Goal: Task Accomplishment & Management: Complete application form

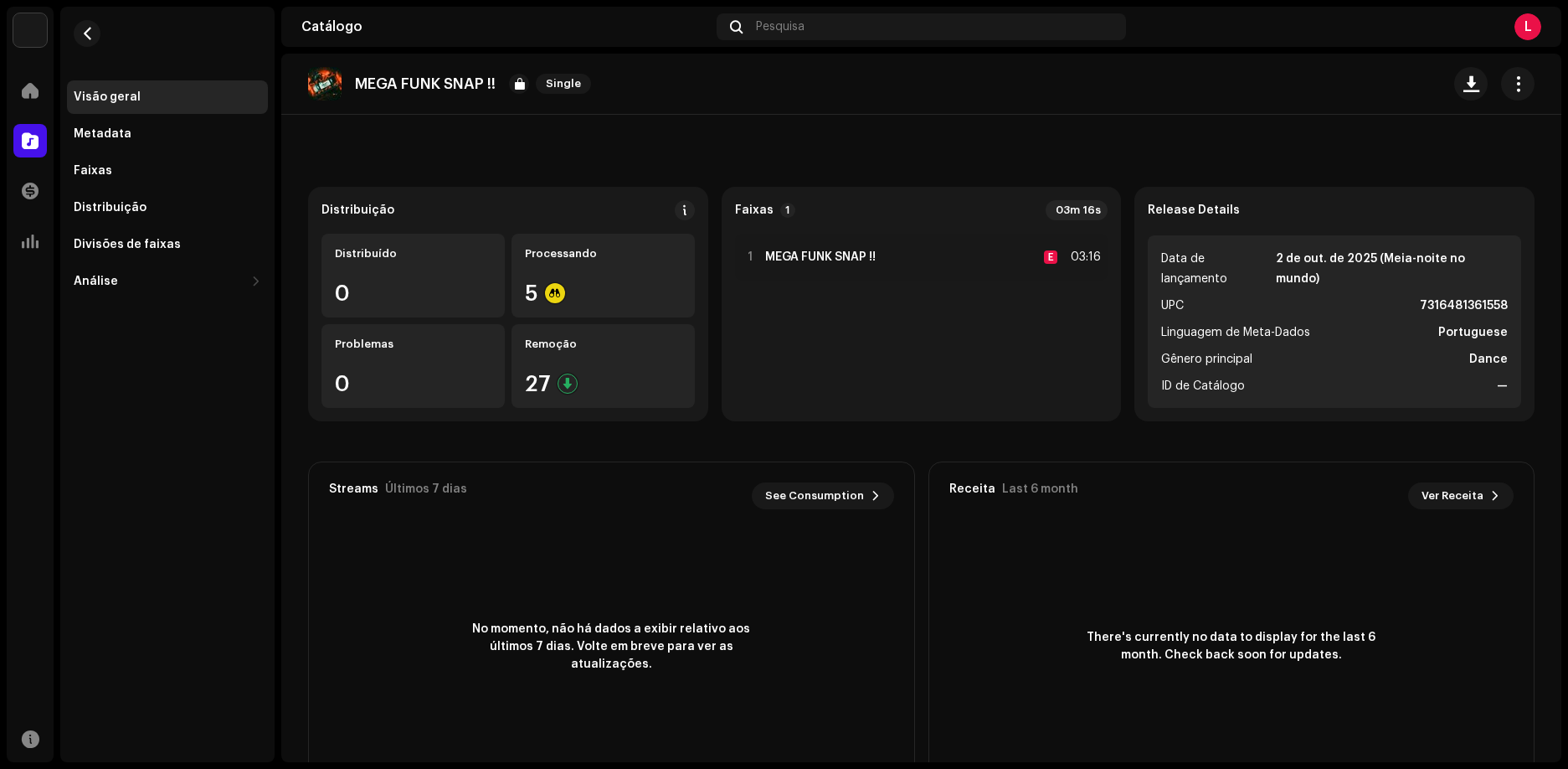
scroll to position [129, 0]
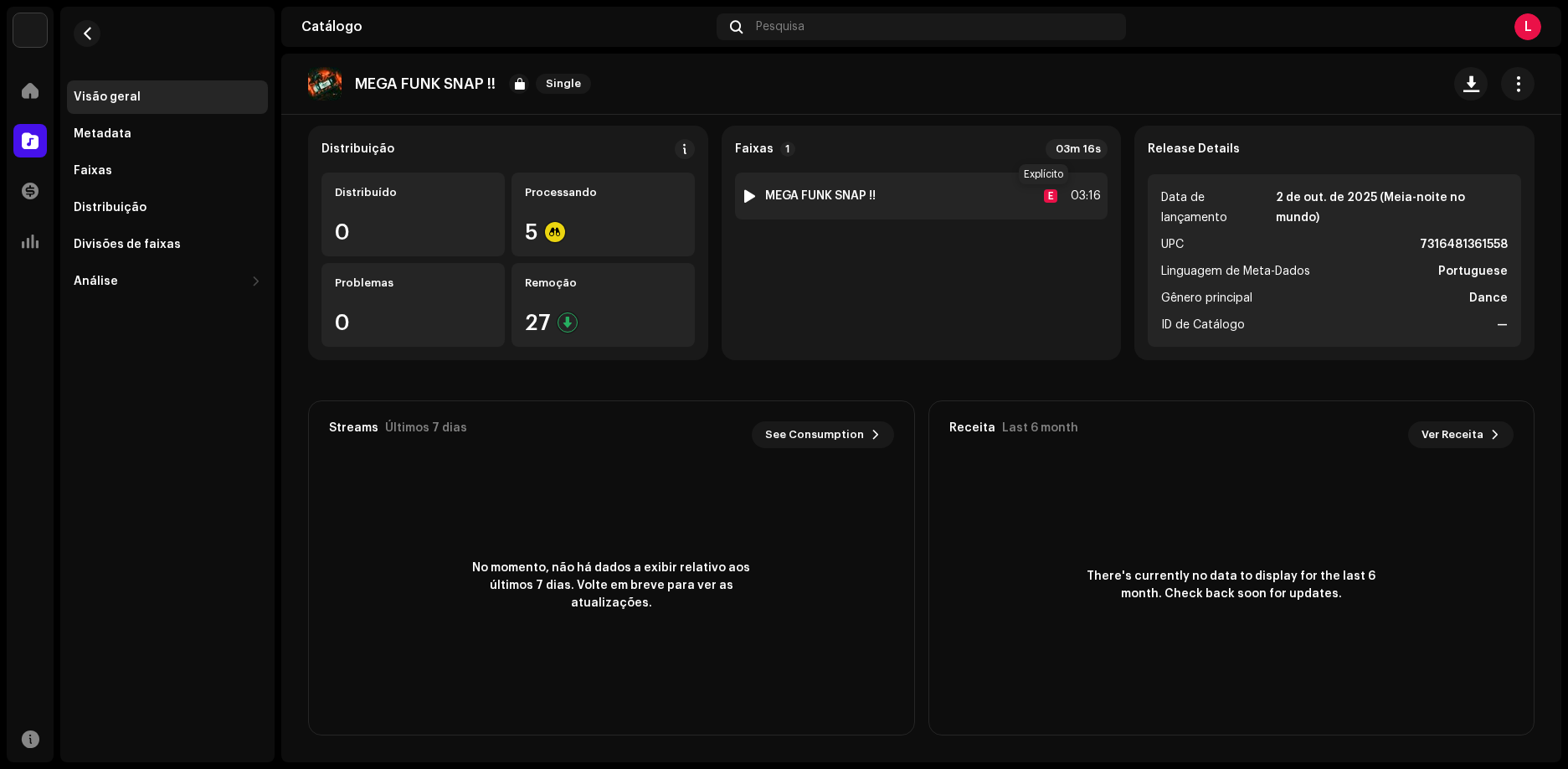
click at [1044, 197] on div "E" at bounding box center [1050, 195] width 13 height 13
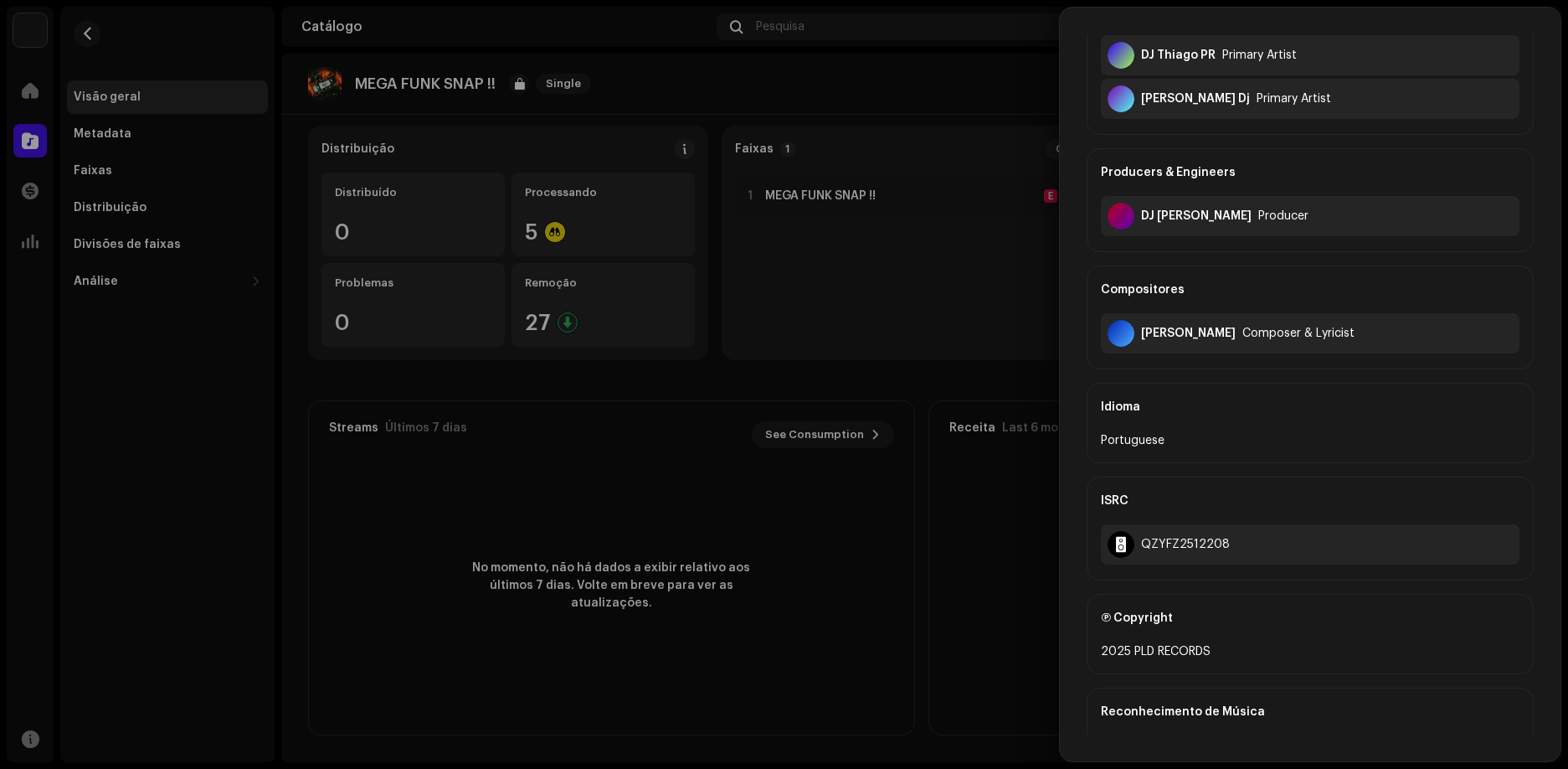
scroll to position [502, 0]
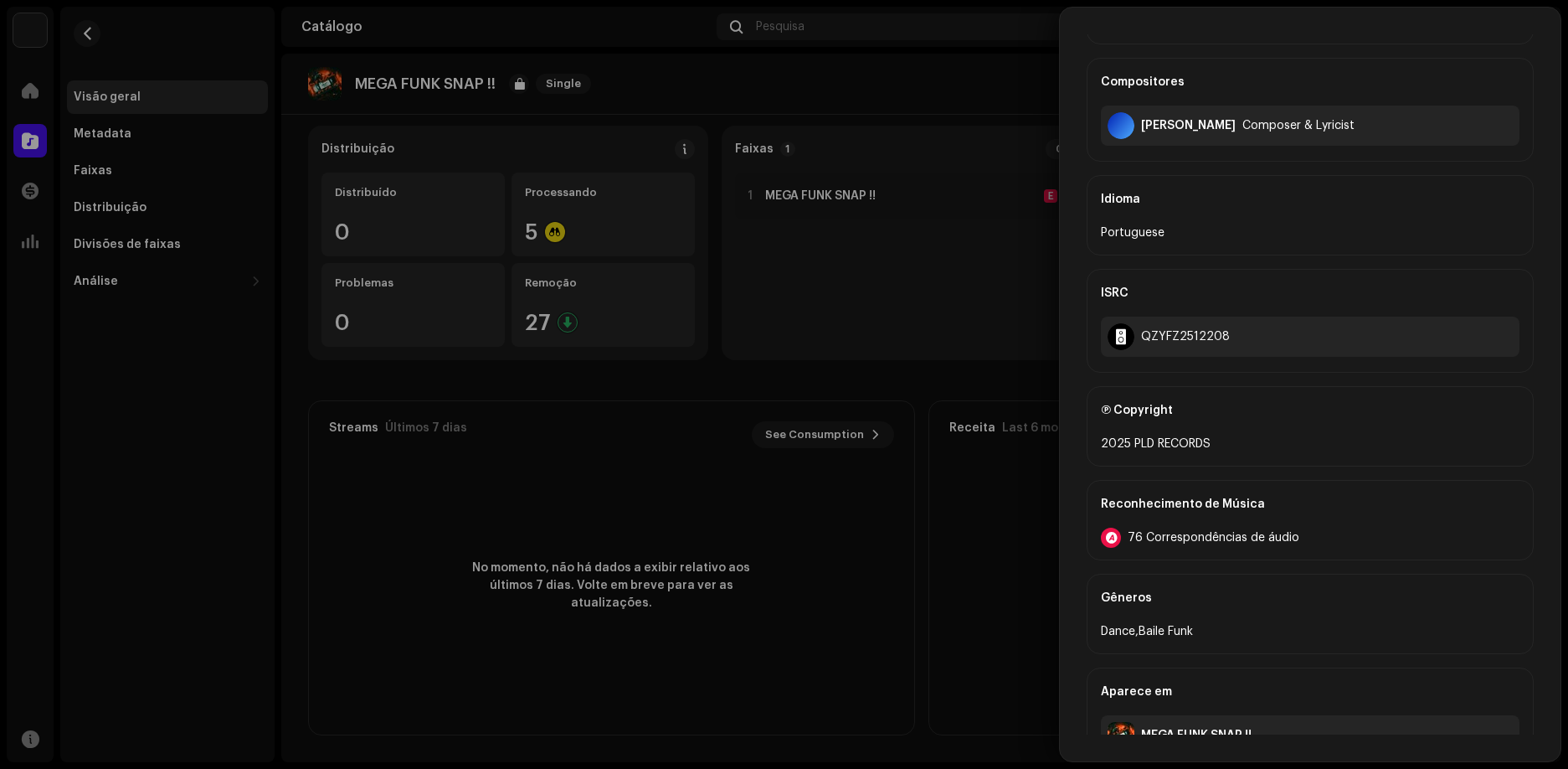
click at [1197, 548] on div "Reconhecimento de Música 76 Correspondências de áudio" at bounding box center [1310, 520] width 447 height 80
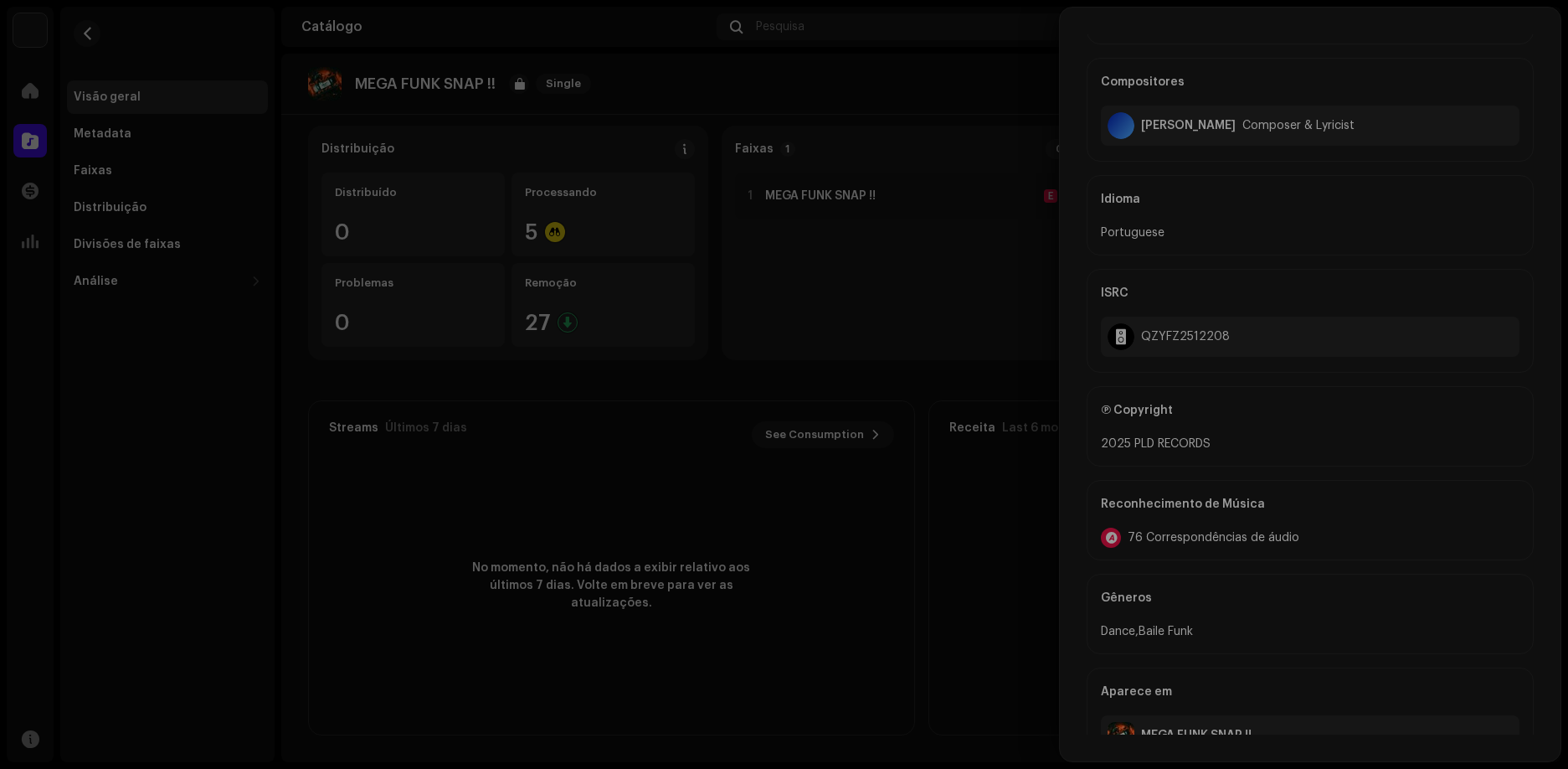
click at [401, 480] on div "Audio Recognition by Remix/Sample 64 Cover 12 All results require review/listen…" at bounding box center [784, 384] width 1568 height 769
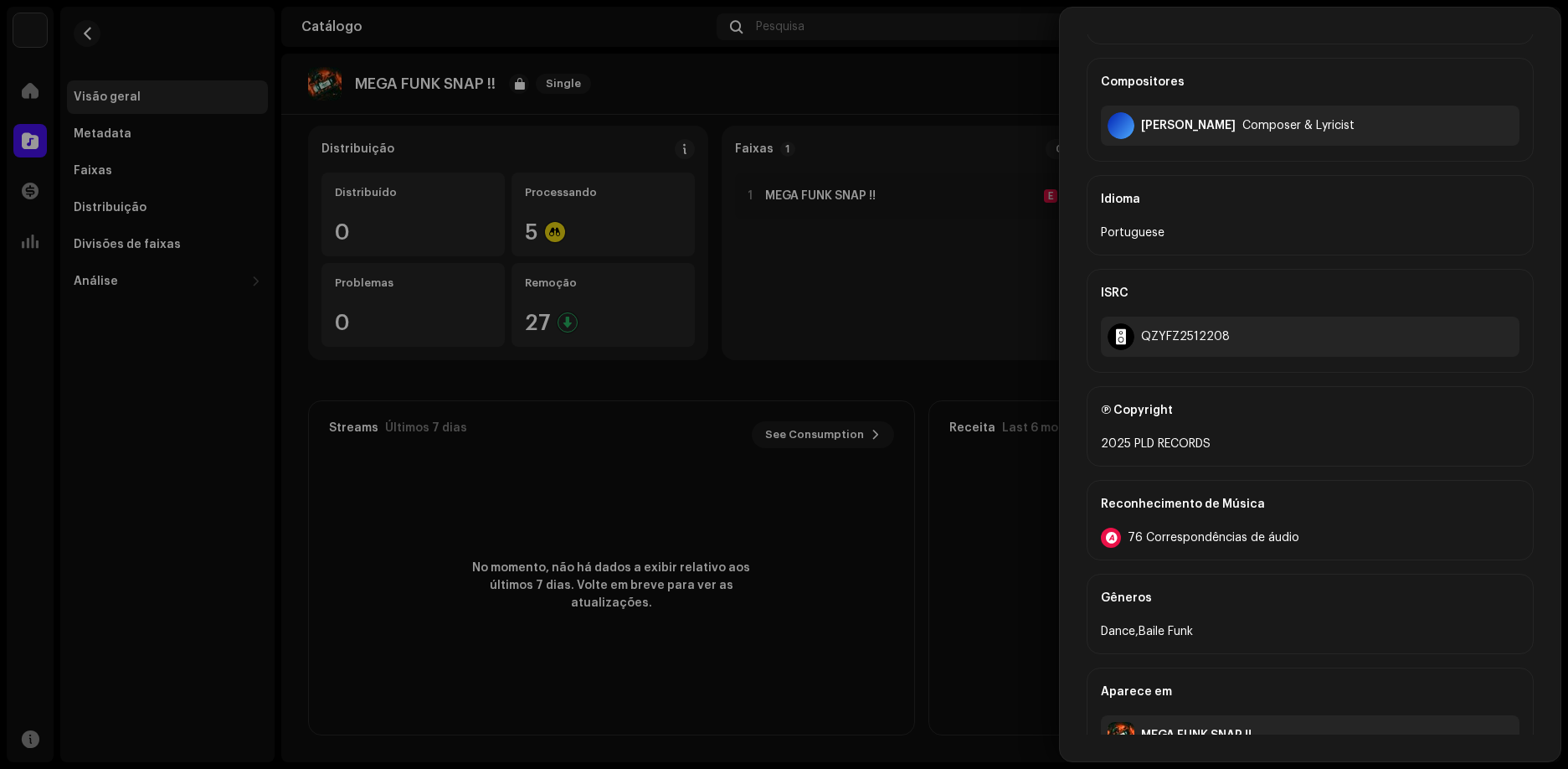
click at [889, 314] on div at bounding box center [784, 384] width 1568 height 769
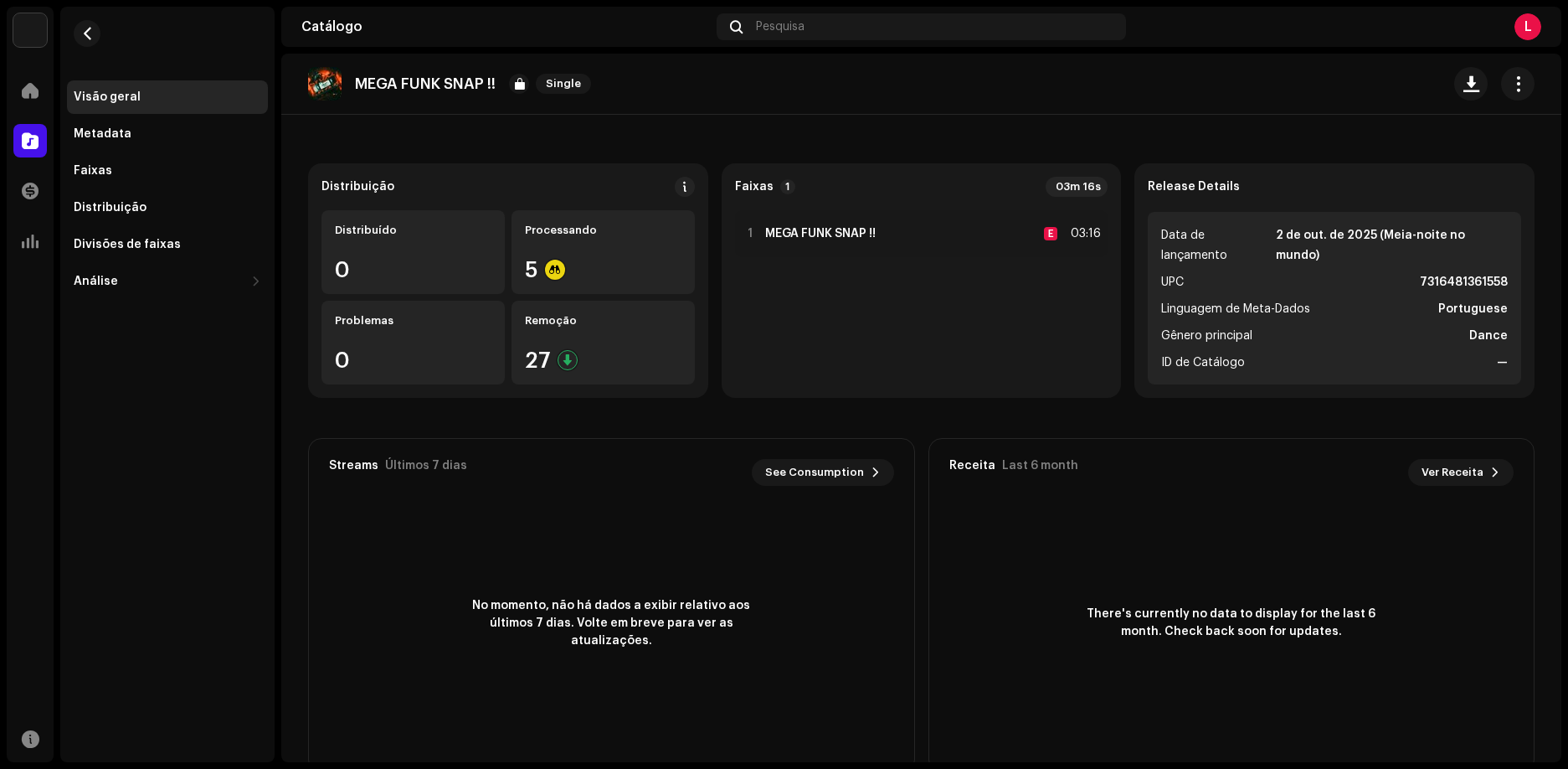
scroll to position [0, 0]
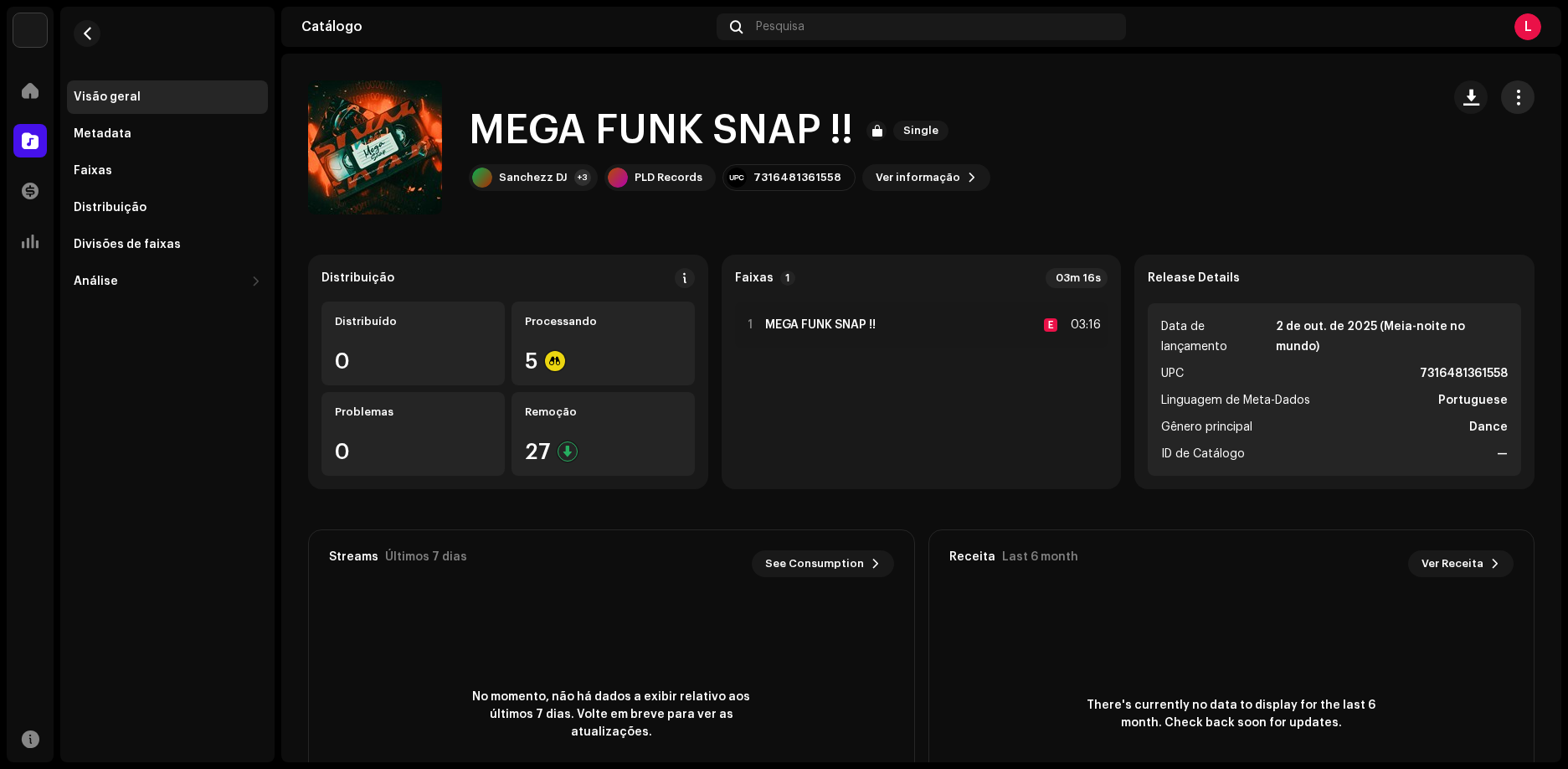
click at [1513, 107] on button "button" at bounding box center [1518, 97] width 34 height 34
click at [90, 33] on span "button" at bounding box center [87, 33] width 12 height 13
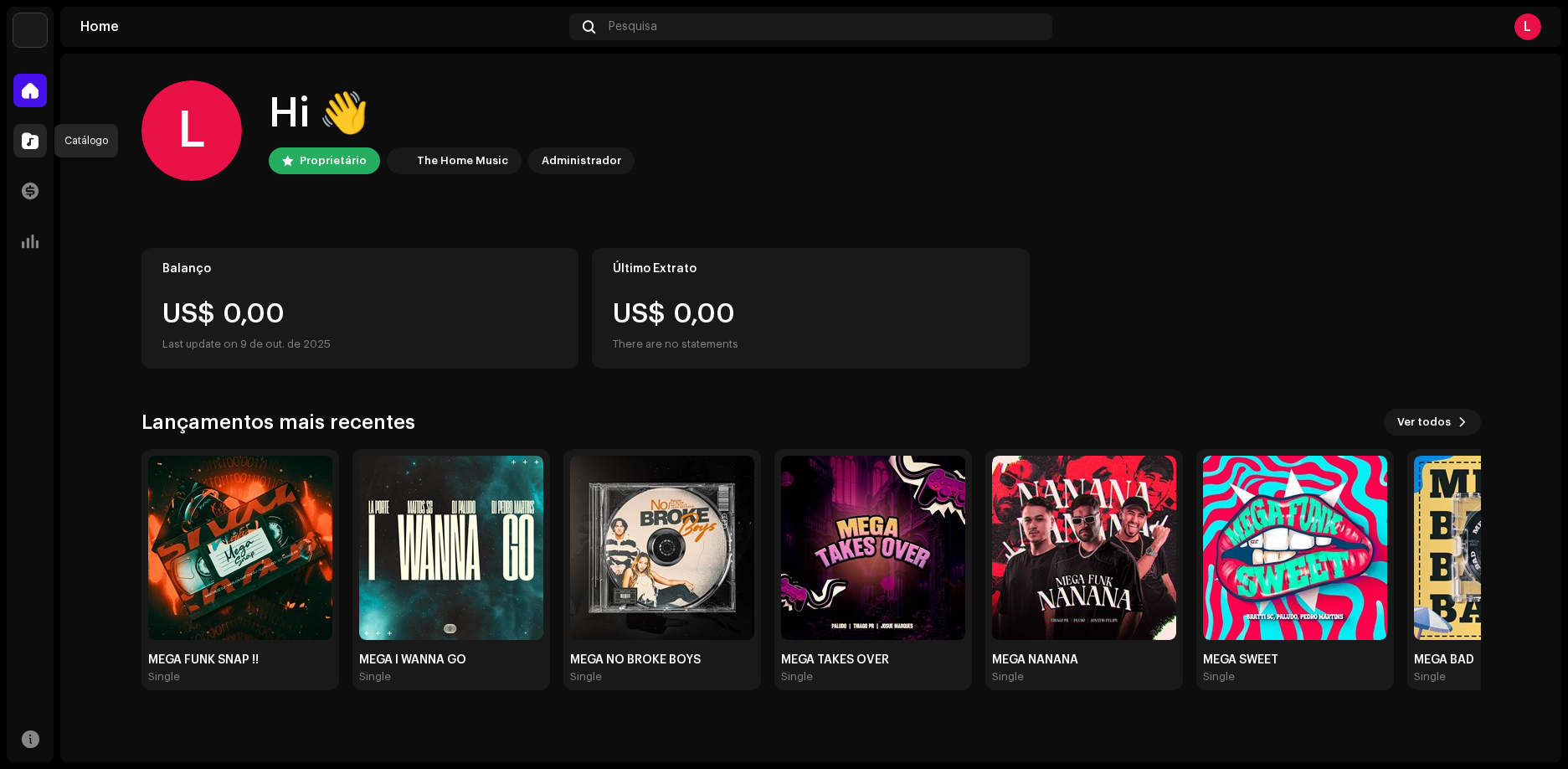
click at [24, 134] on span at bounding box center [30, 140] width 17 height 13
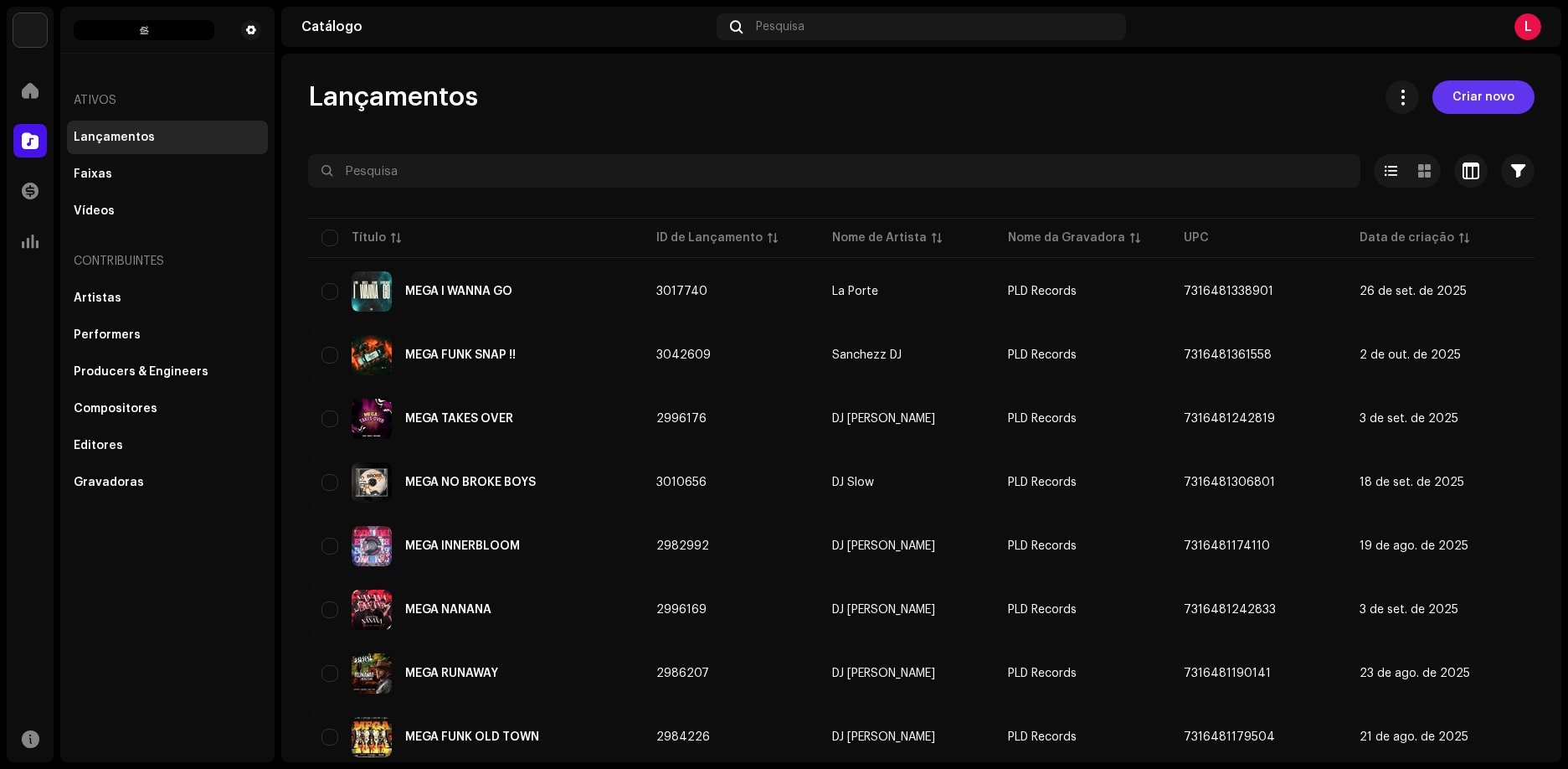
click at [1508, 102] on button "Criar novo" at bounding box center [1483, 97] width 102 height 34
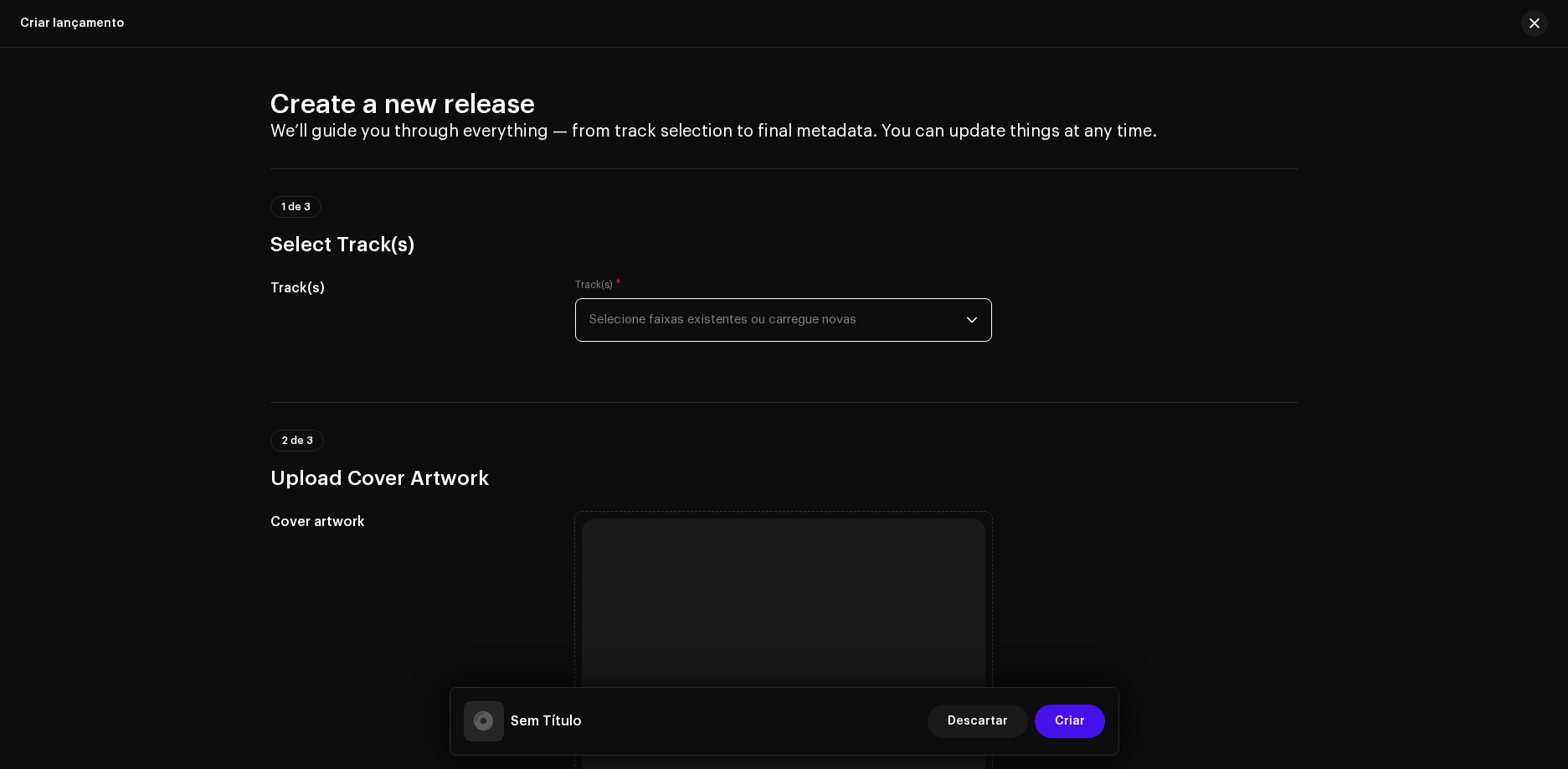
click at [742, 320] on span "Selecione faixas existentes ou carregue novas" at bounding box center [777, 320] width 377 height 41
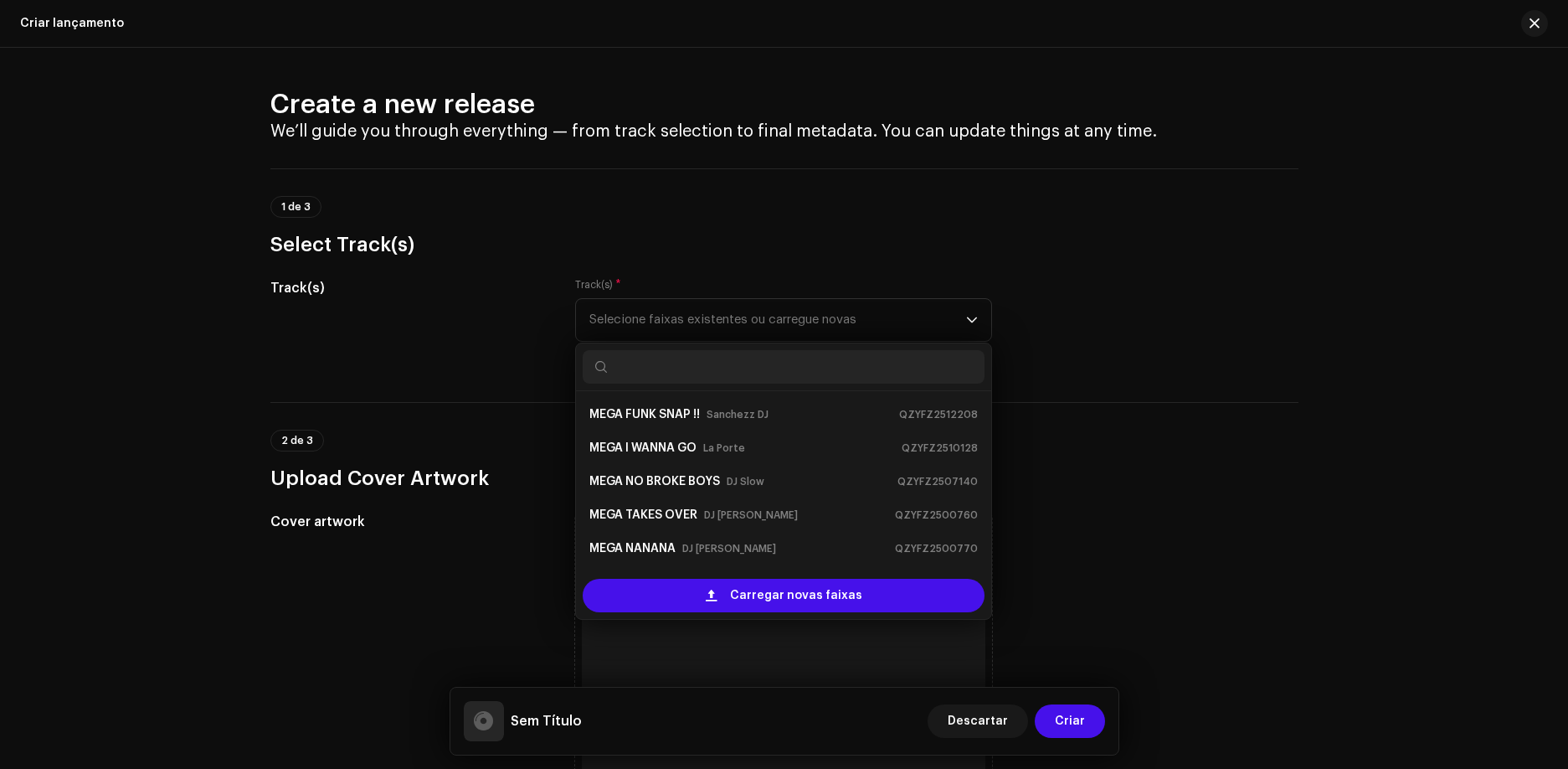
click at [1345, 336] on div "Create a new release We’ll guide you through everything — from track selection …" at bounding box center [784, 408] width 1568 height 721
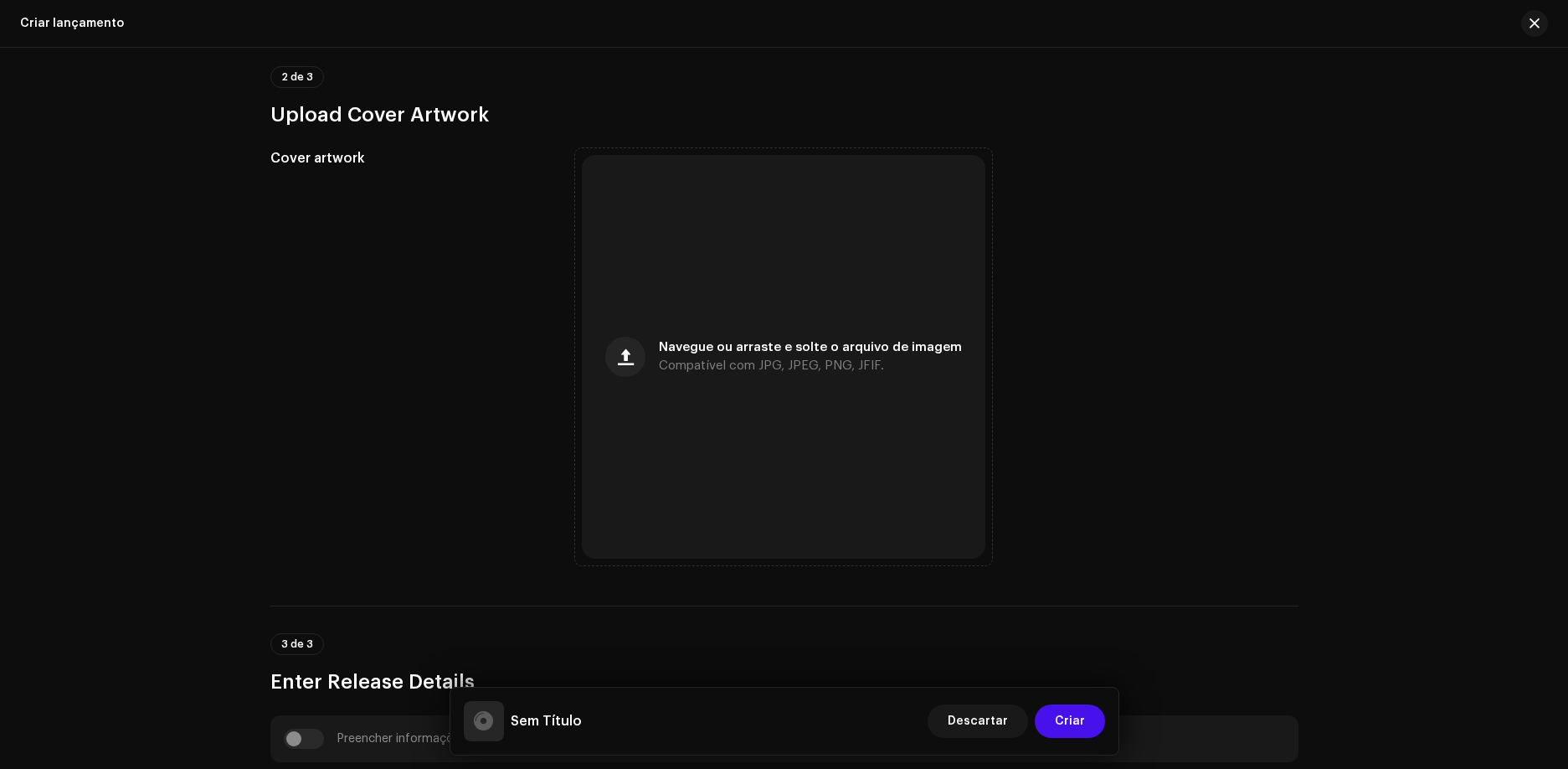
scroll to position [418, 0]
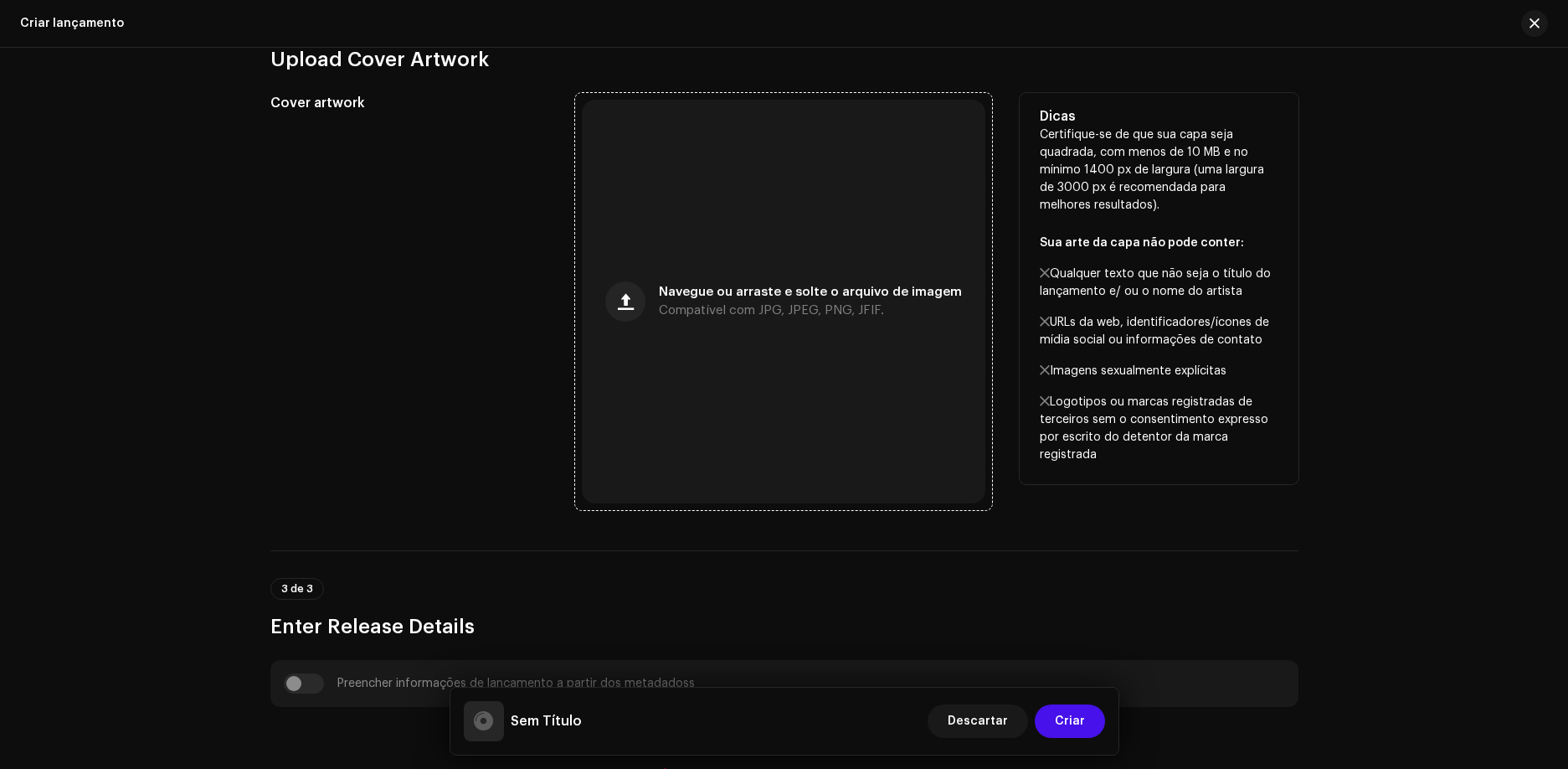
click at [897, 323] on div "Navegue ou arraste e solte o arquivo de imagem Compatível com JPG, JPEG, PNG, J…" at bounding box center [783, 301] width 403 height 403
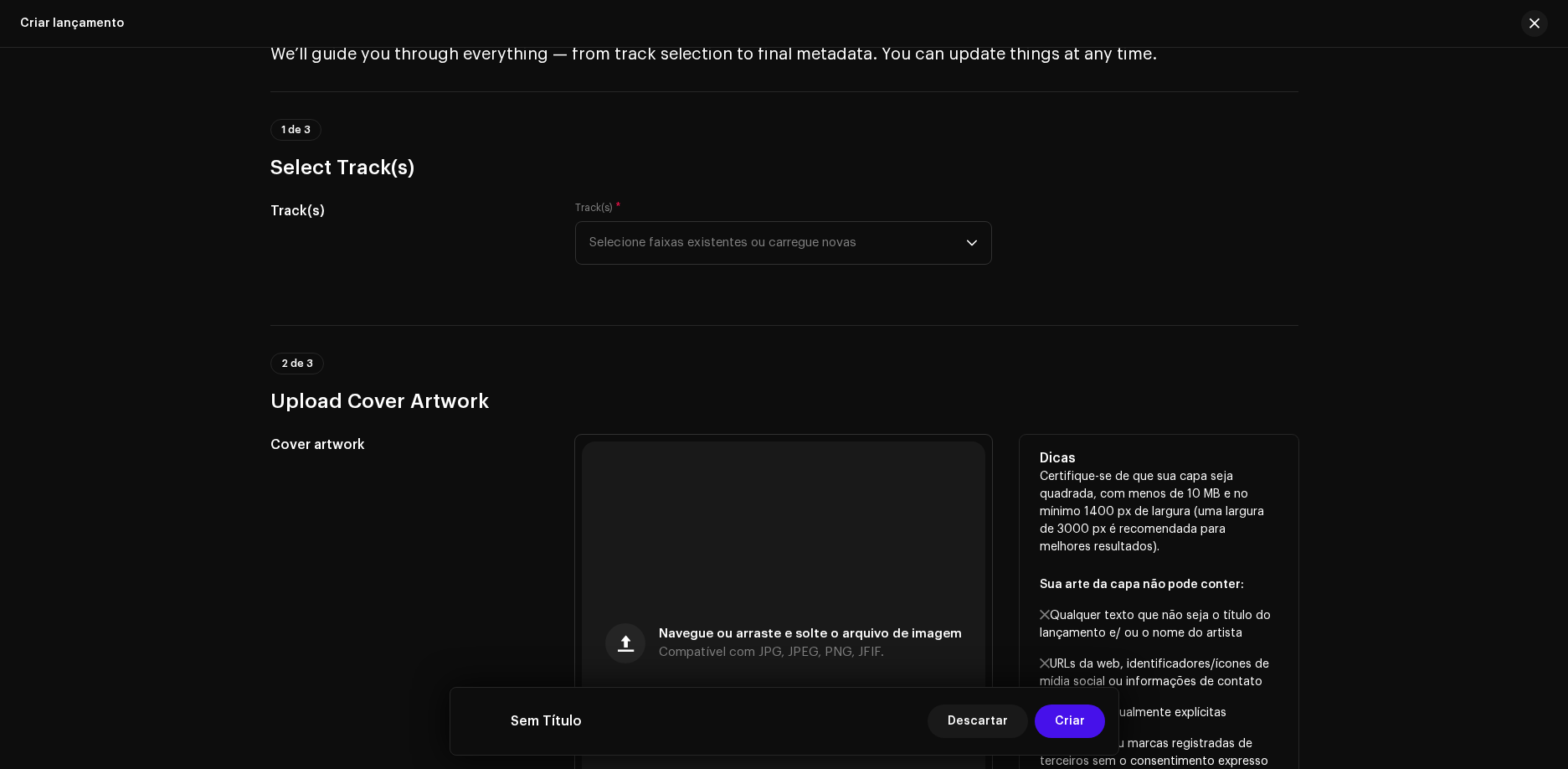
scroll to position [0, 0]
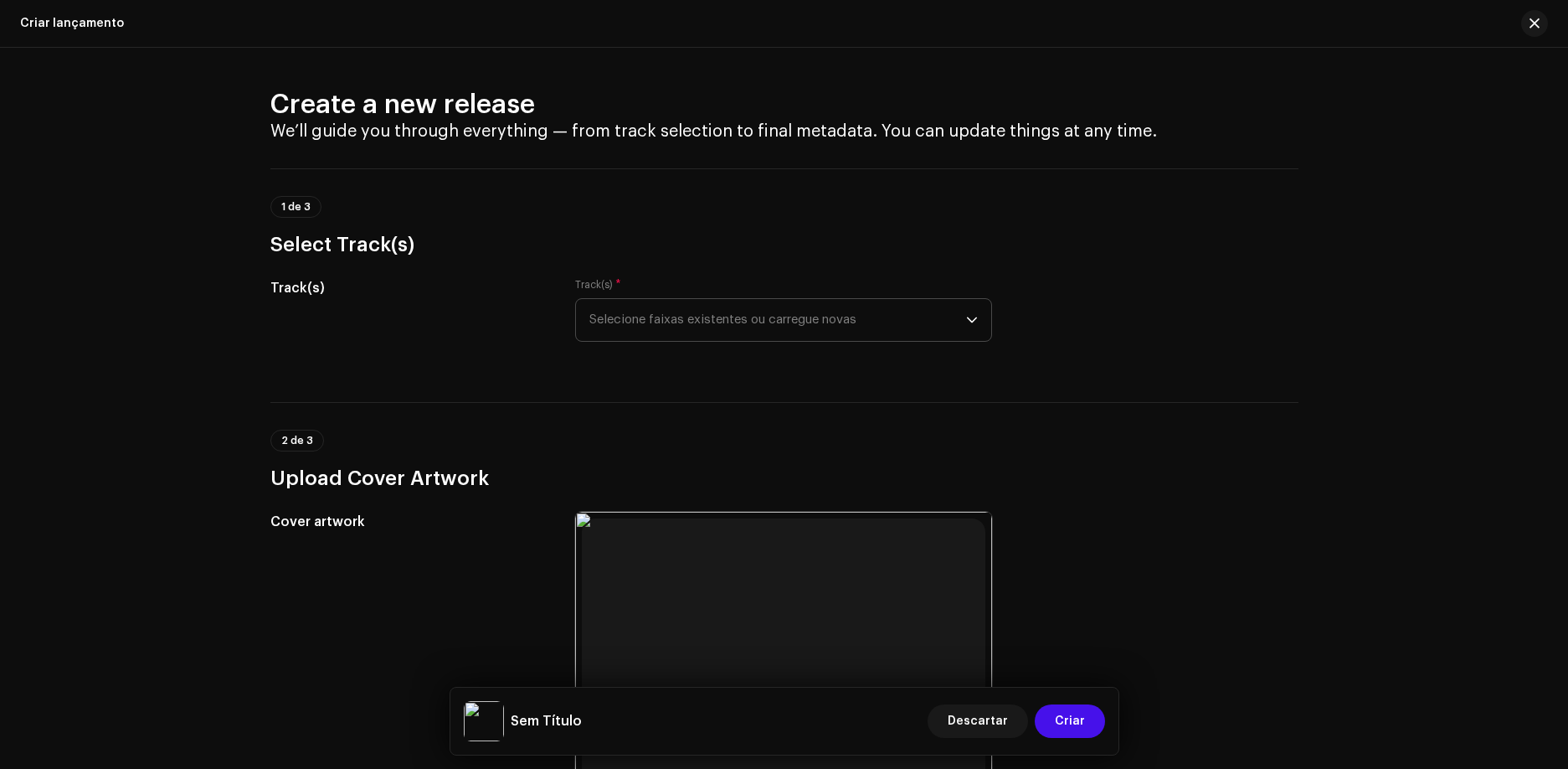
click at [651, 315] on span "Selecione faixas existentes ou carregue novas" at bounding box center [777, 320] width 377 height 41
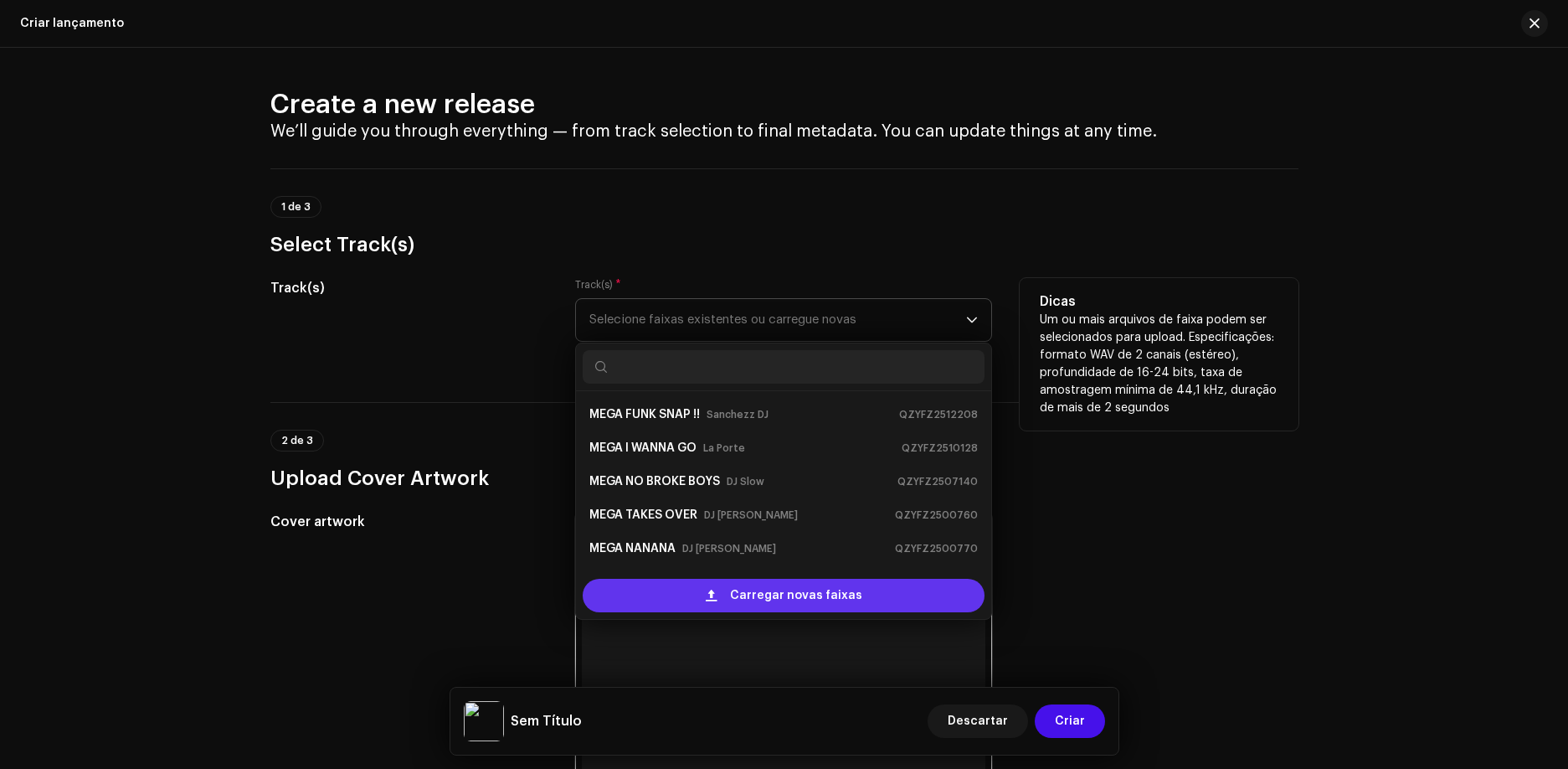
scroll to position [26, 0]
click at [695, 598] on div "Carregar novas faixas" at bounding box center [783, 596] width 401 height 34
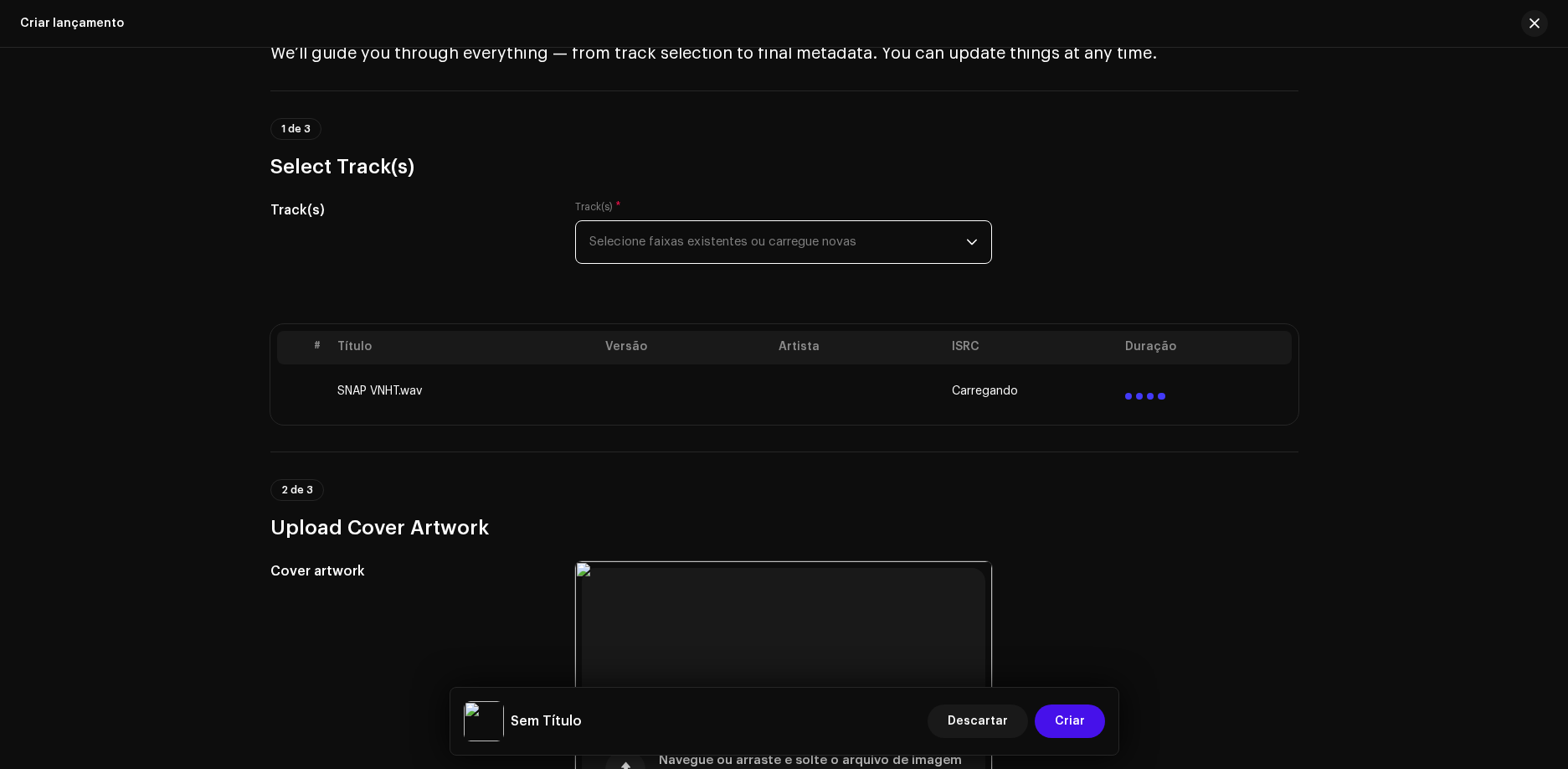
scroll to position [84, 0]
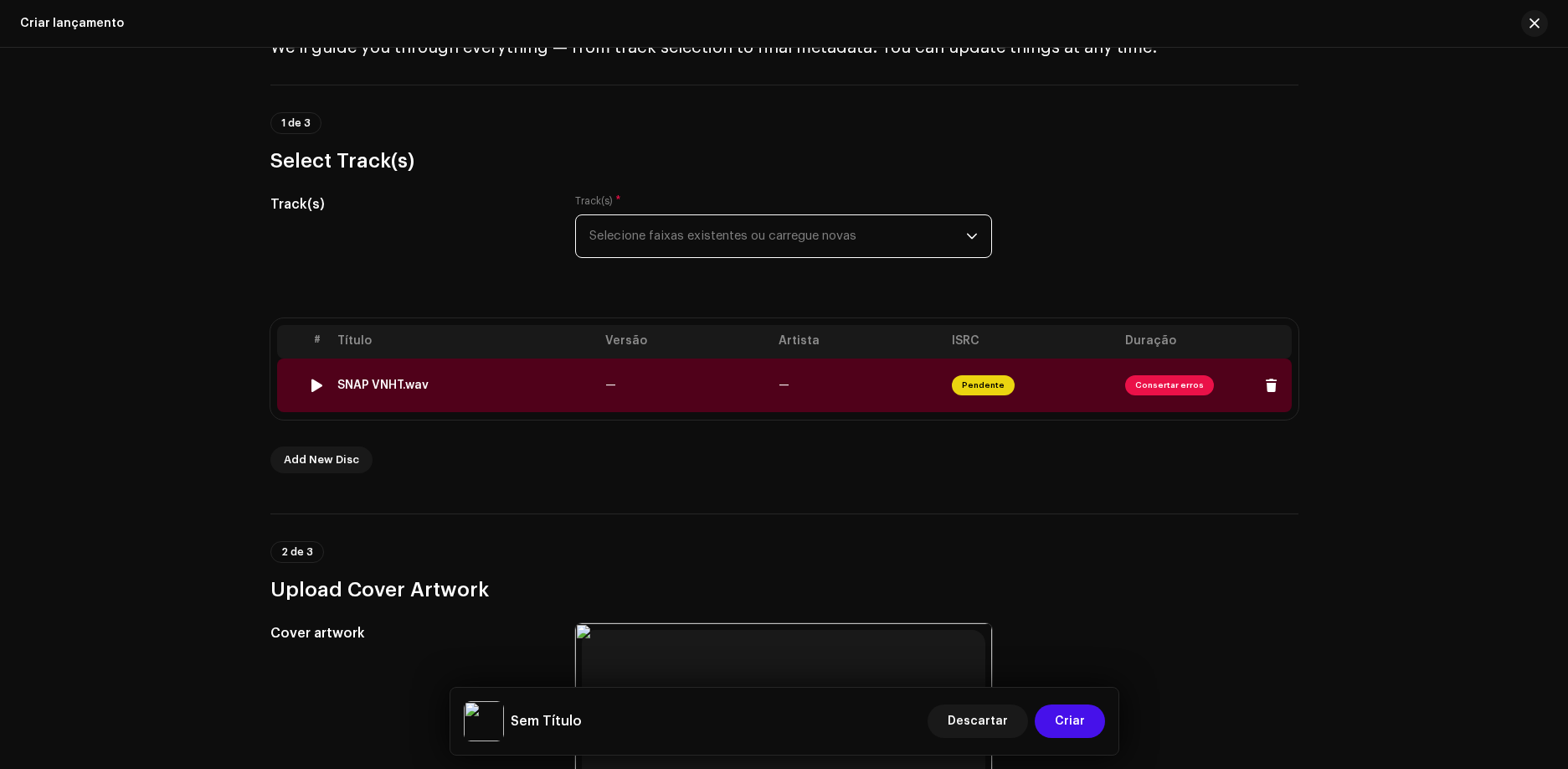
click at [578, 396] on td "SNAP VNHT.wav" at bounding box center [465, 385] width 268 height 54
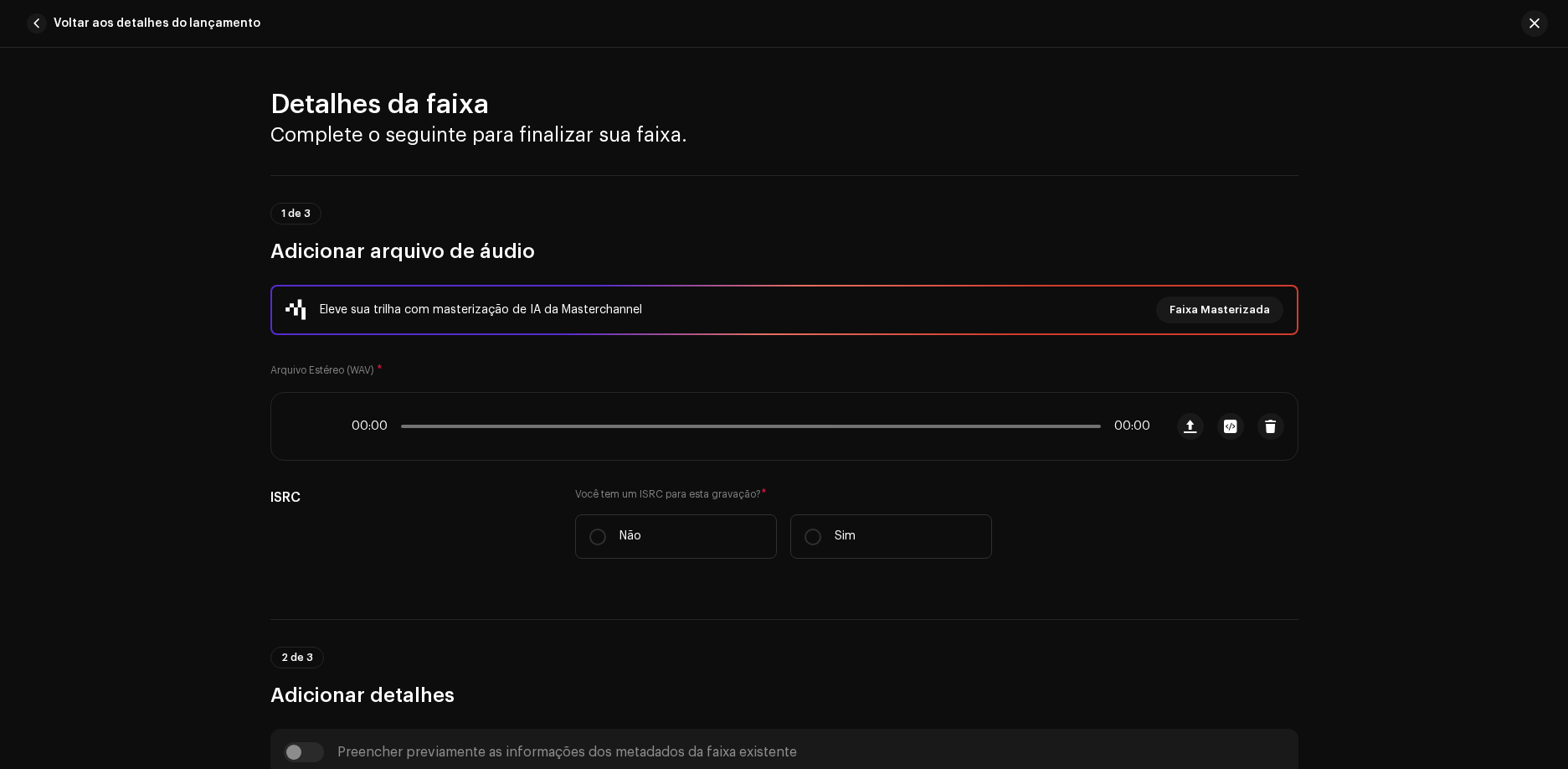
scroll to position [673, 0]
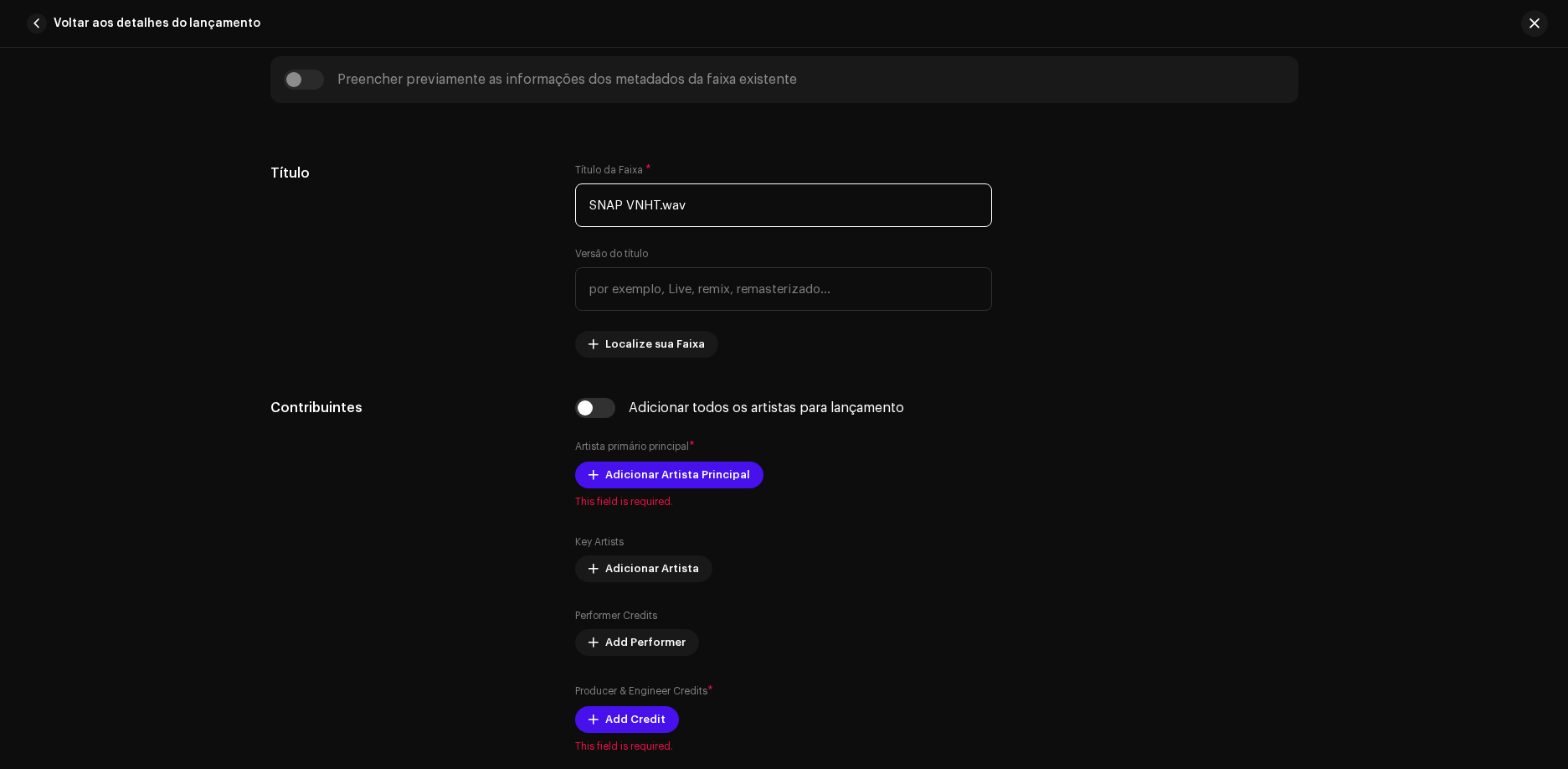
drag, startPoint x: 700, startPoint y: 205, endPoint x: -37, endPoint y: 205, distance: 737.0
click at [0, 205] on html "PLD Records Home Catálogo Transações Análise Recursos Ativos Lançamentos Faixas…" at bounding box center [784, 384] width 1568 height 769
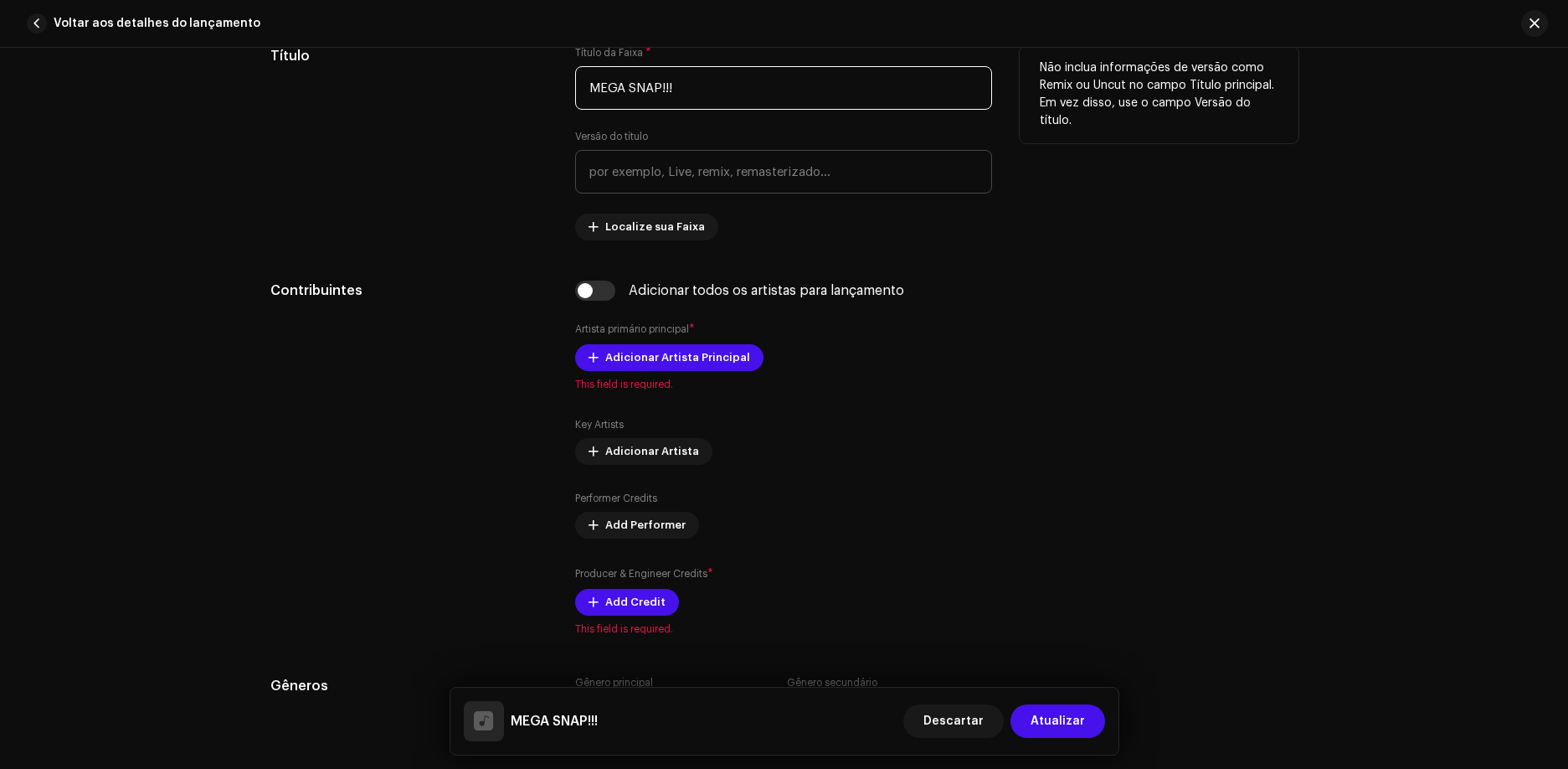
scroll to position [841, 0]
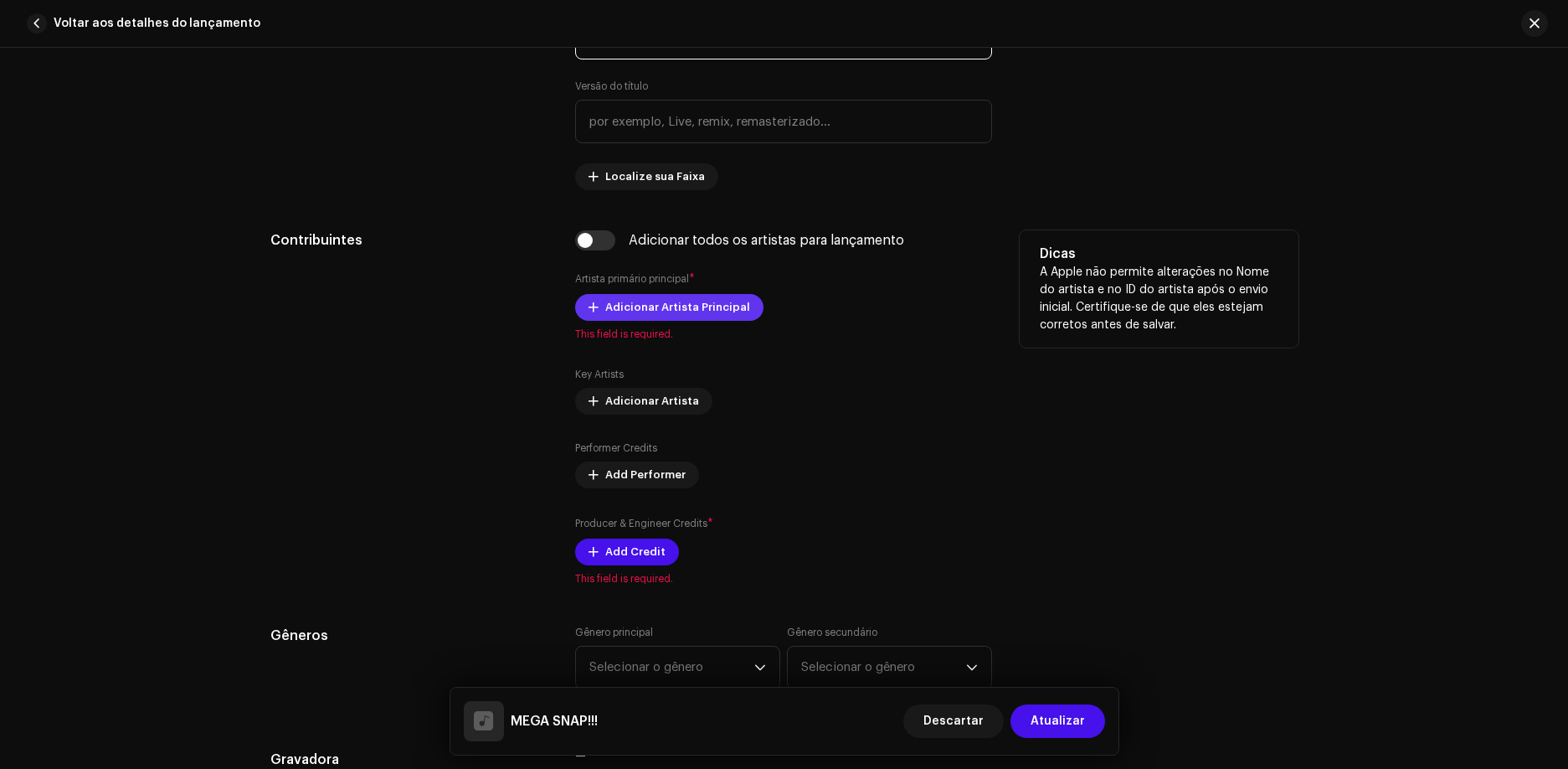
type input "MEGA SNAP!!!"
click at [702, 307] on span "Adicionar Artista Principal" at bounding box center [678, 307] width 145 height 34
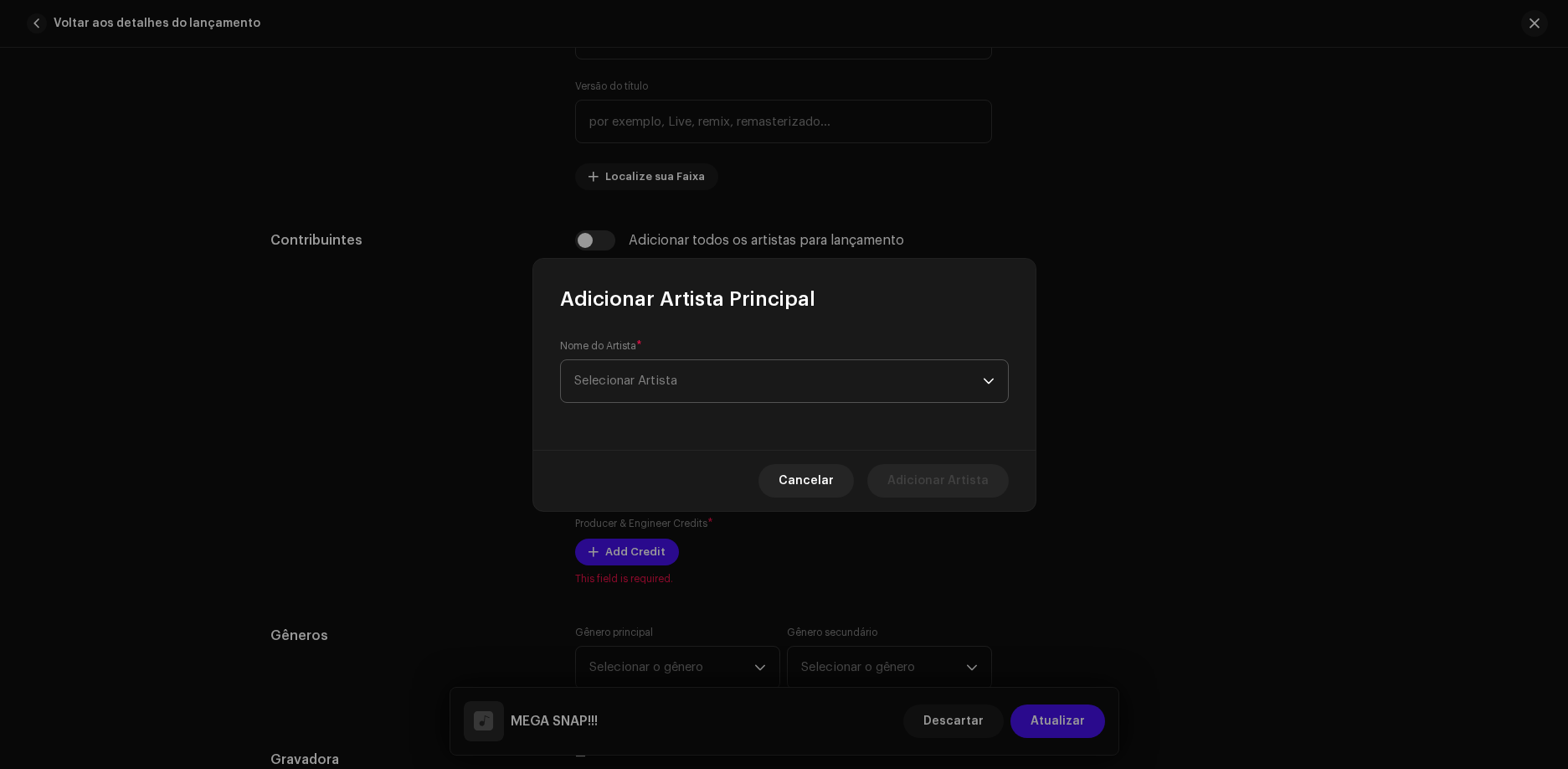
click at [708, 367] on span "Selecionar Artista" at bounding box center [778, 381] width 409 height 41
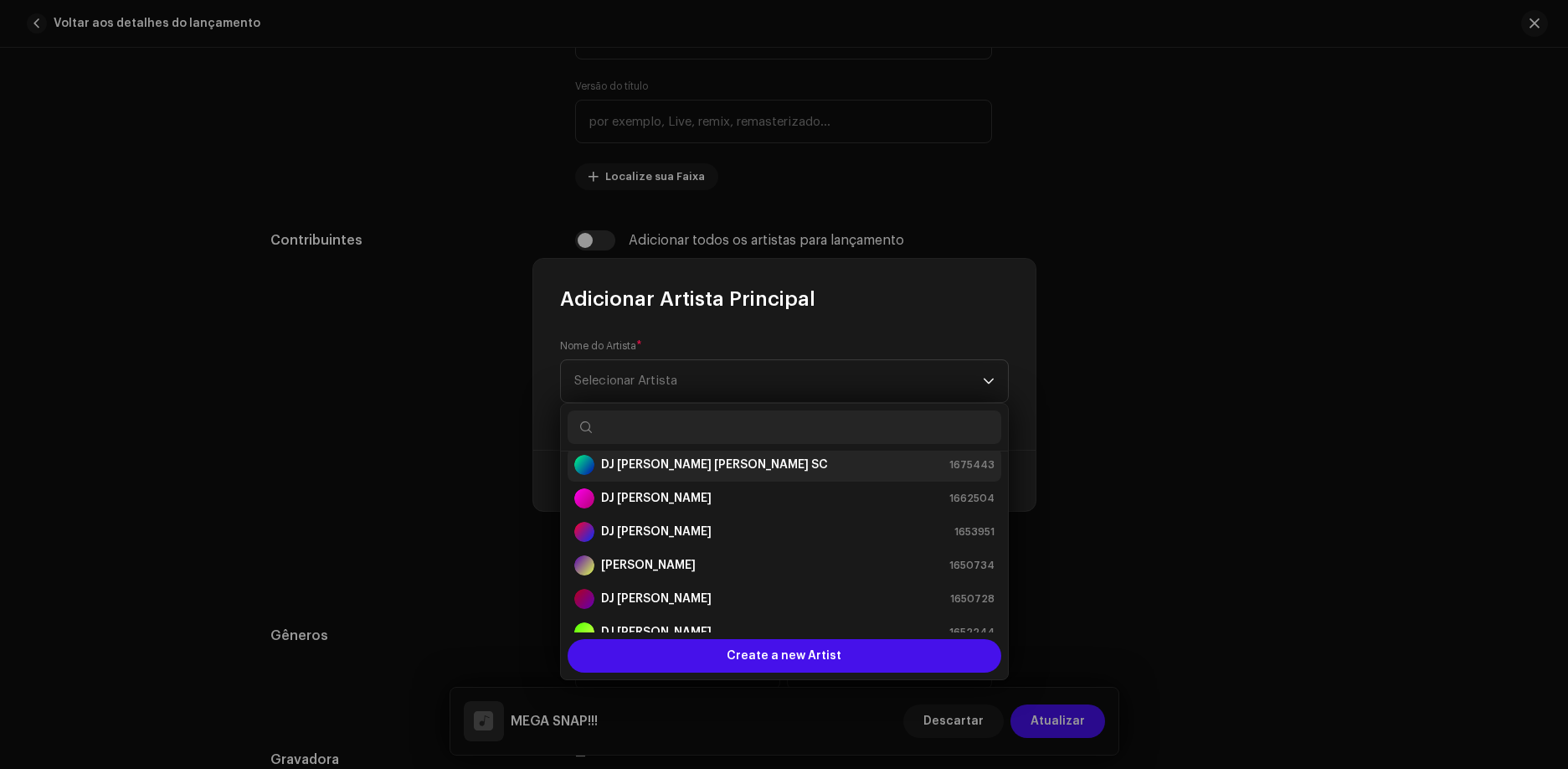
scroll to position [84, 0]
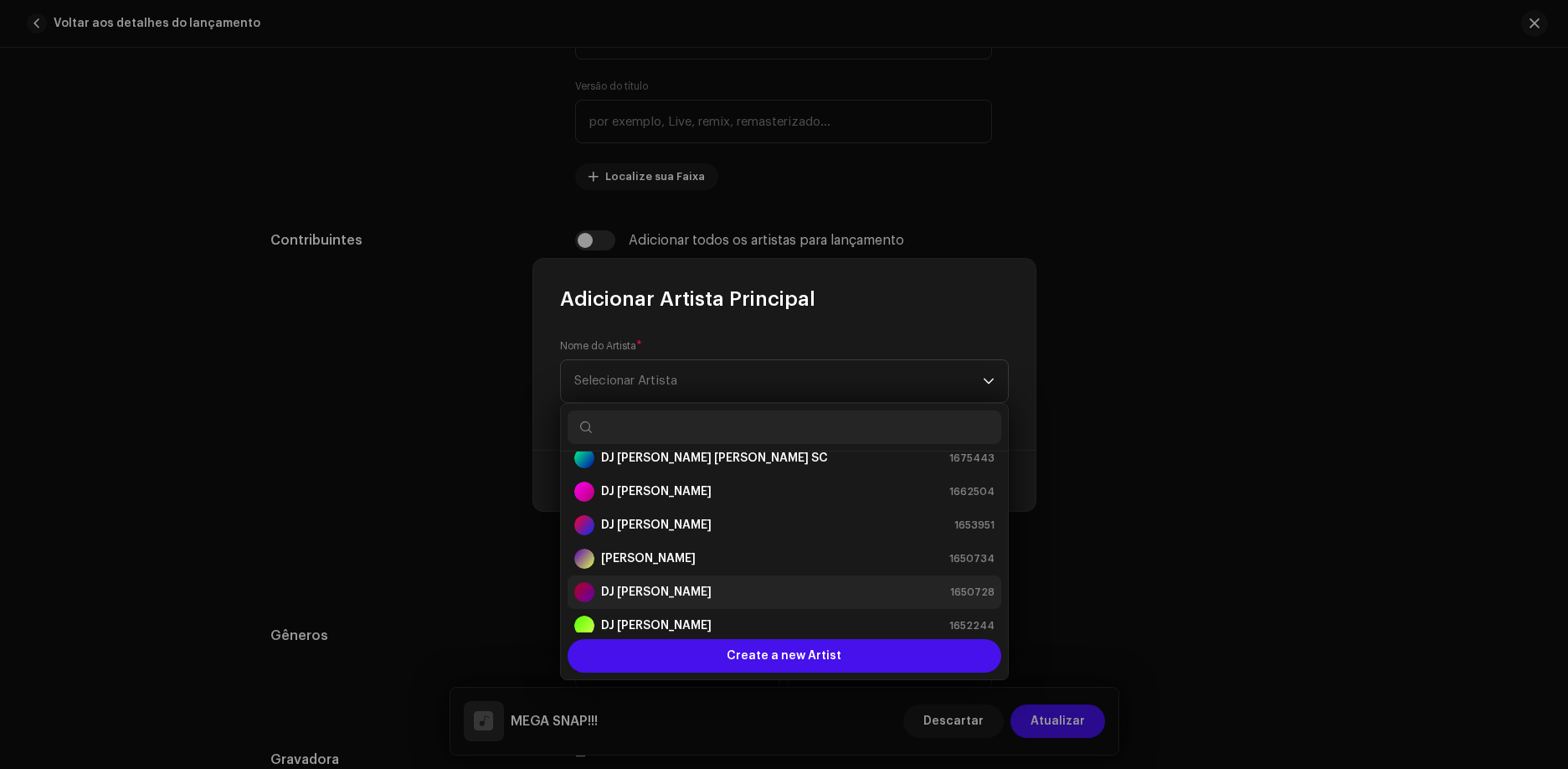
click at [659, 584] on div "DJ Paludo 1650728" at bounding box center [784, 592] width 420 height 20
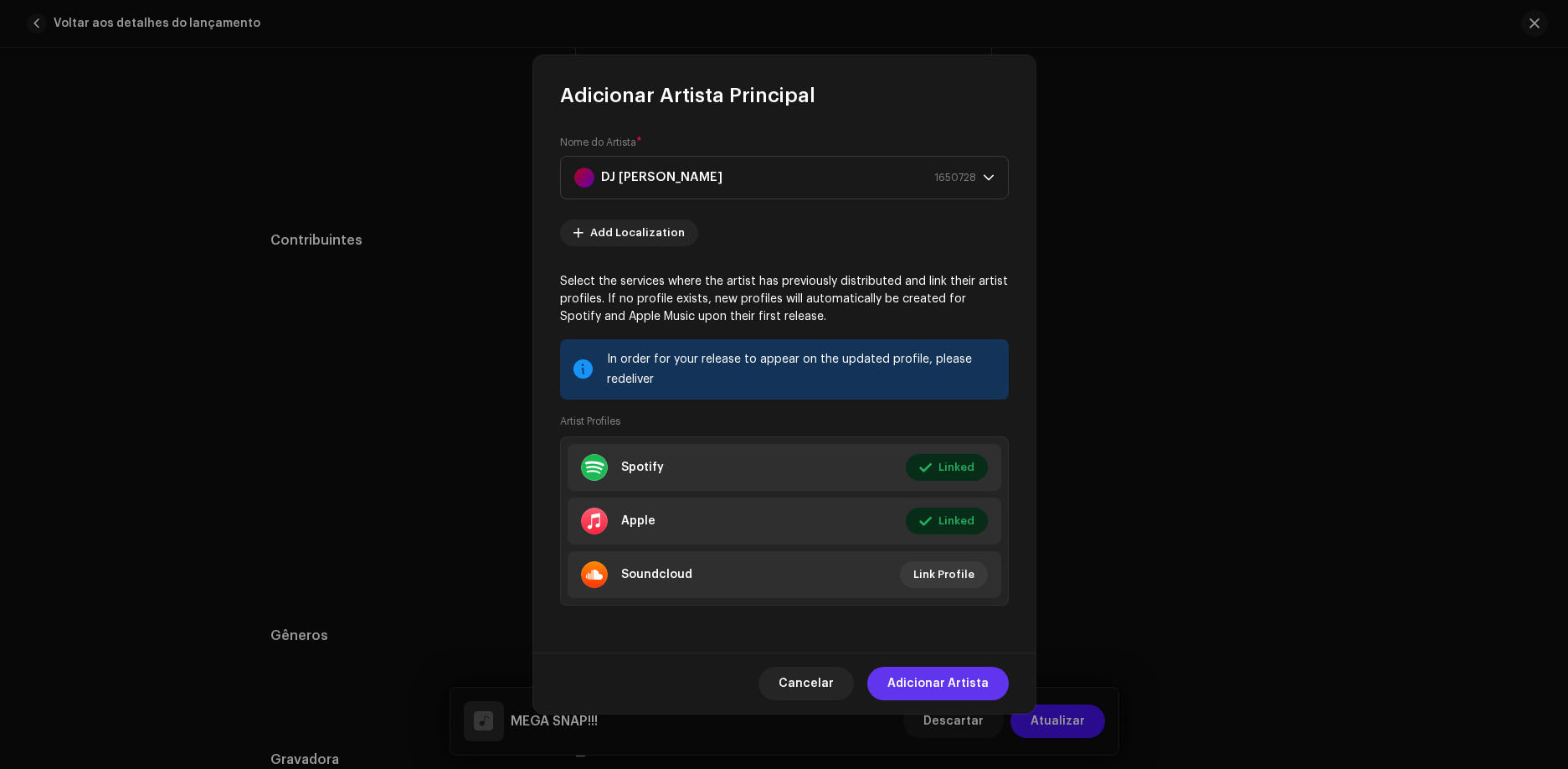
click at [941, 679] on span "Adicionar Artista" at bounding box center [938, 683] width 101 height 34
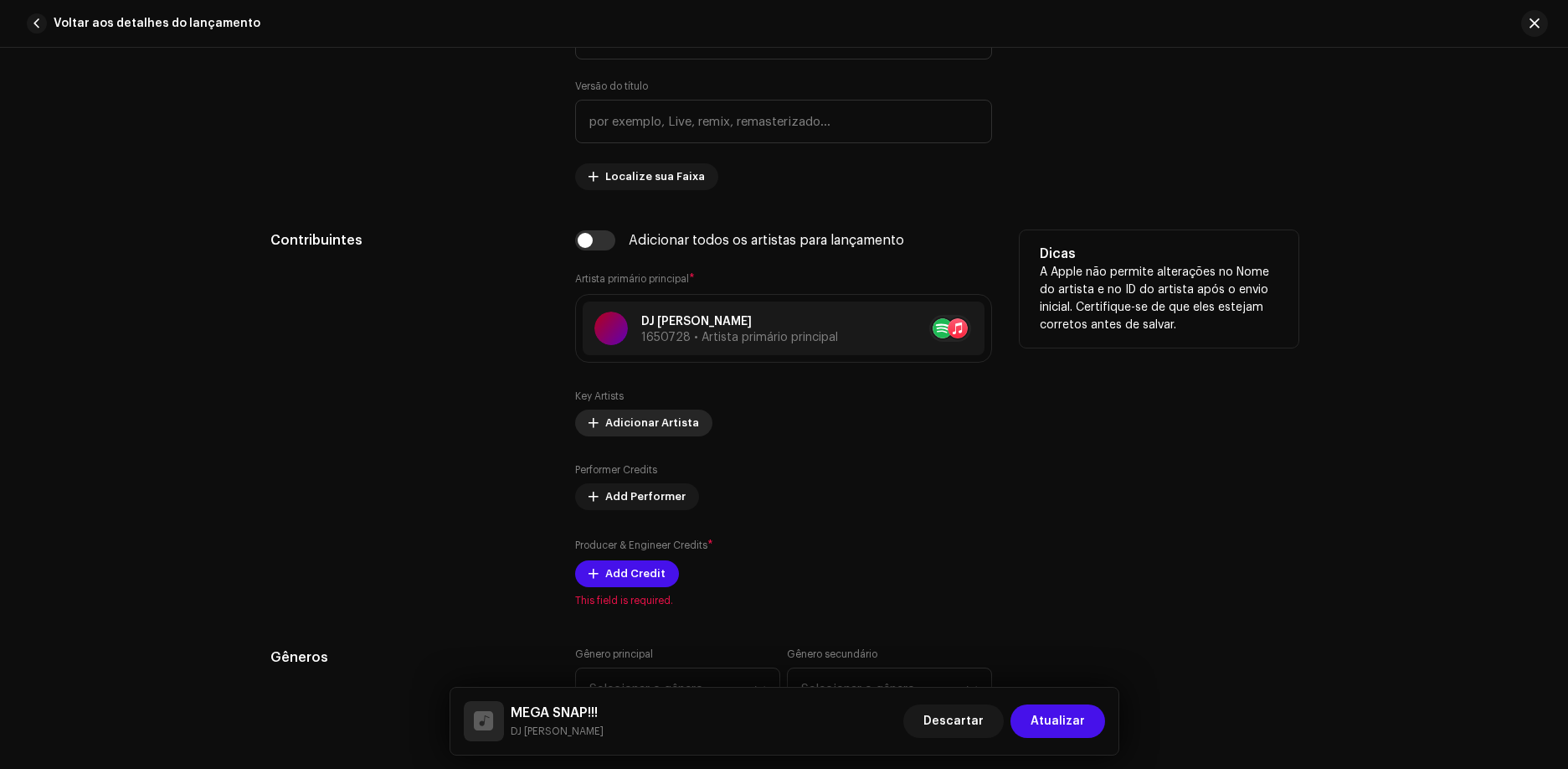
click at [654, 421] on span "Adicionar Artista" at bounding box center [652, 423] width 94 height 34
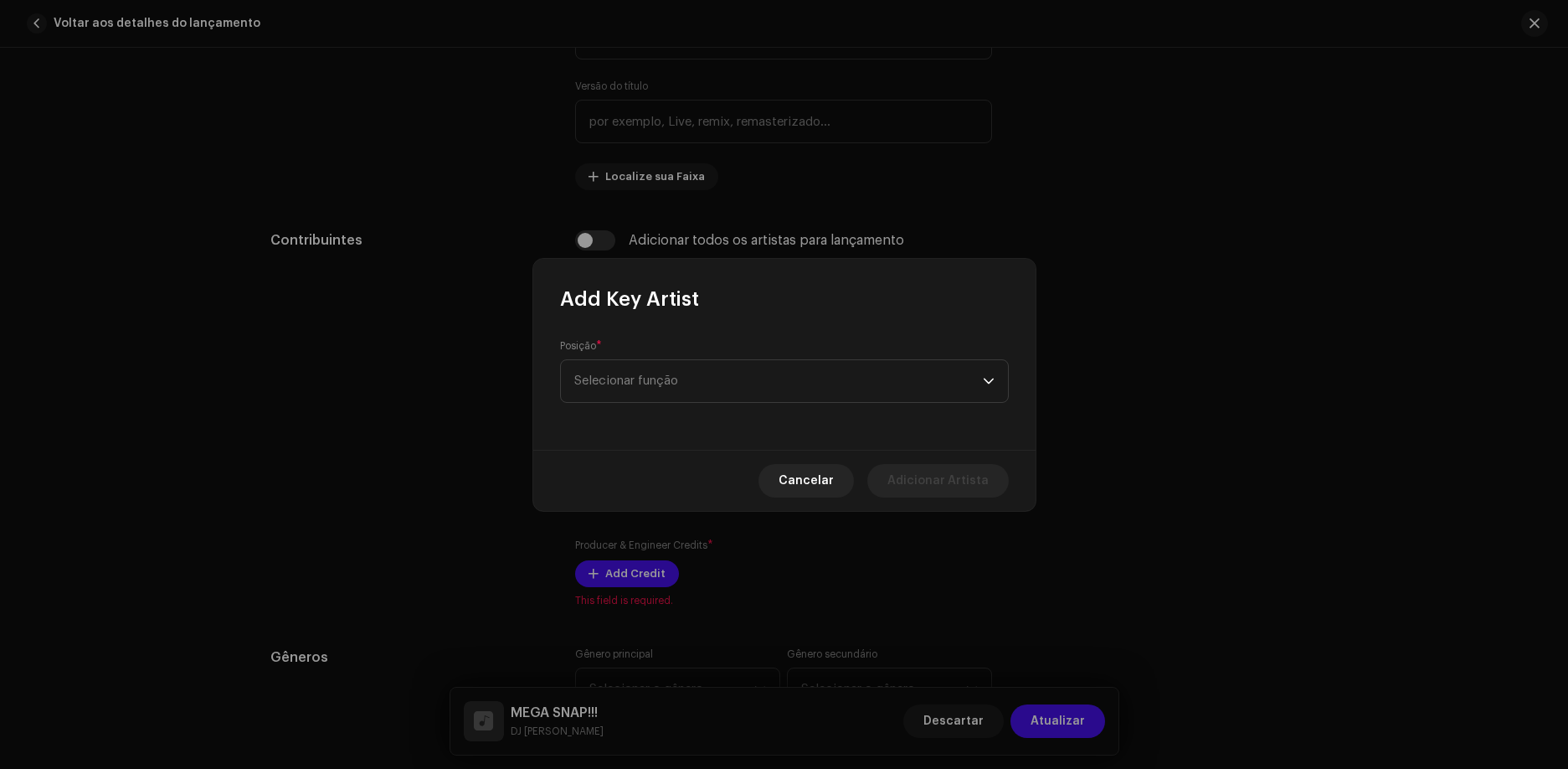
click at [644, 404] on div "Posição * Selecionar função" at bounding box center [784, 381] width 502 height 138
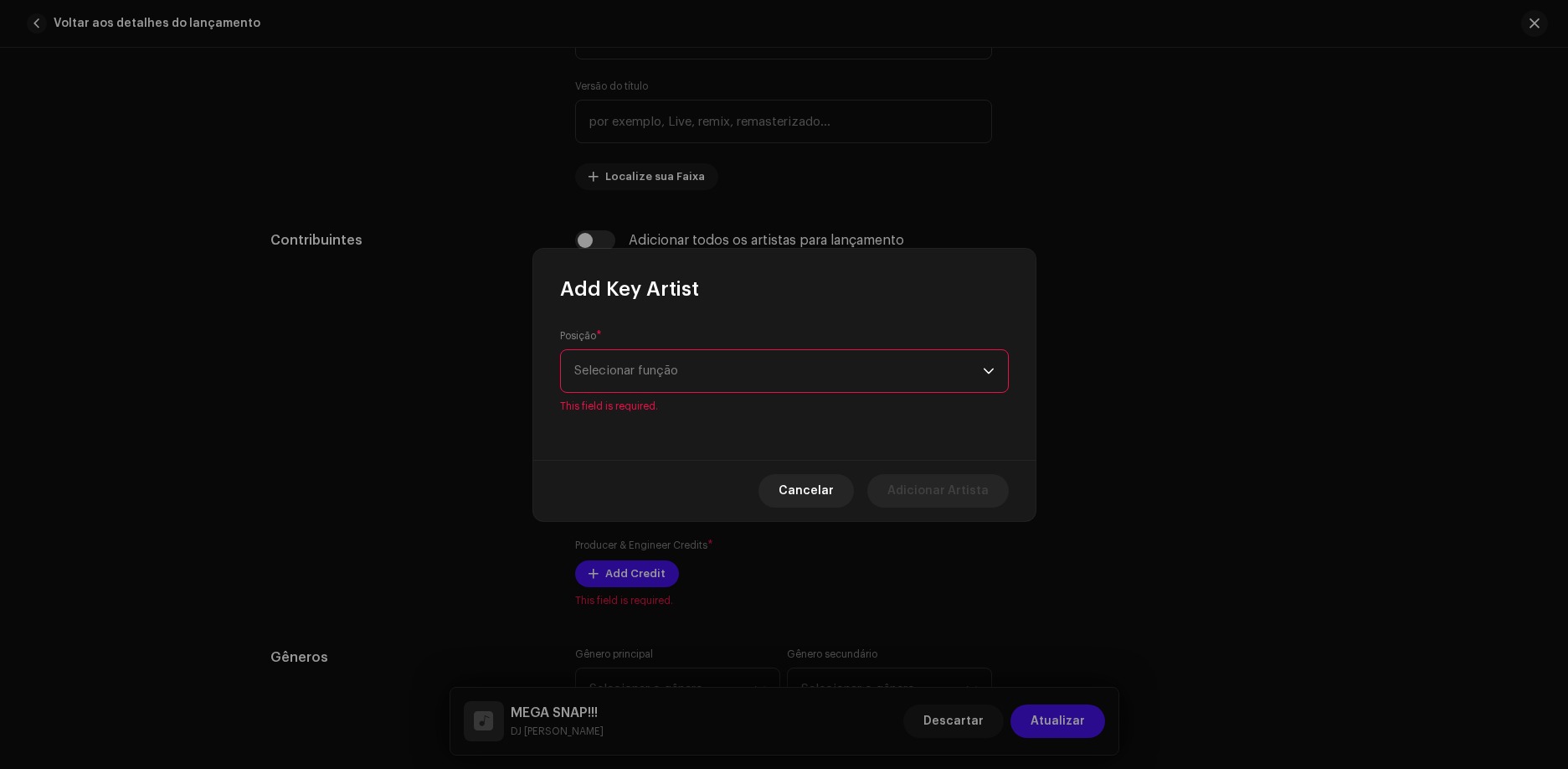
click at [648, 380] on span "Selecionar função" at bounding box center [778, 371] width 409 height 41
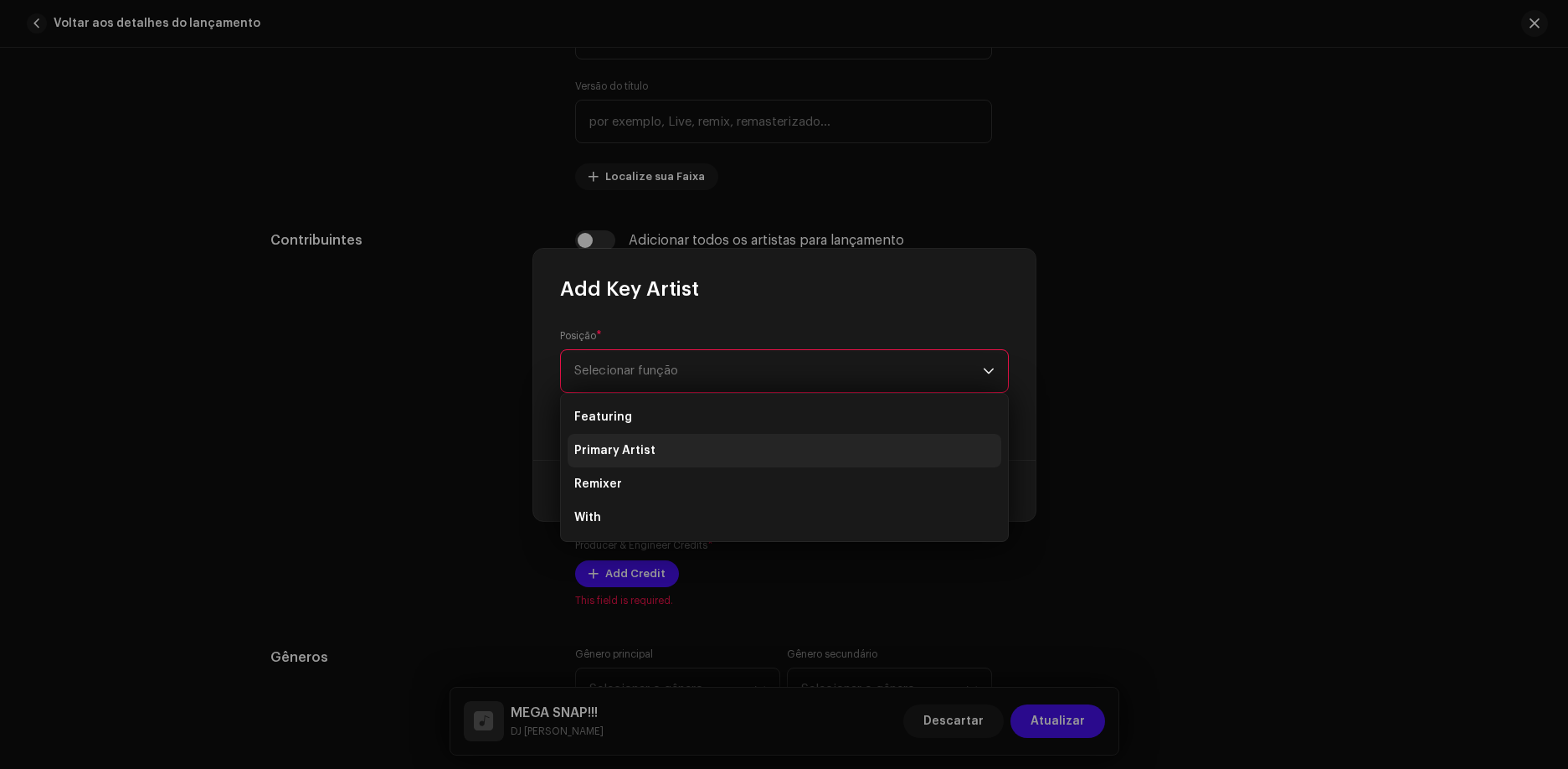
click at [643, 456] on span "Primary Artist" at bounding box center [615, 450] width 81 height 17
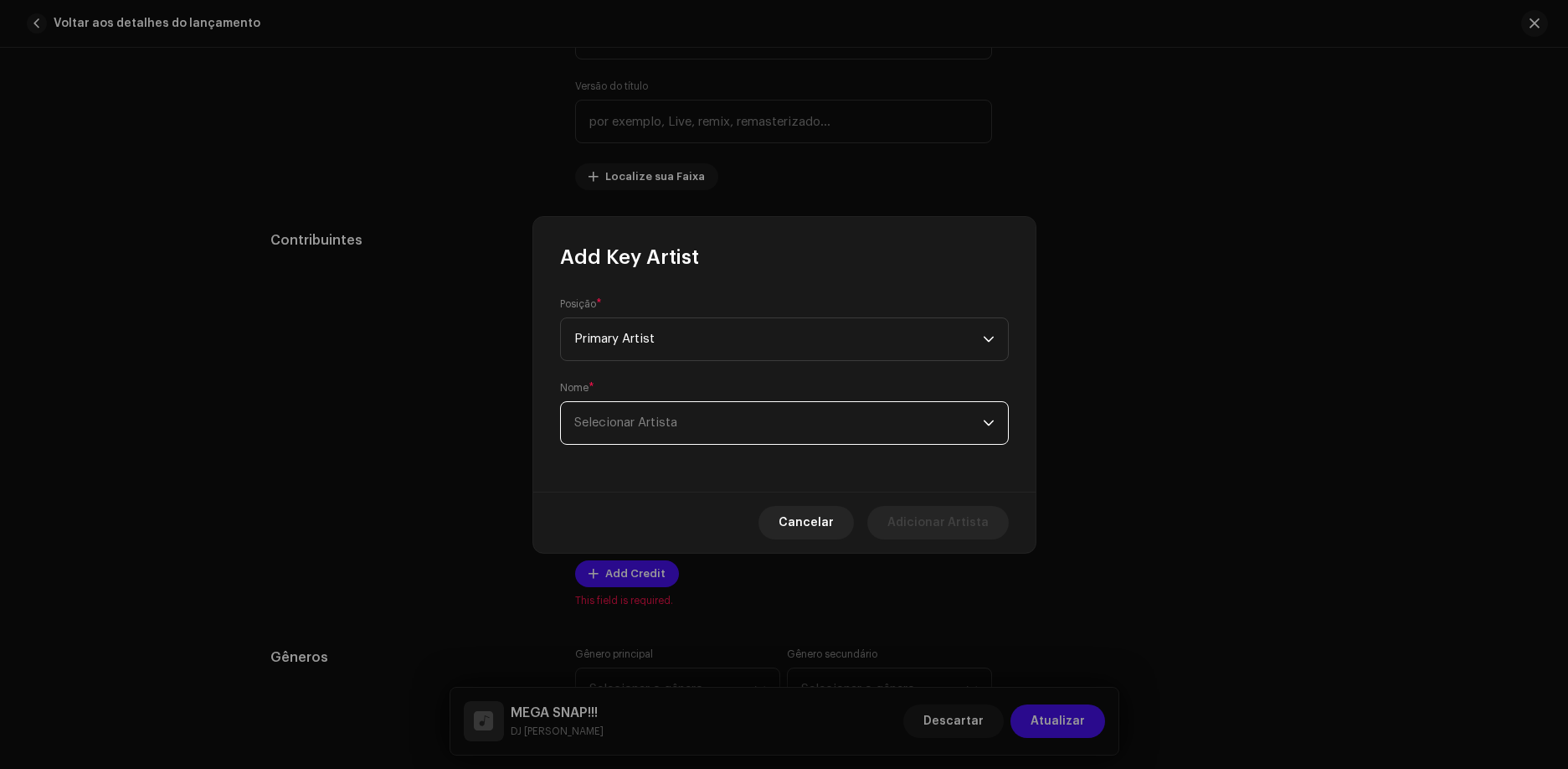
click at [672, 418] on span "Selecionar Artista" at bounding box center [626, 423] width 103 height 12
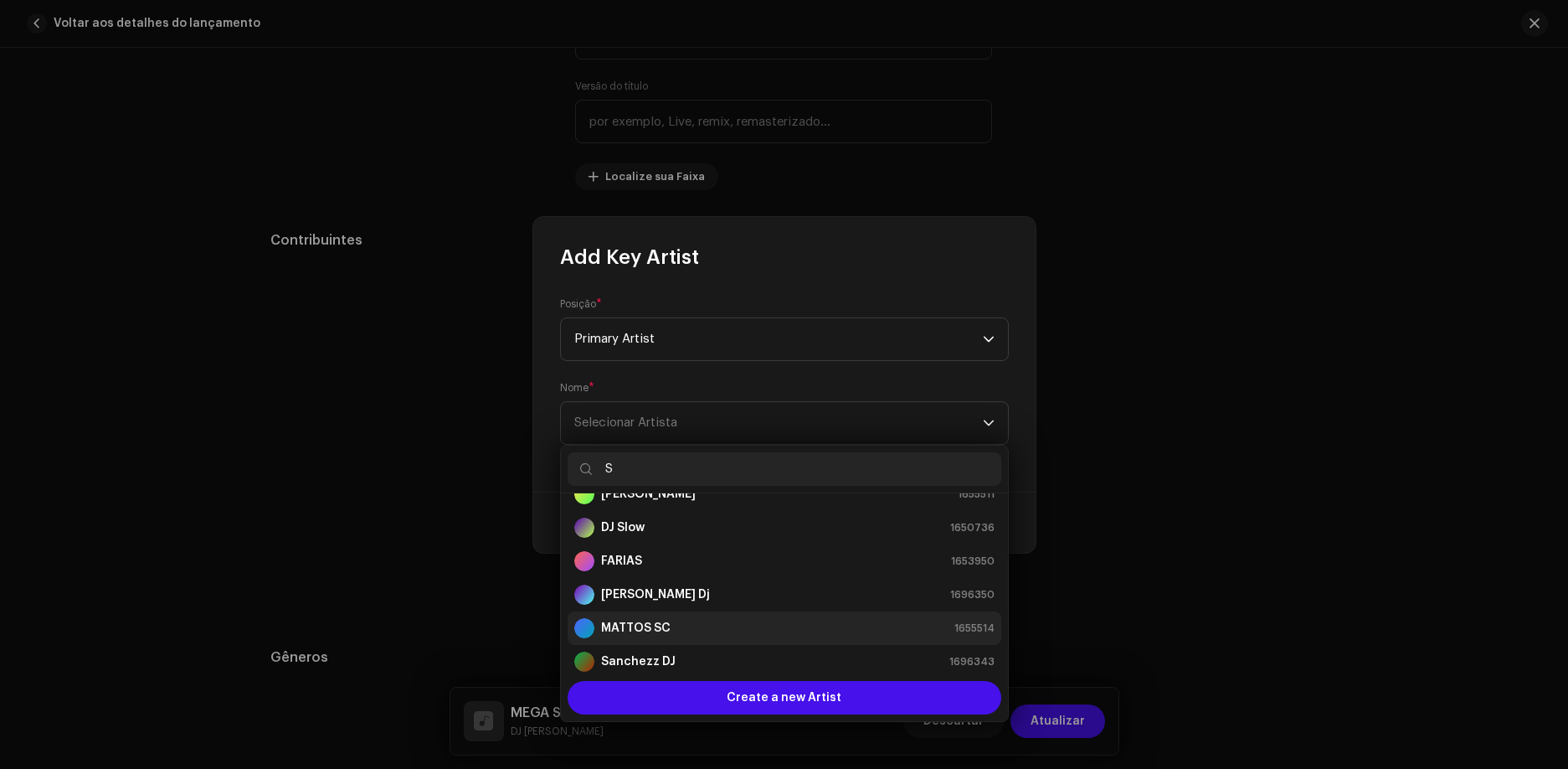
scroll to position [235, 0]
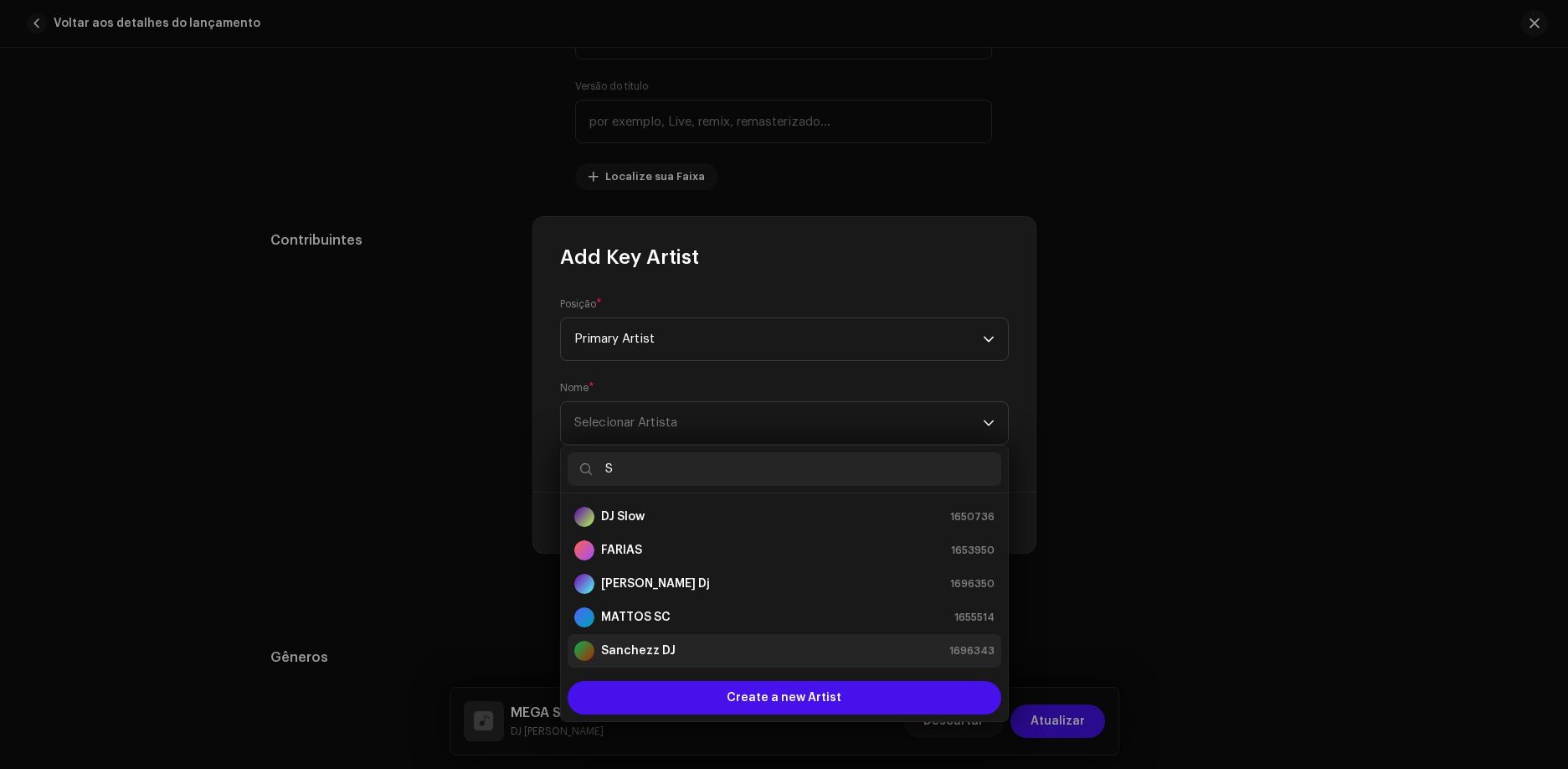
type input "S"
click at [677, 663] on li "[PERSON_NAME] 1696343" at bounding box center [784, 651] width 433 height 34
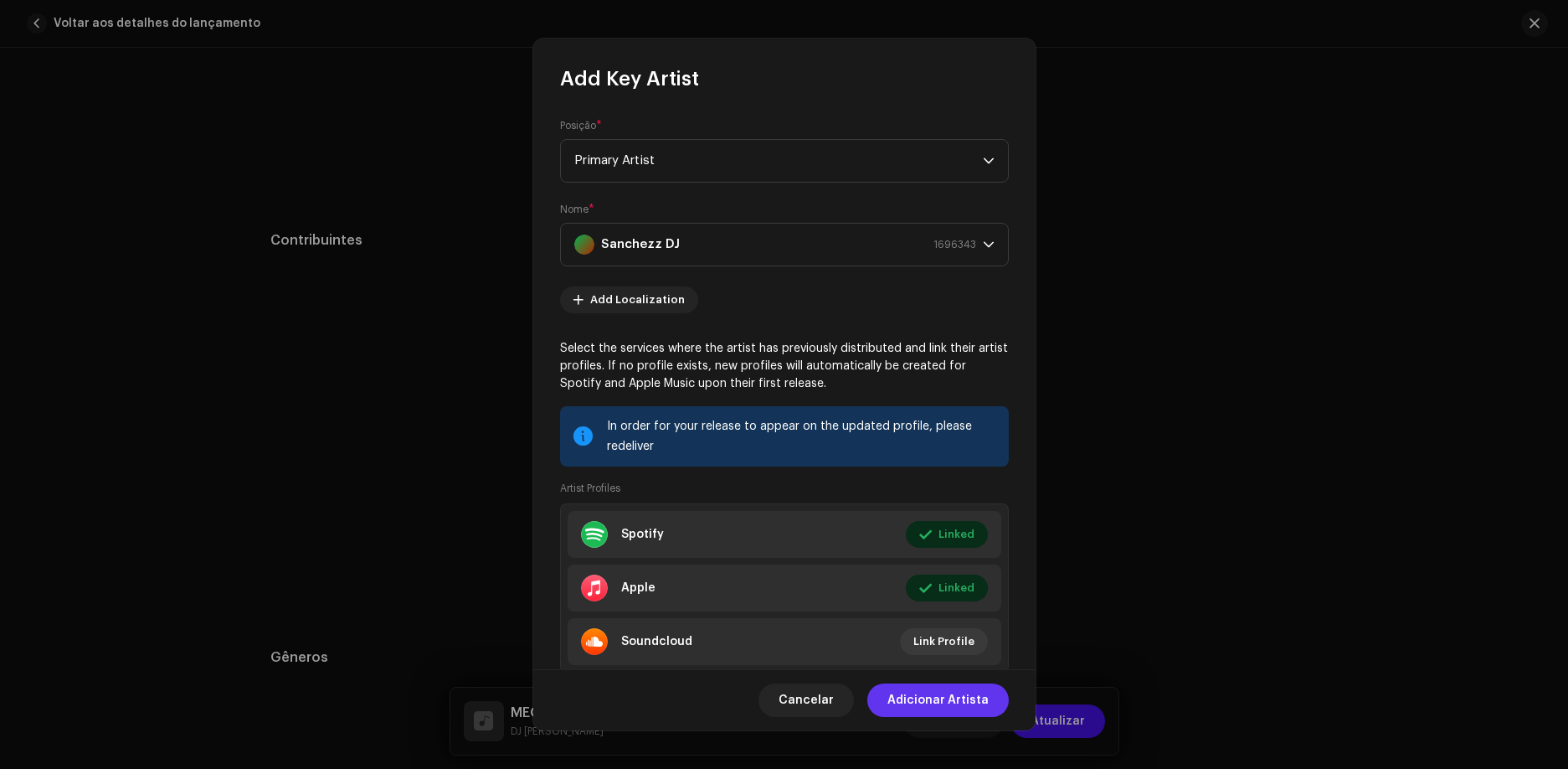
click at [957, 698] on span "Adicionar Artista" at bounding box center [938, 700] width 101 height 34
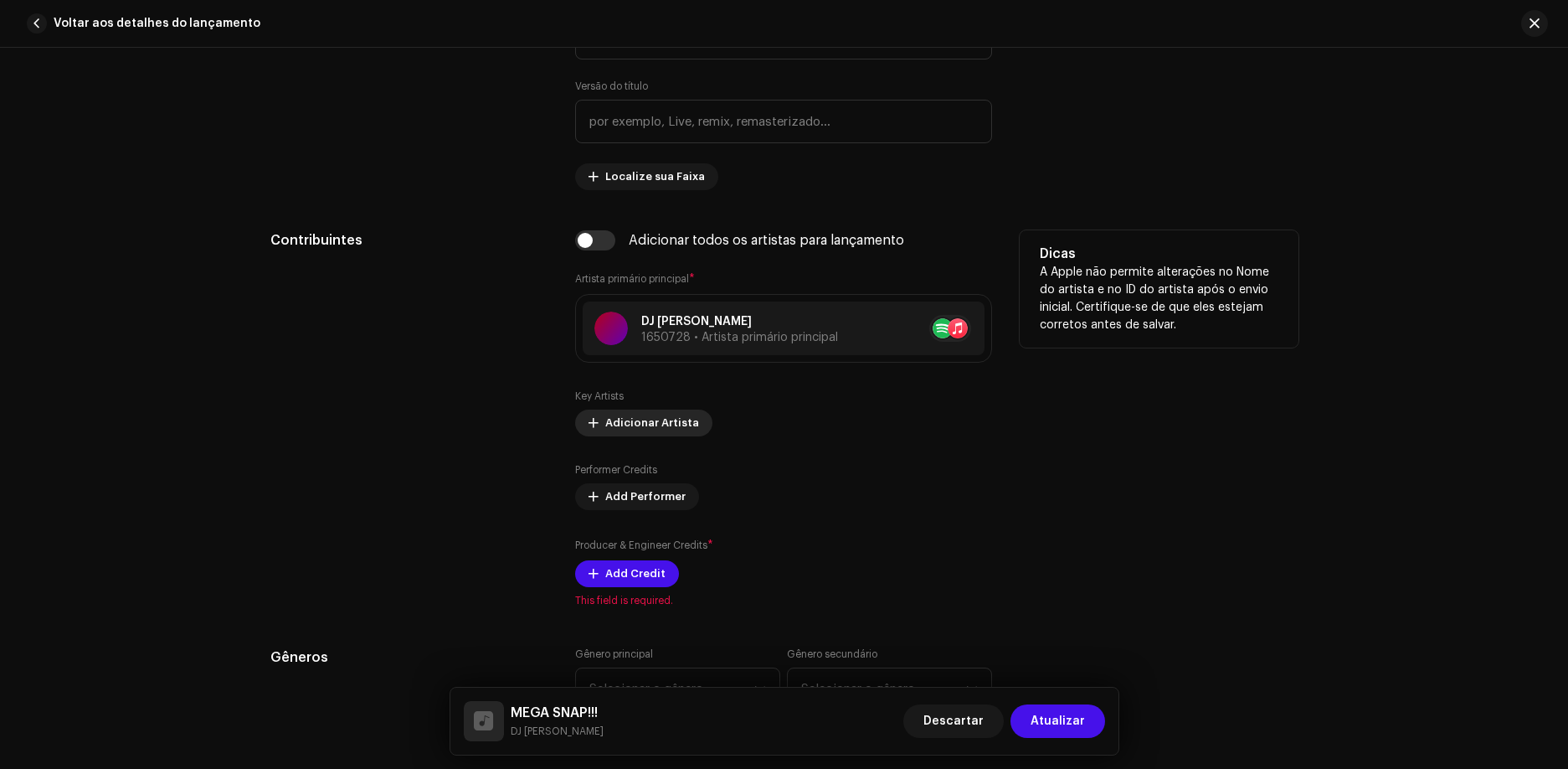
click at [597, 418] on div "Key Artists Adicionar Artista" at bounding box center [784, 412] width 417 height 47
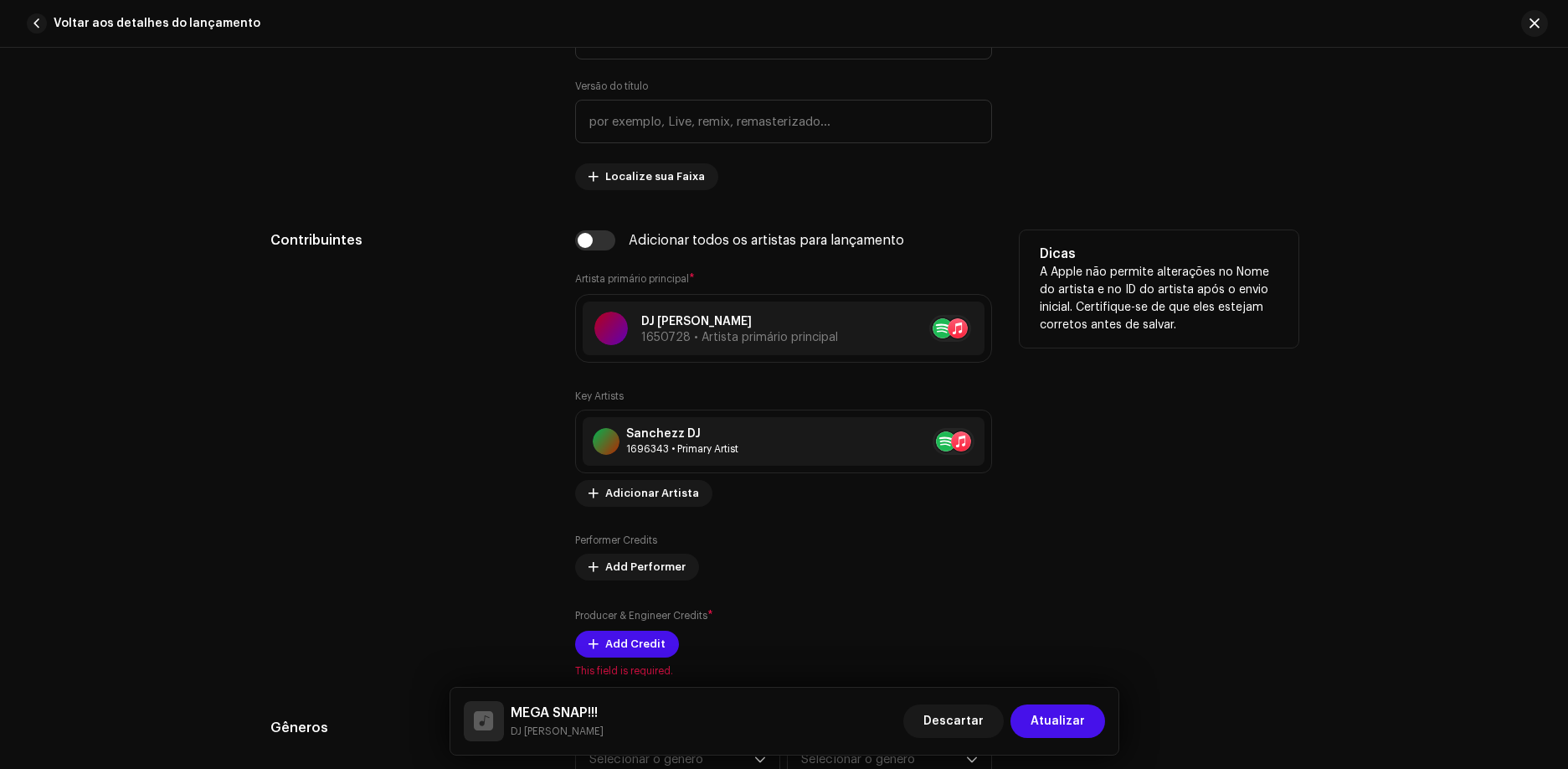
click at [665, 477] on div "Key Artists [PERSON_NAME] 1696343 • Primary Artist No selected item Adicionar A…" at bounding box center [784, 448] width 417 height 117
click at [665, 499] on span "Adicionar Artista" at bounding box center [652, 494] width 94 height 34
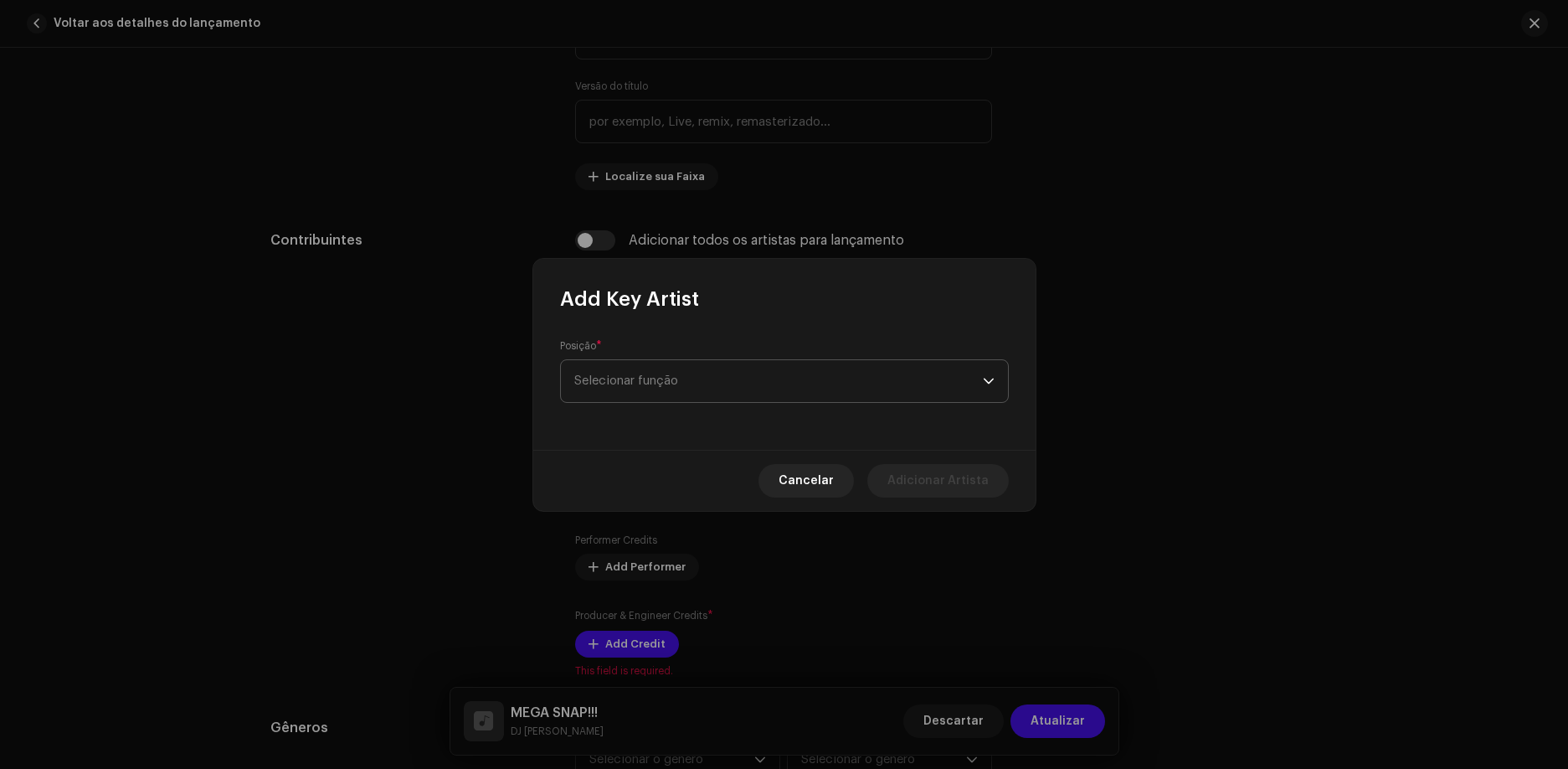
click at [679, 397] on span "Selecionar função" at bounding box center [778, 381] width 409 height 41
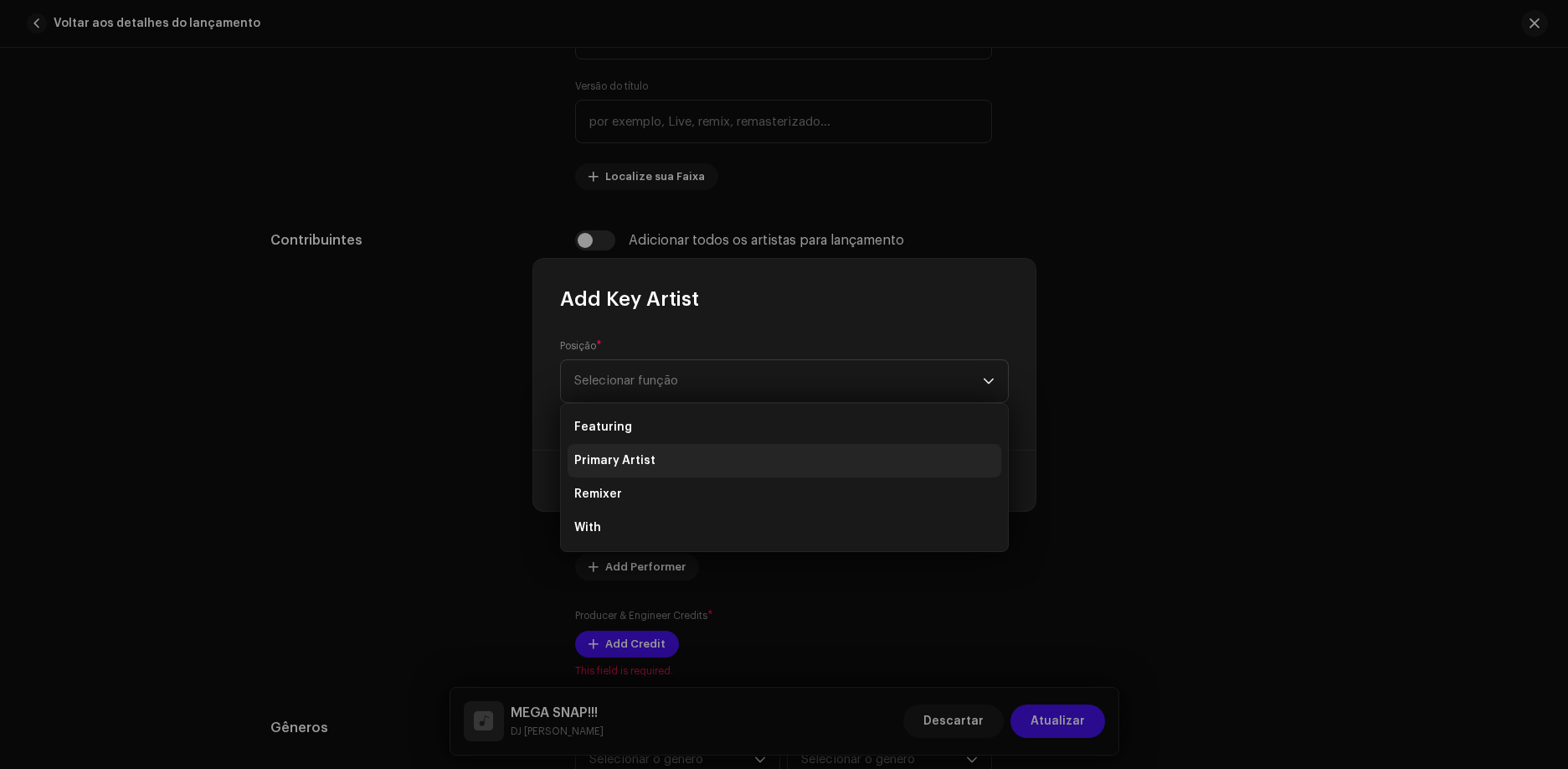
click at [653, 465] on li "Primary Artist" at bounding box center [784, 461] width 433 height 34
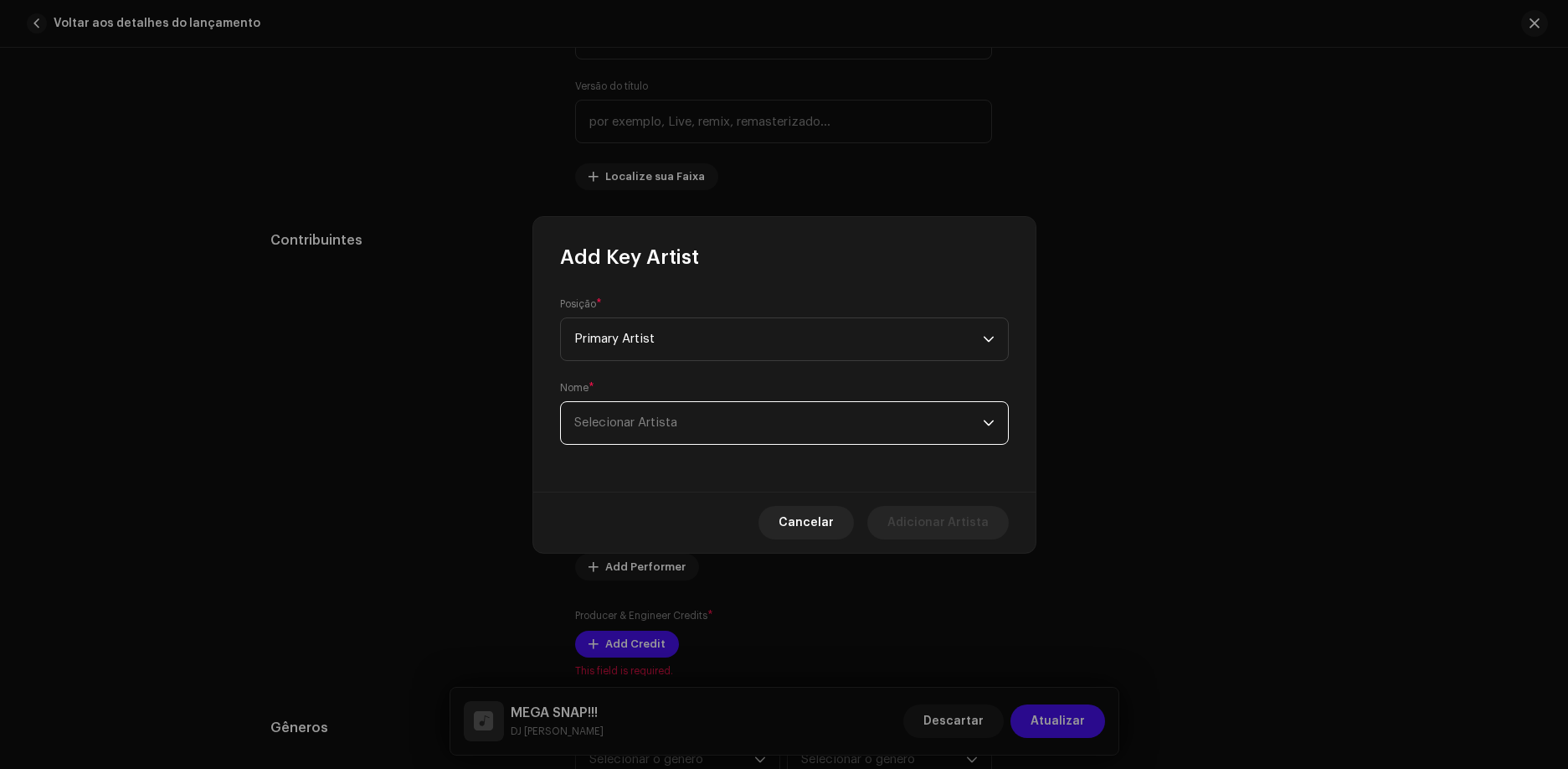
click at [651, 421] on span "Selecionar Artista" at bounding box center [626, 423] width 103 height 12
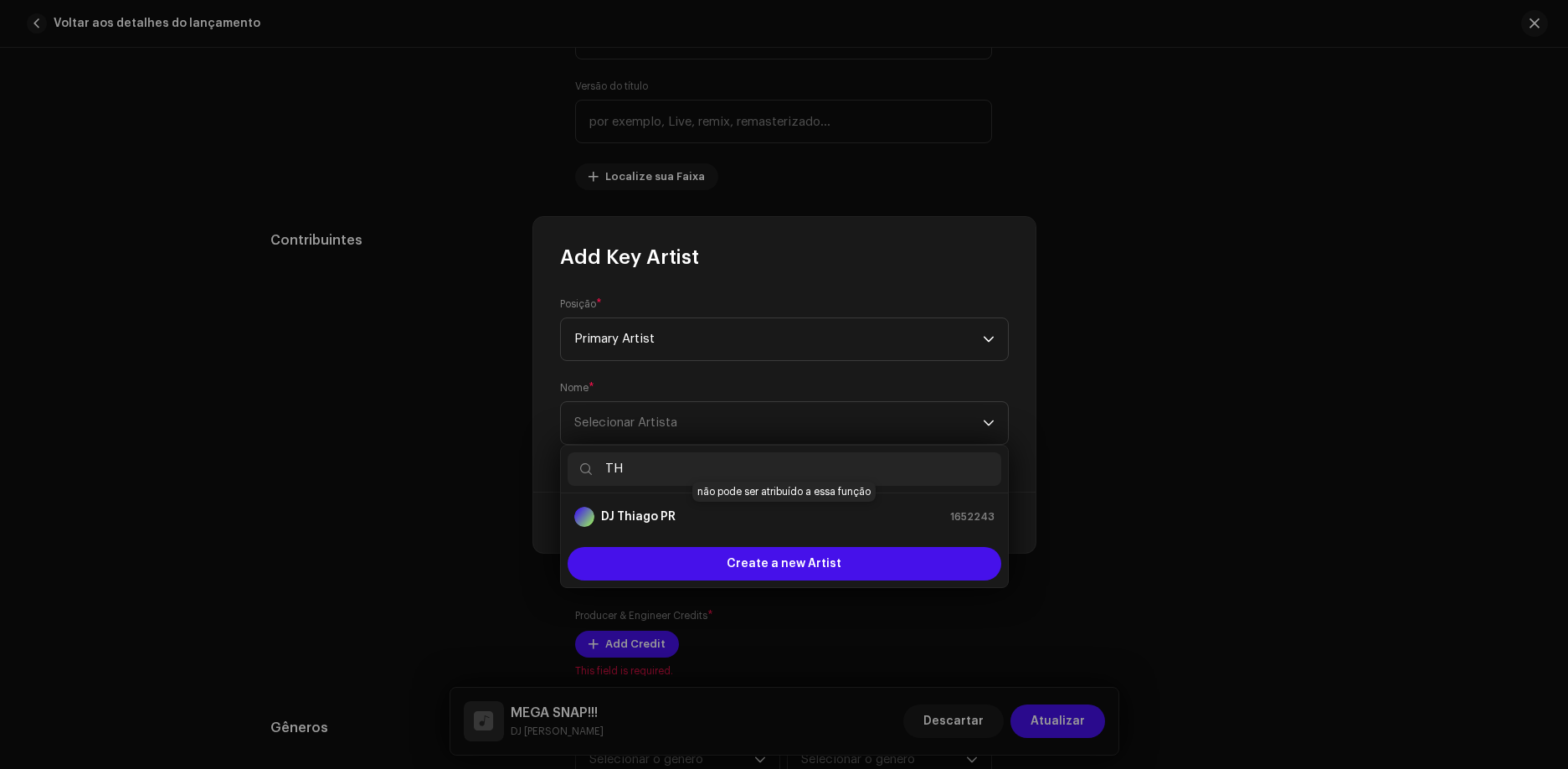
type input "TH"
click at [899, 513] on div "DJ [PERSON_NAME] PR 1652243" at bounding box center [784, 516] width 420 height 20
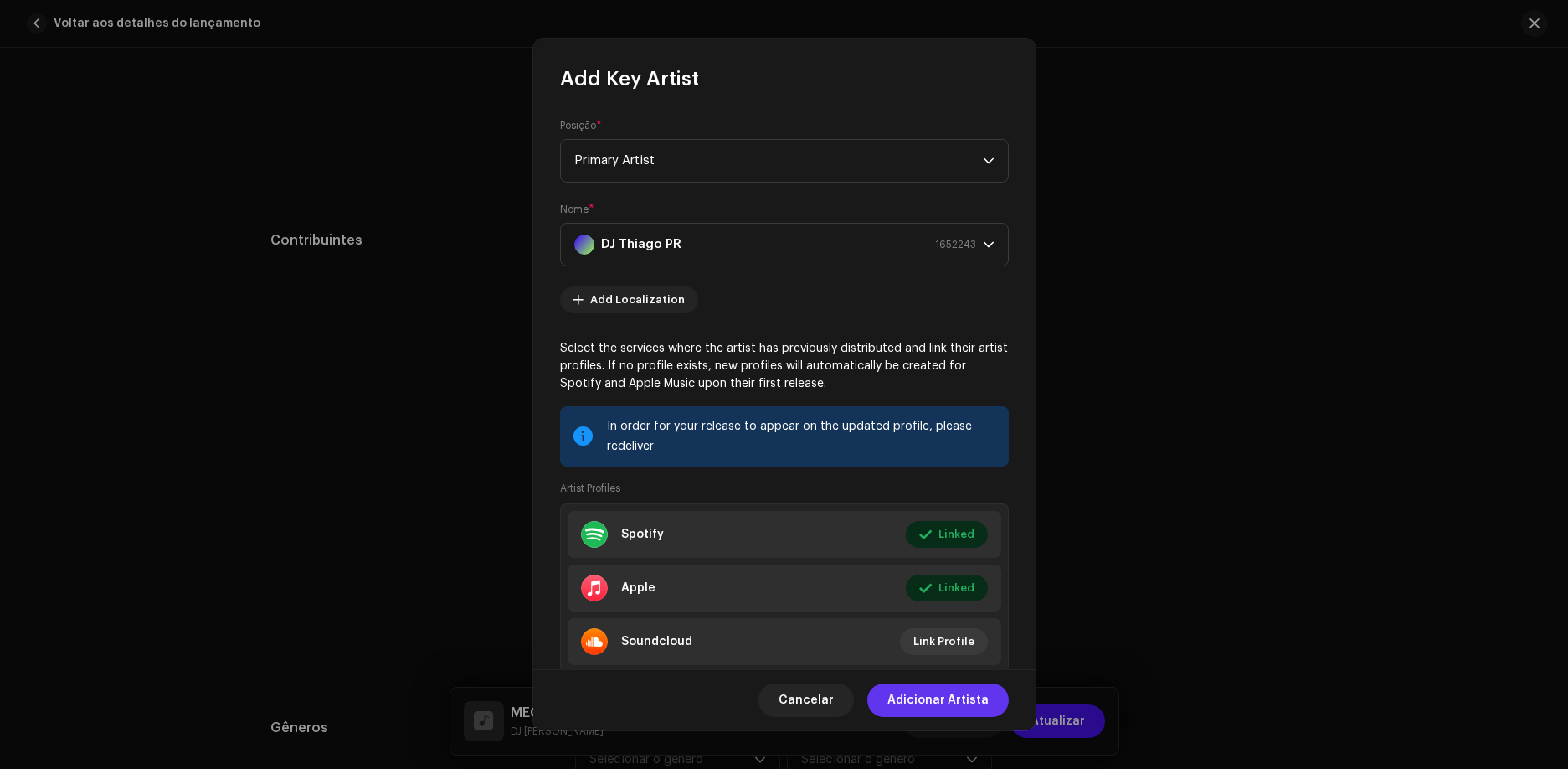
click at [946, 703] on span "Adicionar Artista" at bounding box center [938, 700] width 101 height 34
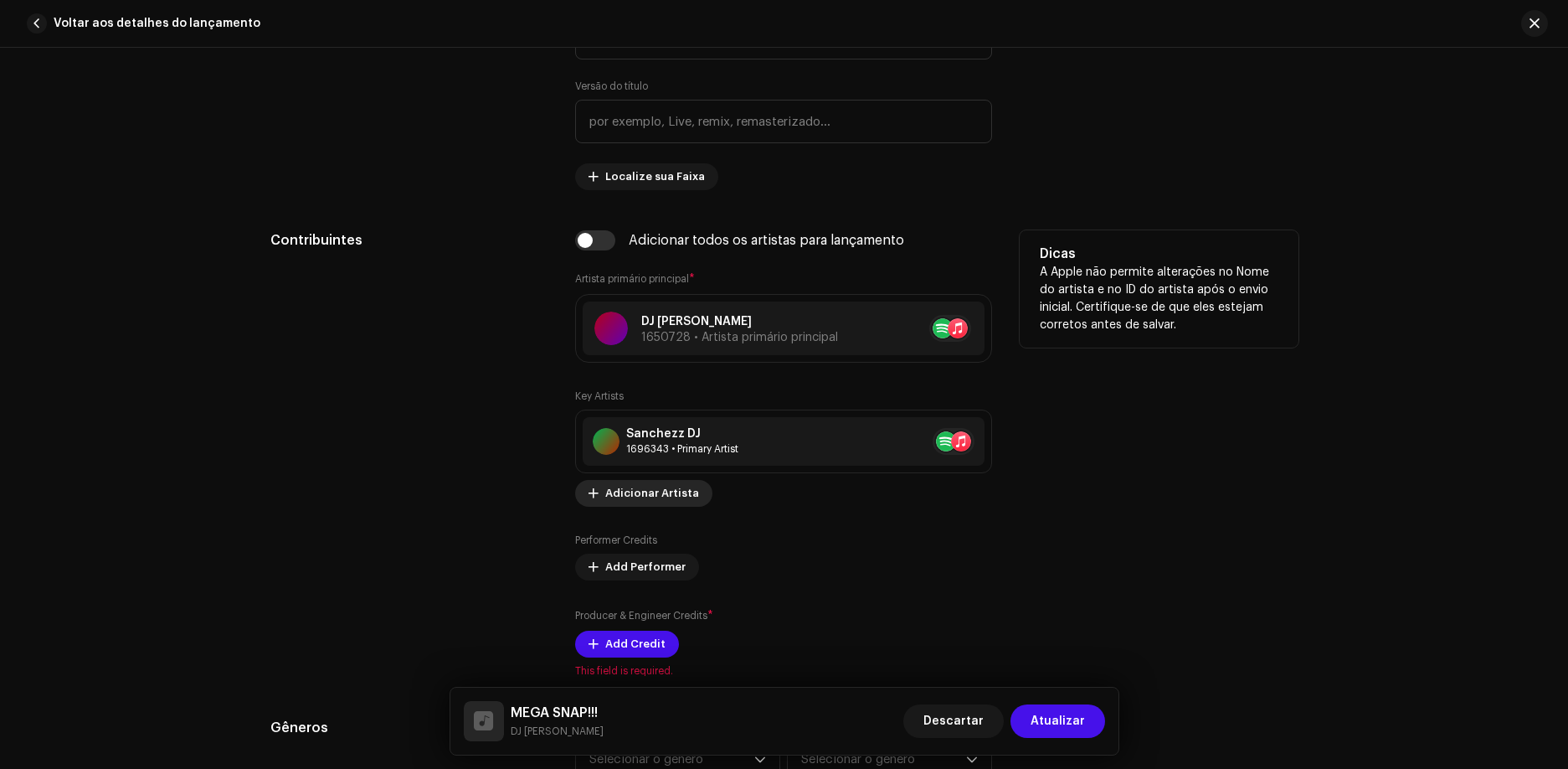
click at [648, 499] on span "Adicionar Artista" at bounding box center [652, 494] width 94 height 34
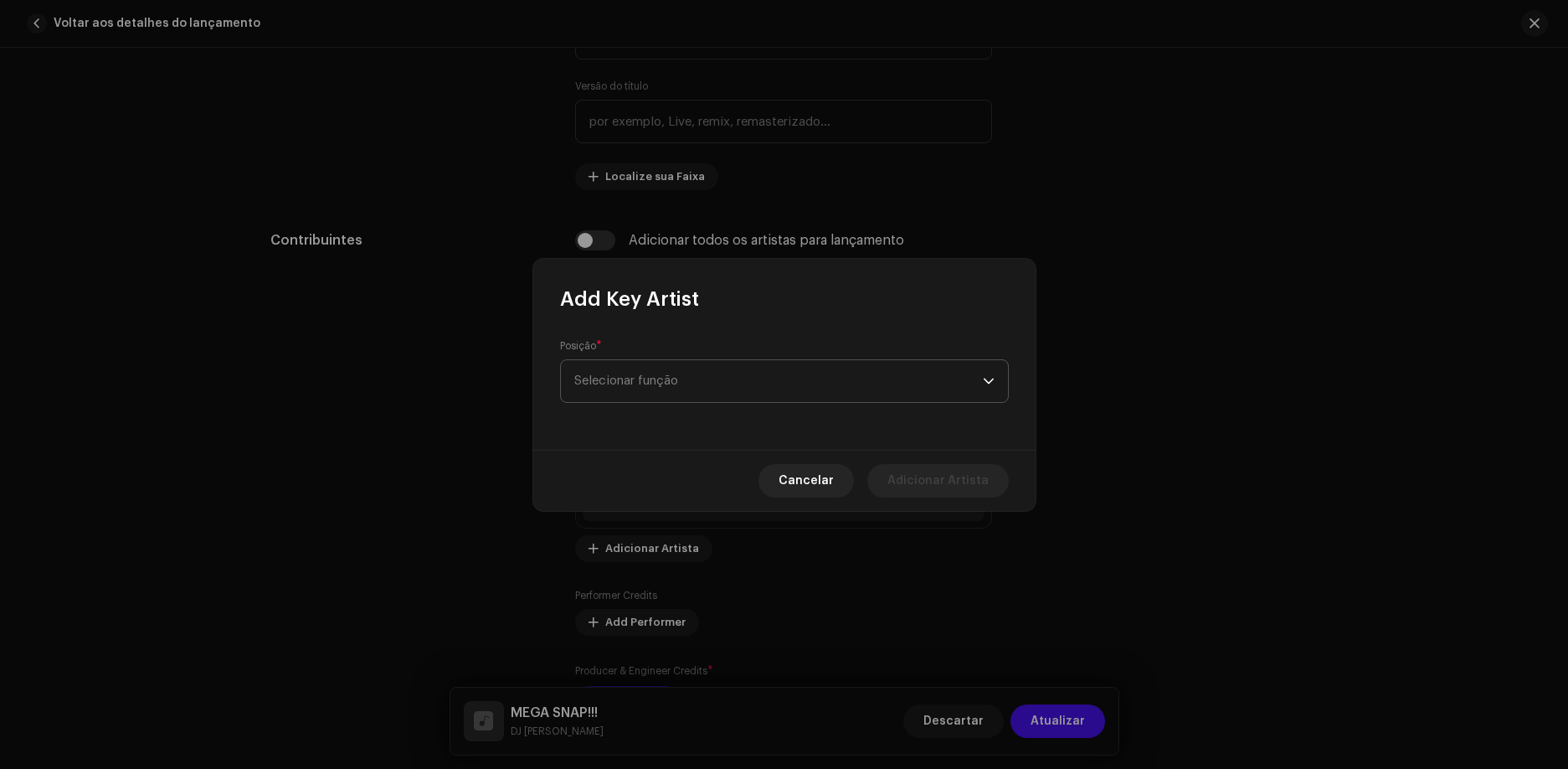
click at [635, 386] on span "Selecionar função" at bounding box center [778, 381] width 409 height 41
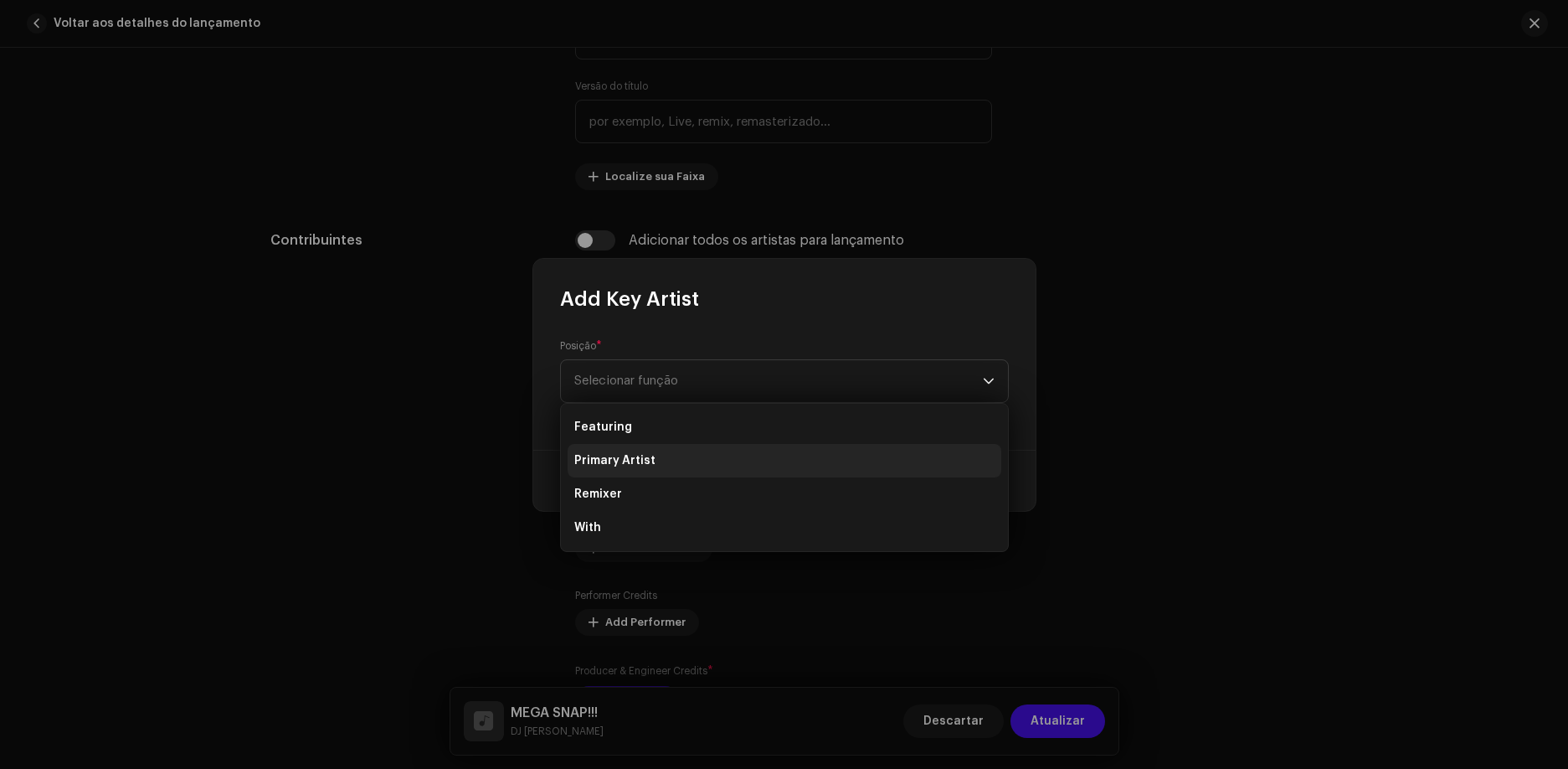
click at [643, 467] on span "Primary Artist" at bounding box center [615, 460] width 81 height 17
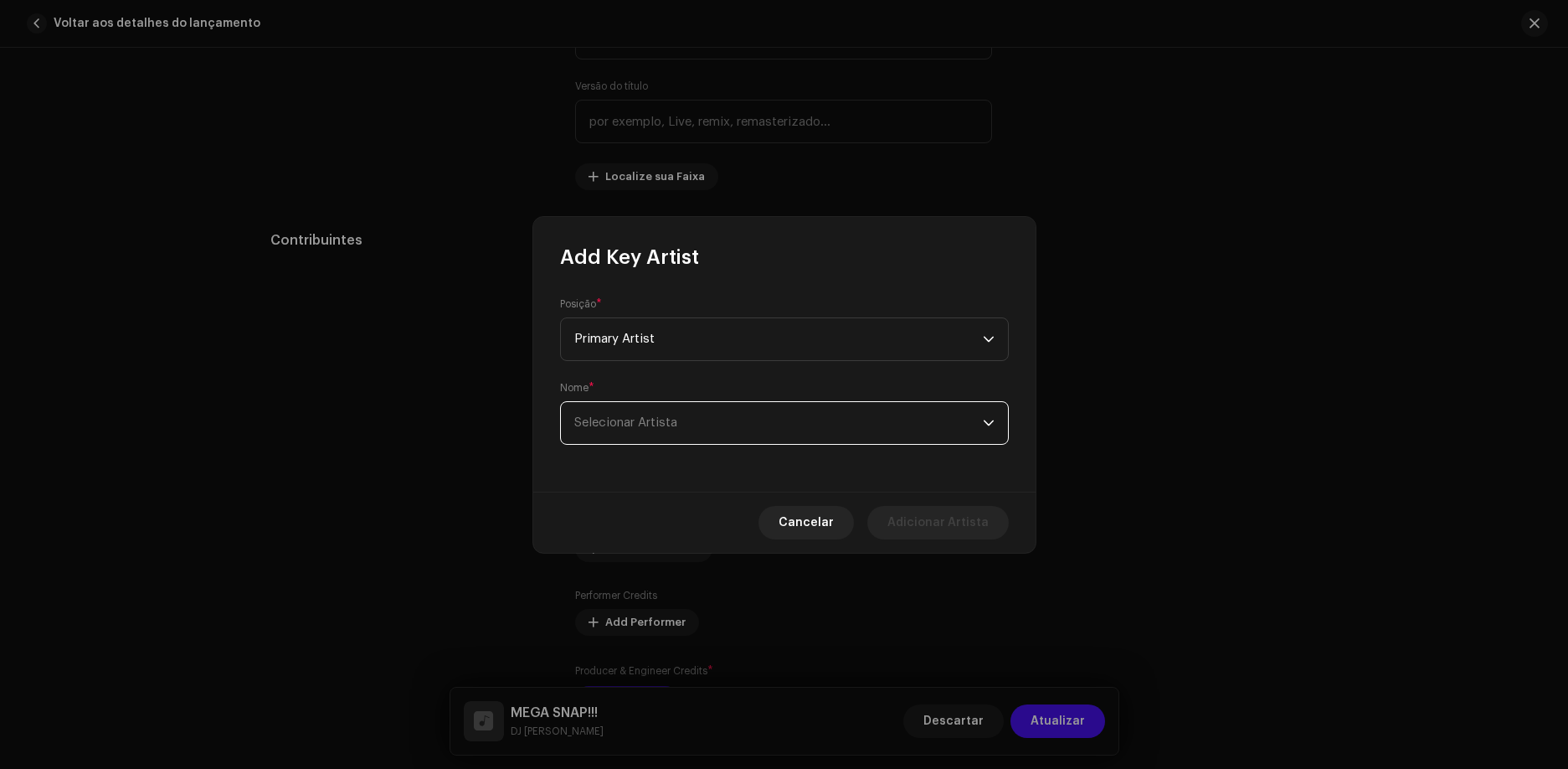
click at [655, 413] on span "Selecionar Artista" at bounding box center [778, 422] width 409 height 41
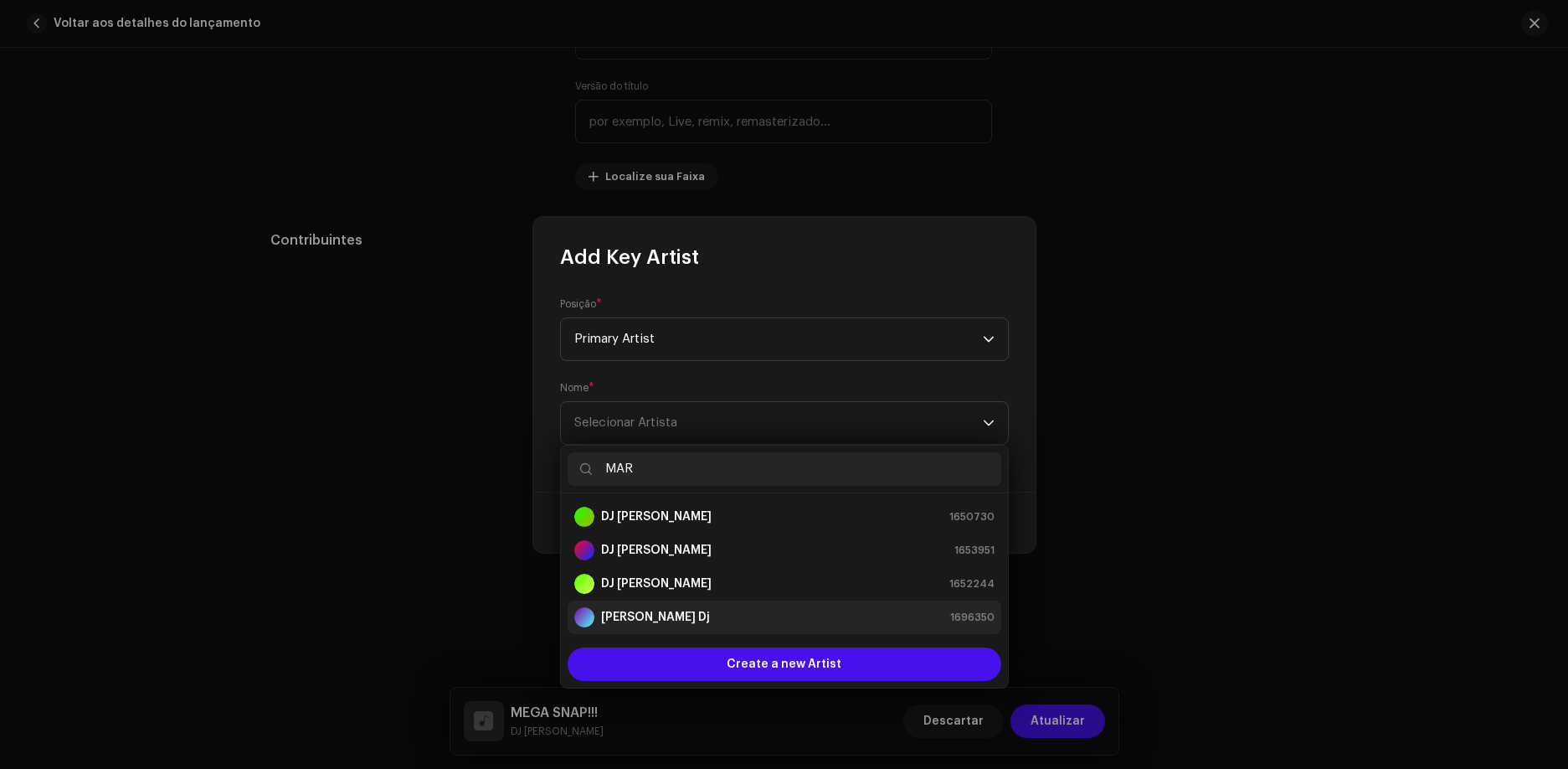
type input "MAR"
click at [728, 605] on li "[PERSON_NAME] Dj 1696350" at bounding box center [784, 617] width 433 height 34
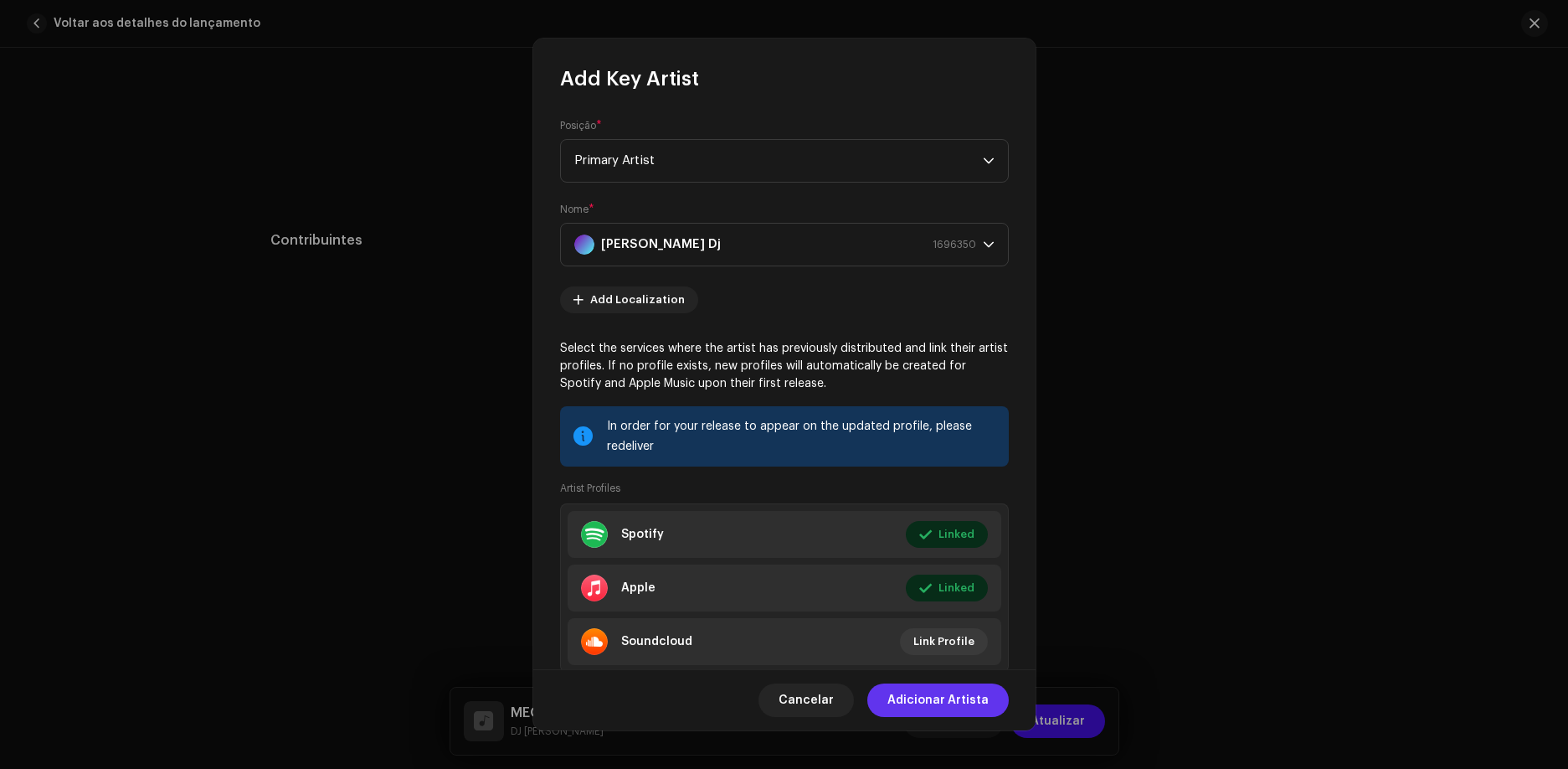
click at [902, 696] on span "Adicionar Artista" at bounding box center [938, 700] width 101 height 34
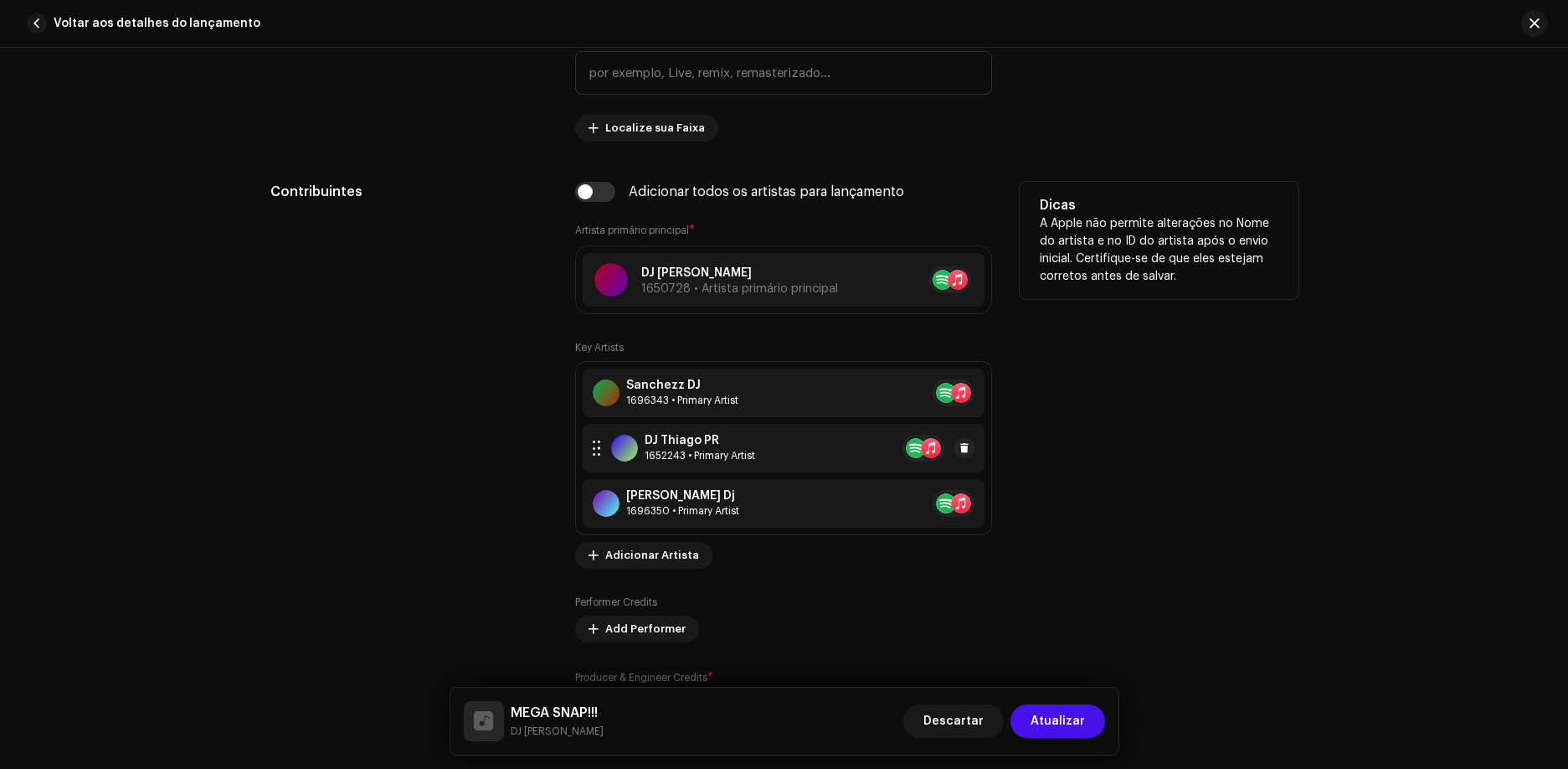
scroll to position [1175, 0]
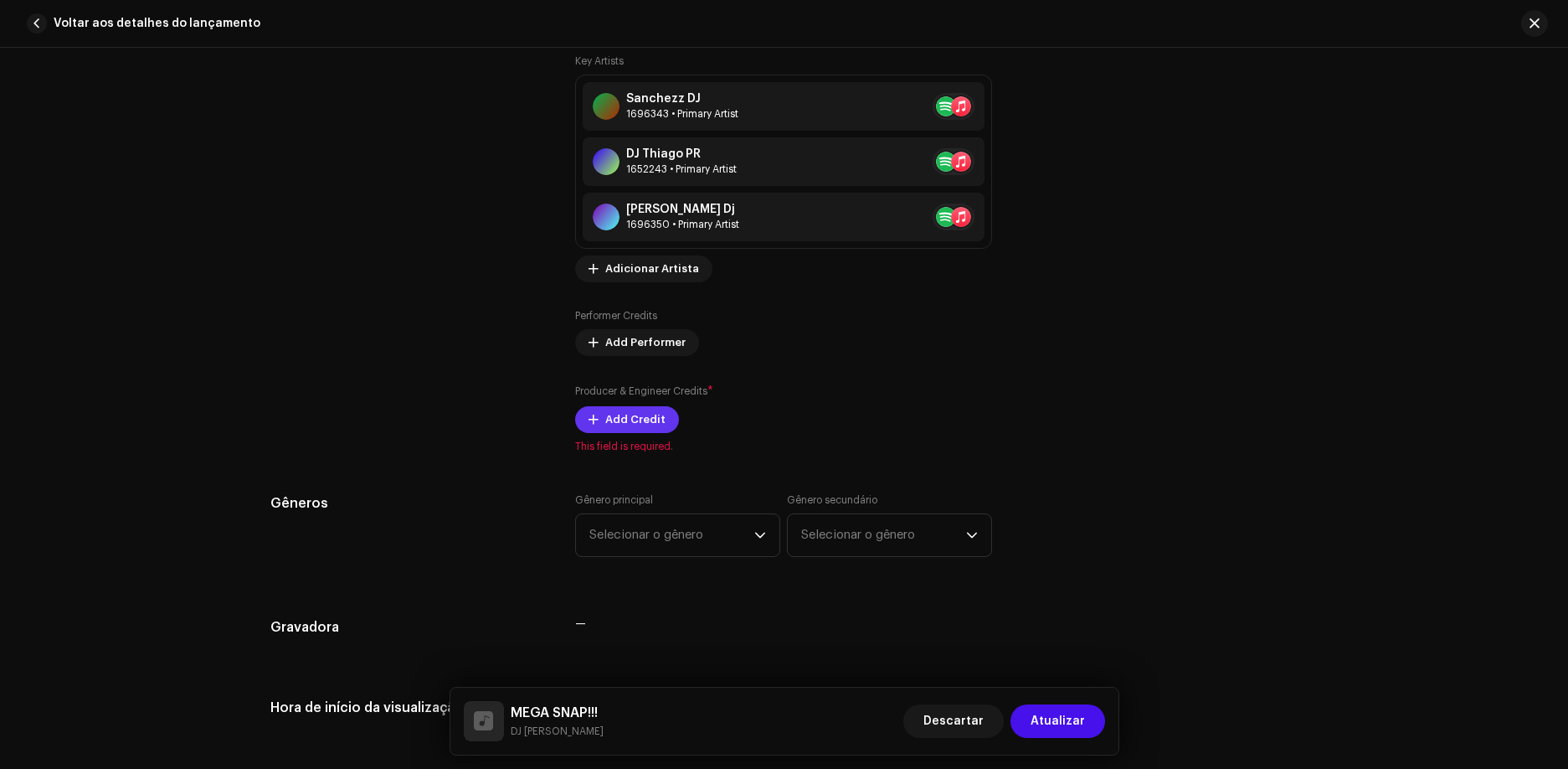
click at [661, 420] on button "Add Credit" at bounding box center [627, 419] width 104 height 26
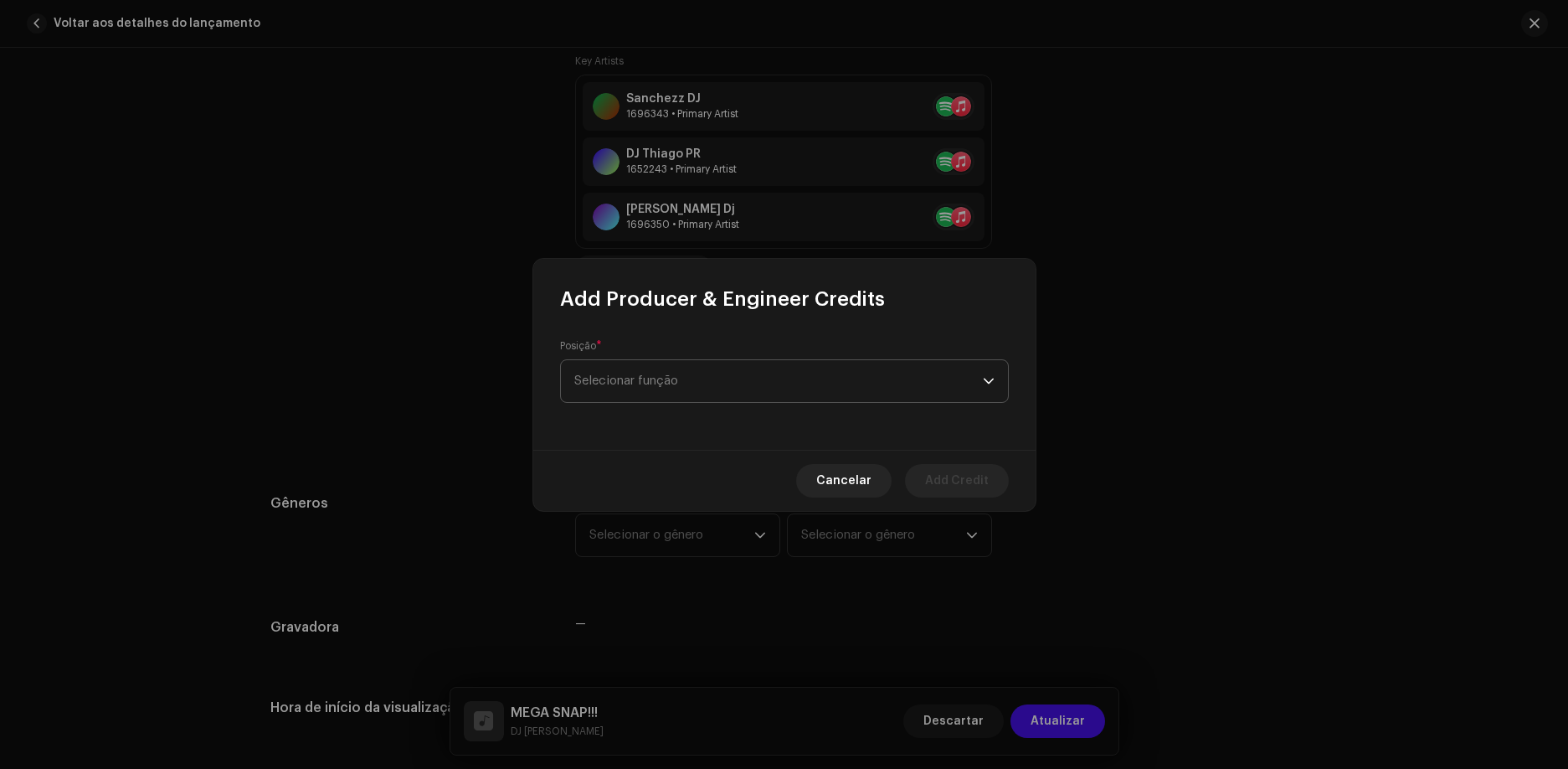
click at [697, 368] on span "Selecionar função" at bounding box center [778, 381] width 409 height 41
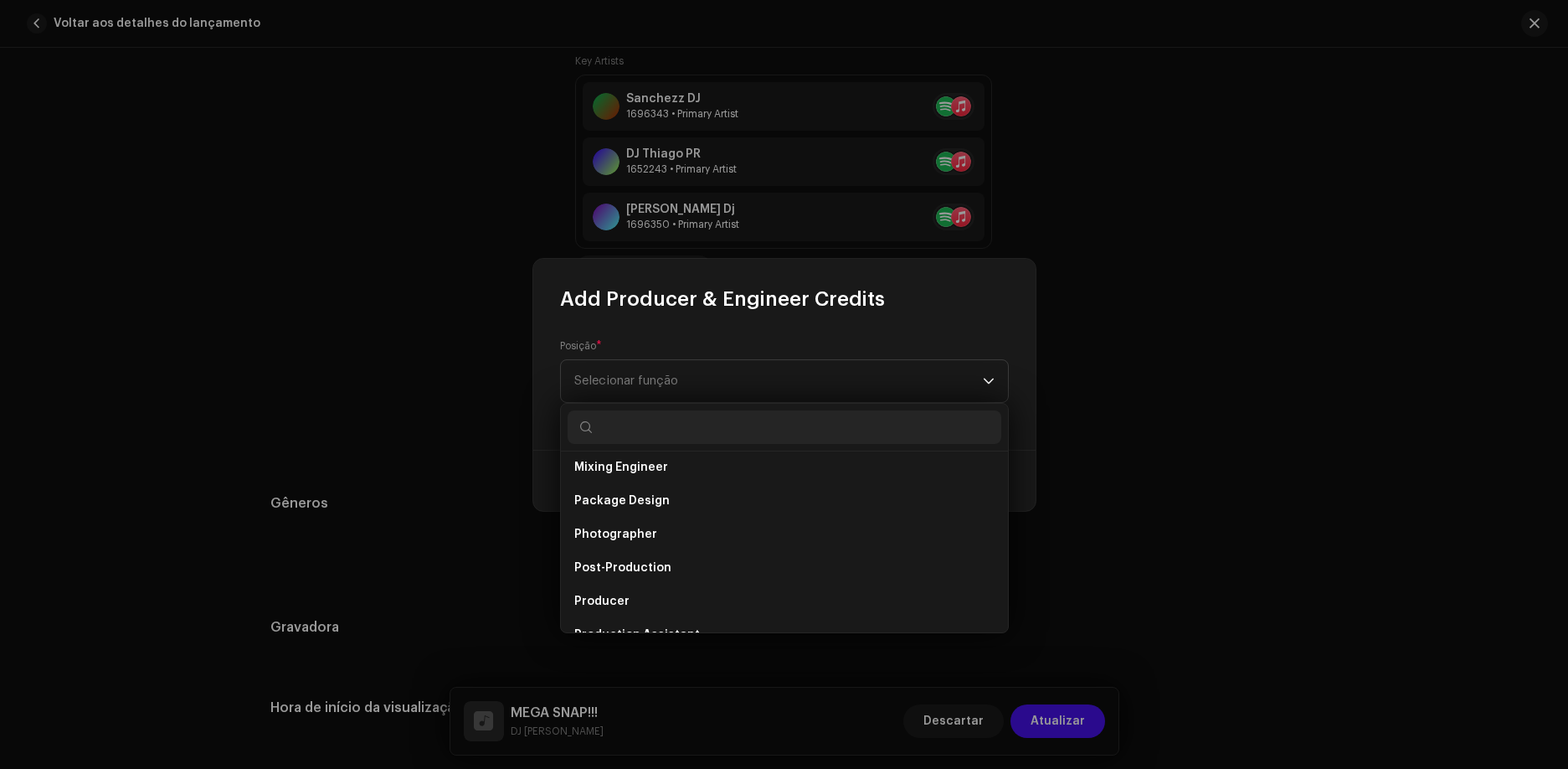
scroll to position [586, 0]
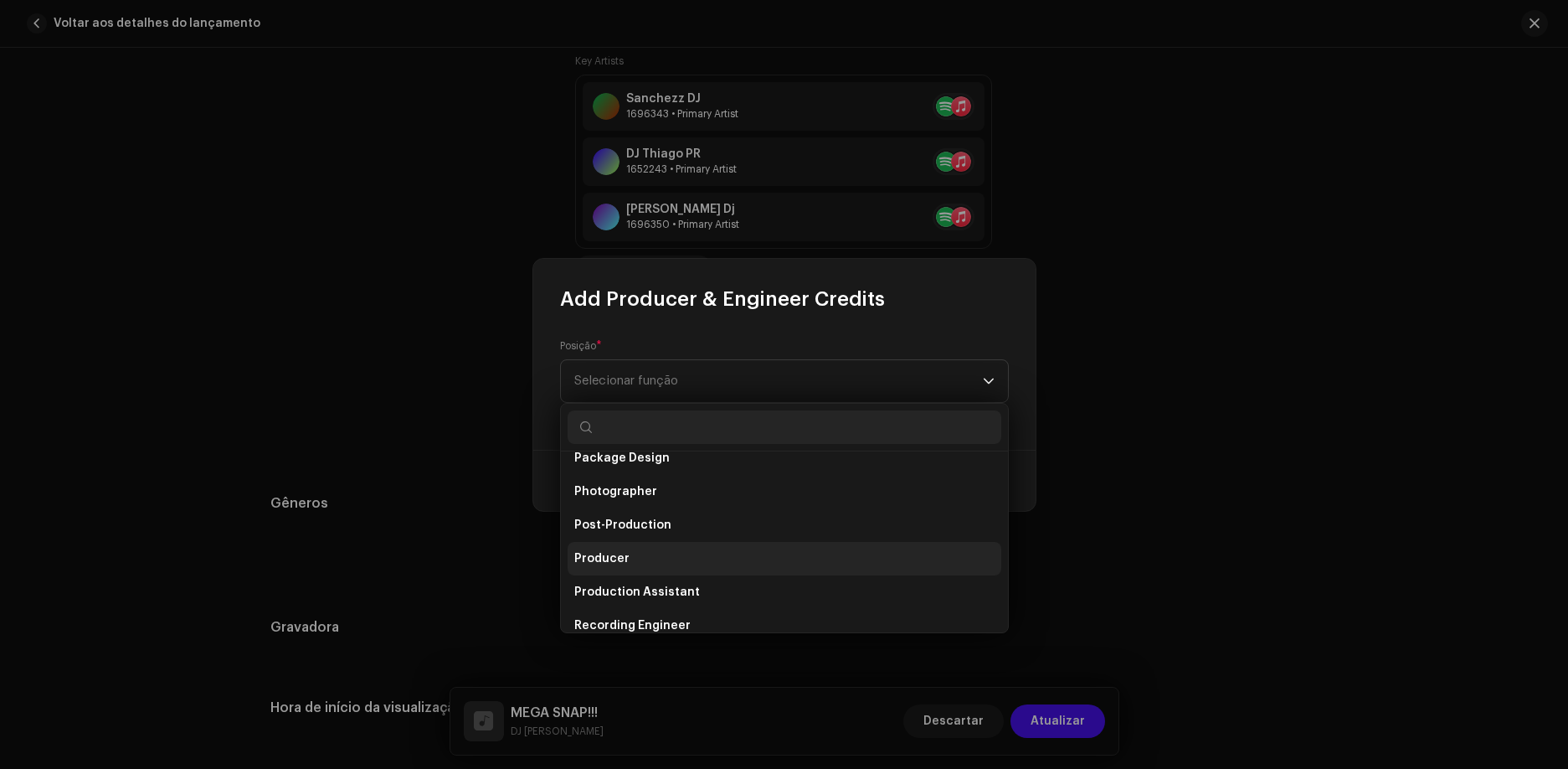
click at [639, 548] on li "Producer" at bounding box center [784, 559] width 433 height 34
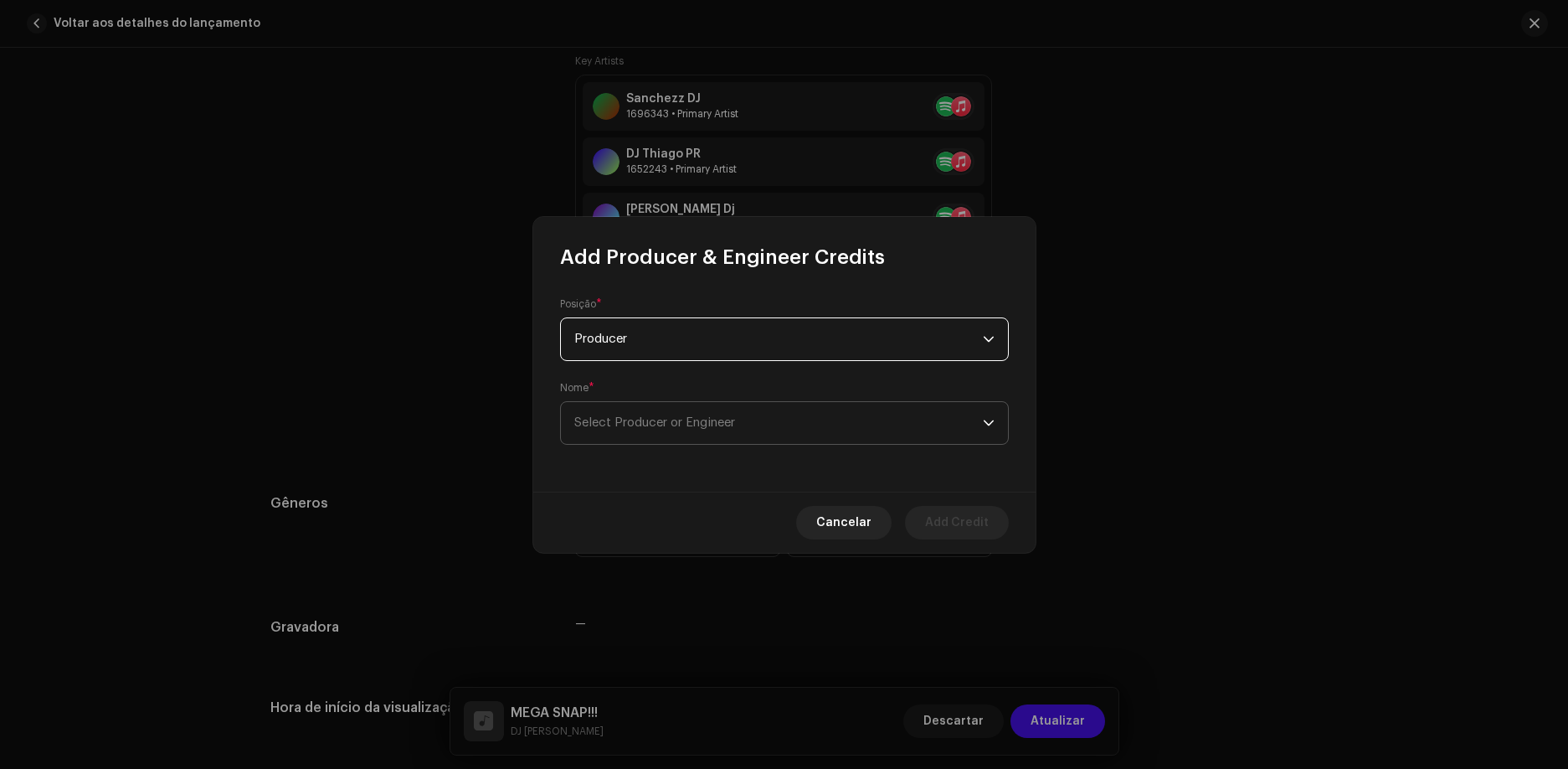
click at [649, 430] on span "Select Producer or Engineer" at bounding box center [778, 422] width 409 height 41
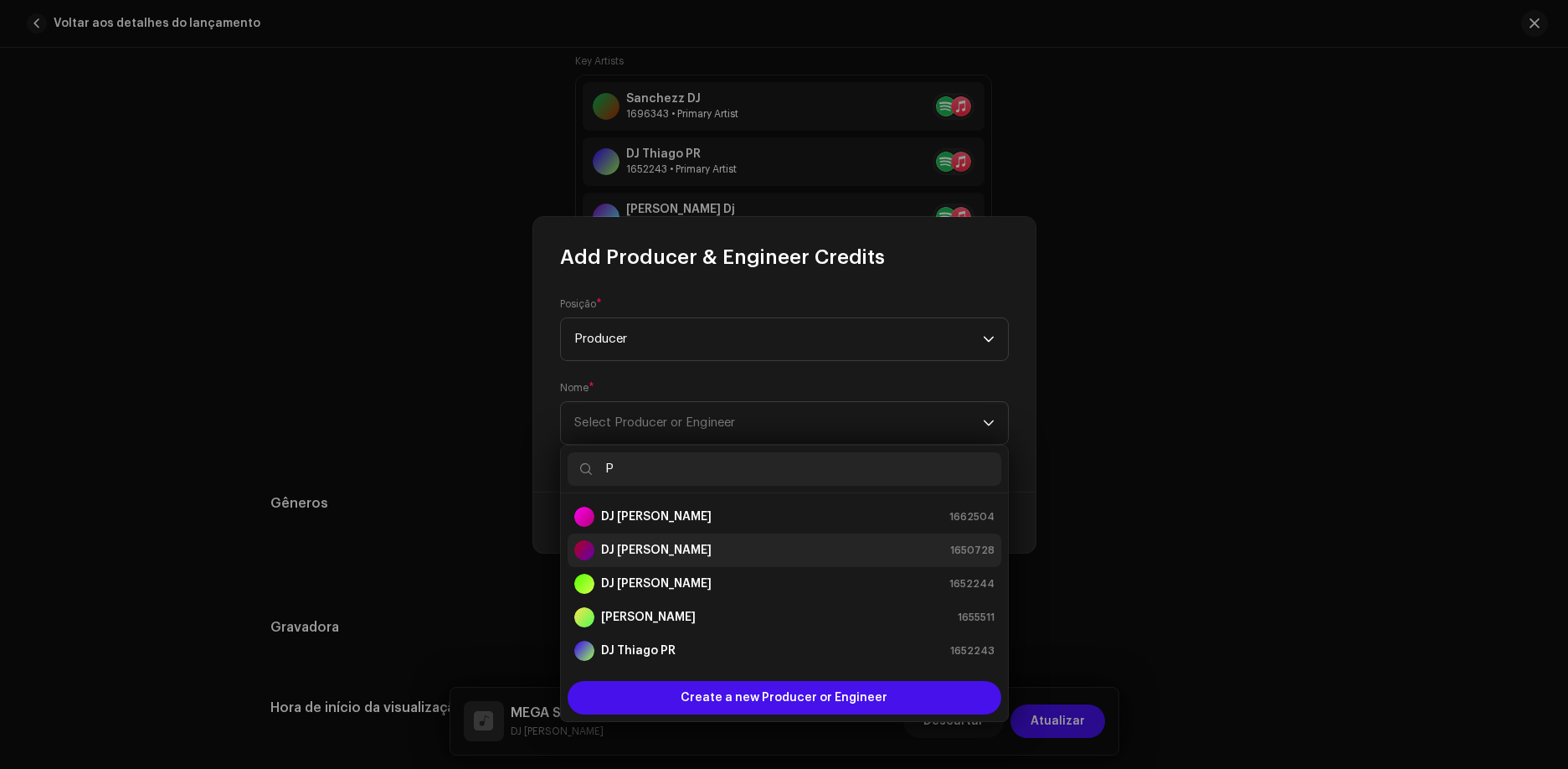
type input "P"
click at [682, 558] on div "DJ Paludo 1650728" at bounding box center [784, 550] width 420 height 20
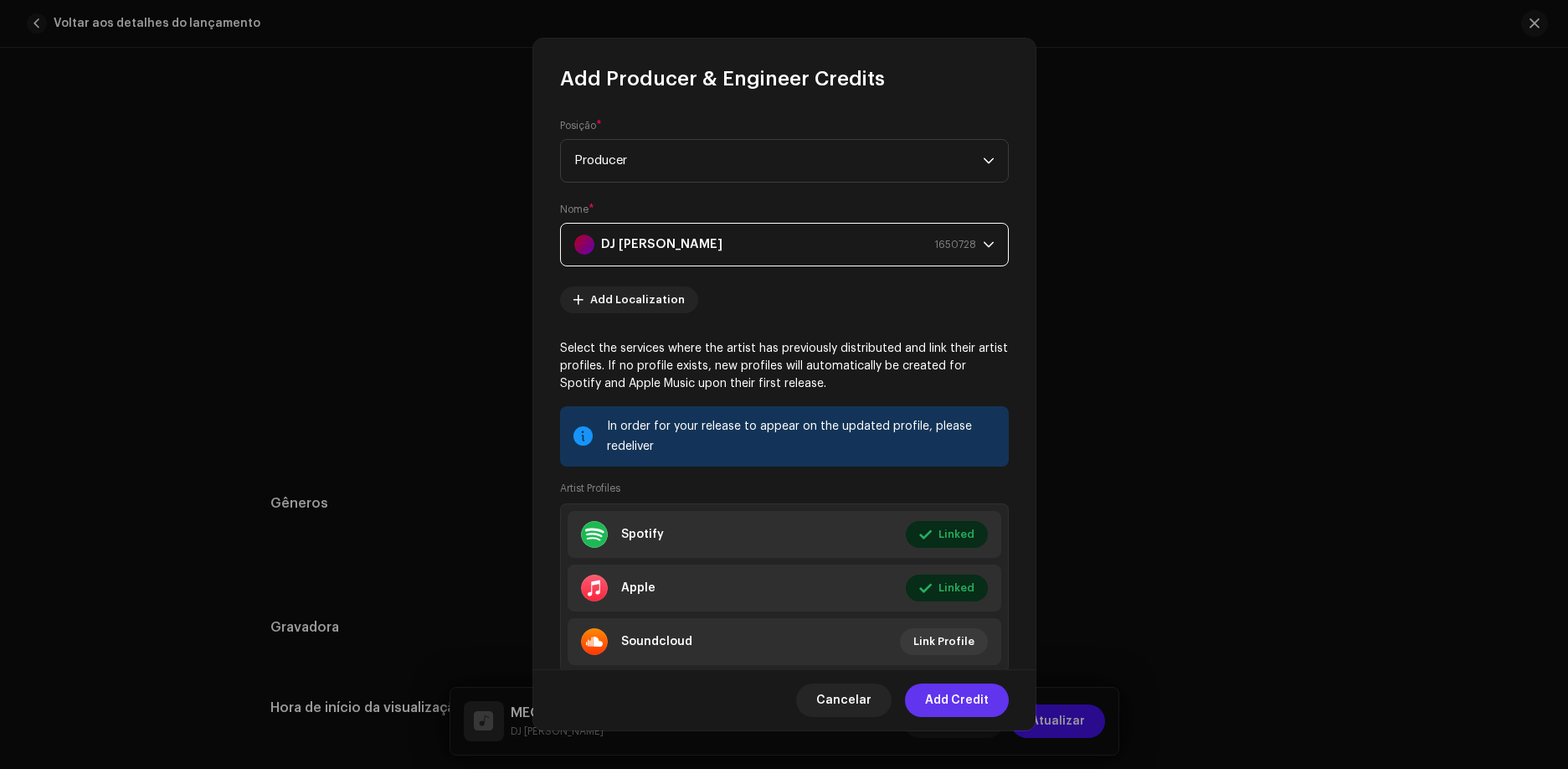
click at [965, 708] on span "Add Credit" at bounding box center [957, 700] width 64 height 34
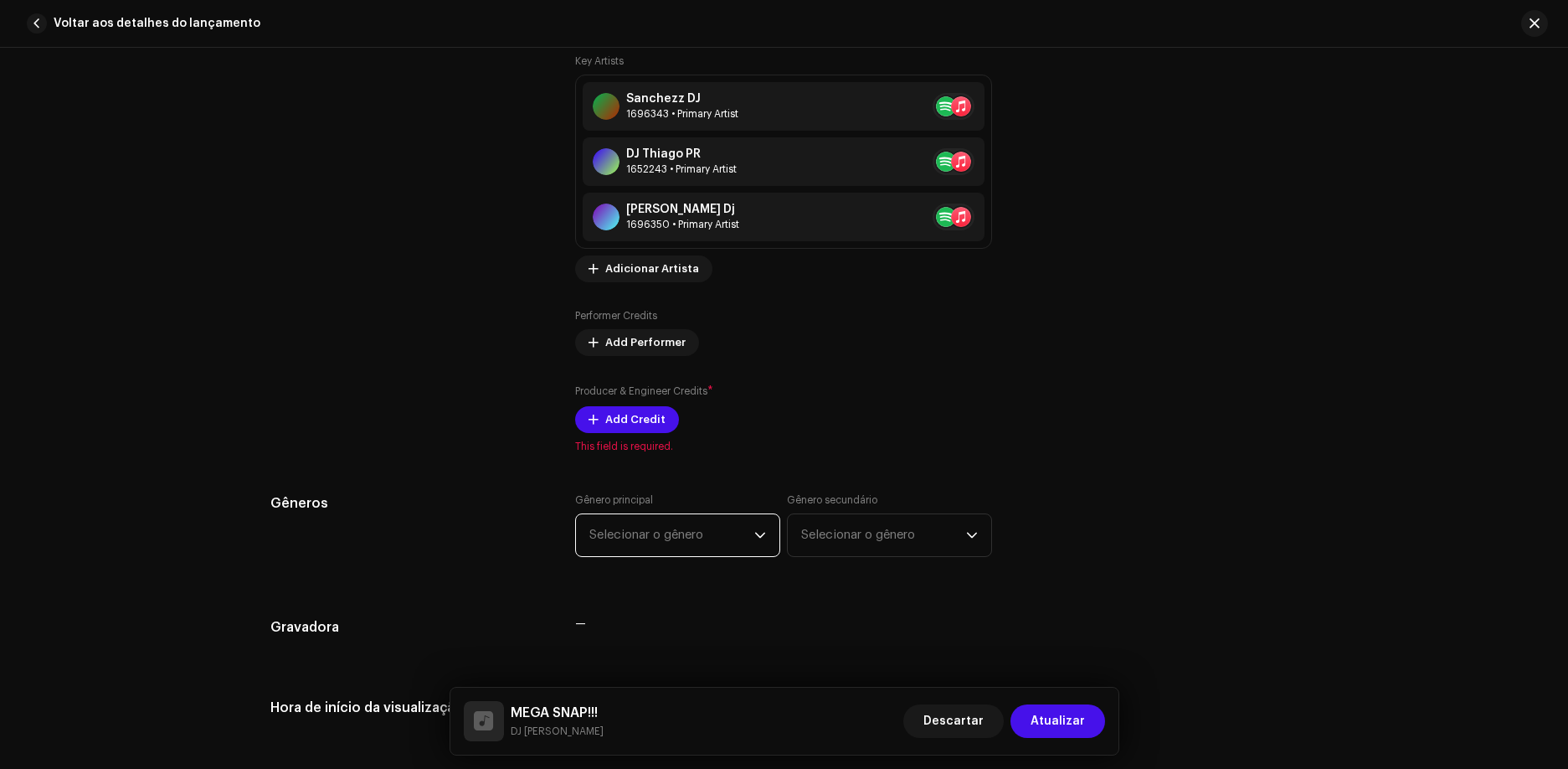
click at [663, 539] on span "Selecionar o gênero" at bounding box center [671, 535] width 165 height 41
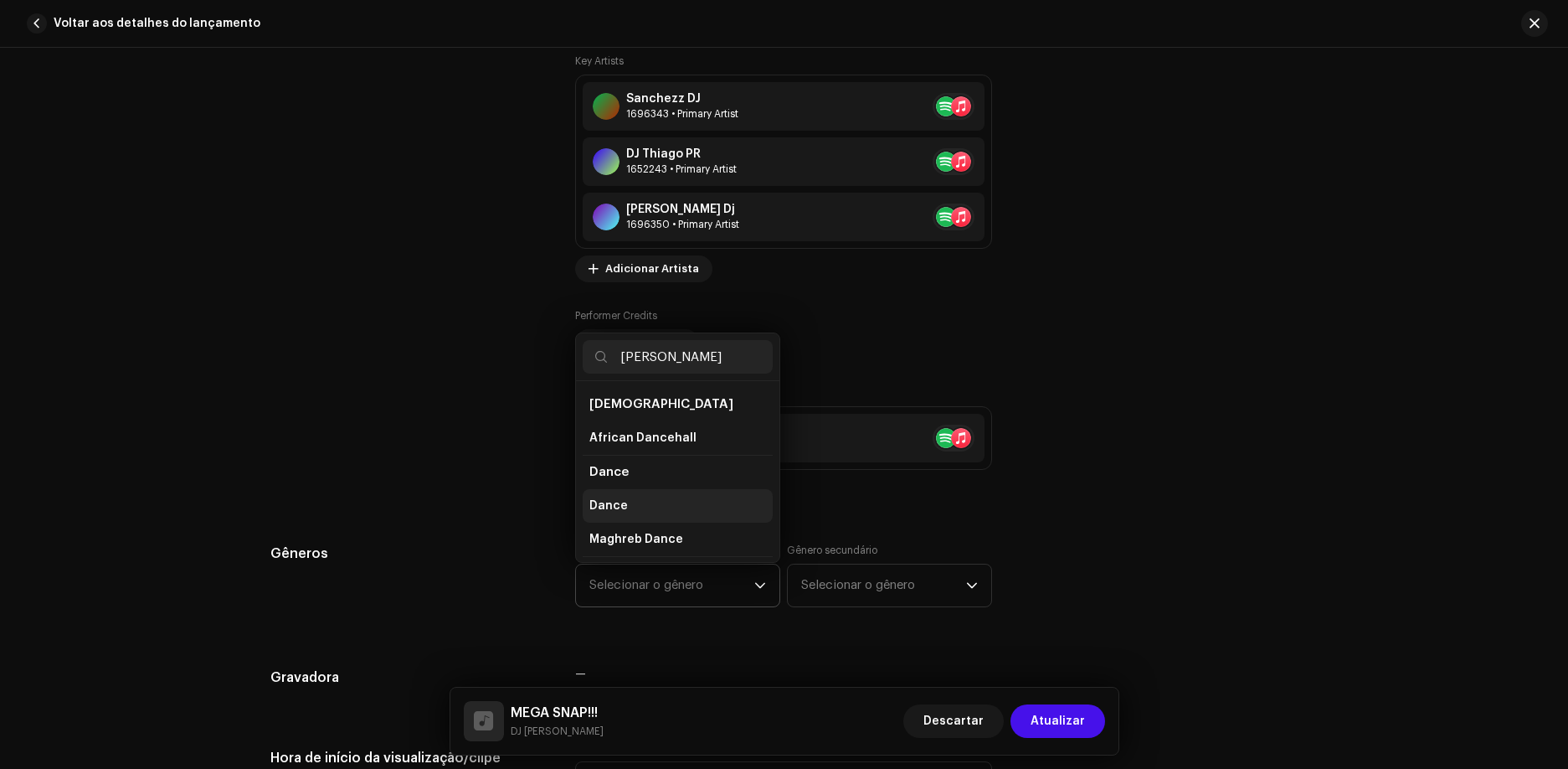
type input "[PERSON_NAME]"
click at [679, 490] on li "Dance" at bounding box center [677, 506] width 190 height 34
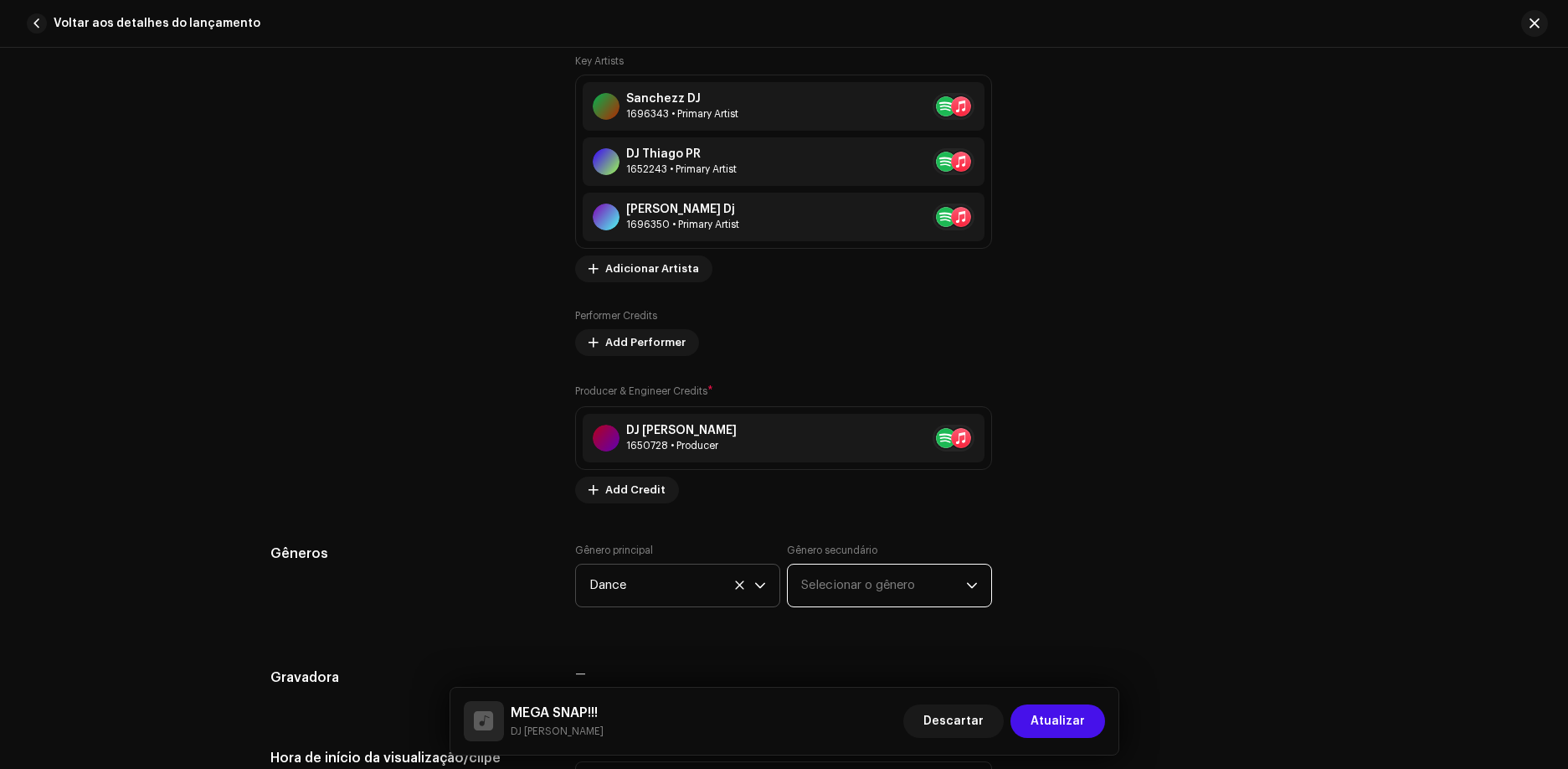
click at [934, 595] on span "Selecionar o gênero" at bounding box center [883, 585] width 165 height 41
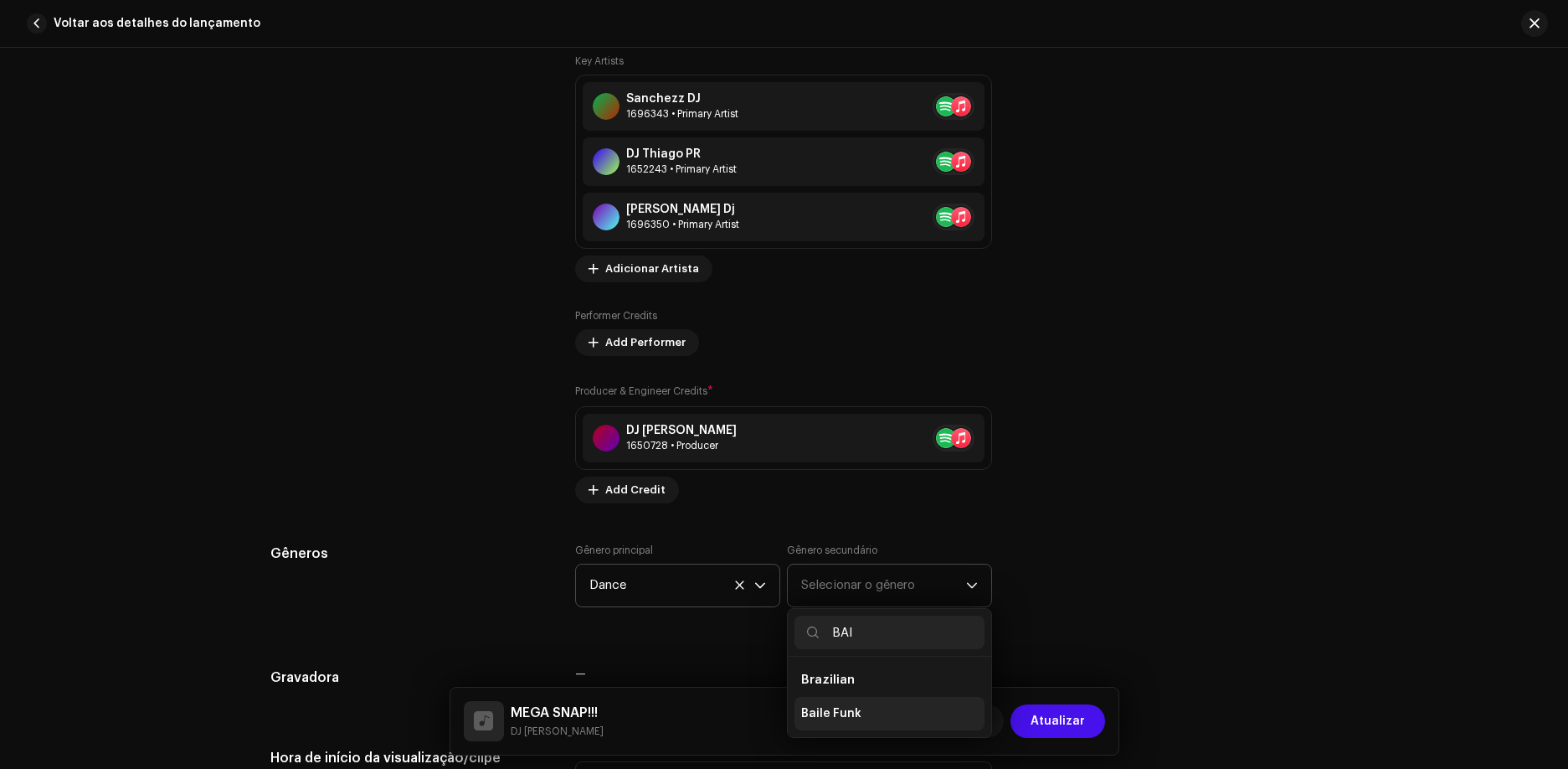
type input "BAI"
click at [895, 716] on li "Baile Funk" at bounding box center [889, 713] width 190 height 34
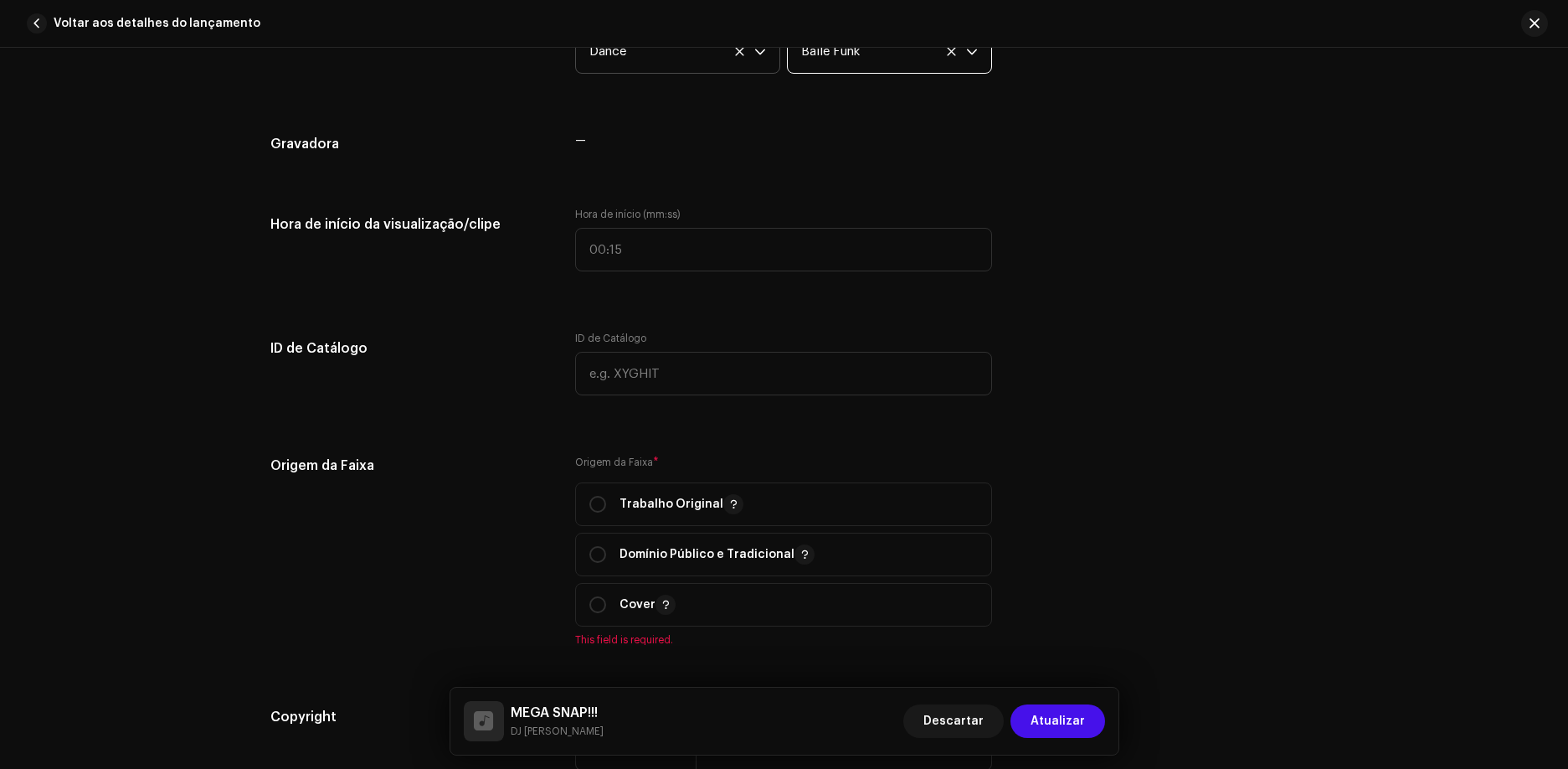
scroll to position [1761, 0]
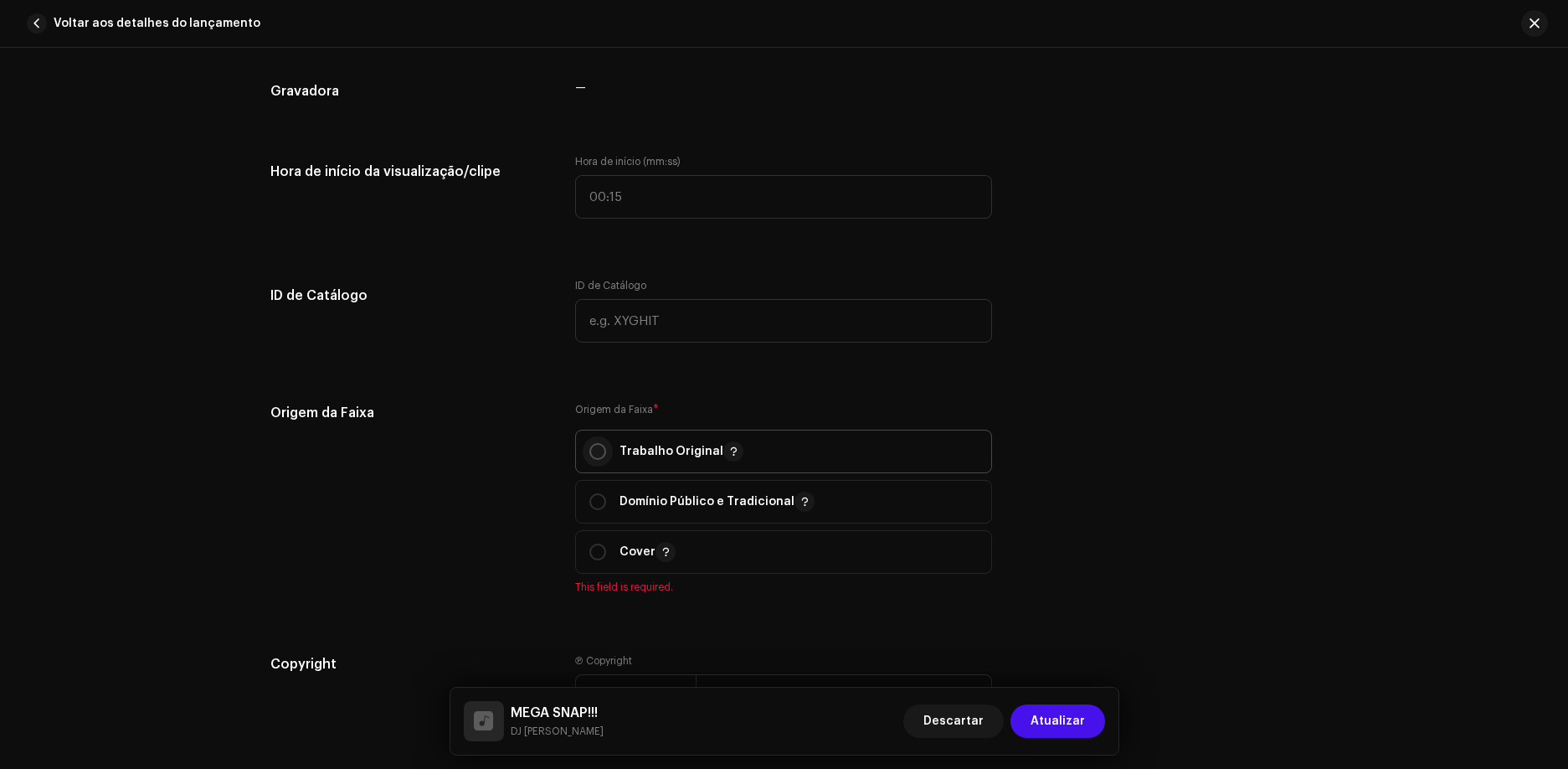
click at [589, 446] on input "radio" at bounding box center [597, 451] width 17 height 17
radio input "true"
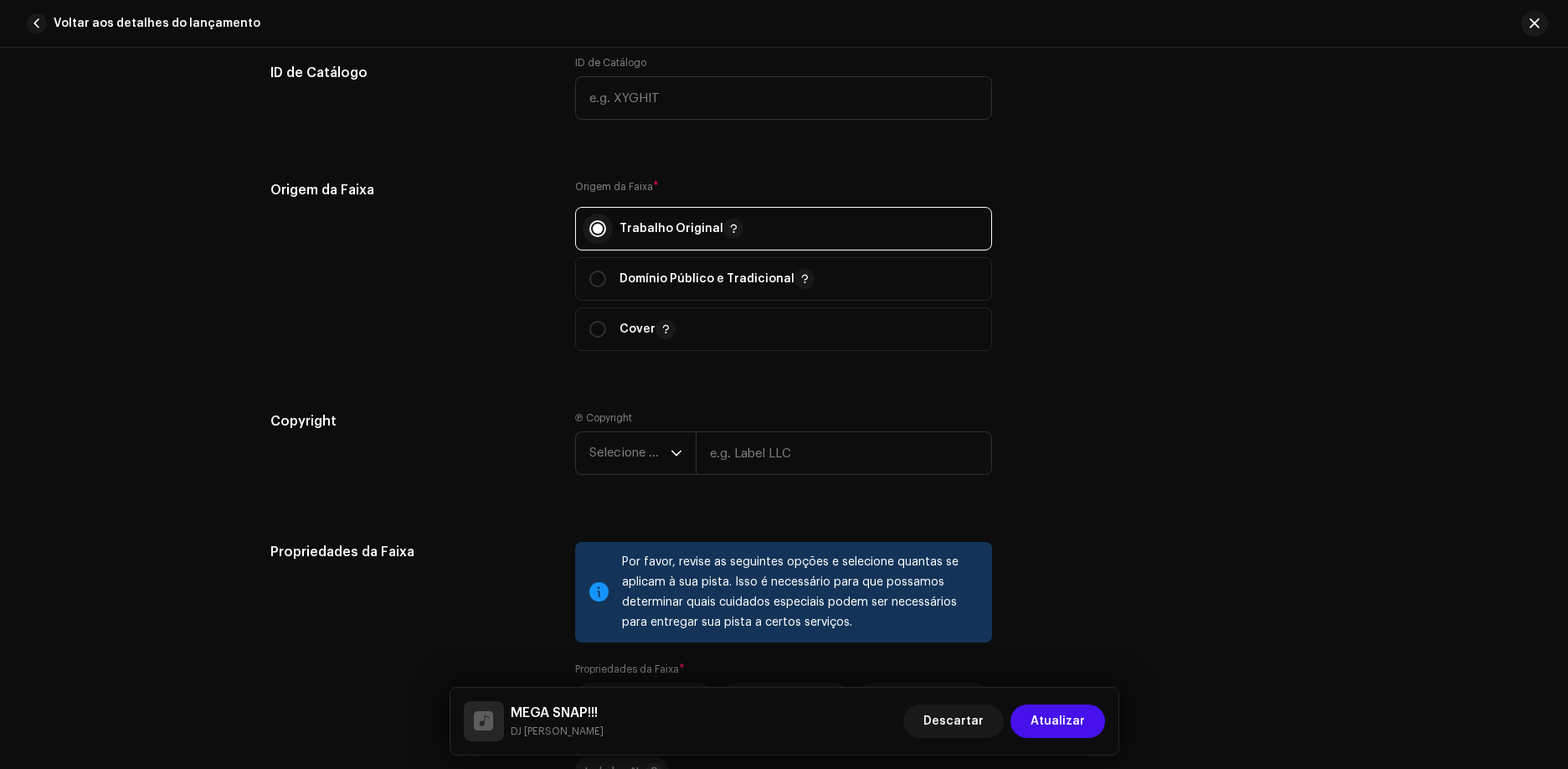
scroll to position [2013, 0]
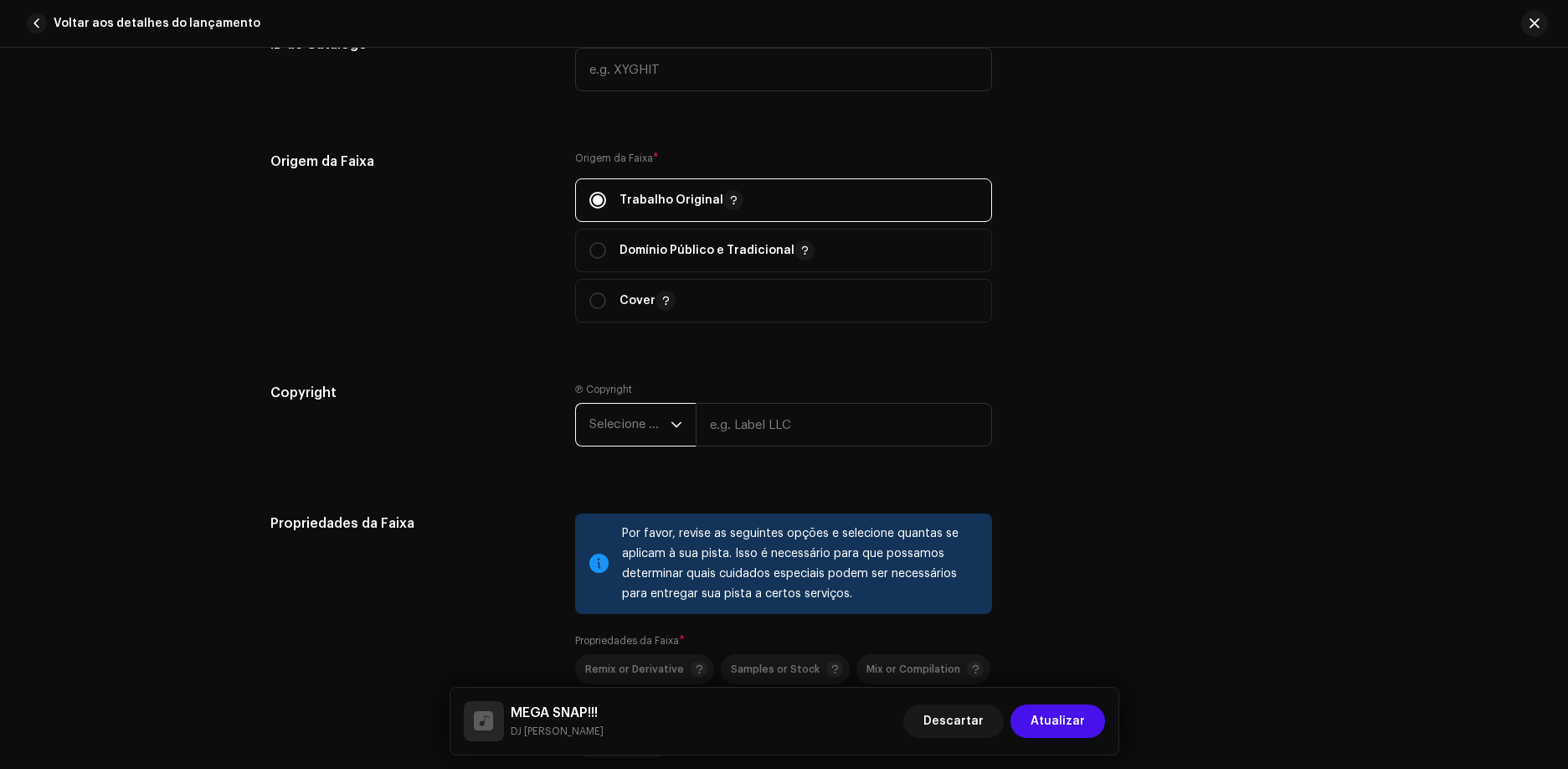
click at [611, 427] on span "Selecione o ano" at bounding box center [630, 424] width 81 height 41
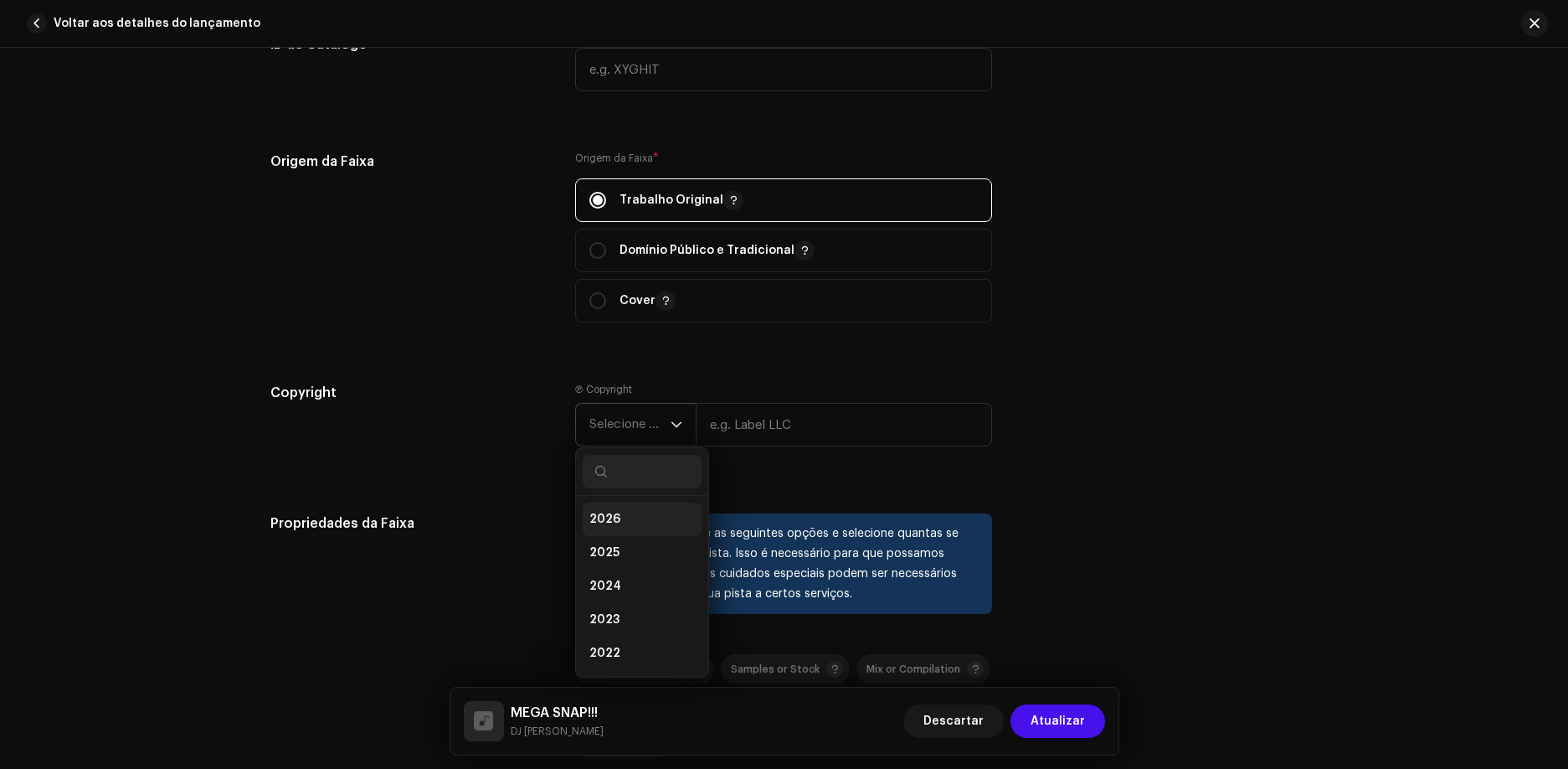
click at [629, 532] on li "2026" at bounding box center [641, 519] width 119 height 34
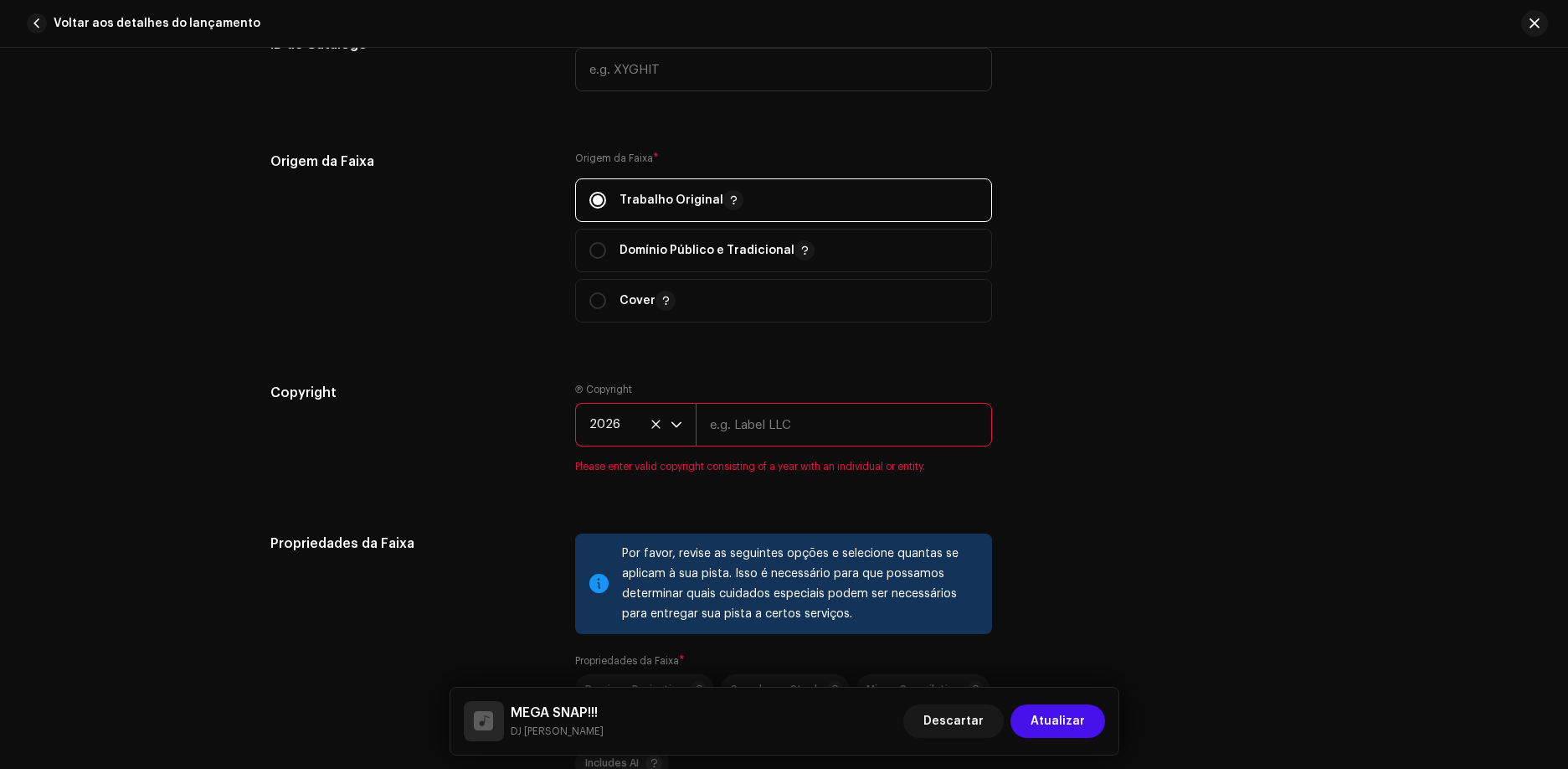
click at [679, 424] on icon "dropdown trigger" at bounding box center [676, 424] width 11 height 11
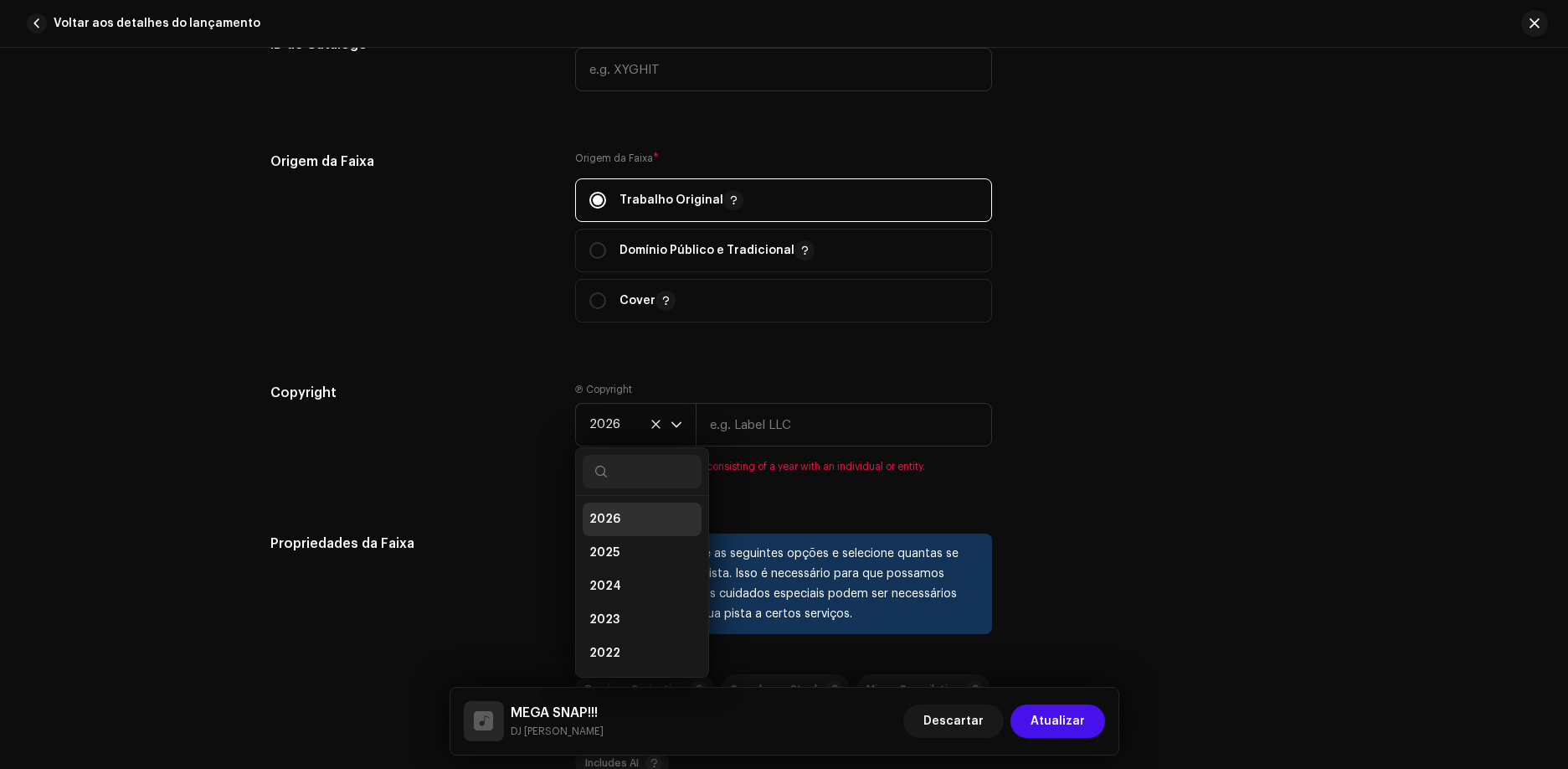
scroll to position [7, 0]
click at [646, 548] on li "2025" at bounding box center [641, 547] width 119 height 34
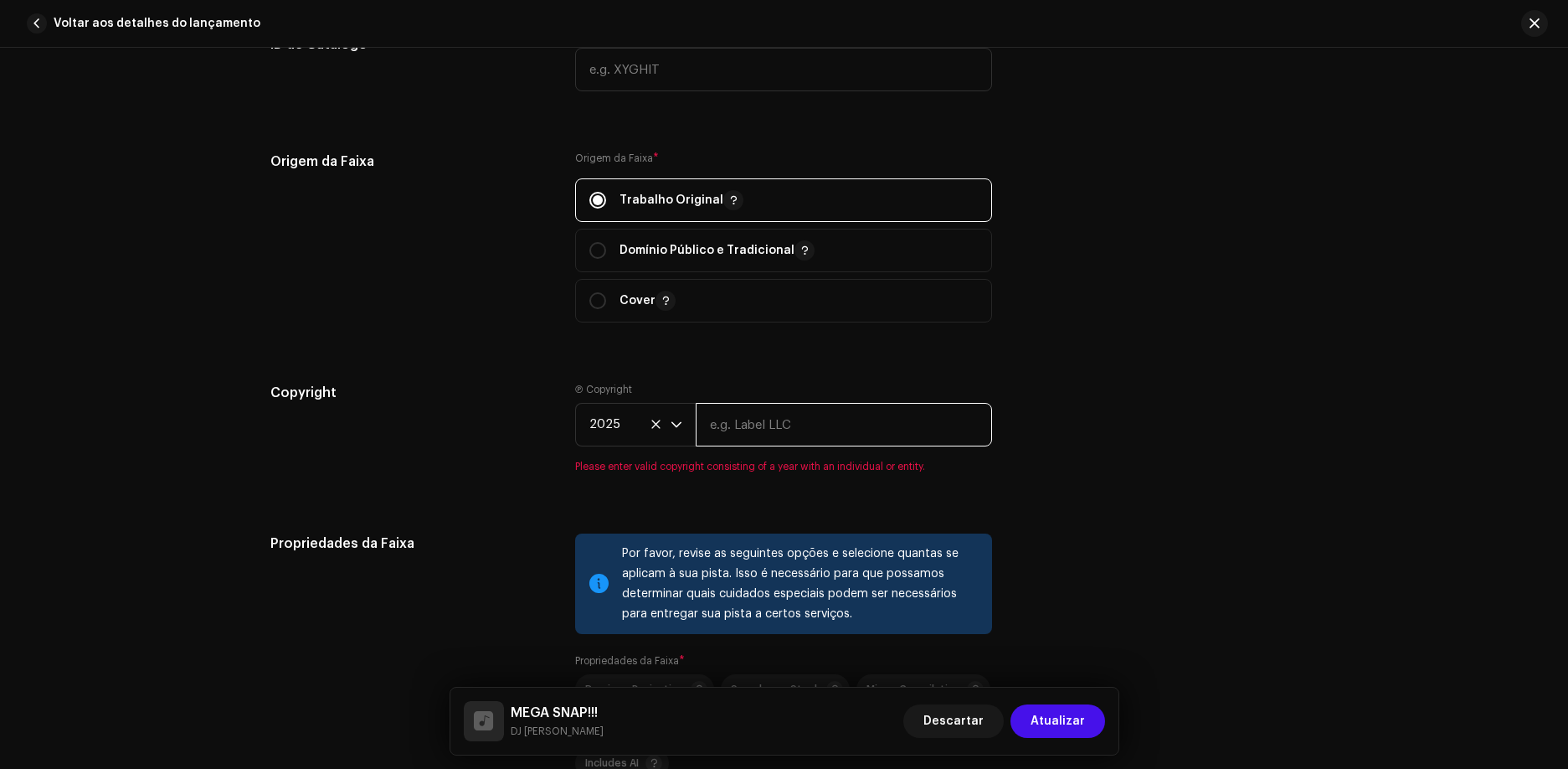
click at [780, 414] on input "text" at bounding box center [844, 424] width 296 height 43
type input "PLD RECORDS"
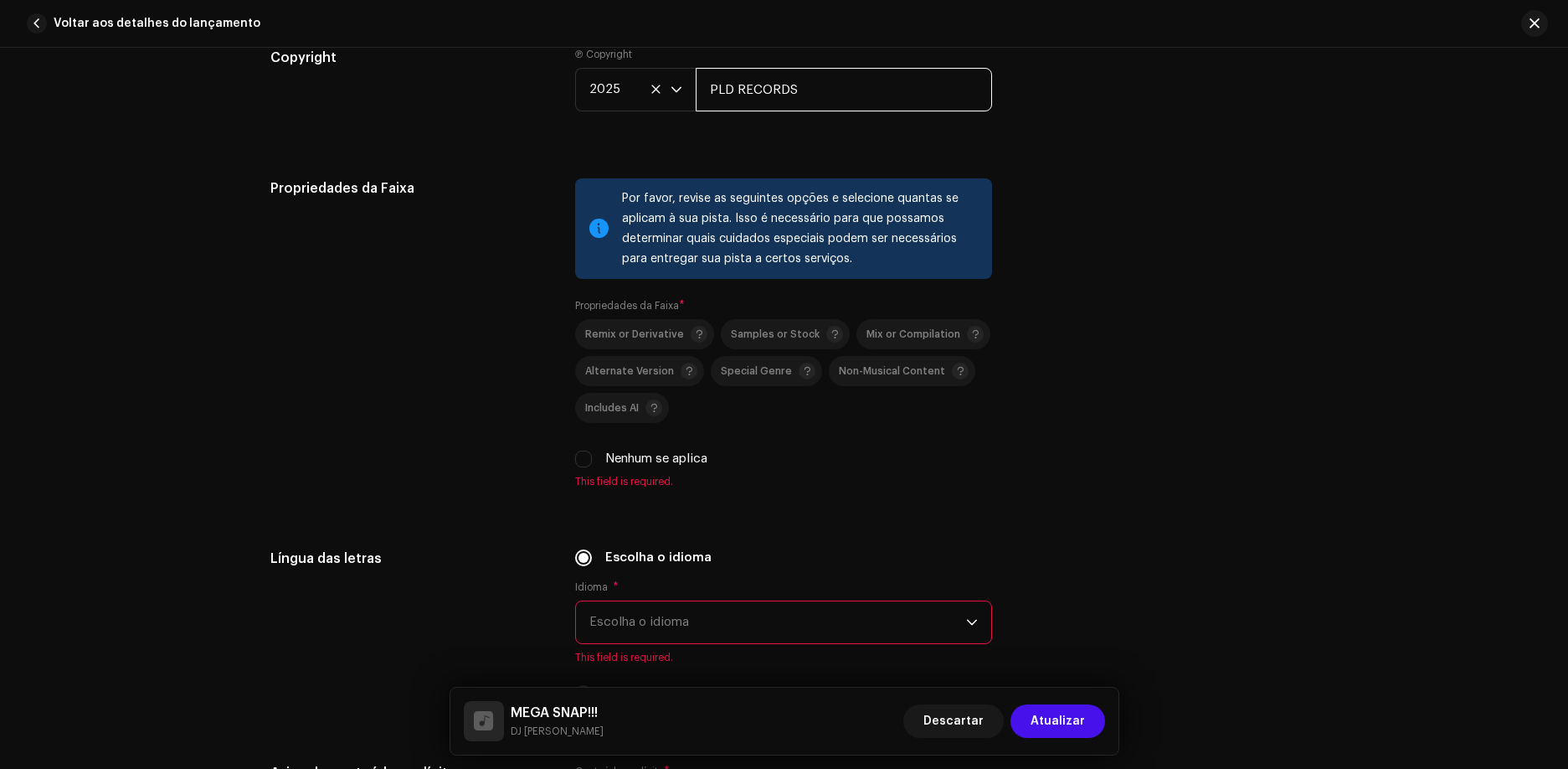
scroll to position [2431, 0]
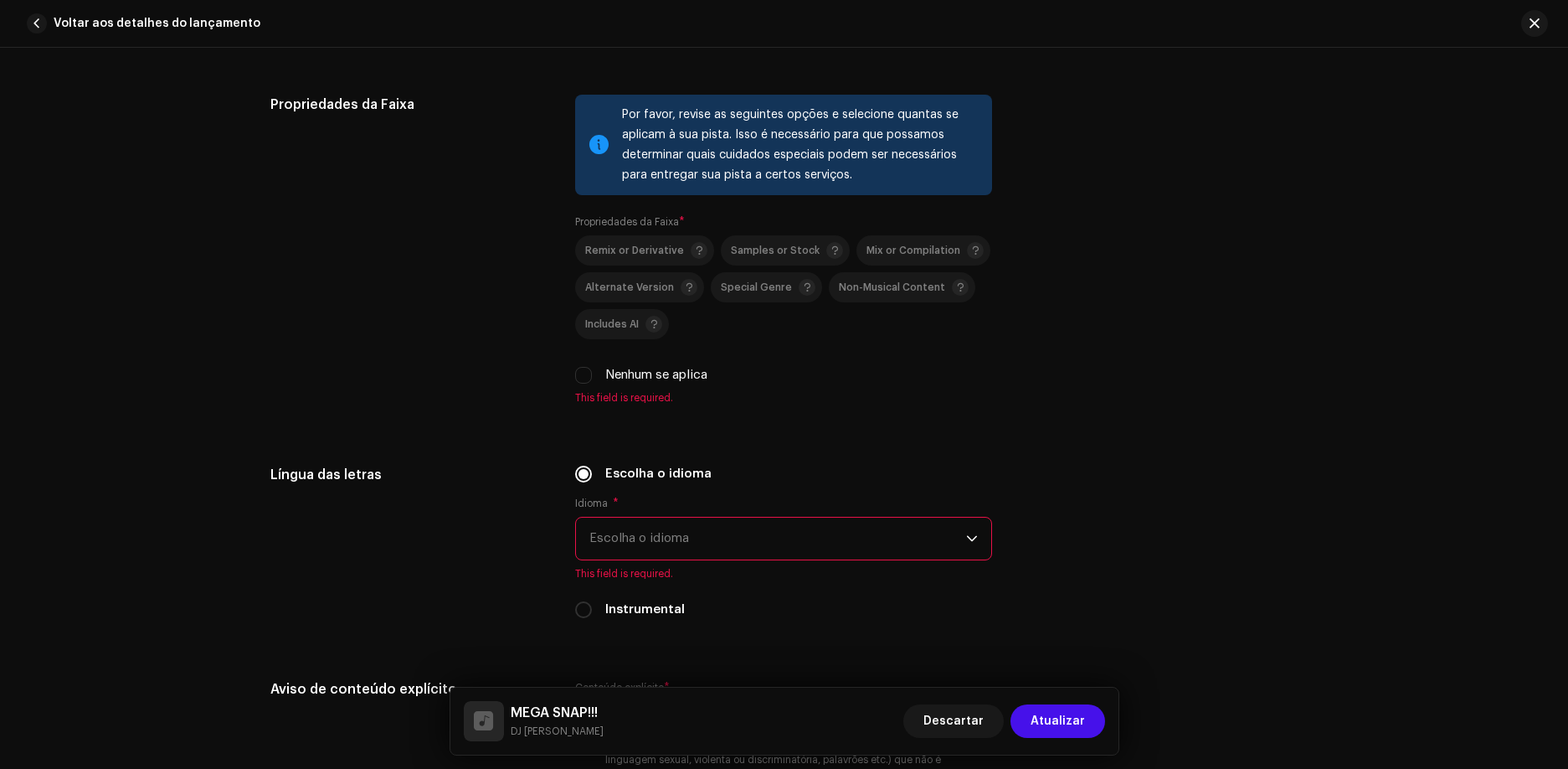
click at [688, 525] on span "Escolha o idioma" at bounding box center [777, 538] width 377 height 41
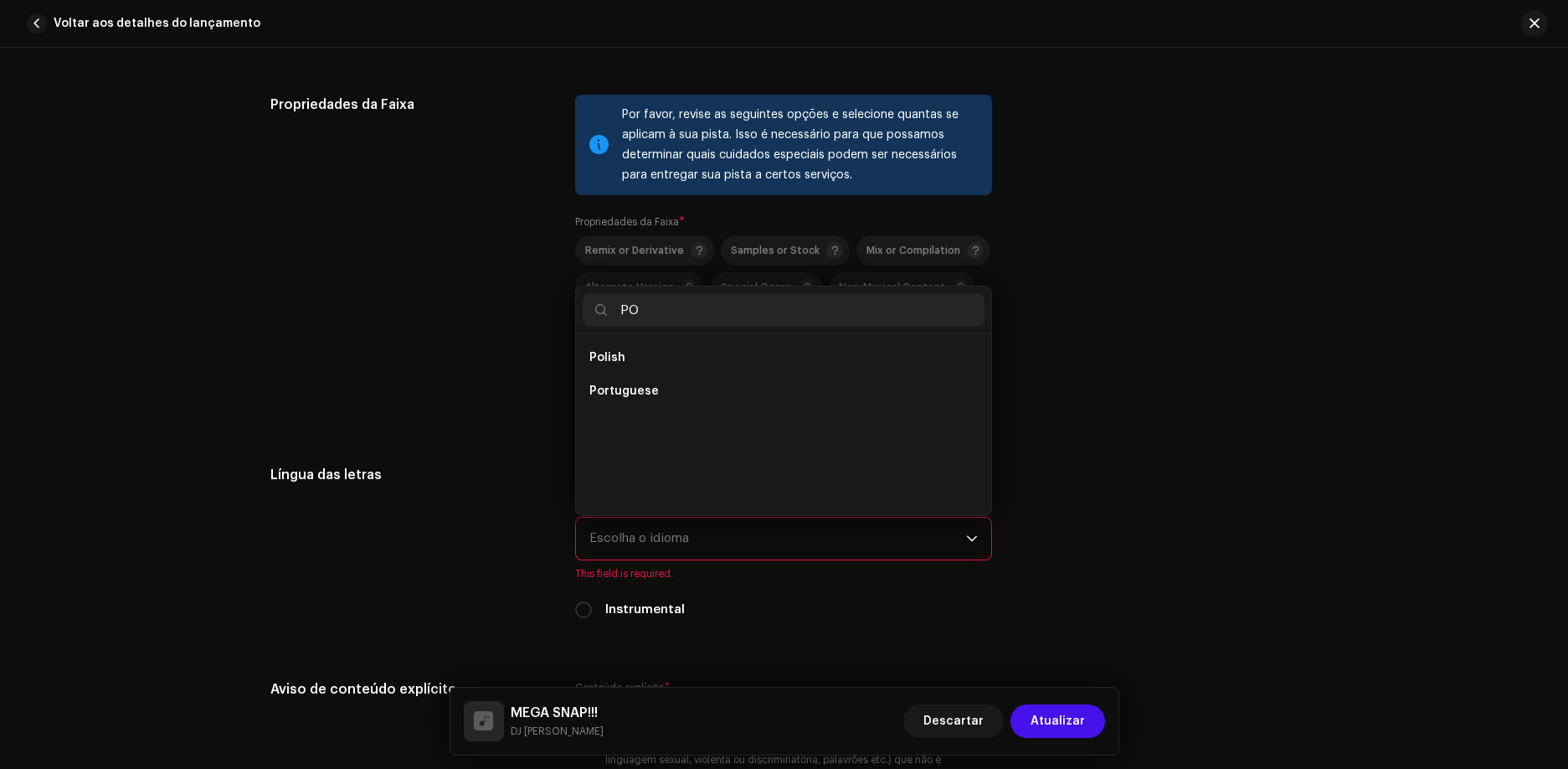
scroll to position [0, 0]
type input "PO"
click at [627, 398] on span "Portuguese" at bounding box center [624, 391] width 70 height 17
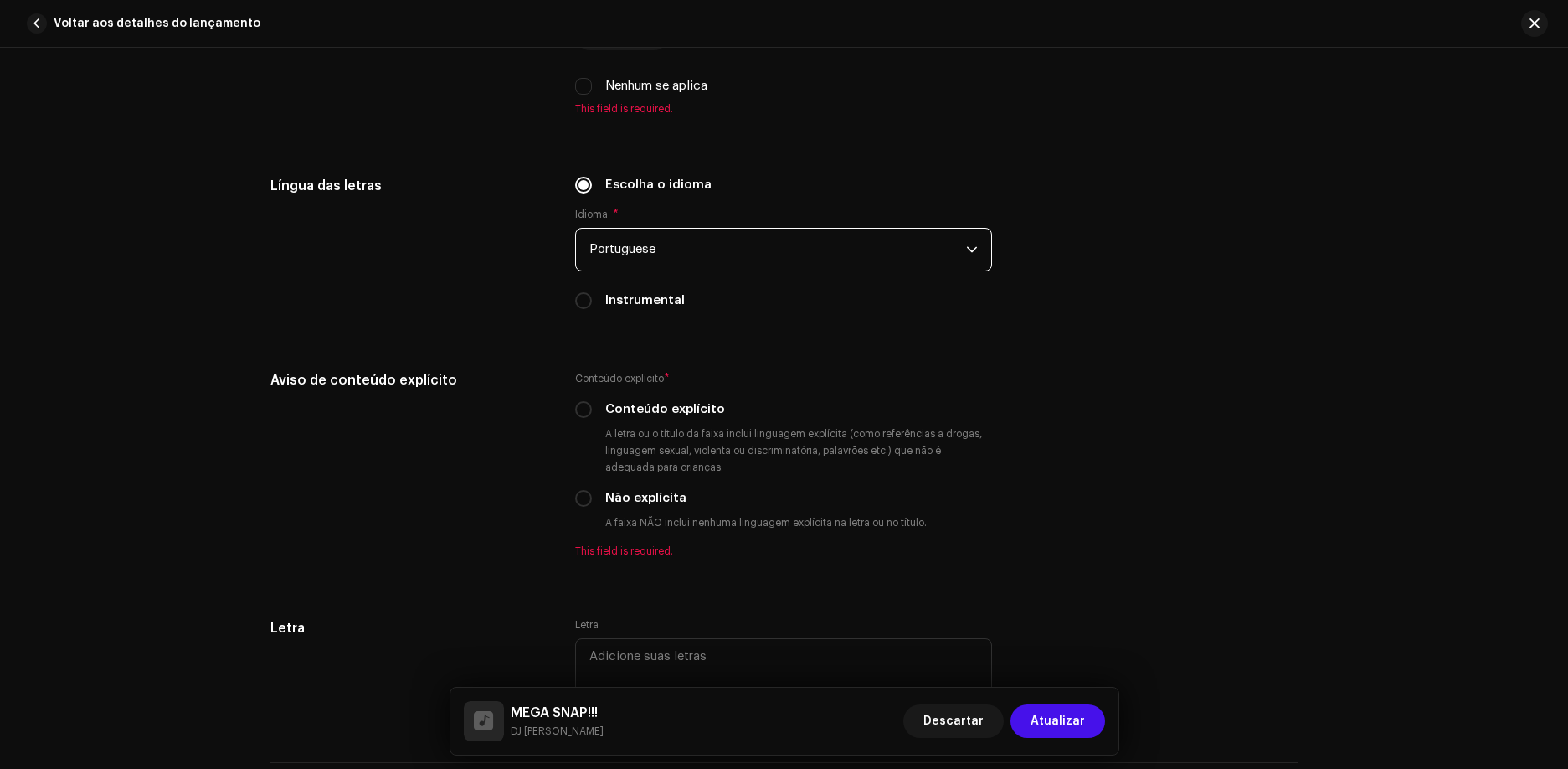
scroll to position [2767, 0]
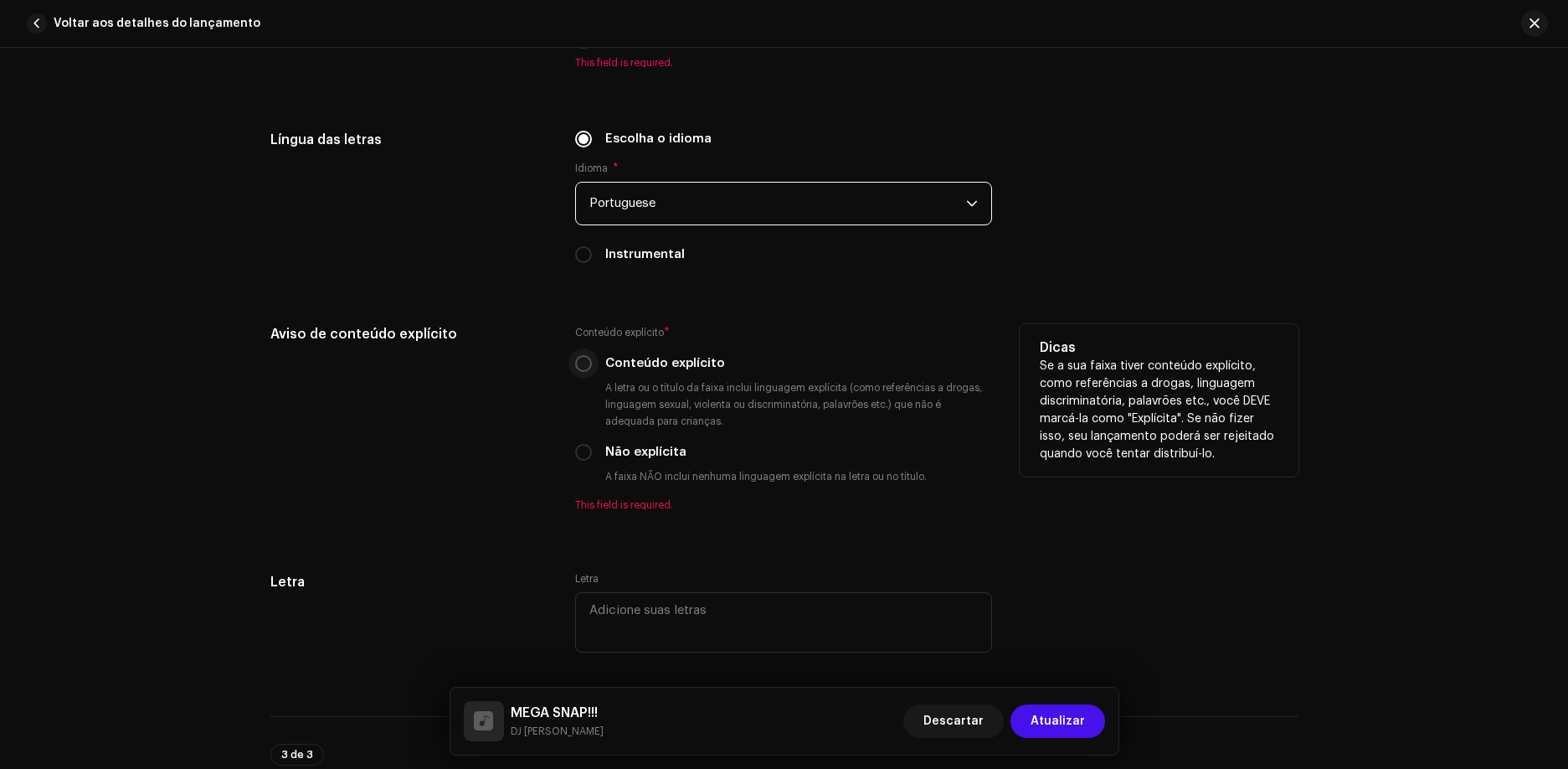
click at [585, 370] on input "Conteúdo explícito" at bounding box center [583, 363] width 17 height 17
radio input "true"
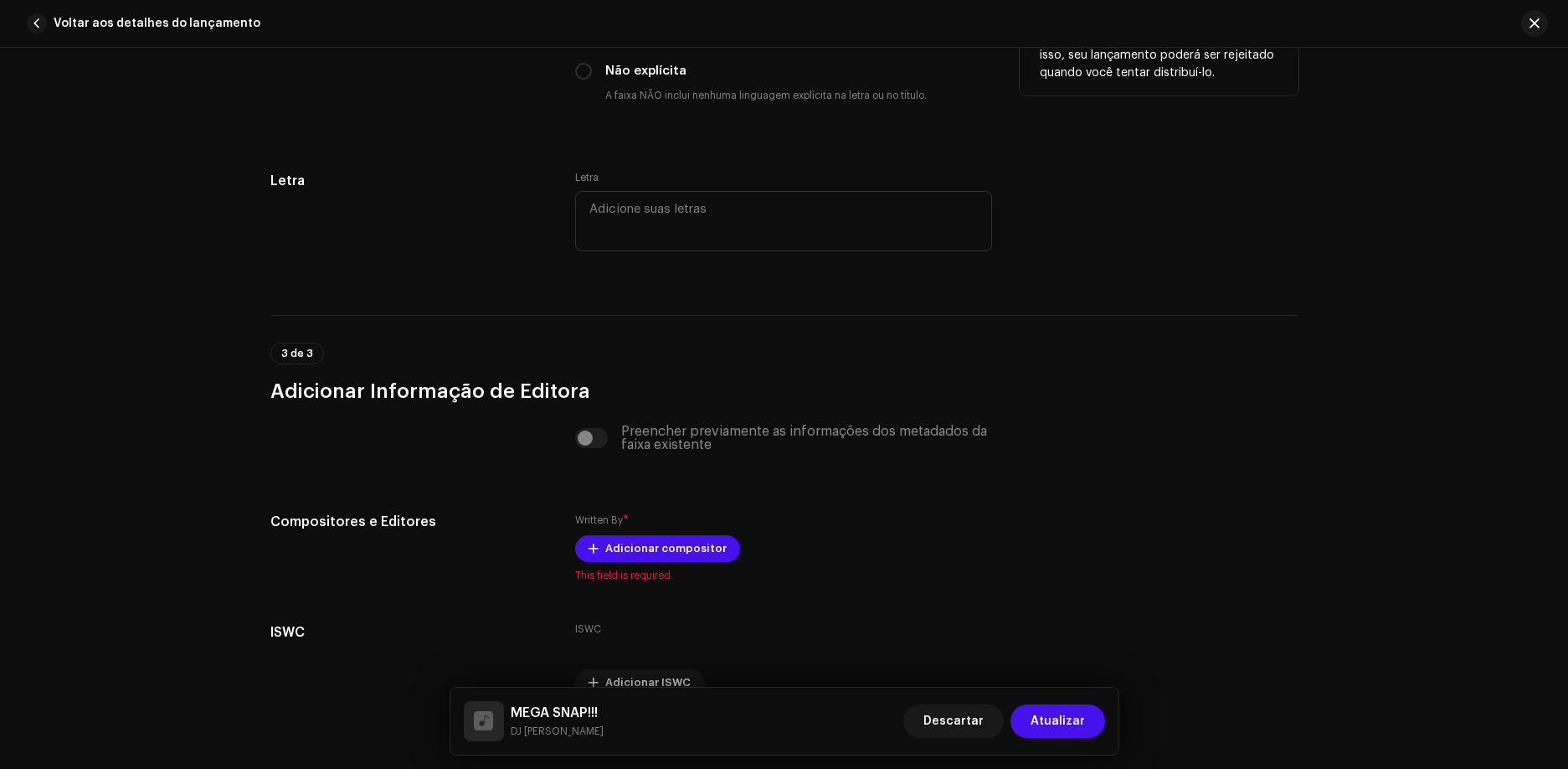
scroll to position [3185, 0]
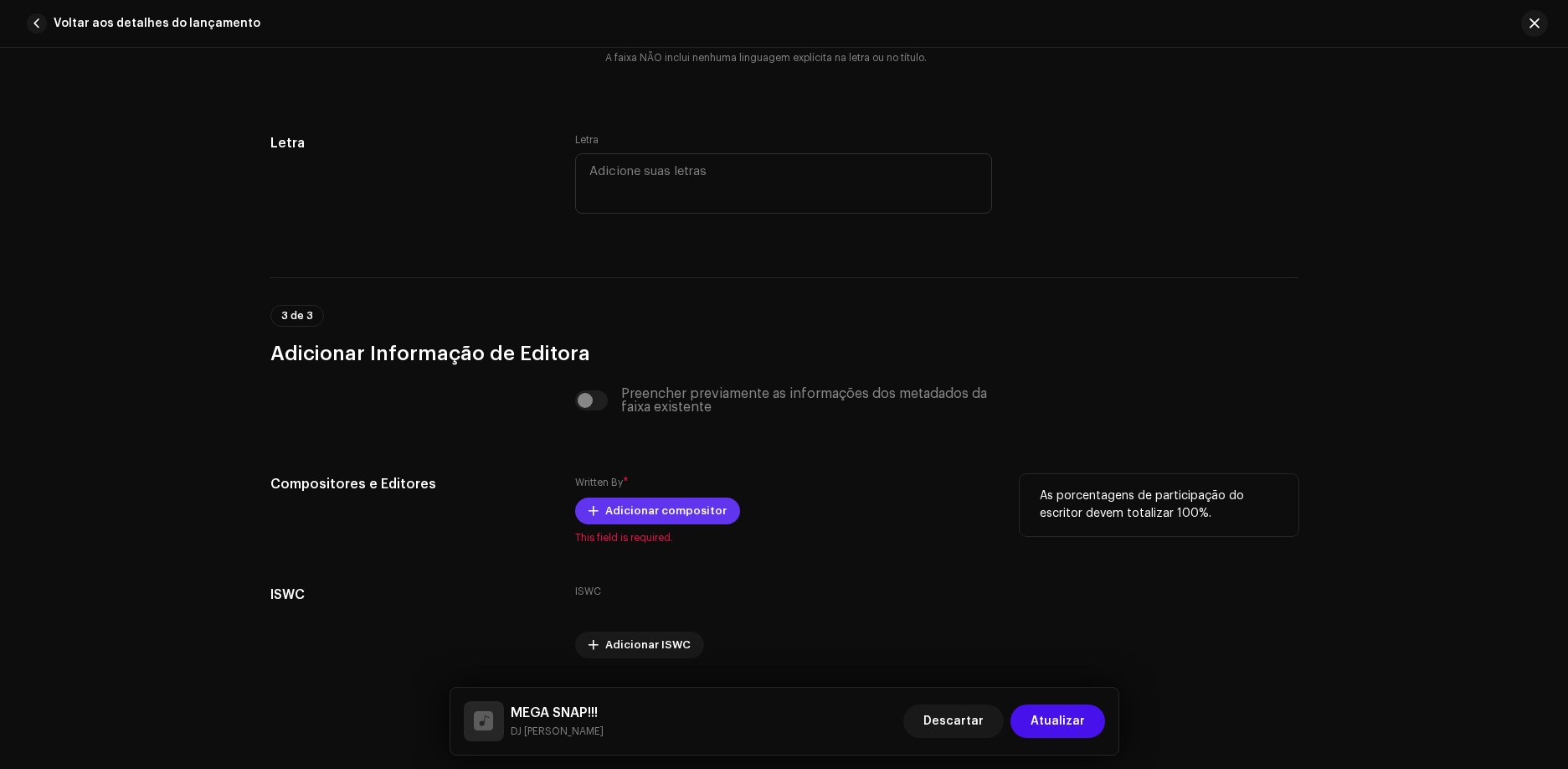
click at [637, 518] on span "Adicionar compositor" at bounding box center [666, 511] width 122 height 34
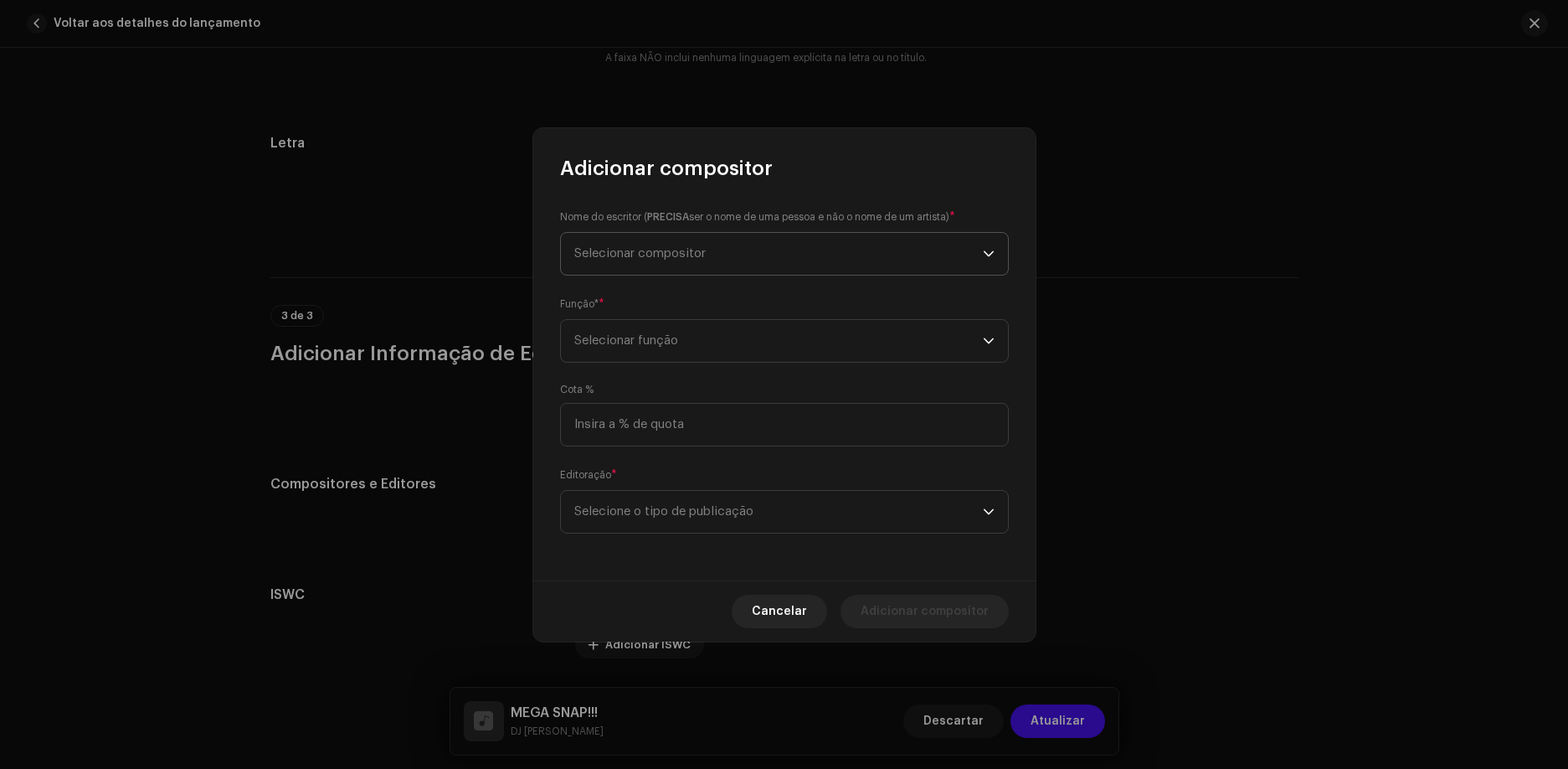
click at [745, 254] on span "Selecionar compositor" at bounding box center [778, 253] width 409 height 41
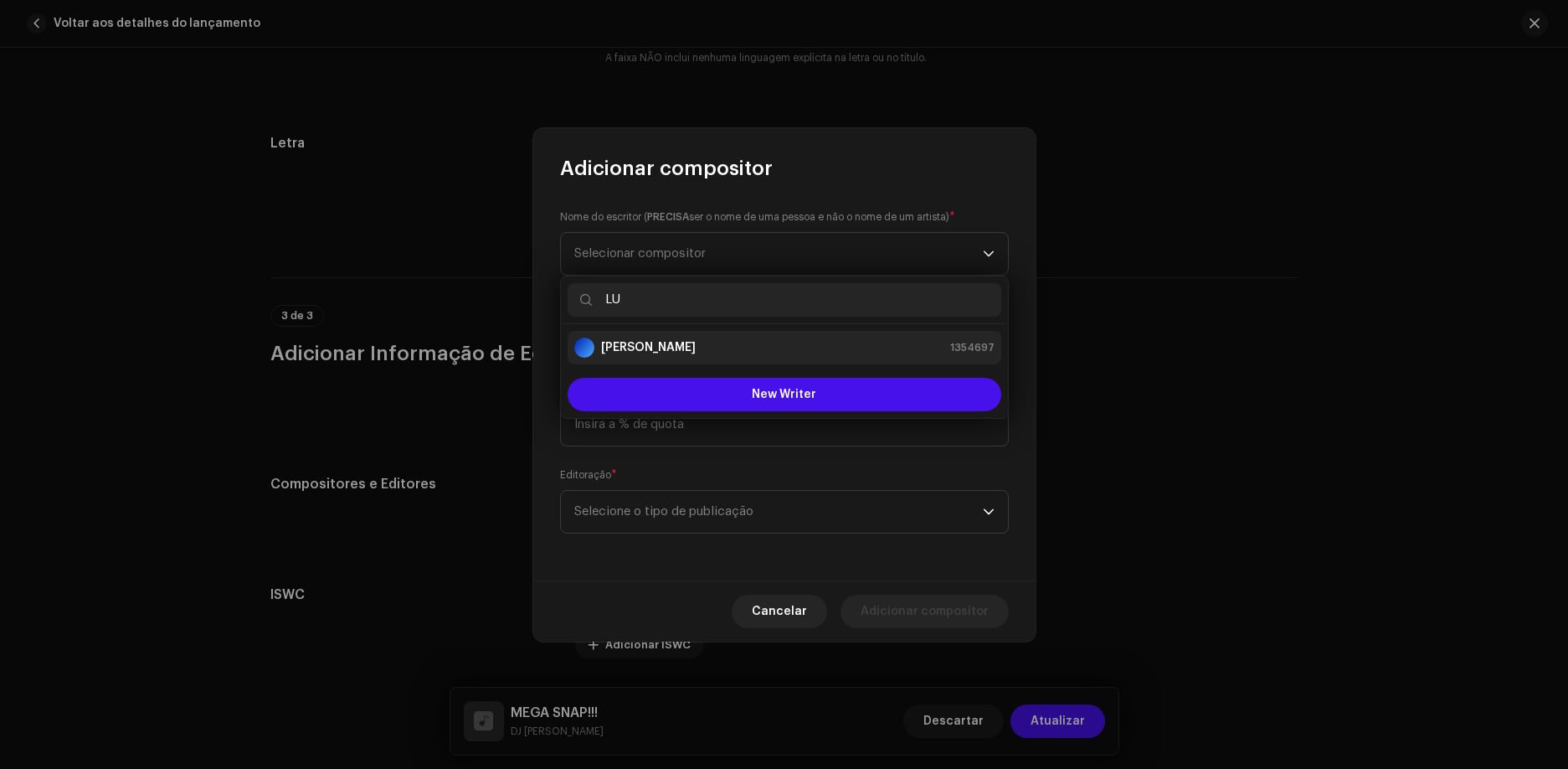
type input "LU"
click at [728, 349] on div "[PERSON_NAME] 1354697" at bounding box center [784, 347] width 420 height 20
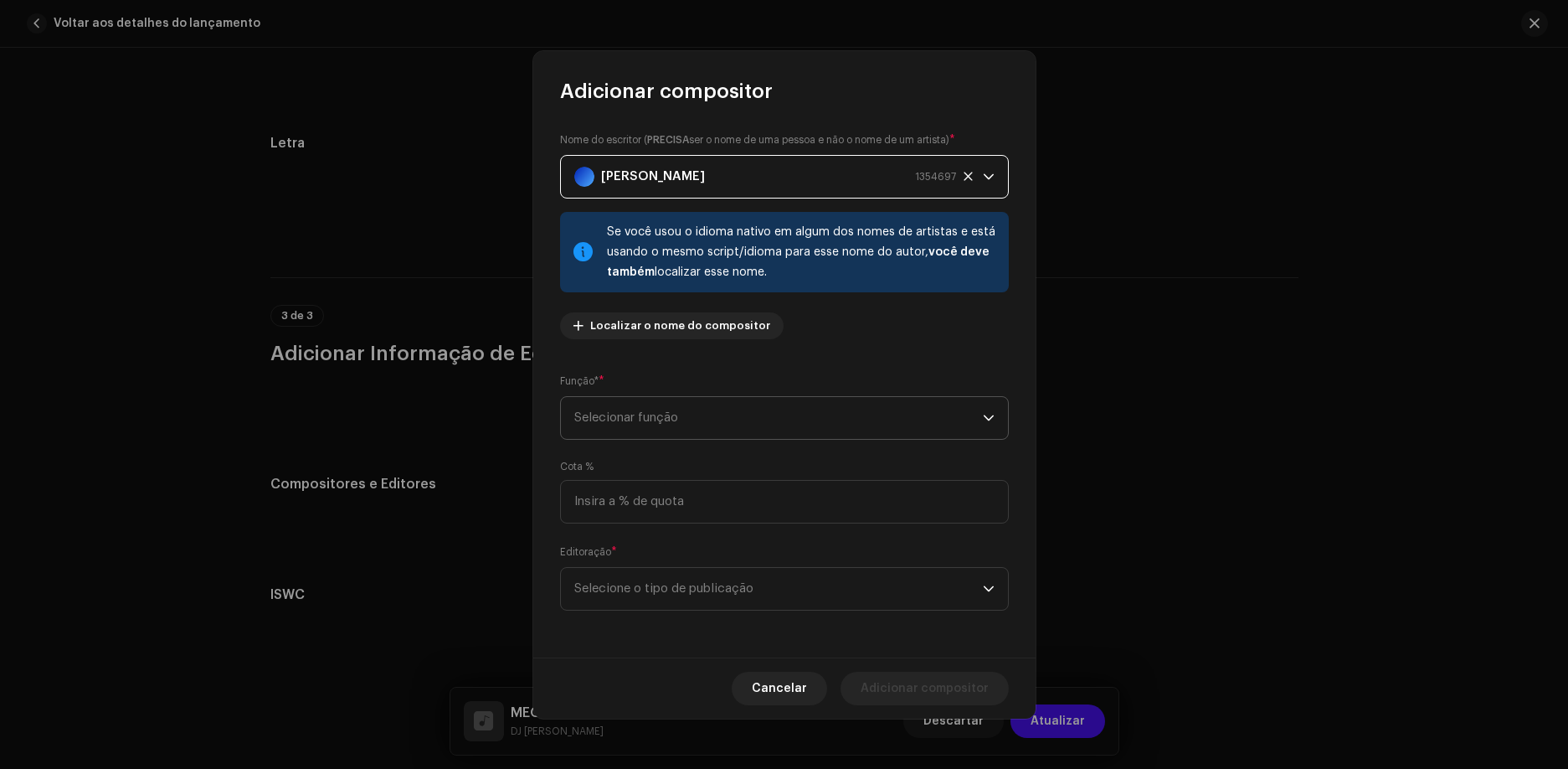
click at [734, 423] on span "Selecionar função" at bounding box center [778, 418] width 409 height 41
drag, startPoint x: 690, startPoint y: 572, endPoint x: 702, endPoint y: 540, distance: 34.2
click at [691, 572] on li "Composer & Lyricist" at bounding box center [784, 565] width 433 height 34
click at [708, 494] on input at bounding box center [784, 501] width 449 height 43
type input "100,00"
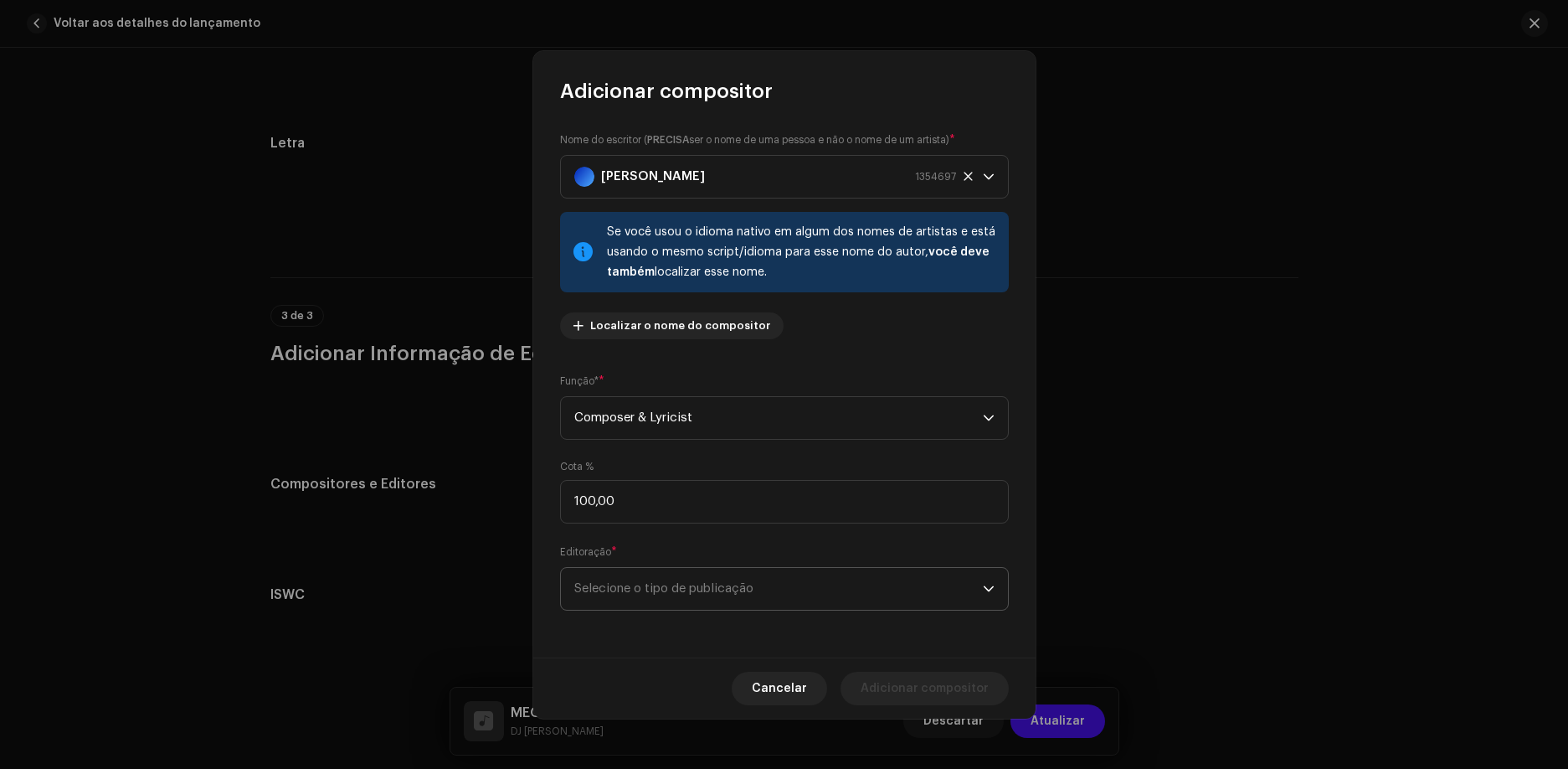
click at [738, 580] on span "Selecione o tipo de publicação" at bounding box center [778, 588] width 409 height 41
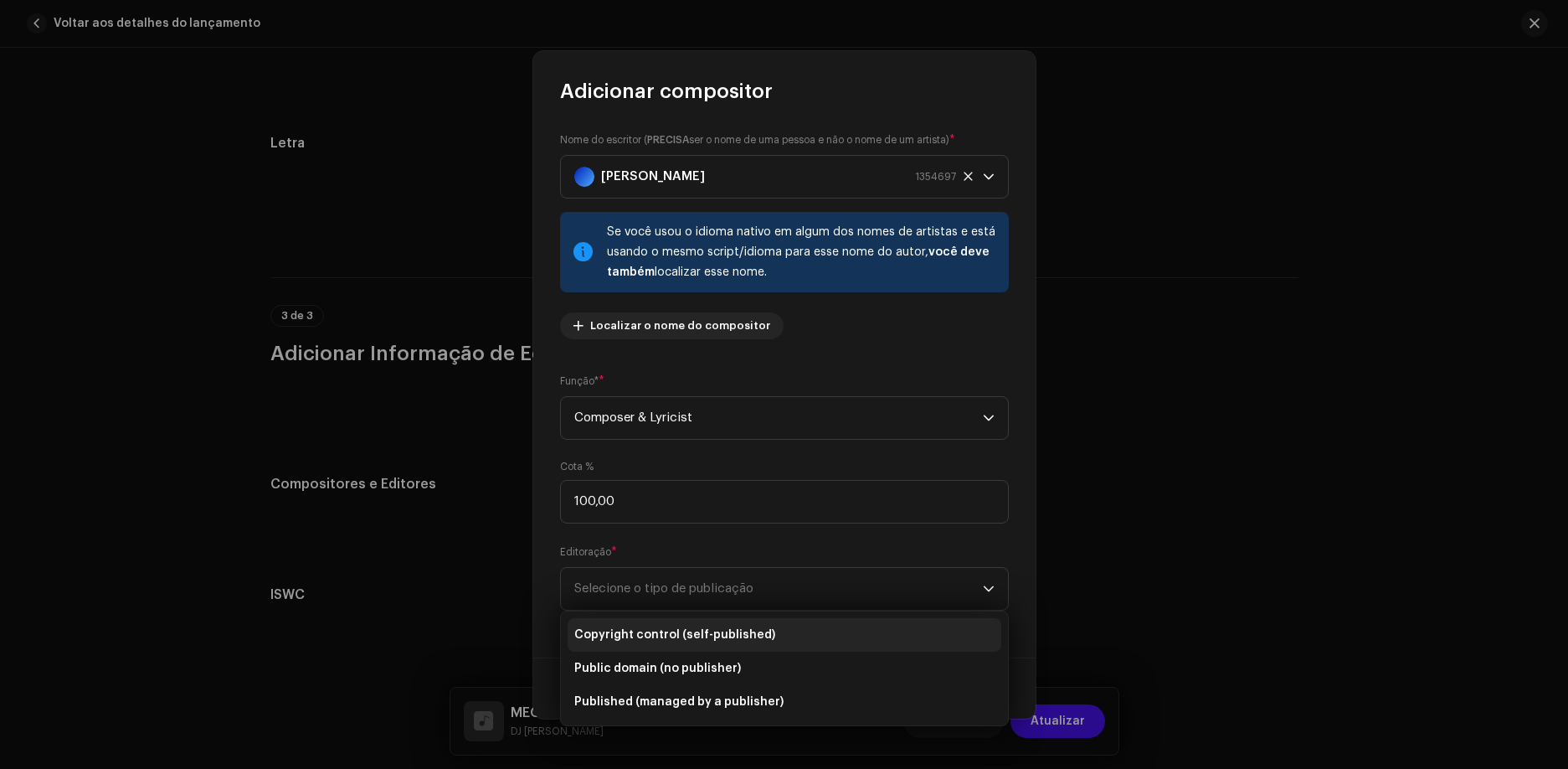
click at [733, 637] on span "Copyright control (self-published)" at bounding box center [675, 635] width 201 height 17
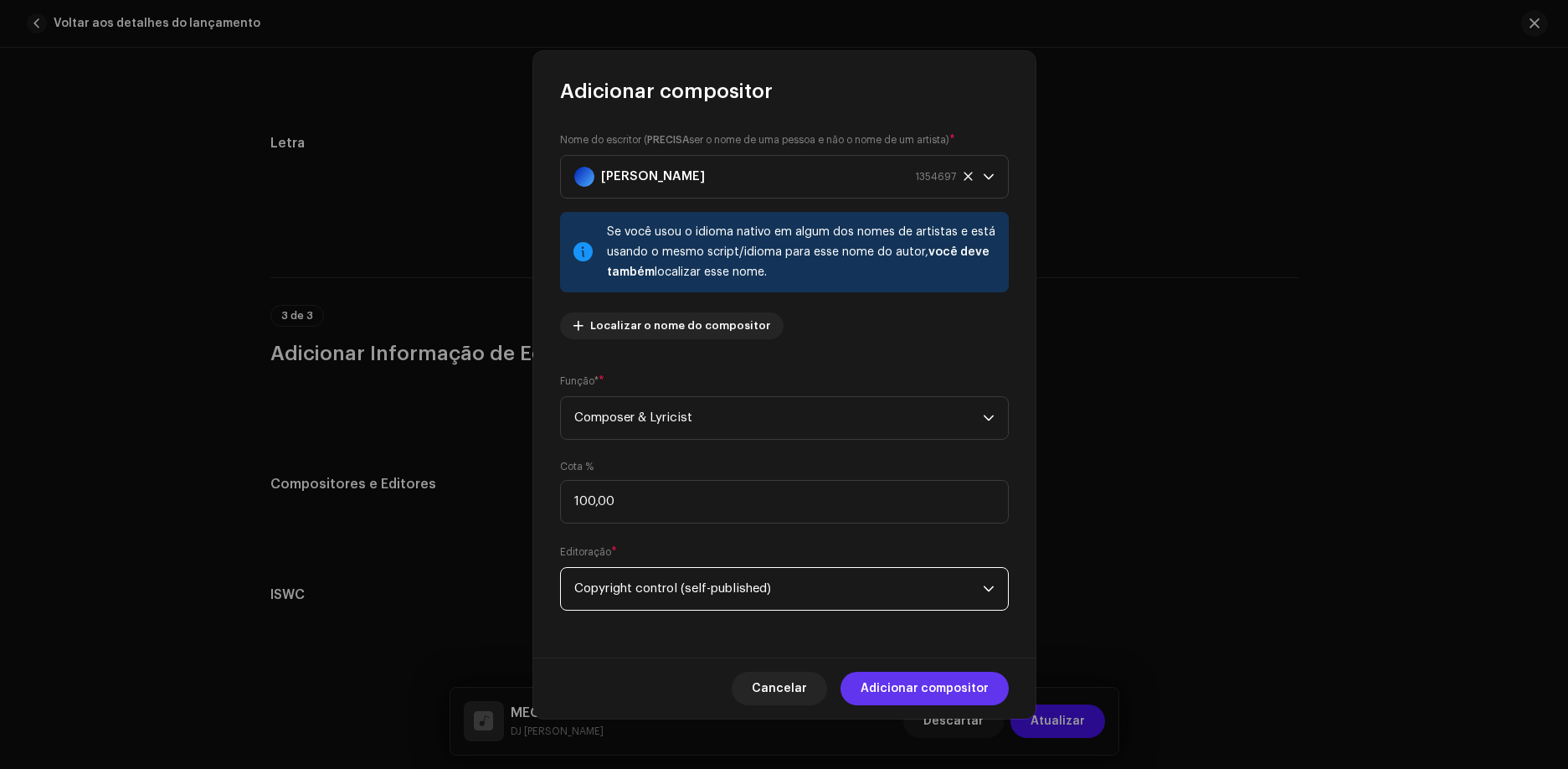
click at [941, 685] on span "Adicionar compositor" at bounding box center [924, 689] width 128 height 34
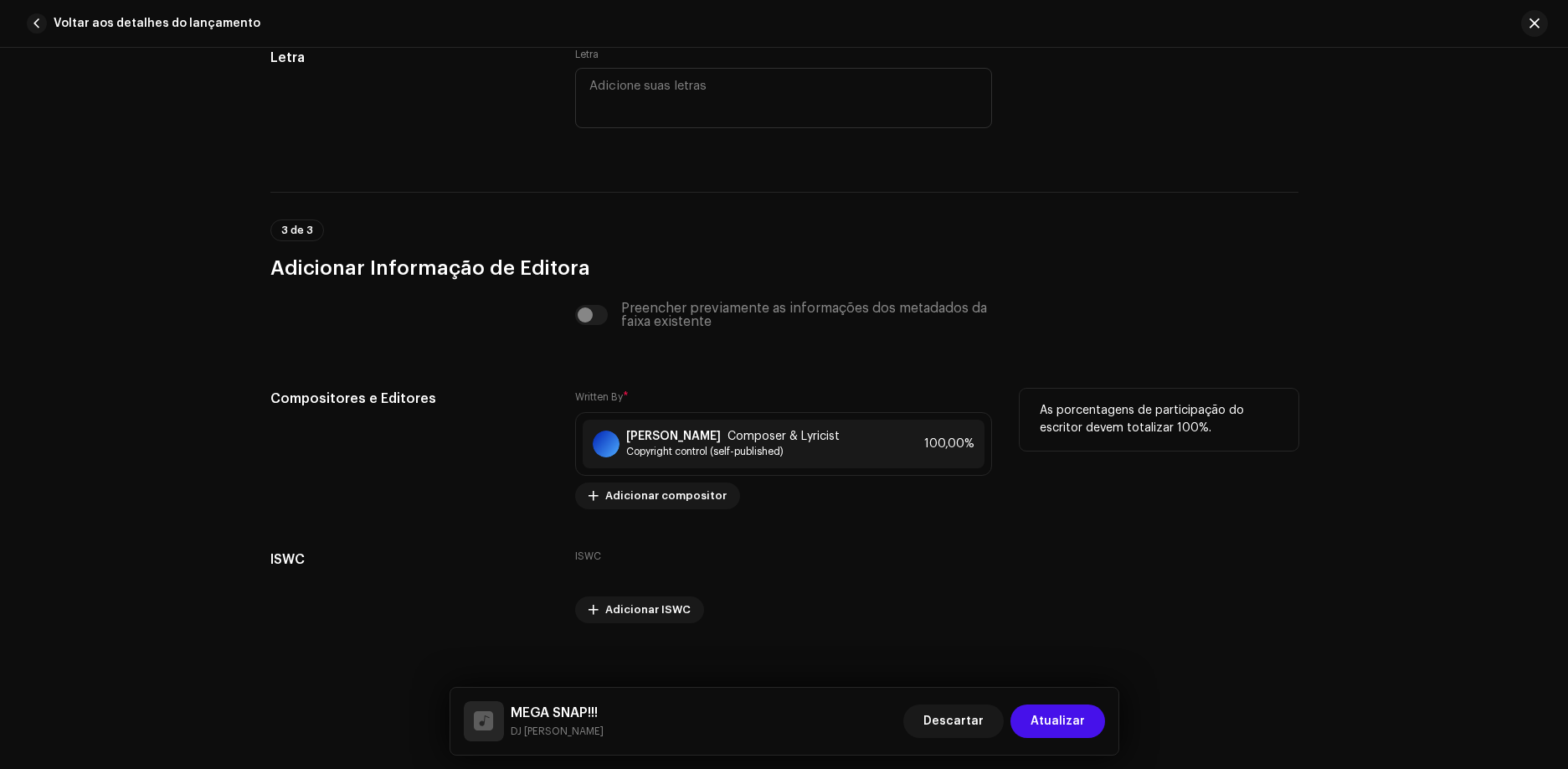
scroll to position [3286, 0]
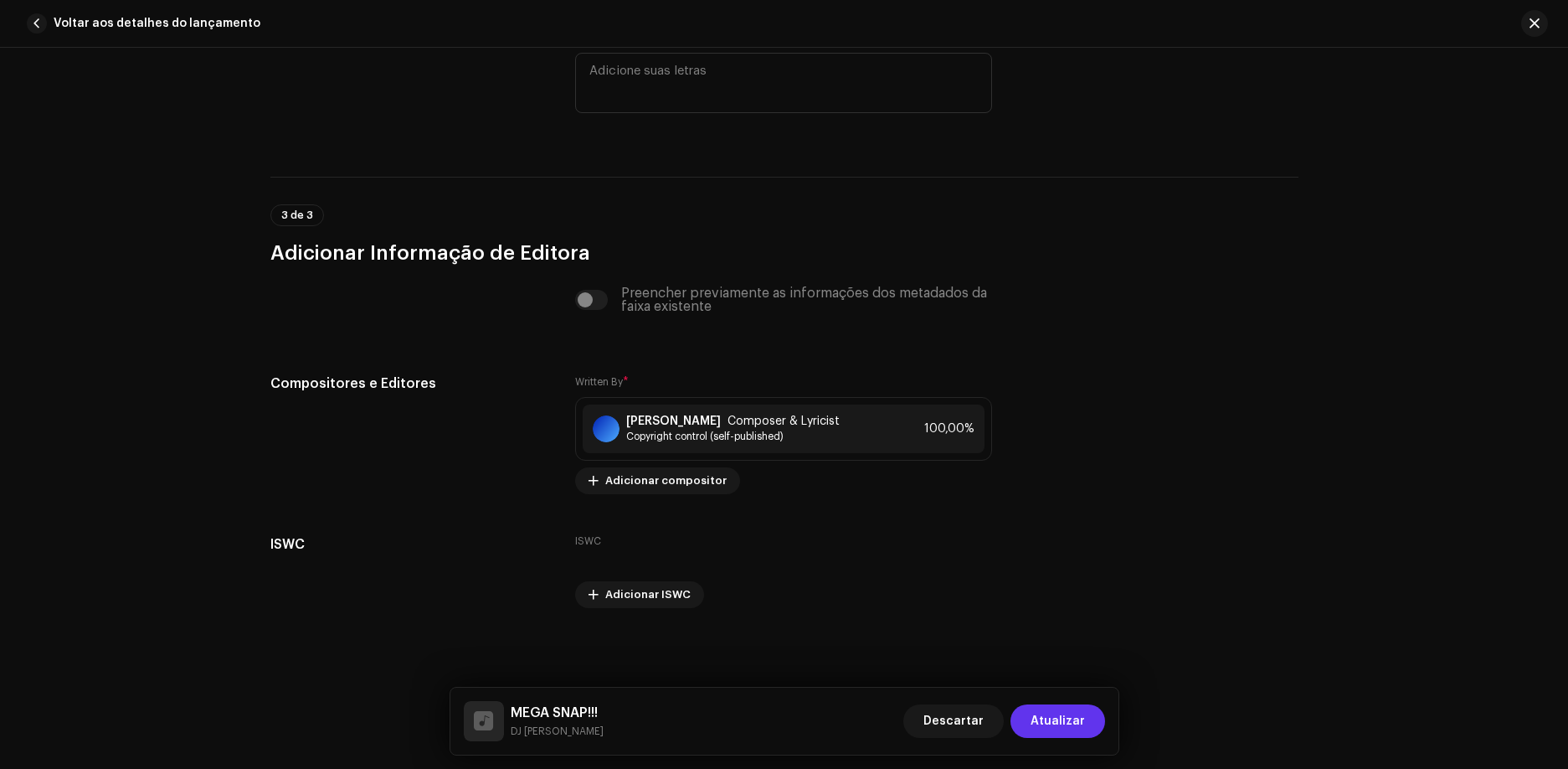
click at [1064, 732] on span "Atualizar" at bounding box center [1058, 721] width 55 height 34
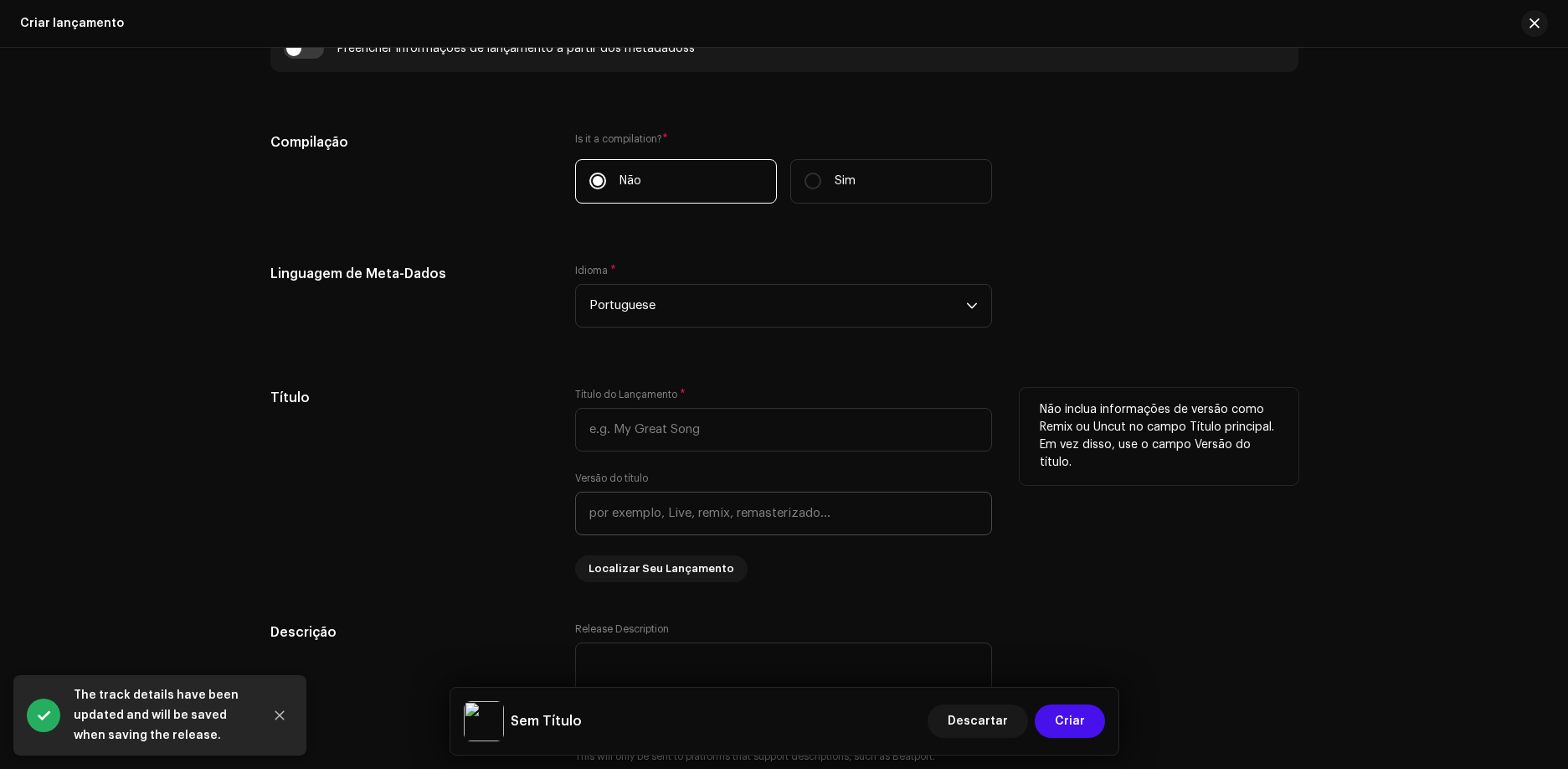
scroll to position [1256, 0]
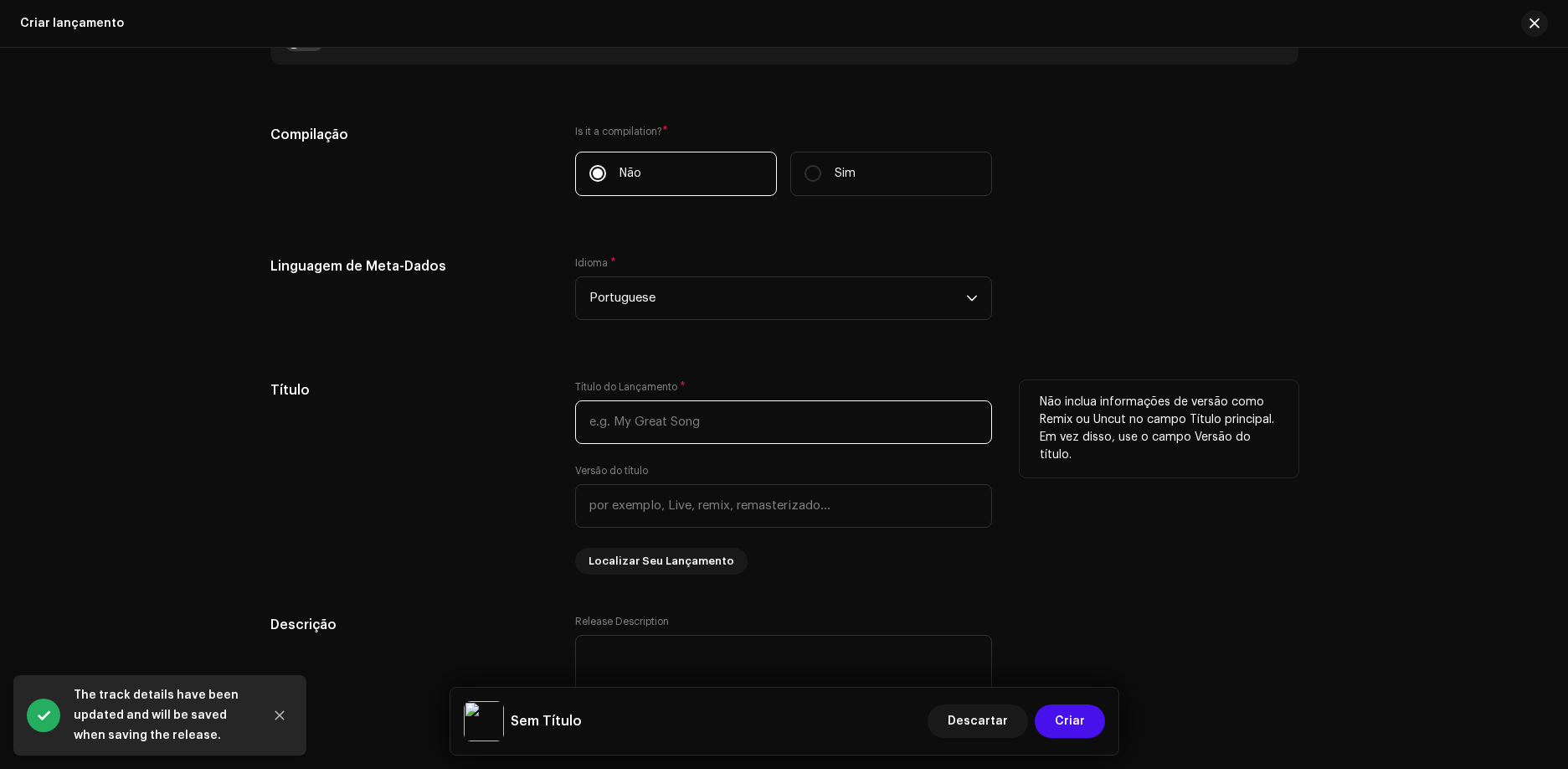
click at [671, 434] on input "text" at bounding box center [784, 422] width 417 height 43
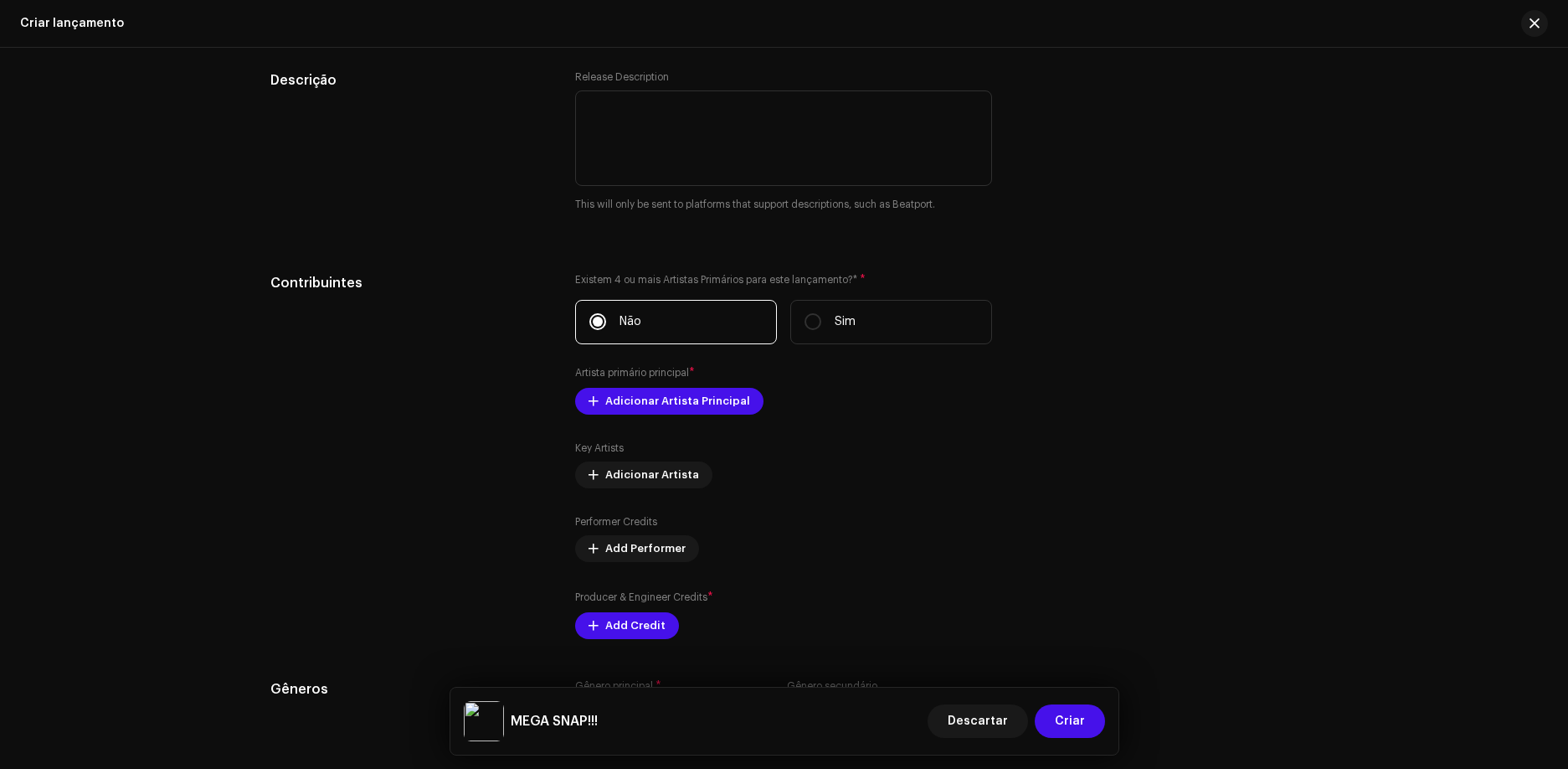
scroll to position [1843, 0]
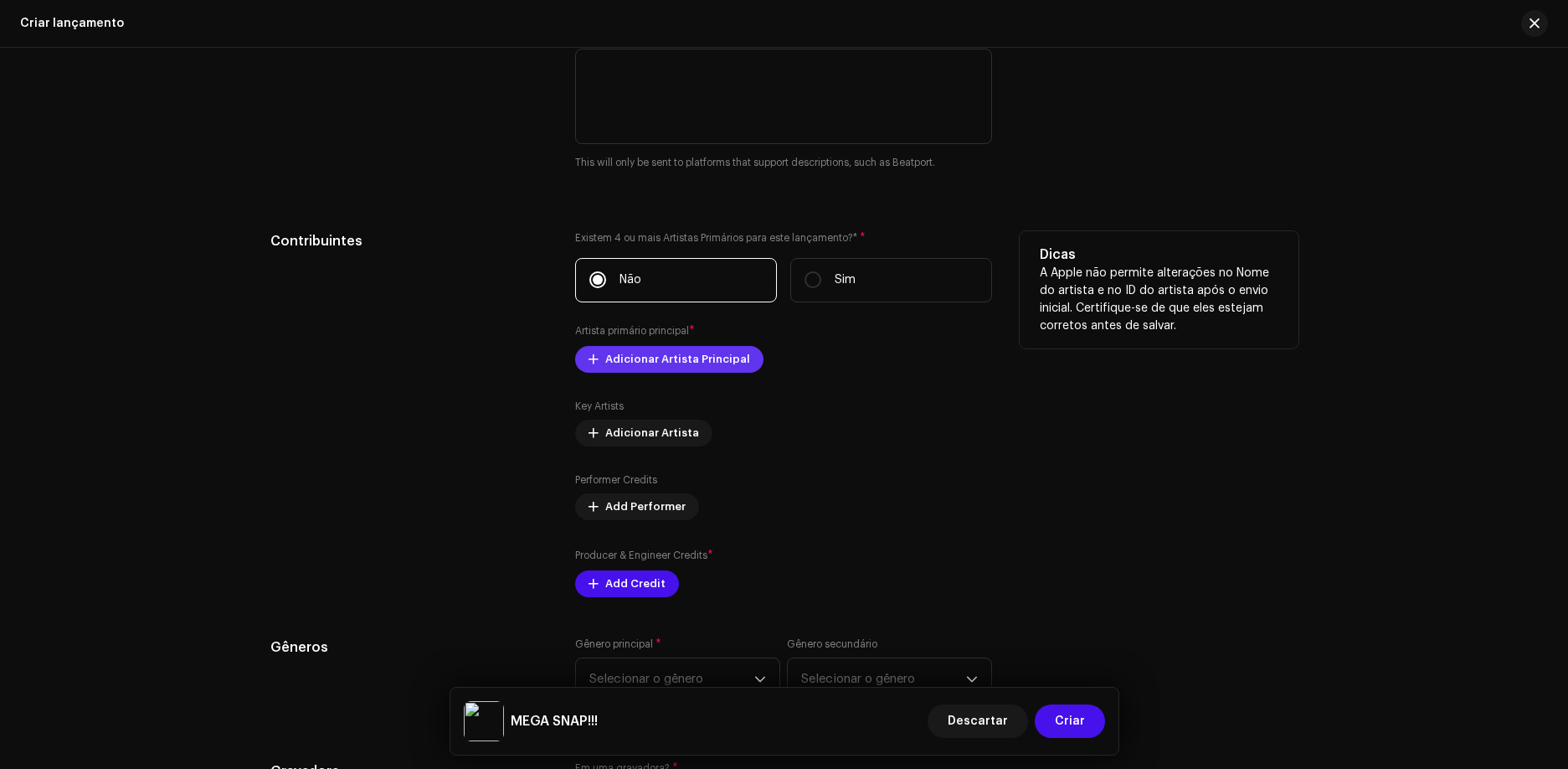
type input "MEGA SNAP!!!"
click at [589, 358] on span at bounding box center [593, 358] width 10 height 13
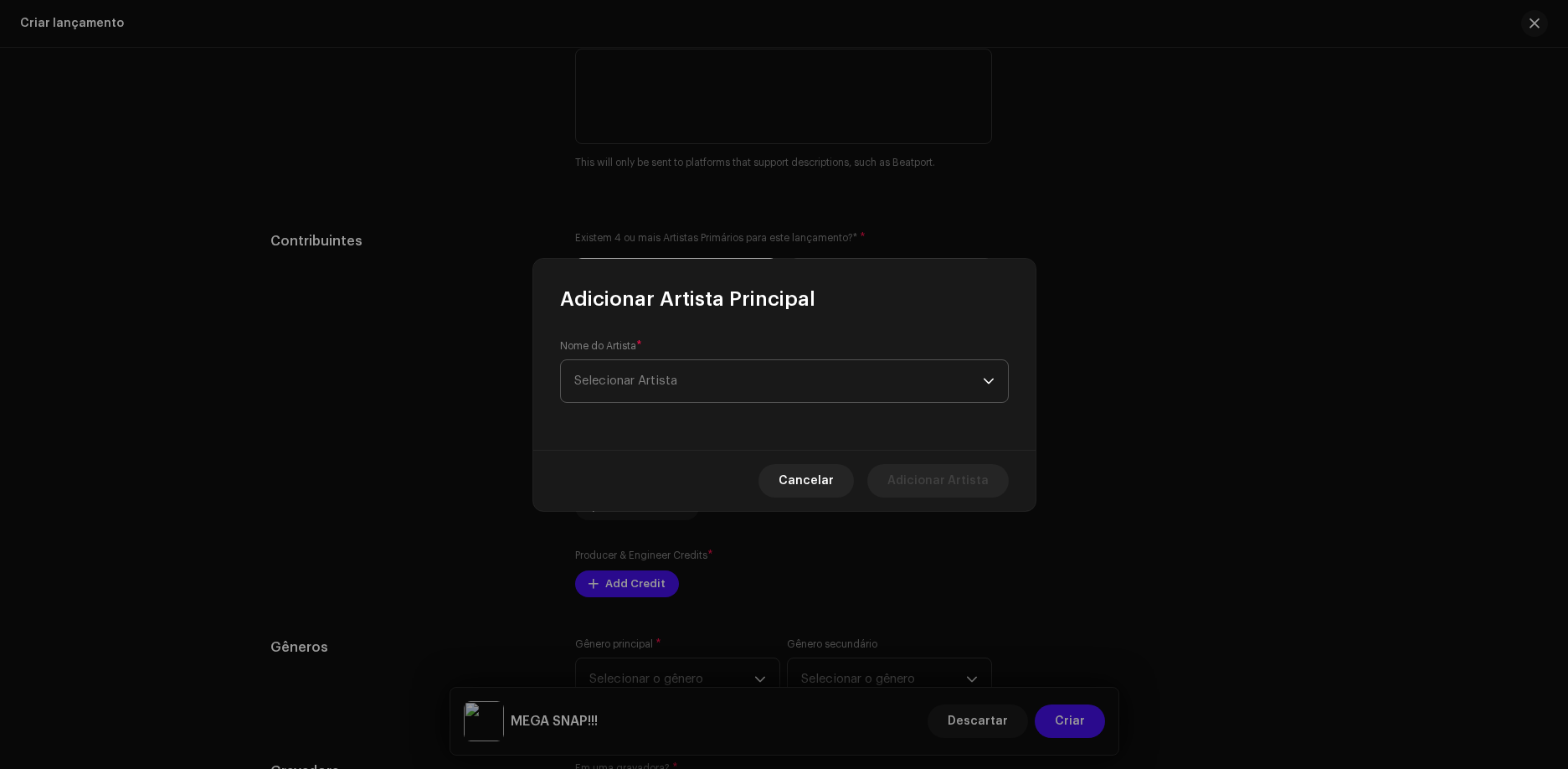
click at [634, 383] on span "Selecionar Artista" at bounding box center [626, 381] width 103 height 12
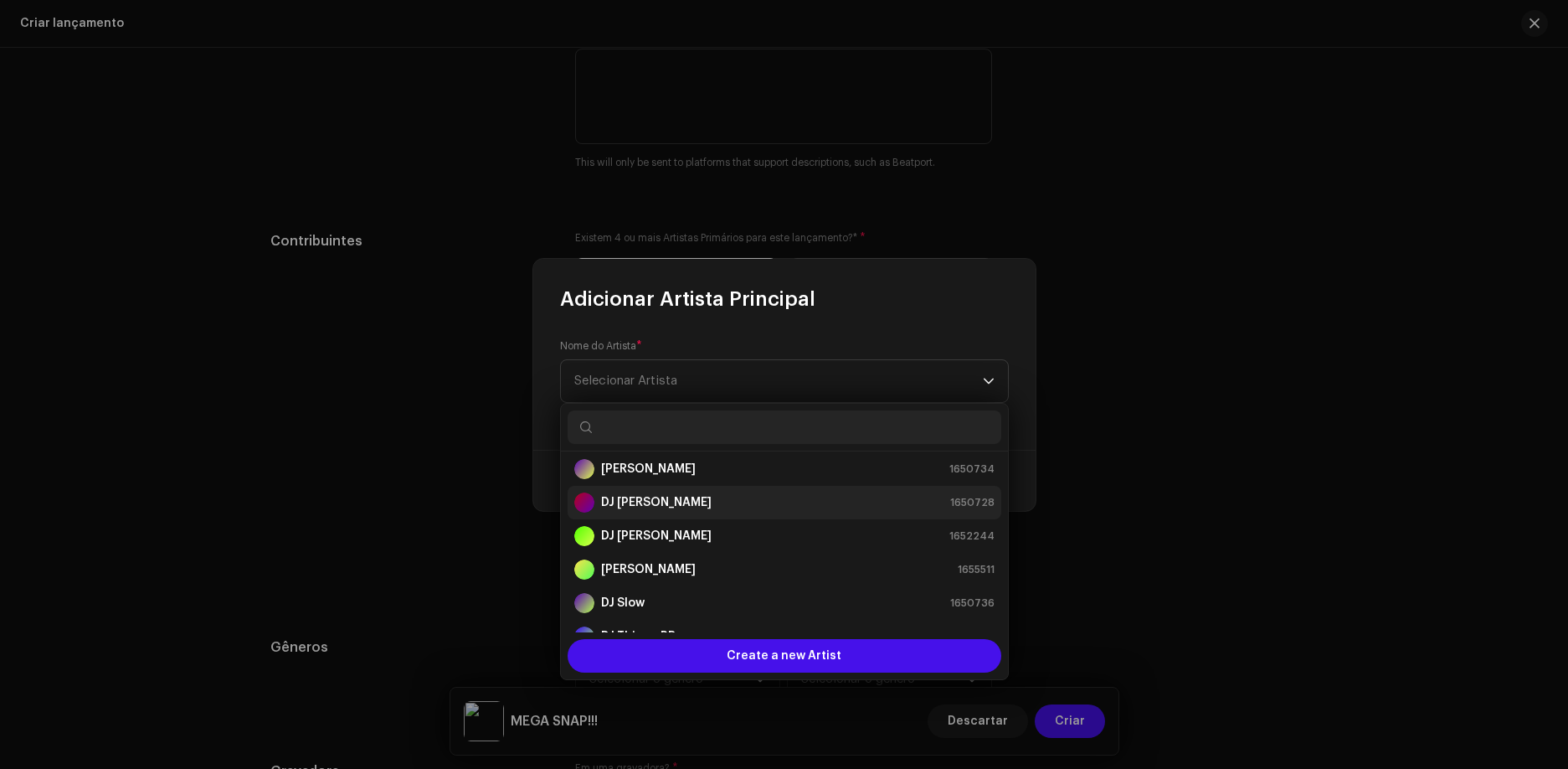
scroll to position [168, 0]
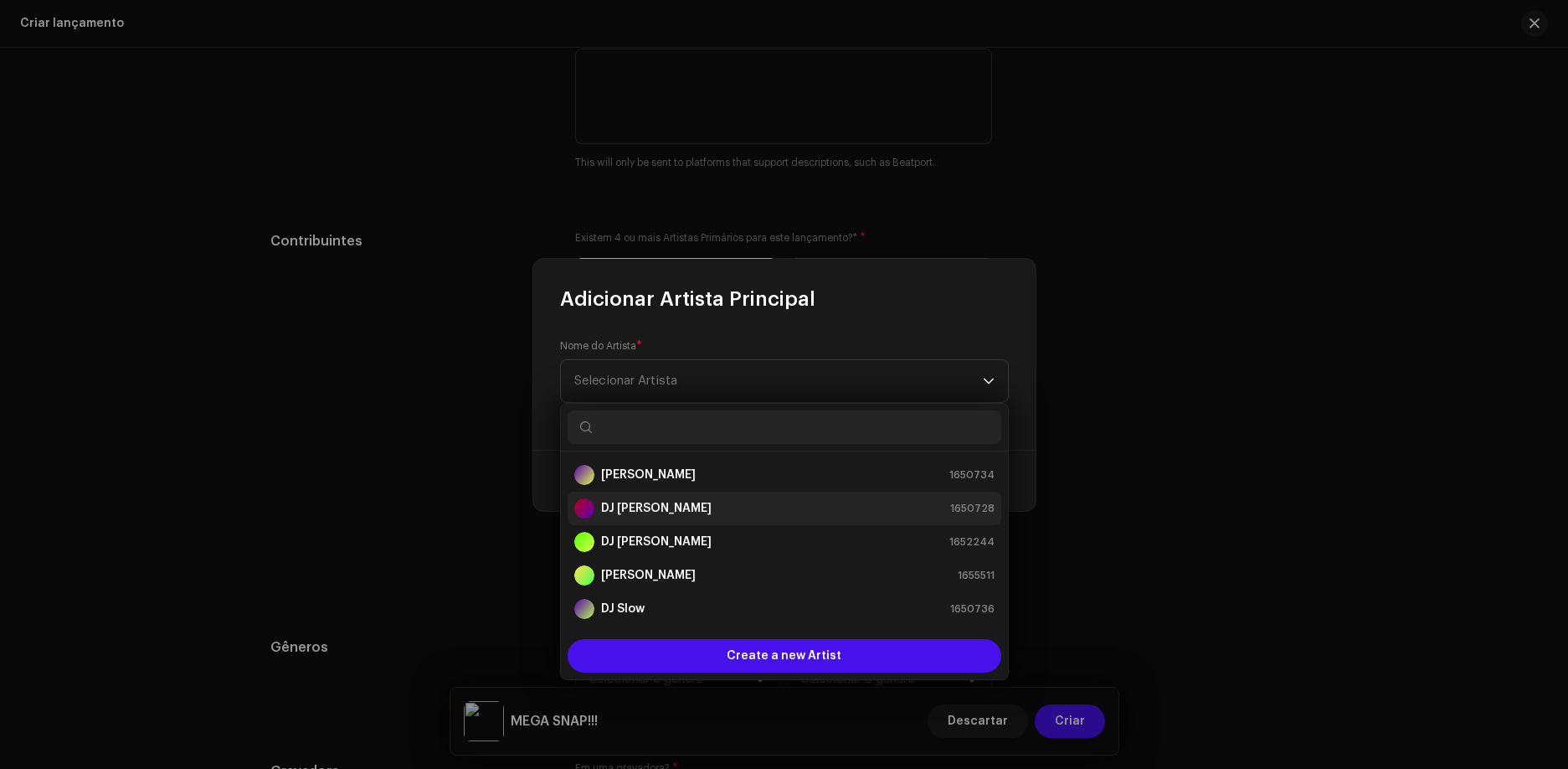
click at [656, 517] on div "DJ Paludo 1650728" at bounding box center [784, 509] width 420 height 20
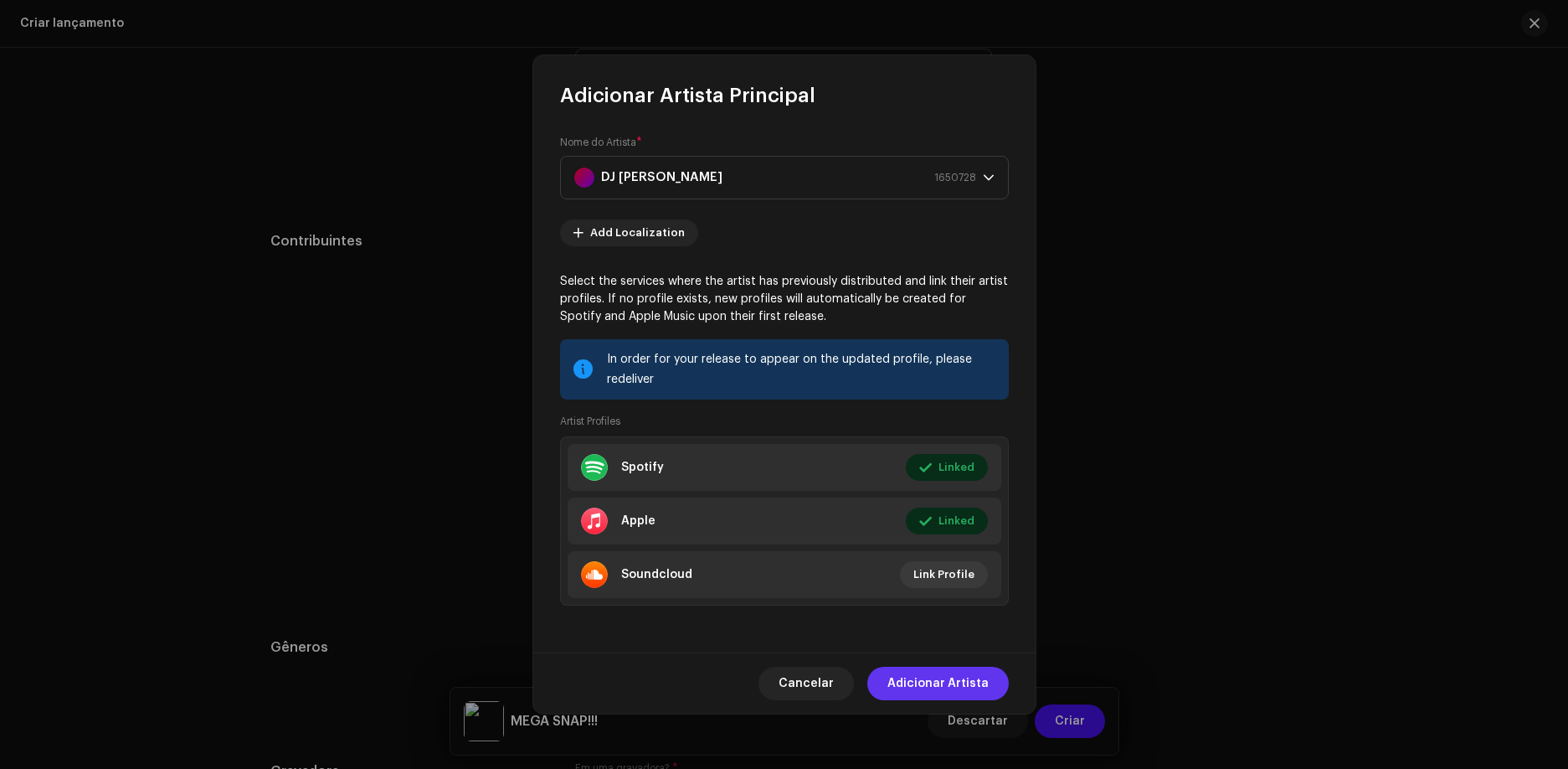
click at [937, 679] on span "Adicionar Artista" at bounding box center [938, 683] width 101 height 34
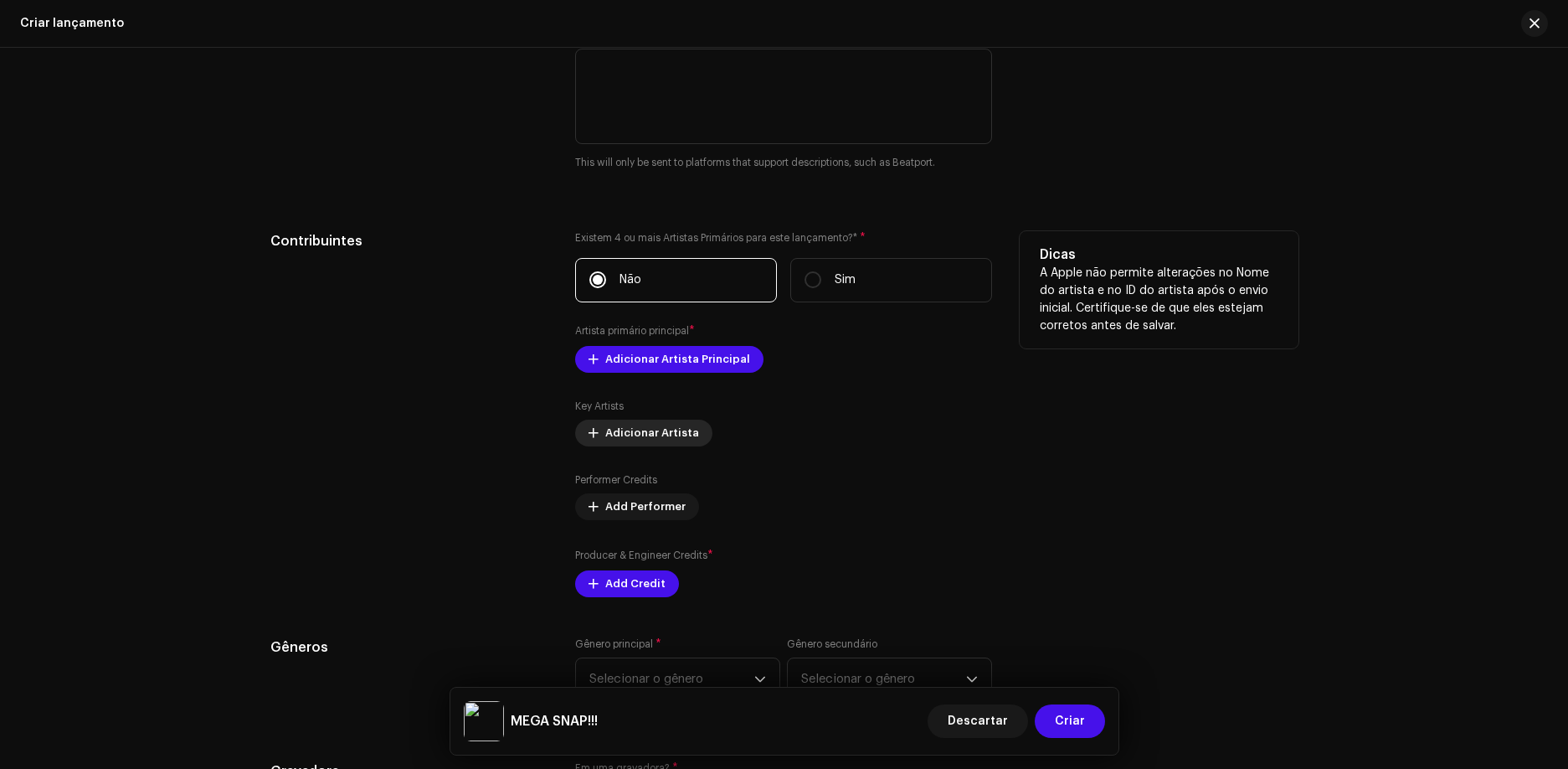
click at [658, 437] on span "Adicionar Artista" at bounding box center [652, 434] width 94 height 34
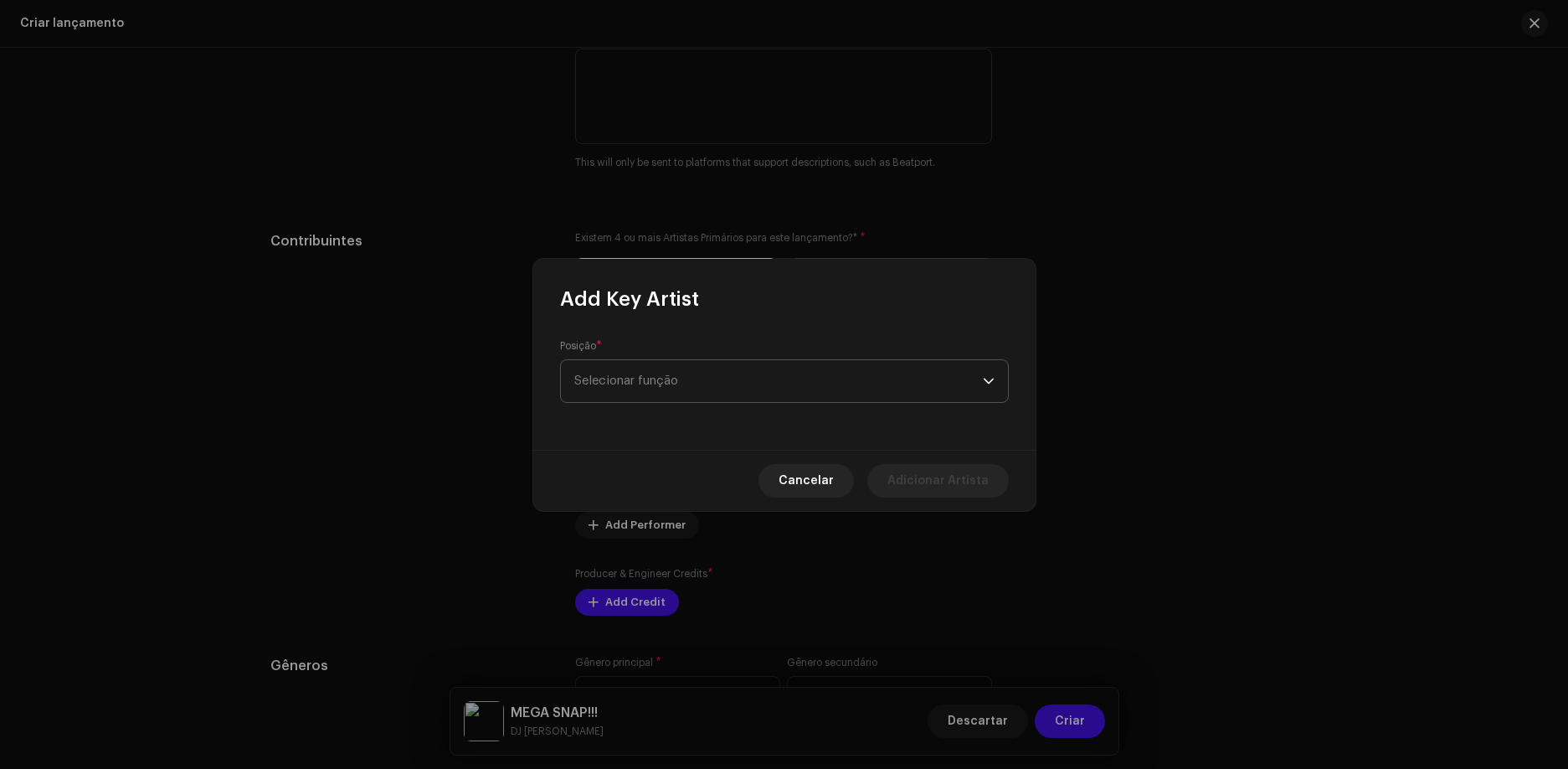
click at [709, 360] on span "Selecionar função" at bounding box center [778, 381] width 409 height 41
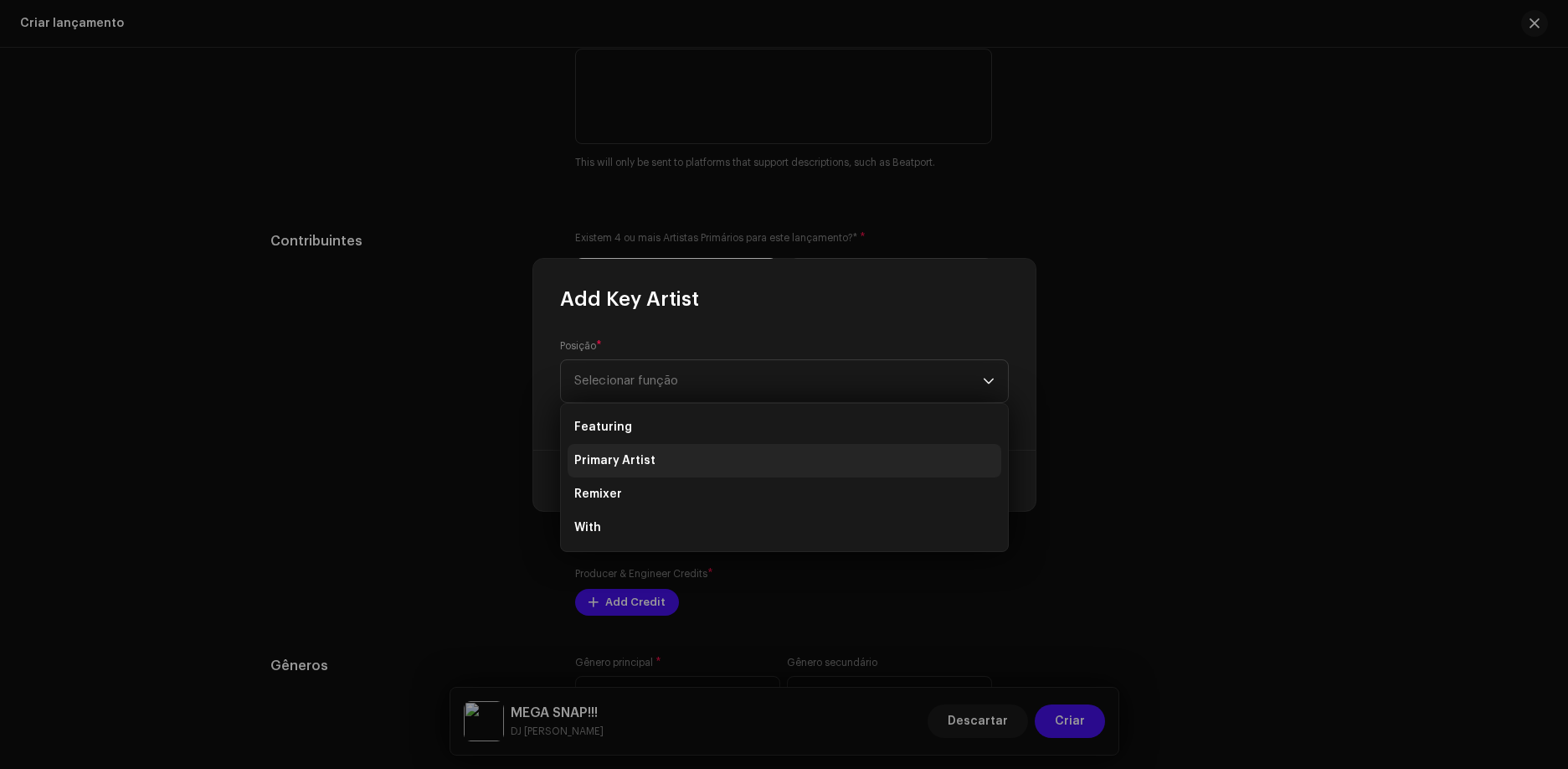
click at [666, 471] on li "Primary Artist" at bounding box center [784, 461] width 433 height 34
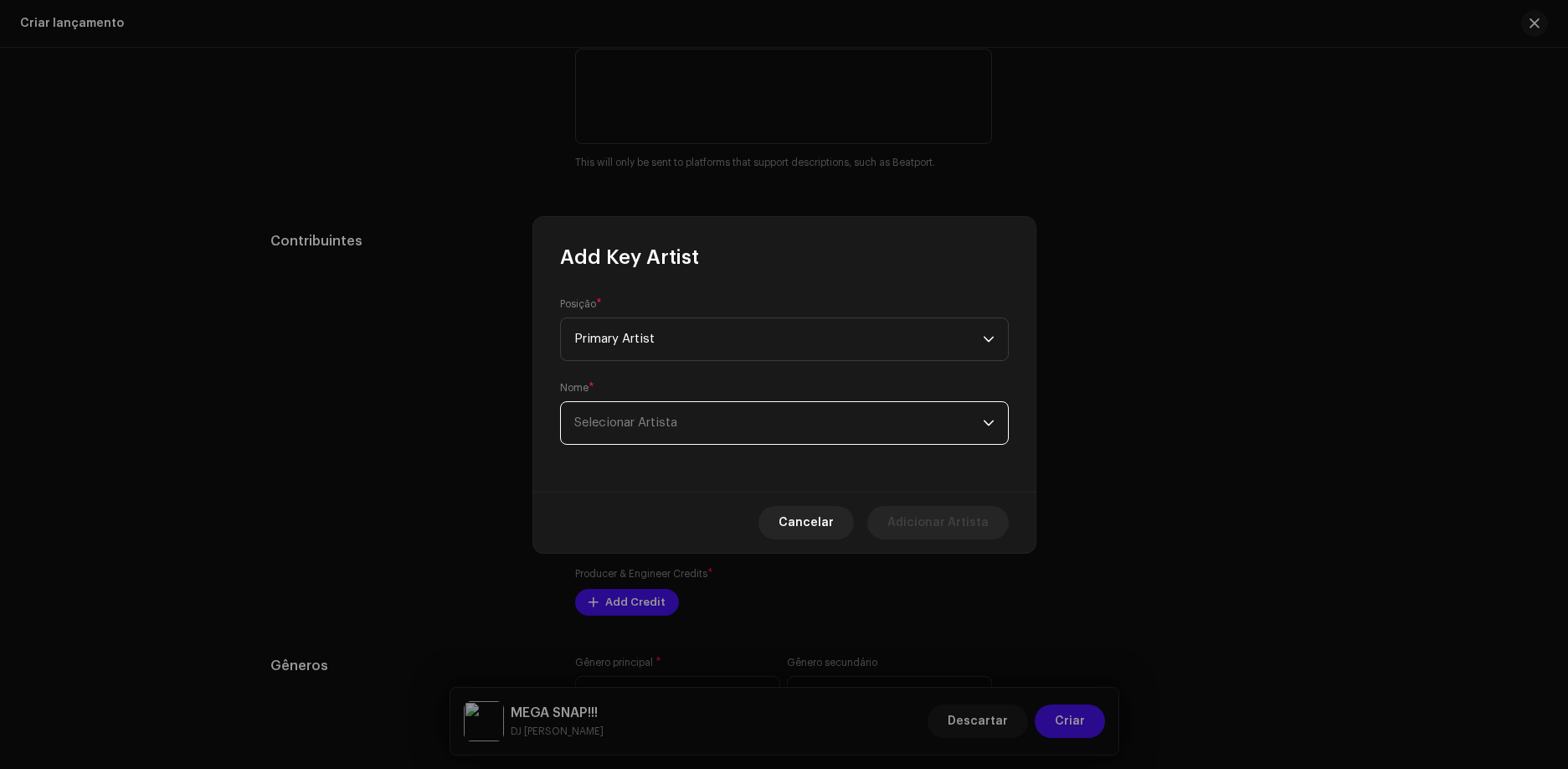
click at [715, 434] on span "Selecionar Artista" at bounding box center [778, 422] width 409 height 41
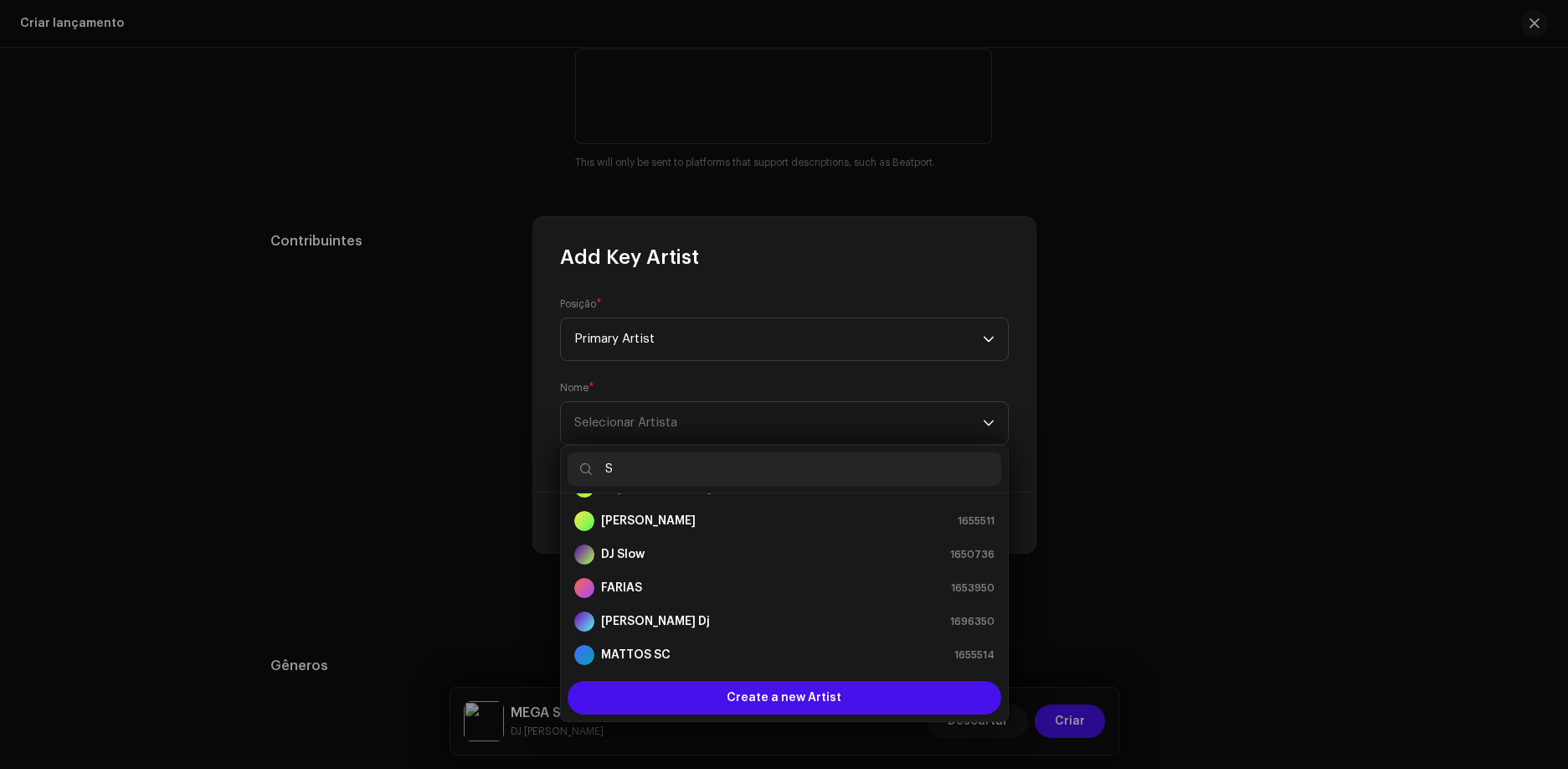
scroll to position [235, 0]
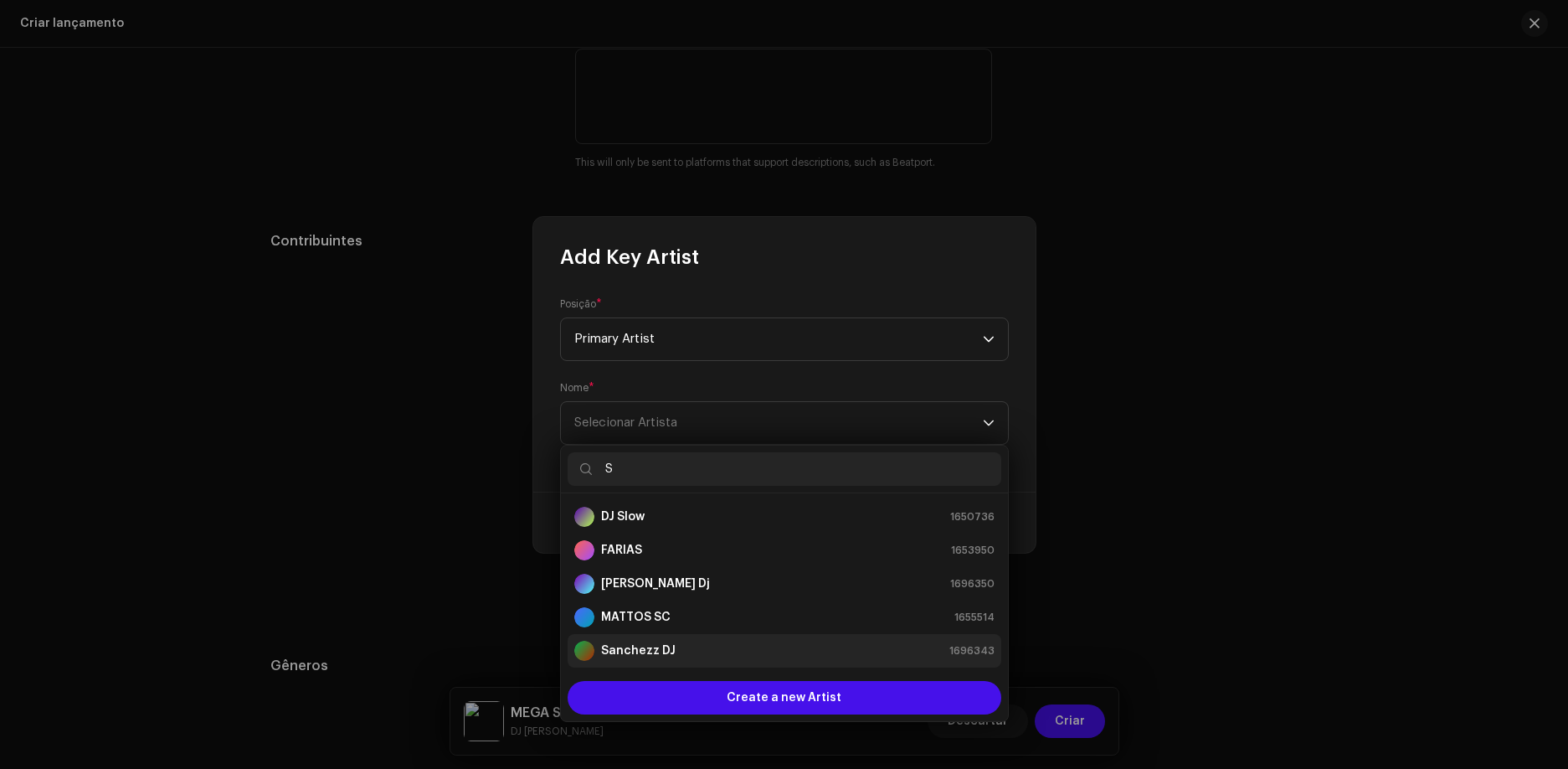
type input "S"
click at [671, 641] on div "[PERSON_NAME] 1696343" at bounding box center [784, 651] width 420 height 20
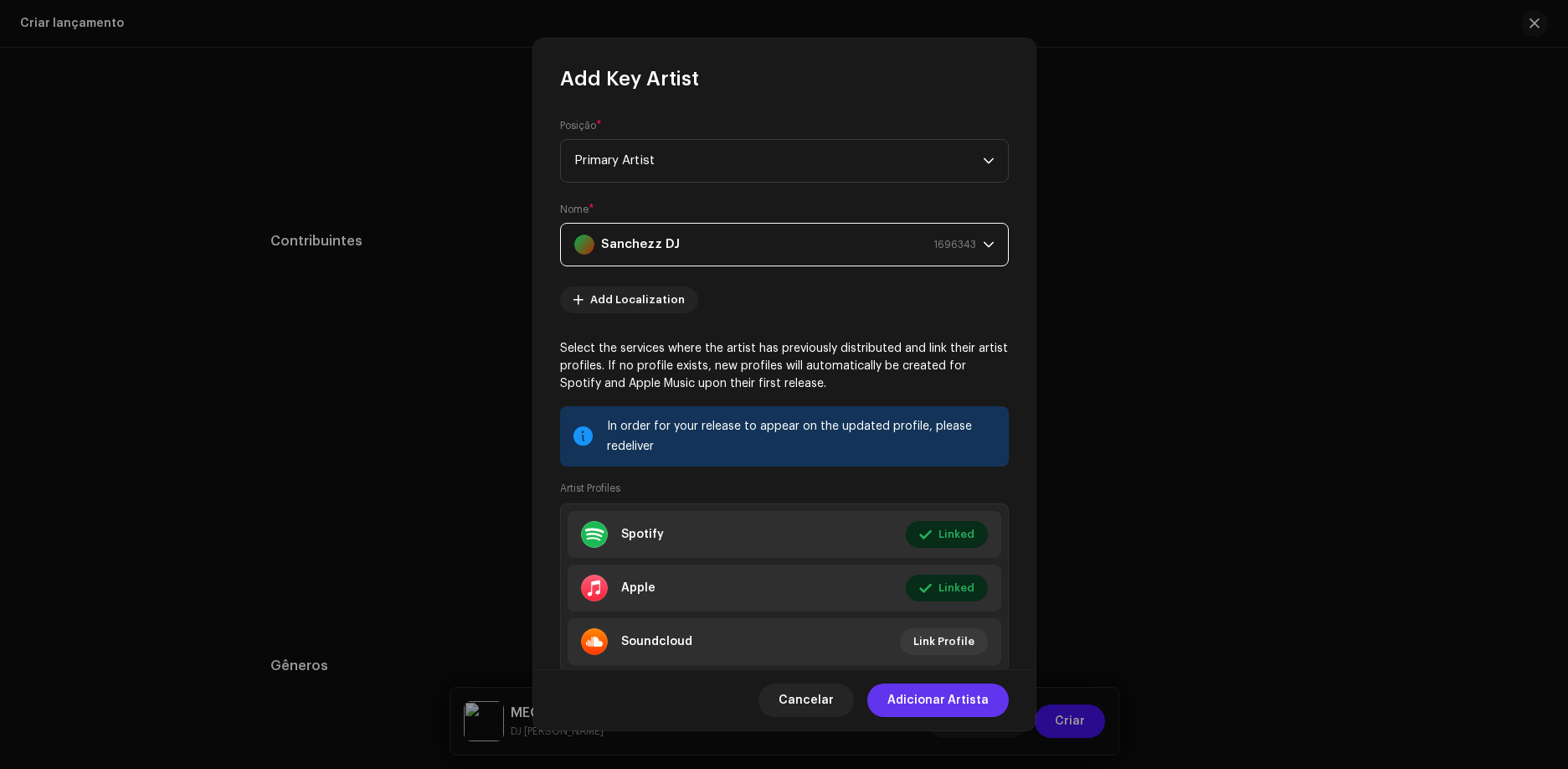
click at [957, 698] on span "Adicionar Artista" at bounding box center [938, 700] width 101 height 34
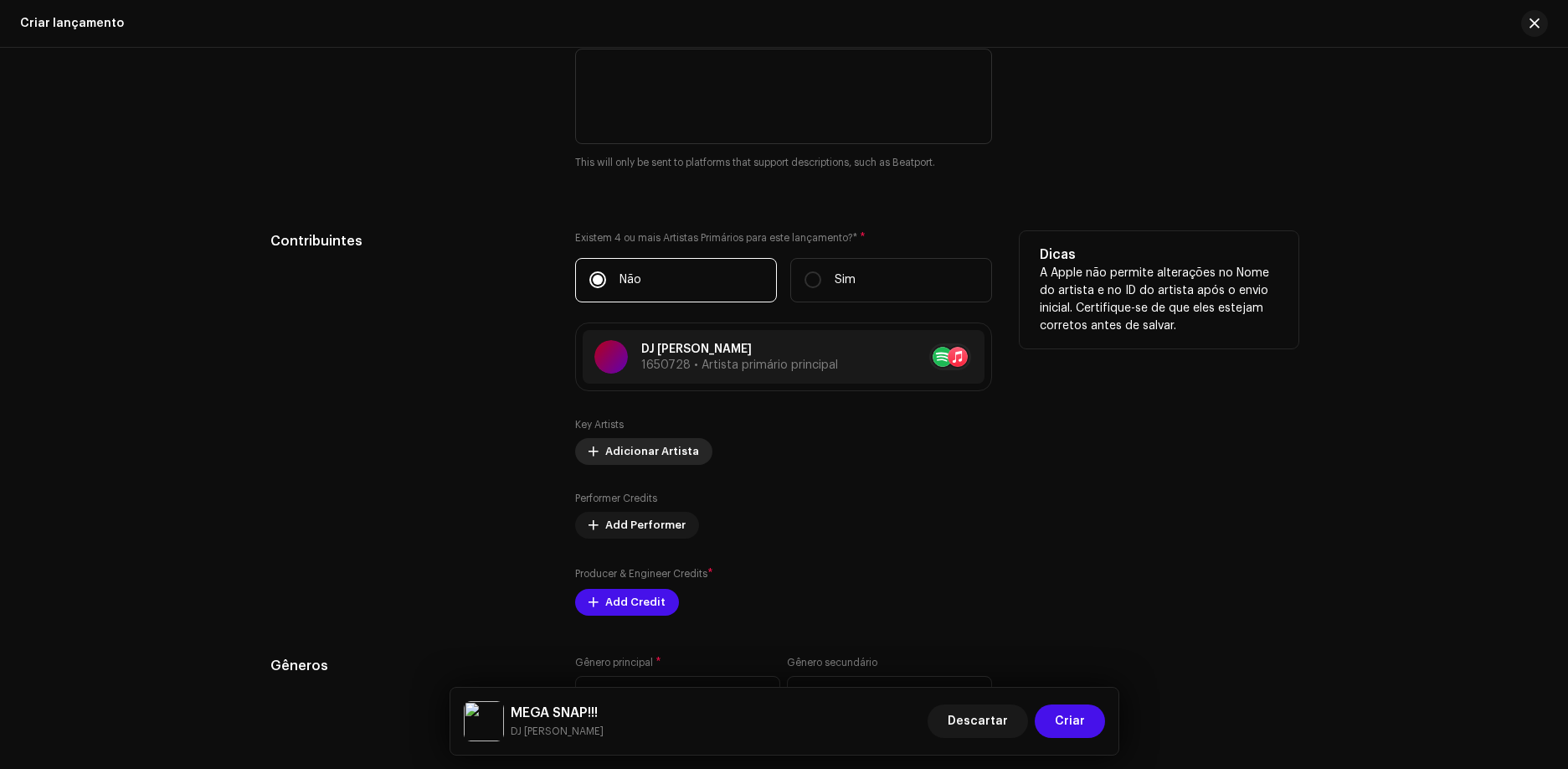
click at [637, 454] on span "Adicionar Artista" at bounding box center [652, 451] width 94 height 34
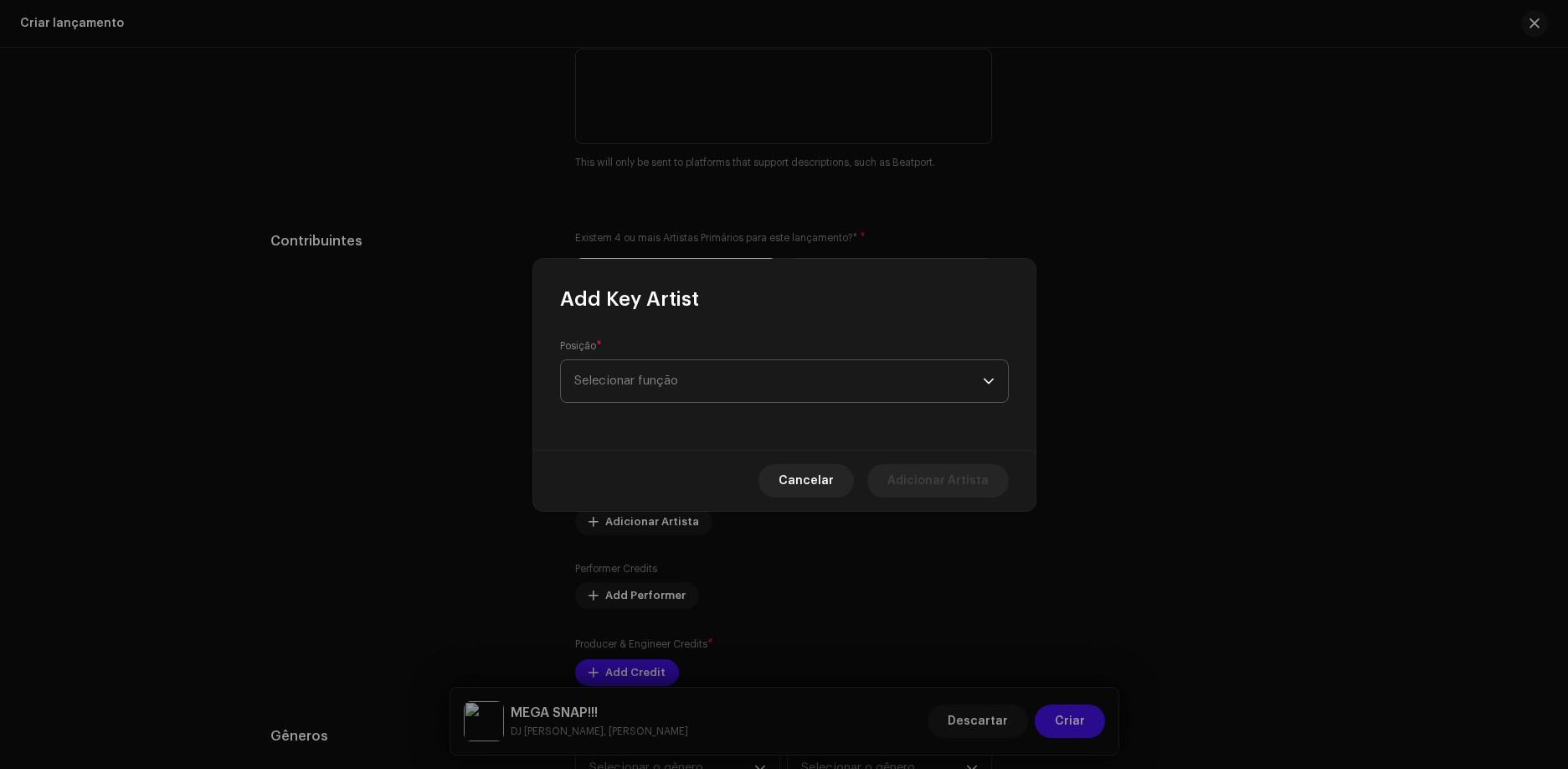
click at [655, 383] on span "Selecionar função" at bounding box center [778, 381] width 409 height 41
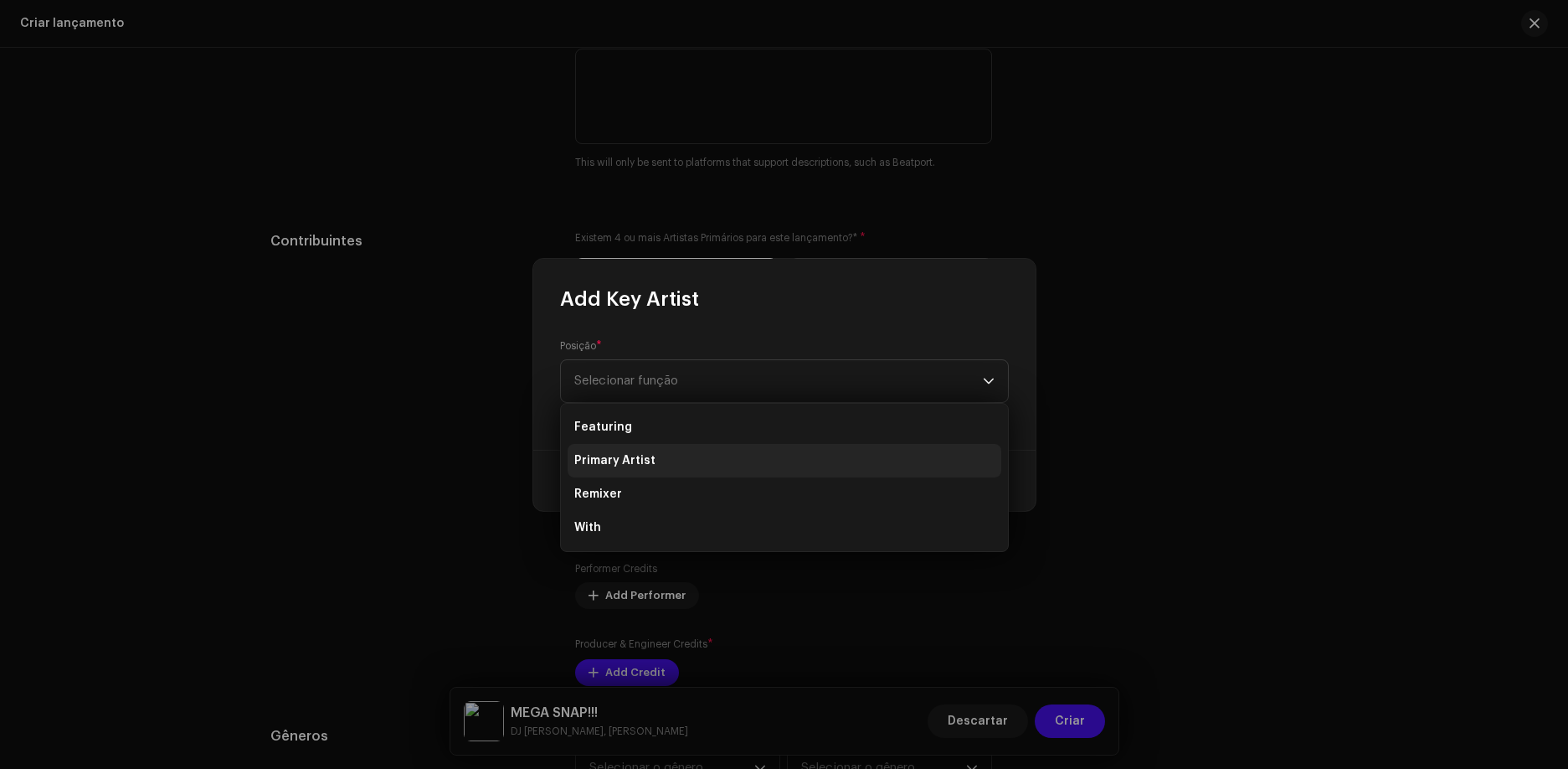
click at [647, 457] on span "Primary Artist" at bounding box center [615, 460] width 81 height 17
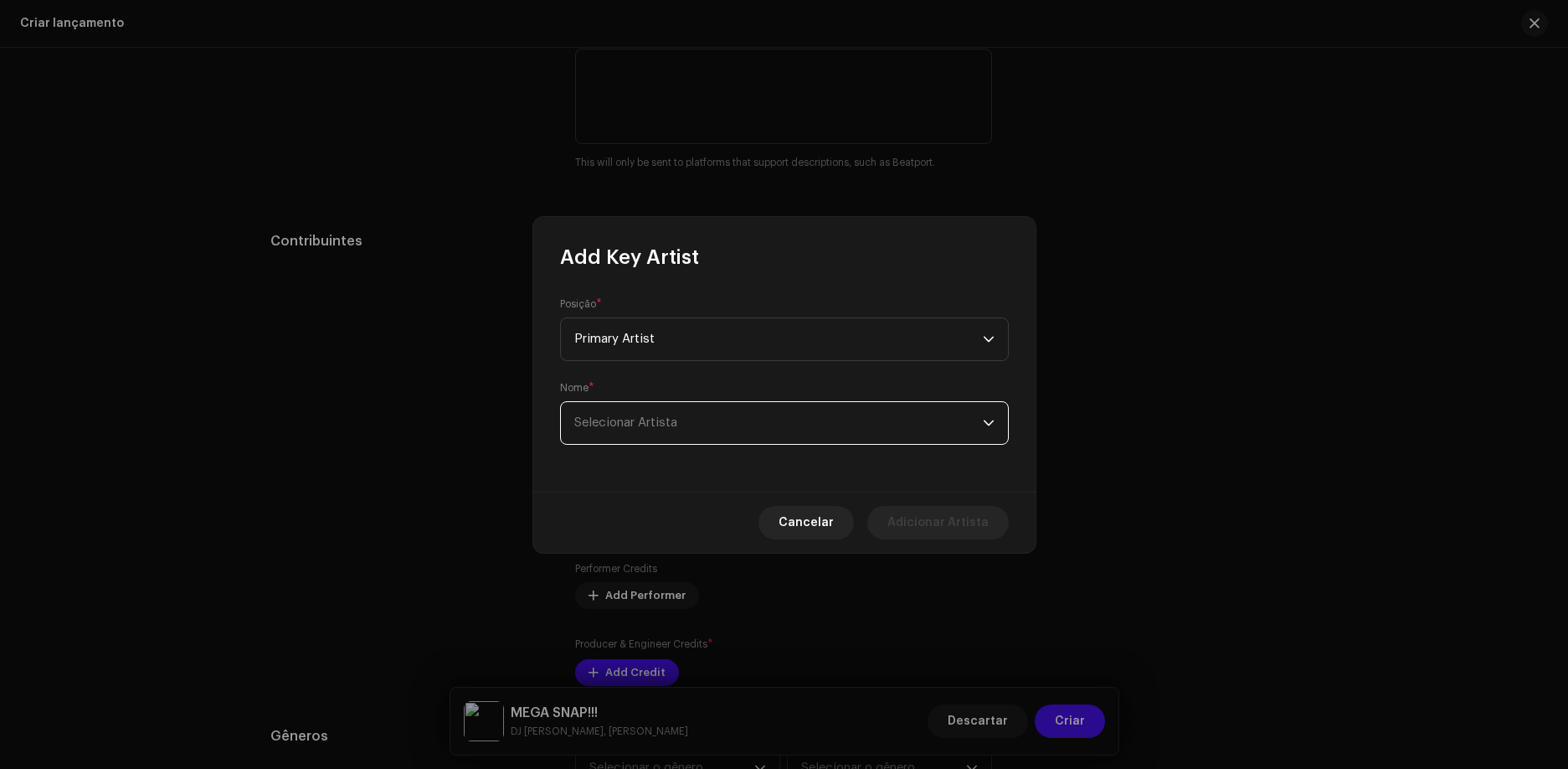
click at [674, 434] on span "Selecionar Artista" at bounding box center [778, 422] width 409 height 41
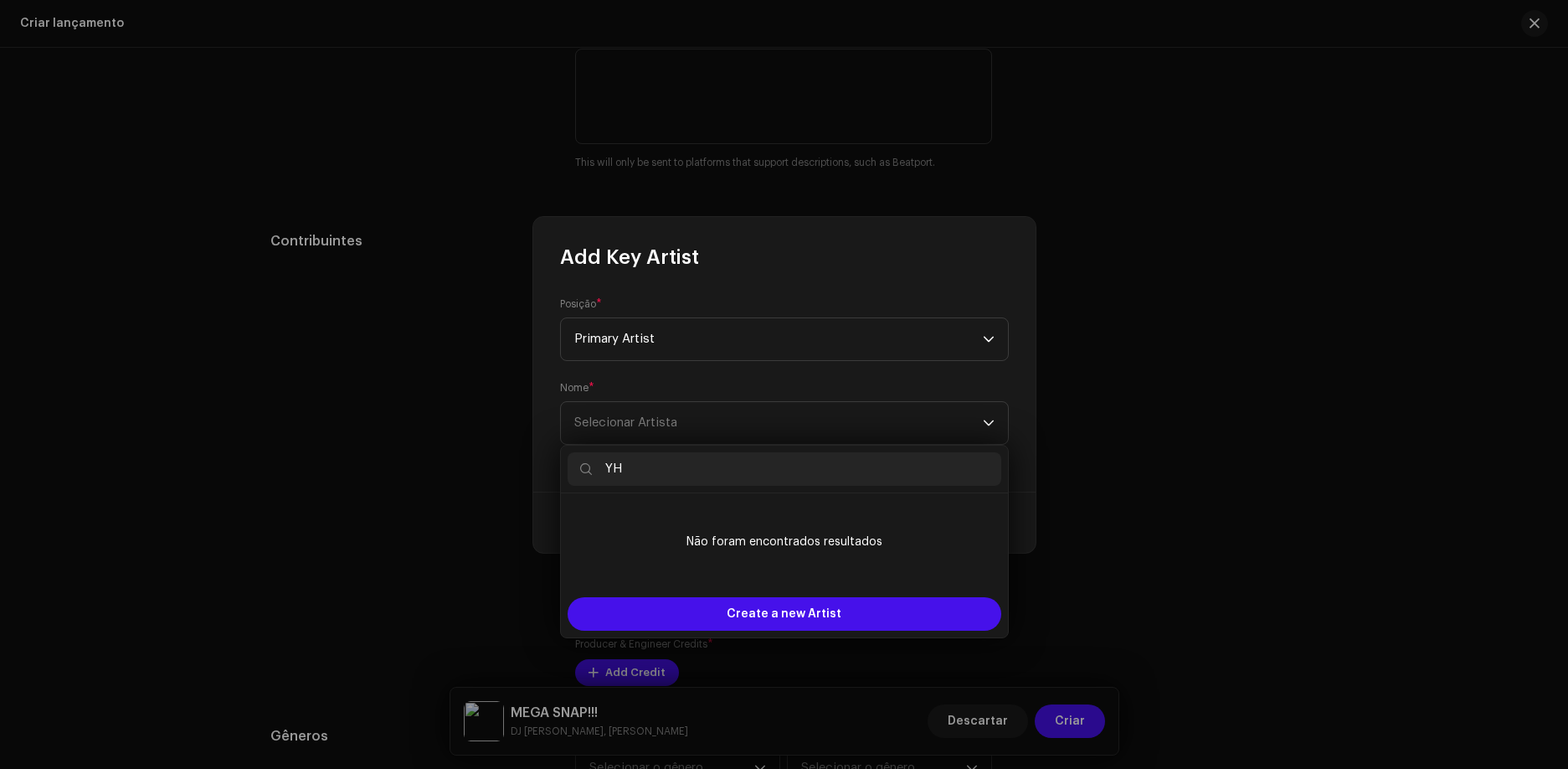
type input "Y"
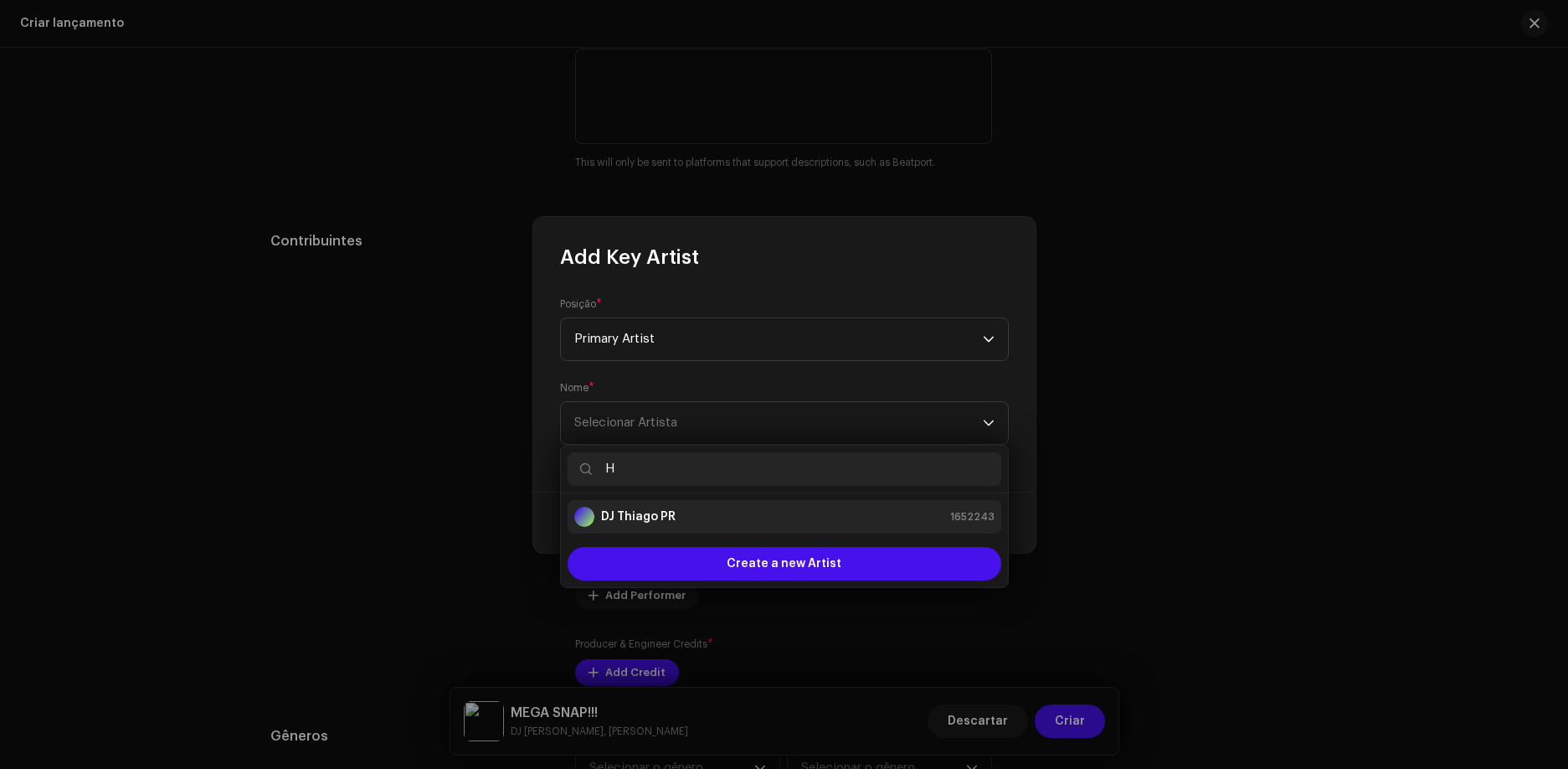
type input "H"
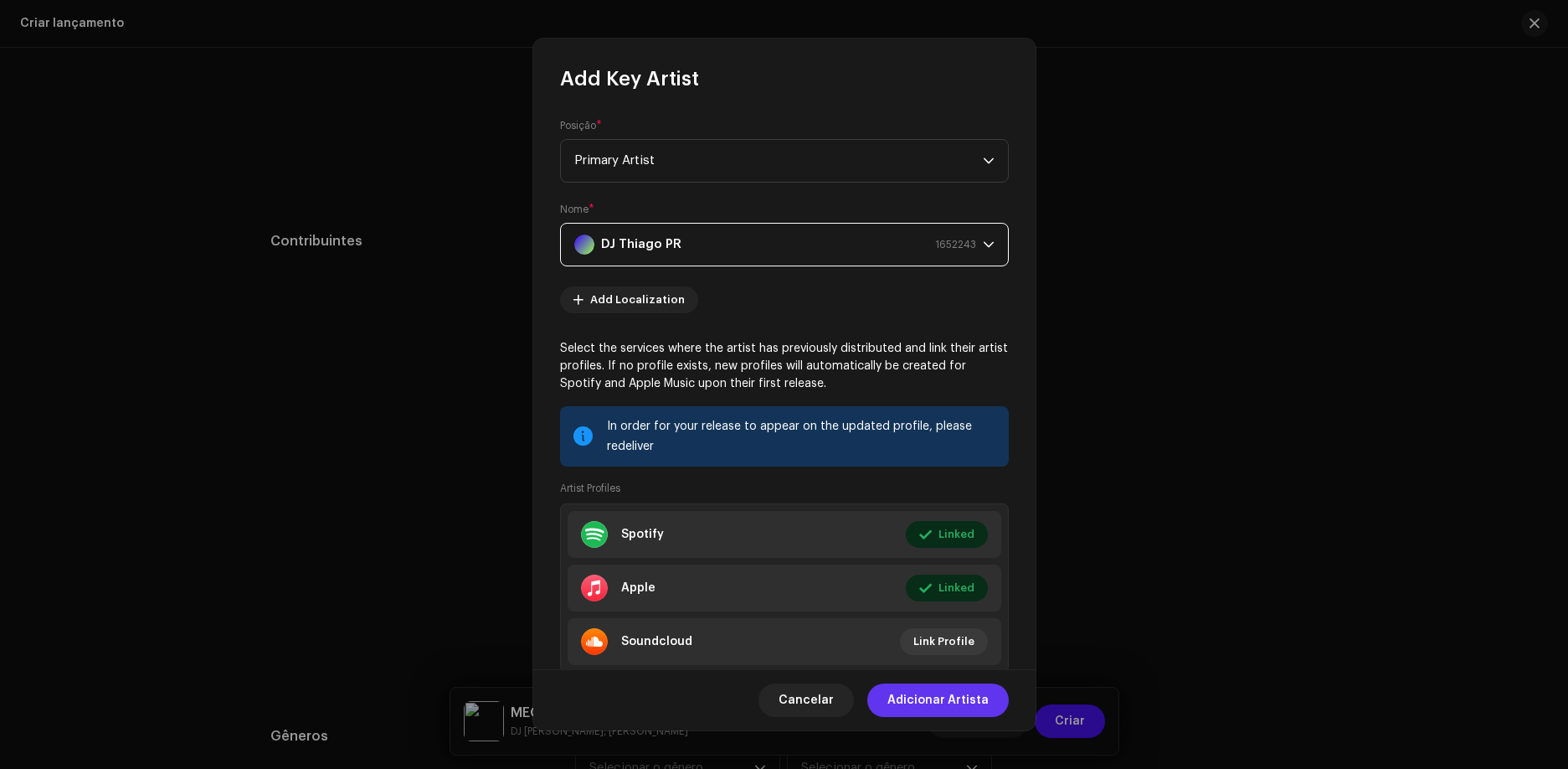
click at [922, 696] on span "Adicionar Artista" at bounding box center [938, 700] width 101 height 34
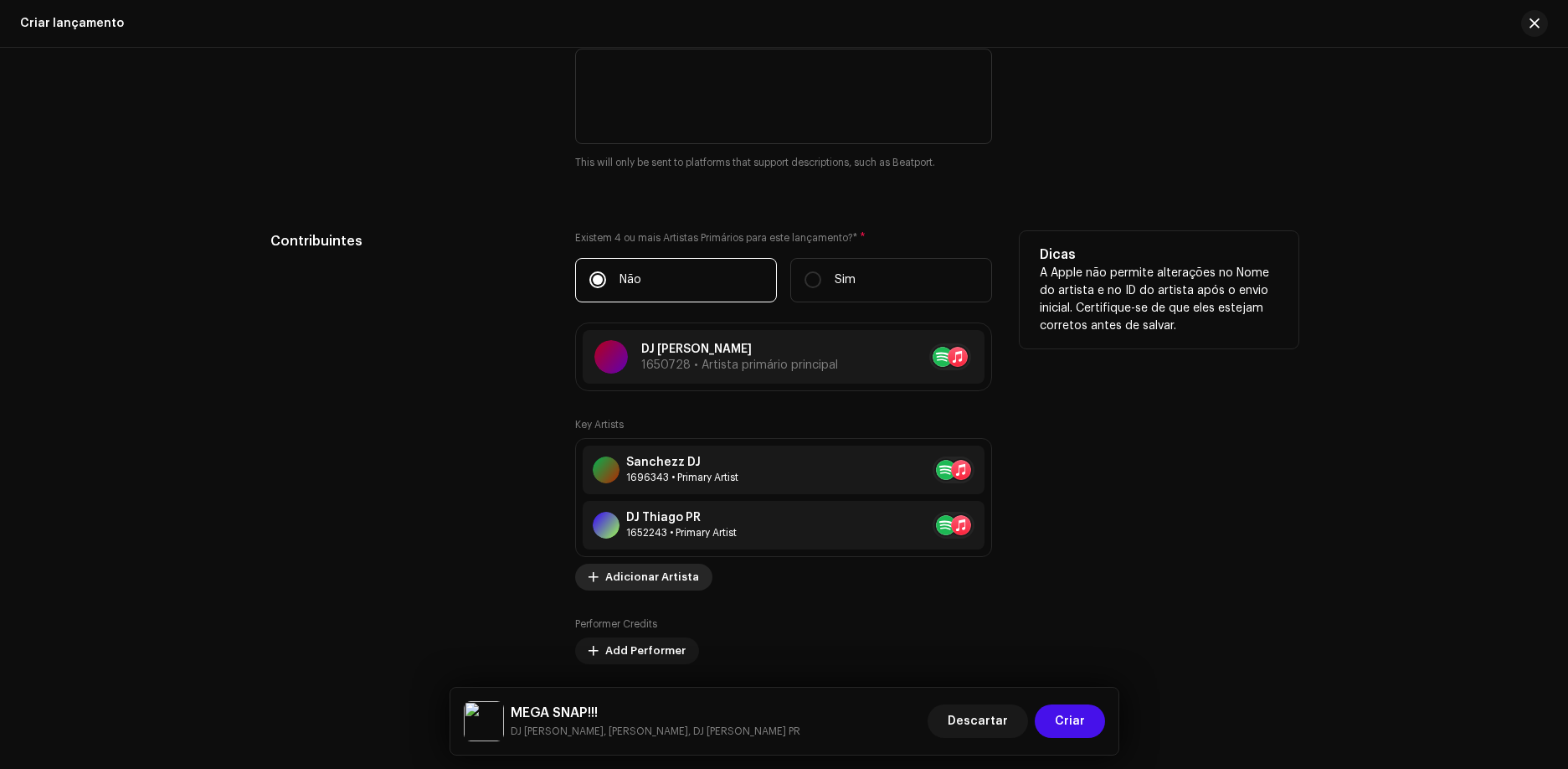
click at [659, 569] on span "Adicionar Artista" at bounding box center [652, 577] width 94 height 34
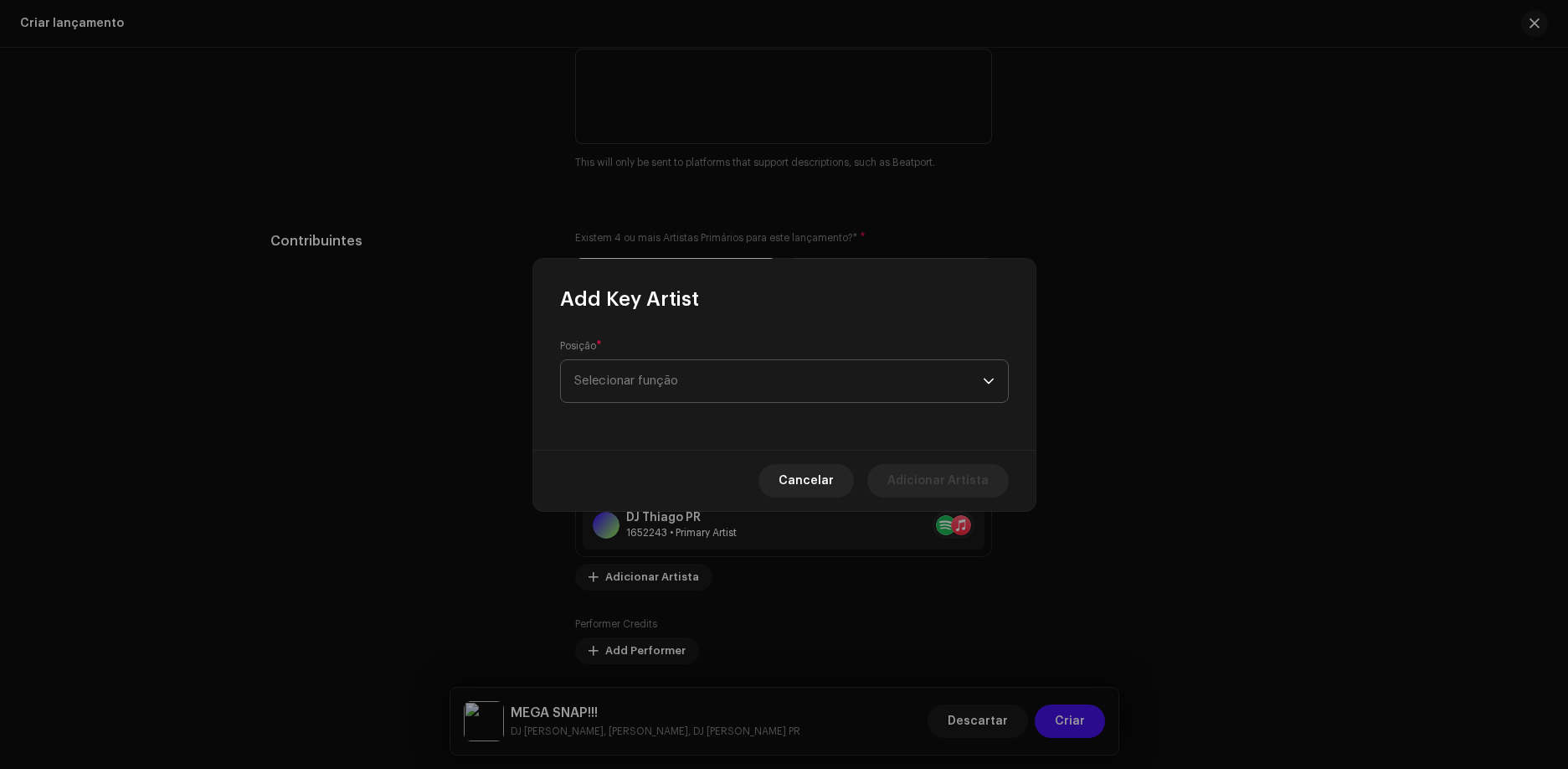
click at [697, 386] on span "Selecionar função" at bounding box center [778, 381] width 409 height 41
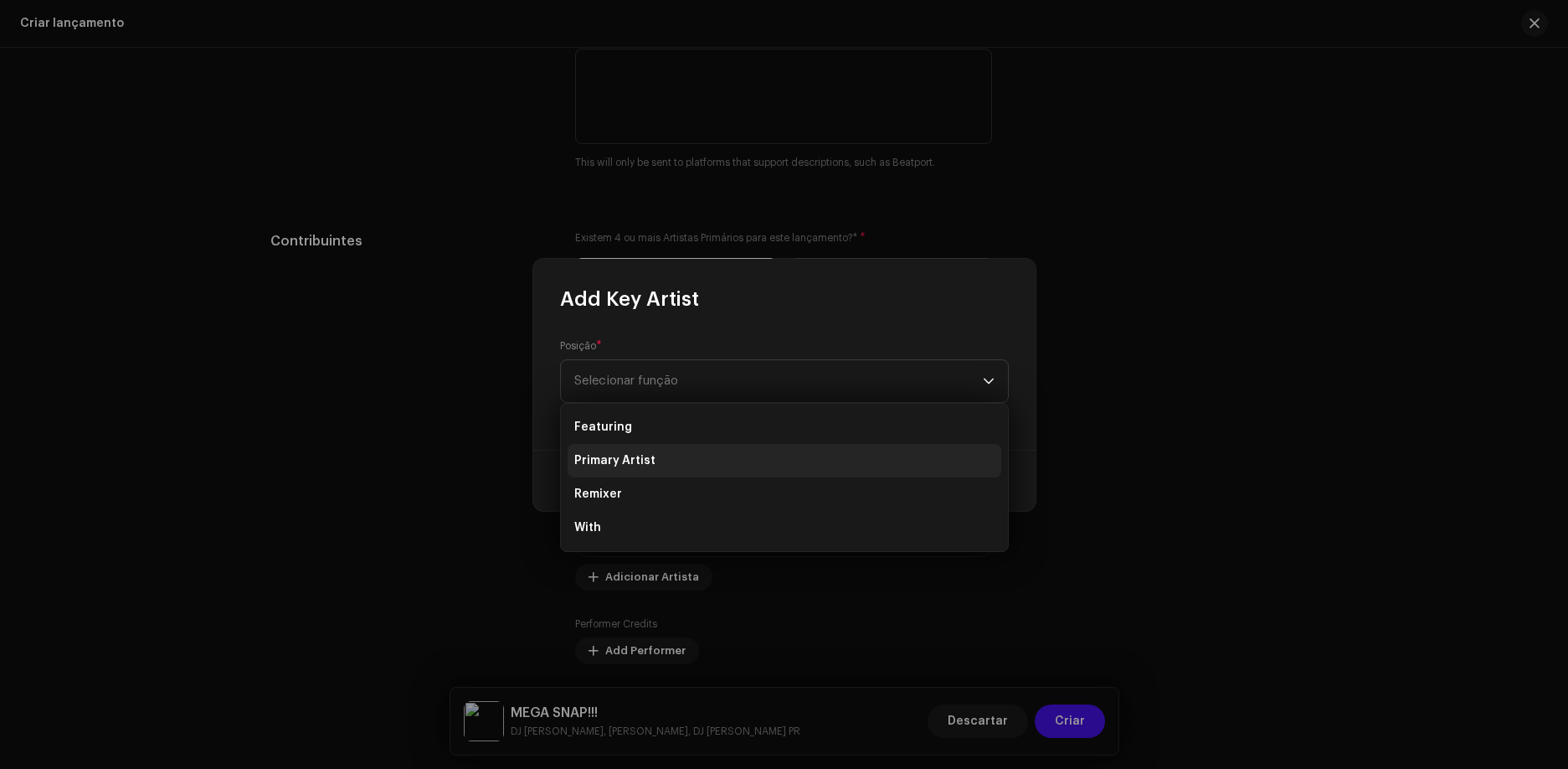
click at [707, 464] on li "Primary Artist" at bounding box center [784, 461] width 433 height 34
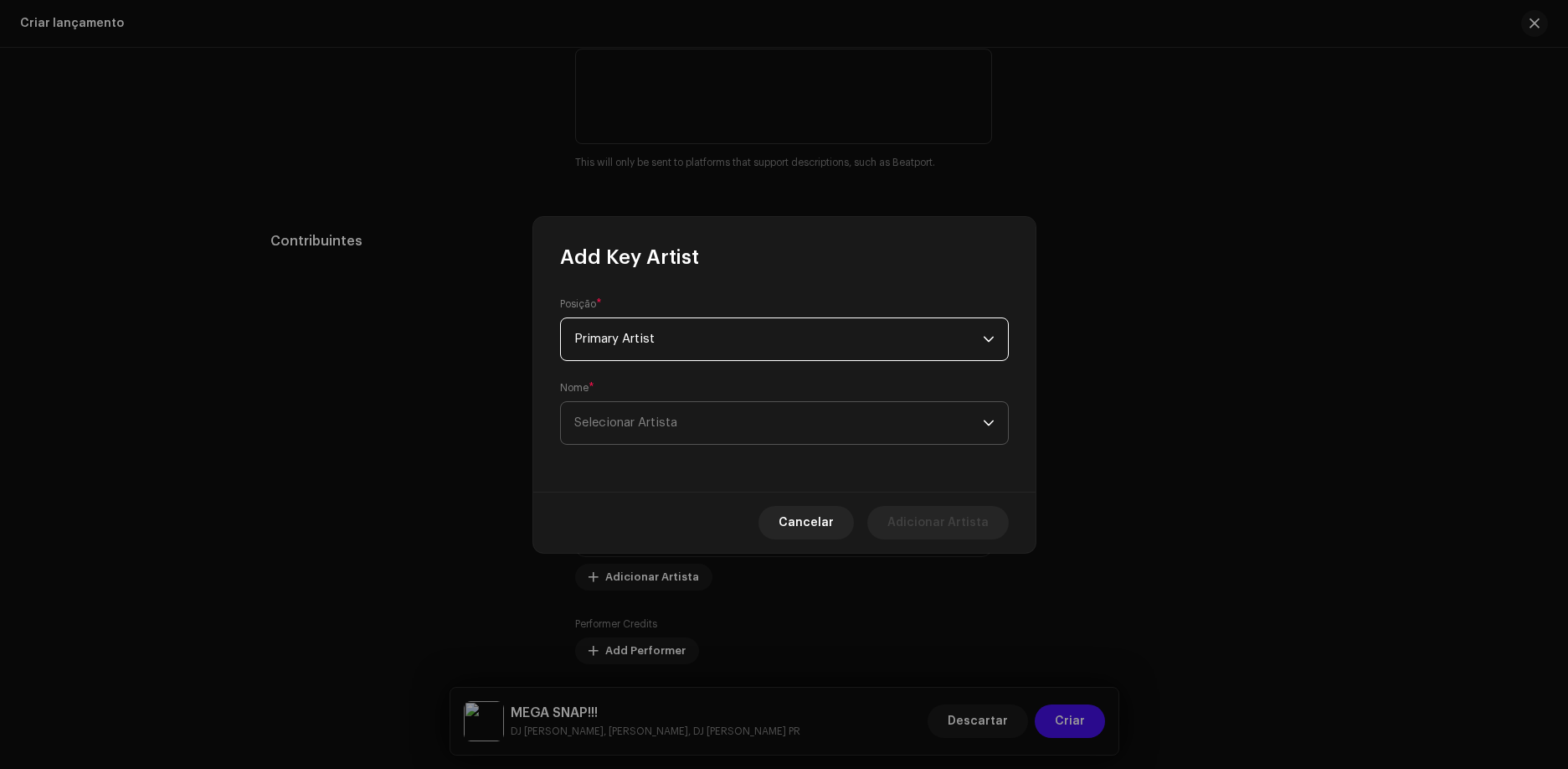
click at [719, 416] on span "Selecionar Artista" at bounding box center [778, 422] width 409 height 41
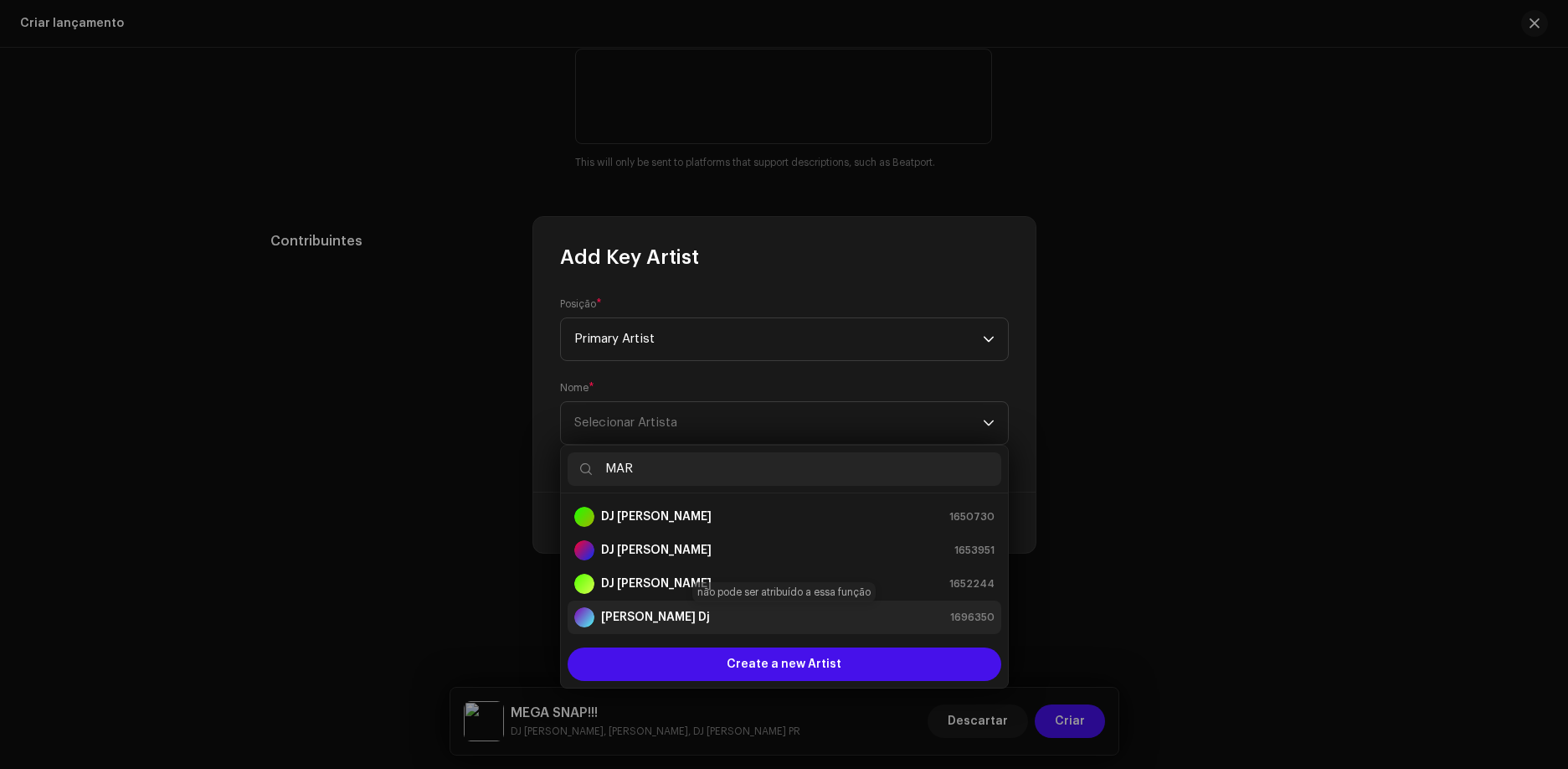
type input "MAR"
click at [681, 607] on div "[PERSON_NAME] Dj" at bounding box center [642, 617] width 136 height 20
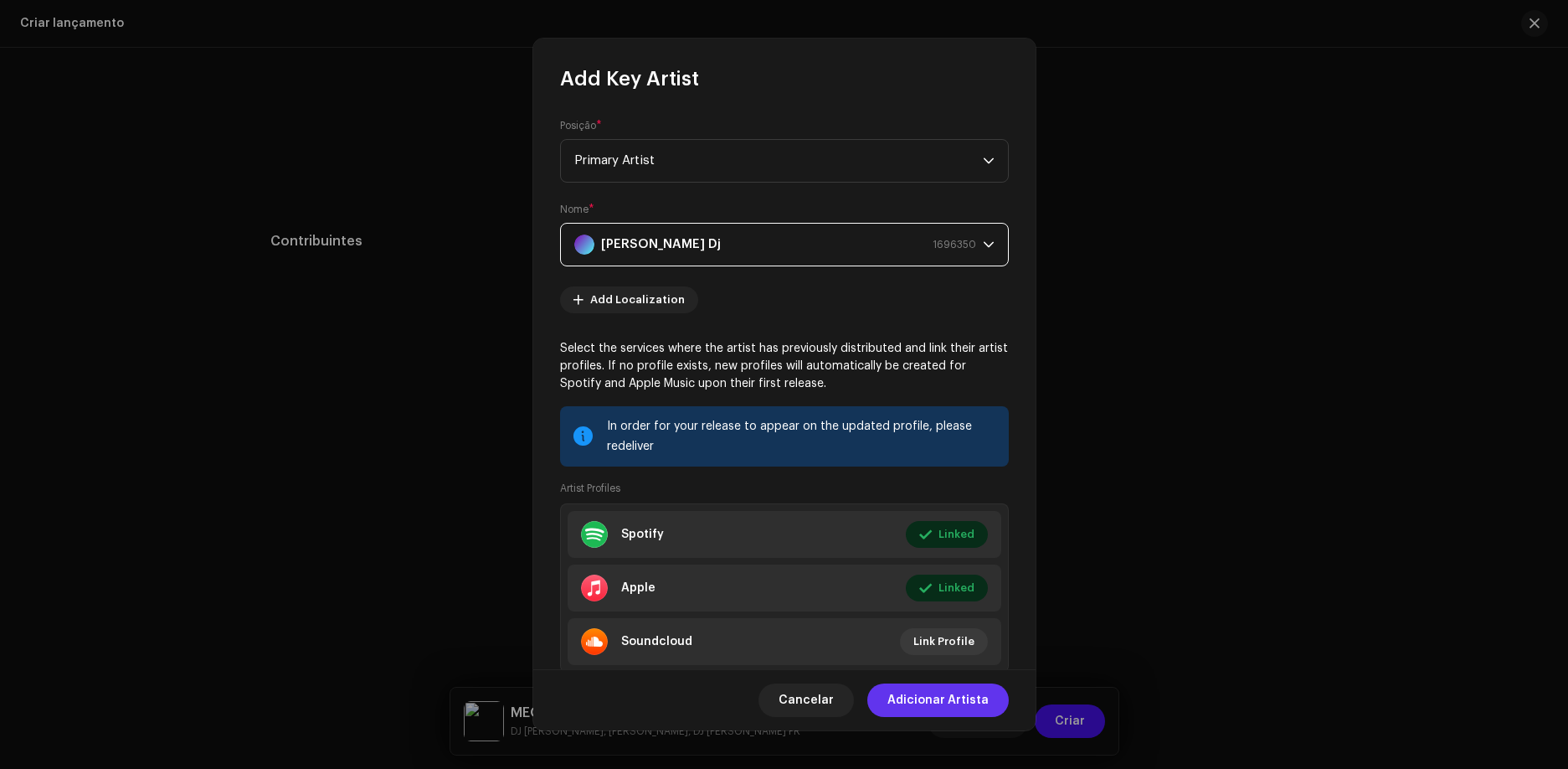
click at [941, 707] on span "Adicionar Artista" at bounding box center [938, 700] width 101 height 34
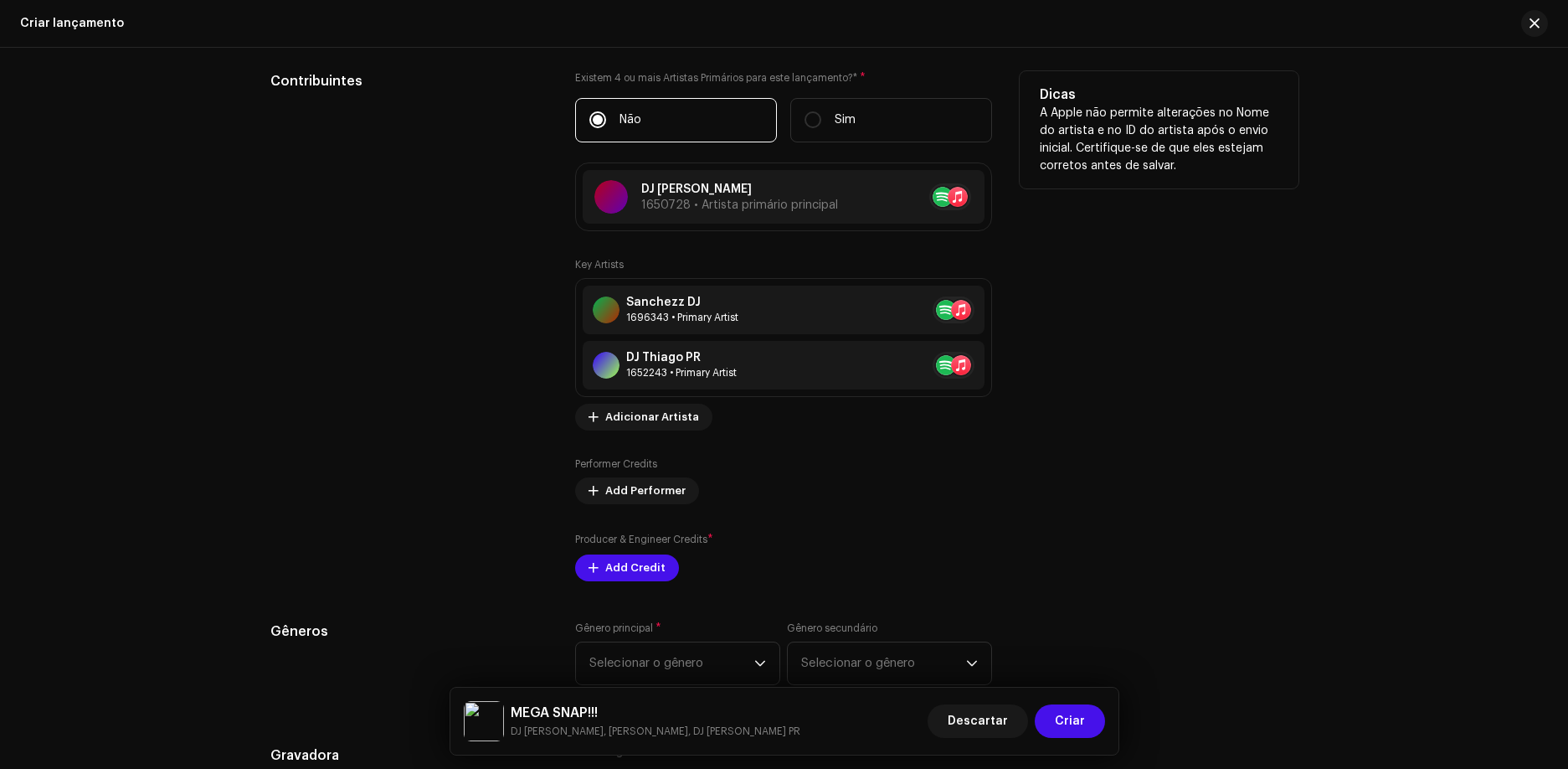
scroll to position [2094, 0]
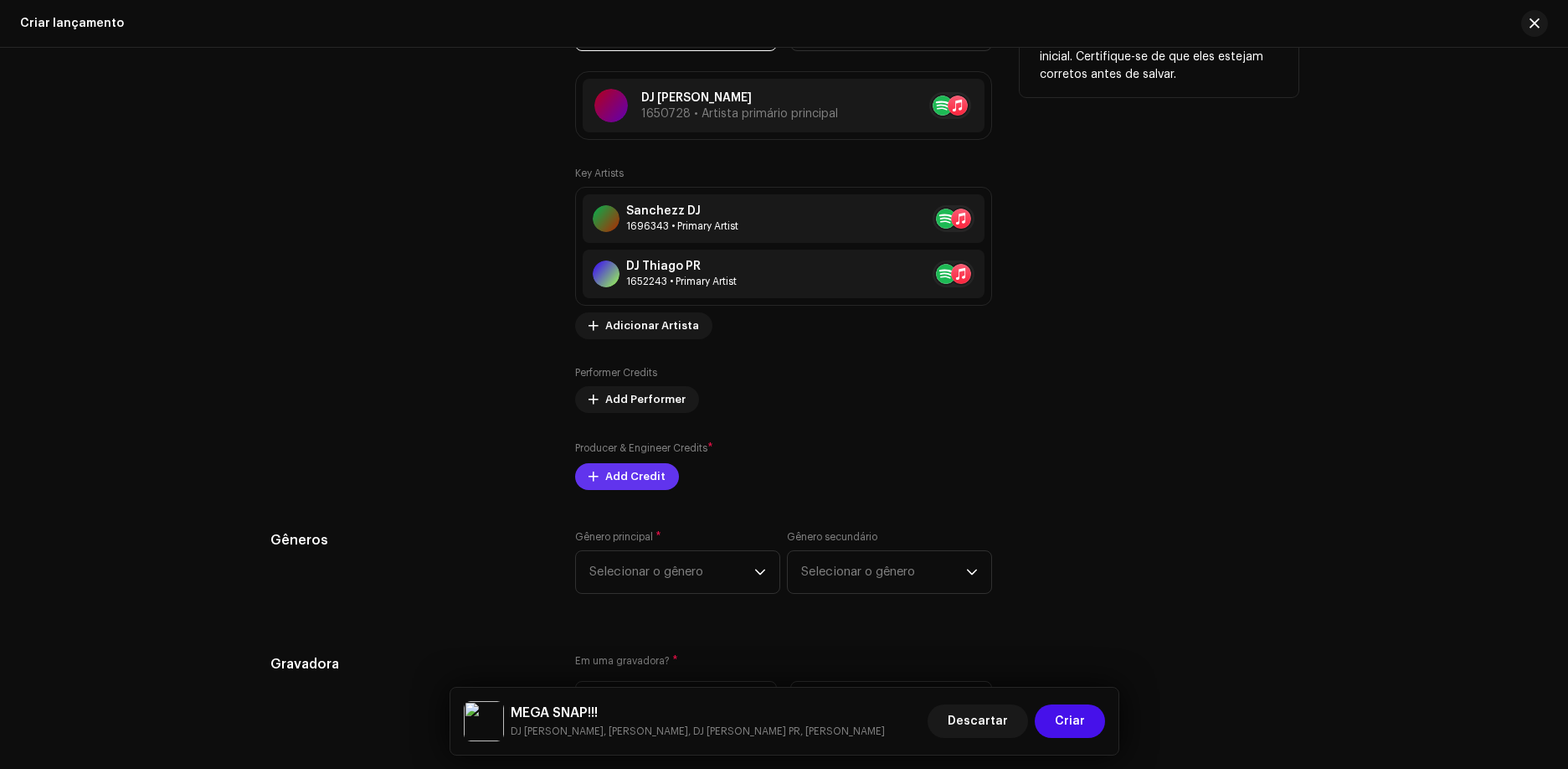
click at [605, 483] on span "Add Credit" at bounding box center [635, 477] width 60 height 34
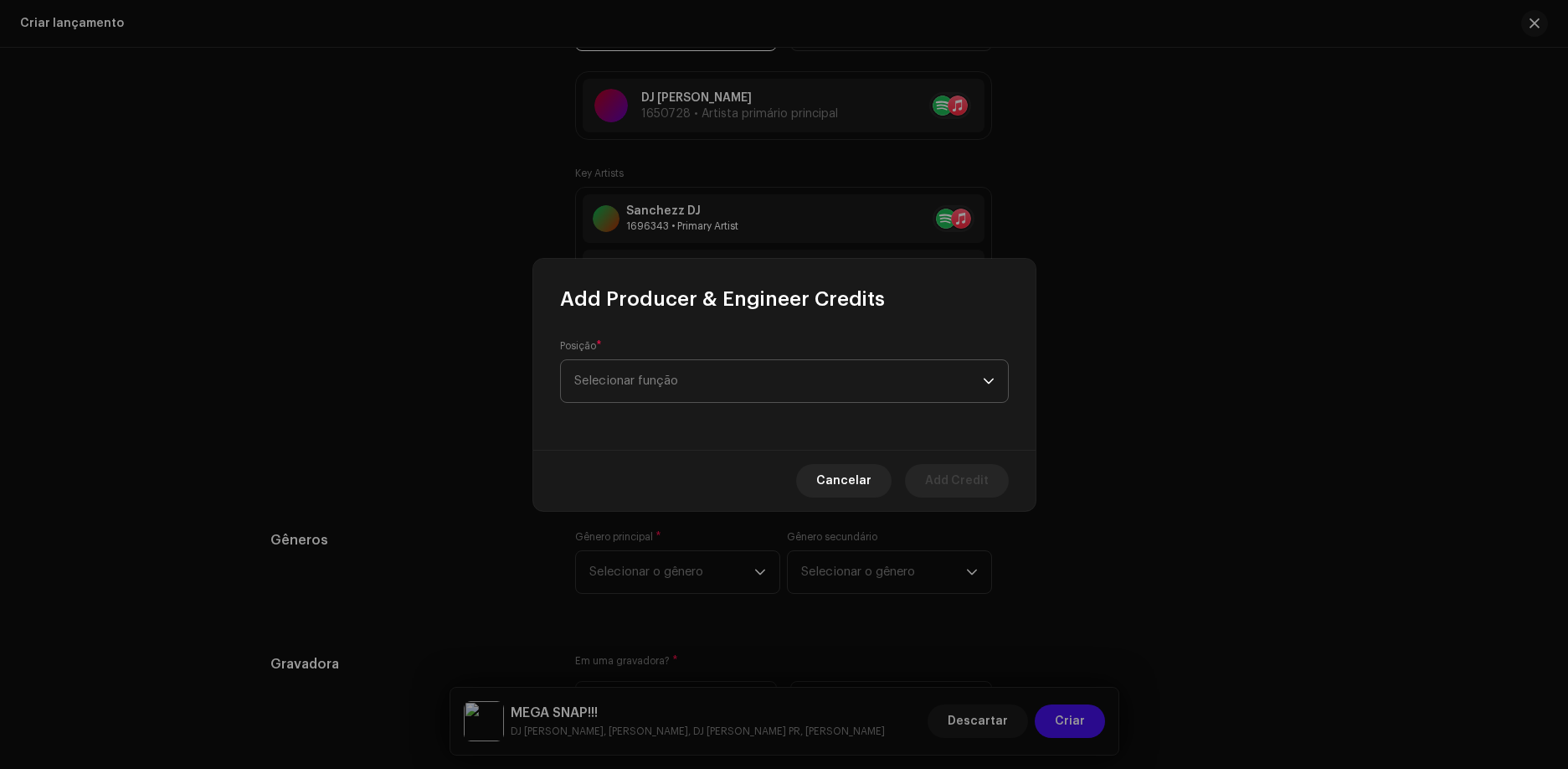
click at [670, 376] on span "Selecionar função" at bounding box center [778, 381] width 409 height 41
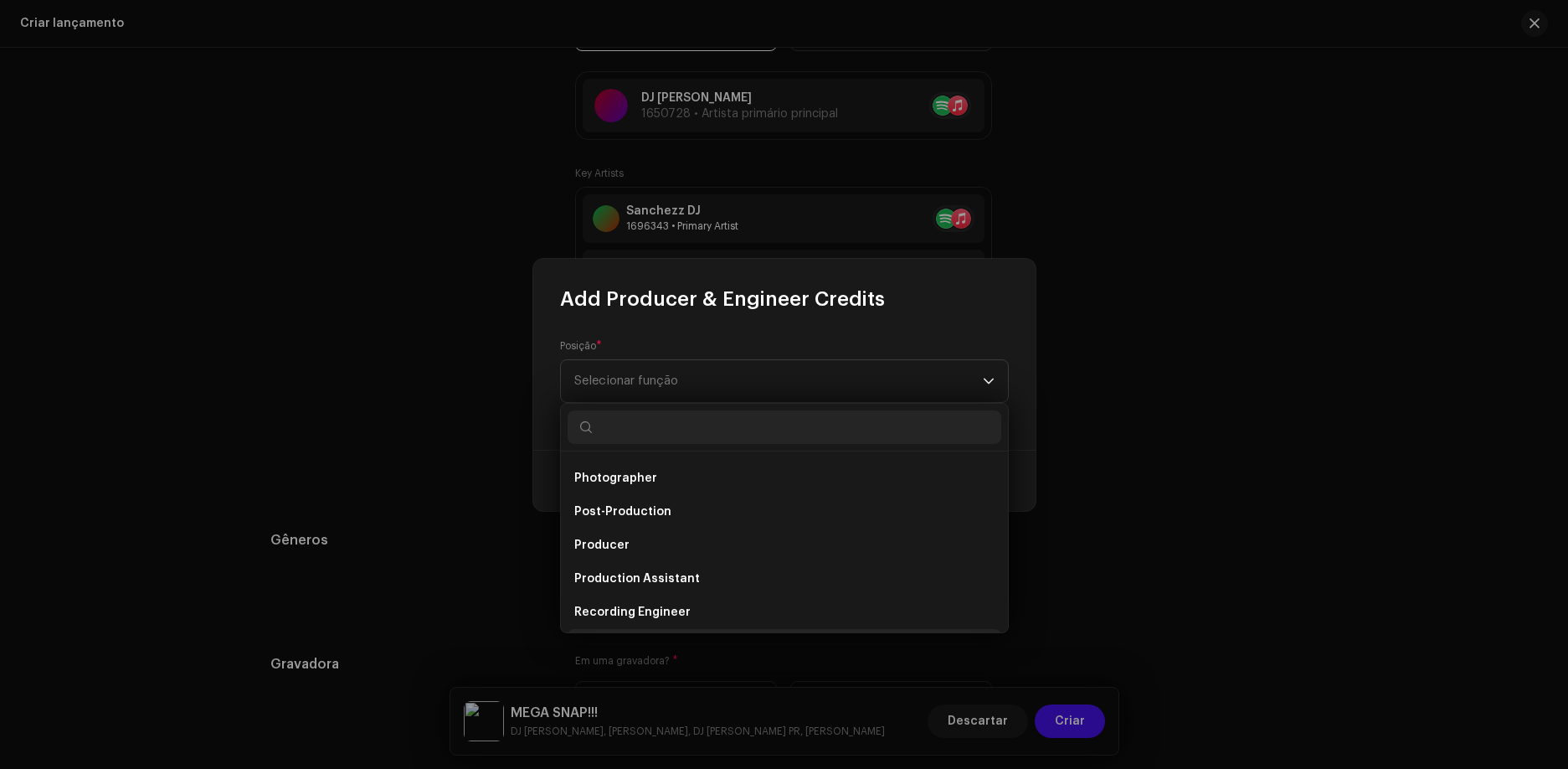
scroll to position [569, 0]
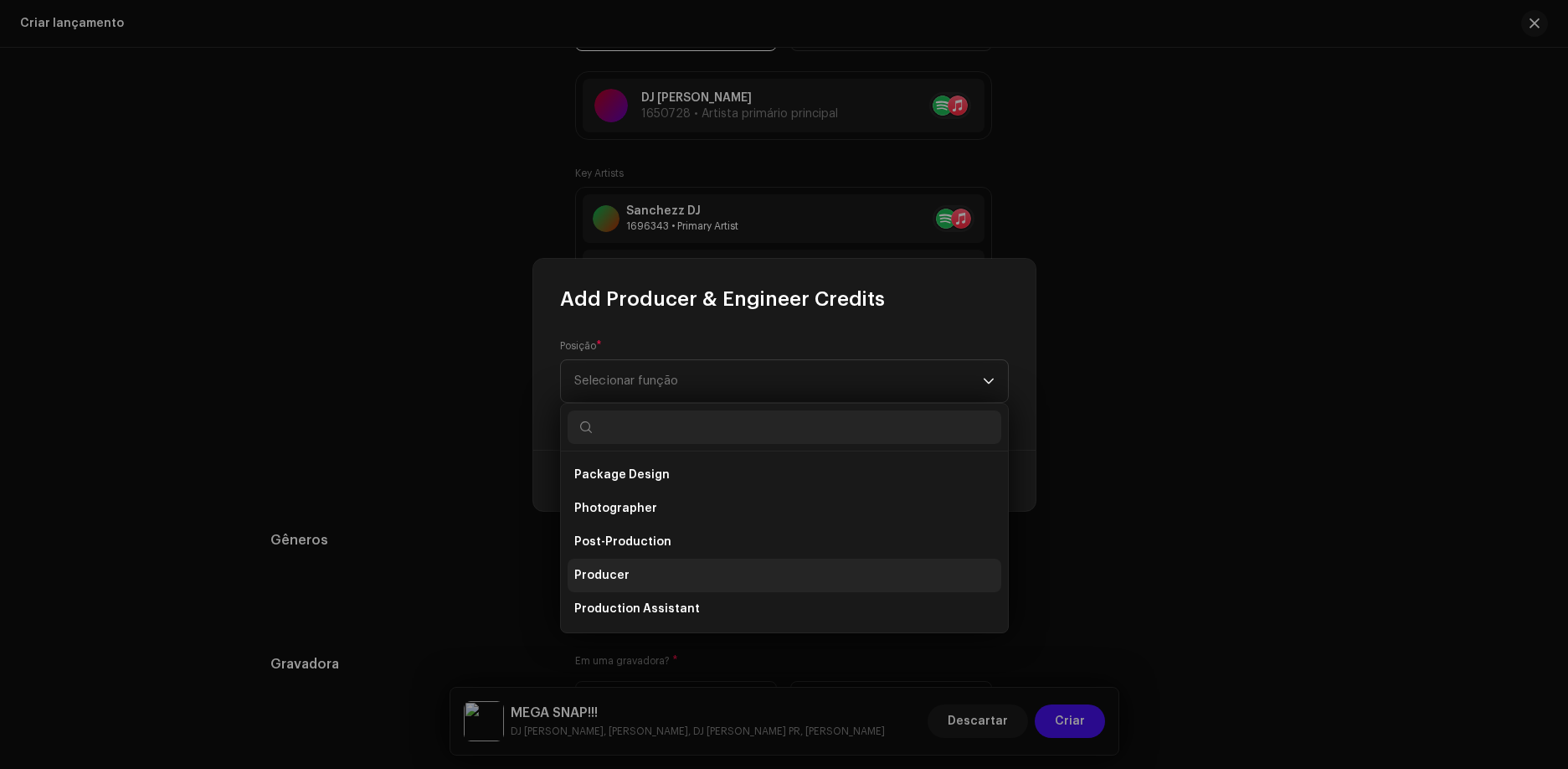
click at [632, 575] on li "Producer" at bounding box center [784, 576] width 433 height 34
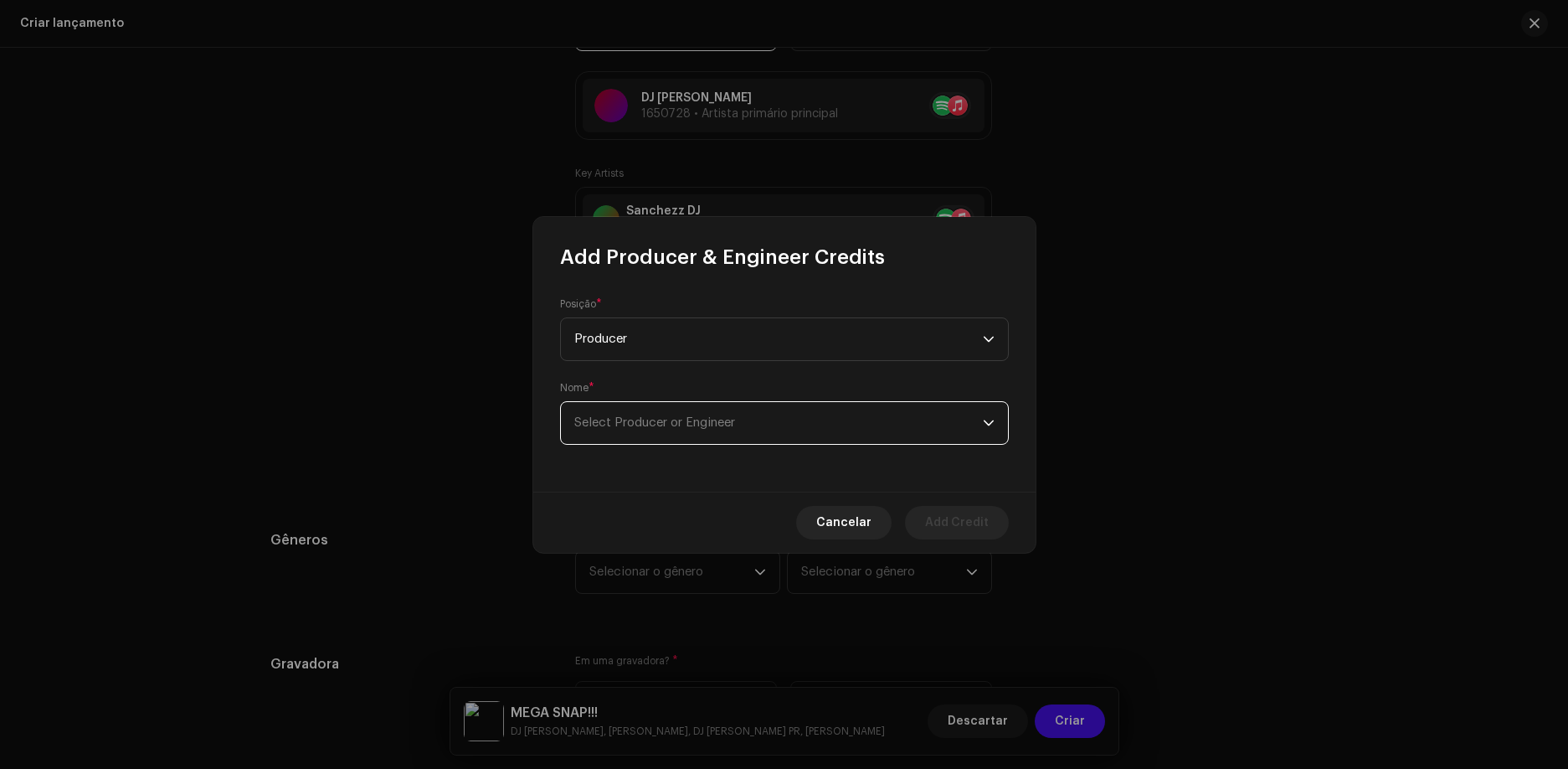
click at [763, 418] on span "Select Producer or Engineer" at bounding box center [778, 422] width 409 height 41
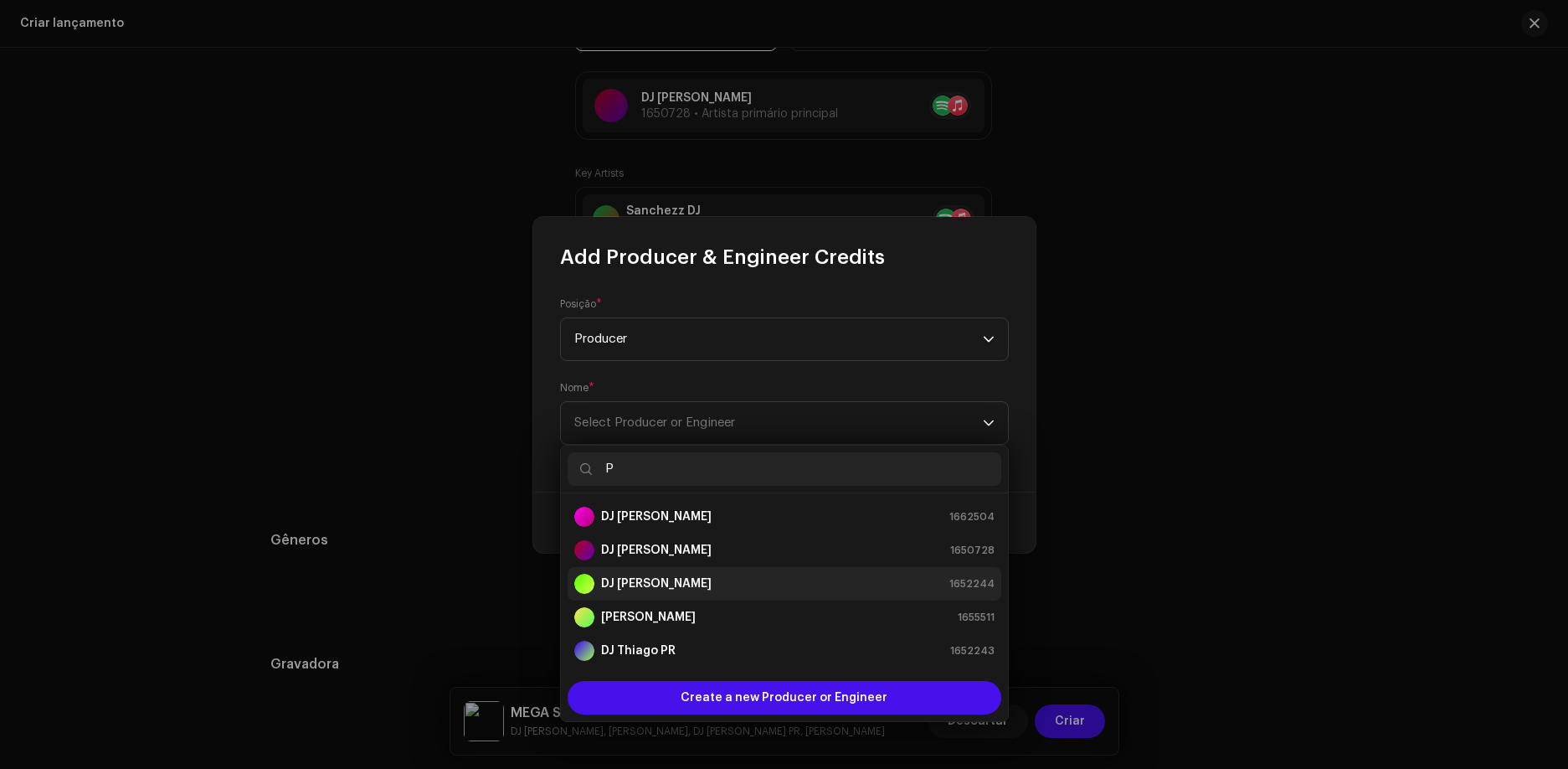
type input "P"
click at [674, 567] on li "DJ [PERSON_NAME] 1652244" at bounding box center [784, 584] width 433 height 34
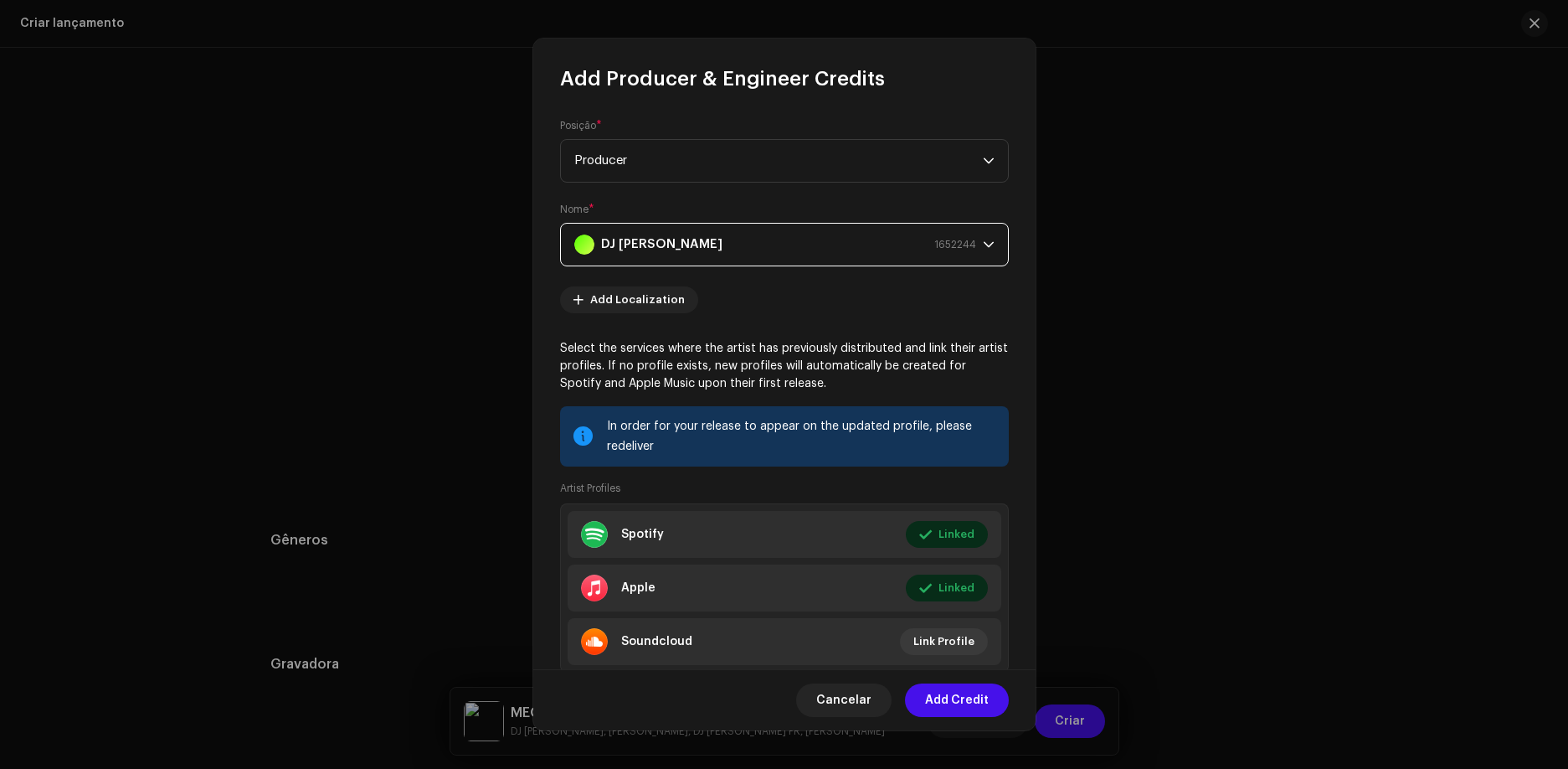
click at [851, 245] on div "DJ [PERSON_NAME] 1652244" at bounding box center [775, 244] width 401 height 41
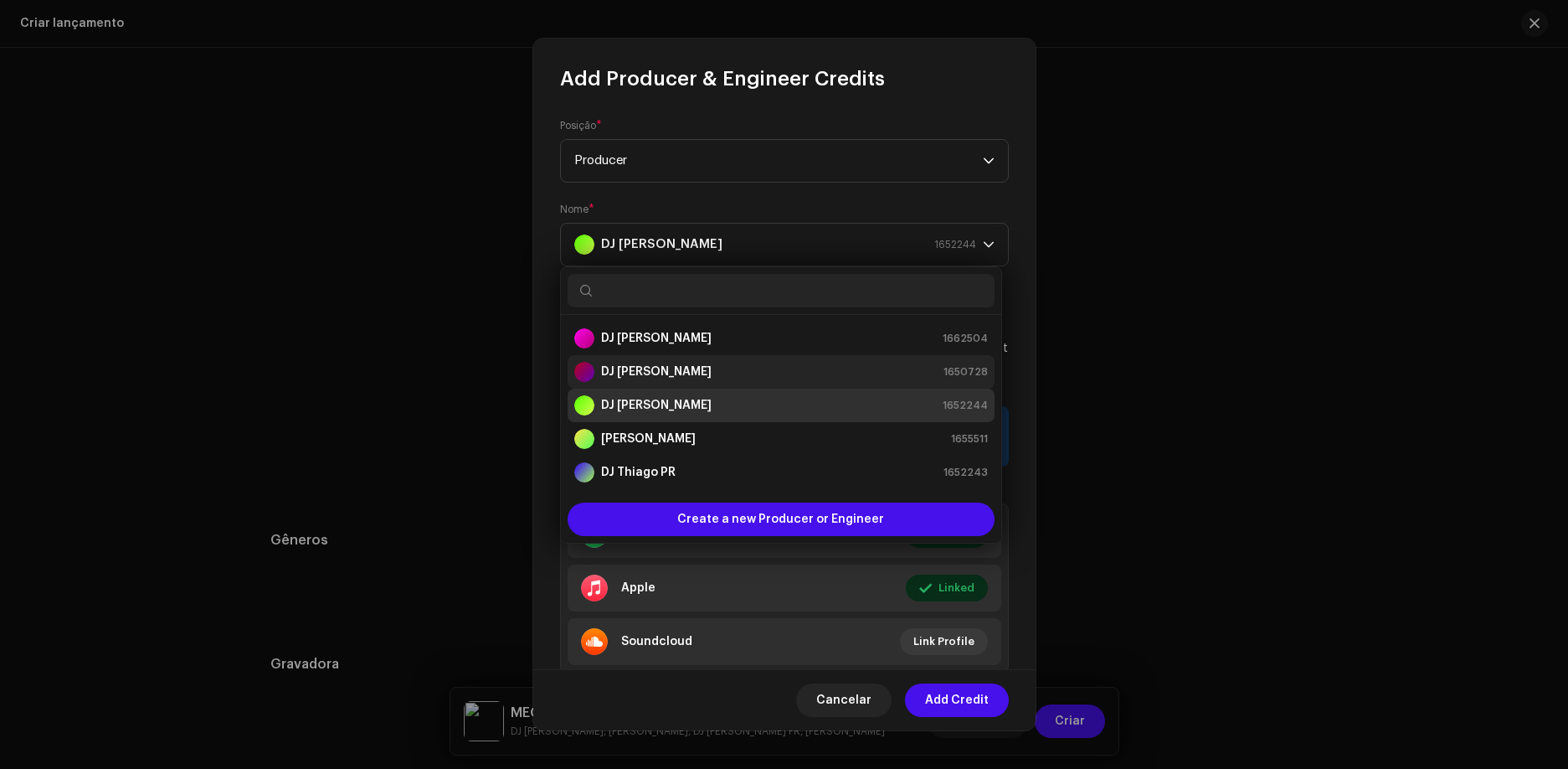
click at [691, 381] on div "DJ Paludo 1650728" at bounding box center [781, 372] width 414 height 20
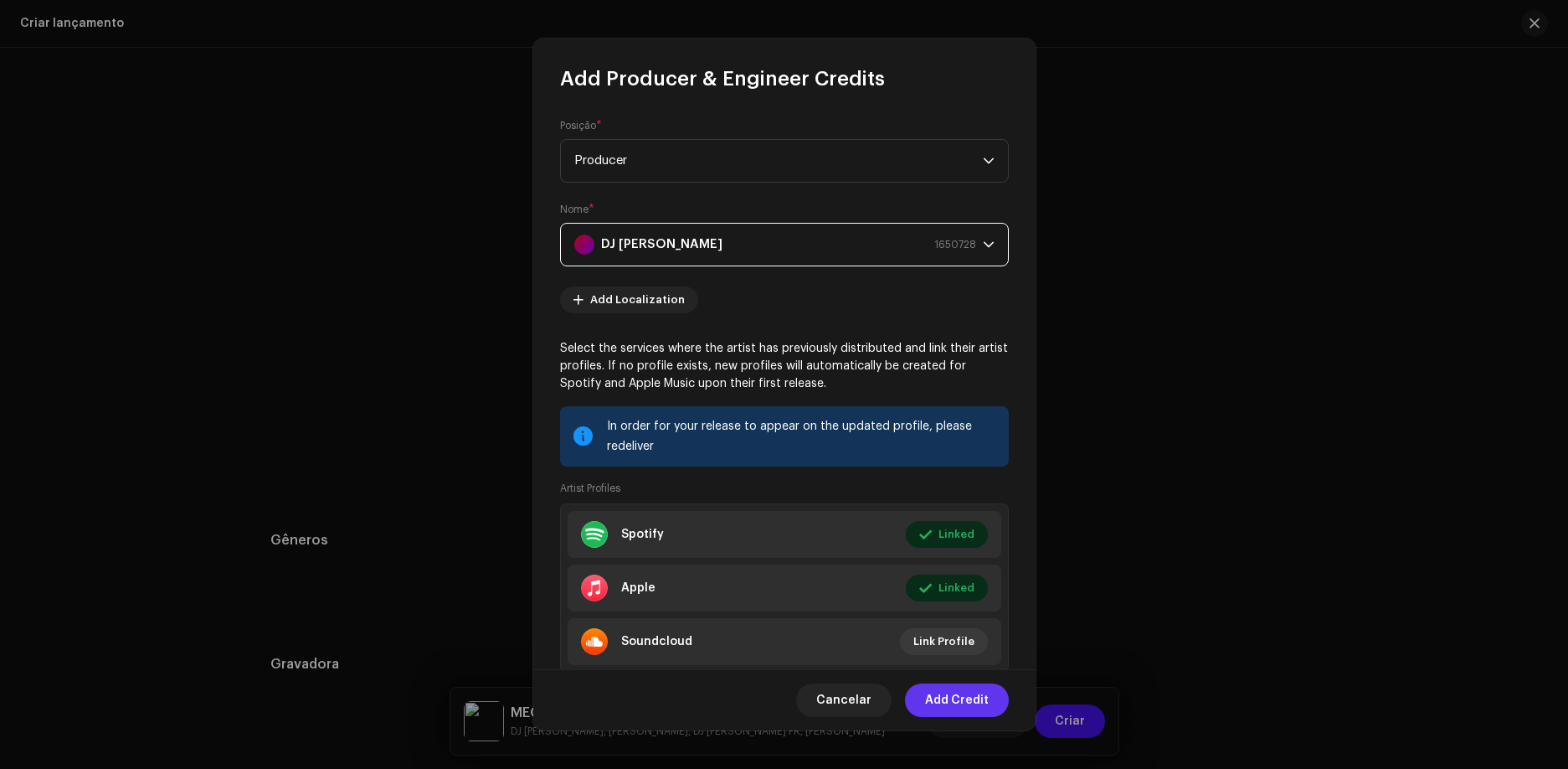
click at [952, 710] on span "Add Credit" at bounding box center [957, 700] width 64 height 34
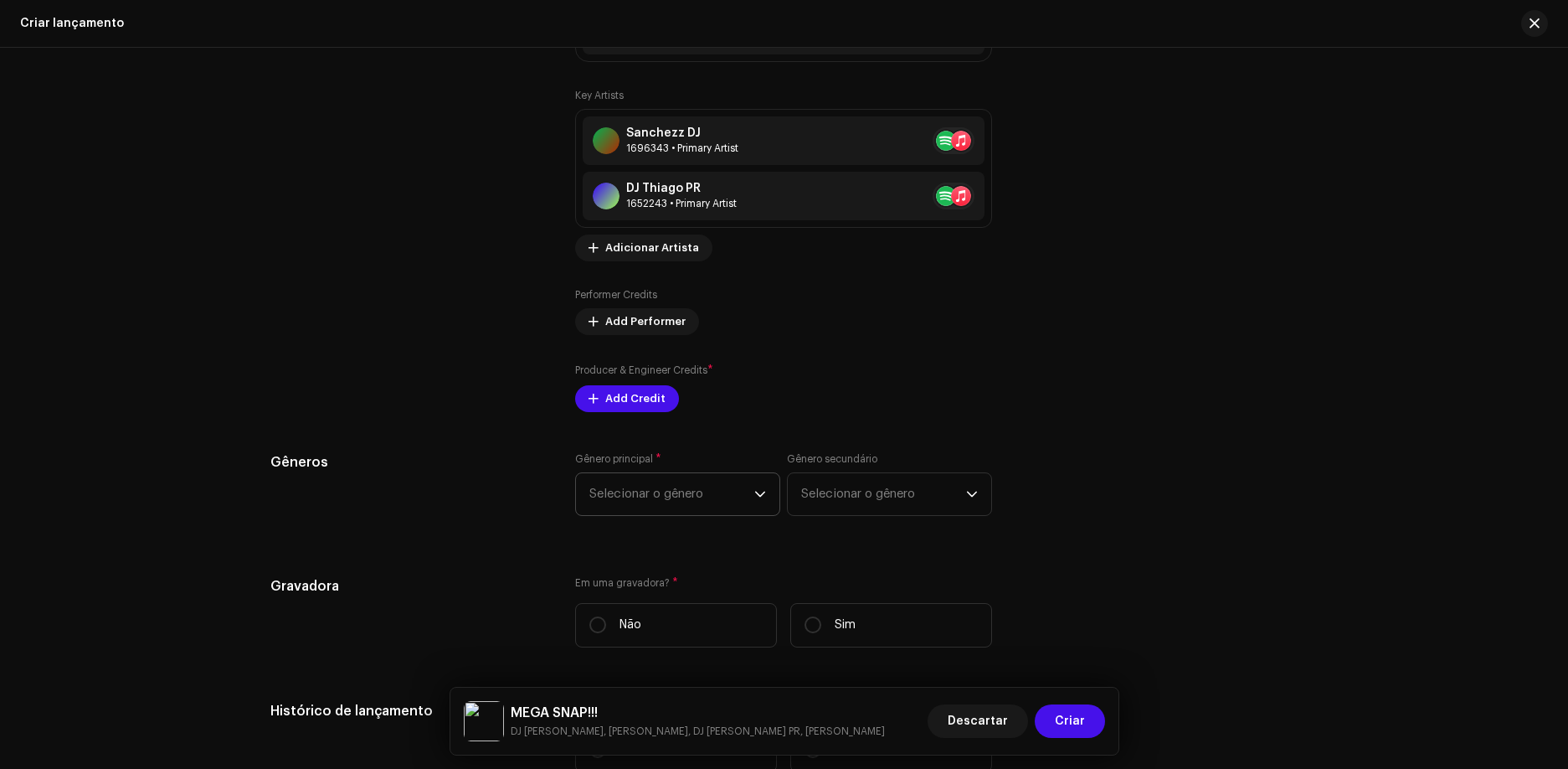
scroll to position [2178, 0]
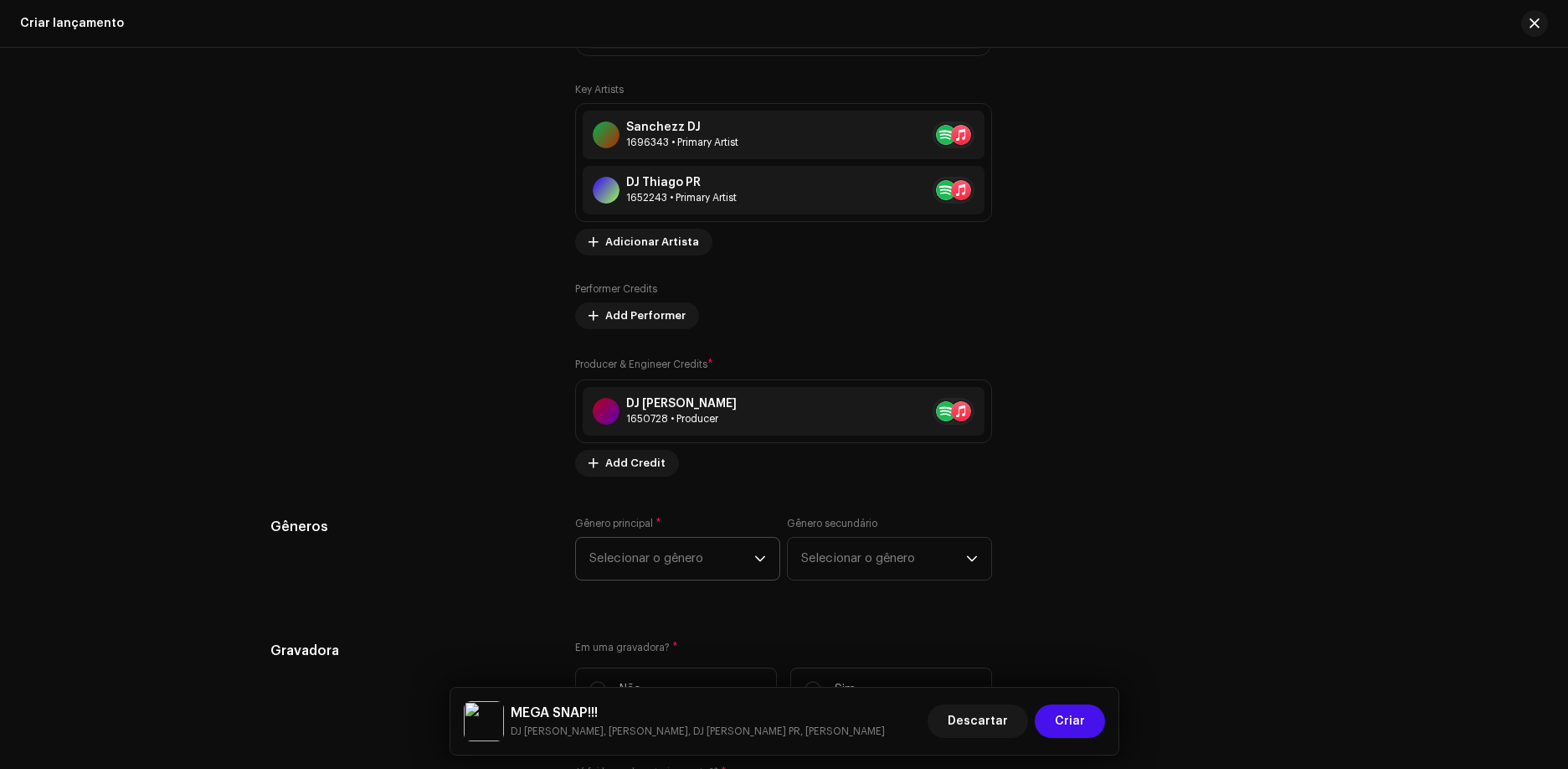
click at [634, 560] on span "Selecionar o gênero" at bounding box center [671, 558] width 165 height 41
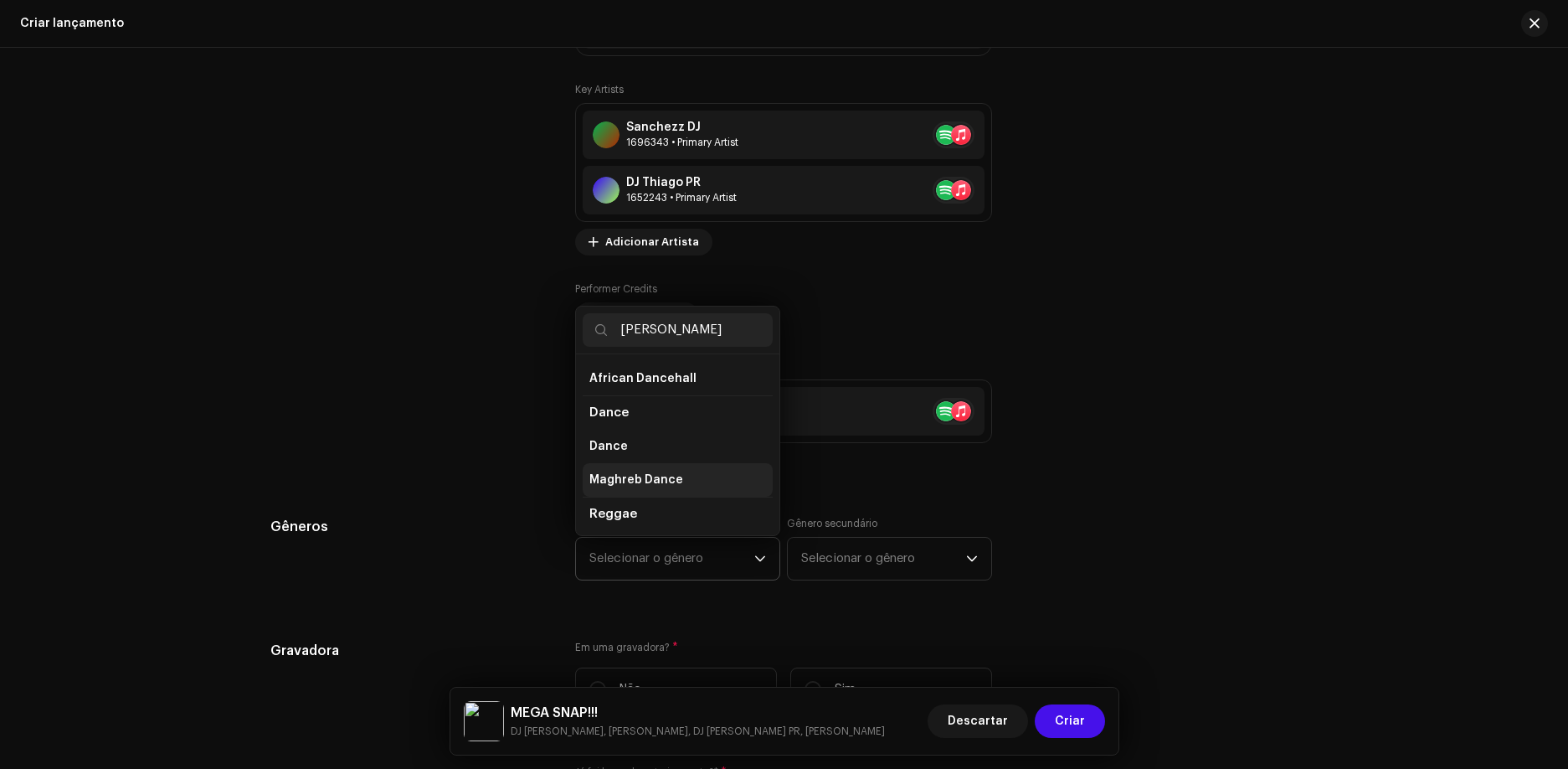
scroll to position [0, 0]
type input "[PERSON_NAME]"
click at [663, 490] on li "Dance" at bounding box center [677, 479] width 190 height 34
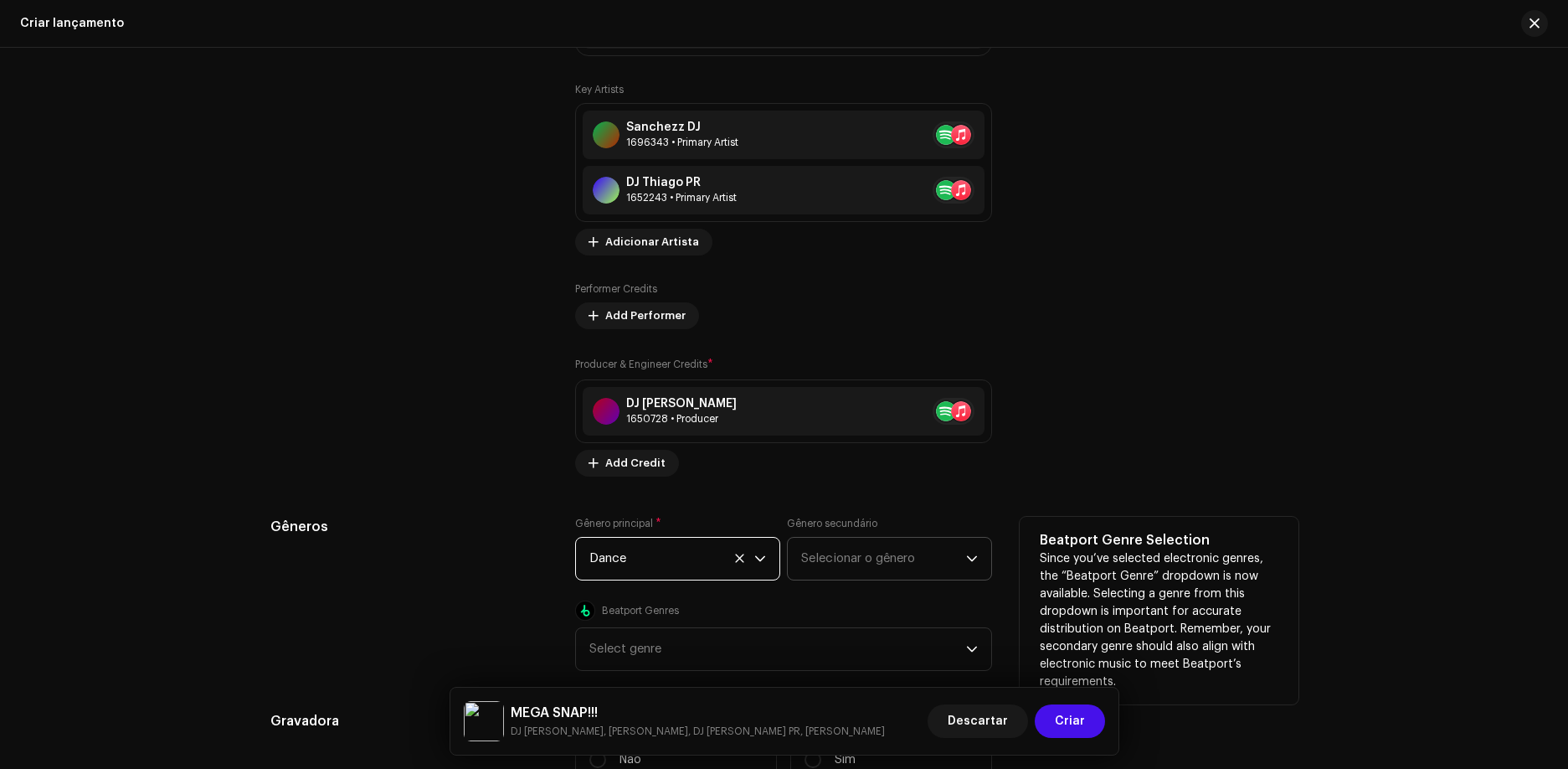
click at [807, 553] on span "Selecionar o gênero" at bounding box center [883, 558] width 165 height 41
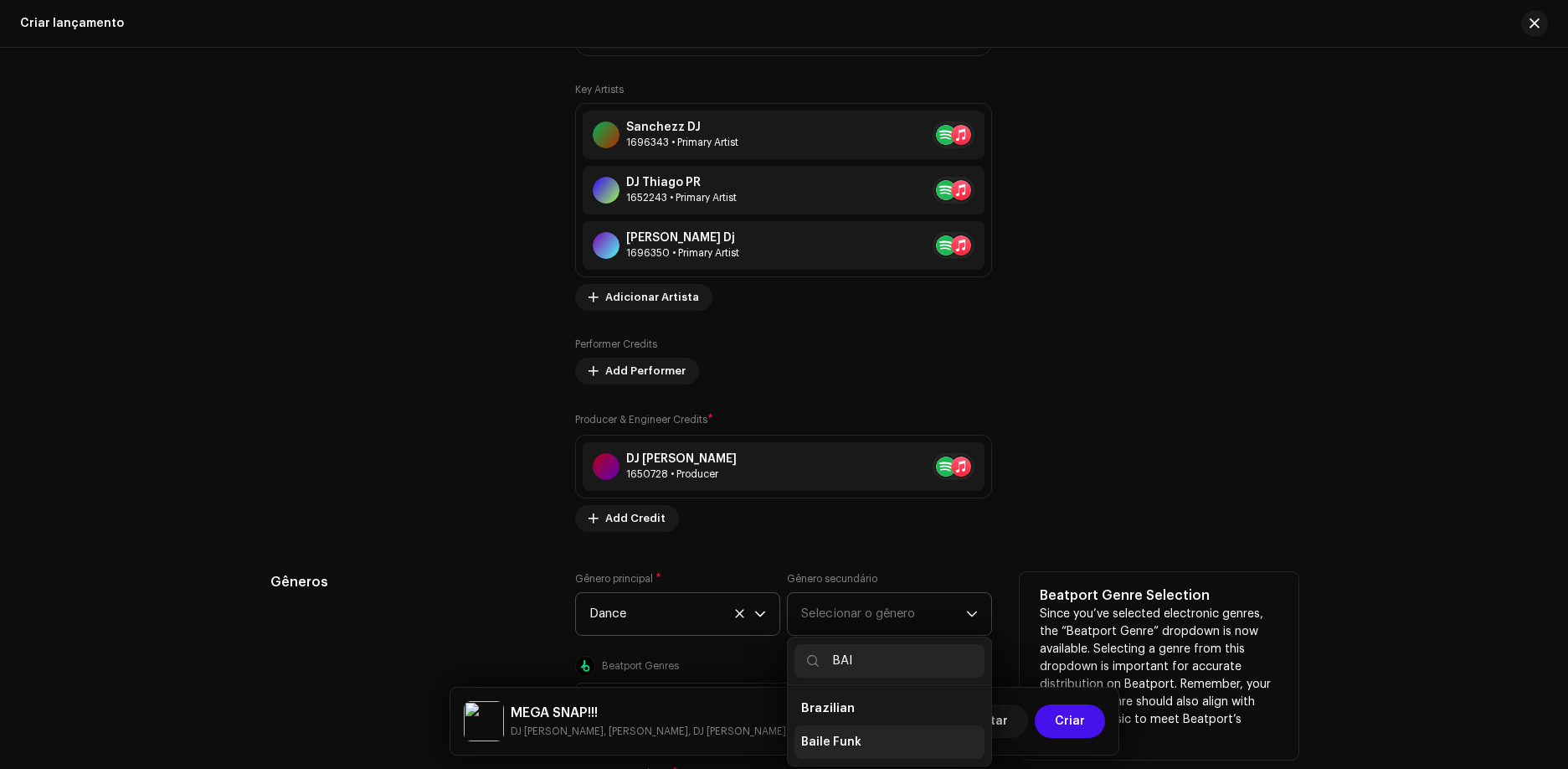
type input "BAI"
click at [875, 750] on li "Baile Funk" at bounding box center [889, 743] width 190 height 34
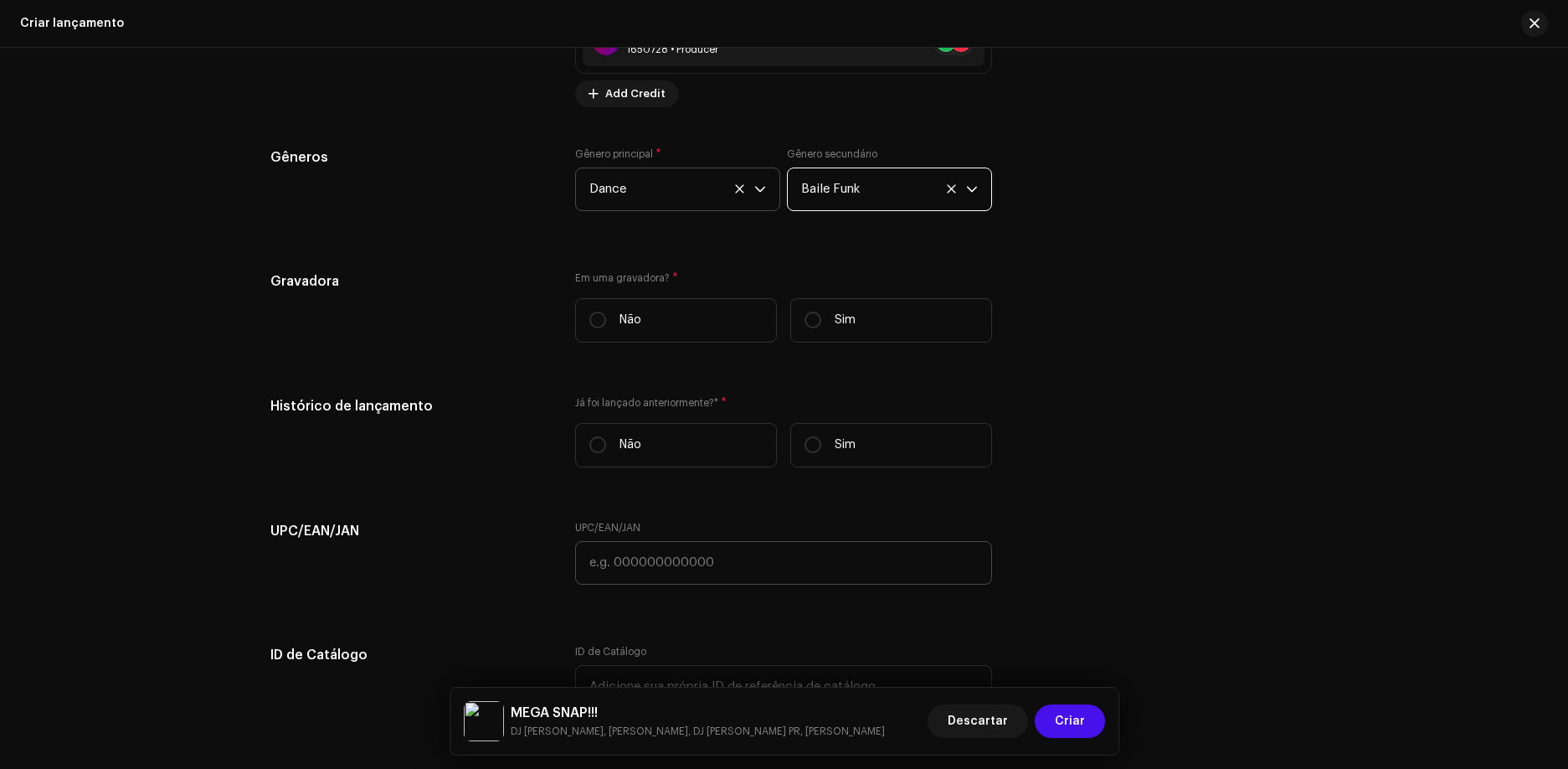
scroll to position [2680, 0]
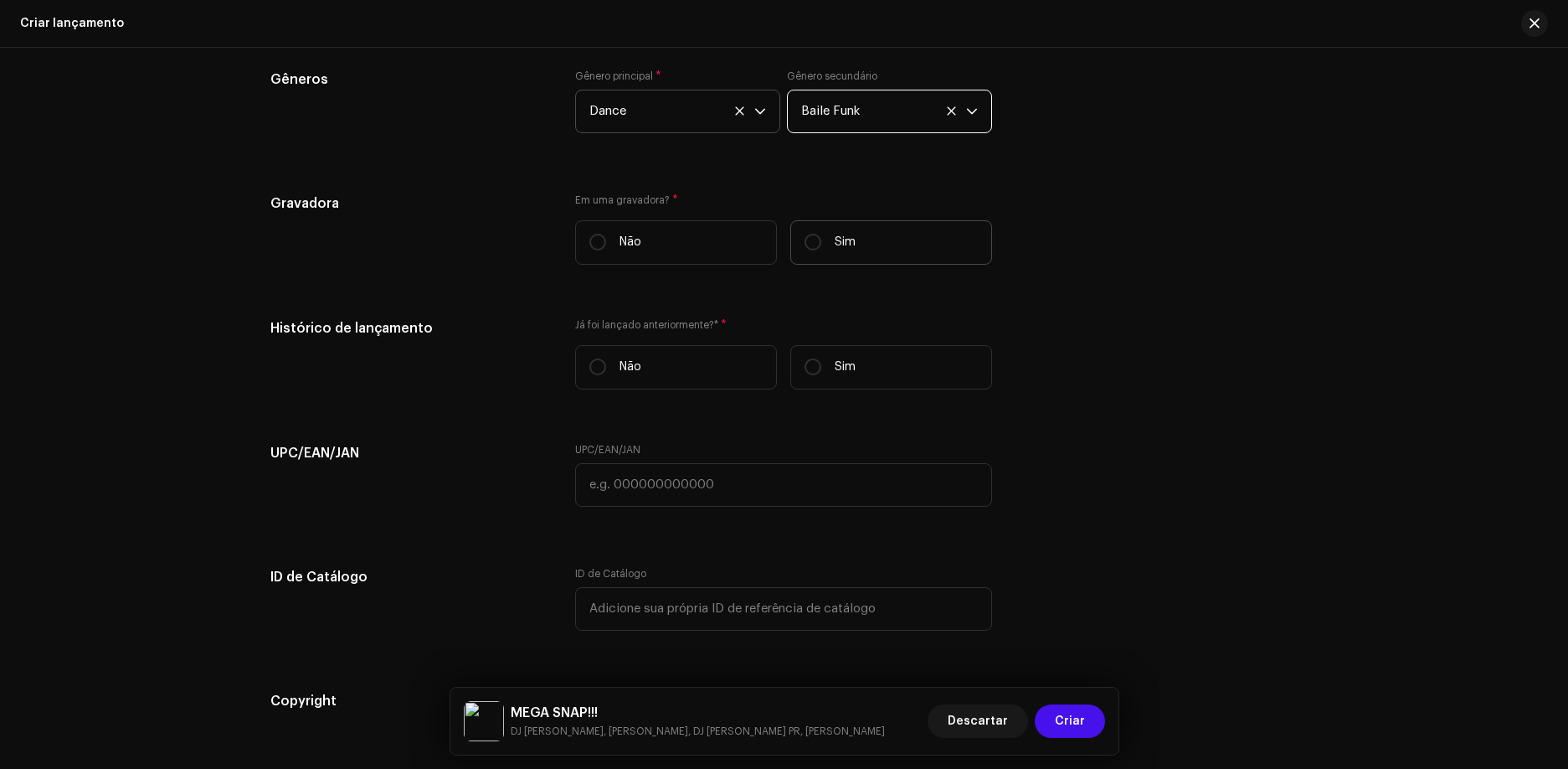
click at [955, 230] on label "Sim" at bounding box center [891, 243] width 202 height 44
click at [822, 234] on input "Sim" at bounding box center [813, 242] width 17 height 17
radio input "true"
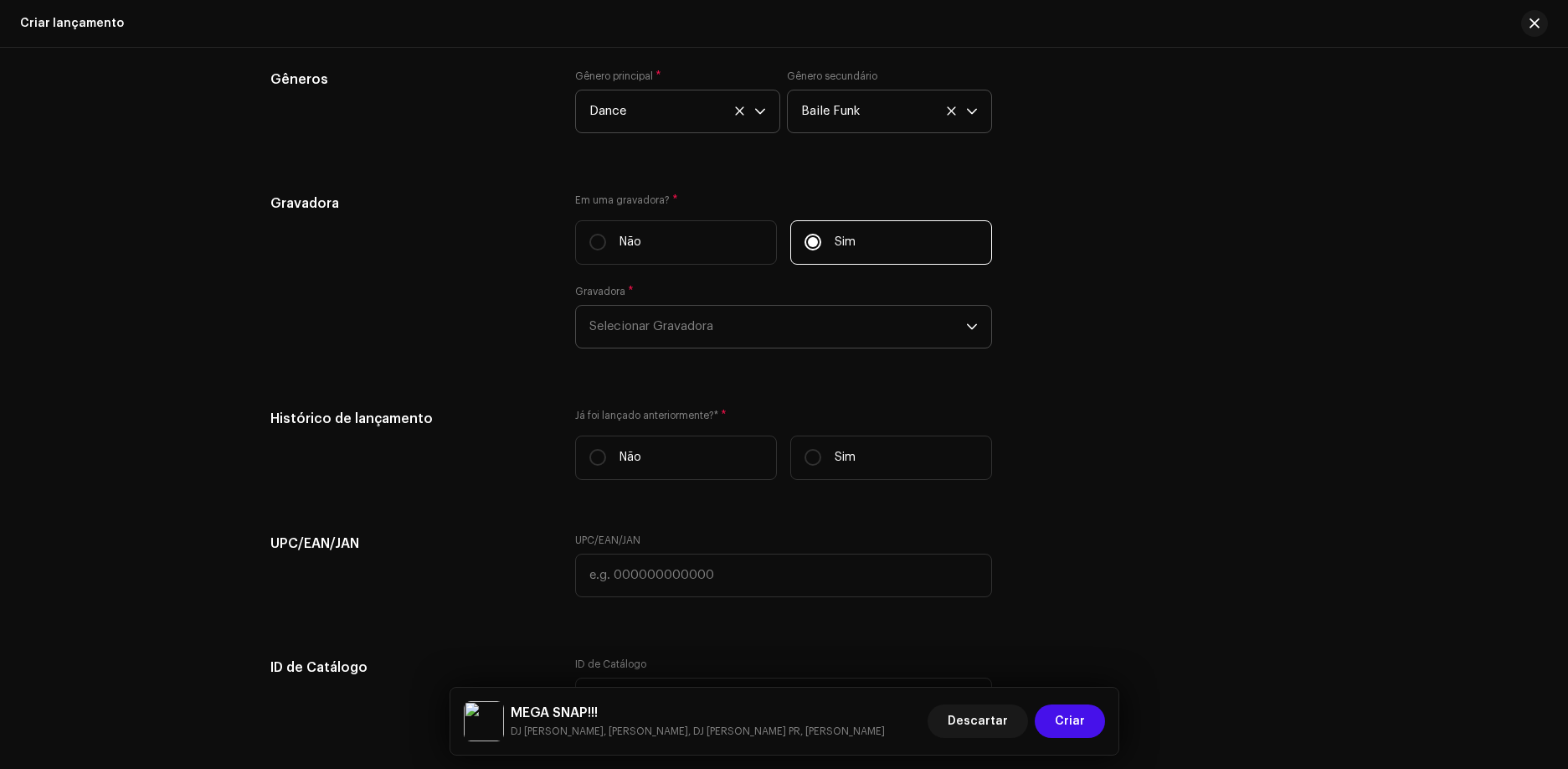
click at [856, 326] on span "Selecionar Gravadora" at bounding box center [777, 326] width 377 height 41
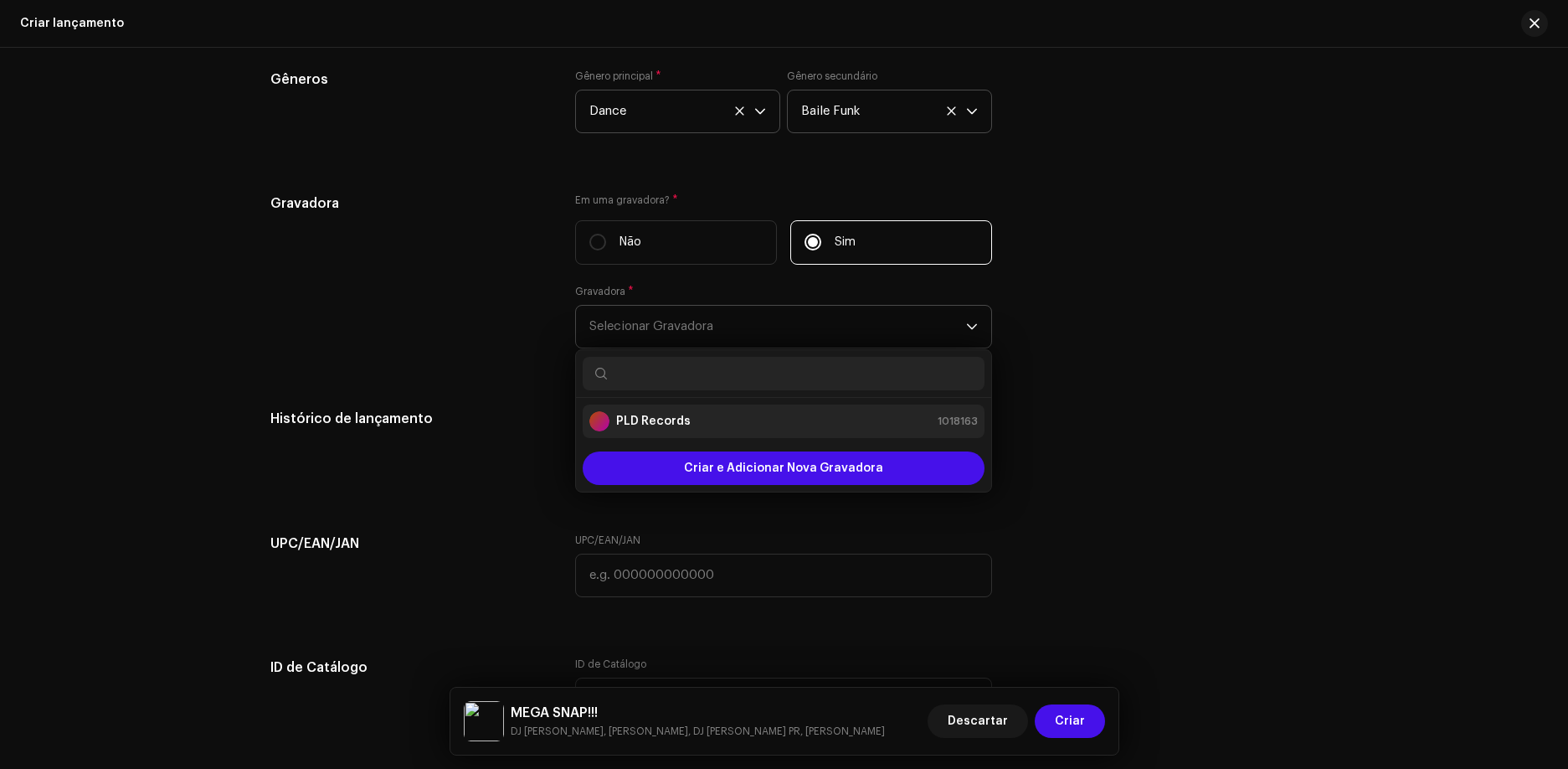
click at [807, 428] on div "PLD Records 1018163" at bounding box center [784, 421] width 388 height 20
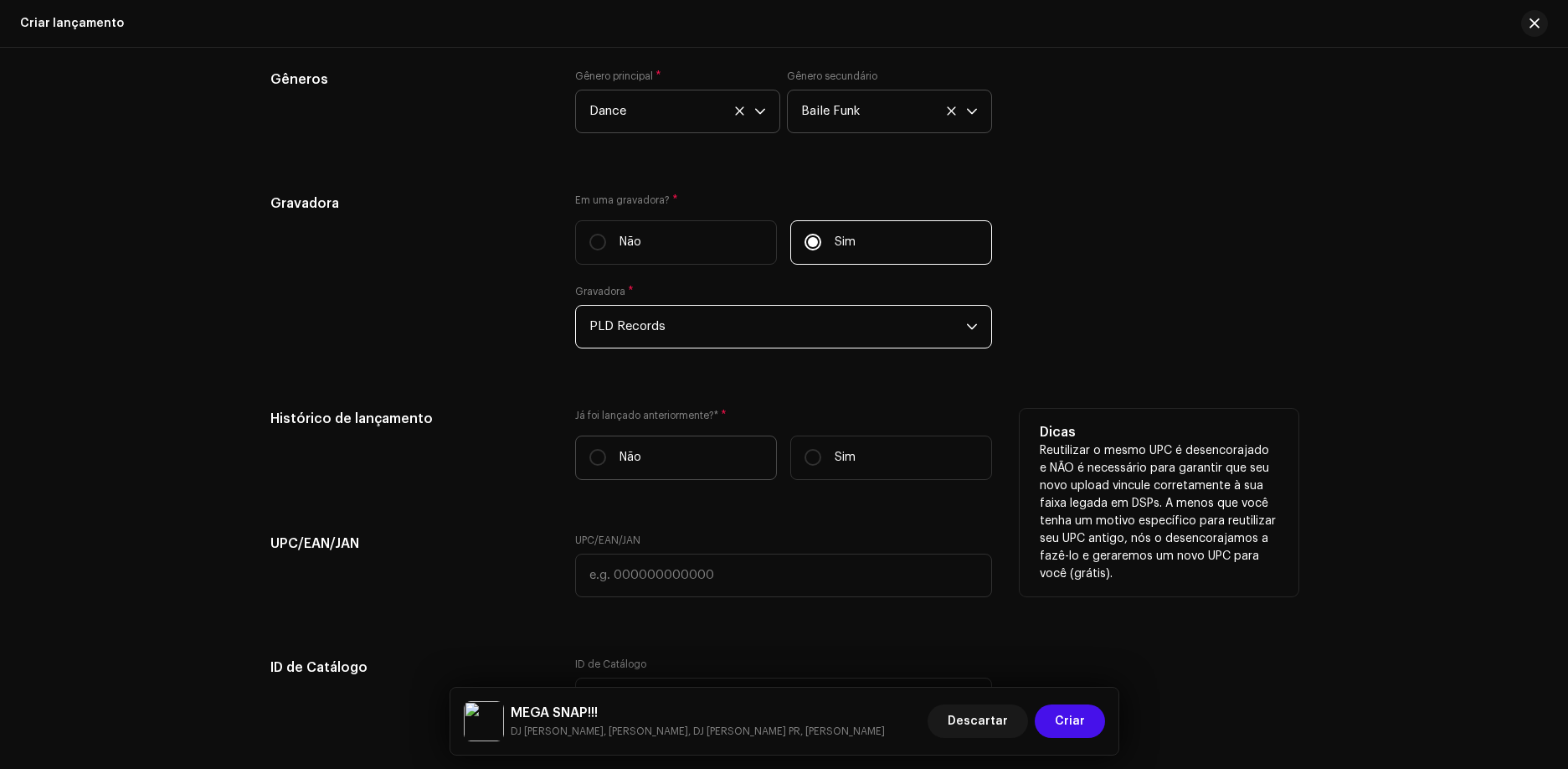
click at [677, 461] on label "Não" at bounding box center [676, 457] width 202 height 44
click at [606, 461] on input "Não" at bounding box center [597, 457] width 17 height 17
radio input "true"
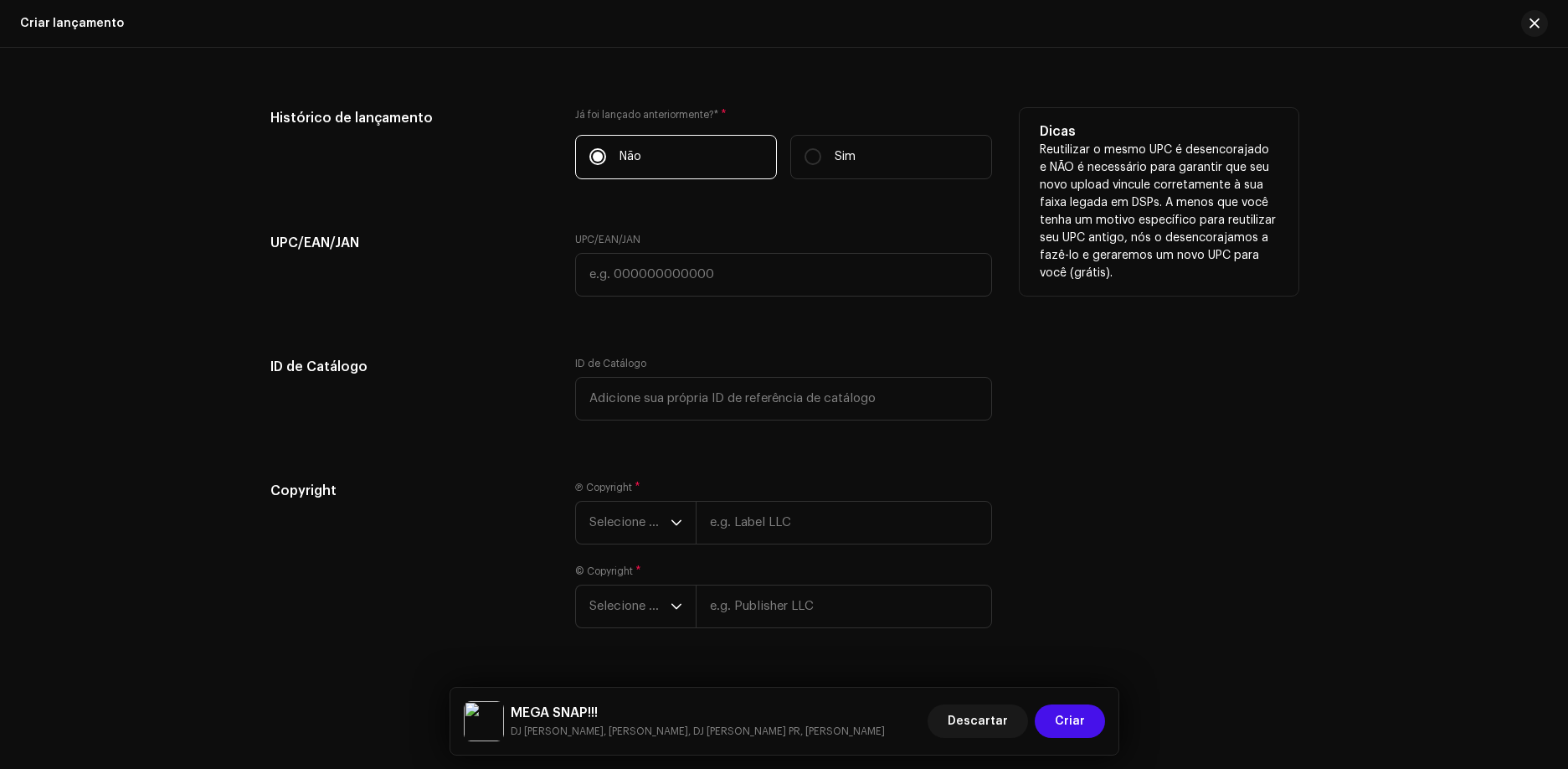
scroll to position [3016, 0]
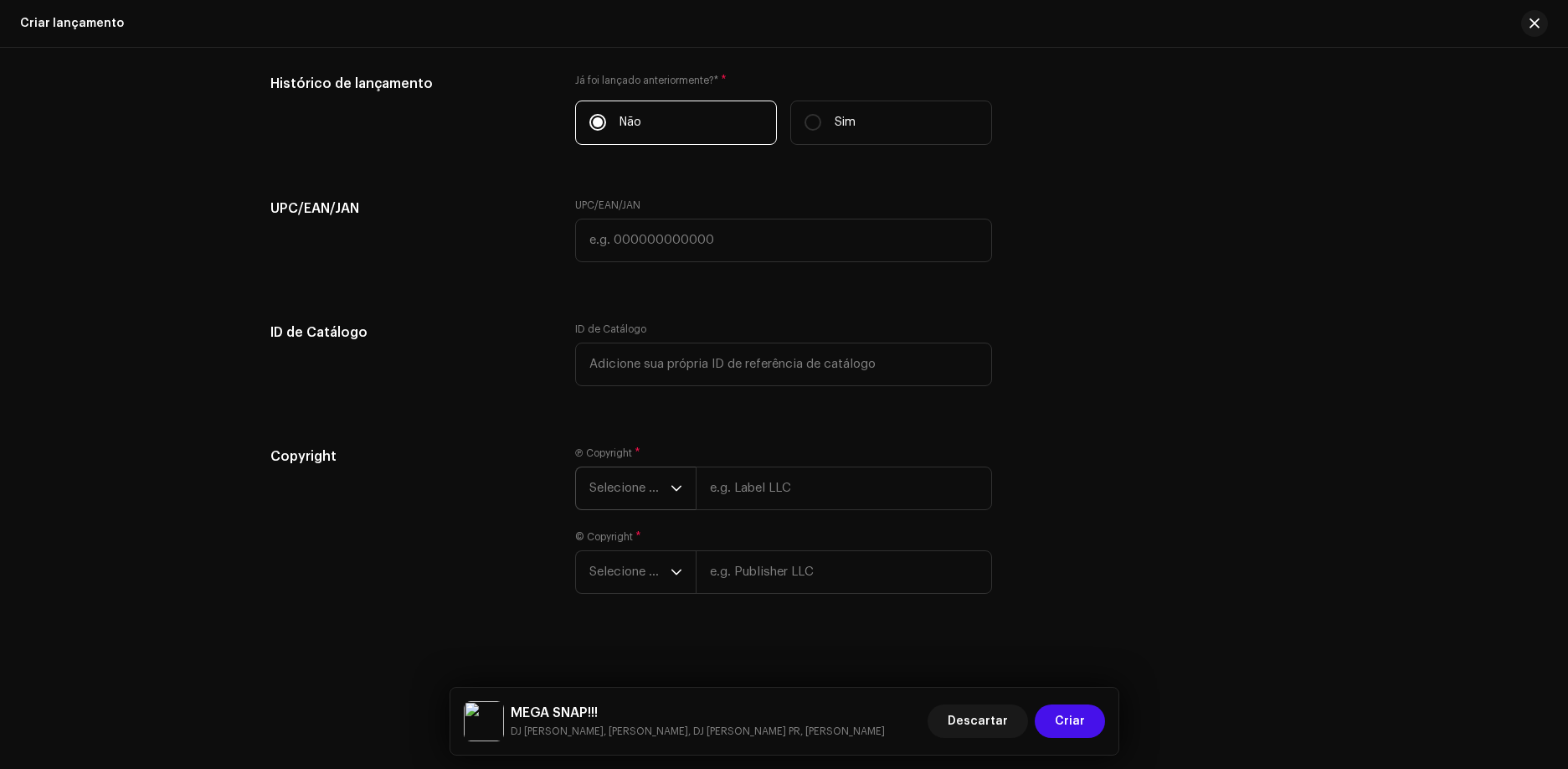
click at [662, 480] on span "Selecione o ano" at bounding box center [630, 487] width 81 height 41
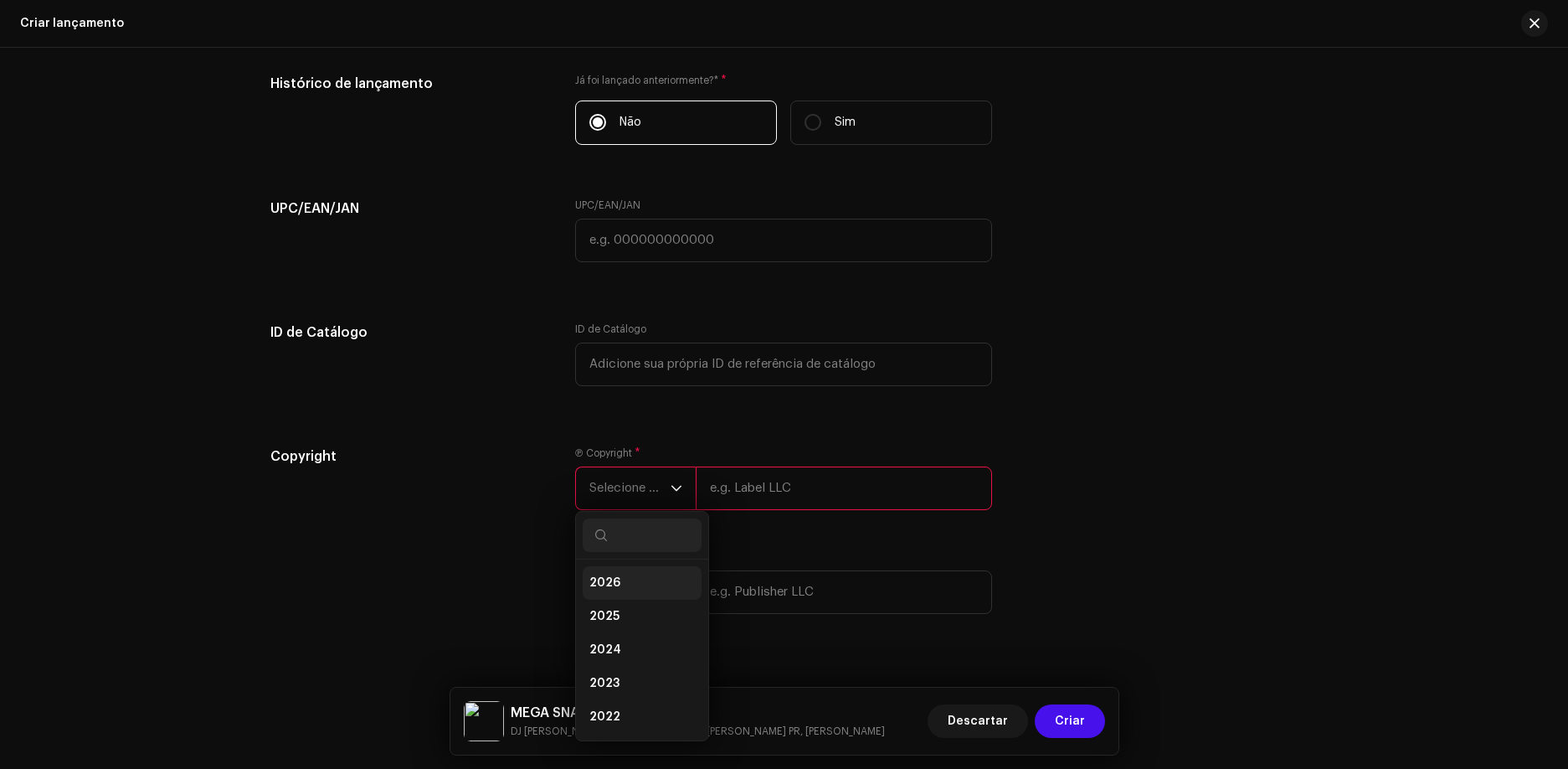
click at [589, 585] on span "2026" at bounding box center [604, 583] width 31 height 17
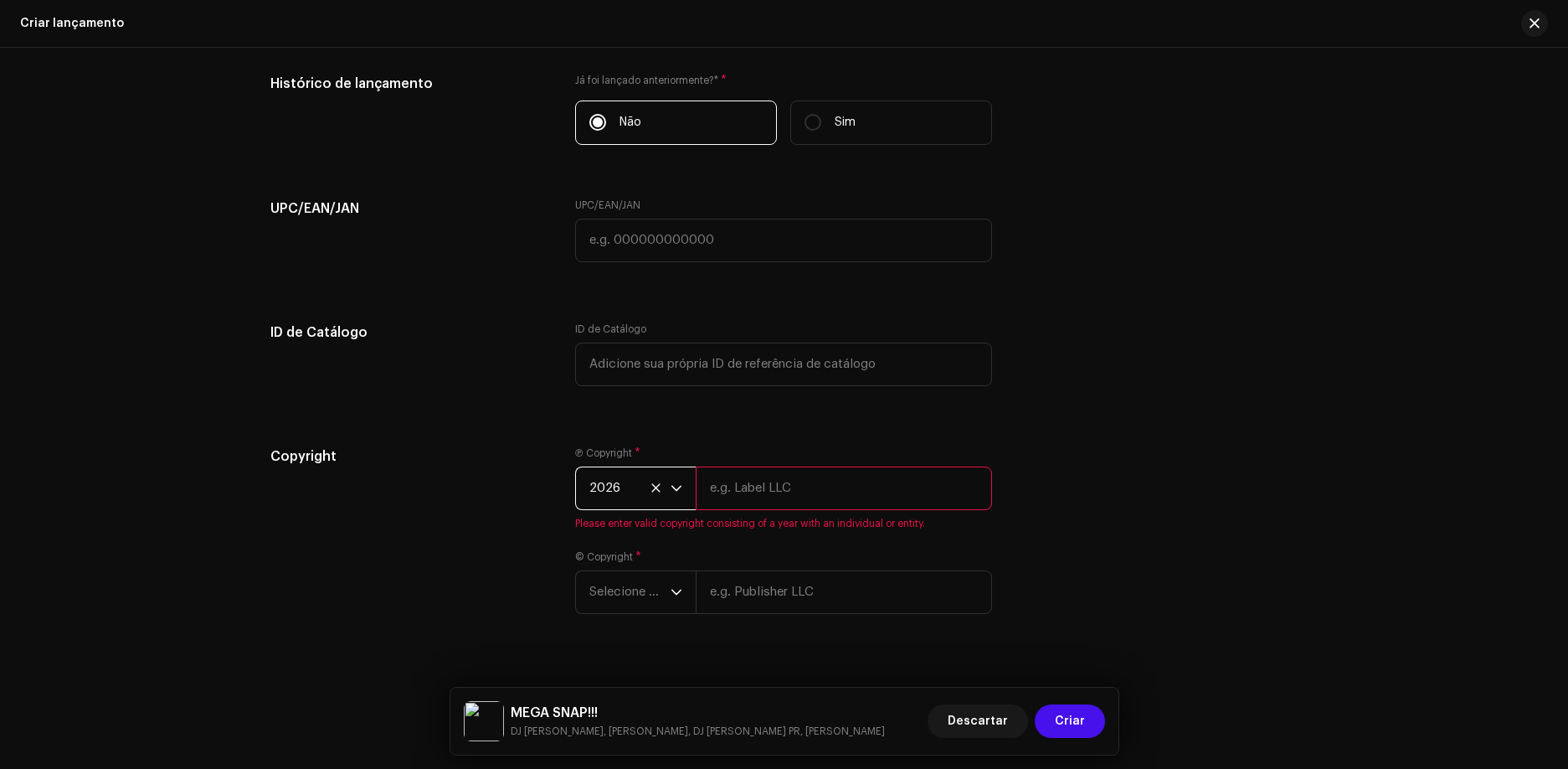
click at [679, 480] on p-select "2026" at bounding box center [635, 487] width 121 height 43
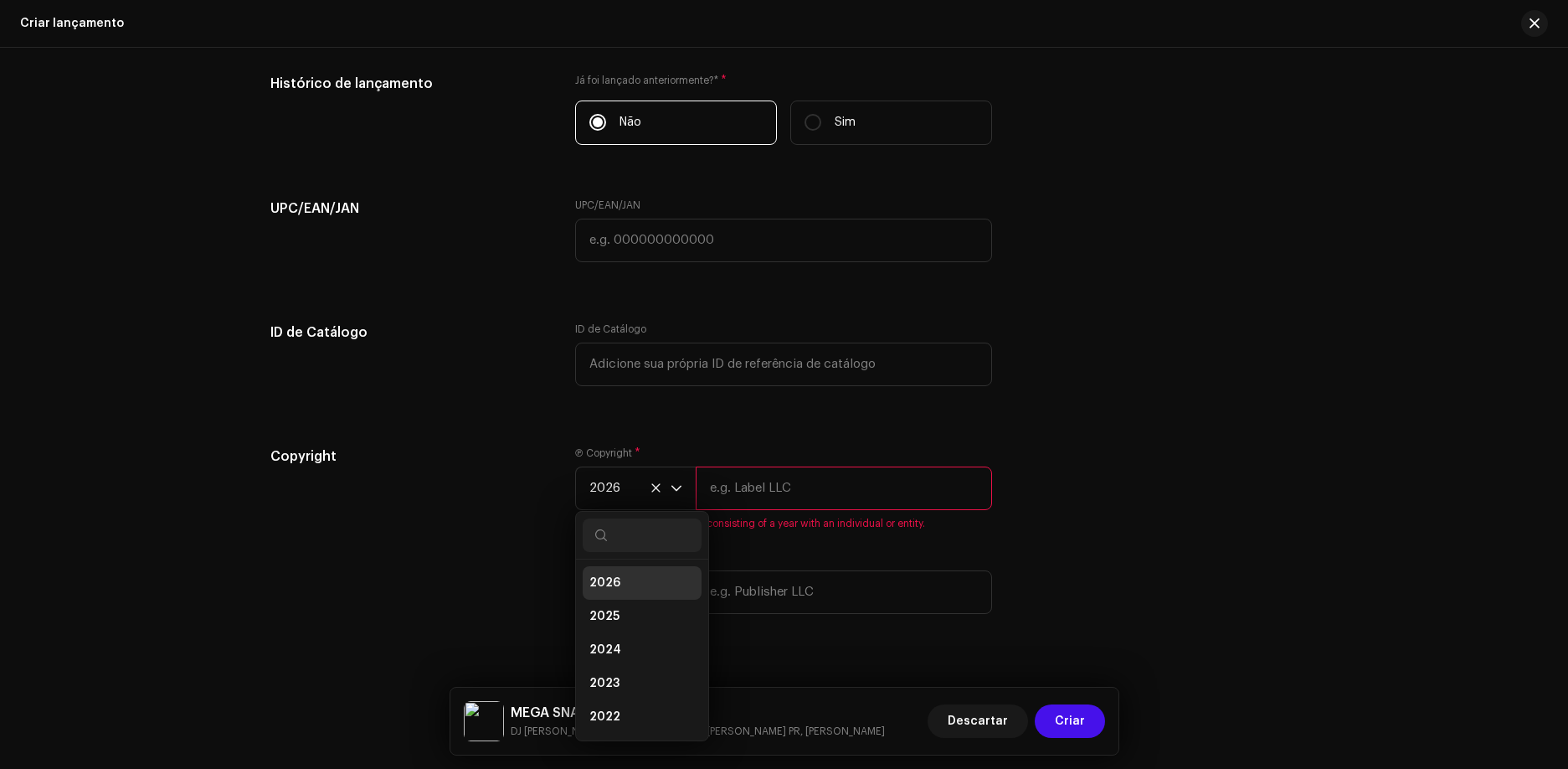
scroll to position [7, 0]
click at [645, 607] on li "2025" at bounding box center [641, 610] width 119 height 34
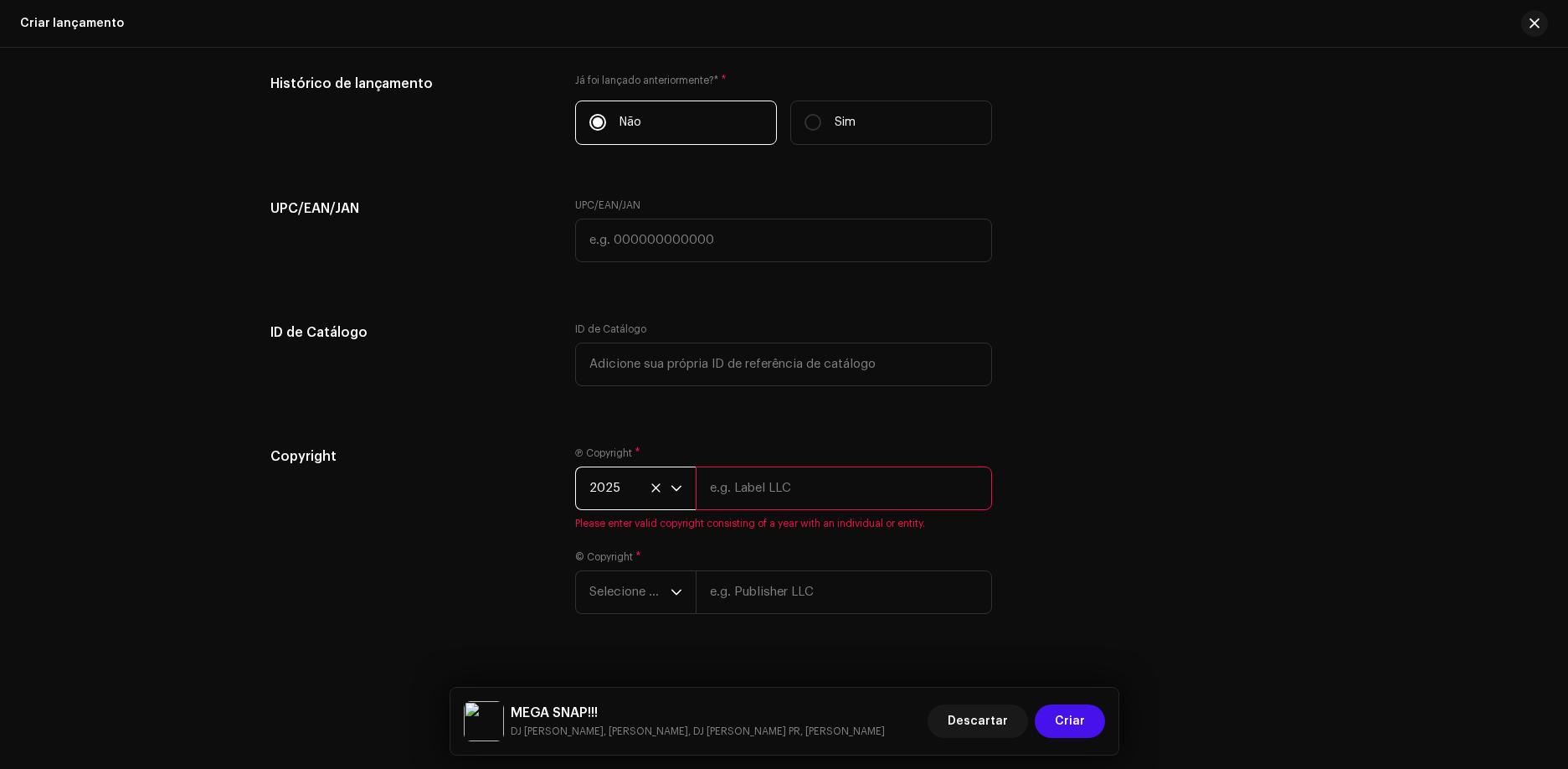
click at [768, 501] on input "text" at bounding box center [844, 487] width 296 height 43
type input "PLD RECORDS"
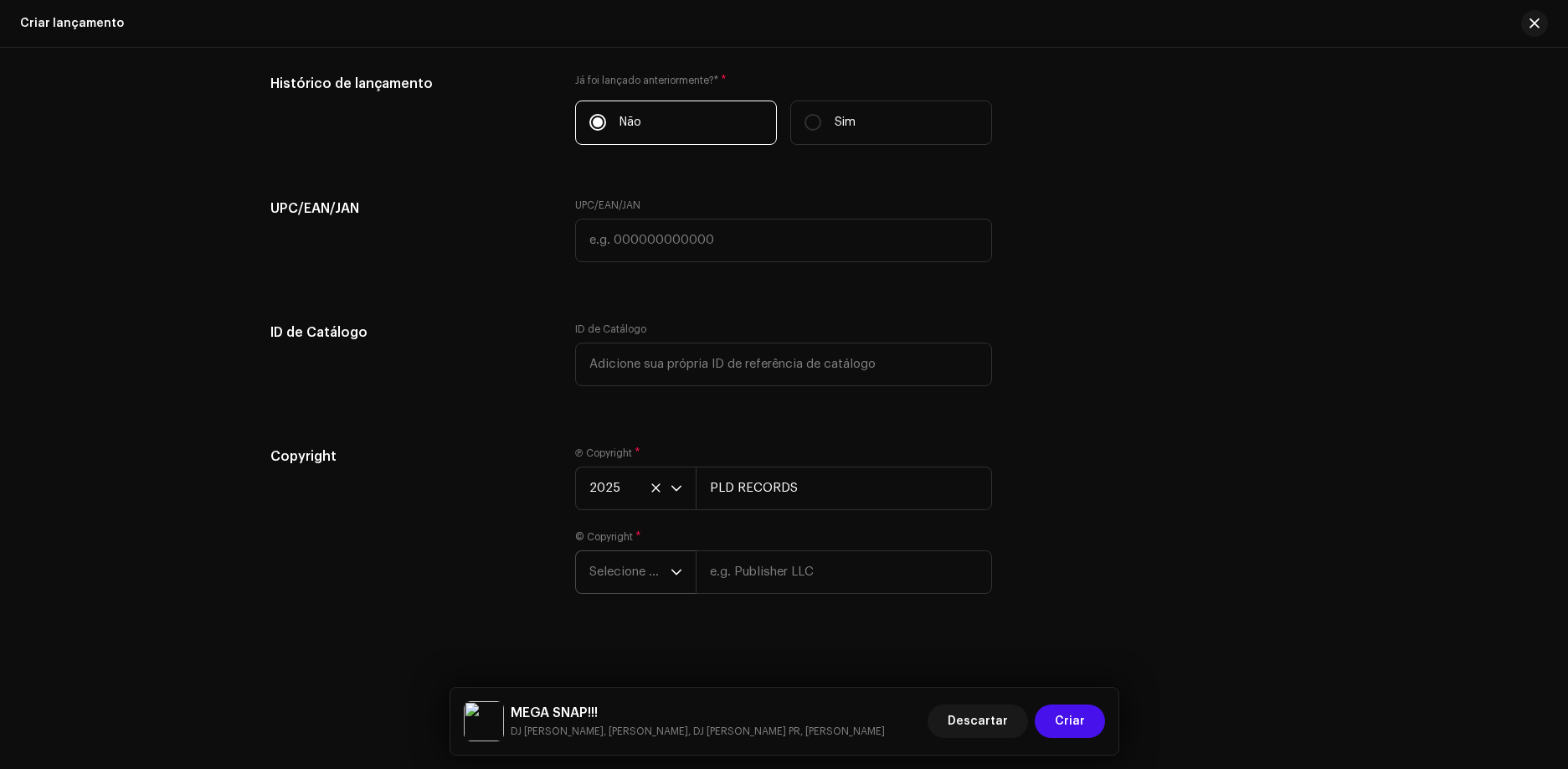
click at [679, 572] on icon "dropdown trigger" at bounding box center [676, 571] width 11 height 11
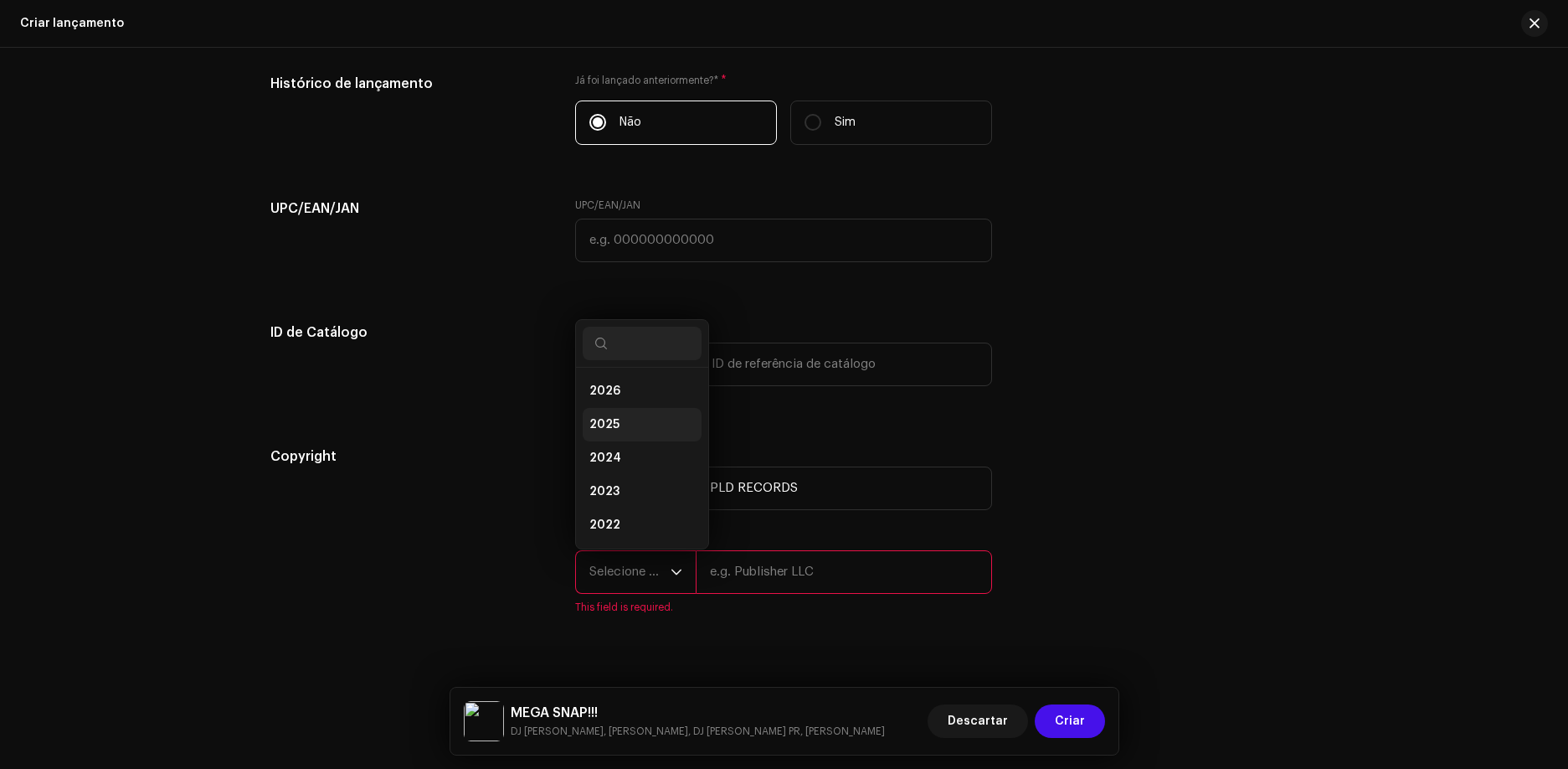
click at [639, 428] on li "2025" at bounding box center [641, 425] width 119 height 34
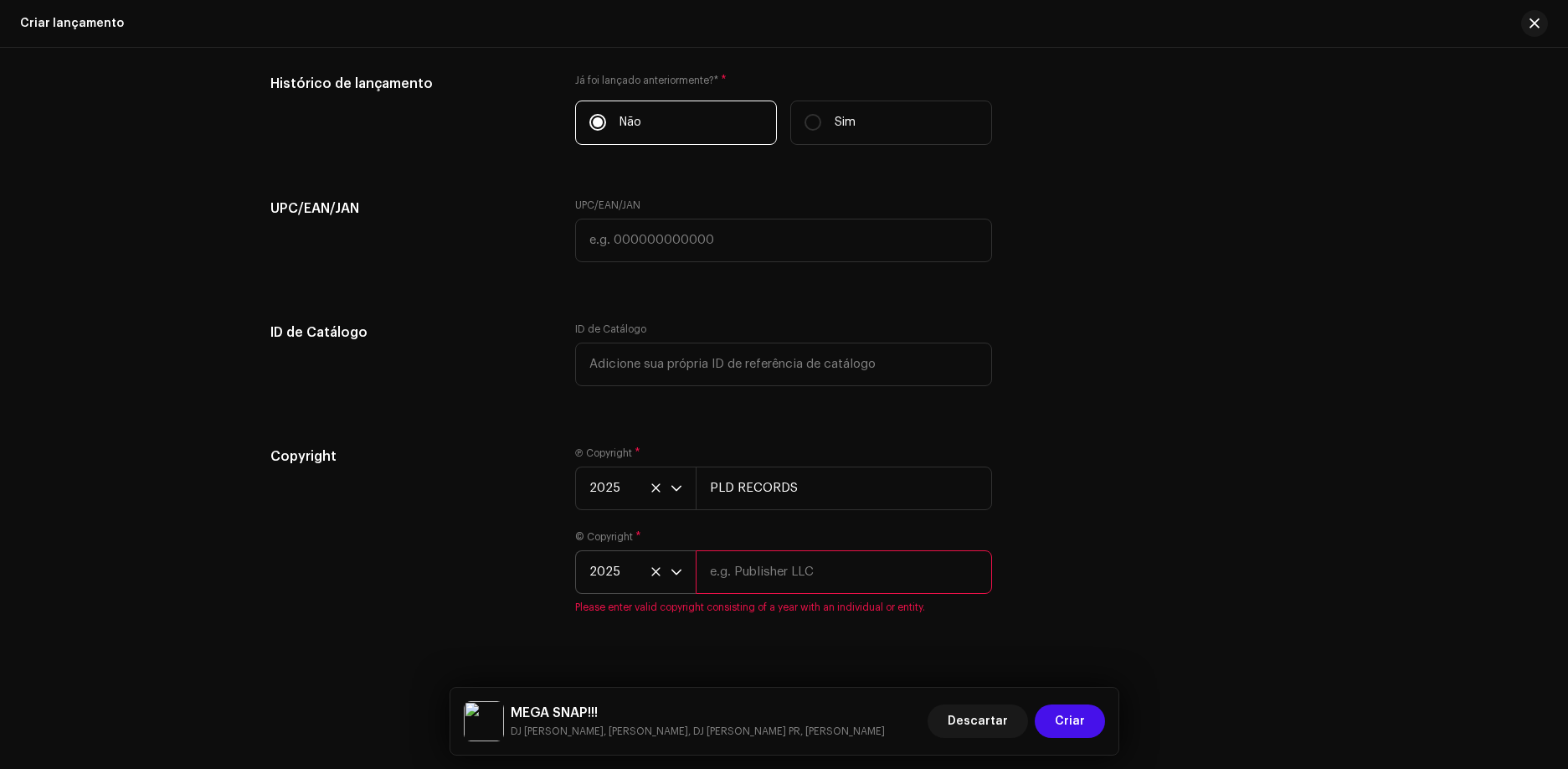
click at [772, 554] on input "text" at bounding box center [844, 571] width 296 height 43
type input "PLD RECORDS"
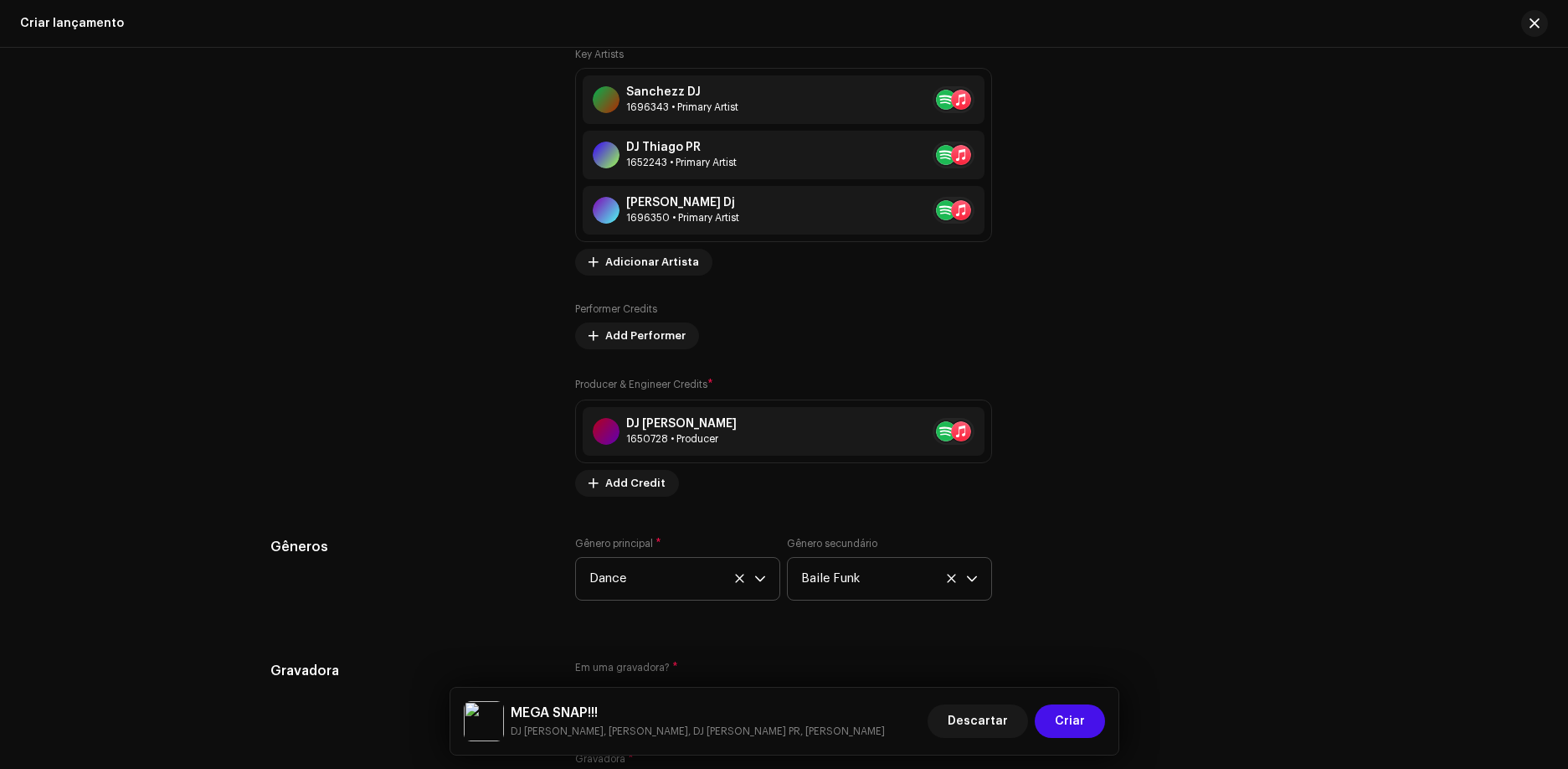
scroll to position [2267, 0]
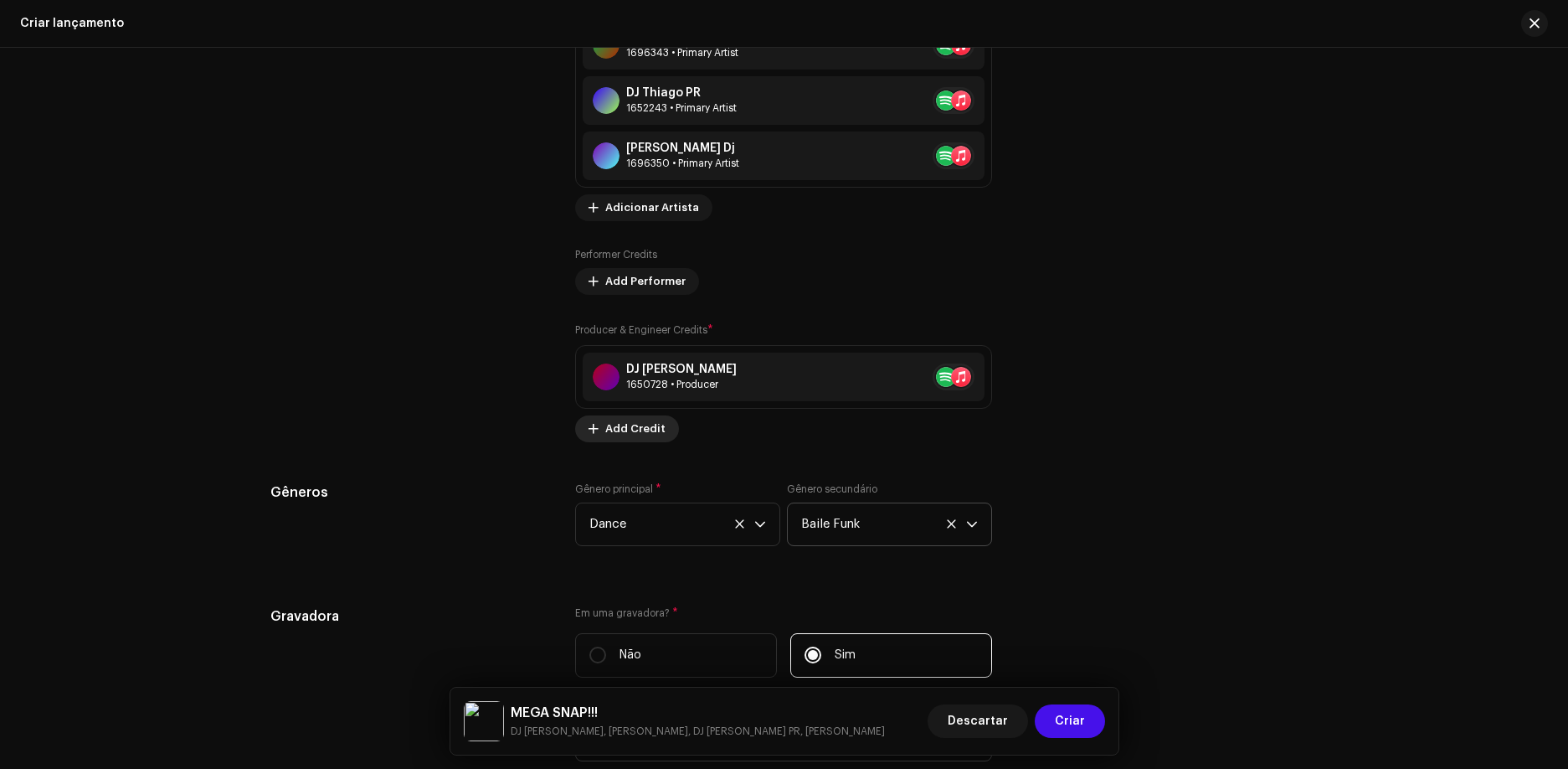
click at [612, 430] on span "Add Credit" at bounding box center [635, 429] width 60 height 34
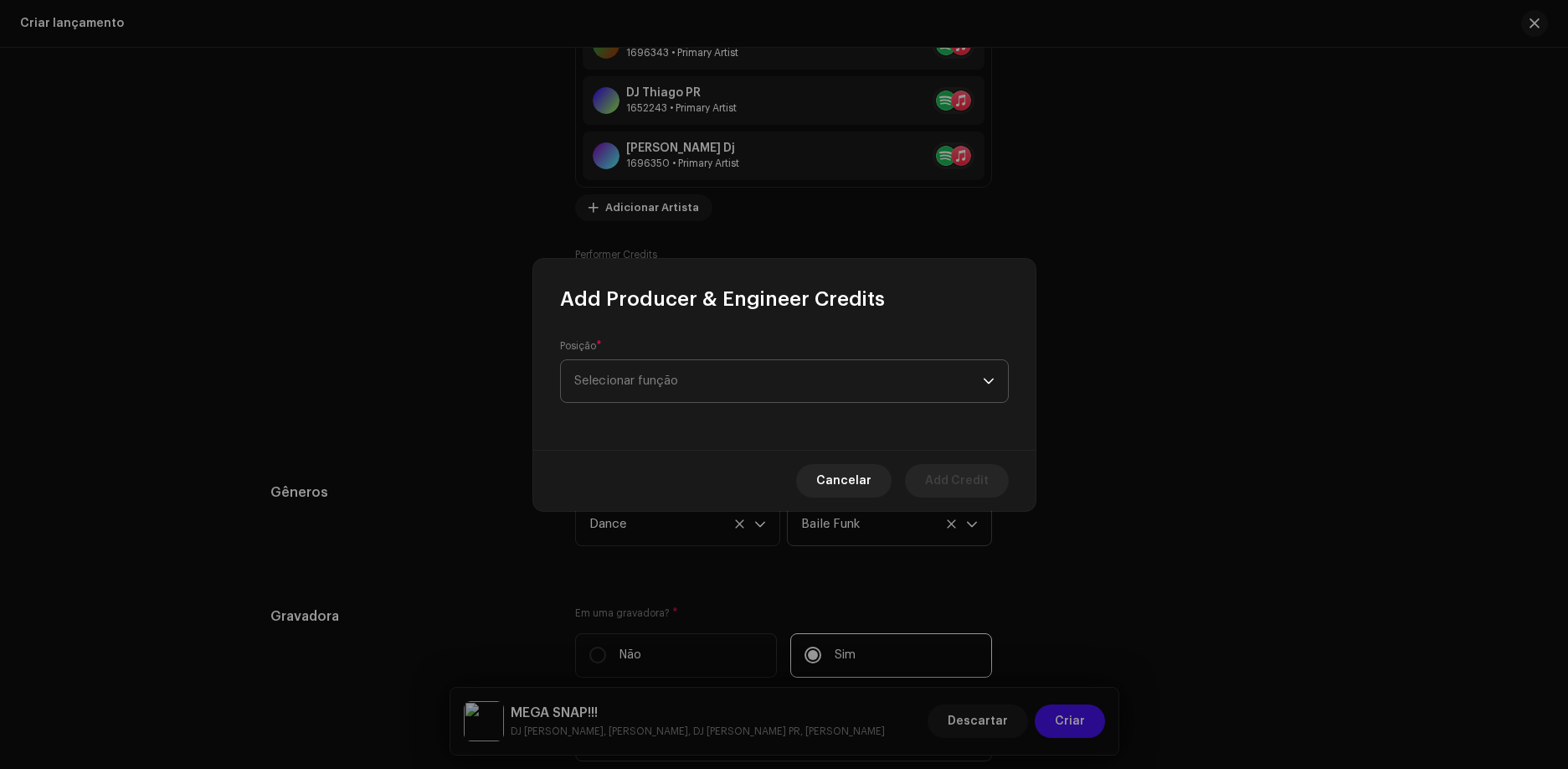
click at [677, 369] on span "Selecionar função" at bounding box center [778, 381] width 409 height 41
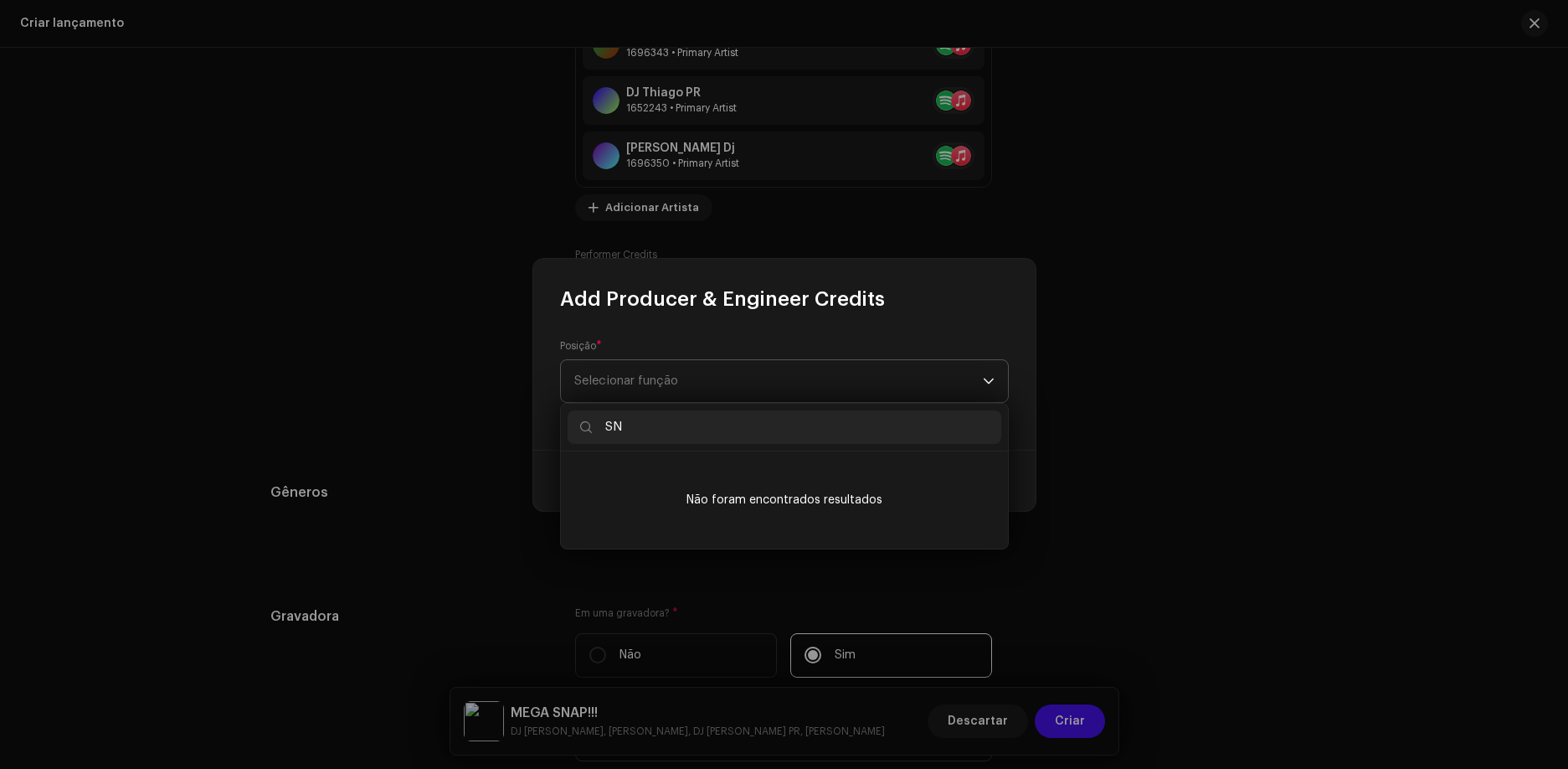
type input "S"
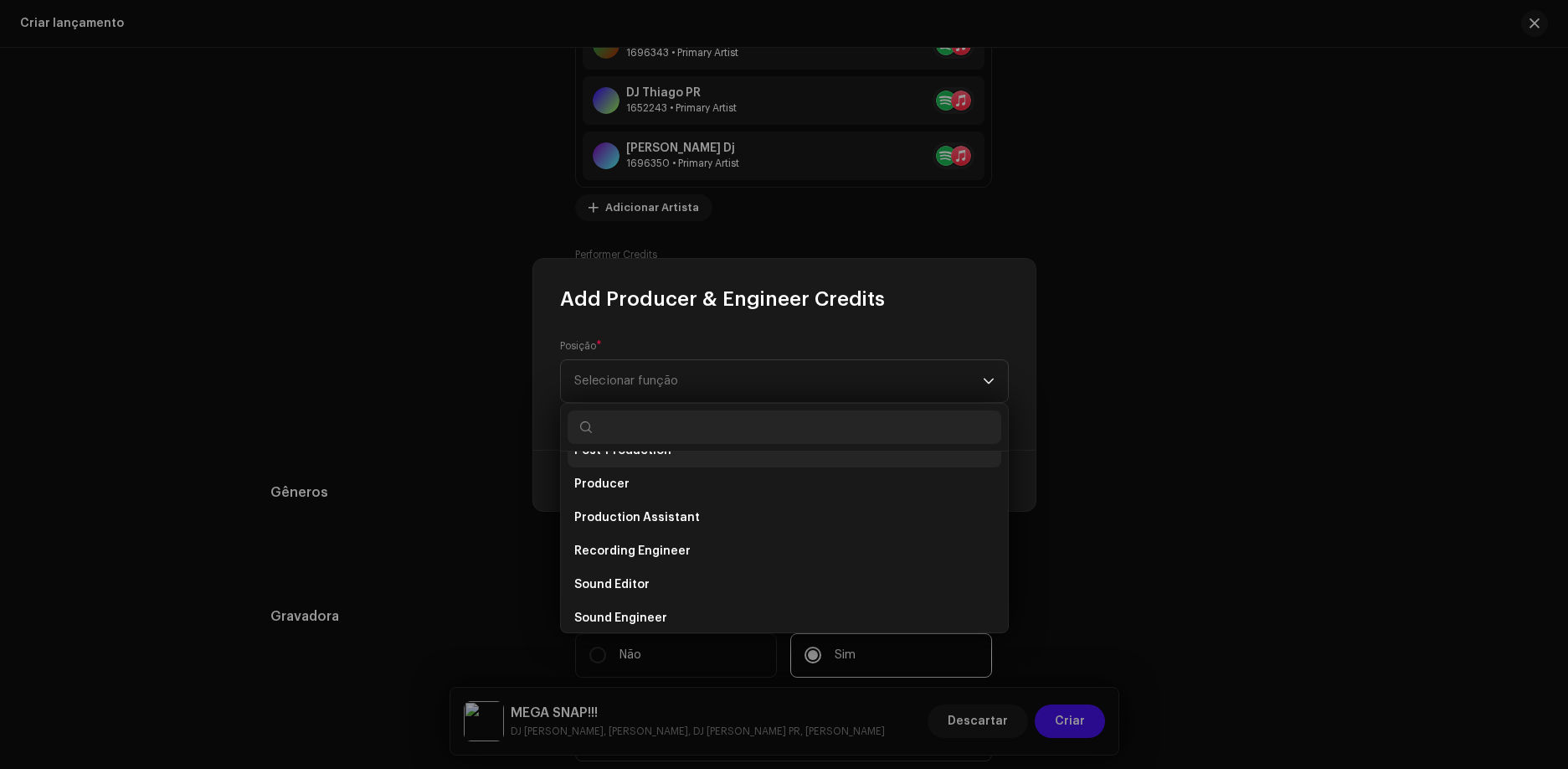
scroll to position [670, 0]
click at [661, 485] on li "Producer" at bounding box center [784, 475] width 433 height 34
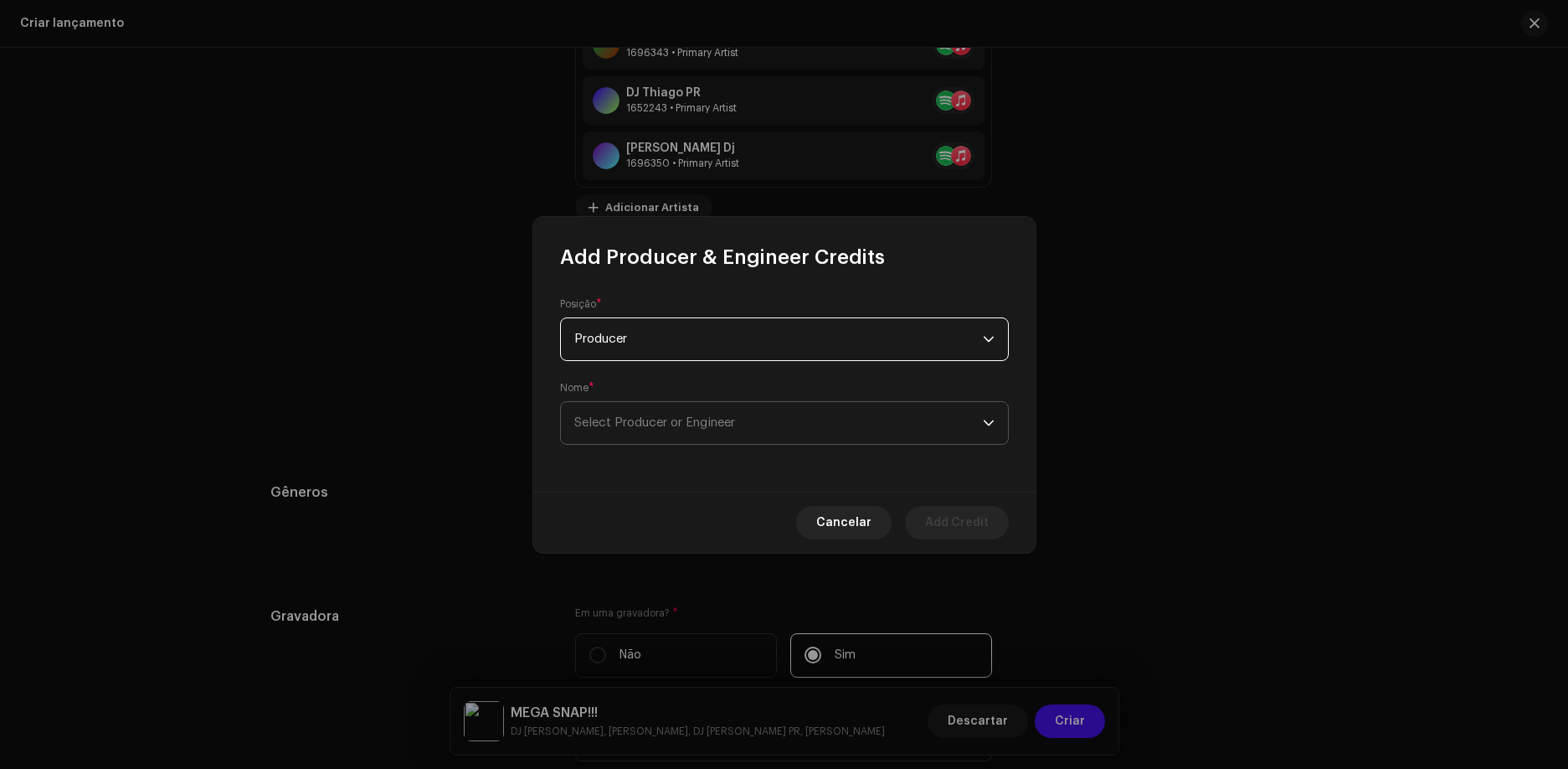
click at [755, 424] on span "Select Producer or Engineer" at bounding box center [778, 422] width 409 height 41
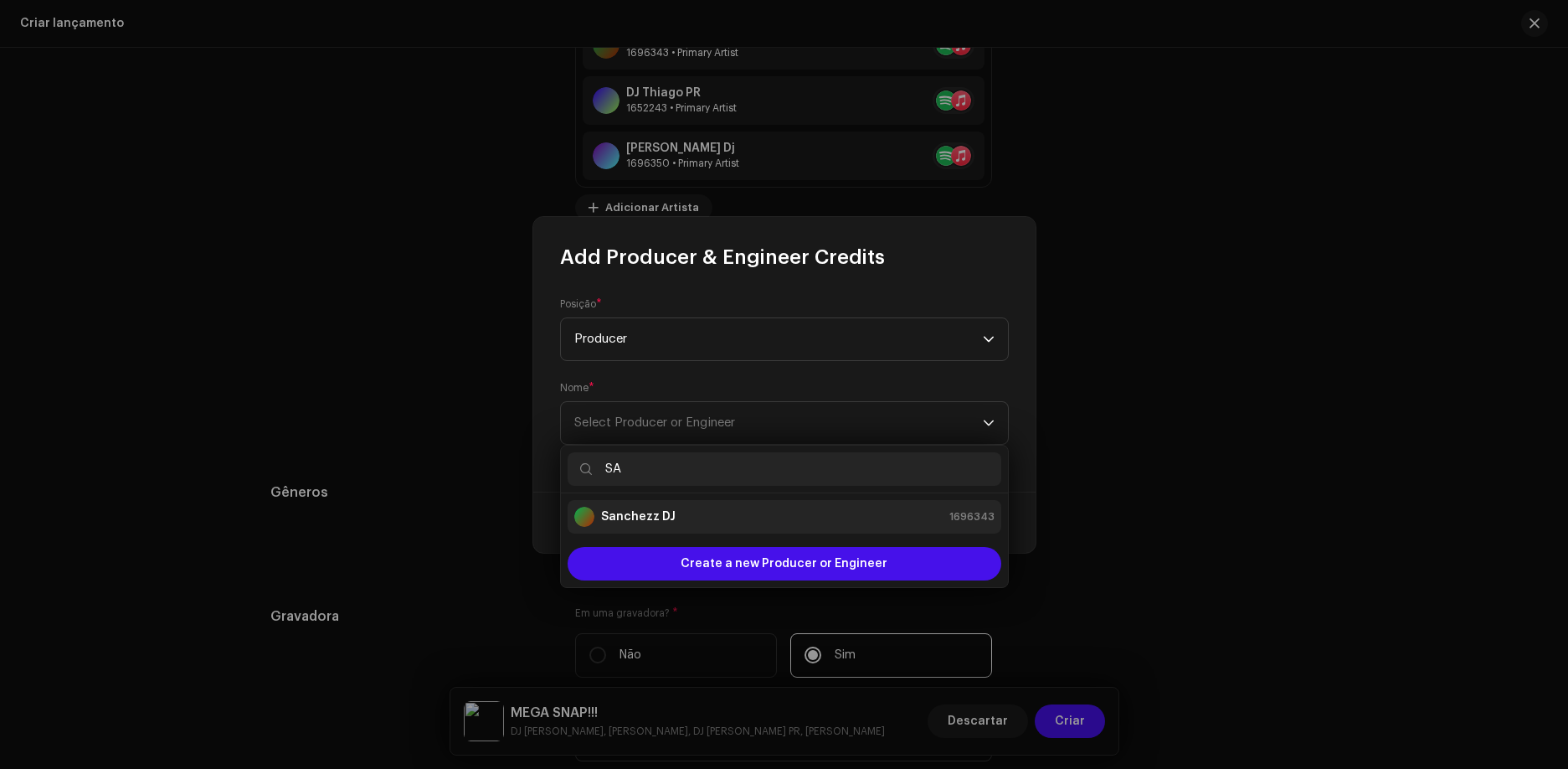
type input "SA"
click at [642, 515] on strong "Sanchezz DJ" at bounding box center [638, 516] width 74 height 17
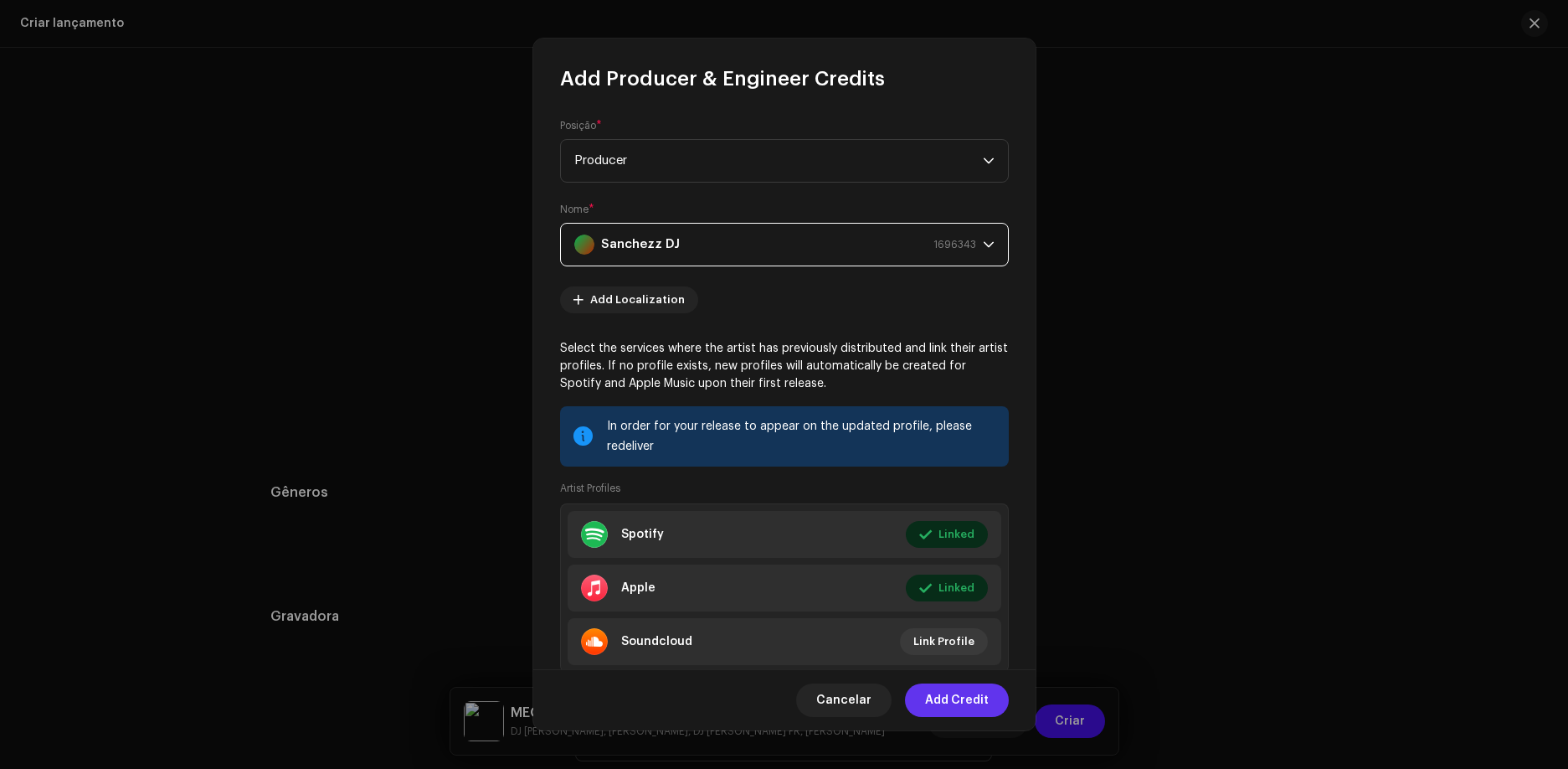
click at [958, 699] on span "Add Credit" at bounding box center [957, 700] width 64 height 34
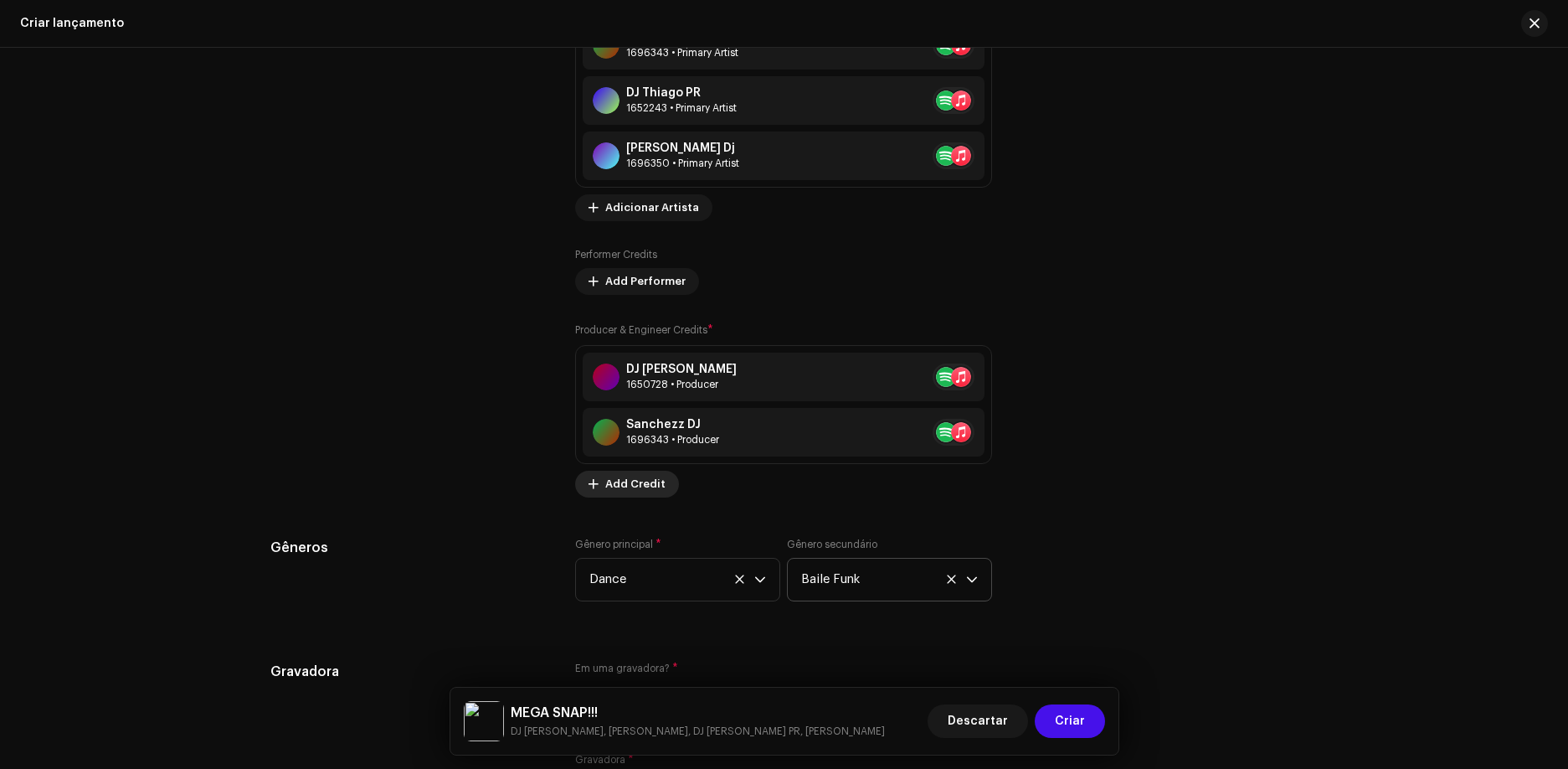
click at [634, 485] on span "Add Credit" at bounding box center [635, 484] width 60 height 34
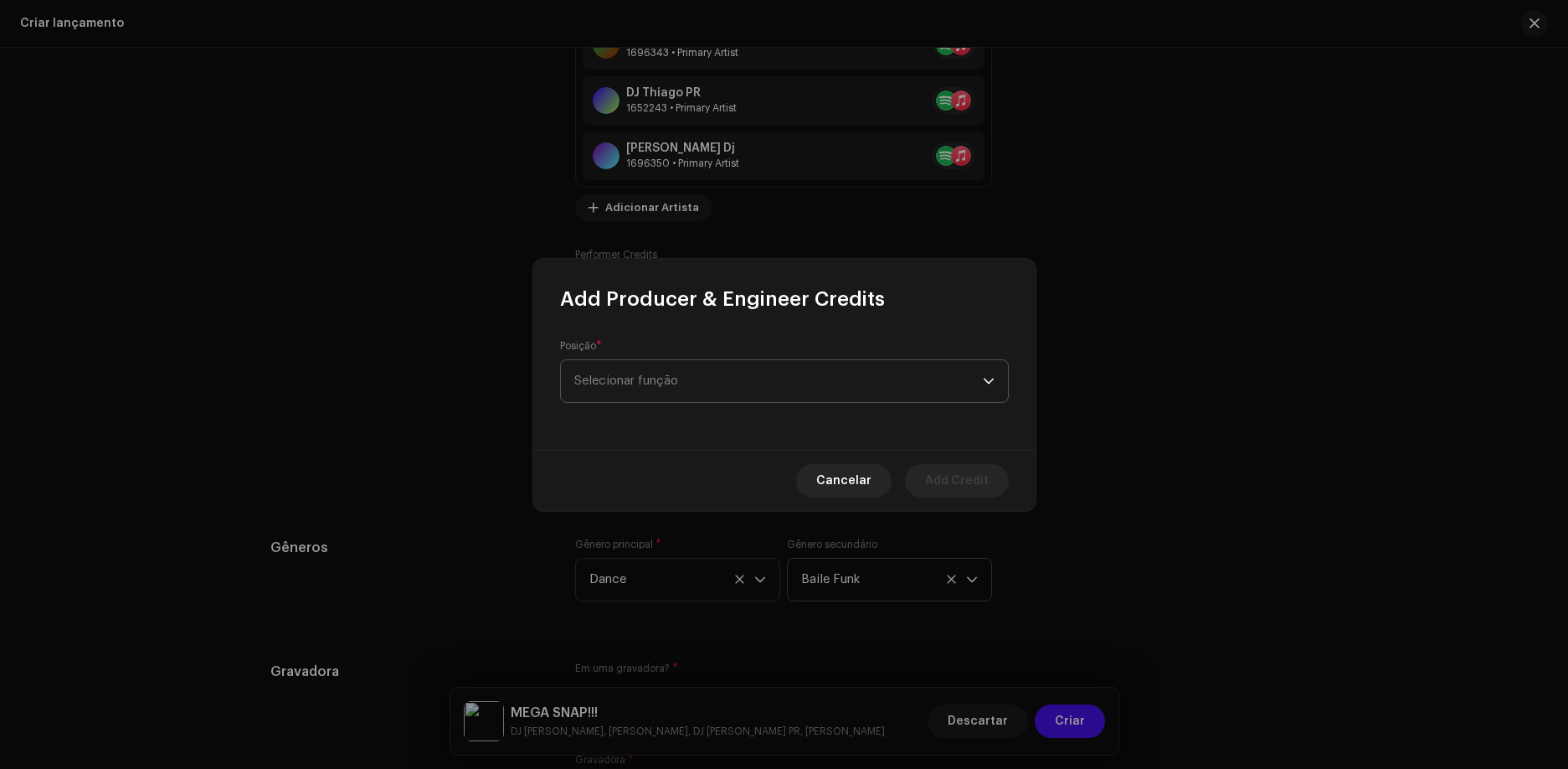
click at [666, 392] on span "Selecionar função" at bounding box center [778, 381] width 409 height 41
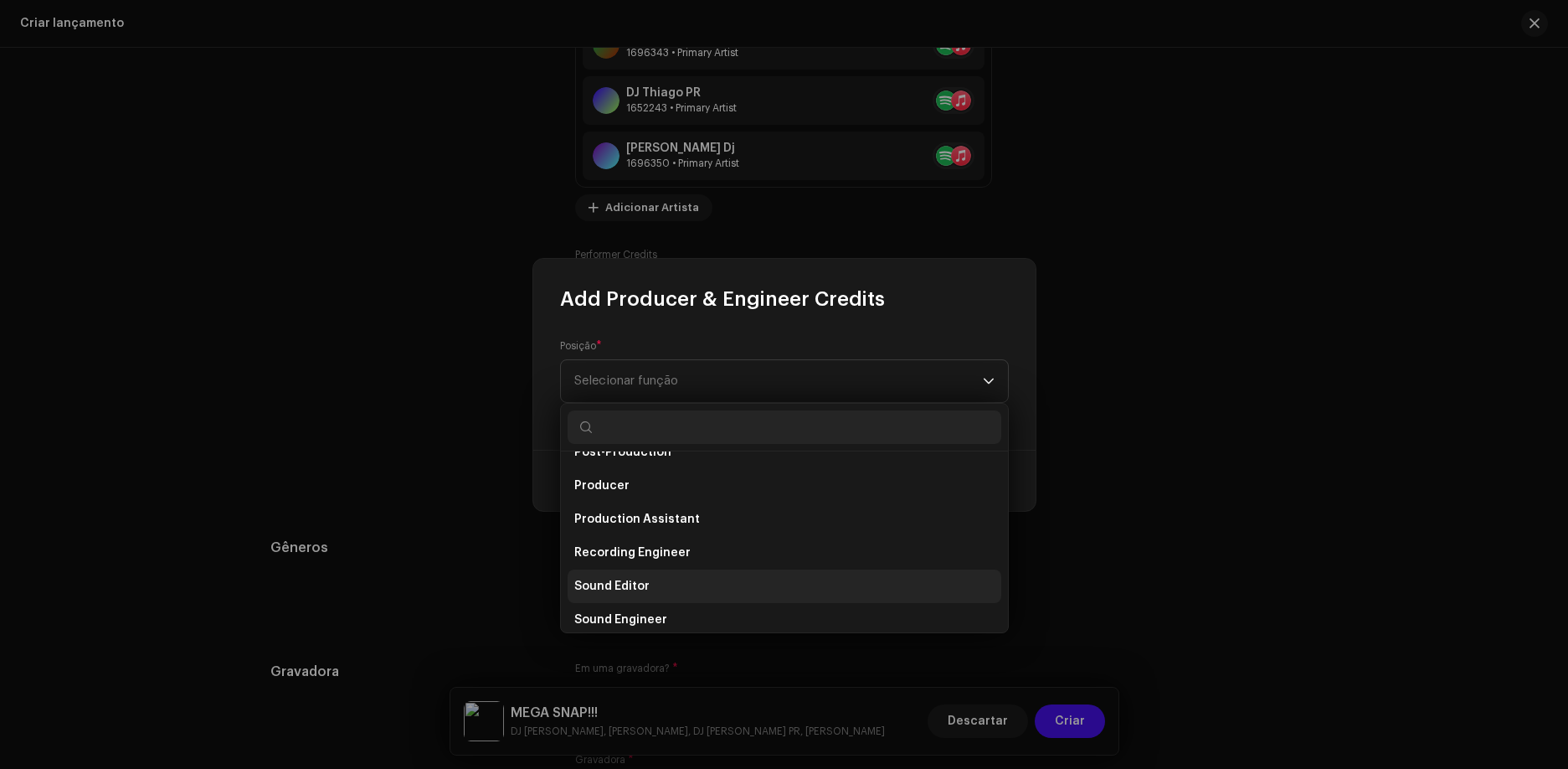
scroll to position [653, 0]
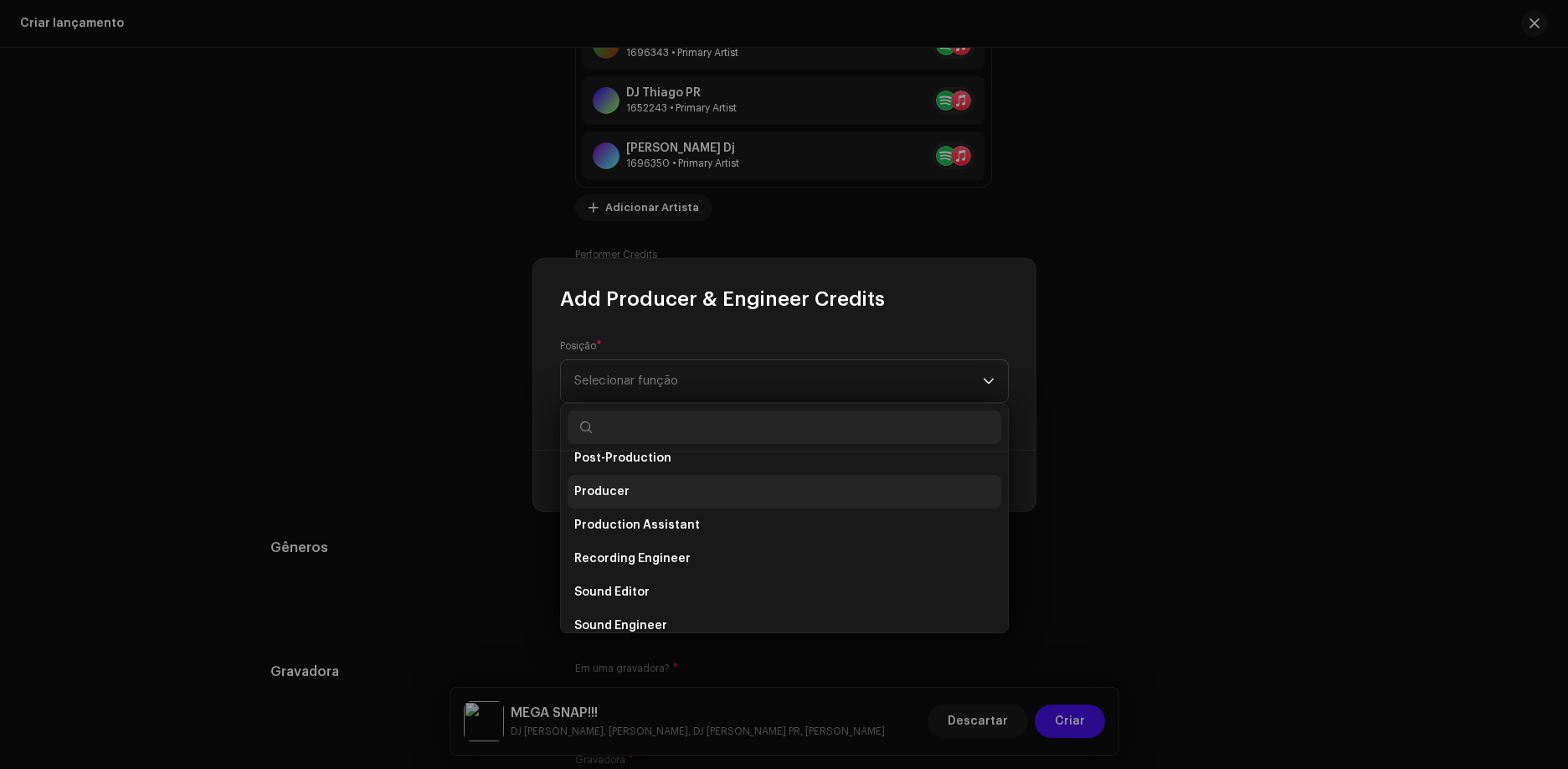
click at [649, 506] on li "Producer" at bounding box center [784, 492] width 433 height 34
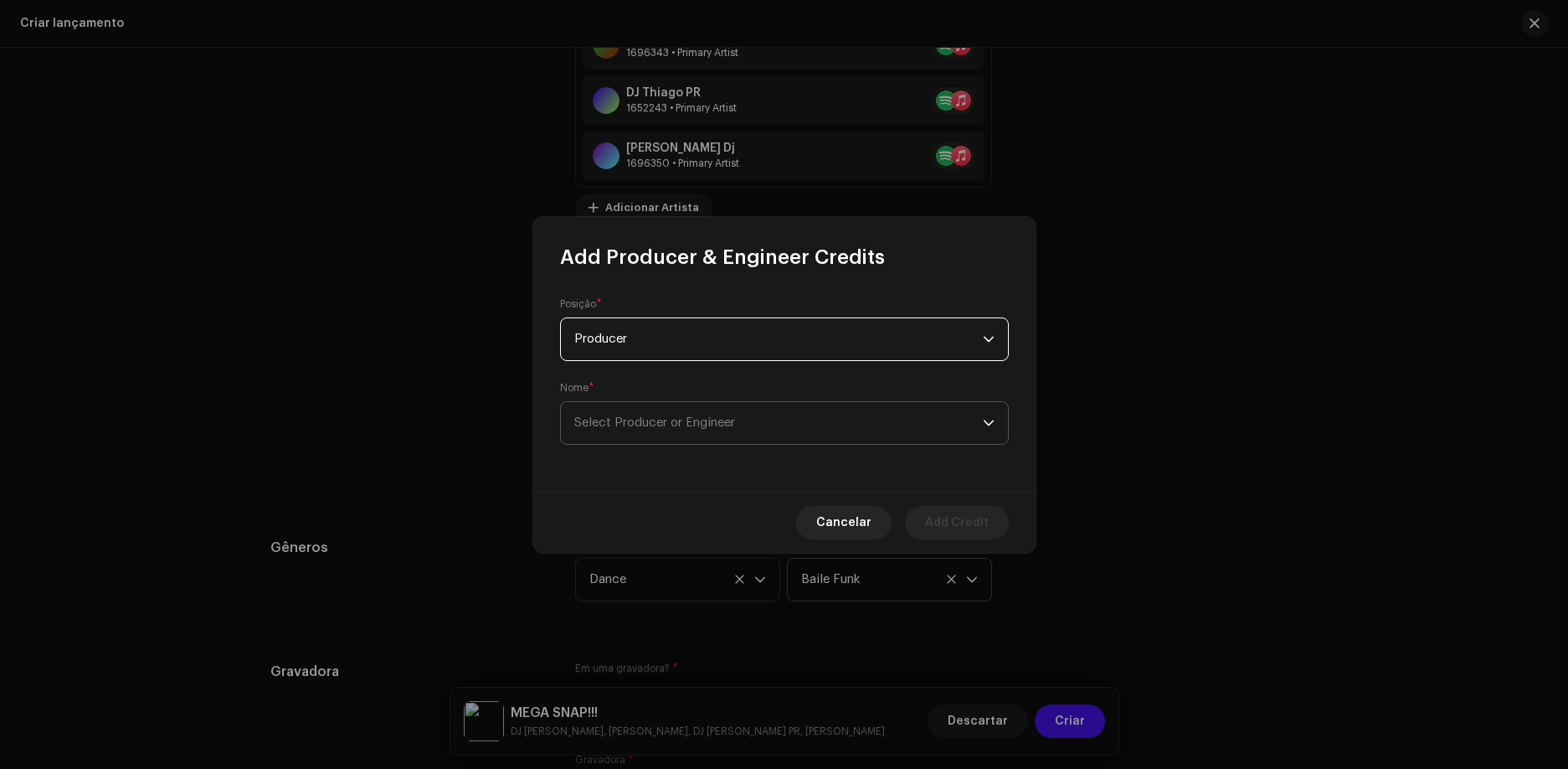
click at [744, 434] on span "Select Producer or Engineer" at bounding box center [778, 422] width 409 height 41
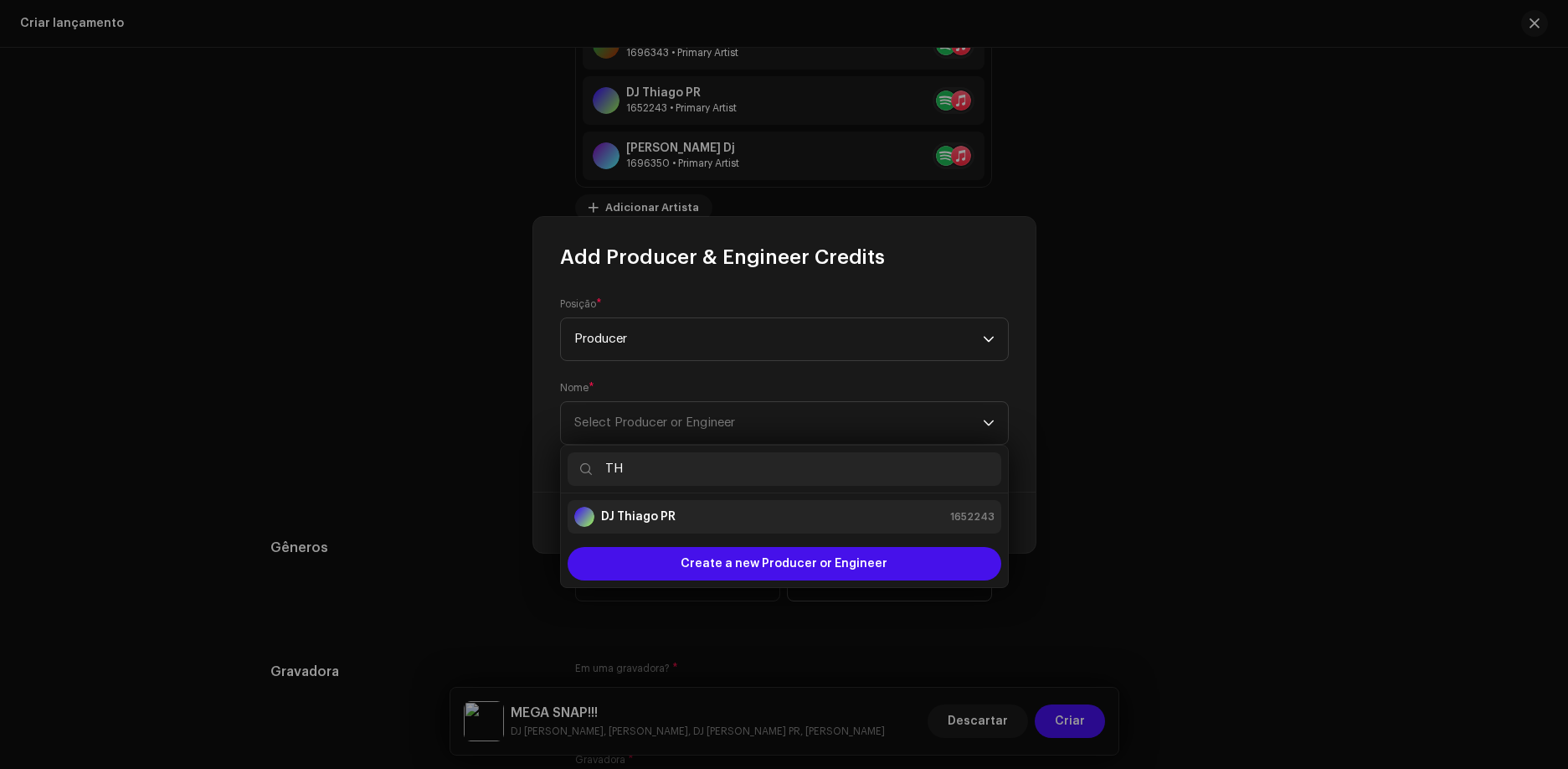
type input "TH"
click at [709, 525] on div "DJ [PERSON_NAME] PR 1652243" at bounding box center [784, 516] width 420 height 20
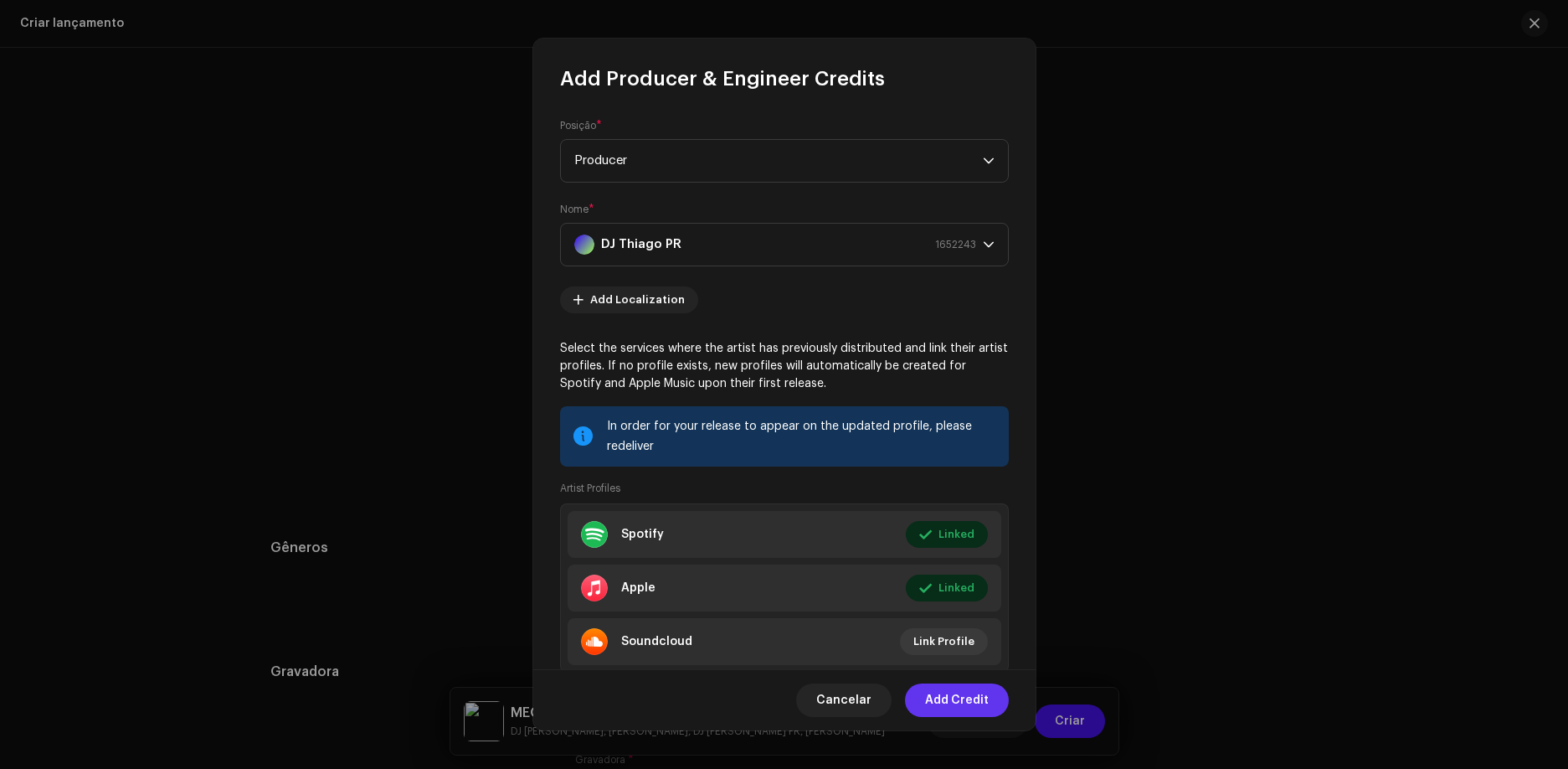
click at [975, 695] on span "Add Credit" at bounding box center [957, 700] width 64 height 34
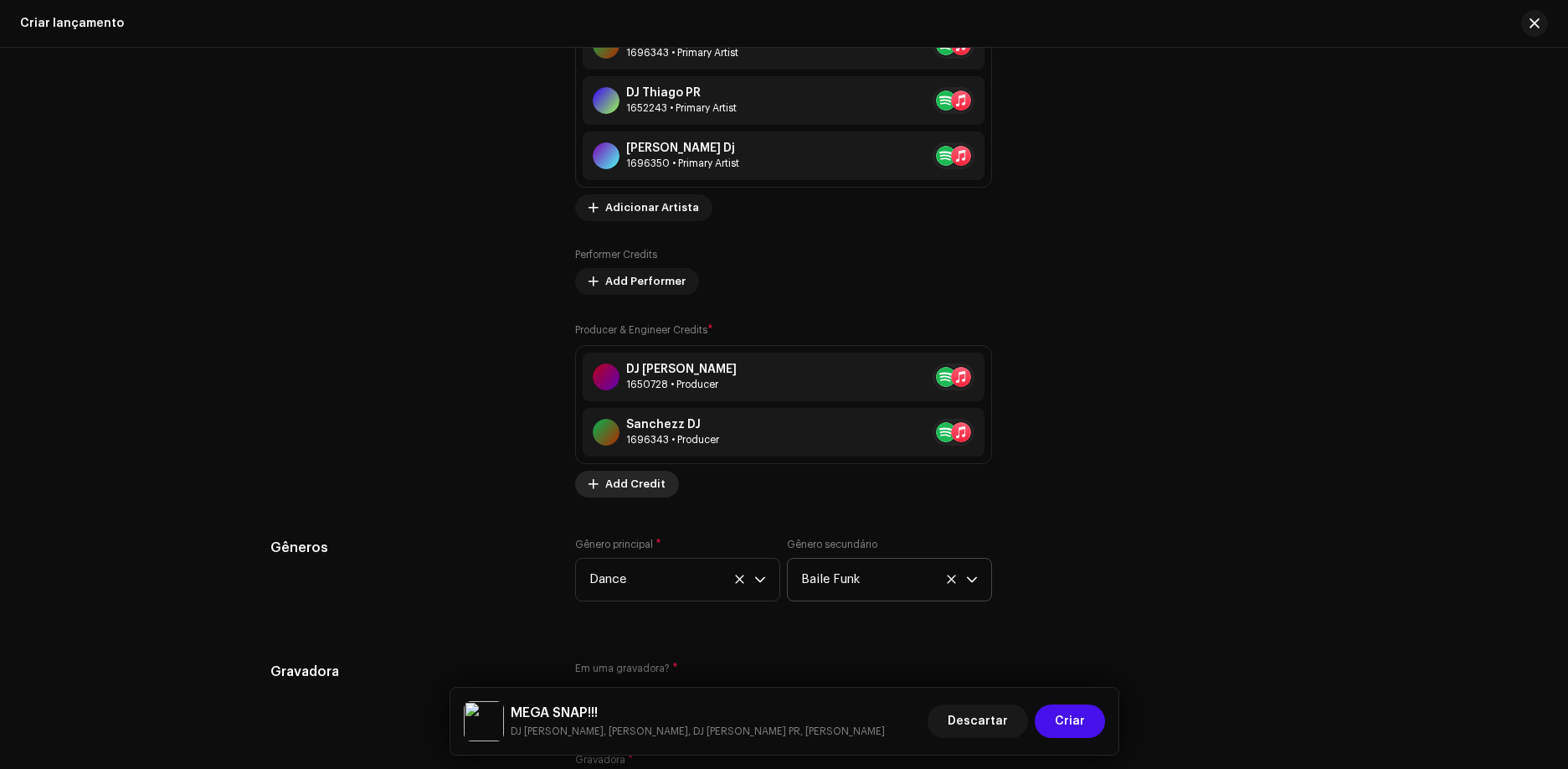
click at [605, 483] on span "Add Credit" at bounding box center [635, 484] width 60 height 34
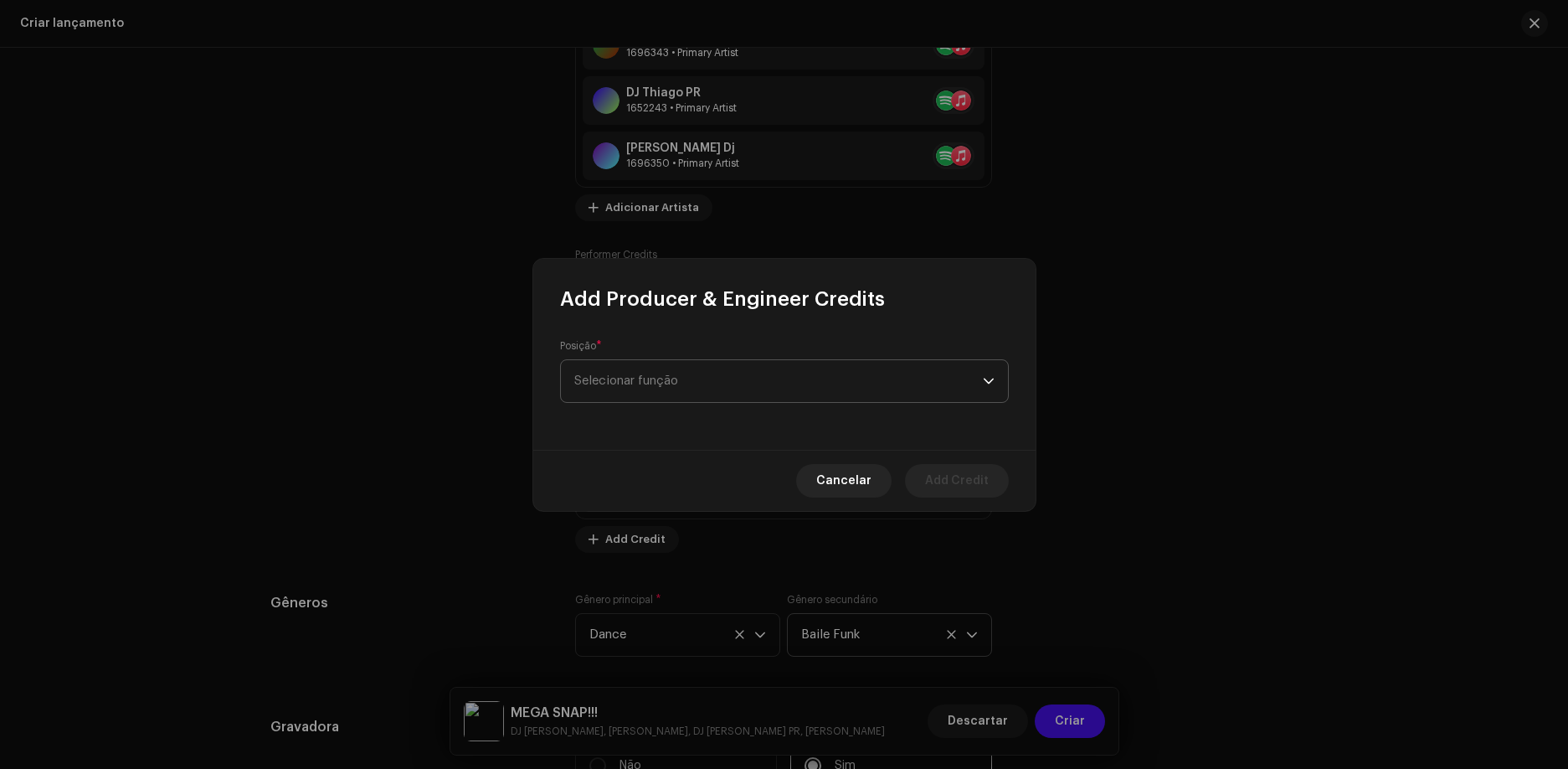
click at [653, 381] on span "Selecionar função" at bounding box center [778, 381] width 409 height 41
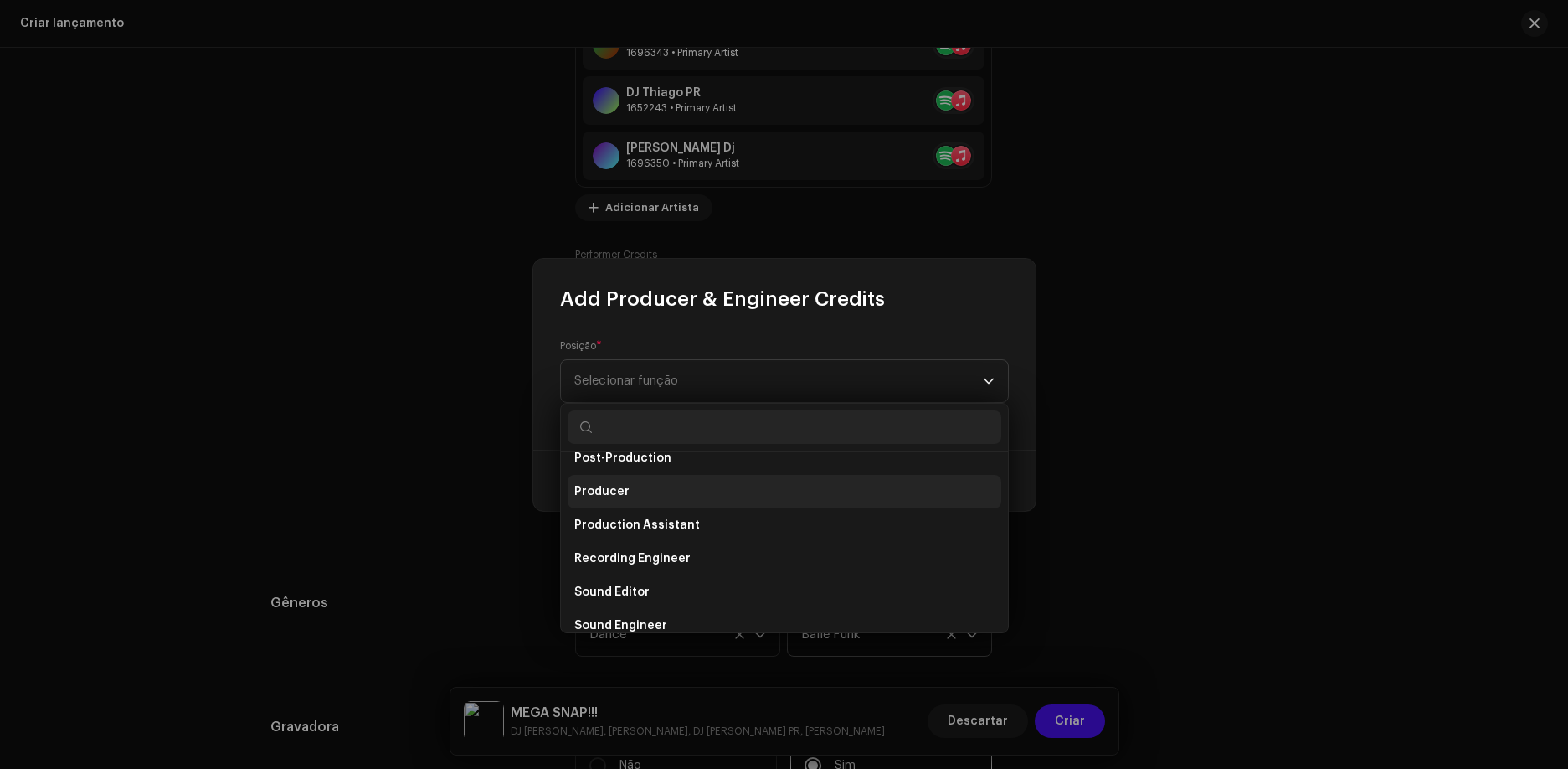
click at [650, 489] on li "Producer" at bounding box center [784, 492] width 433 height 34
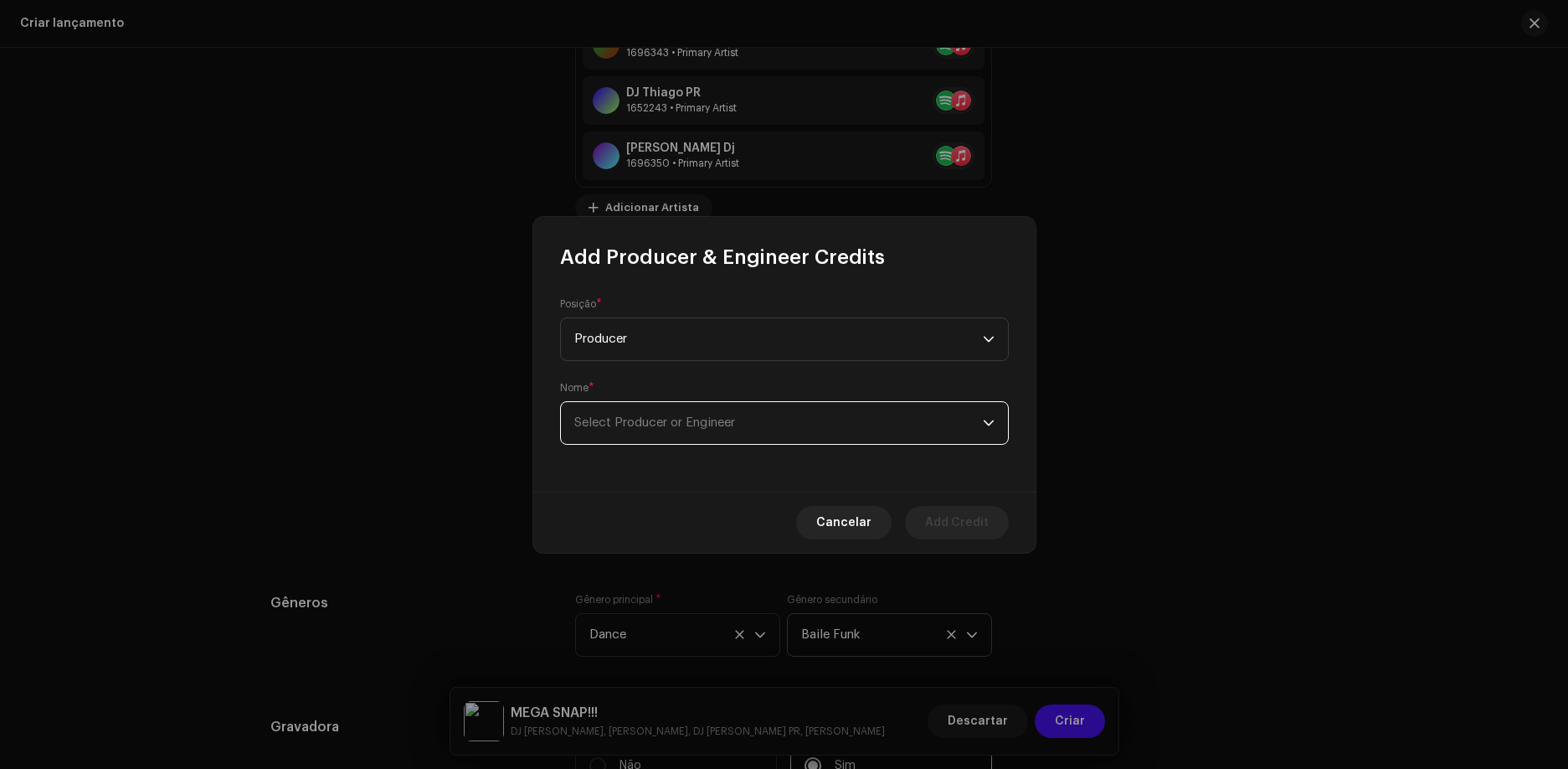
click at [694, 418] on span "Select Producer or Engineer" at bounding box center [655, 423] width 161 height 12
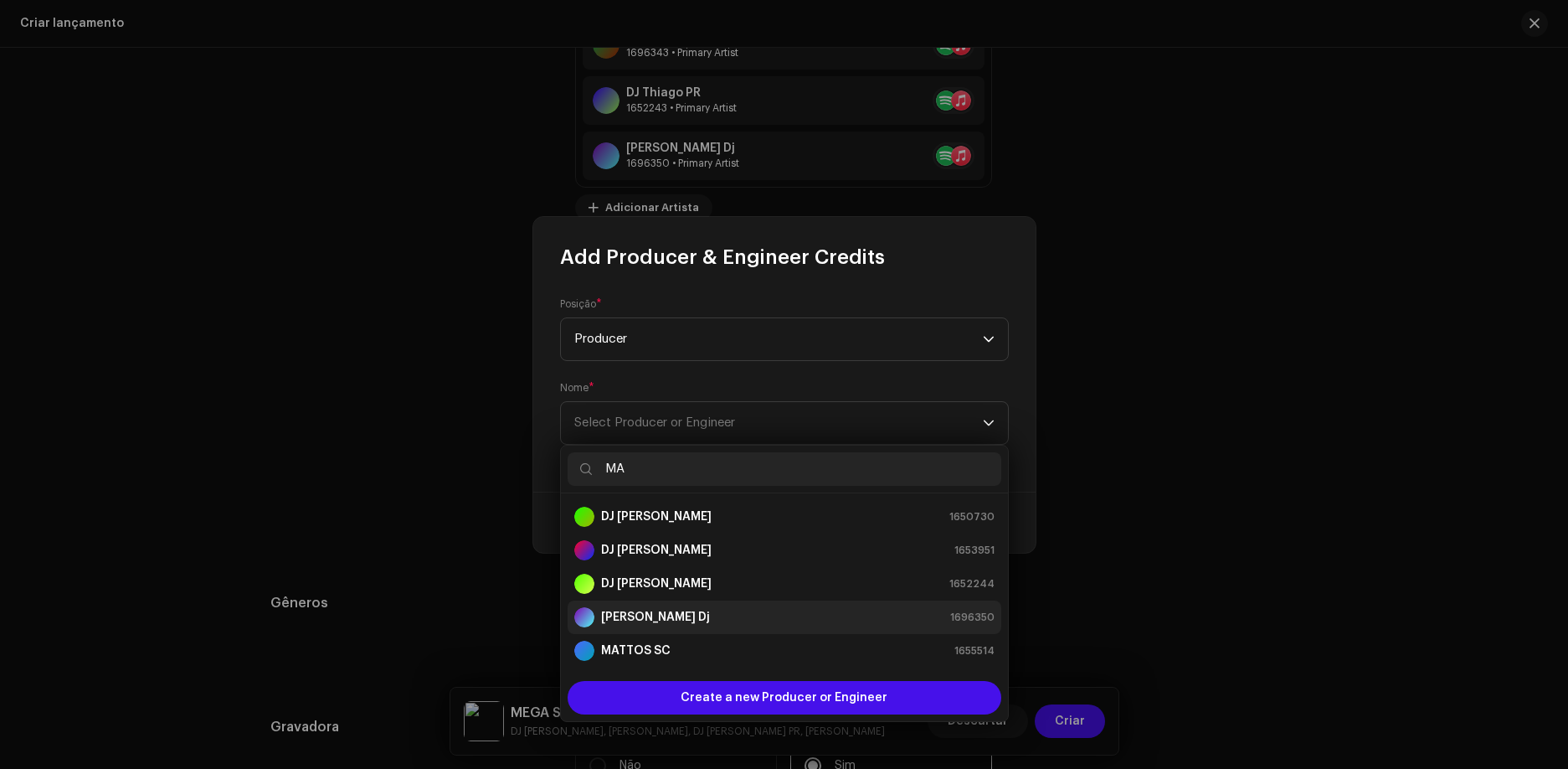
type input "MA"
click at [667, 613] on strong "[PERSON_NAME] Dj" at bounding box center [655, 617] width 109 height 17
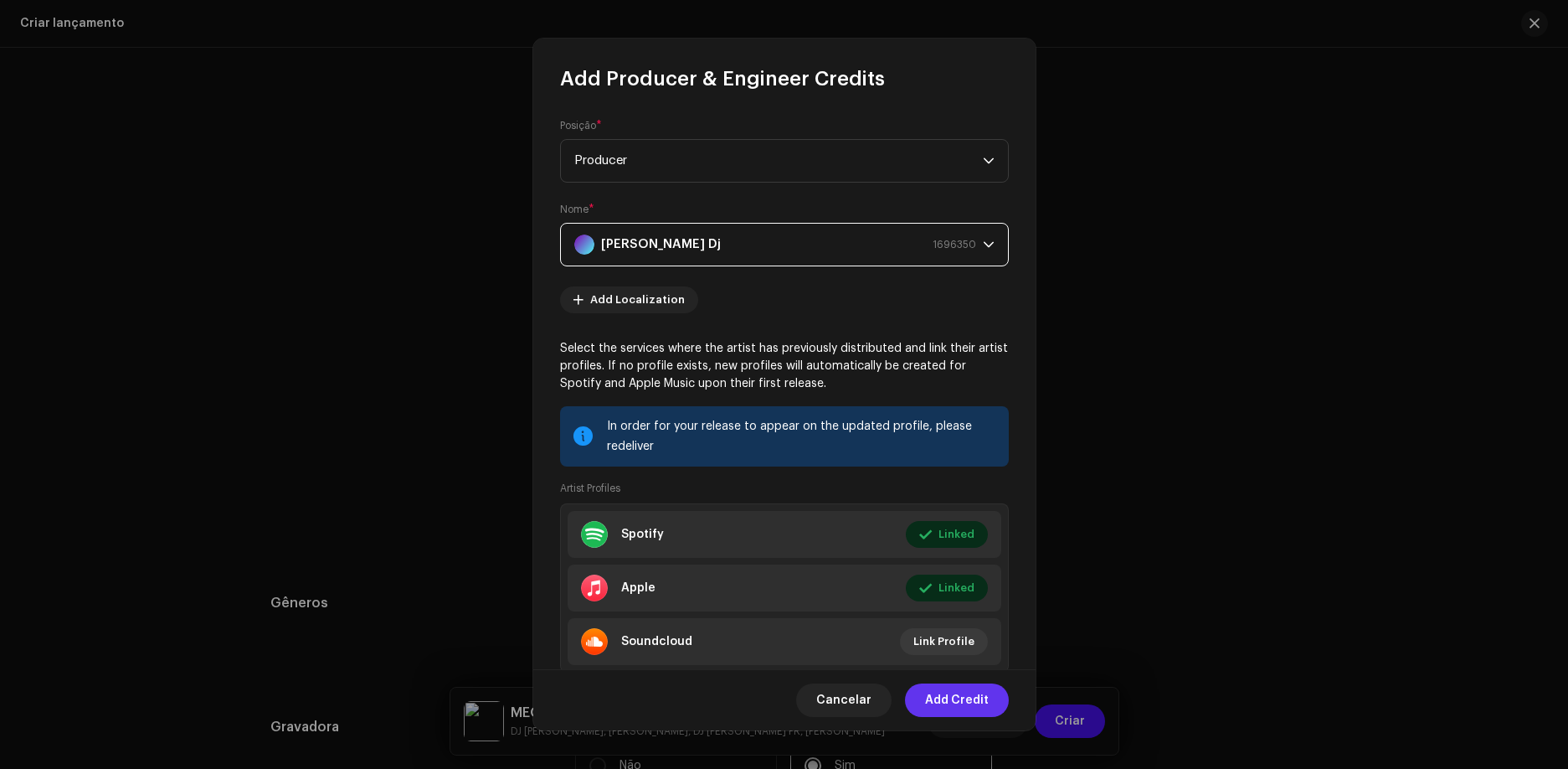
click at [975, 703] on span "Add Credit" at bounding box center [957, 700] width 64 height 34
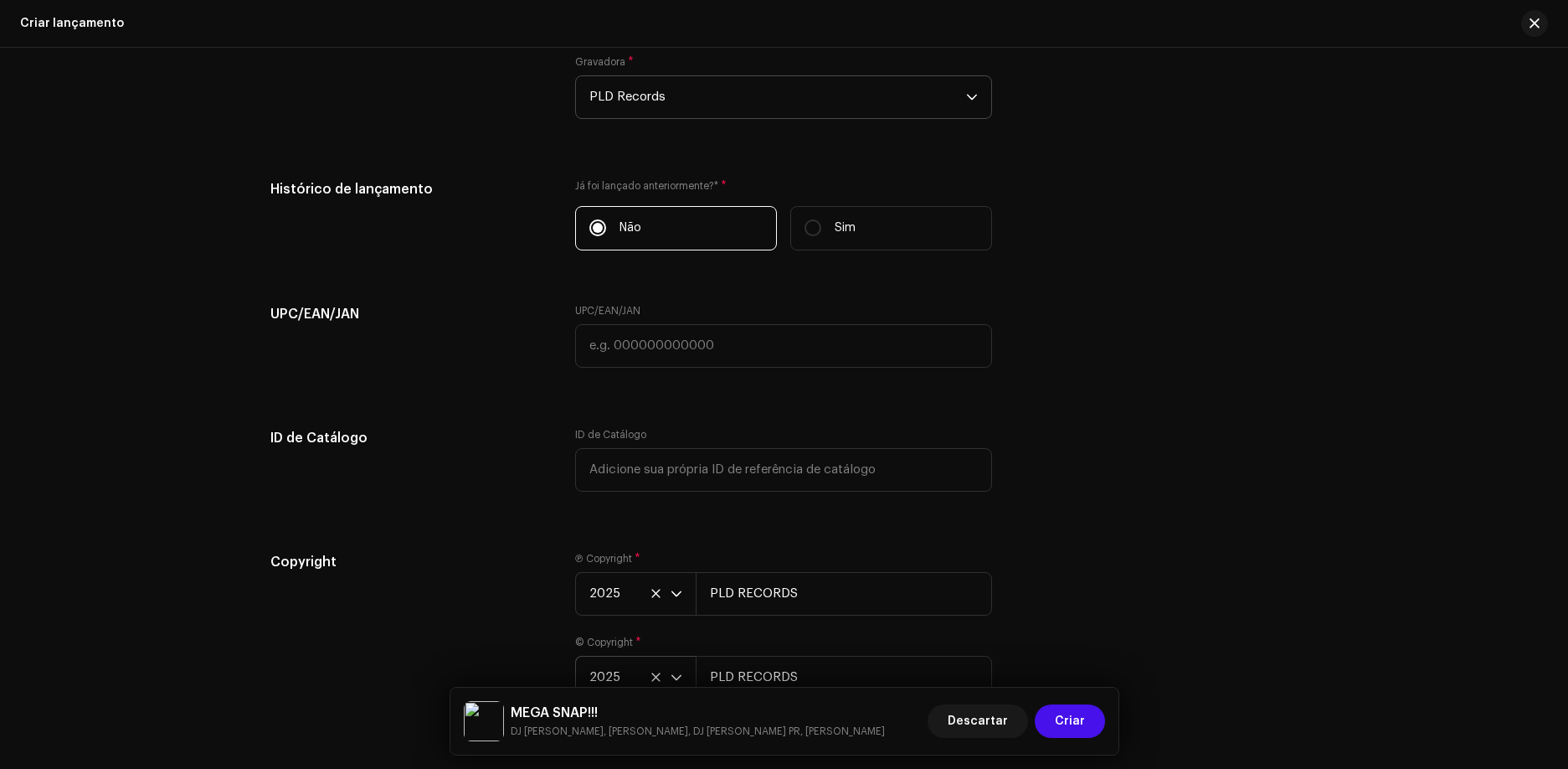
scroll to position [3187, 0]
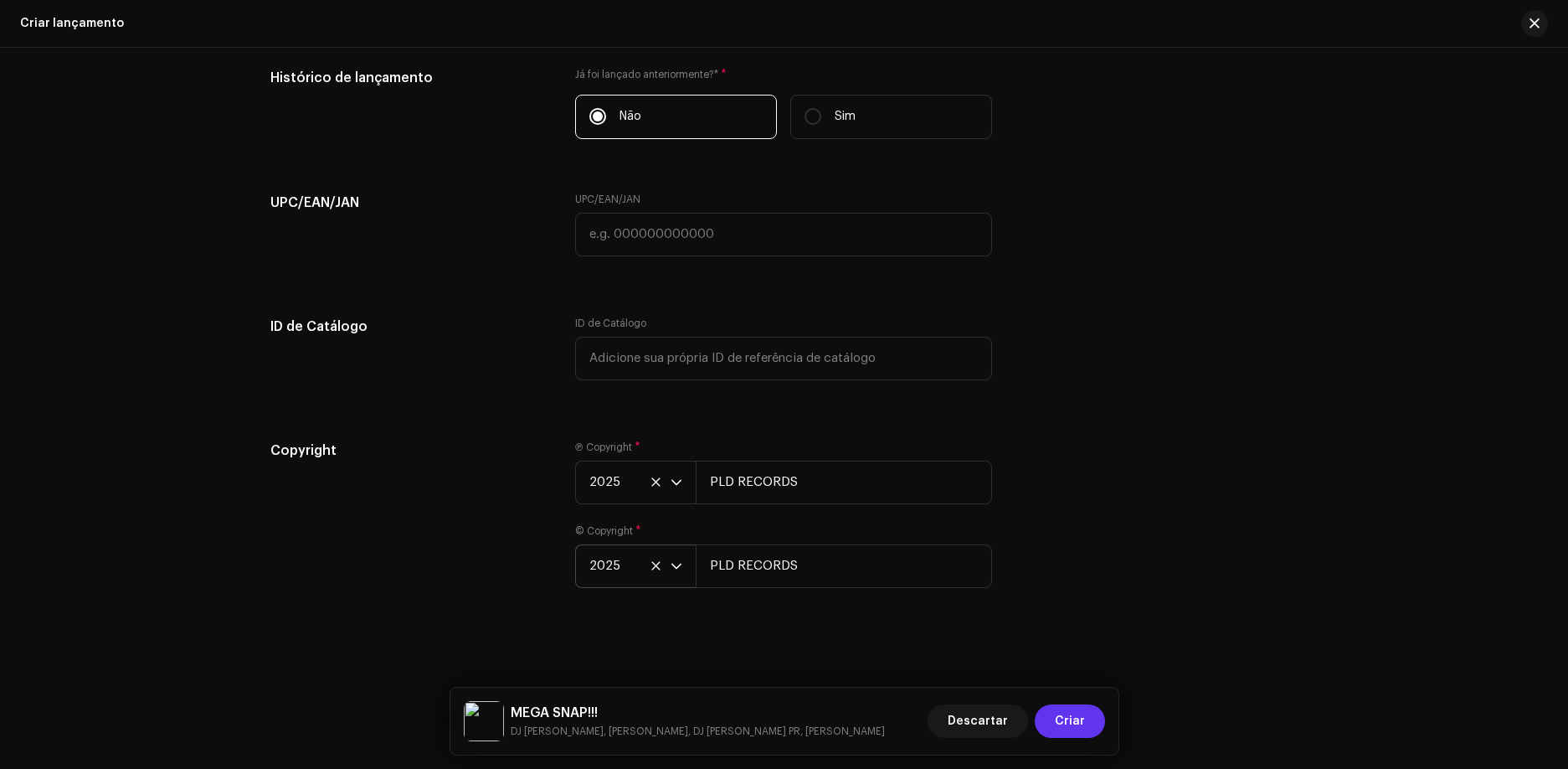
click at [1068, 712] on span "Criar" at bounding box center [1070, 721] width 30 height 34
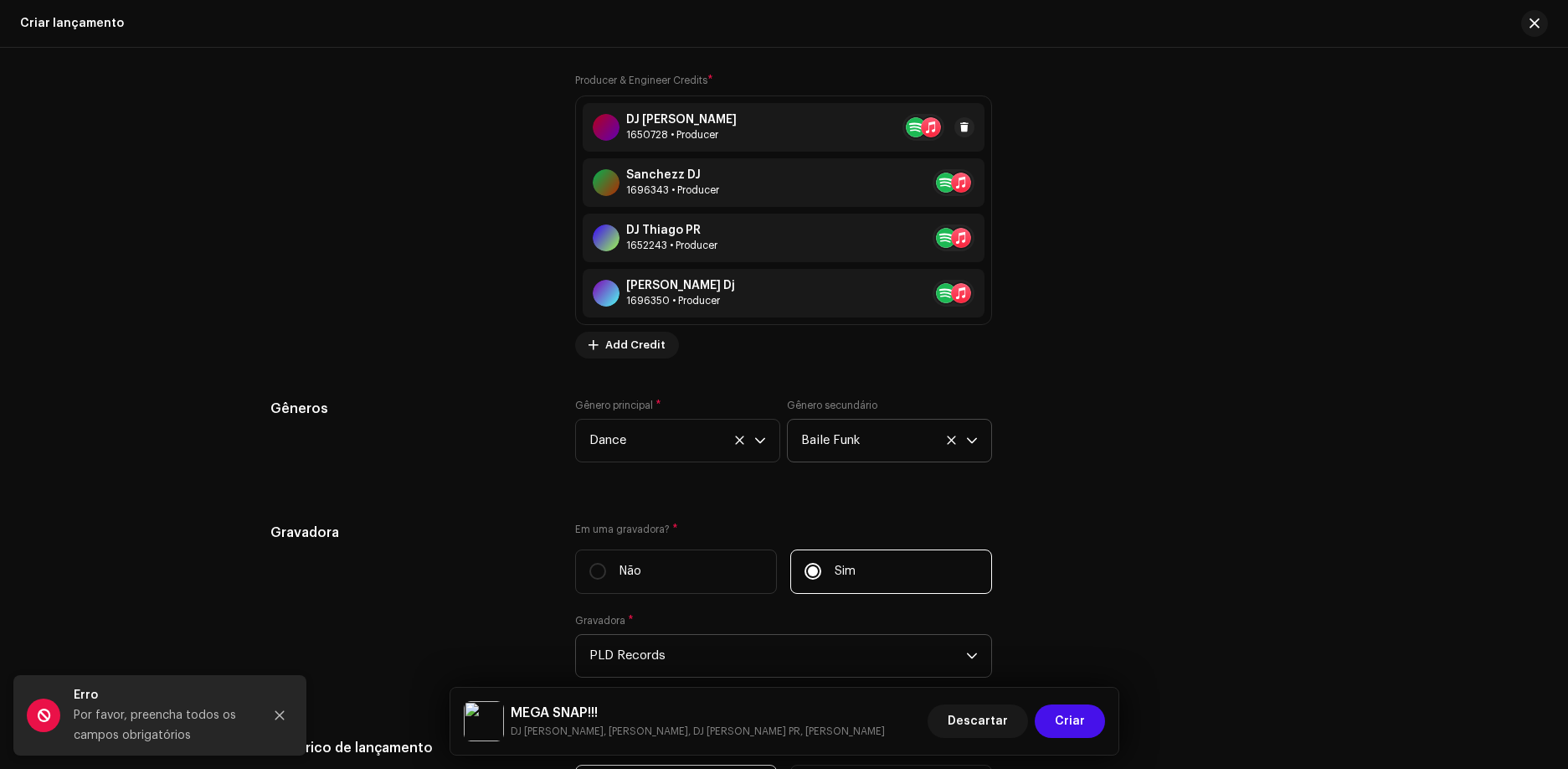
scroll to position [2015, 0]
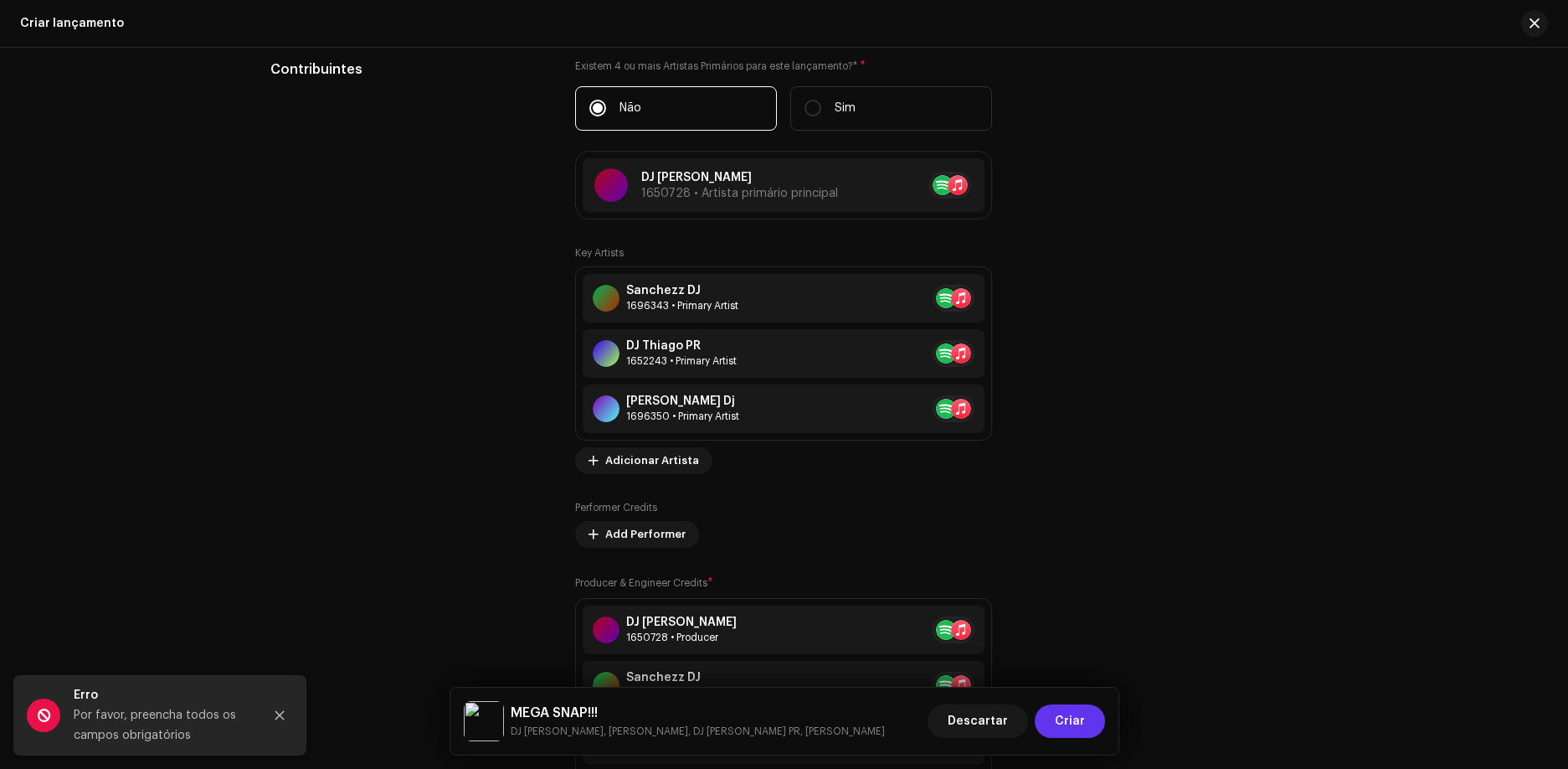
click at [1057, 721] on span "Criar" at bounding box center [1070, 721] width 30 height 34
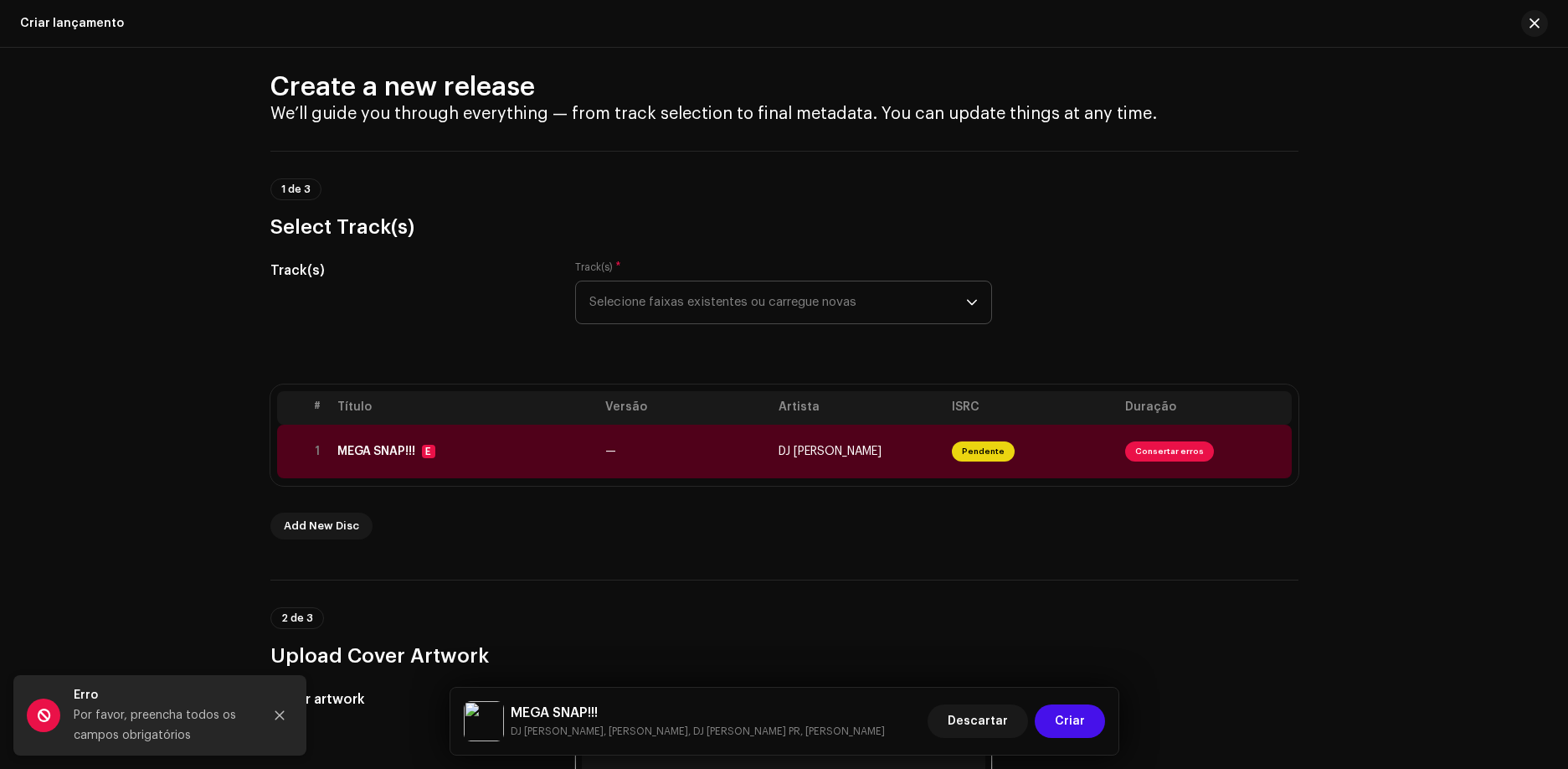
scroll to position [4, 0]
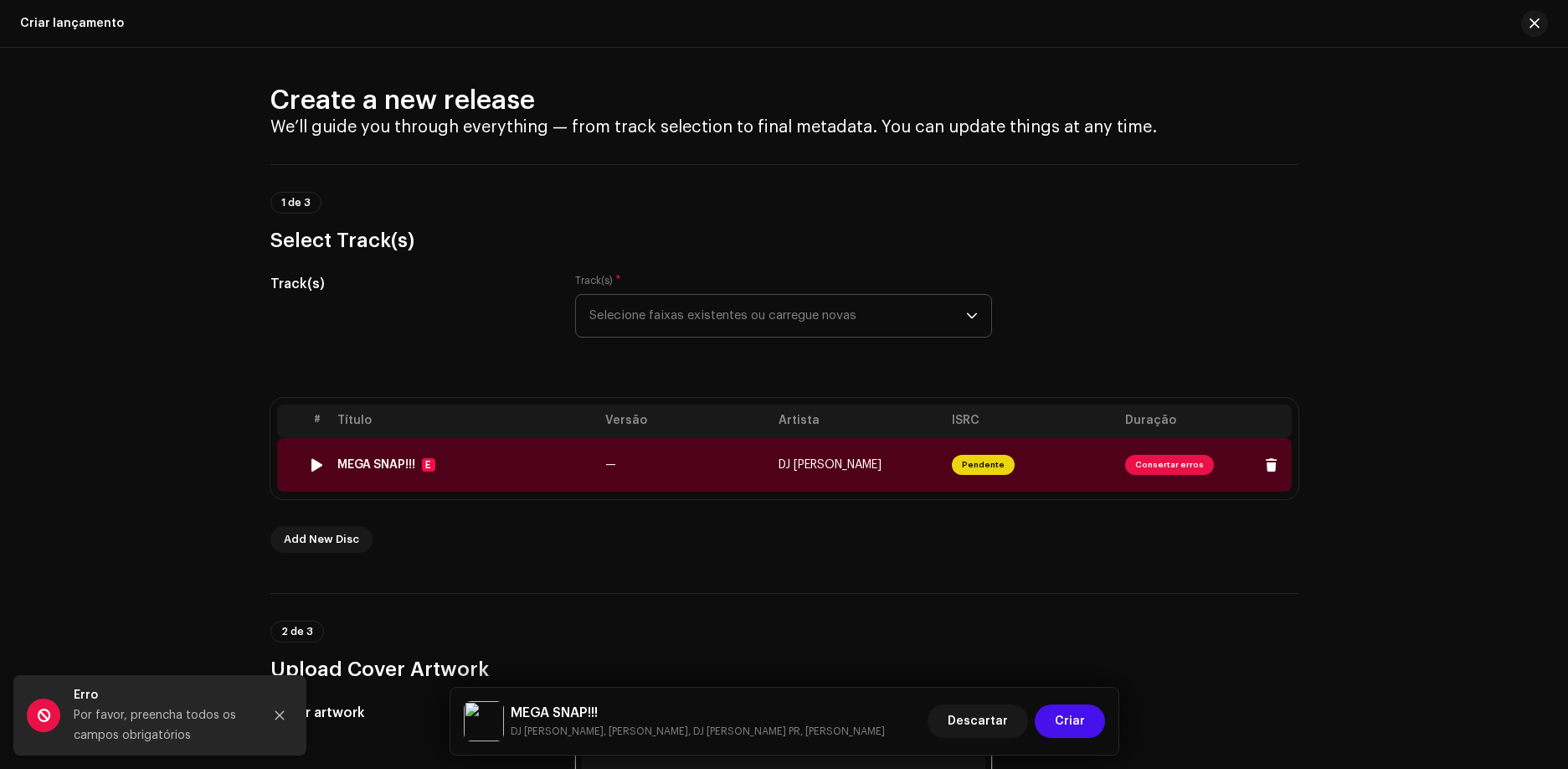
click at [785, 479] on td "DJ [PERSON_NAME]" at bounding box center [859, 464] width 173 height 54
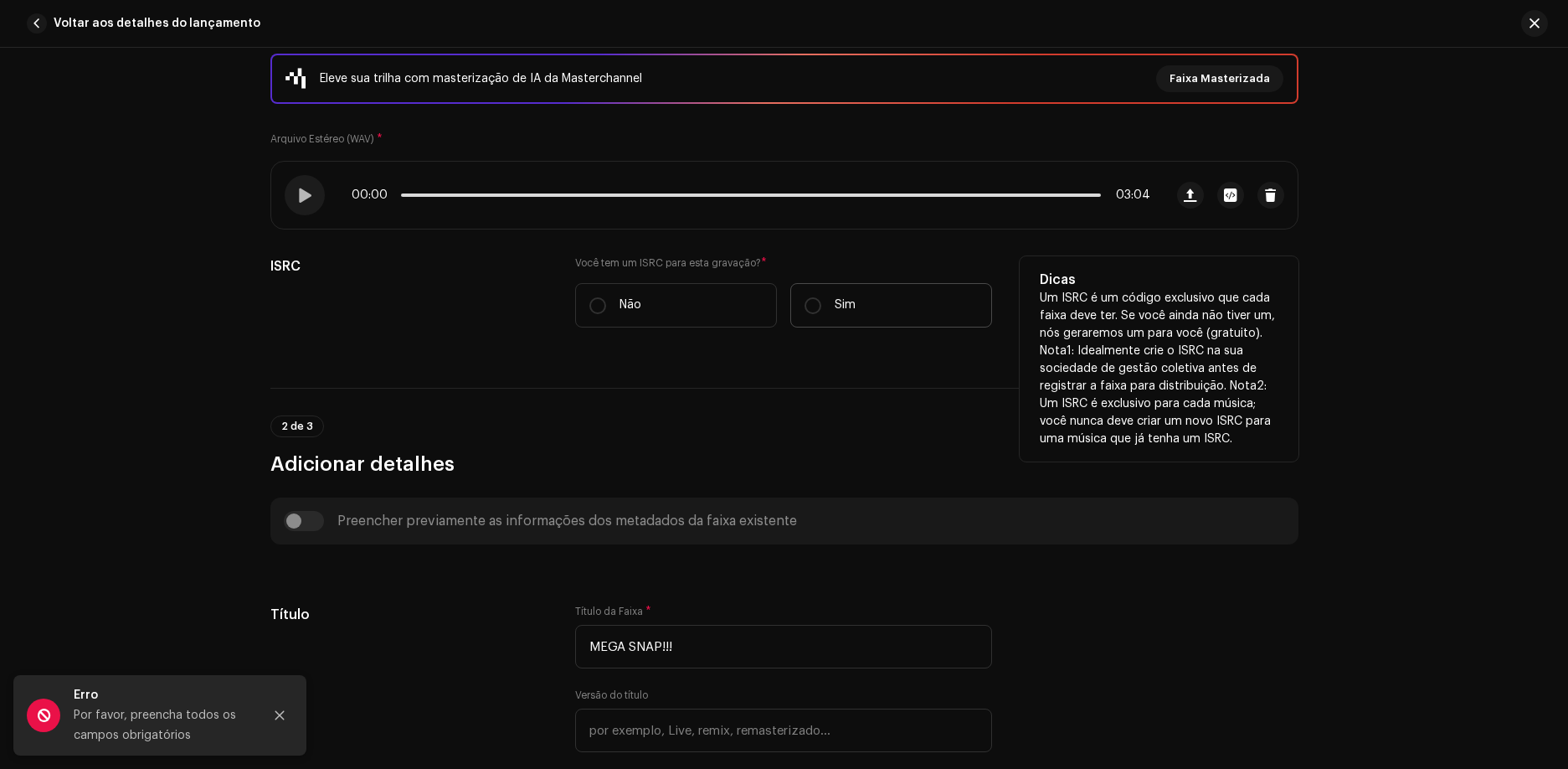
scroll to position [335, 0]
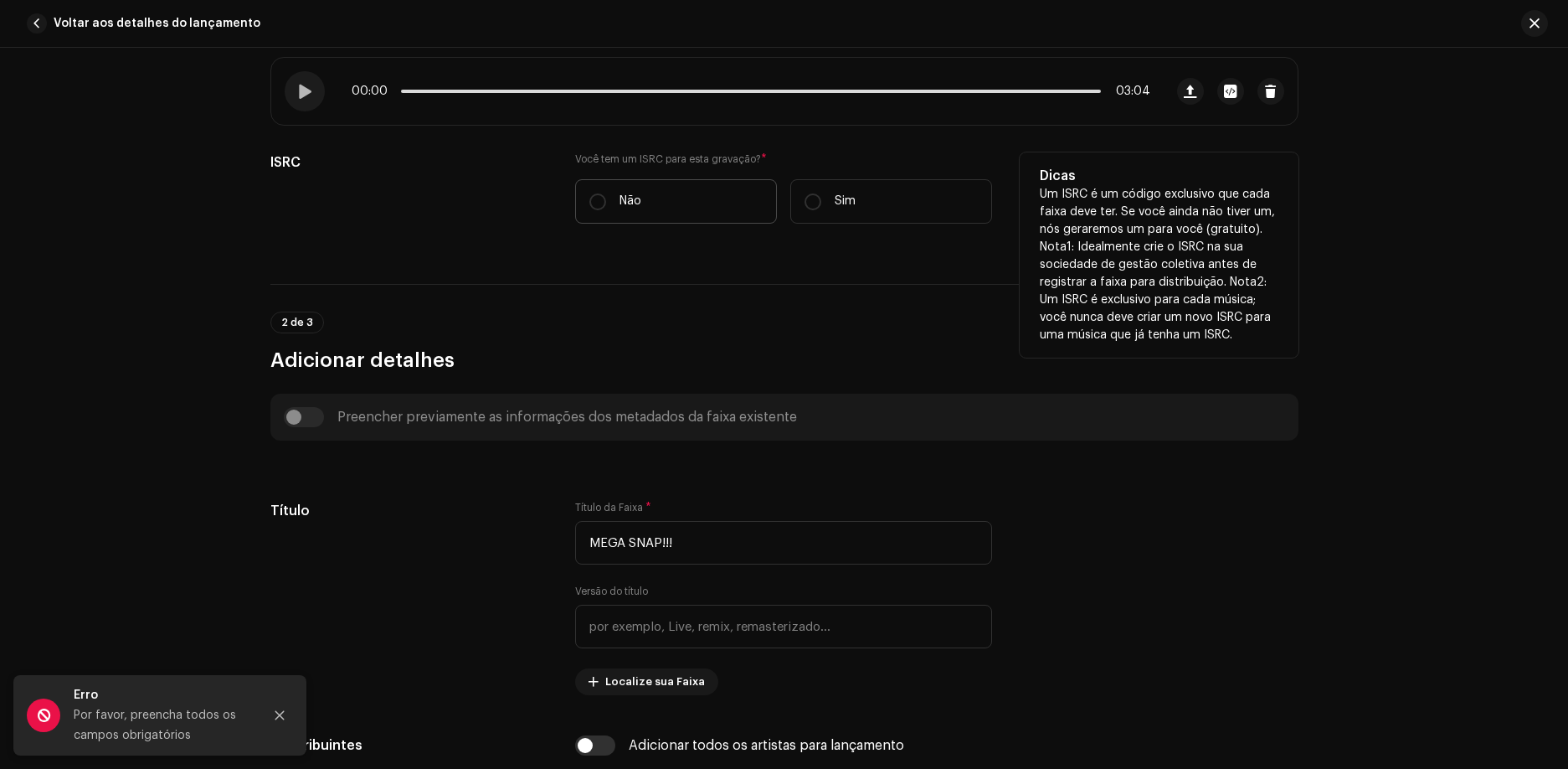
click at [724, 222] on label "Não" at bounding box center [676, 201] width 202 height 44
click at [606, 210] on input "Não" at bounding box center [597, 201] width 17 height 17
radio input "true"
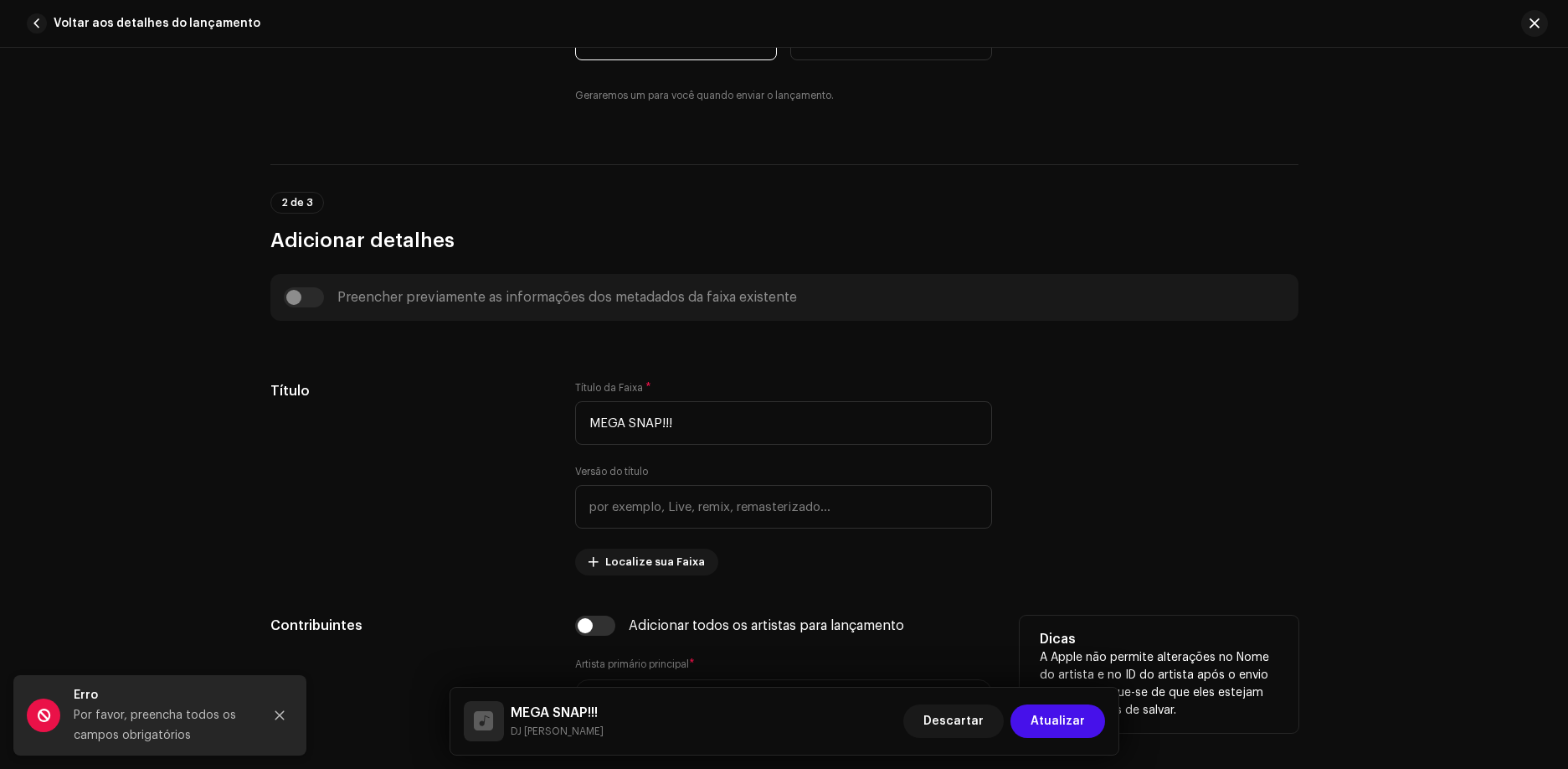
scroll to position [586, 0]
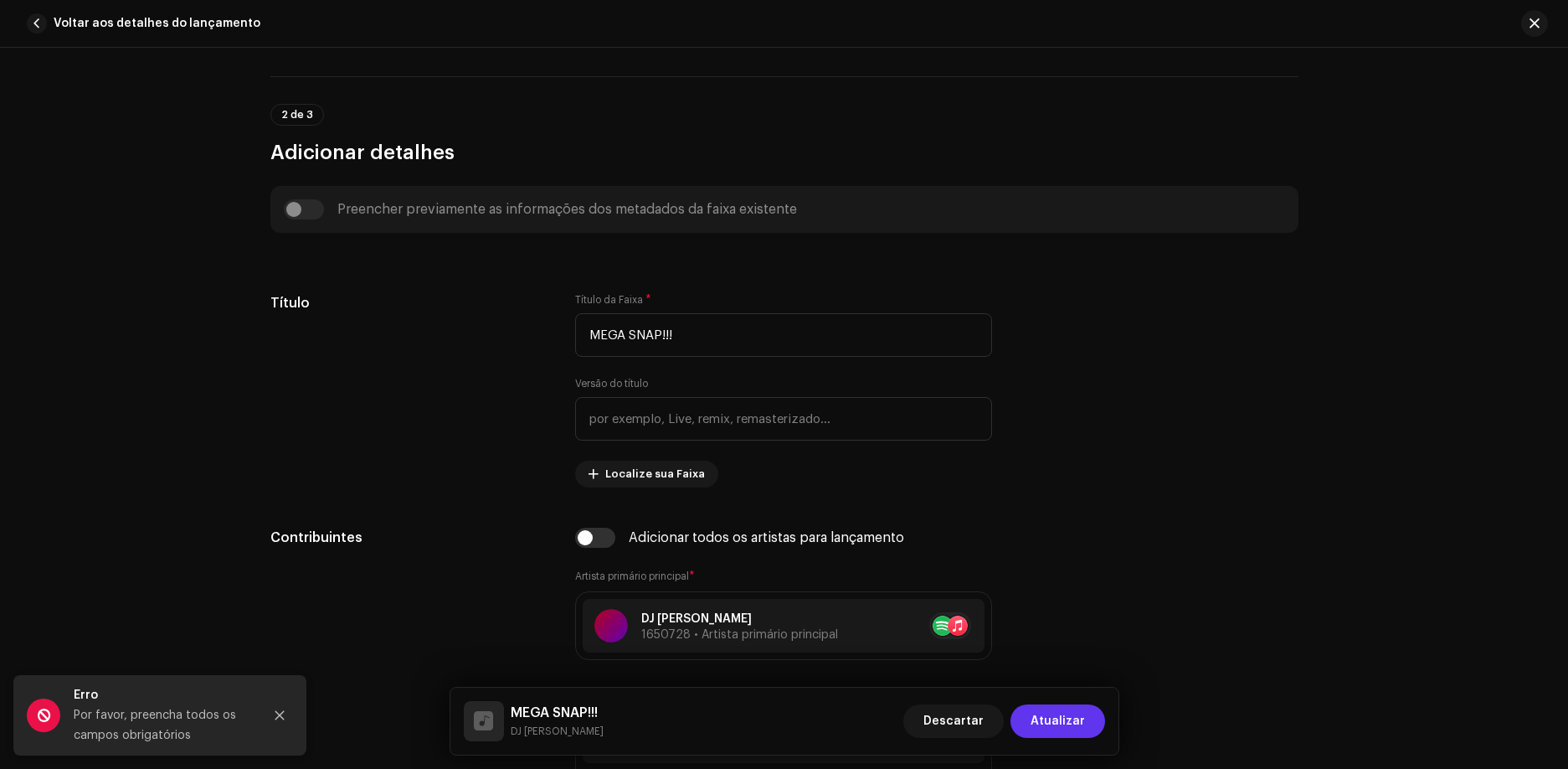
click at [1084, 712] on span "Atualizar" at bounding box center [1058, 721] width 55 height 34
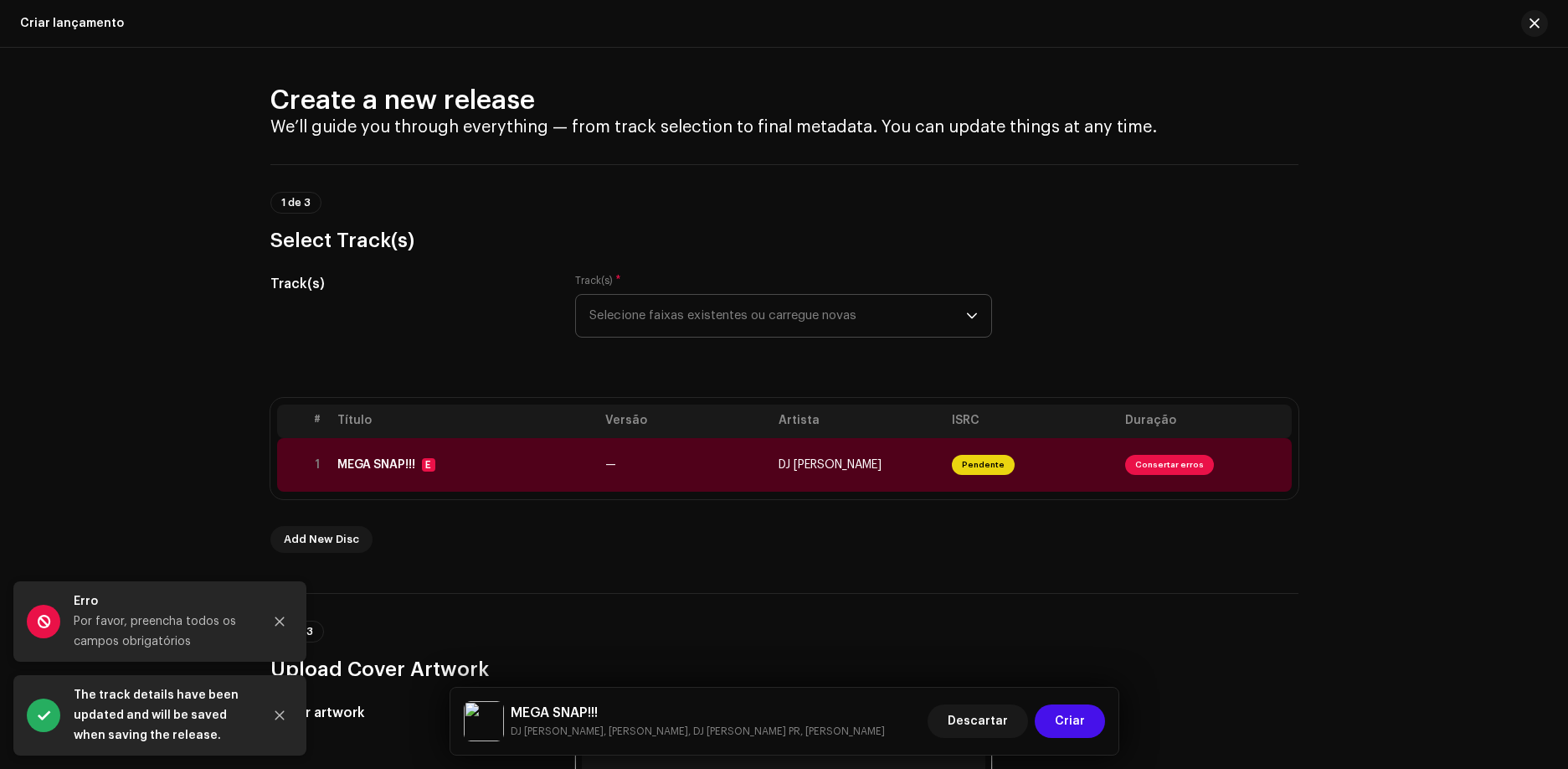
click at [1084, 712] on span "Criar" at bounding box center [1070, 721] width 30 height 34
click at [286, 614] on button "Close" at bounding box center [280, 622] width 34 height 34
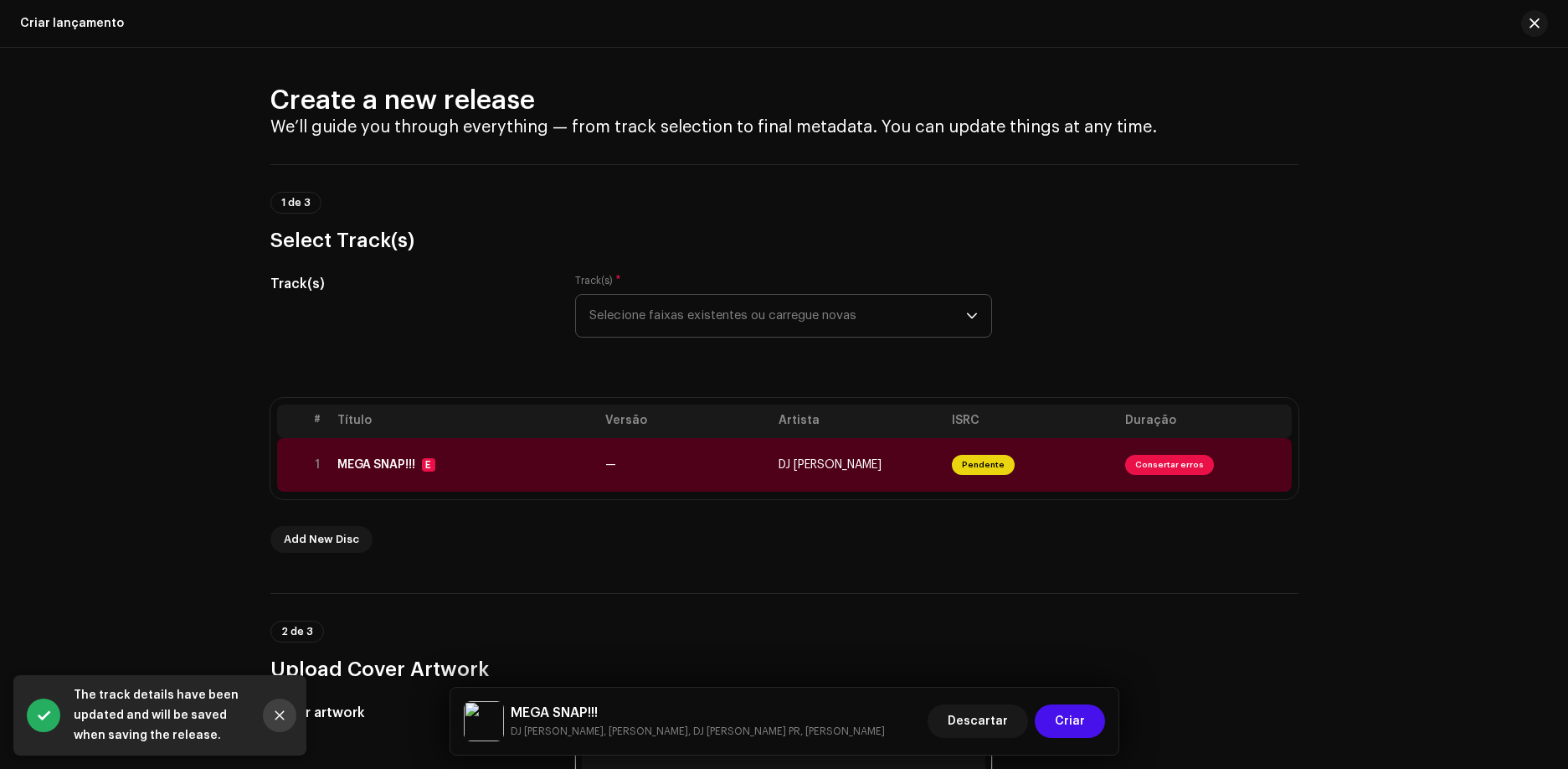
click at [284, 712] on icon "Close" at bounding box center [280, 716] width 9 height 9
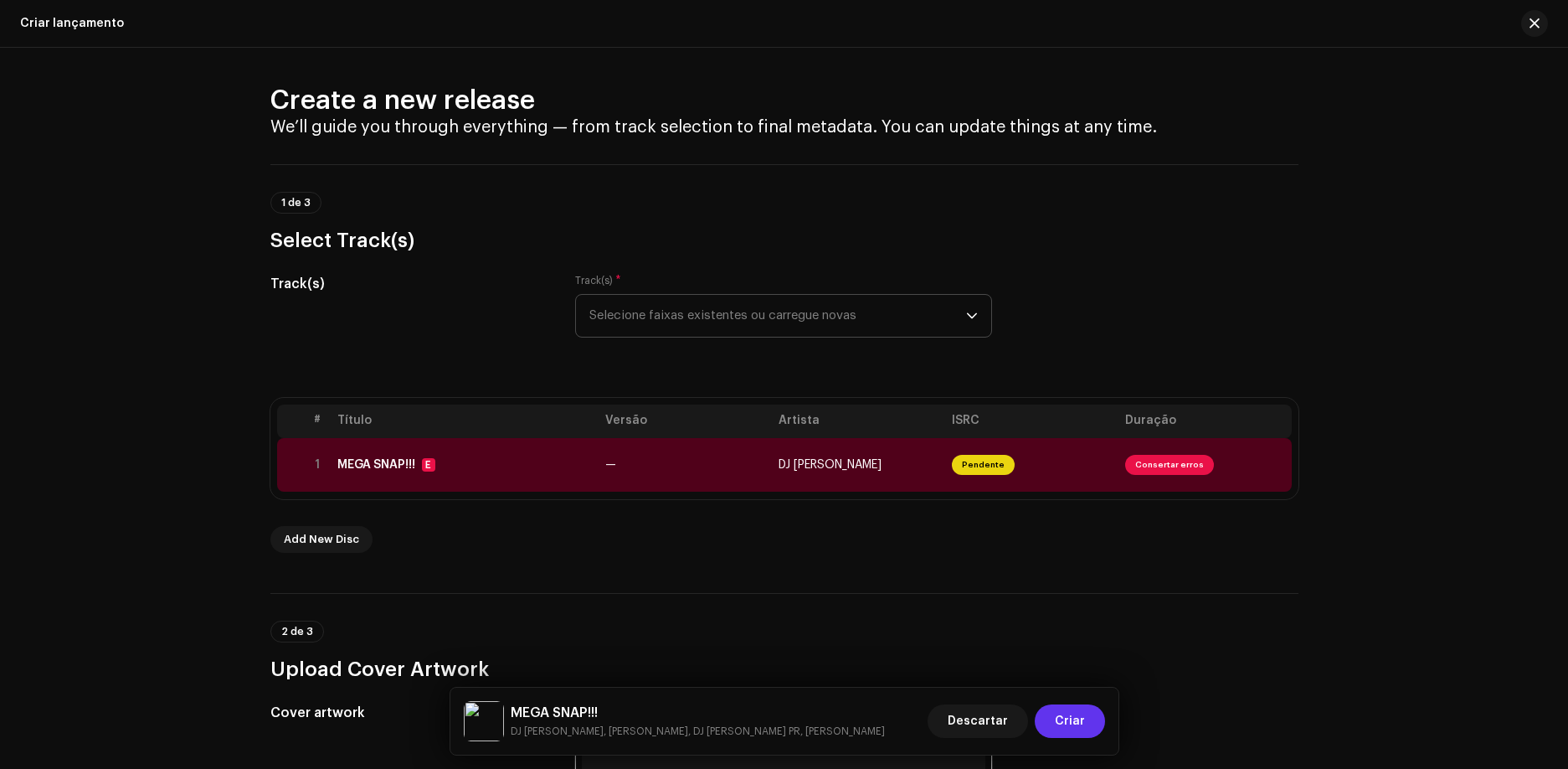
click at [1082, 715] on span "Criar" at bounding box center [1070, 721] width 30 height 34
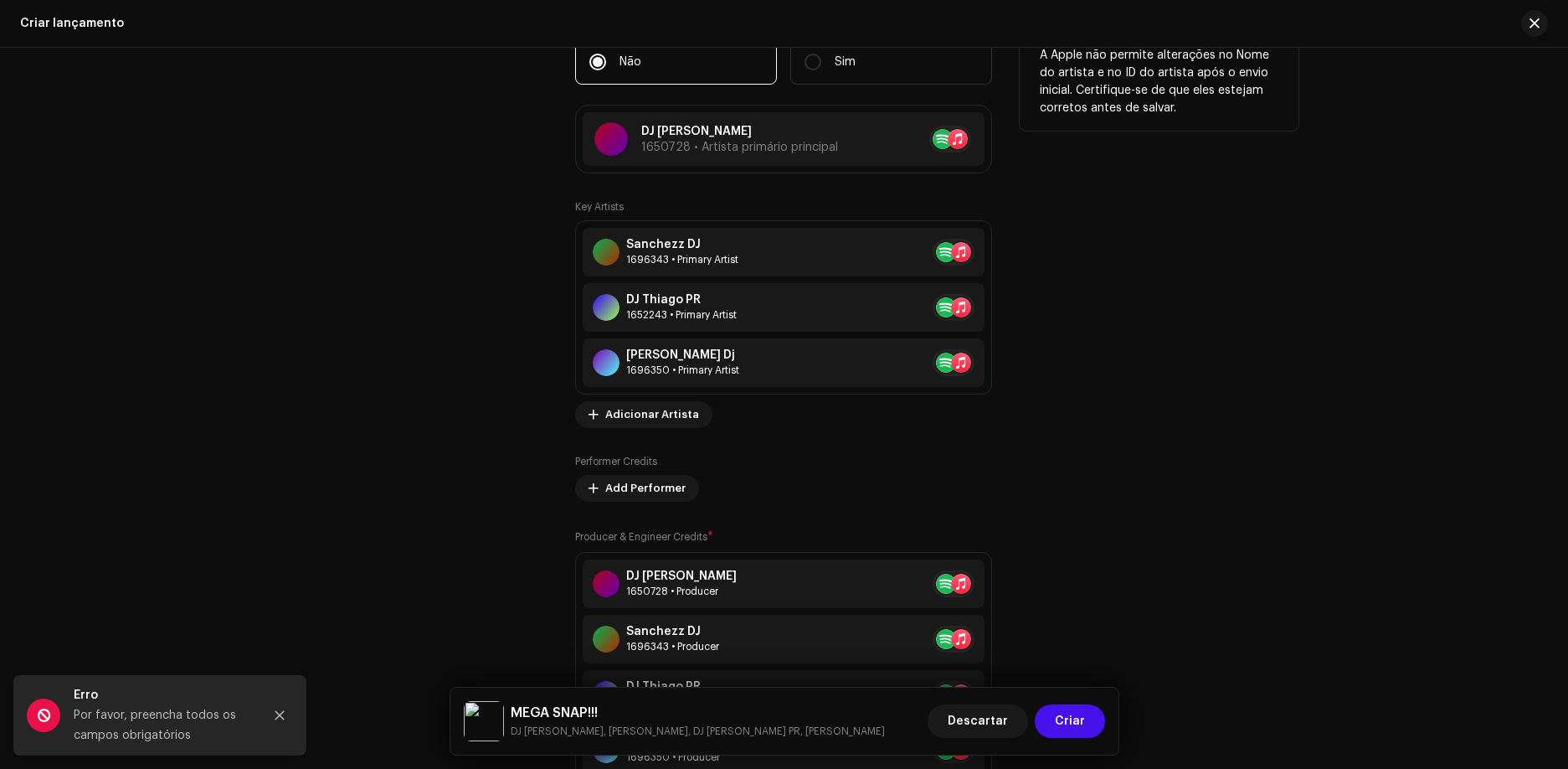
scroll to position [2099, 0]
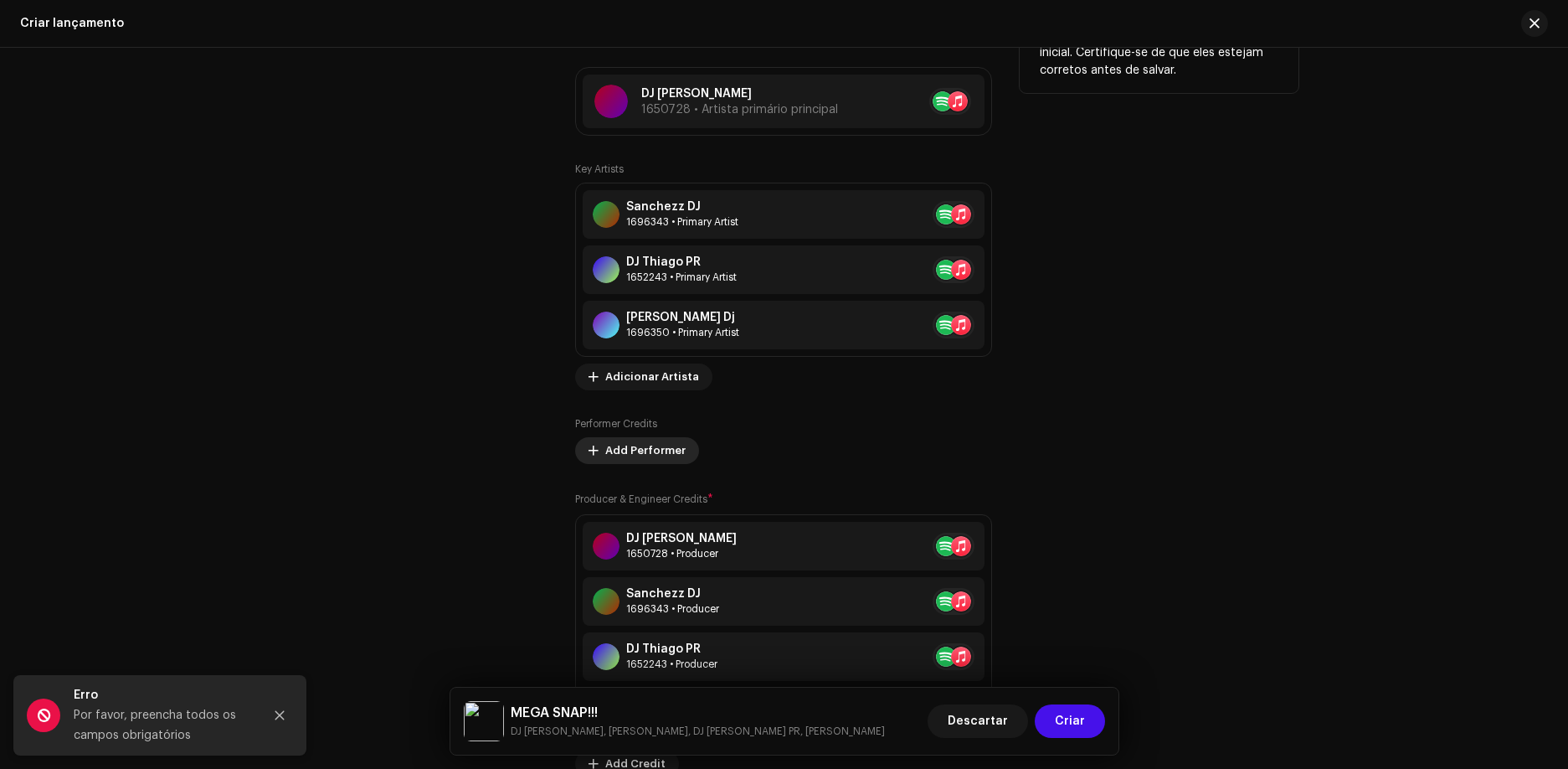
click at [647, 456] on span "Add Performer" at bounding box center [645, 450] width 80 height 34
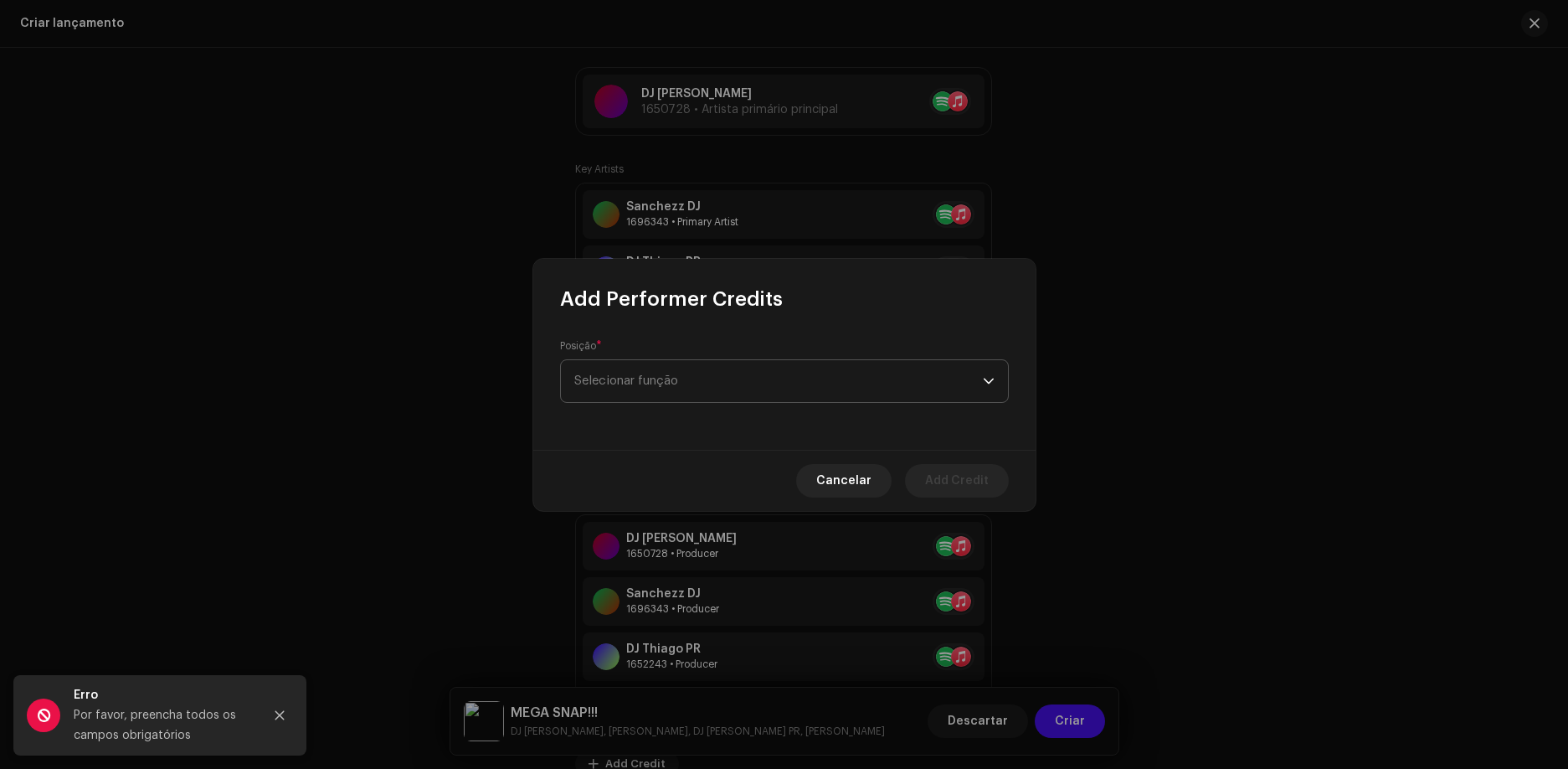
click at [726, 368] on span "Selecionar função" at bounding box center [778, 381] width 409 height 41
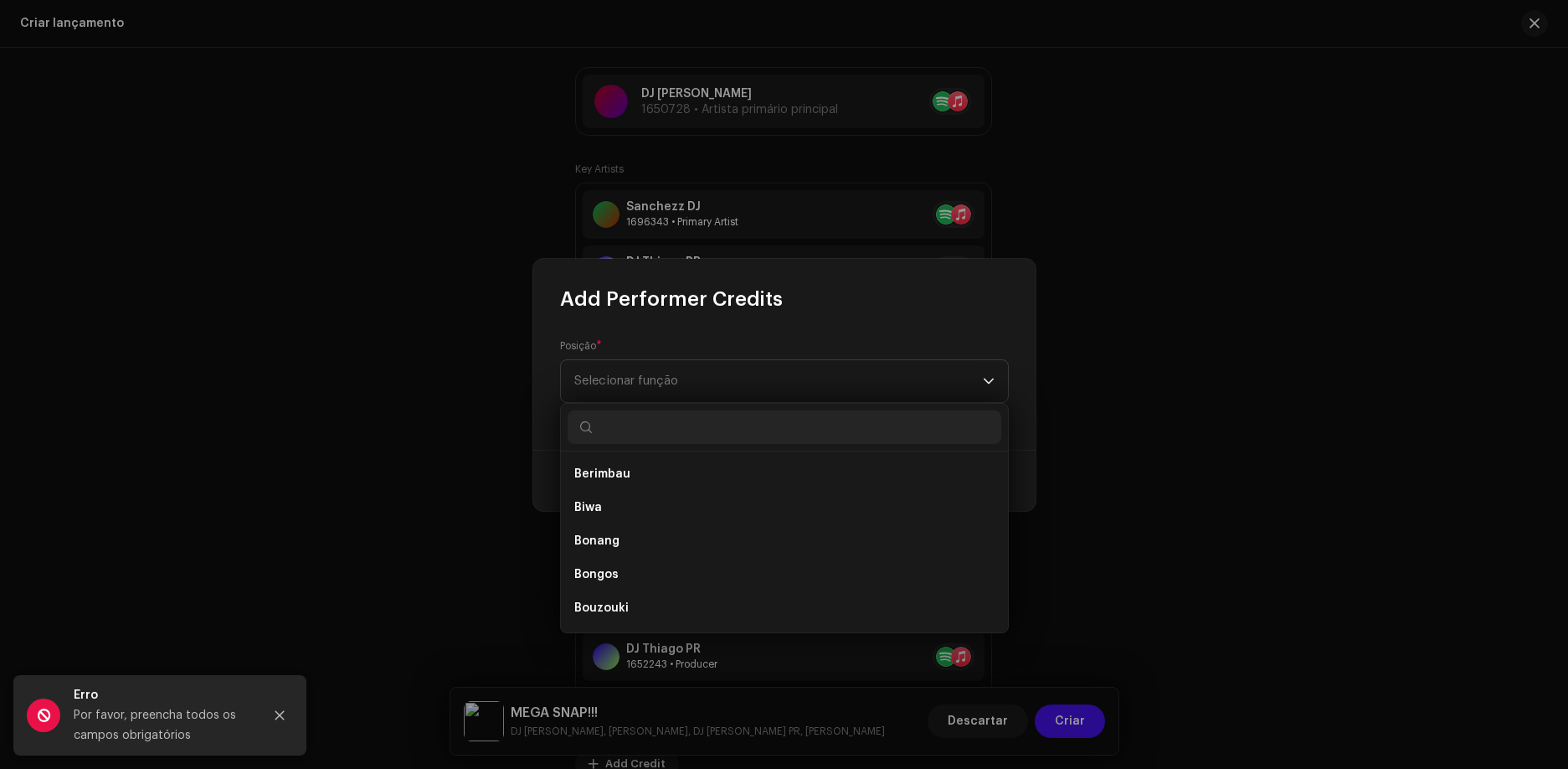
scroll to position [2094, 0]
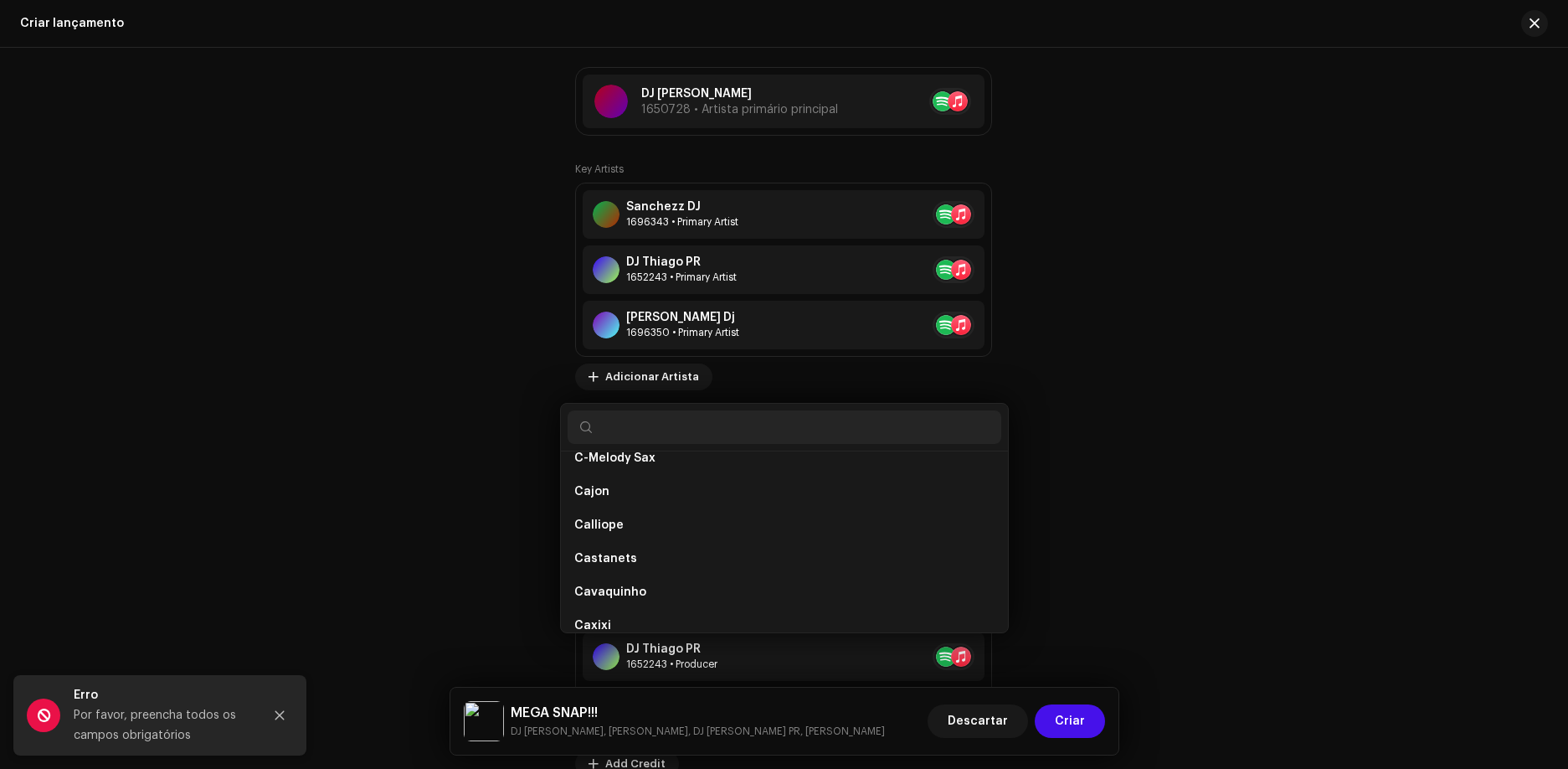
click at [238, 415] on div "Add Performer Credits Posição * Selecionar função Cancelar Add Credit" at bounding box center [784, 384] width 1568 height 769
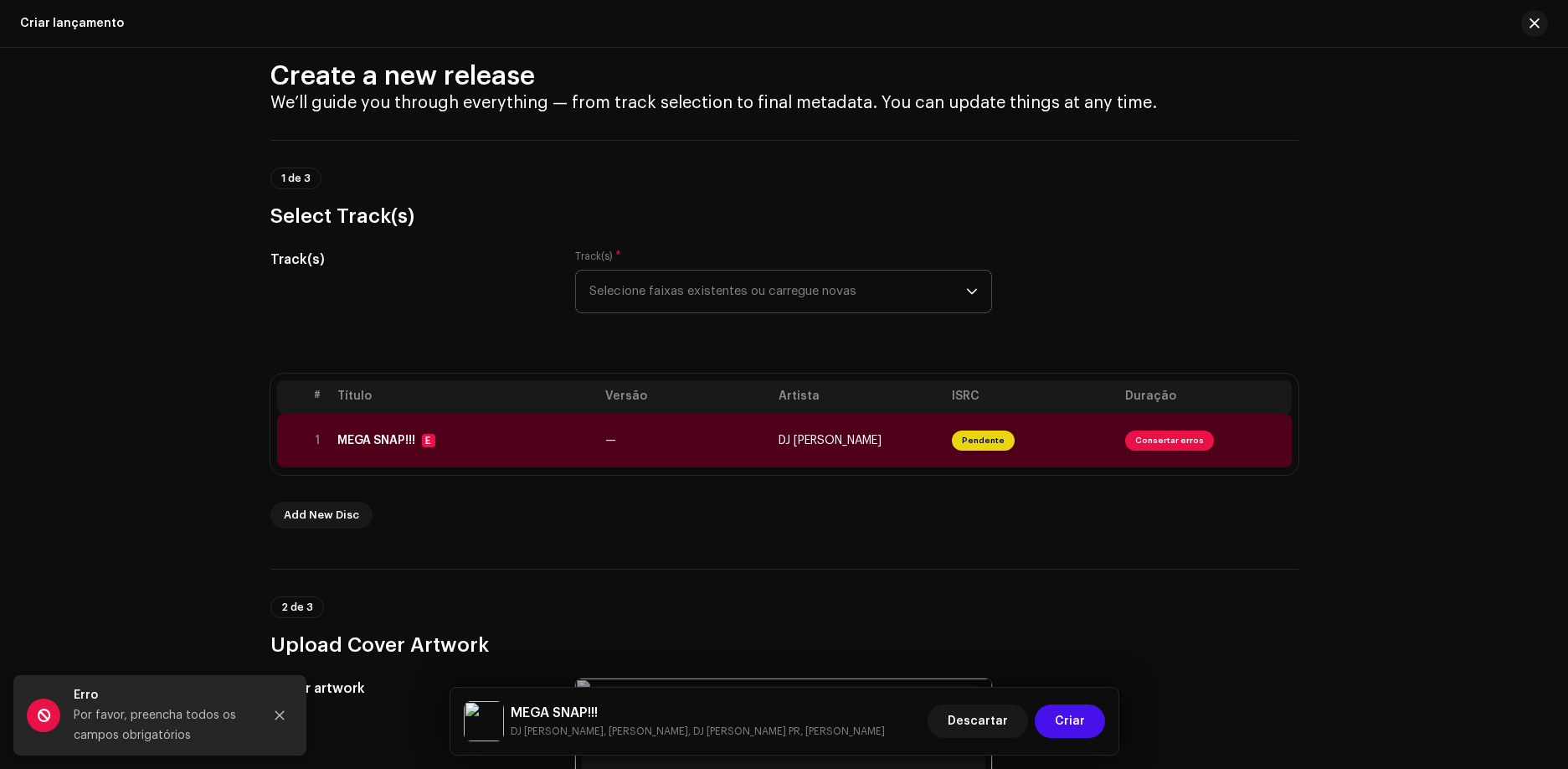
scroll to position [0, 0]
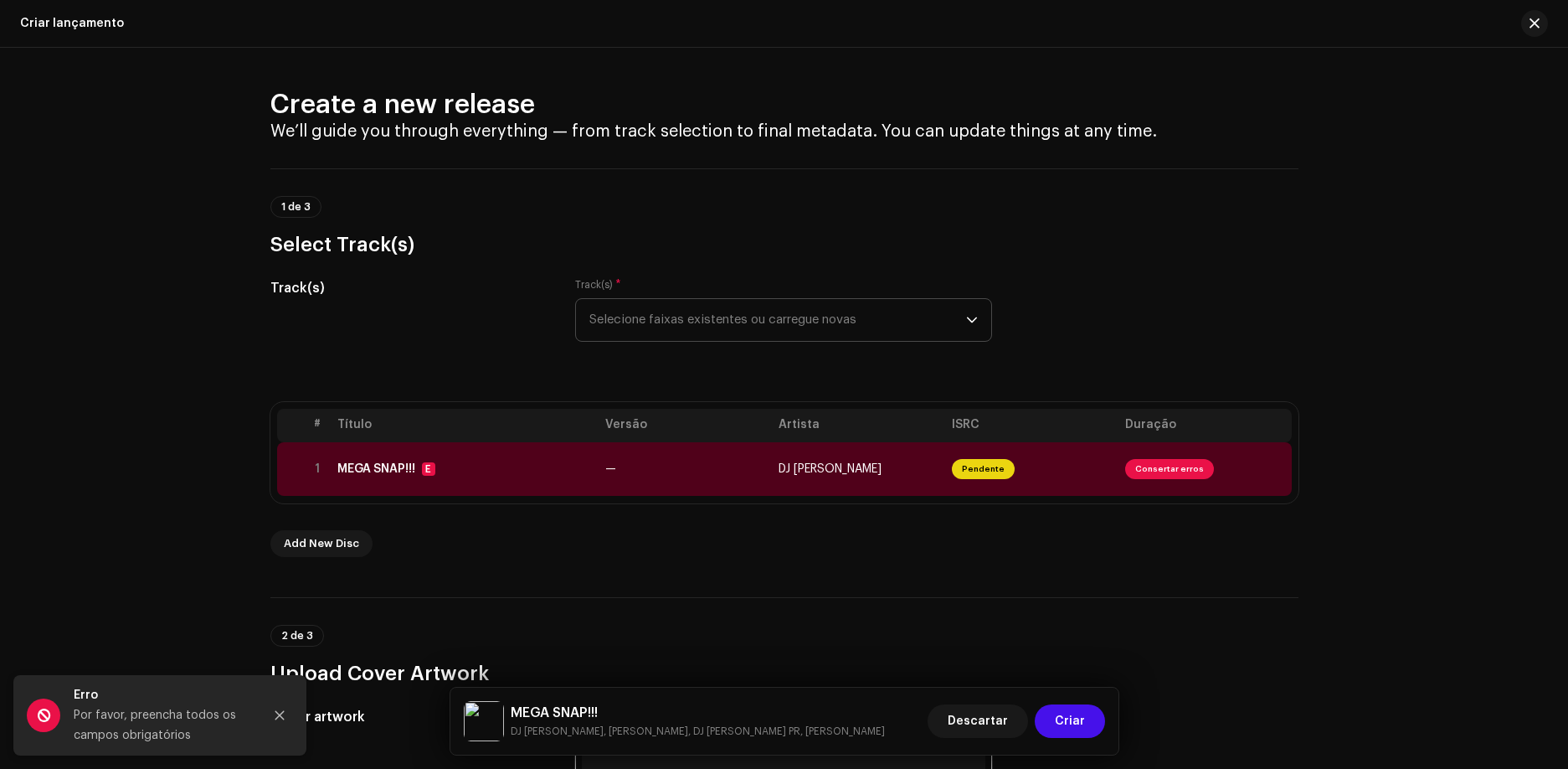
click at [579, 434] on th "Título" at bounding box center [465, 426] width 268 height 34
click at [579, 454] on td "MEGA SNAP!!! E" at bounding box center [465, 469] width 268 height 54
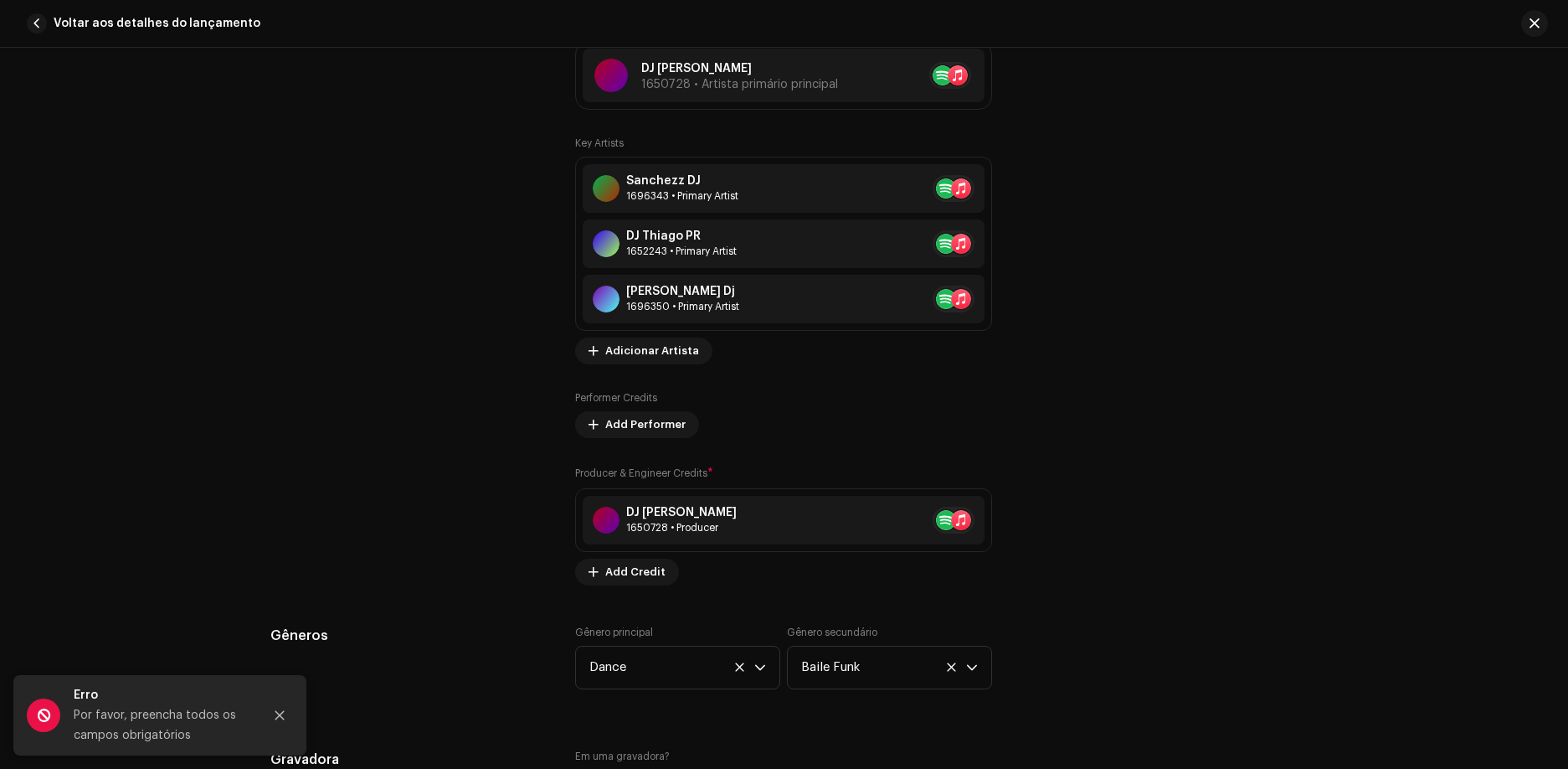
scroll to position [1172, 0]
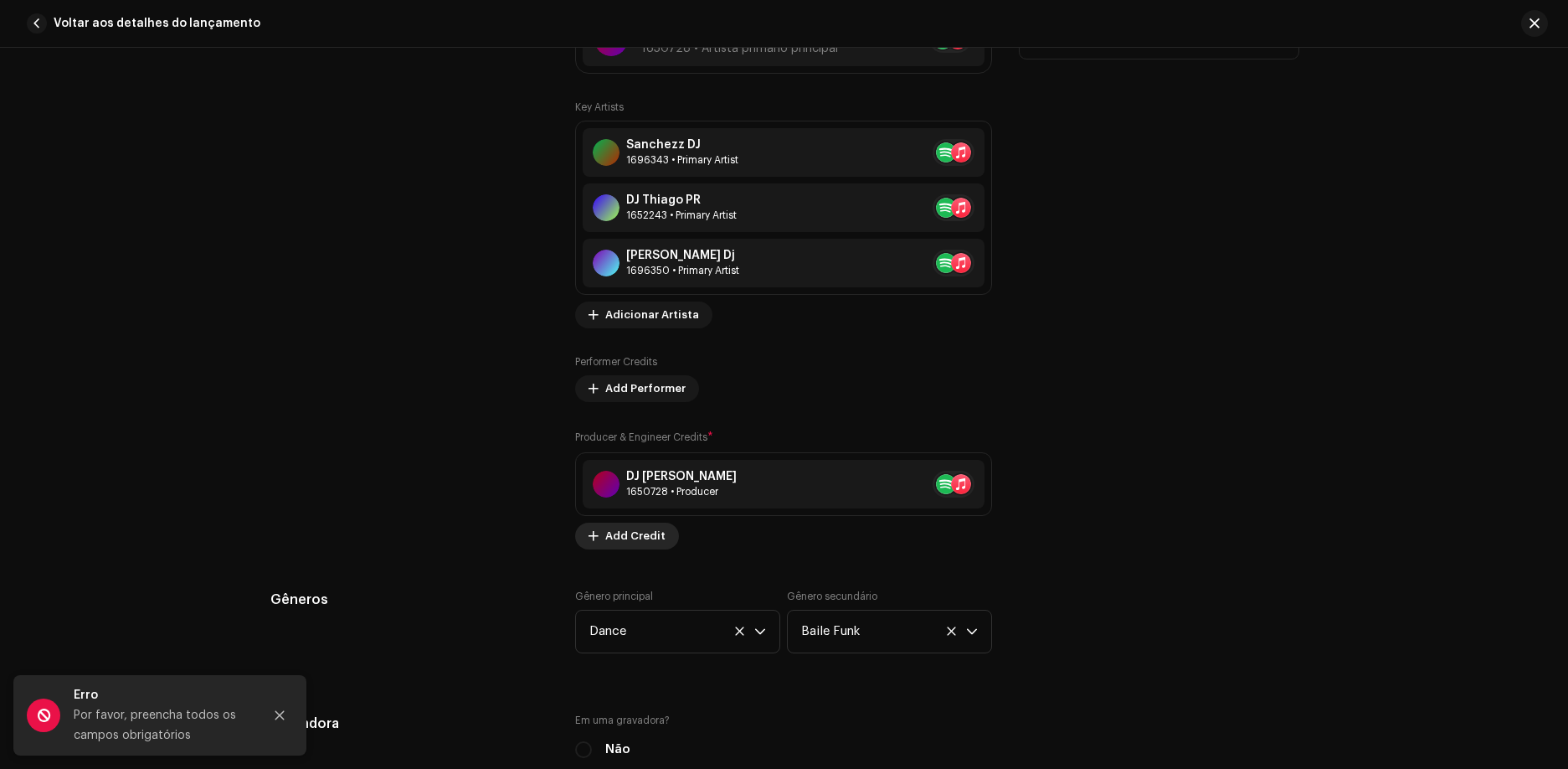
click at [626, 532] on span "Add Credit" at bounding box center [635, 536] width 60 height 34
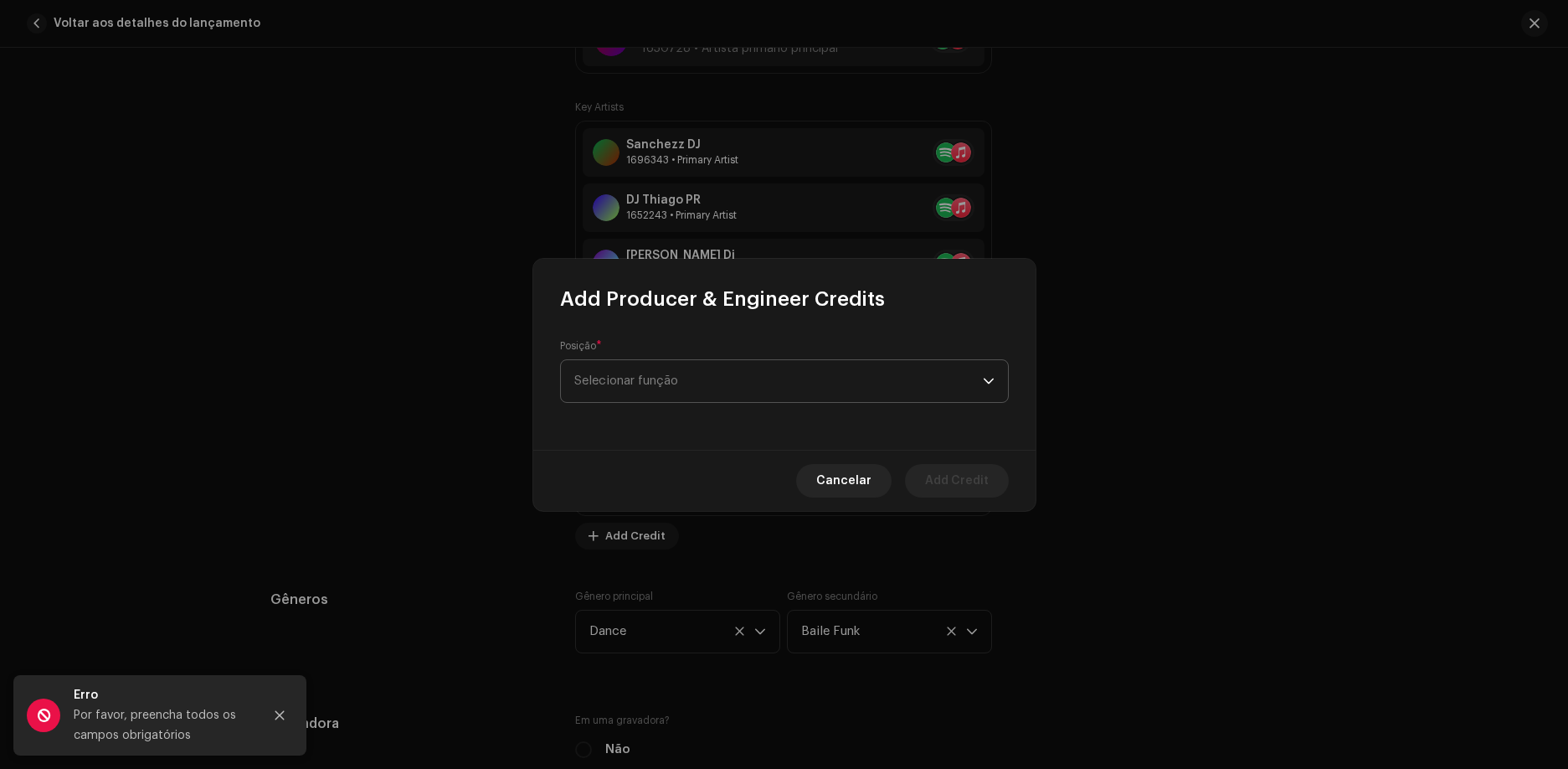
click at [703, 392] on span "Selecionar função" at bounding box center [778, 381] width 409 height 41
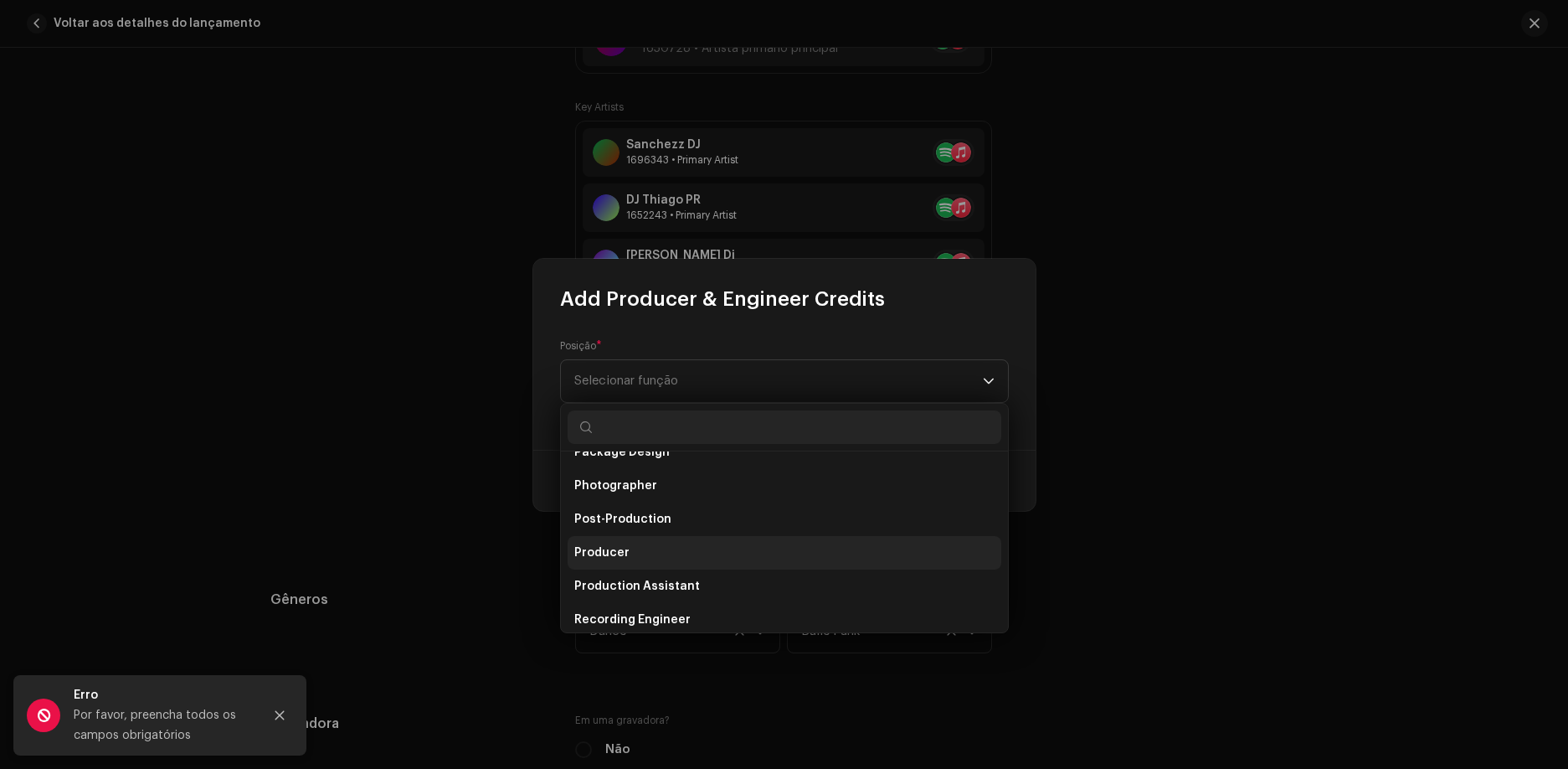
scroll to position [586, 0]
click at [657, 550] on li "Producer" at bounding box center [784, 559] width 433 height 34
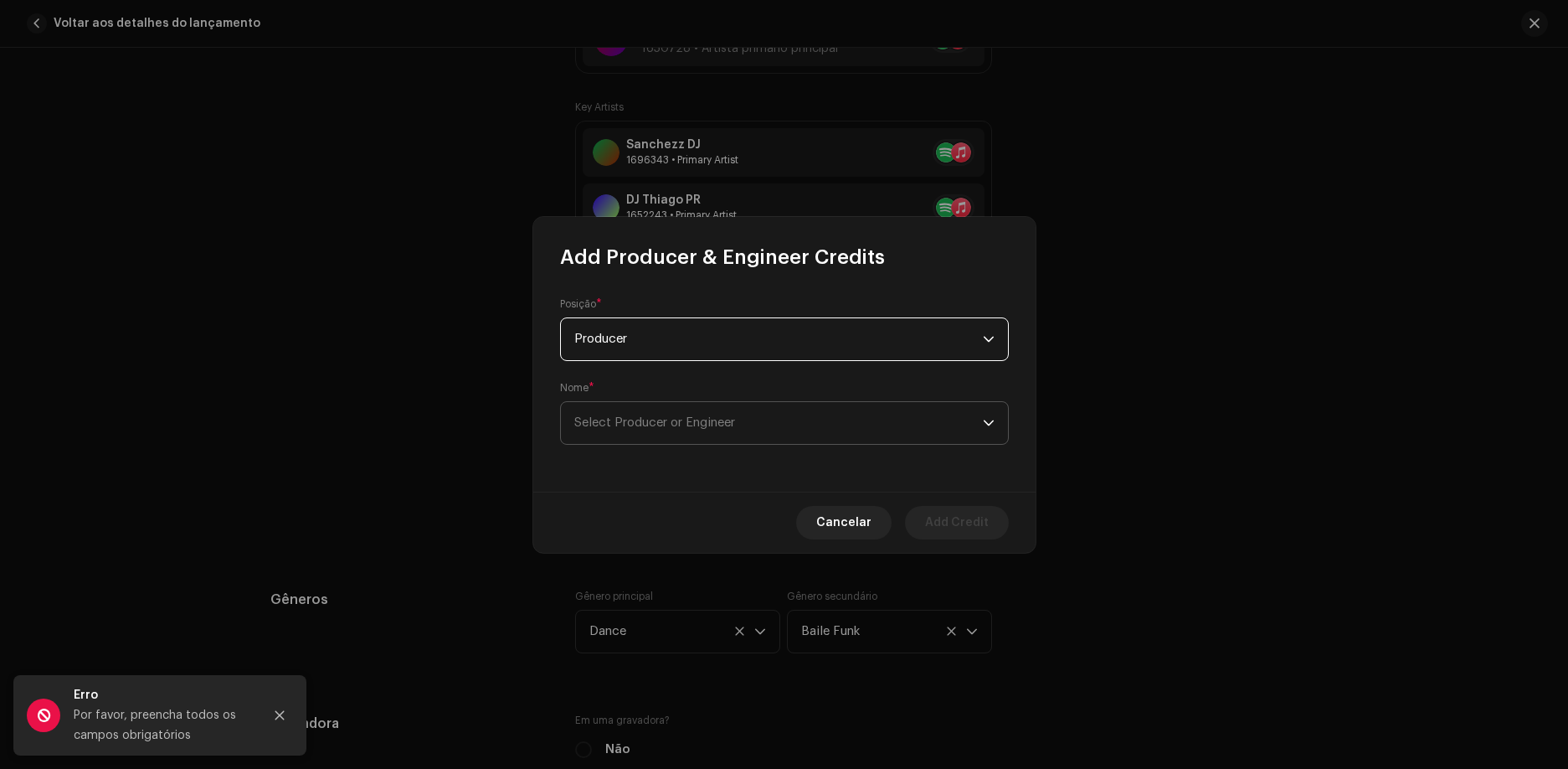
click at [750, 403] on span "Select Producer or Engineer" at bounding box center [778, 422] width 409 height 41
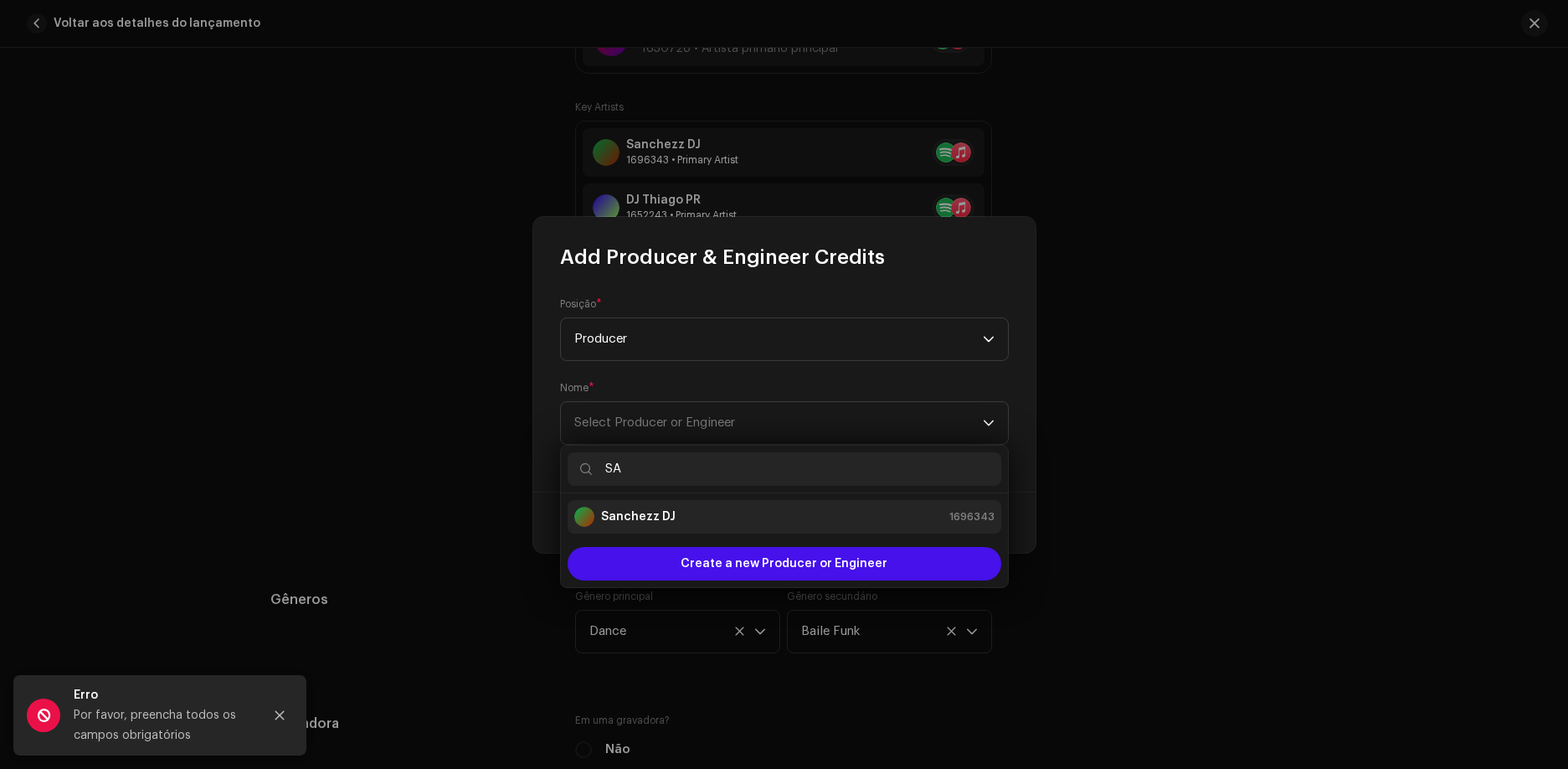
type input "SA"
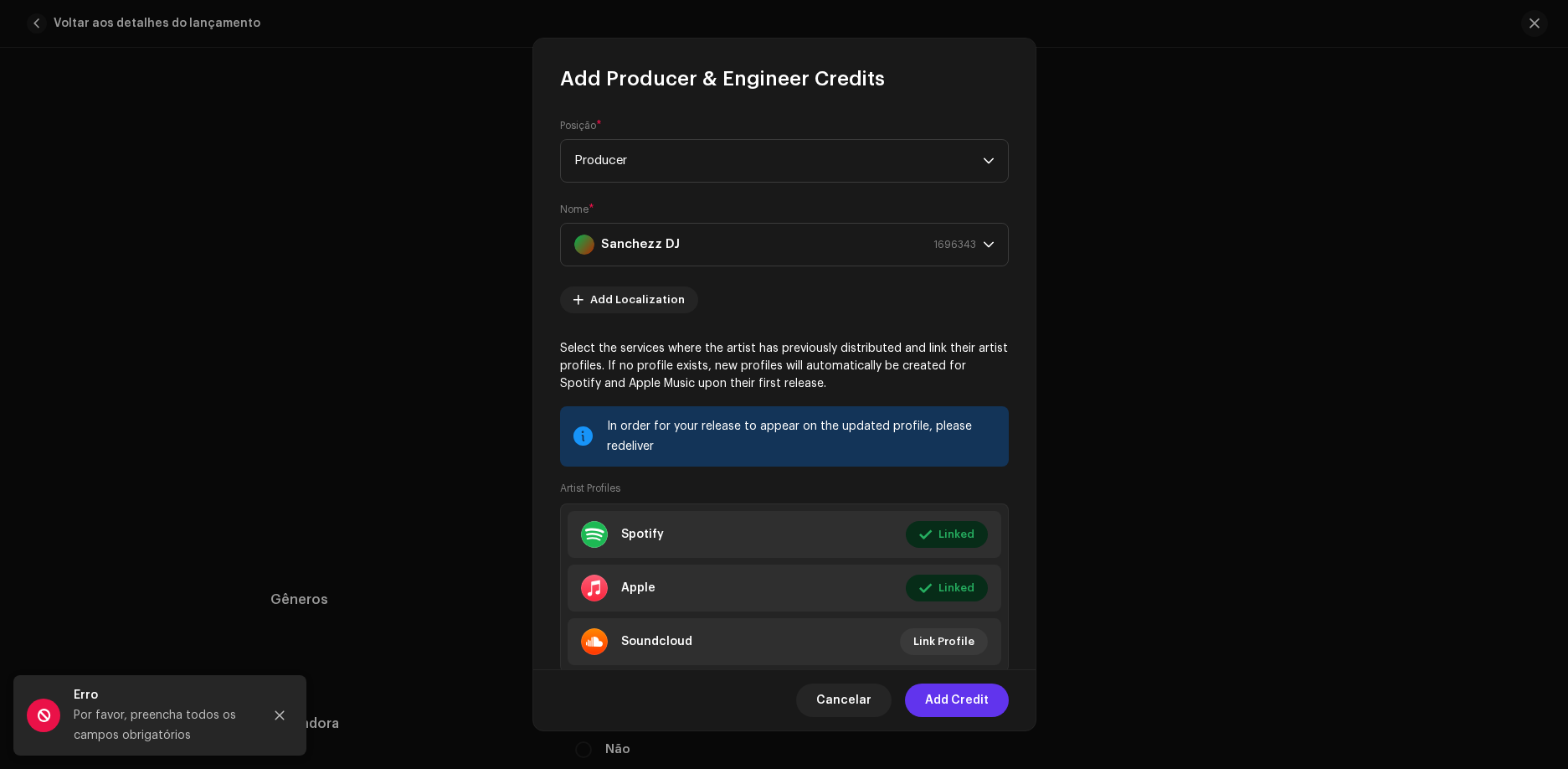
click at [965, 702] on span "Add Credit" at bounding box center [957, 700] width 64 height 34
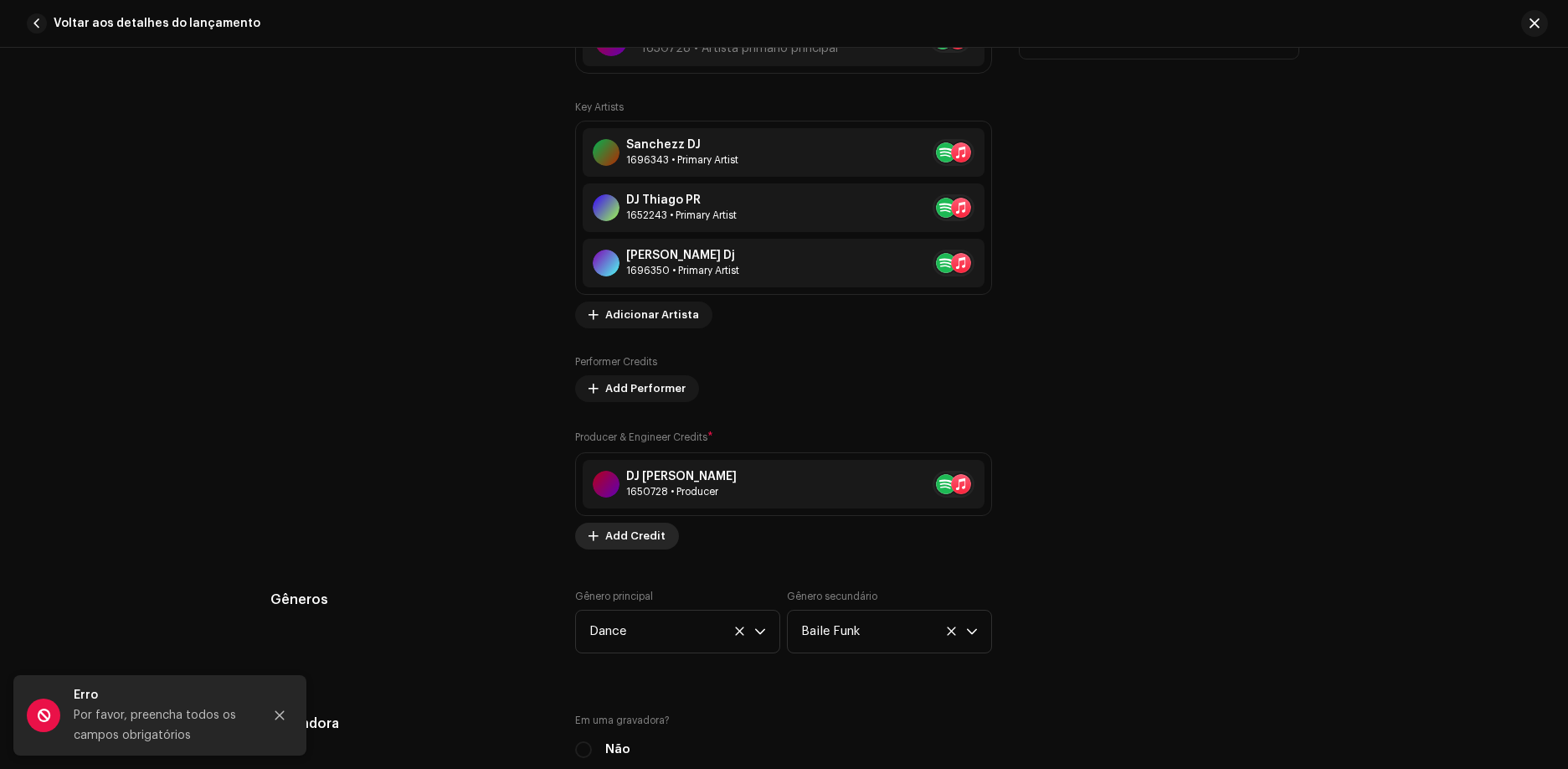
click at [619, 538] on span "Add Credit" at bounding box center [635, 536] width 60 height 34
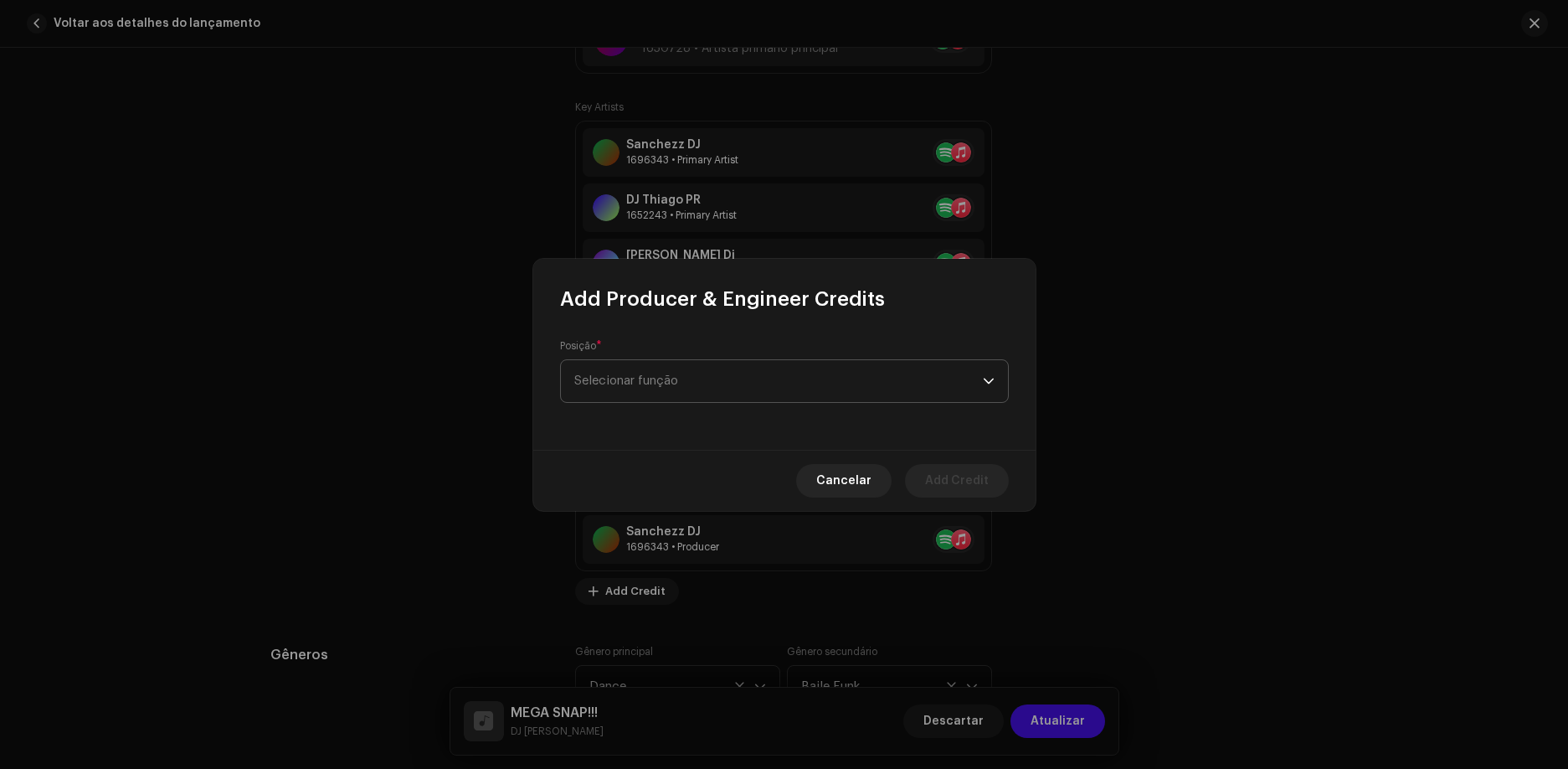
click at [731, 365] on span "Selecionar função" at bounding box center [778, 381] width 409 height 41
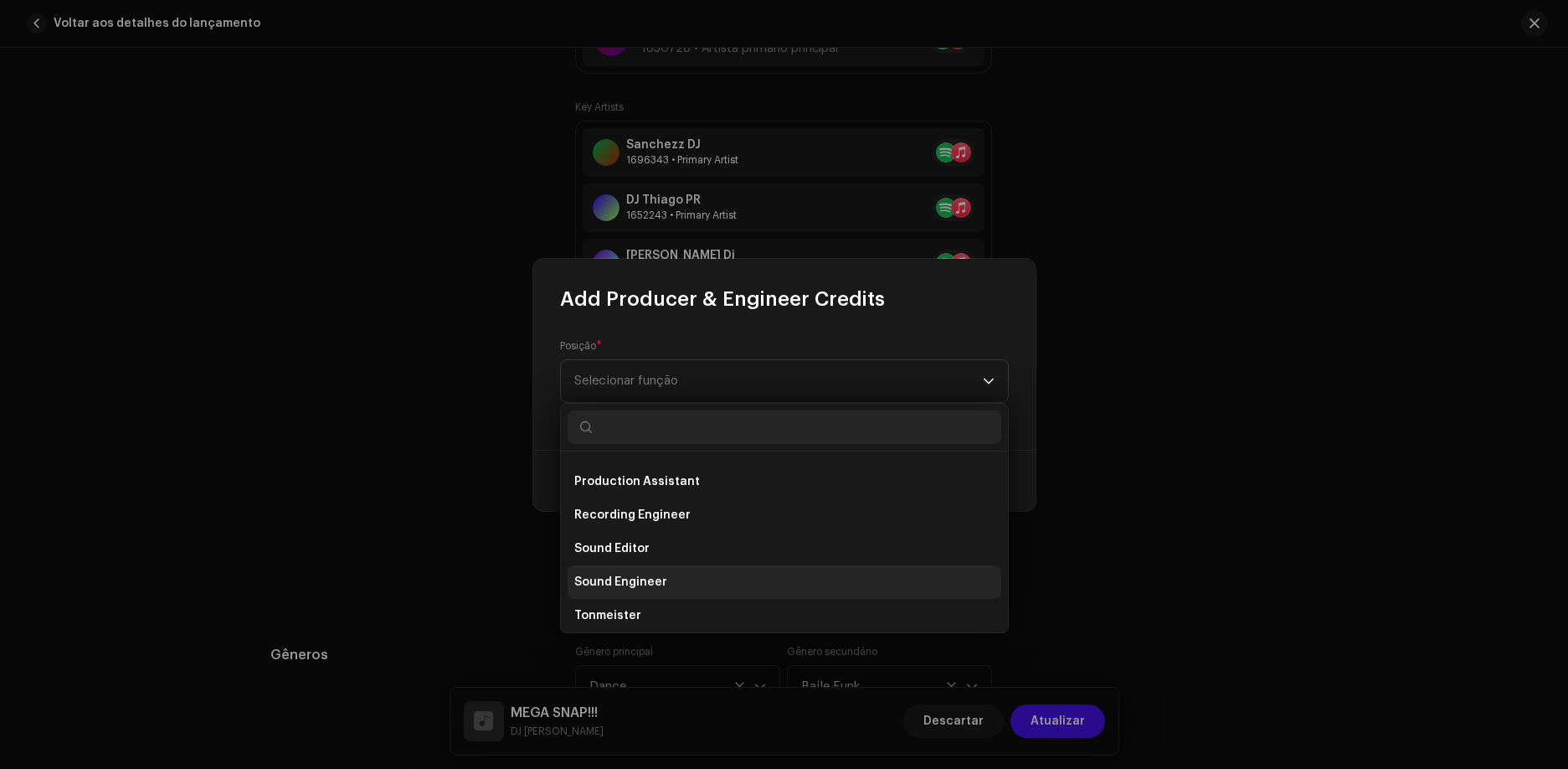
scroll to position [569, 0]
click at [634, 562] on li "Producer" at bounding box center [784, 576] width 433 height 34
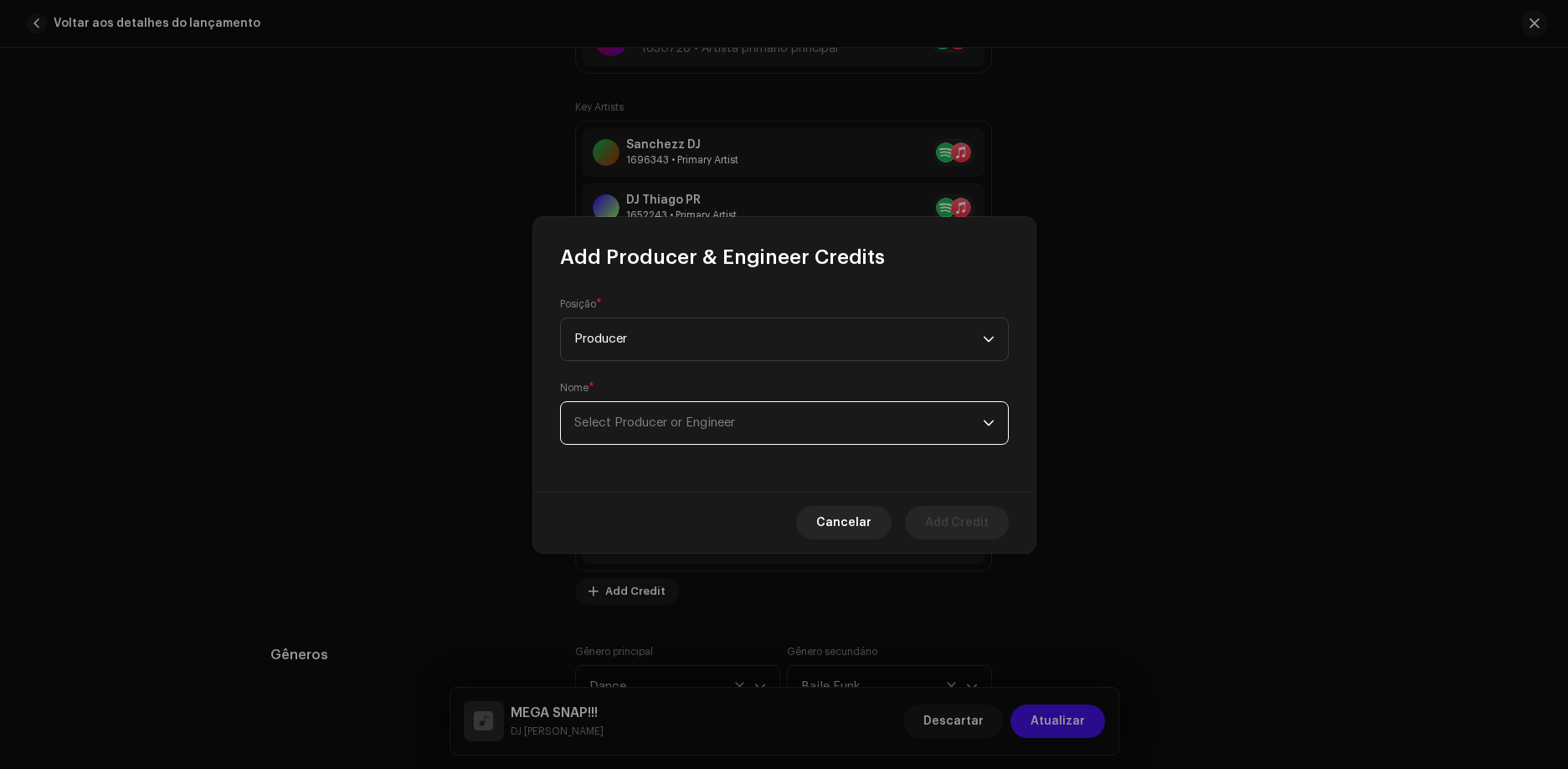
click at [749, 414] on span "Select Producer or Engineer" at bounding box center [778, 422] width 409 height 41
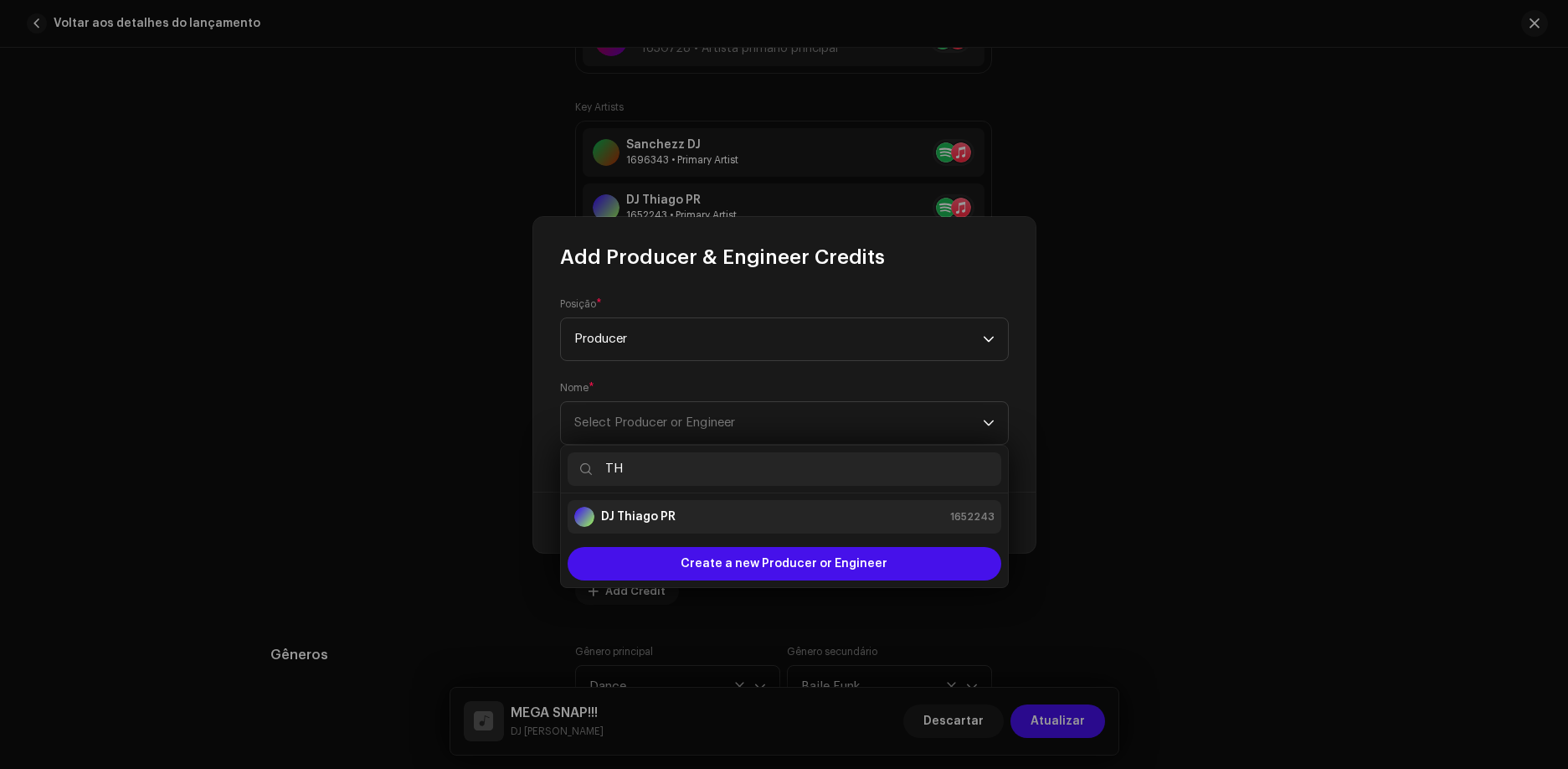
type input "TH"
click at [725, 522] on div "DJ [PERSON_NAME] PR 1652243" at bounding box center [784, 516] width 420 height 20
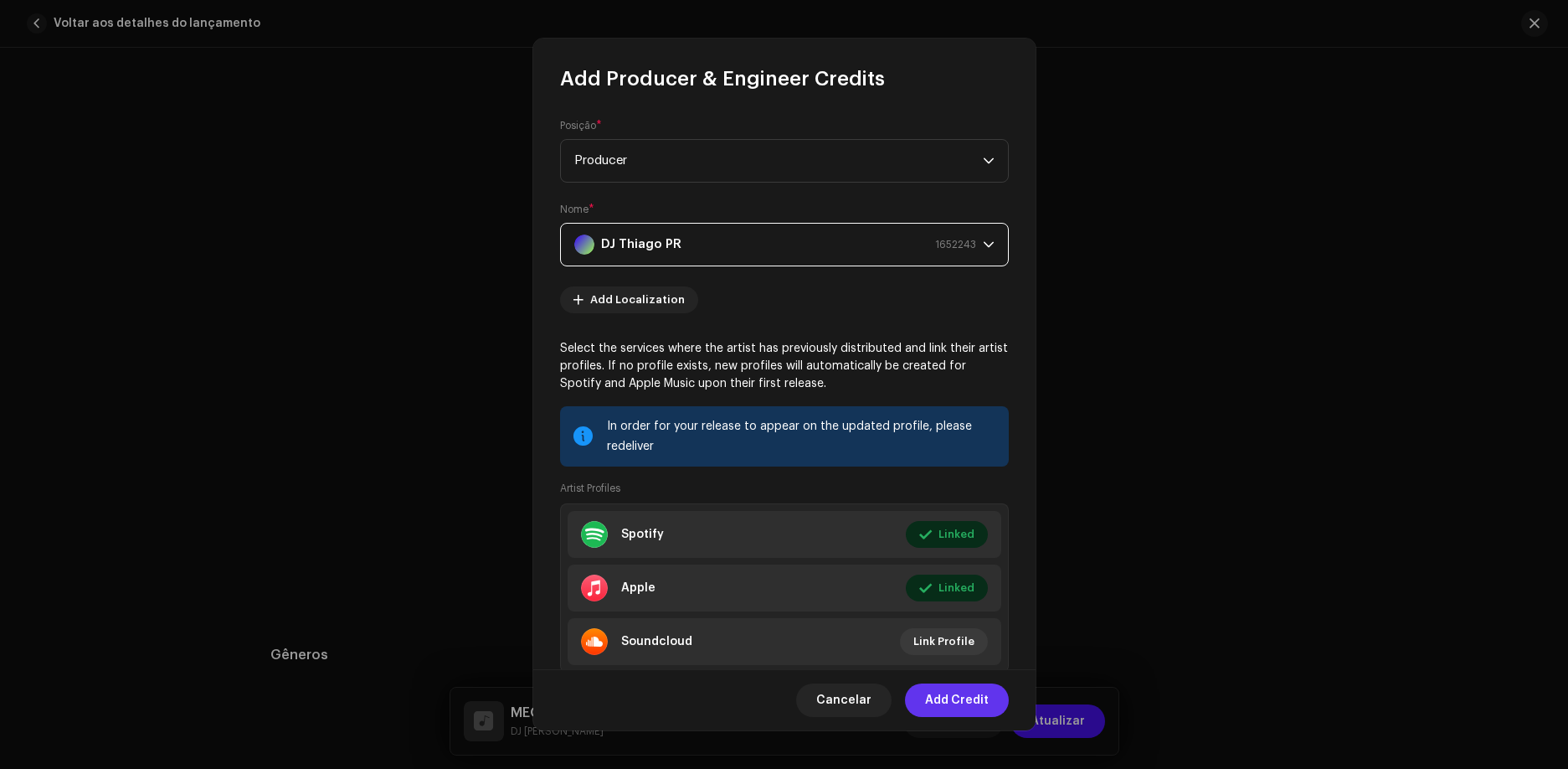
click at [977, 703] on span "Add Credit" at bounding box center [957, 700] width 64 height 34
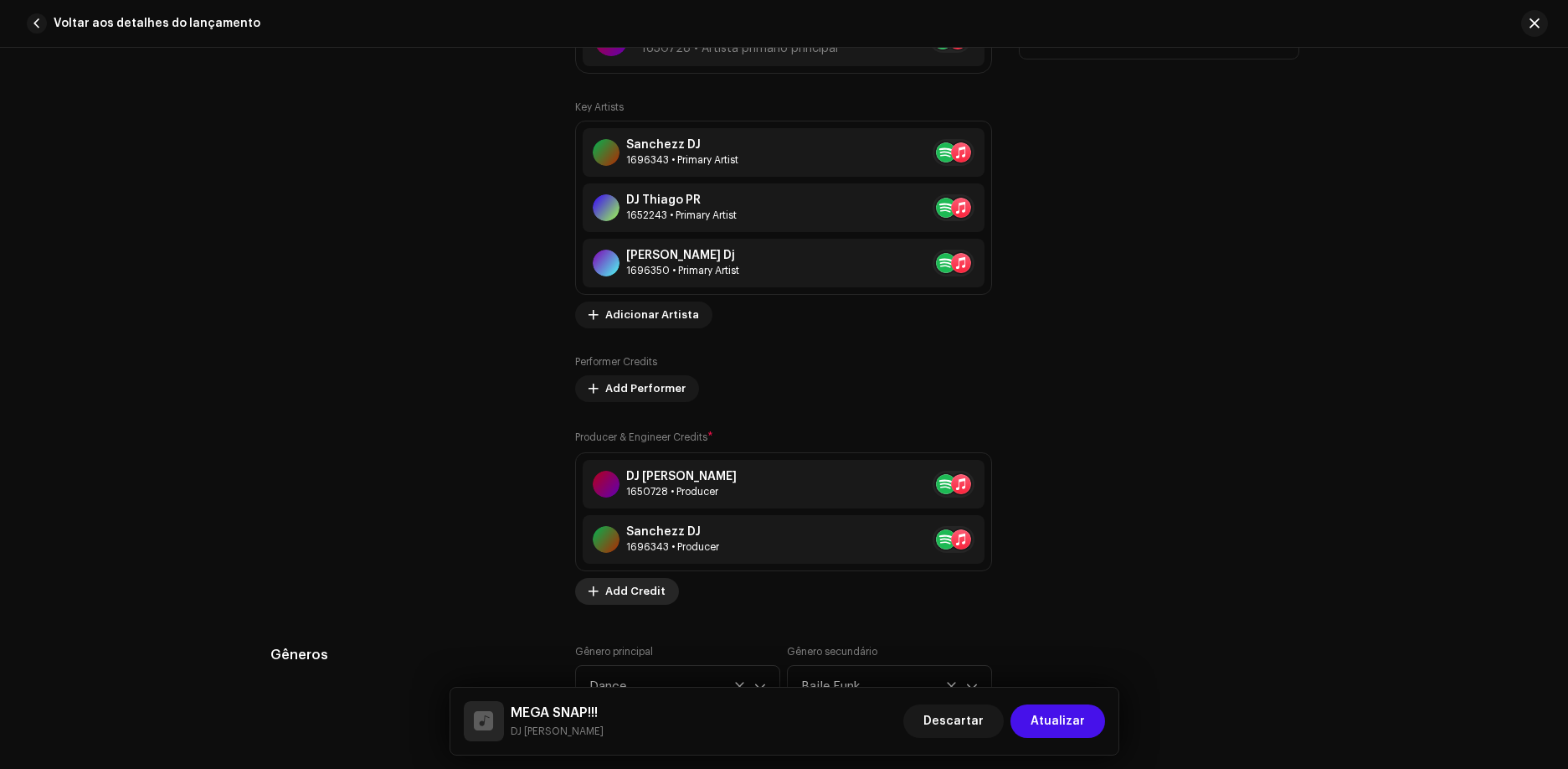
click at [637, 592] on span "Add Credit" at bounding box center [635, 592] width 60 height 34
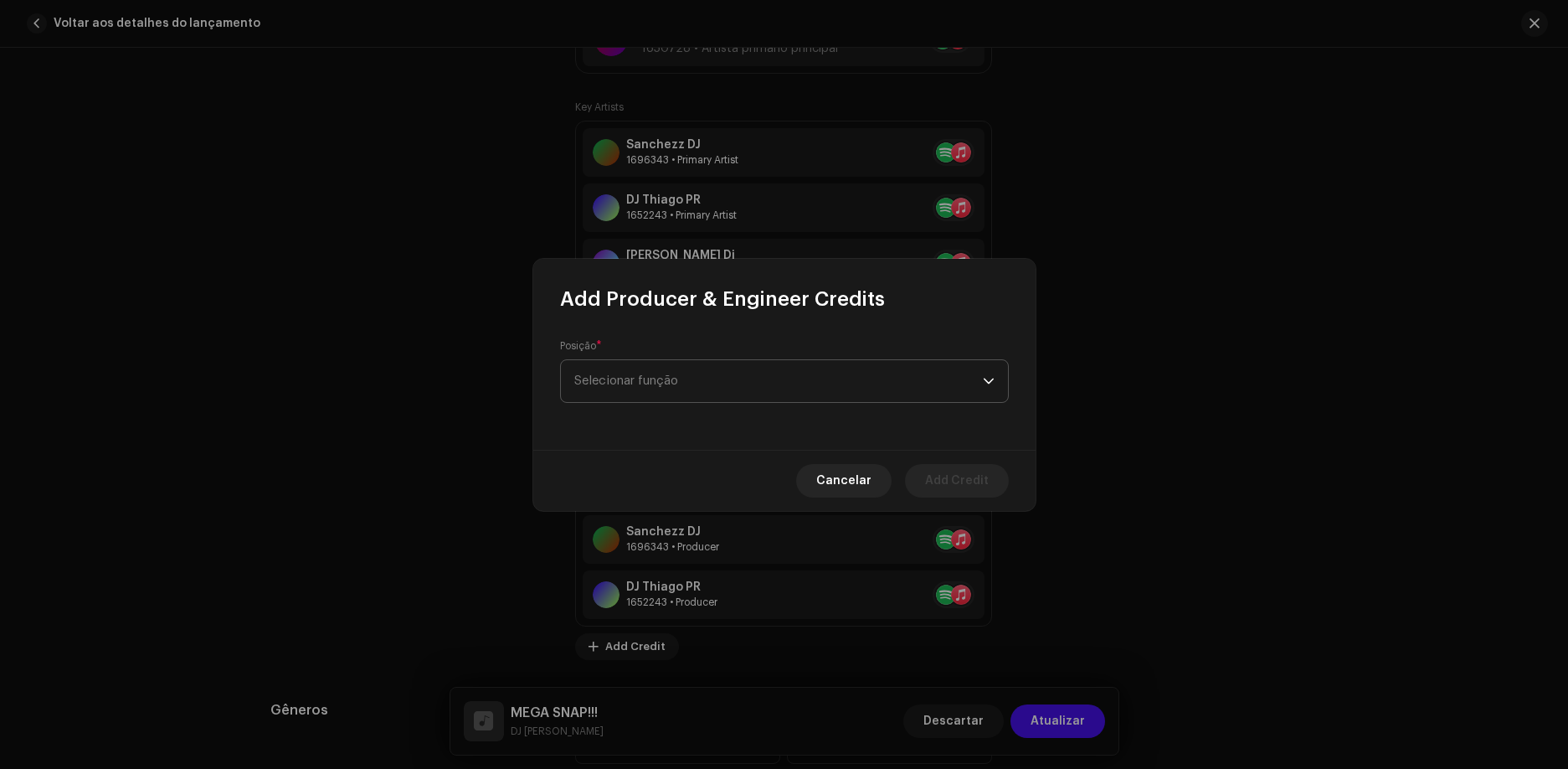
click at [688, 385] on span "Selecionar função" at bounding box center [778, 381] width 409 height 41
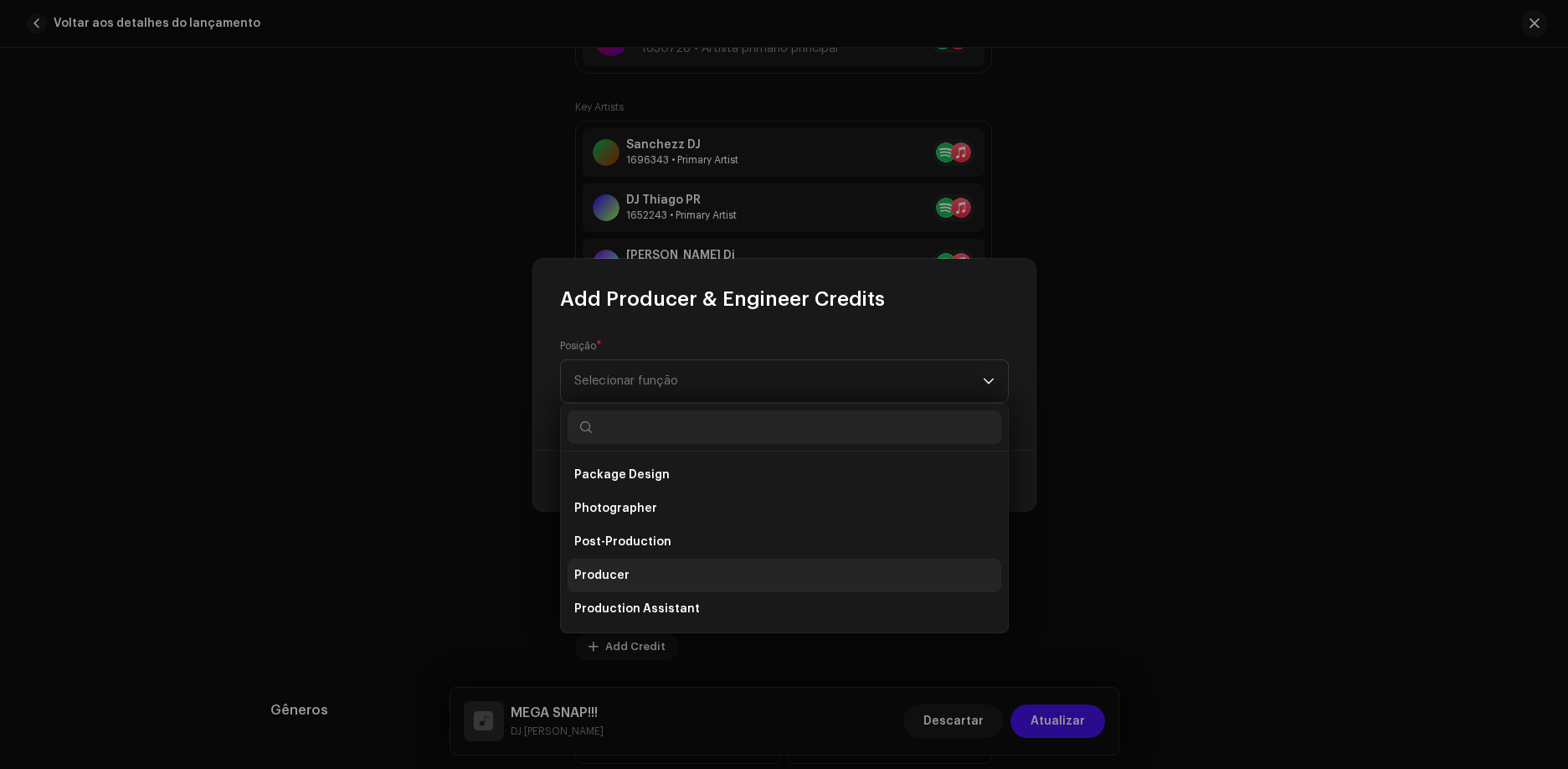
click at [631, 569] on li "Producer" at bounding box center [784, 576] width 433 height 34
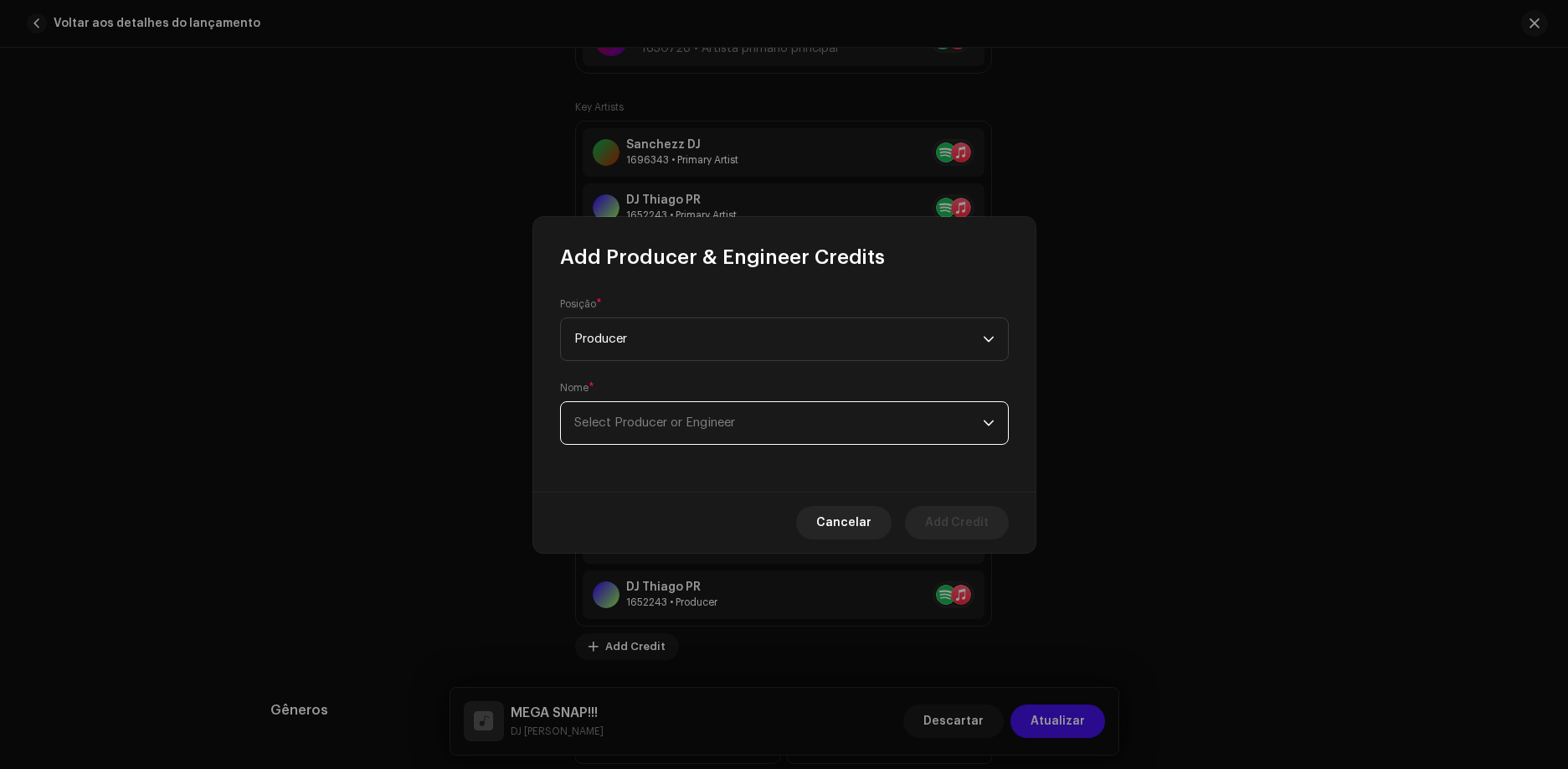
click at [713, 421] on span "Select Producer or Engineer" at bounding box center [655, 423] width 161 height 12
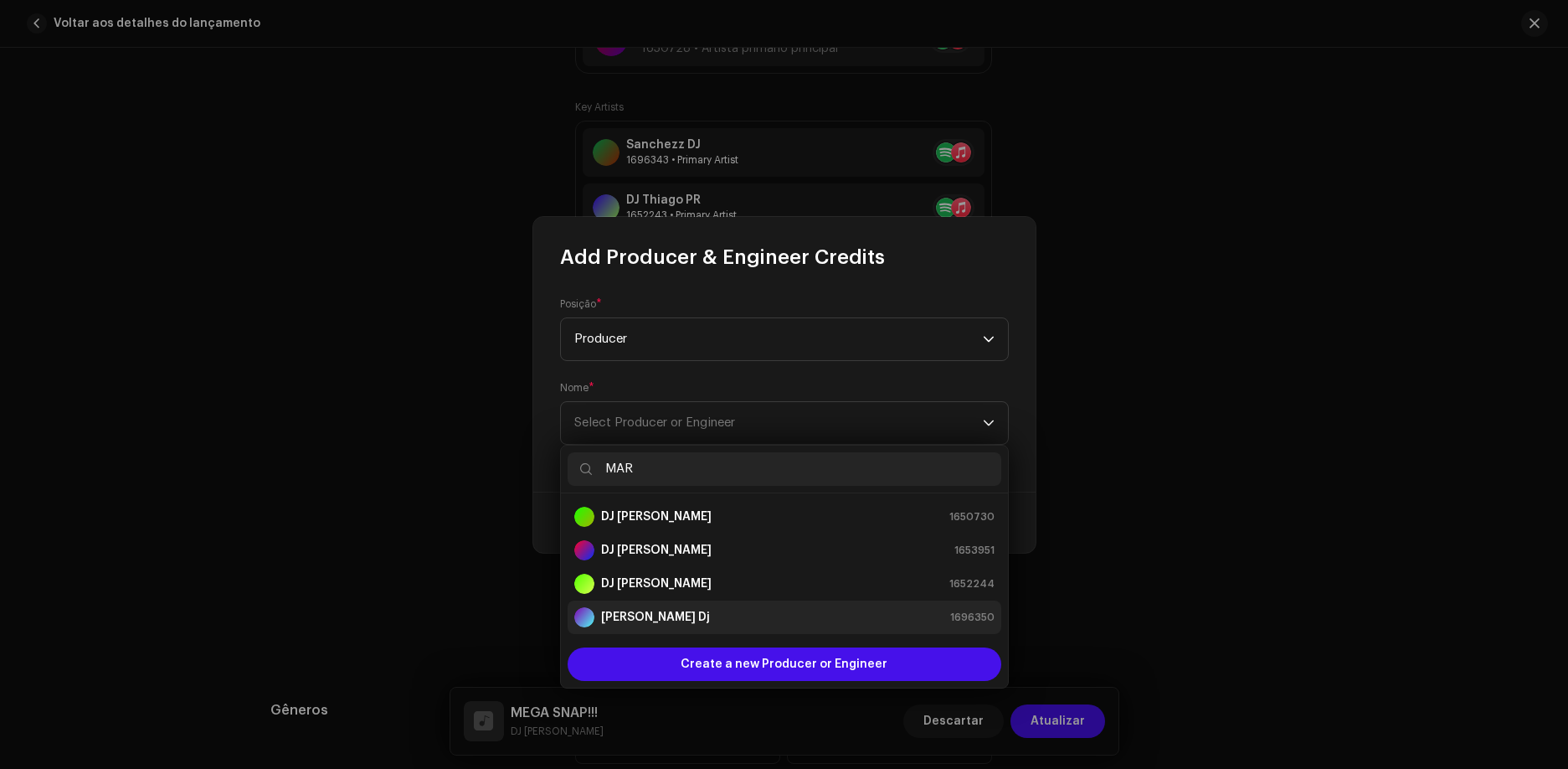
type input "MAR"
click at [698, 610] on div "[PERSON_NAME] Dj 1696350" at bounding box center [784, 617] width 420 height 20
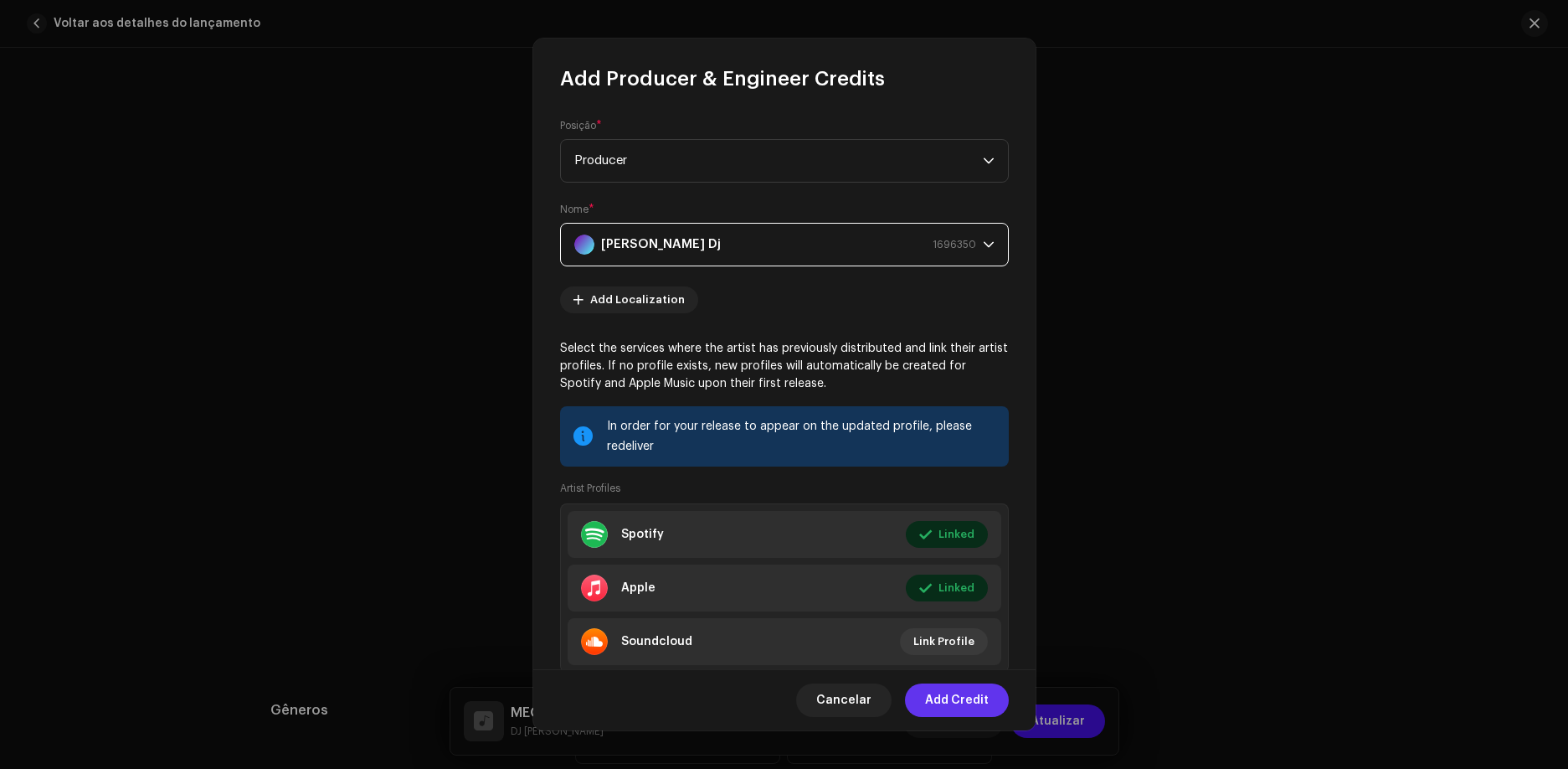
click at [990, 704] on button "Add Credit" at bounding box center [957, 700] width 104 height 34
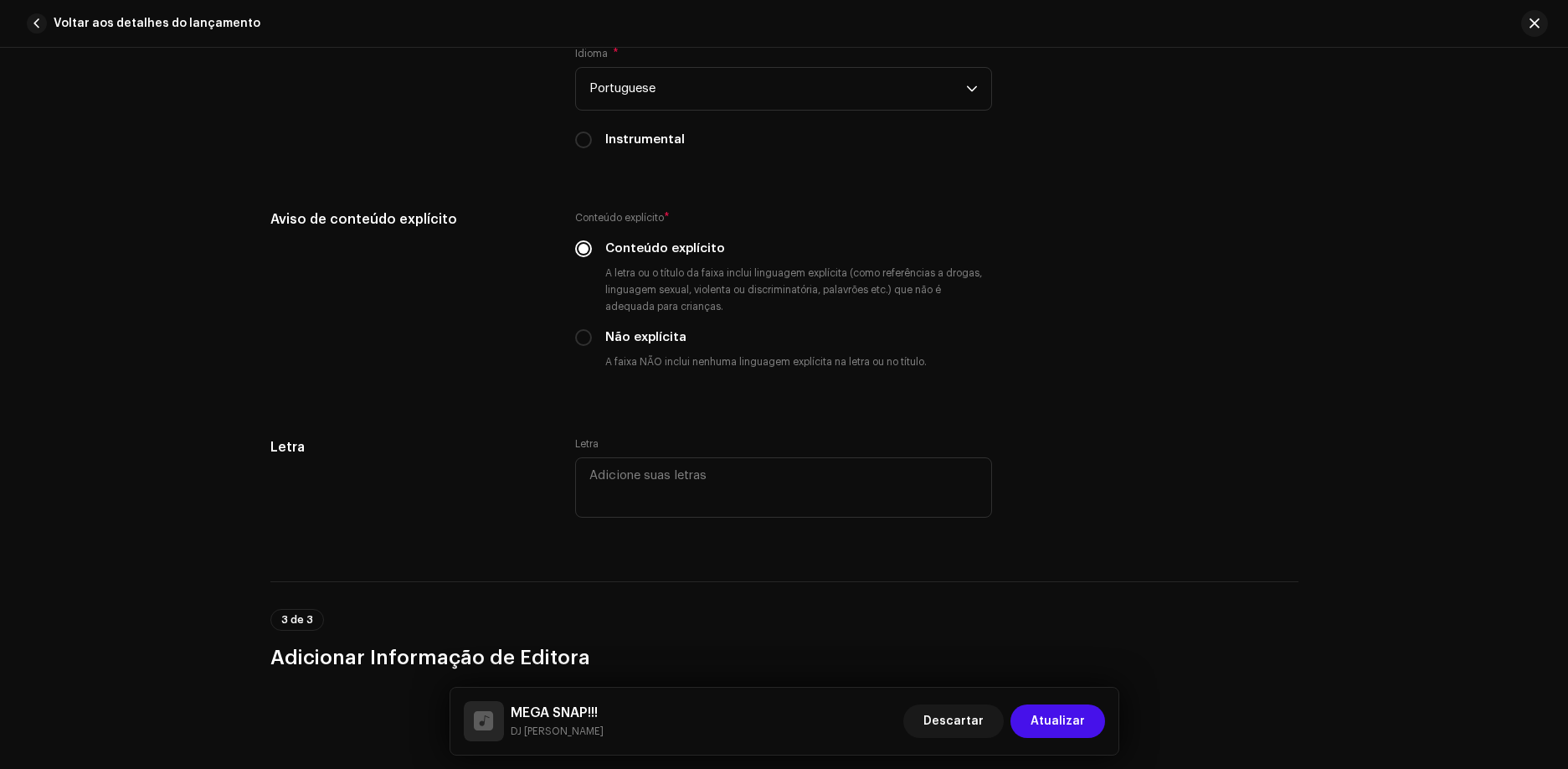
scroll to position [3643, 0]
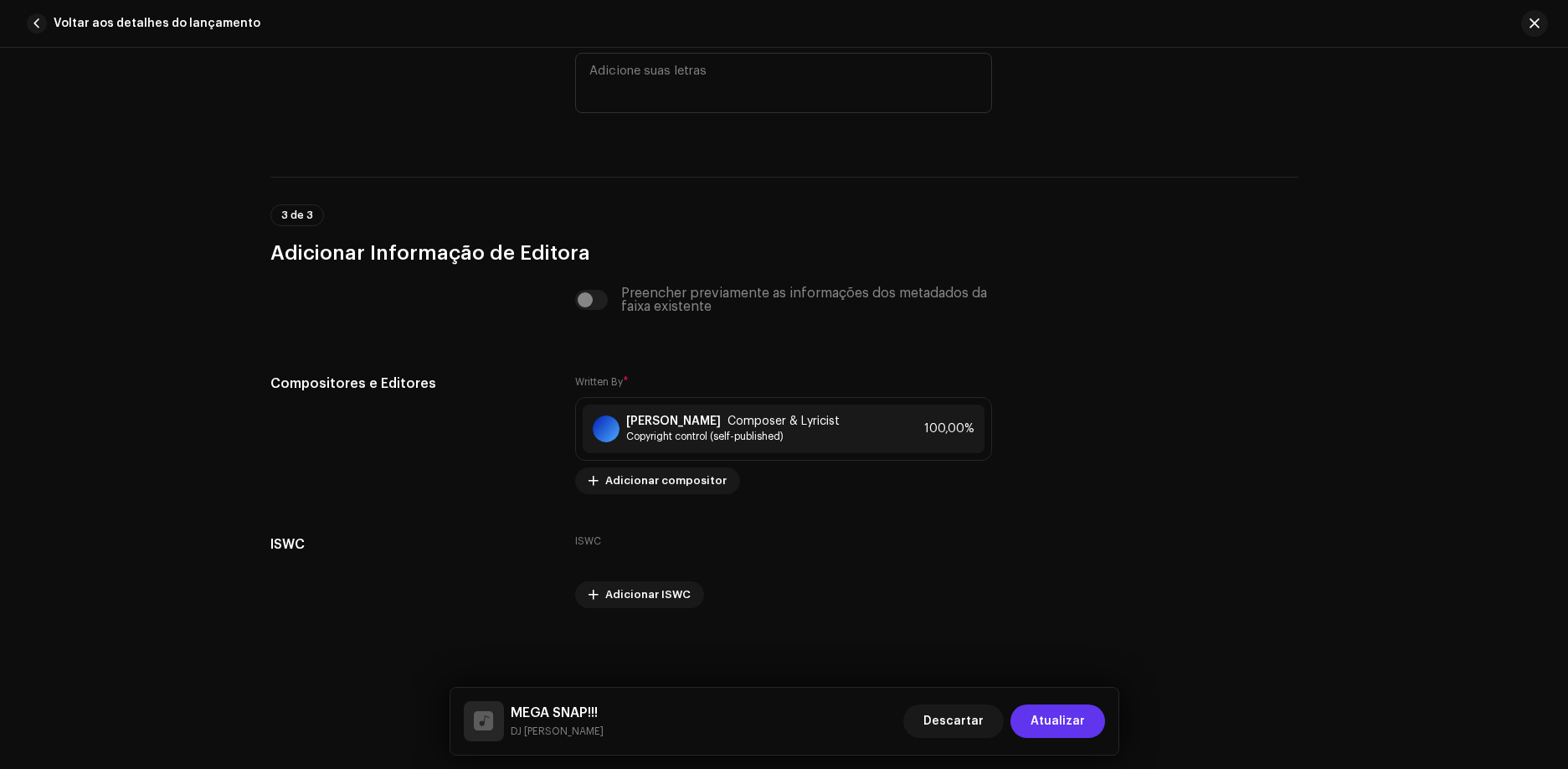
click at [1062, 723] on span "Atualizar" at bounding box center [1058, 721] width 55 height 34
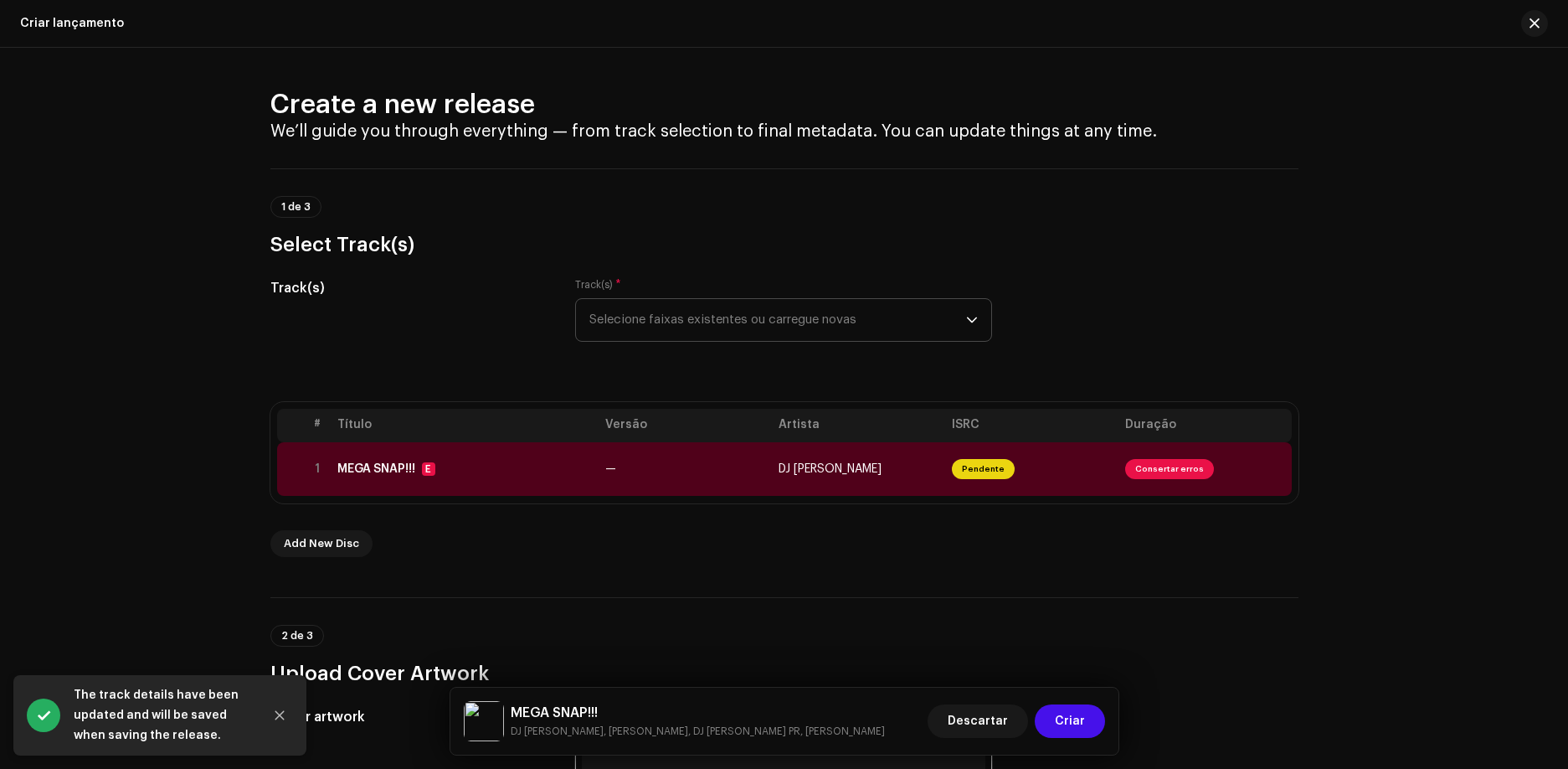
click at [1062, 723] on span "Criar" at bounding box center [1070, 721] width 30 height 34
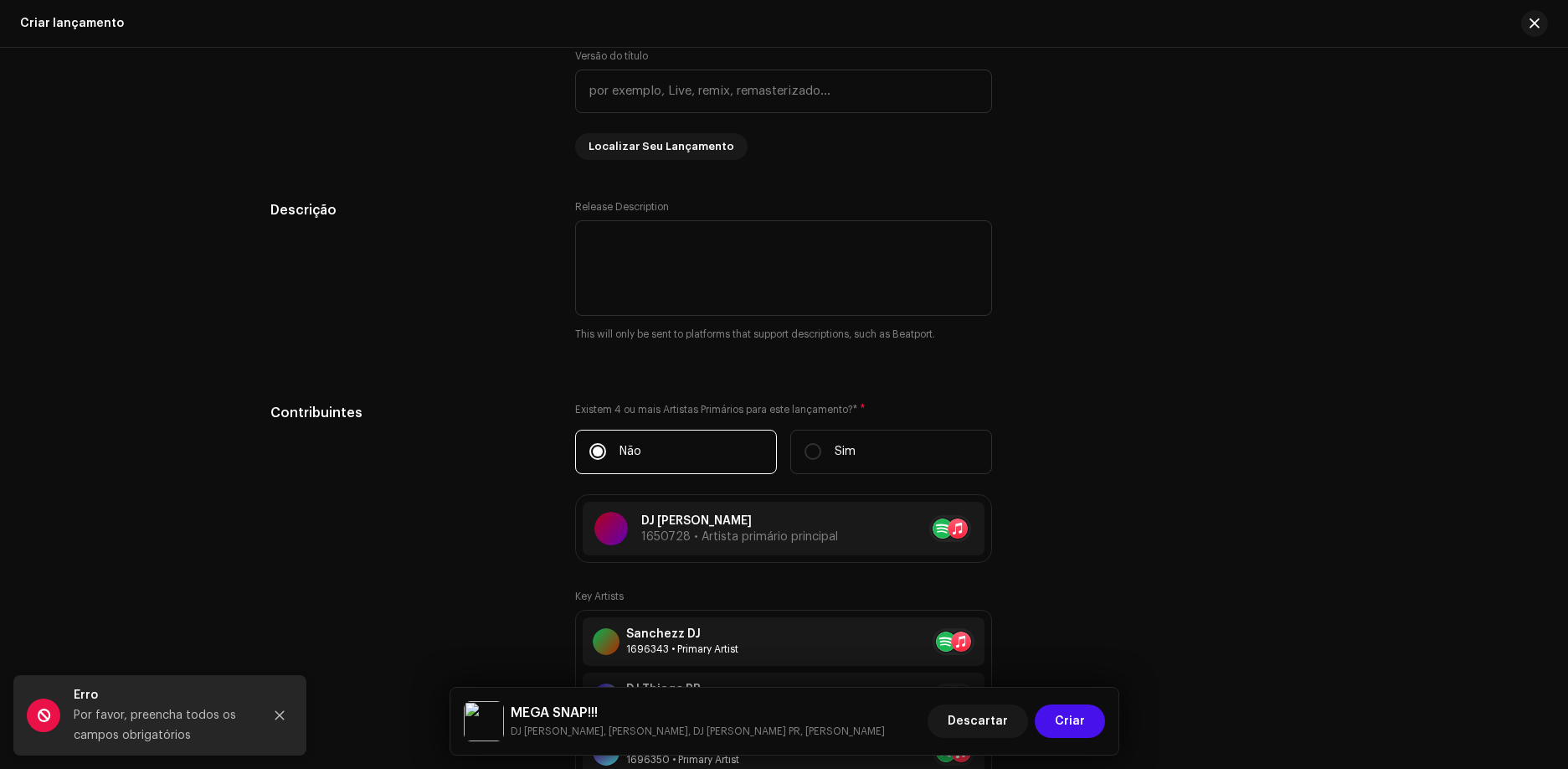
scroll to position [1760, 0]
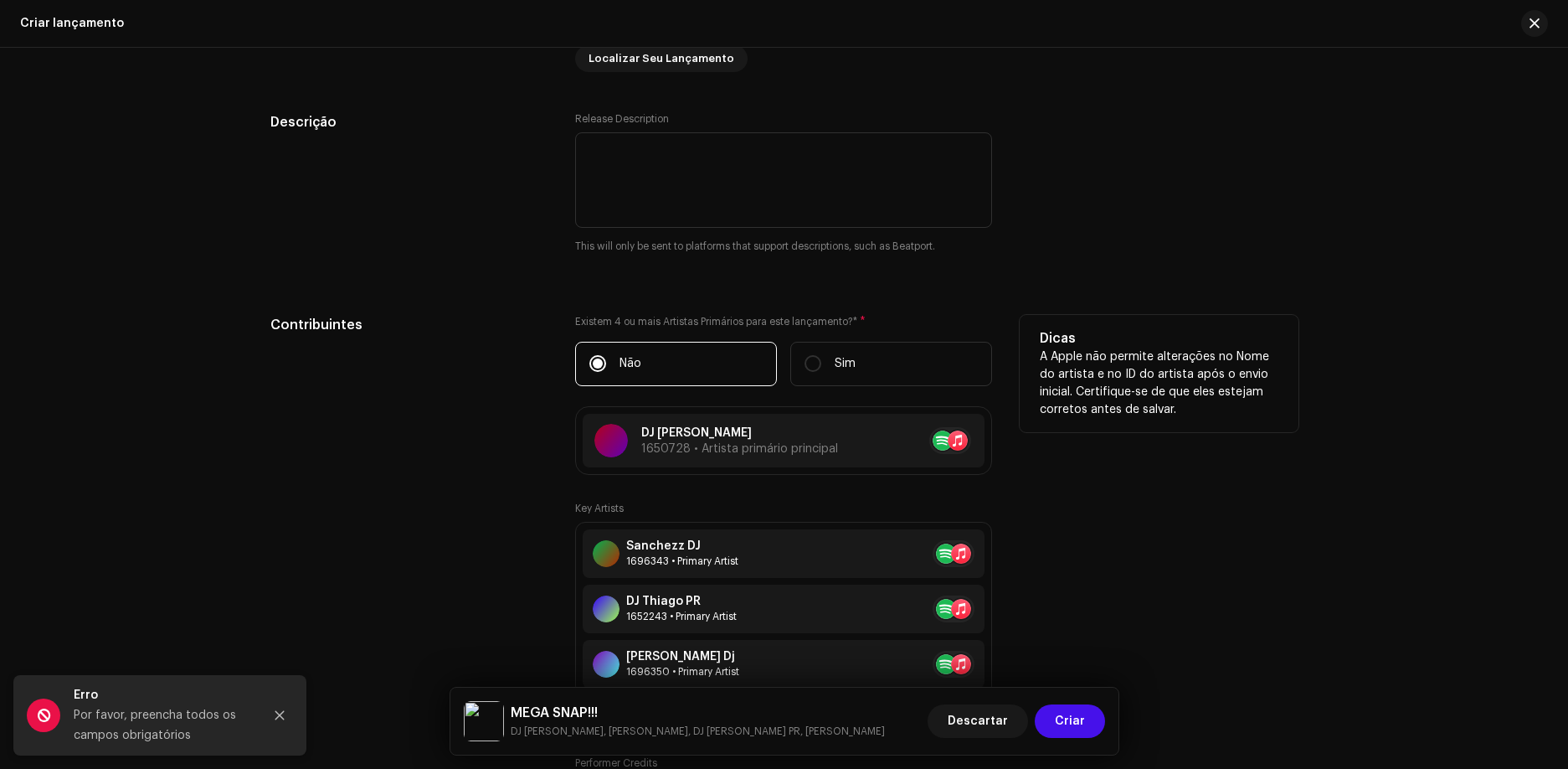
click at [689, 369] on label "Não" at bounding box center [676, 364] width 202 height 44
click at [606, 369] on input "Não" at bounding box center [597, 363] width 17 height 17
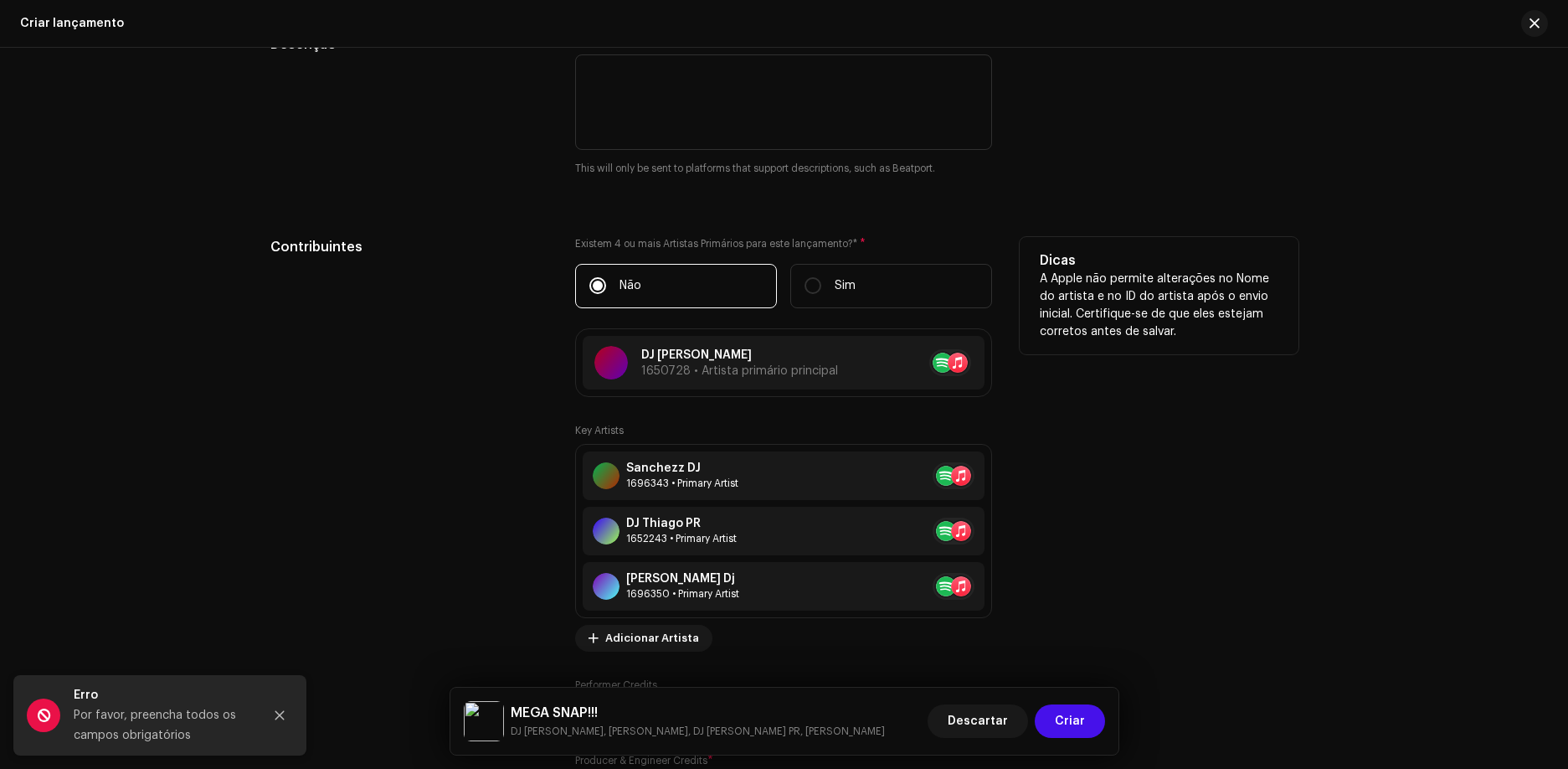
scroll to position [1843, 0]
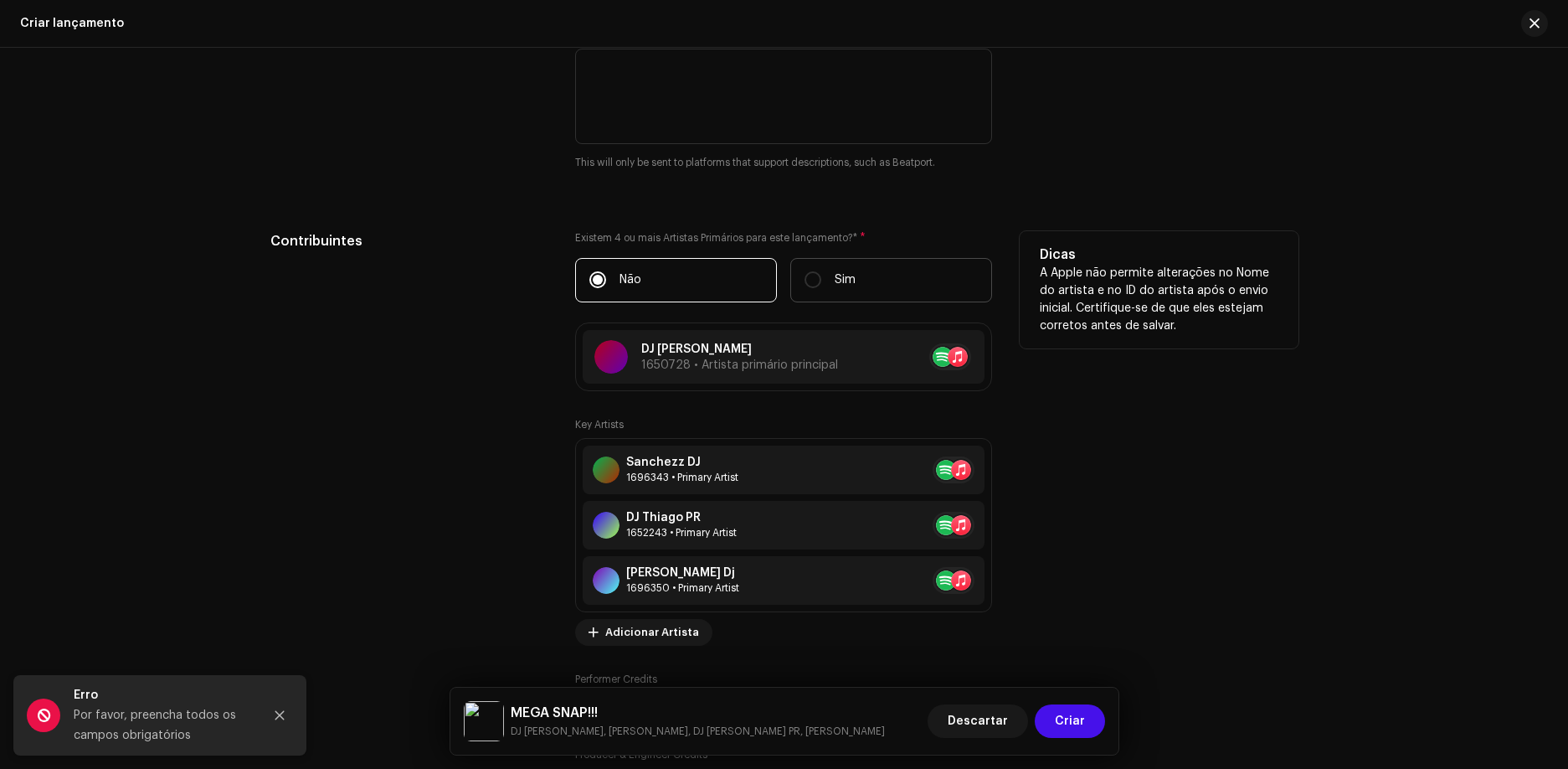
click at [799, 283] on label "Sim" at bounding box center [891, 280] width 202 height 44
click at [805, 283] on input "Sim" at bounding box center [813, 279] width 17 height 17
radio input "true"
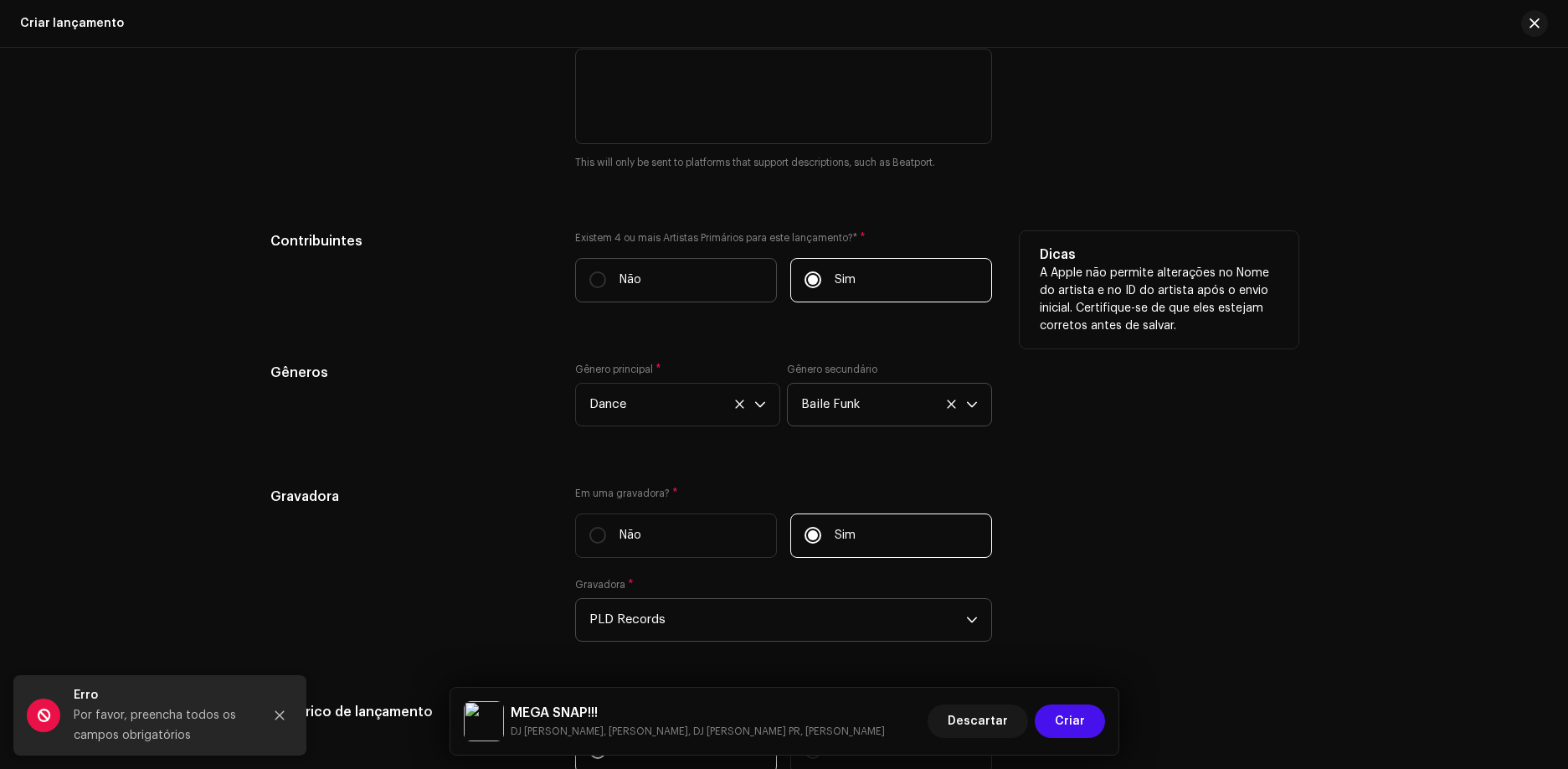
click at [682, 287] on label "Não" at bounding box center [676, 280] width 202 height 44
click at [606, 287] on input "Não" at bounding box center [597, 279] width 17 height 17
radio input "true"
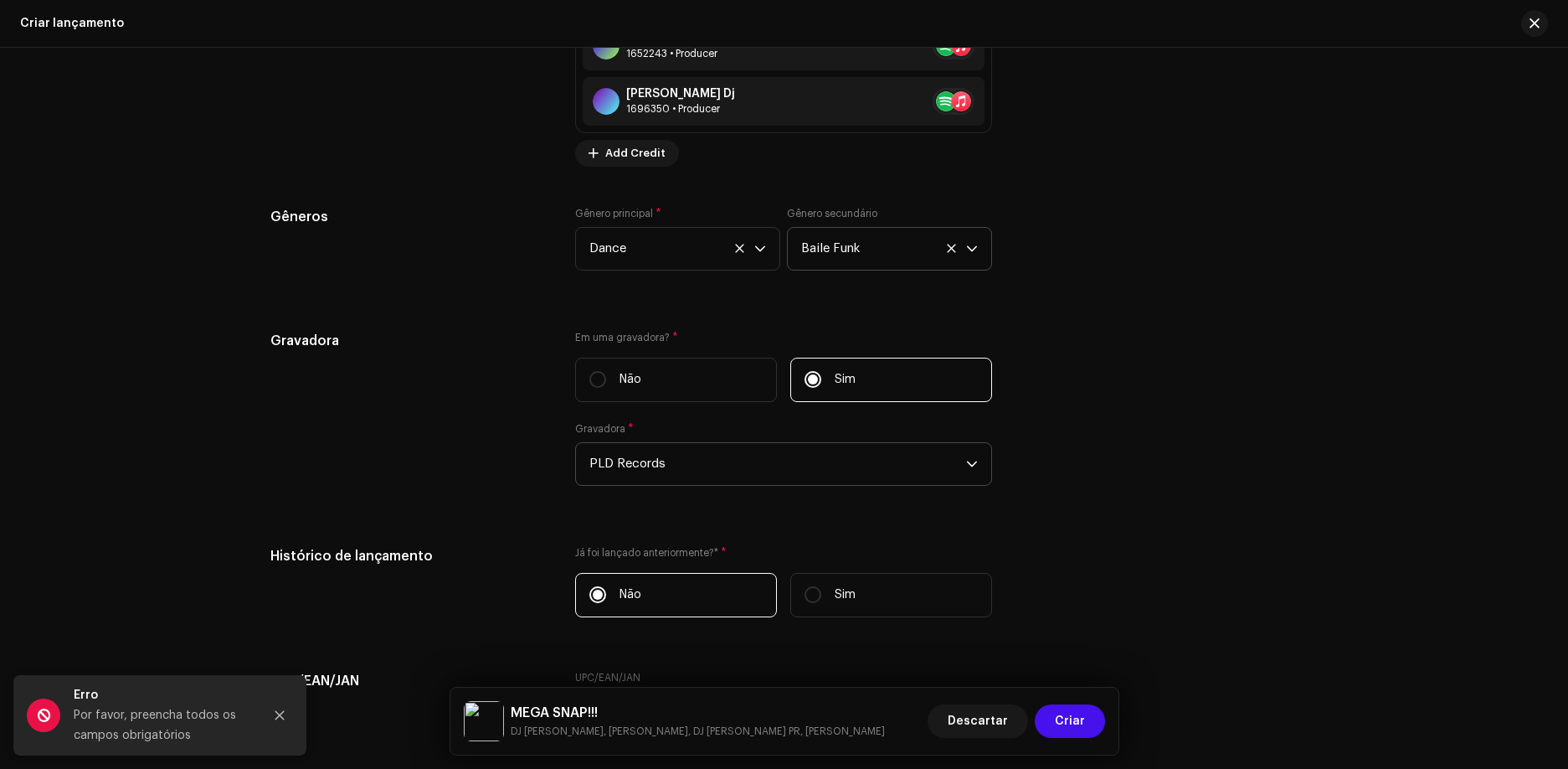
scroll to position [2764, 0]
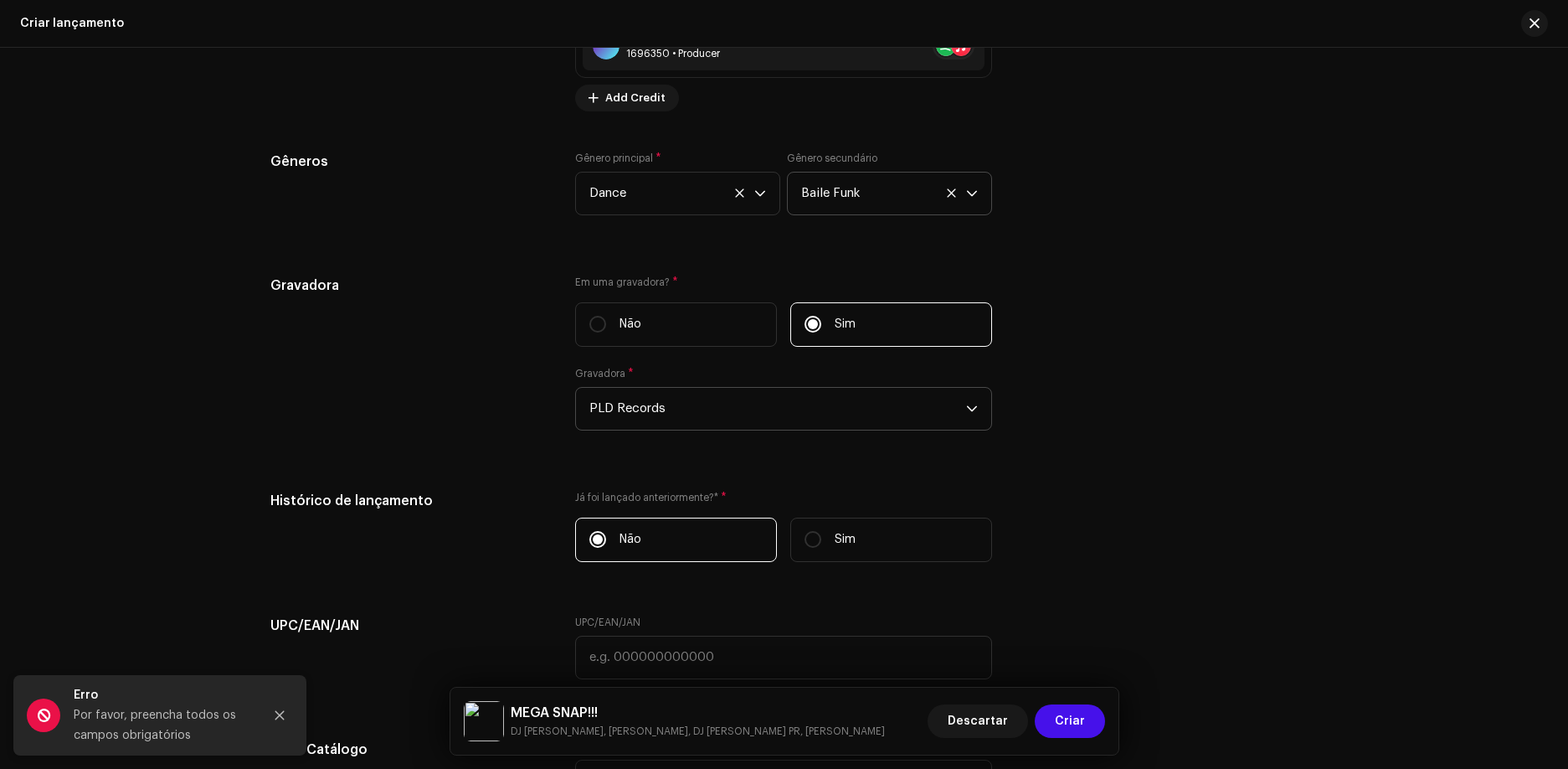
click at [722, 404] on span "PLD Records" at bounding box center [777, 408] width 377 height 41
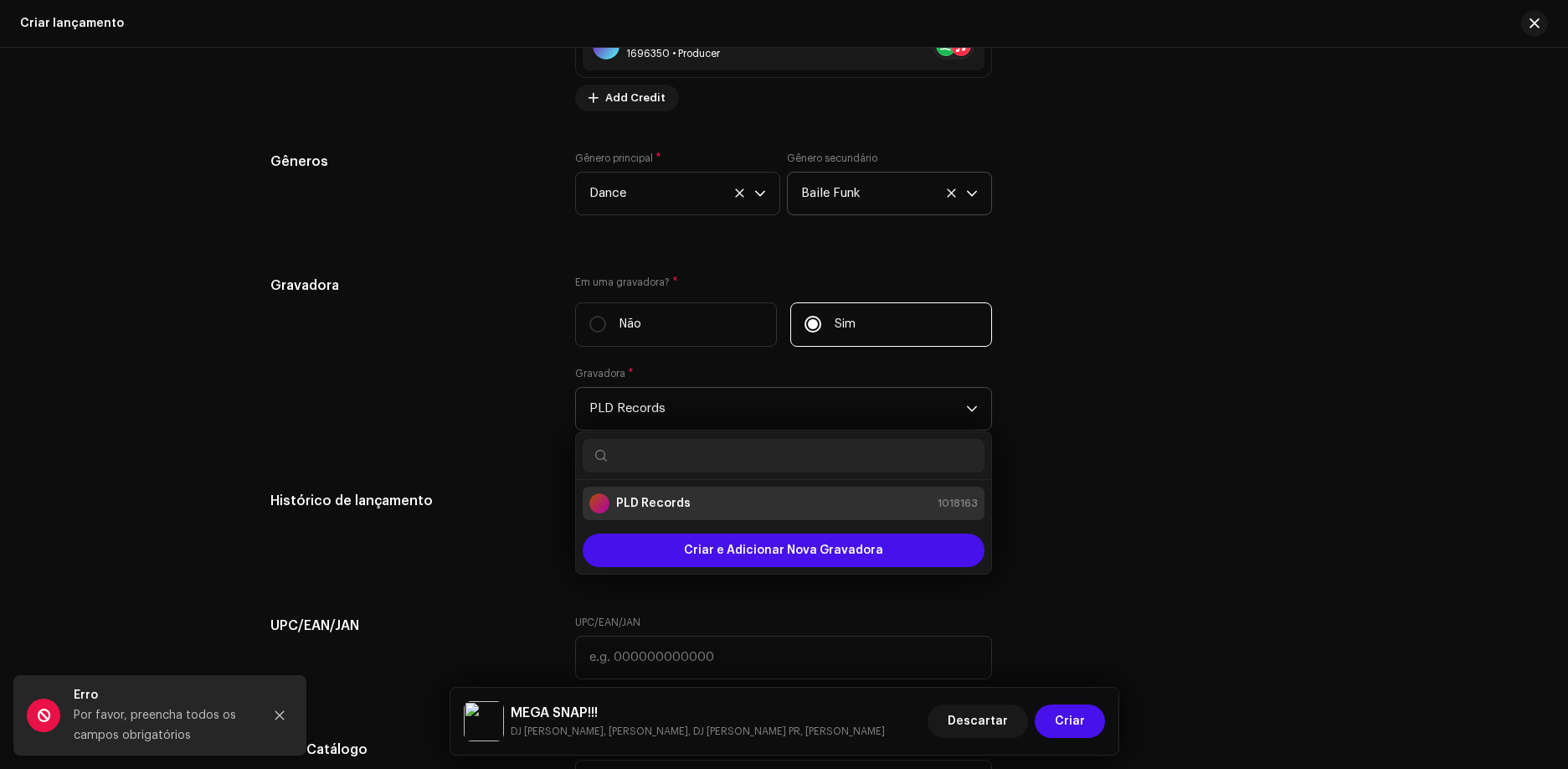
click at [706, 514] on li "PLD Records 1018163" at bounding box center [783, 503] width 401 height 34
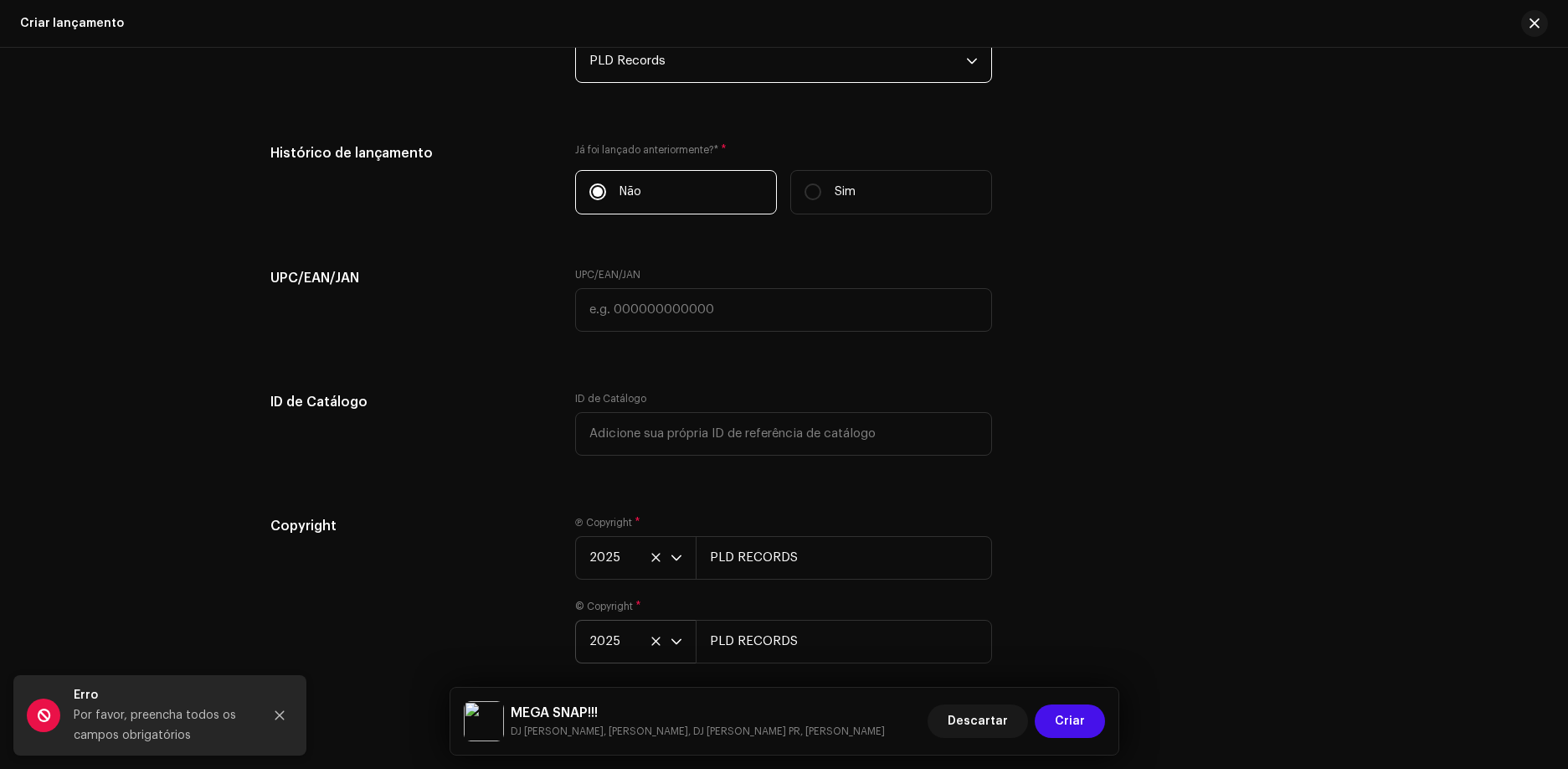
scroll to position [3187, 0]
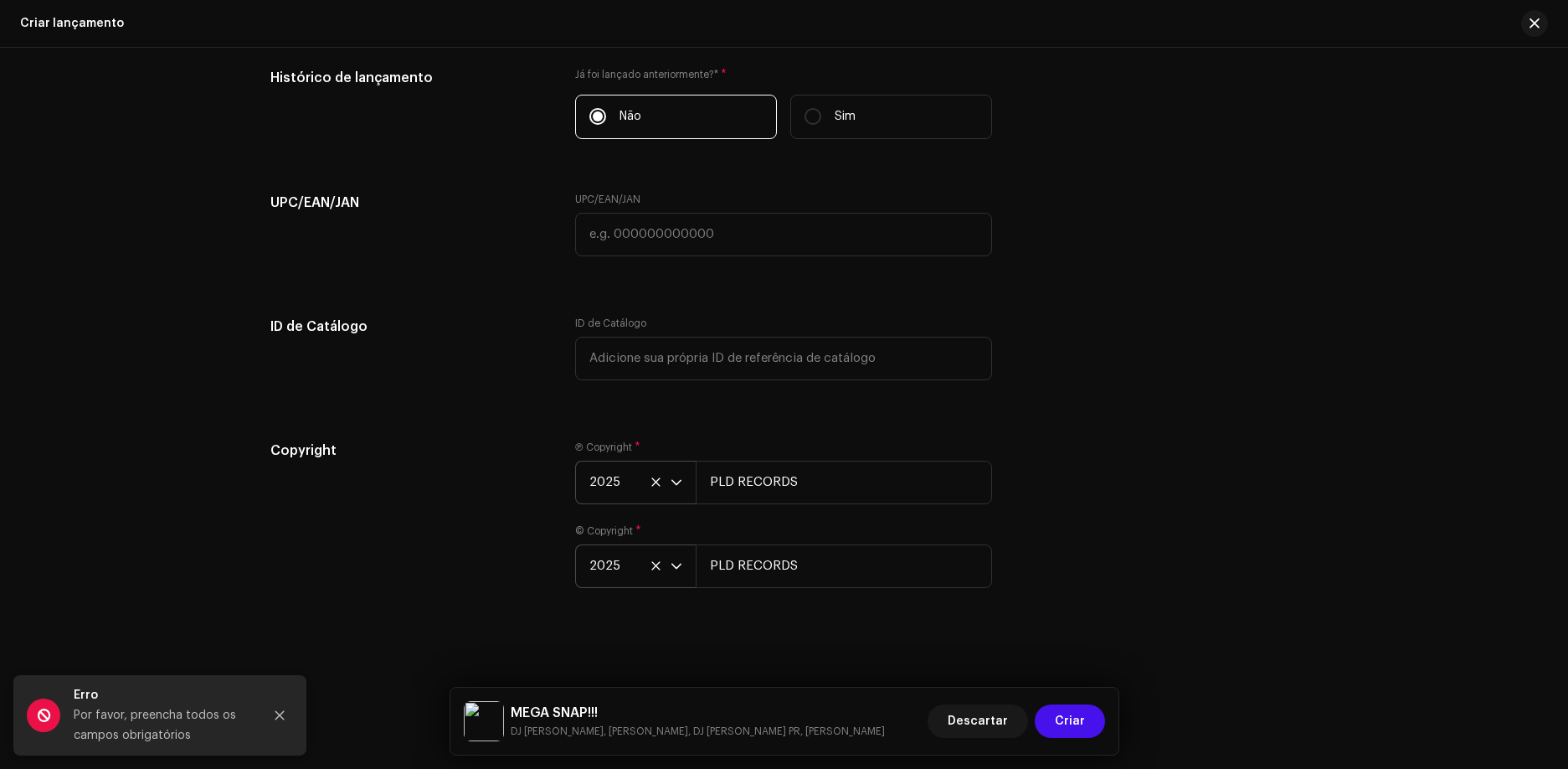
click at [671, 500] on div "dropdown trigger" at bounding box center [676, 482] width 11 height 41
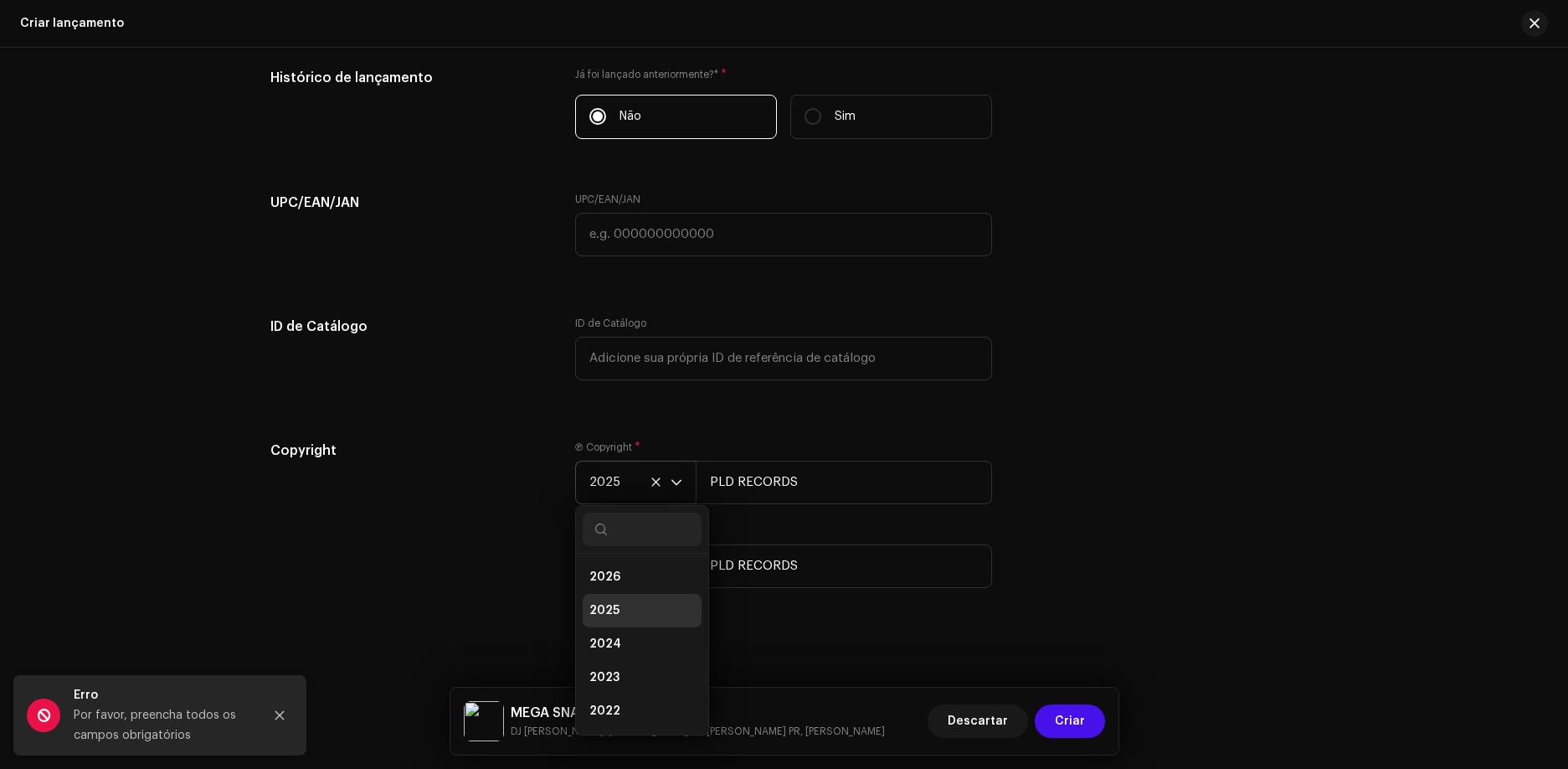
scroll to position [7, 0]
click at [609, 574] on span "2026" at bounding box center [604, 570] width 31 height 17
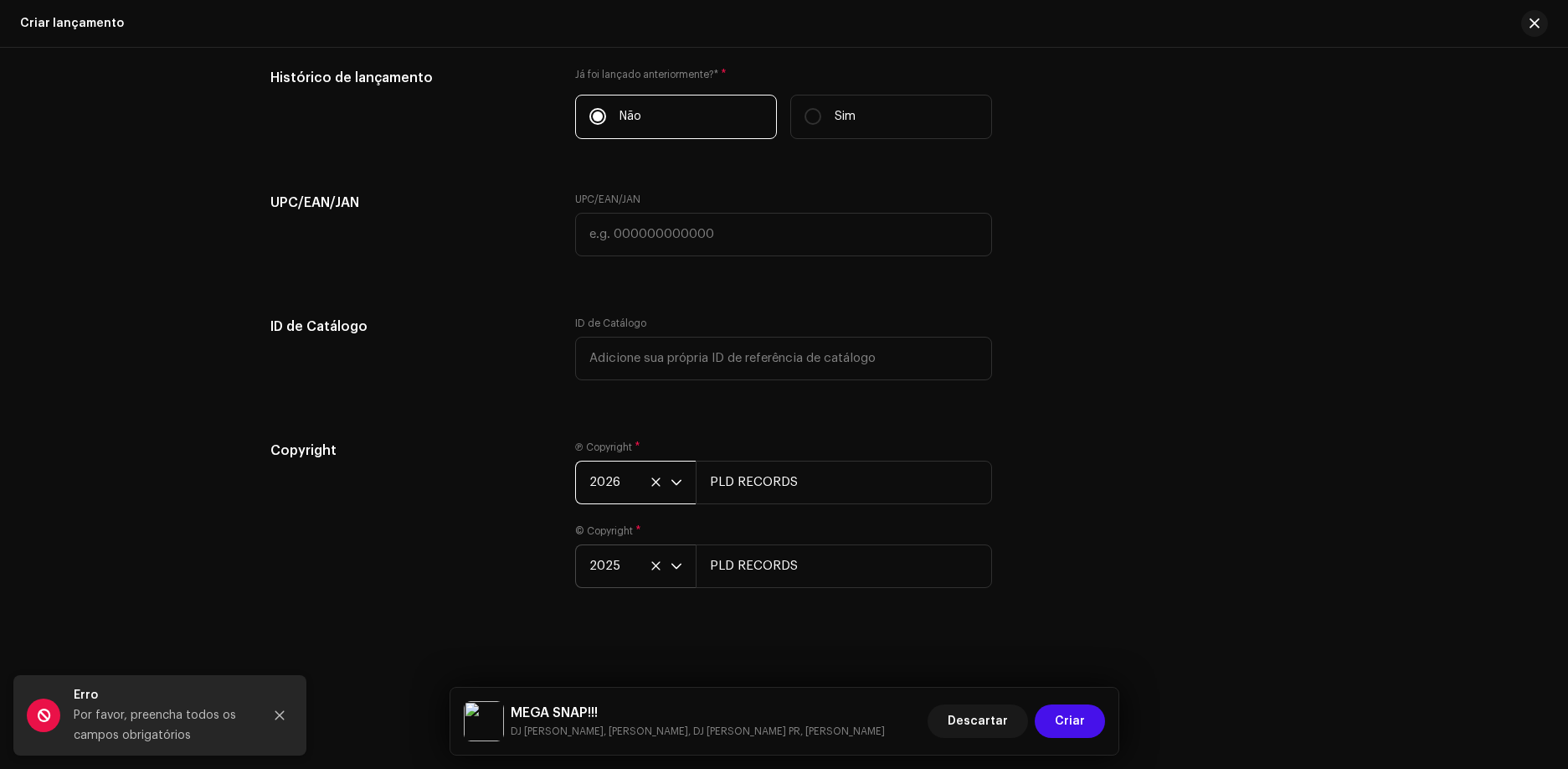
click at [671, 569] on icon "dropdown trigger" at bounding box center [676, 566] width 11 height 11
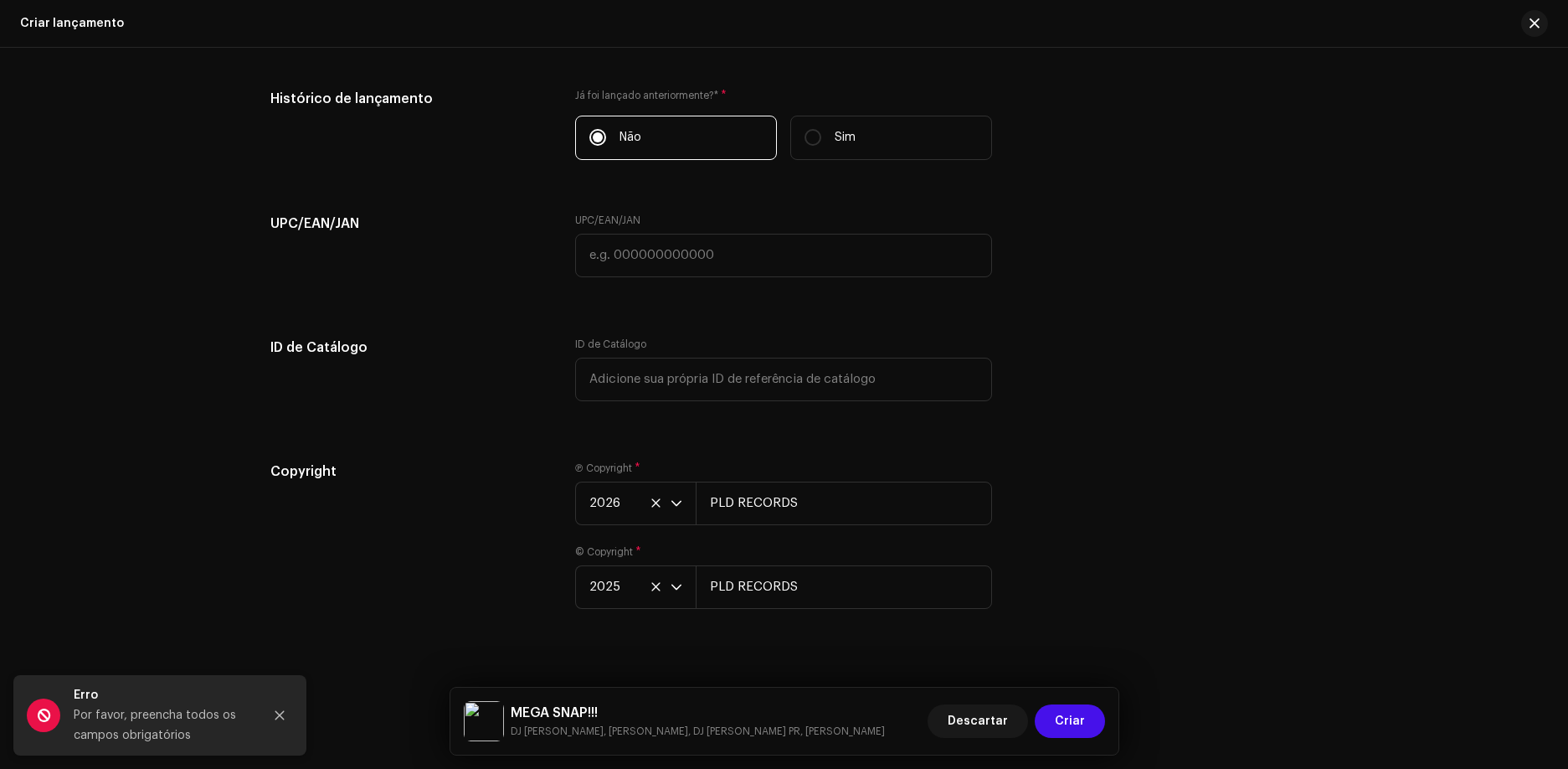
scroll to position [3187, 0]
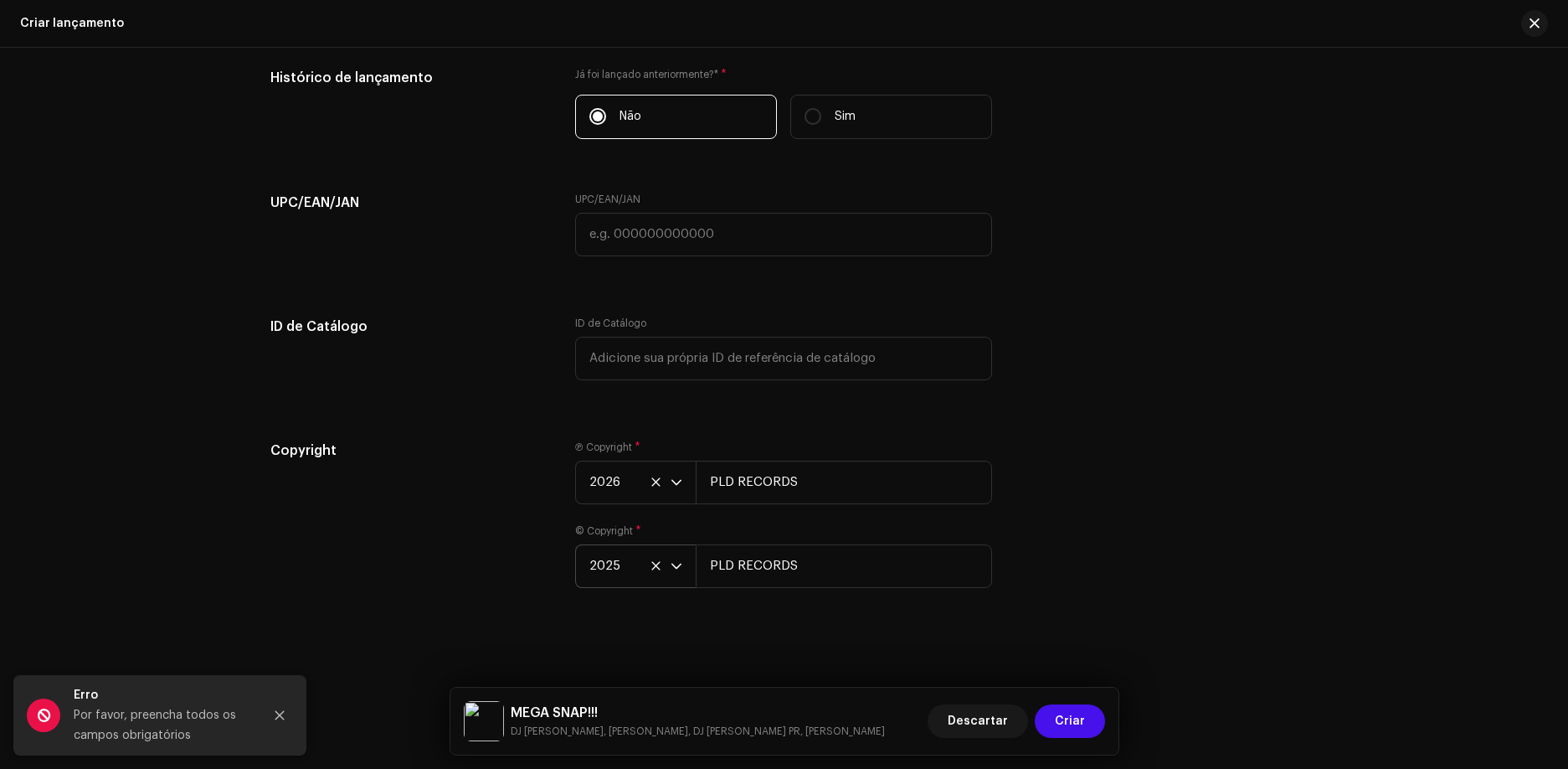
click at [679, 565] on p-select "2025" at bounding box center [635, 566] width 121 height 43
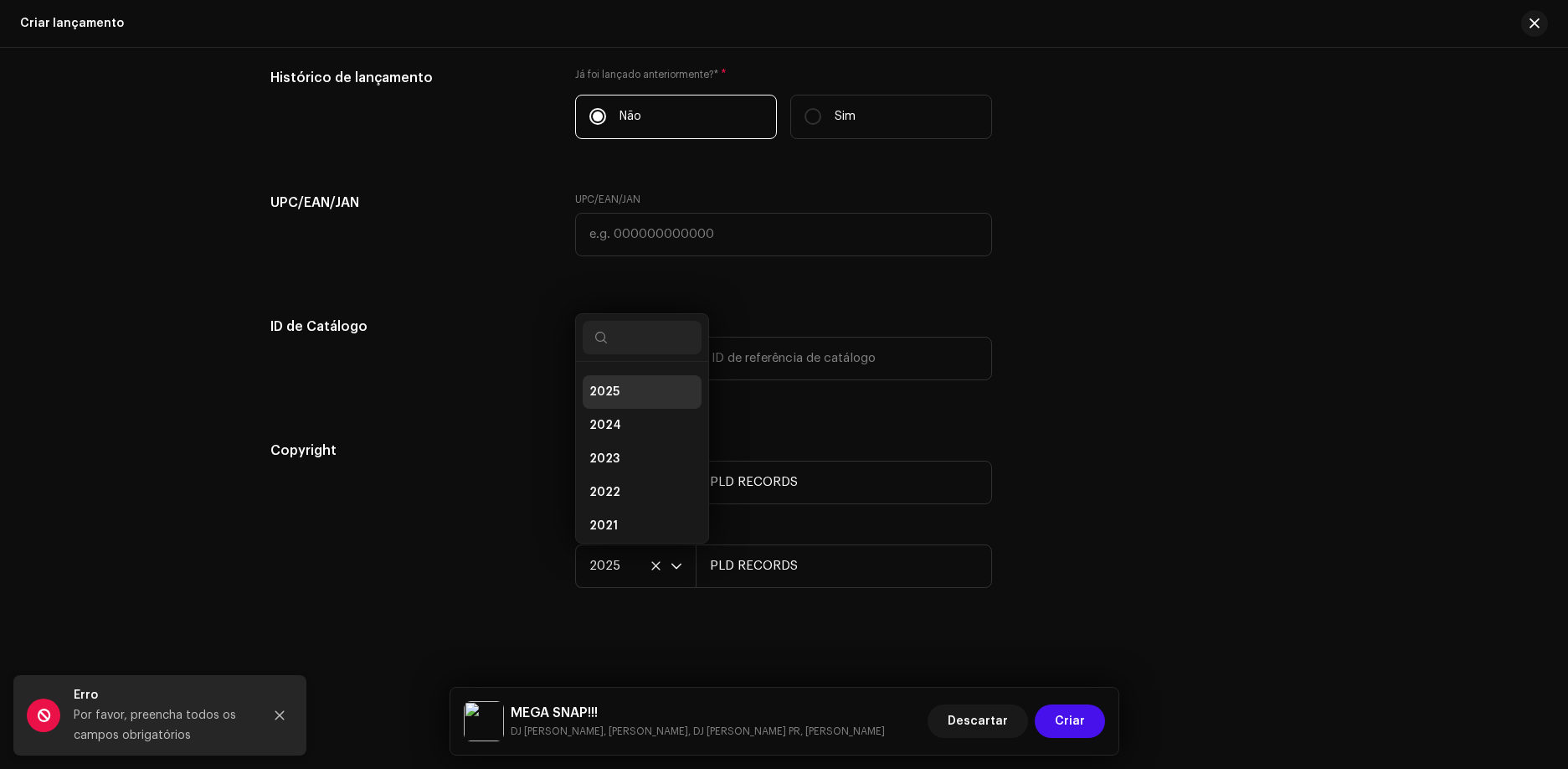
scroll to position [7, 0]
click at [645, 374] on li "2026" at bounding box center [641, 379] width 119 height 34
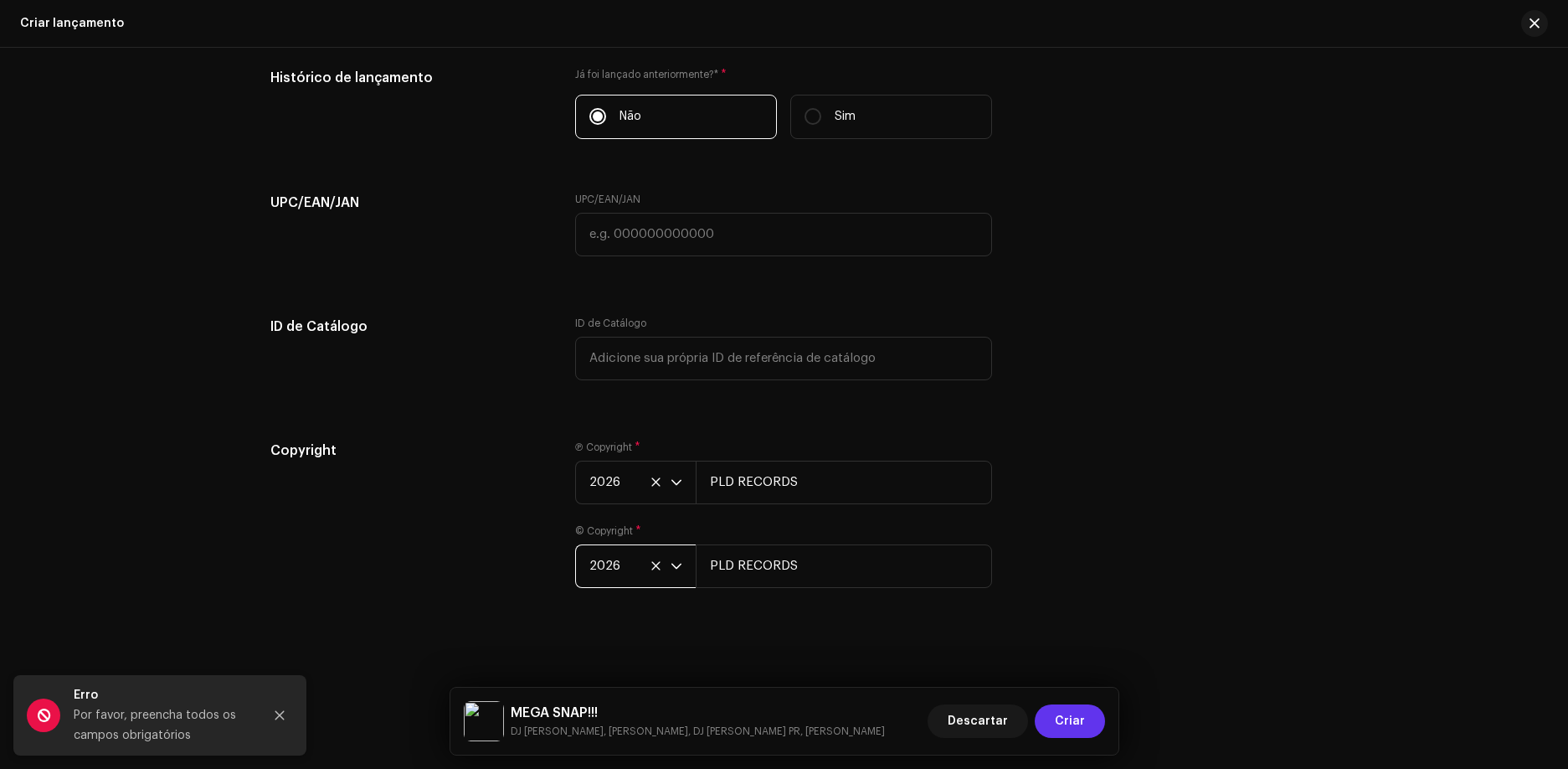
click at [1054, 717] on button "Criar" at bounding box center [1070, 721] width 71 height 34
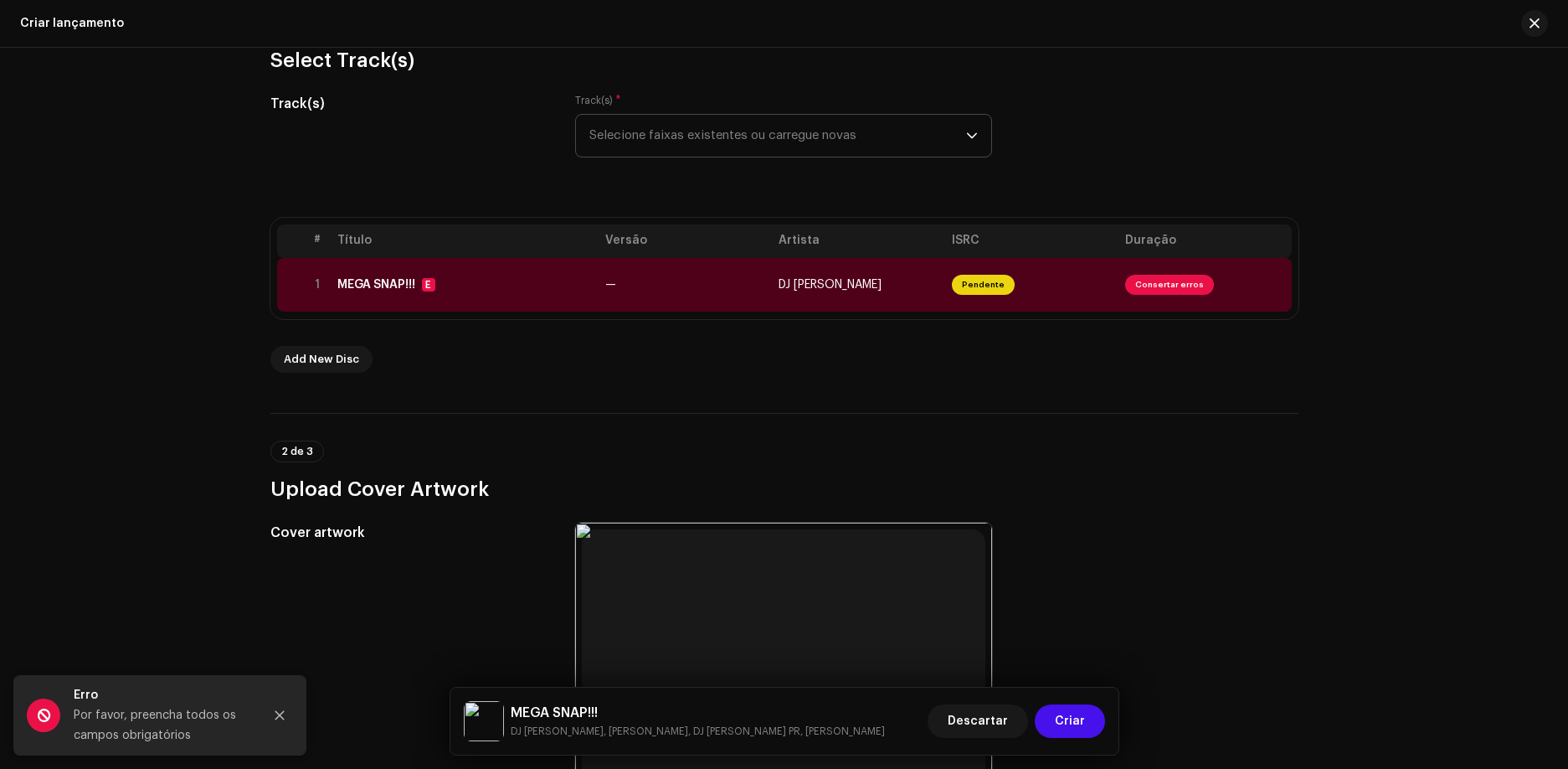
scroll to position [172, 0]
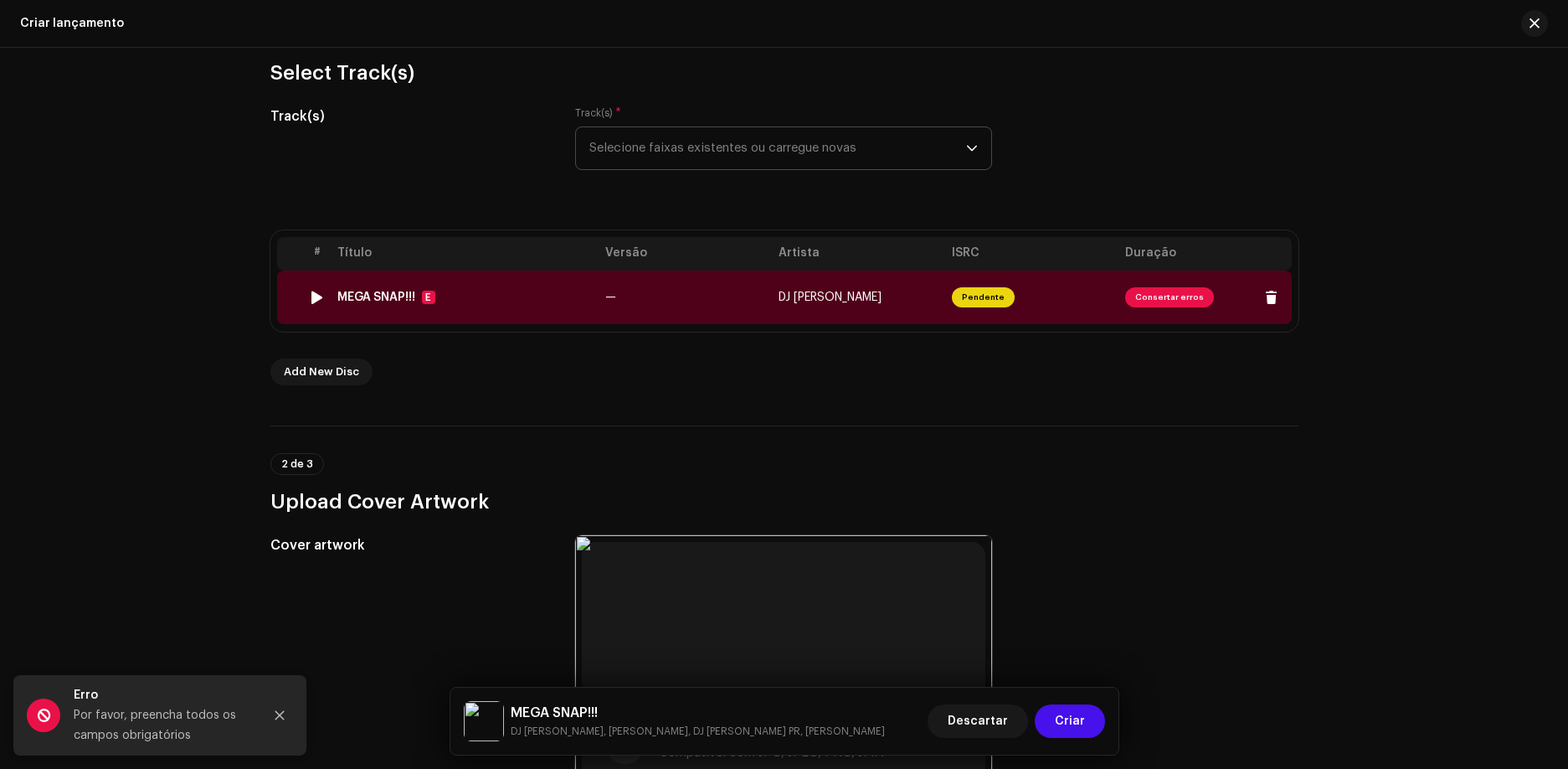
click at [741, 304] on td "—" at bounding box center [685, 297] width 173 height 54
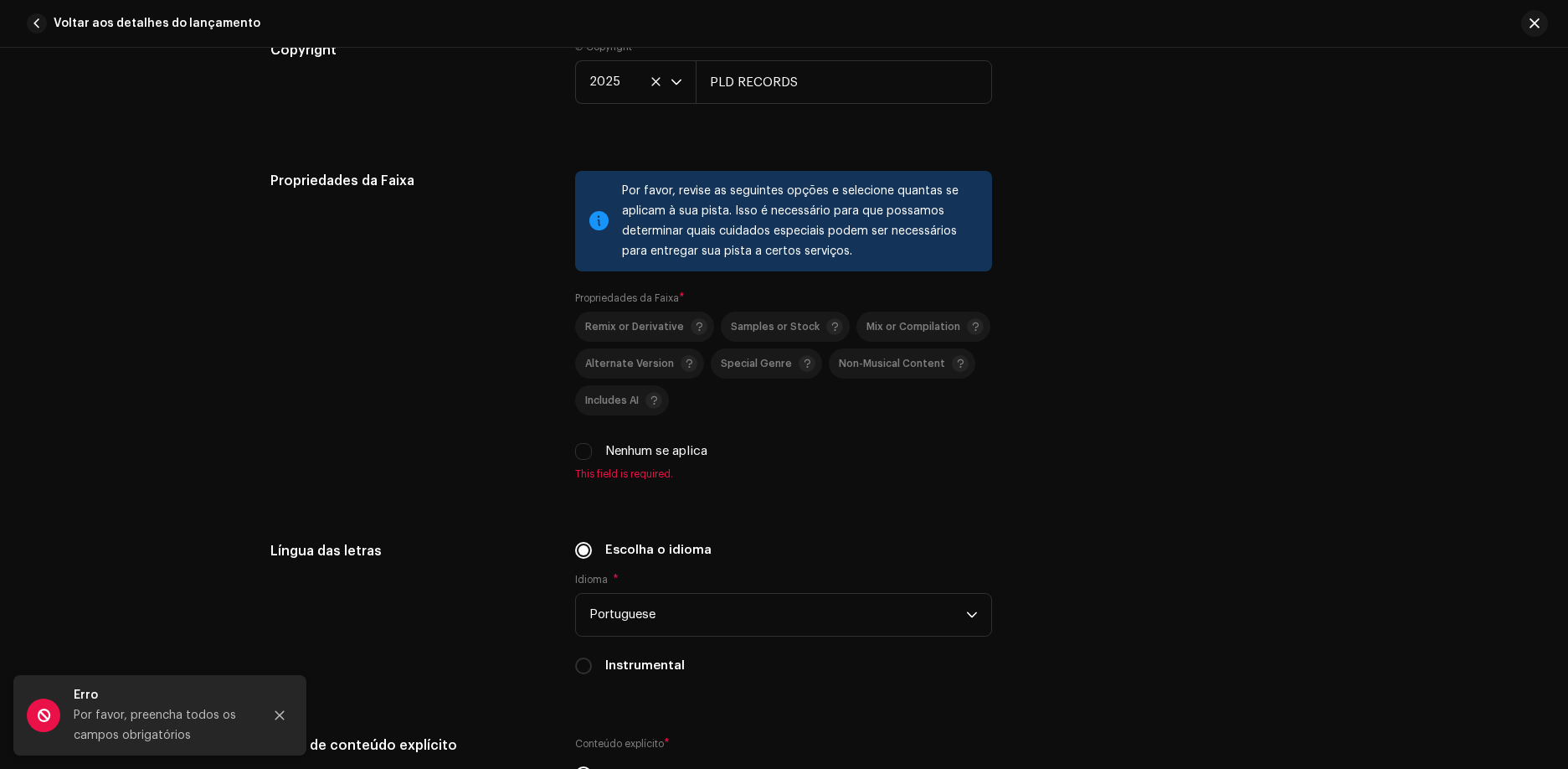
scroll to position [2764, 0]
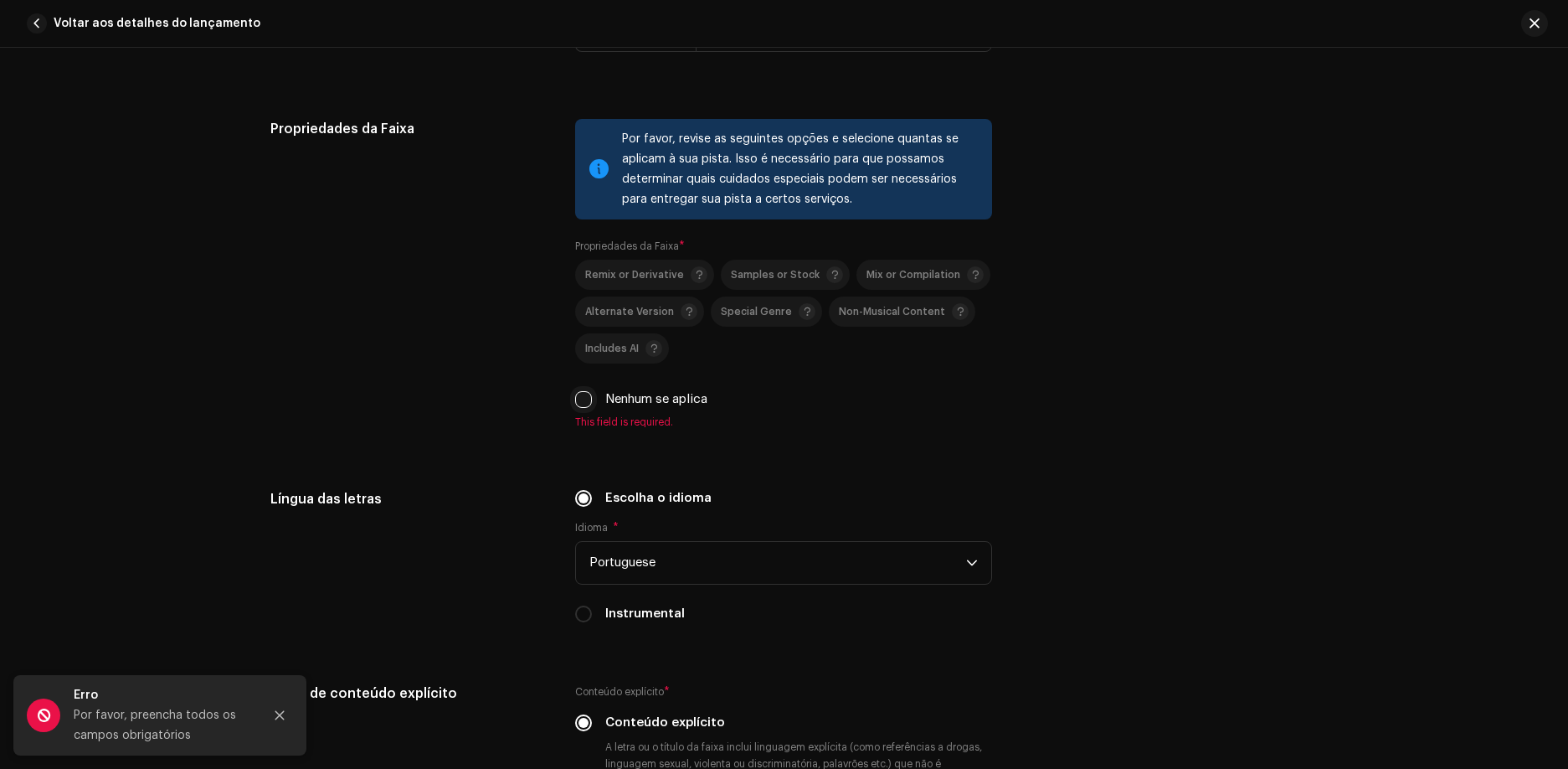
click at [578, 395] on input "Nenhum se aplica" at bounding box center [583, 399] width 17 height 17
checkbox input "true"
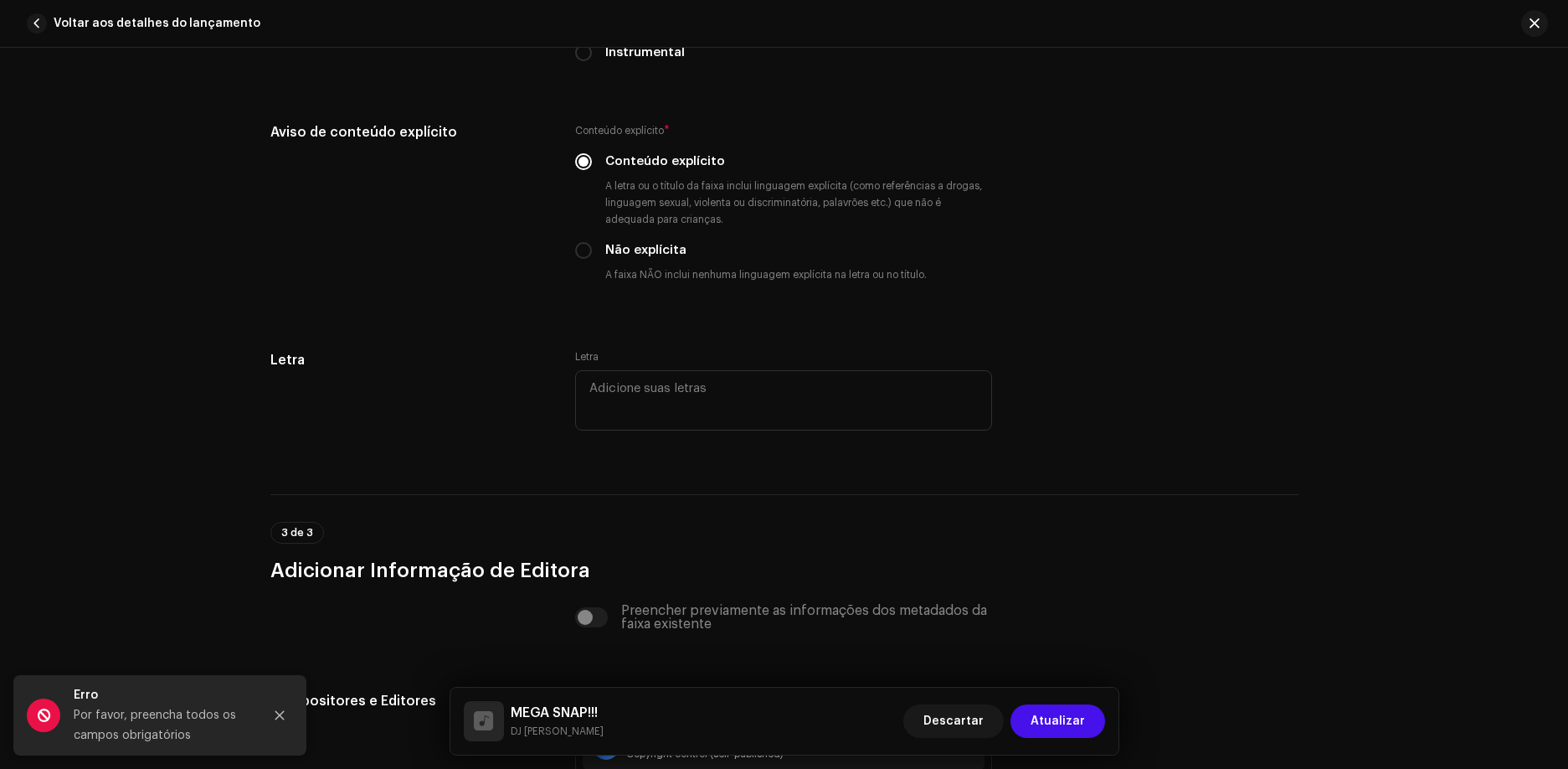
scroll to position [3351, 0]
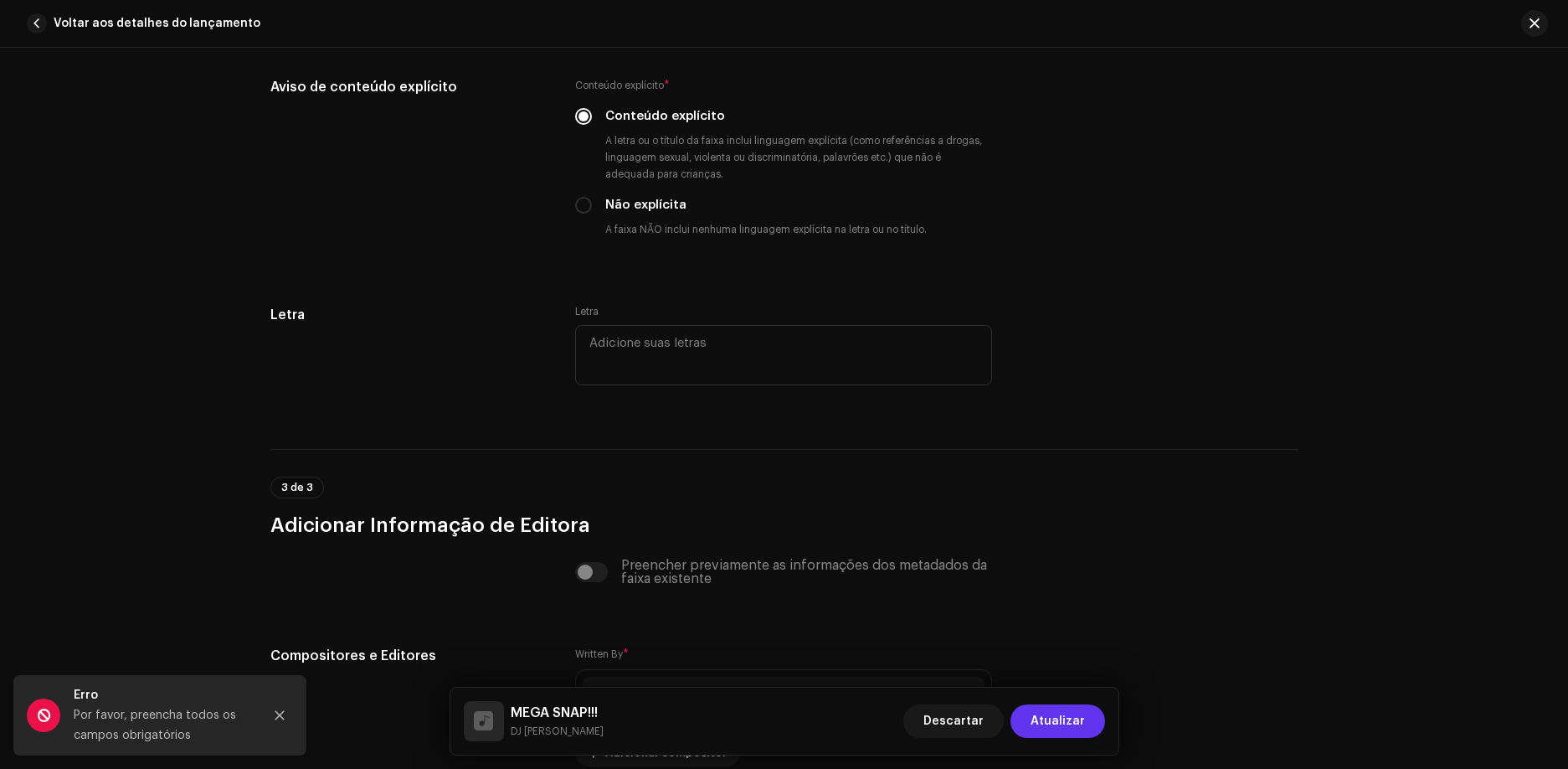
click at [1057, 722] on span "Atualizar" at bounding box center [1058, 721] width 55 height 34
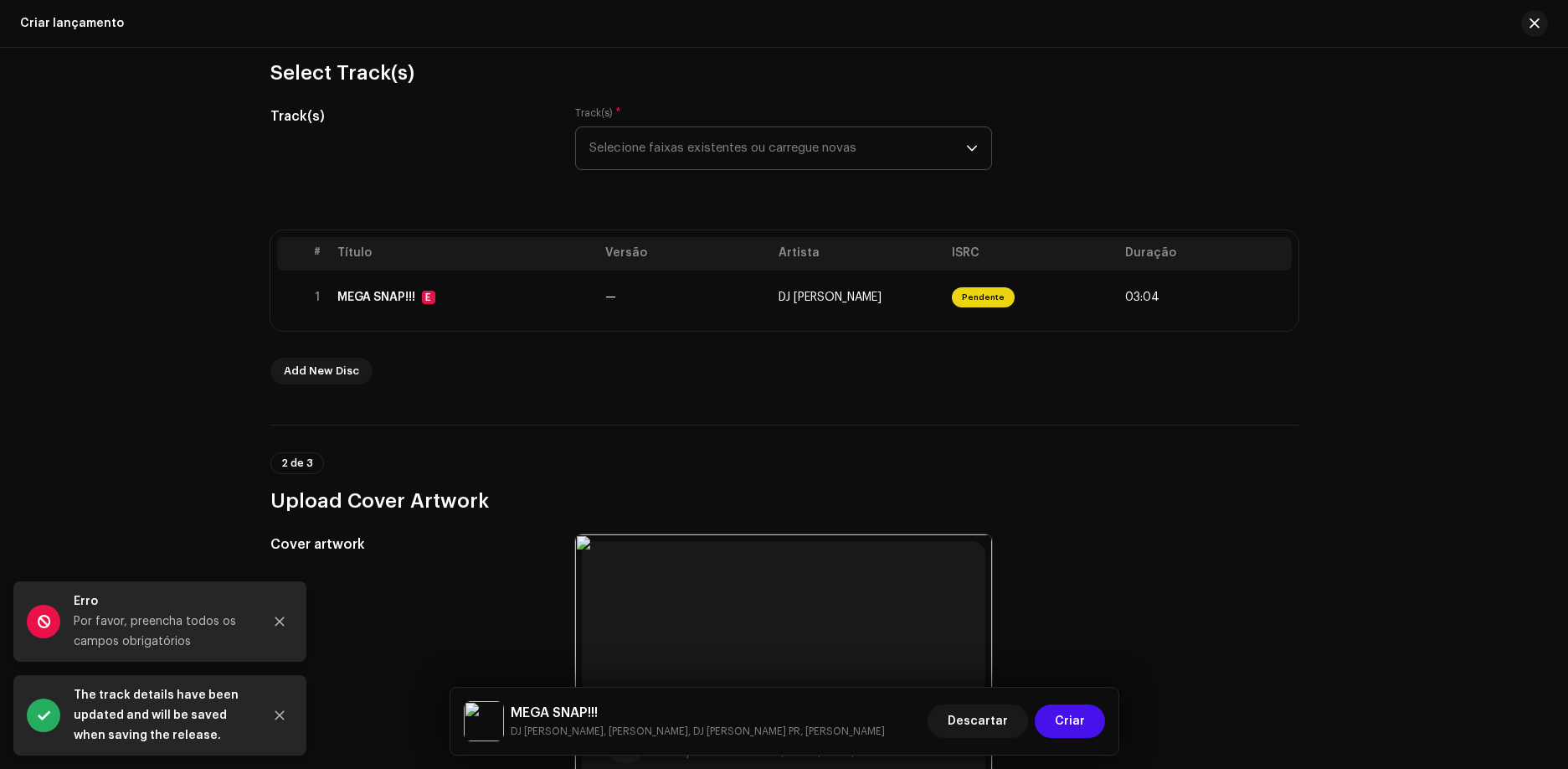
click at [1057, 722] on span "Criar" at bounding box center [1070, 721] width 30 height 34
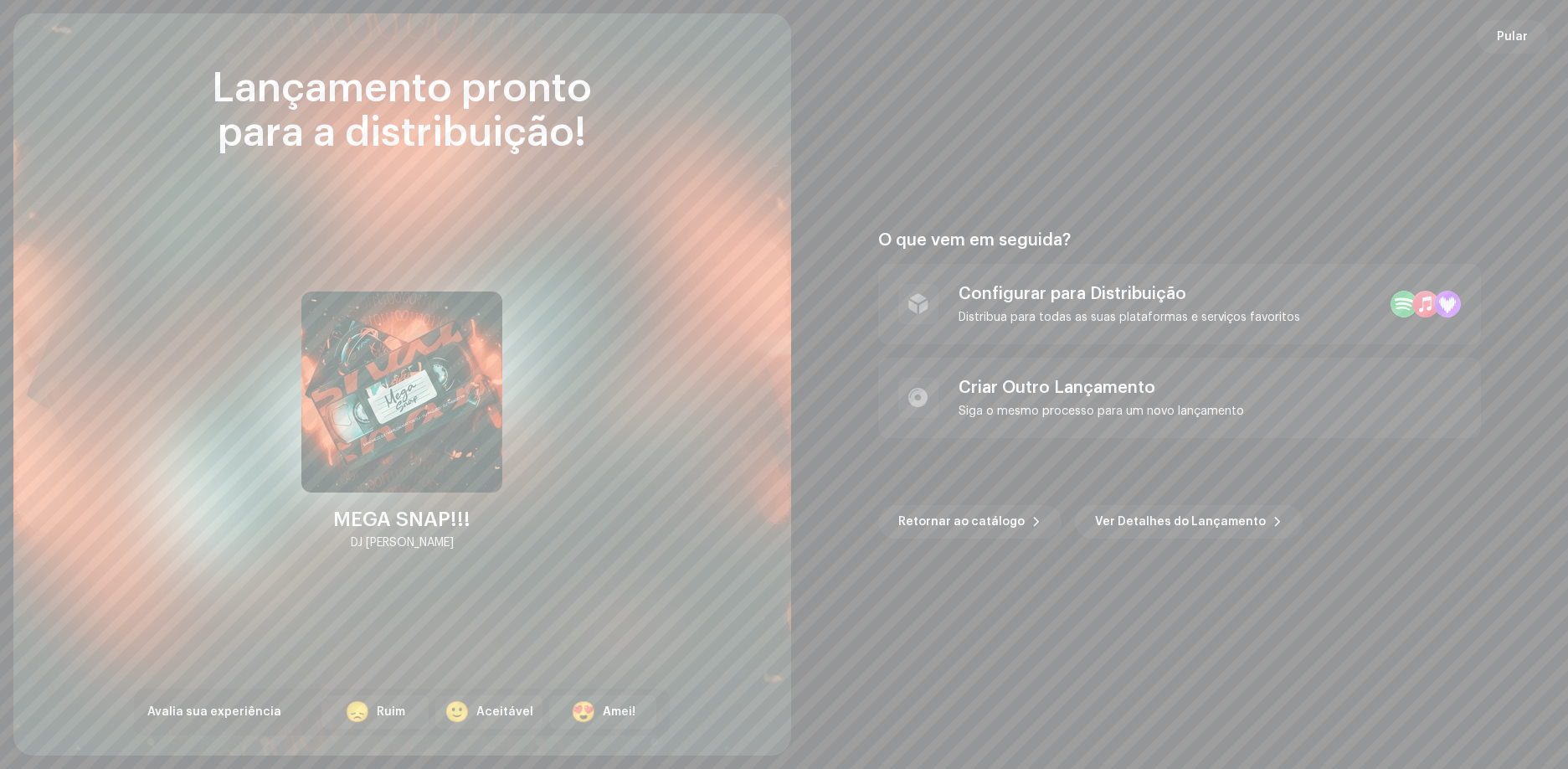
drag, startPoint x: 829, startPoint y: 506, endPoint x: 808, endPoint y: 505, distance: 21.0
drag, startPoint x: 808, startPoint y: 505, endPoint x: 888, endPoint y: 555, distance: 94.3
click at [868, 523] on re-o-post-create-release-options "O que vem em seguida? Configurar para Distribuição Distribua para todas as suas…" at bounding box center [1180, 384] width 738 height 308
click at [1095, 523] on span "Ver Detalhes do Lançamento" at bounding box center [1181, 522] width 171 height 34
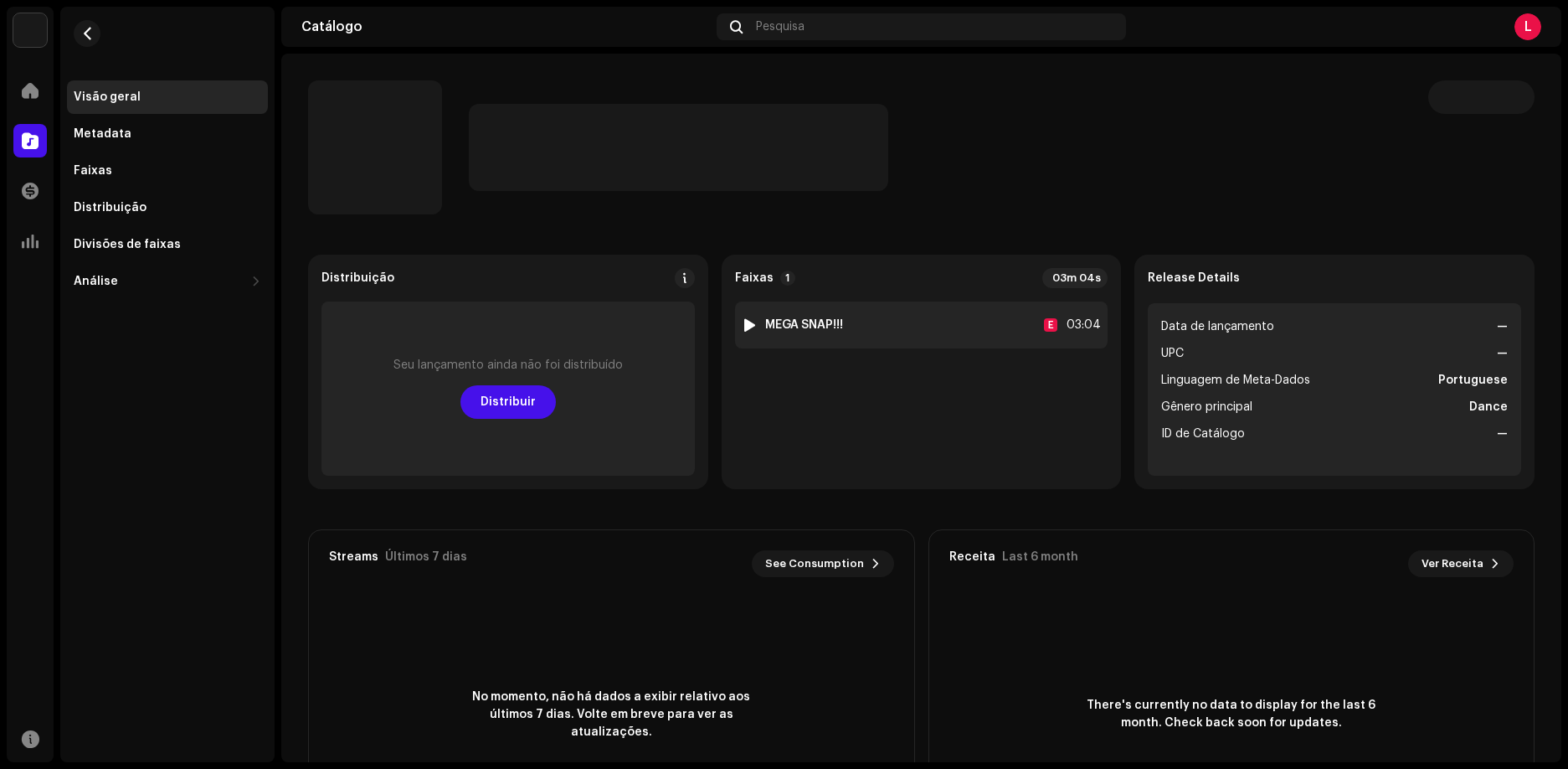
click at [1037, 333] on div "1 MEGA SNAP!!! E 03:04" at bounding box center [921, 325] width 373 height 47
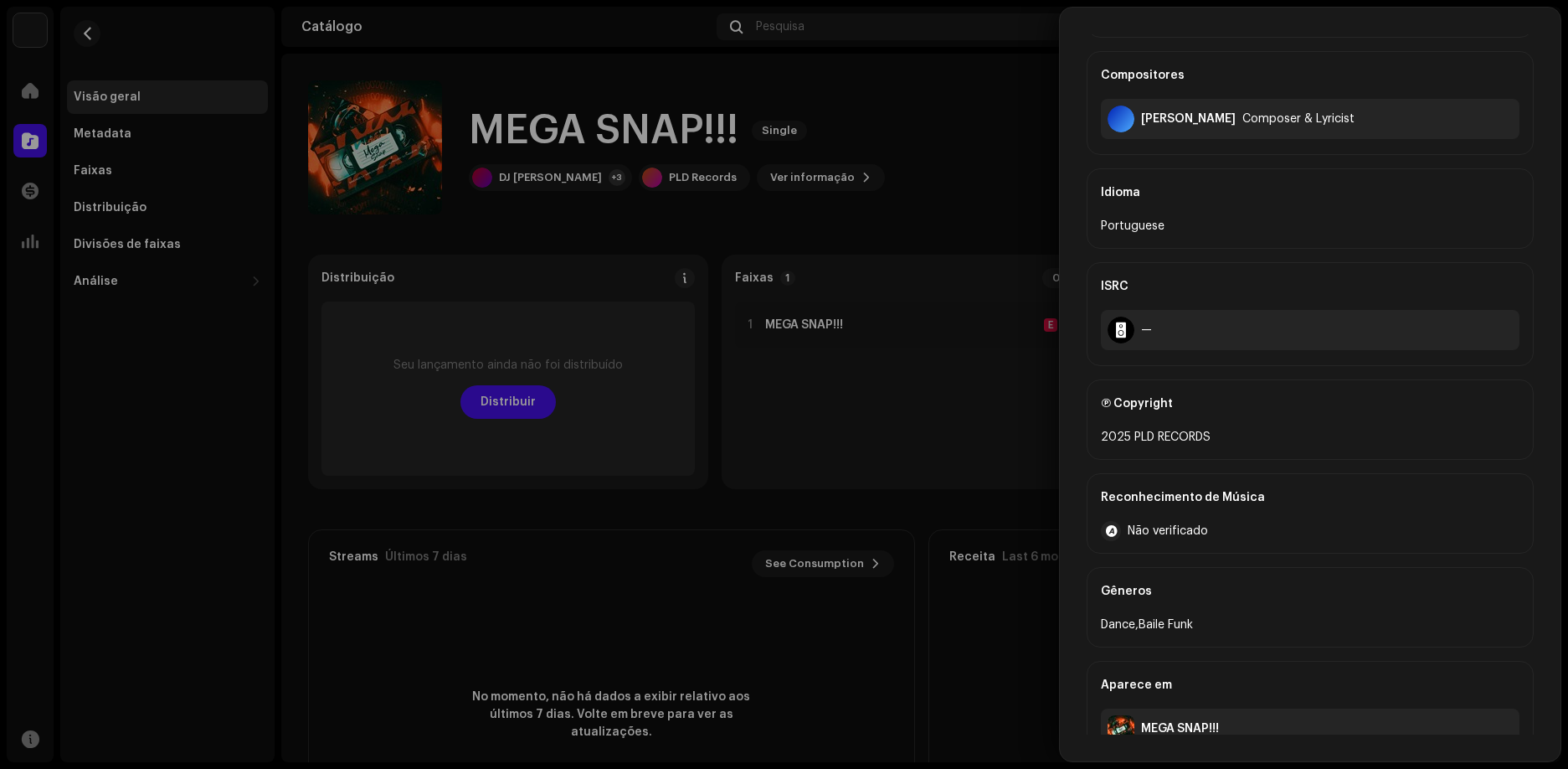
scroll to position [670, 0]
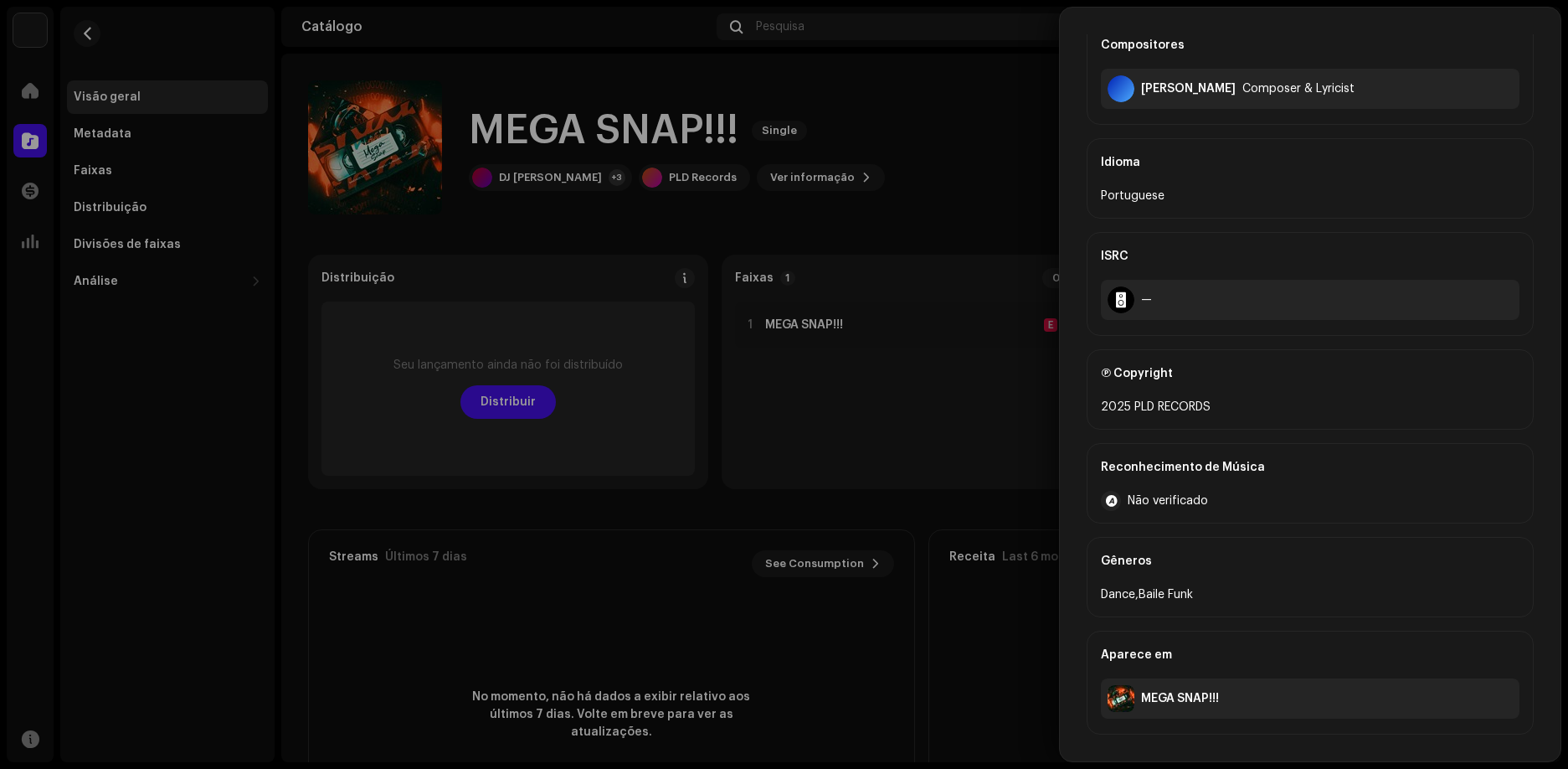
click at [791, 223] on div at bounding box center [784, 384] width 1568 height 769
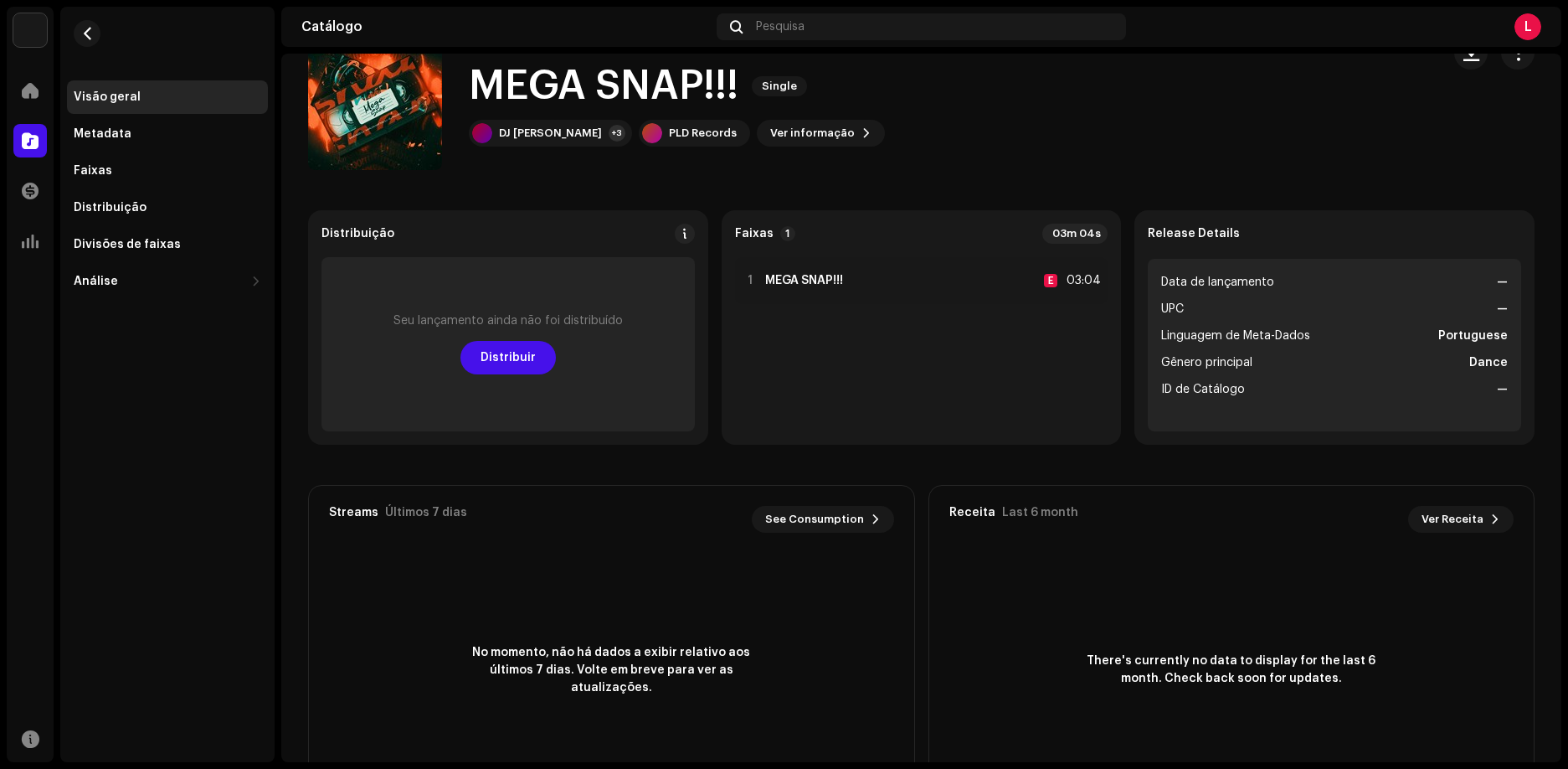
scroll to position [0, 0]
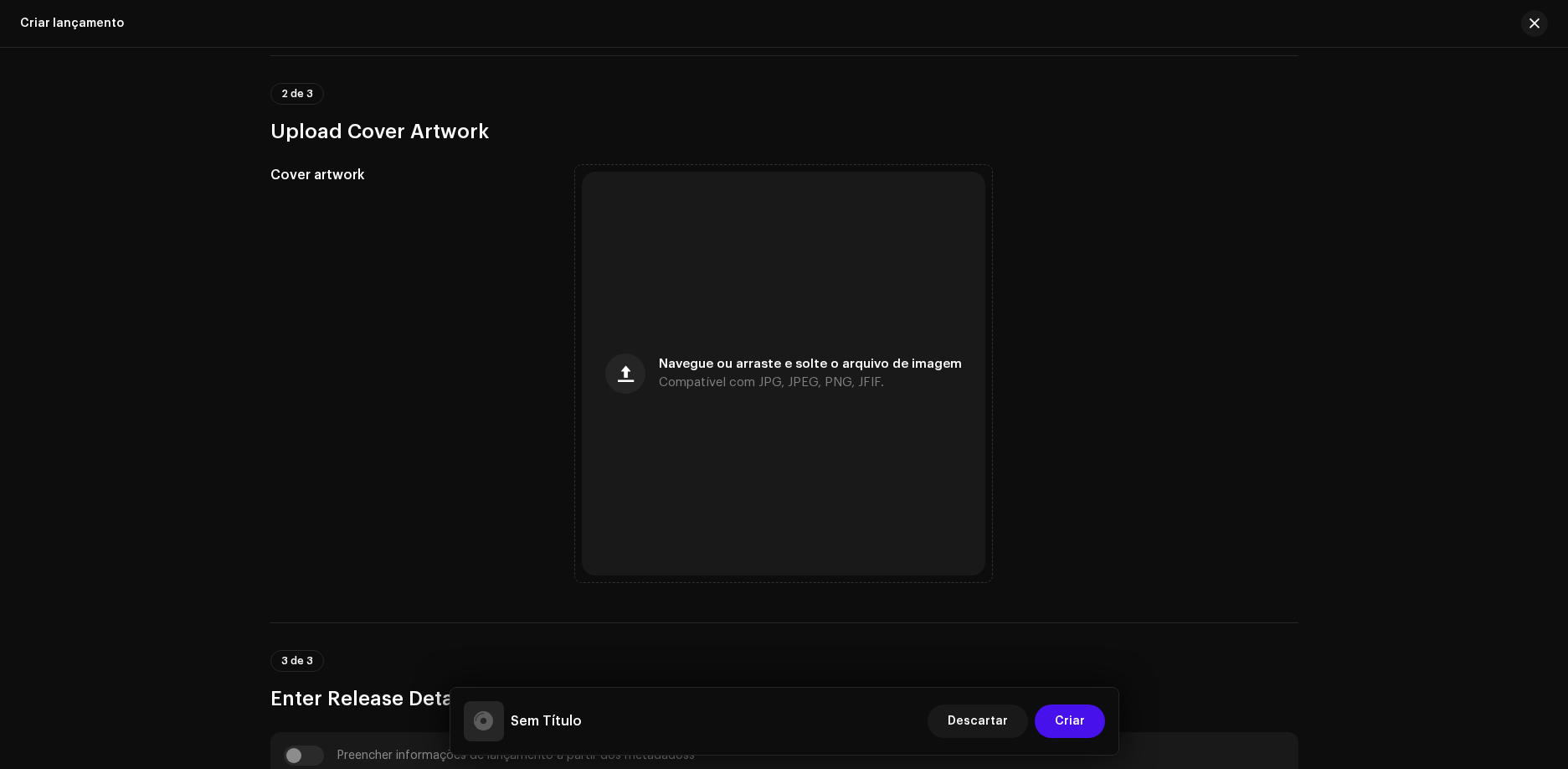
scroll to position [586, 0]
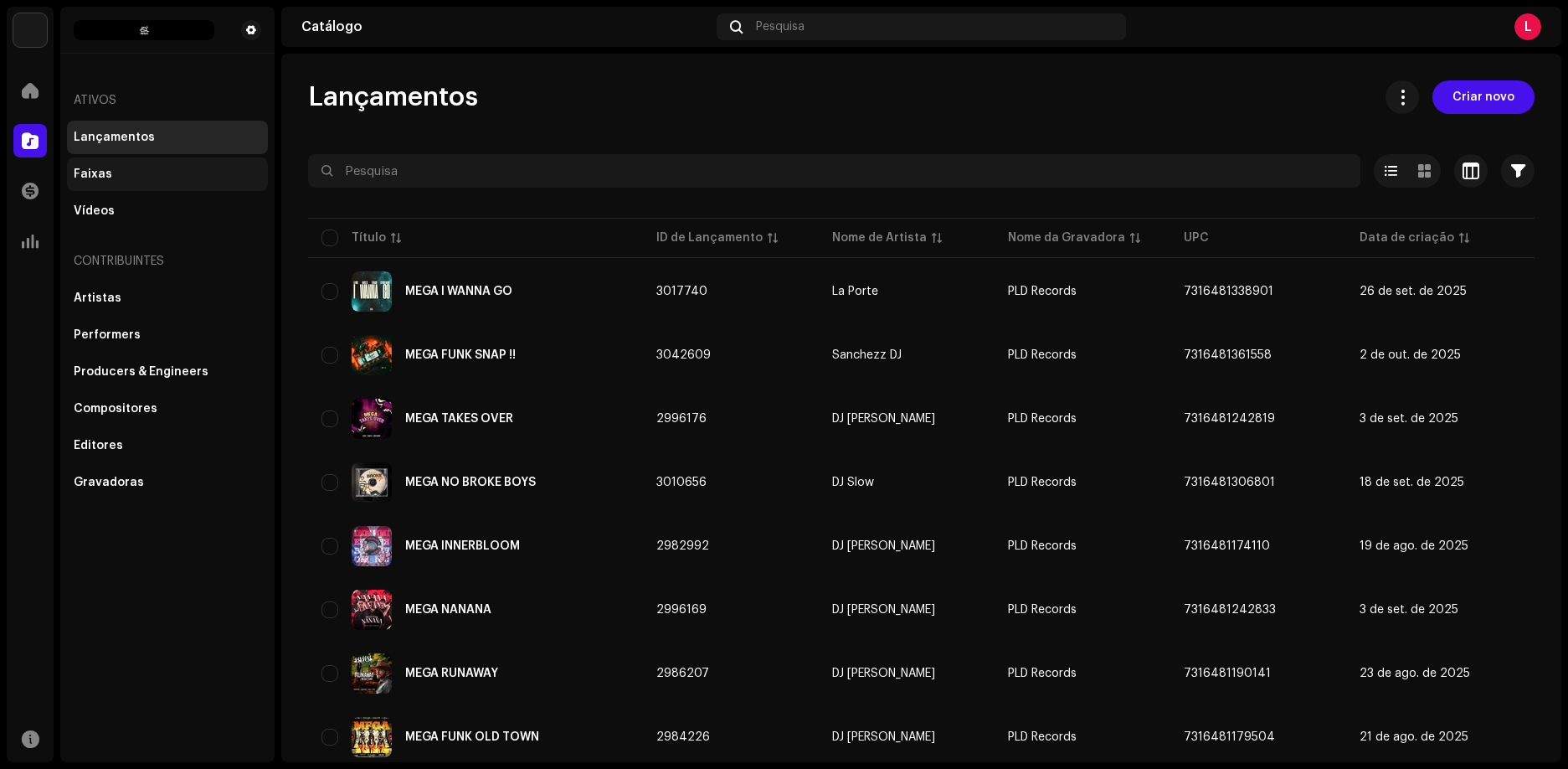
click at [155, 167] on div "Faixas" at bounding box center [168, 174] width 201 height 34
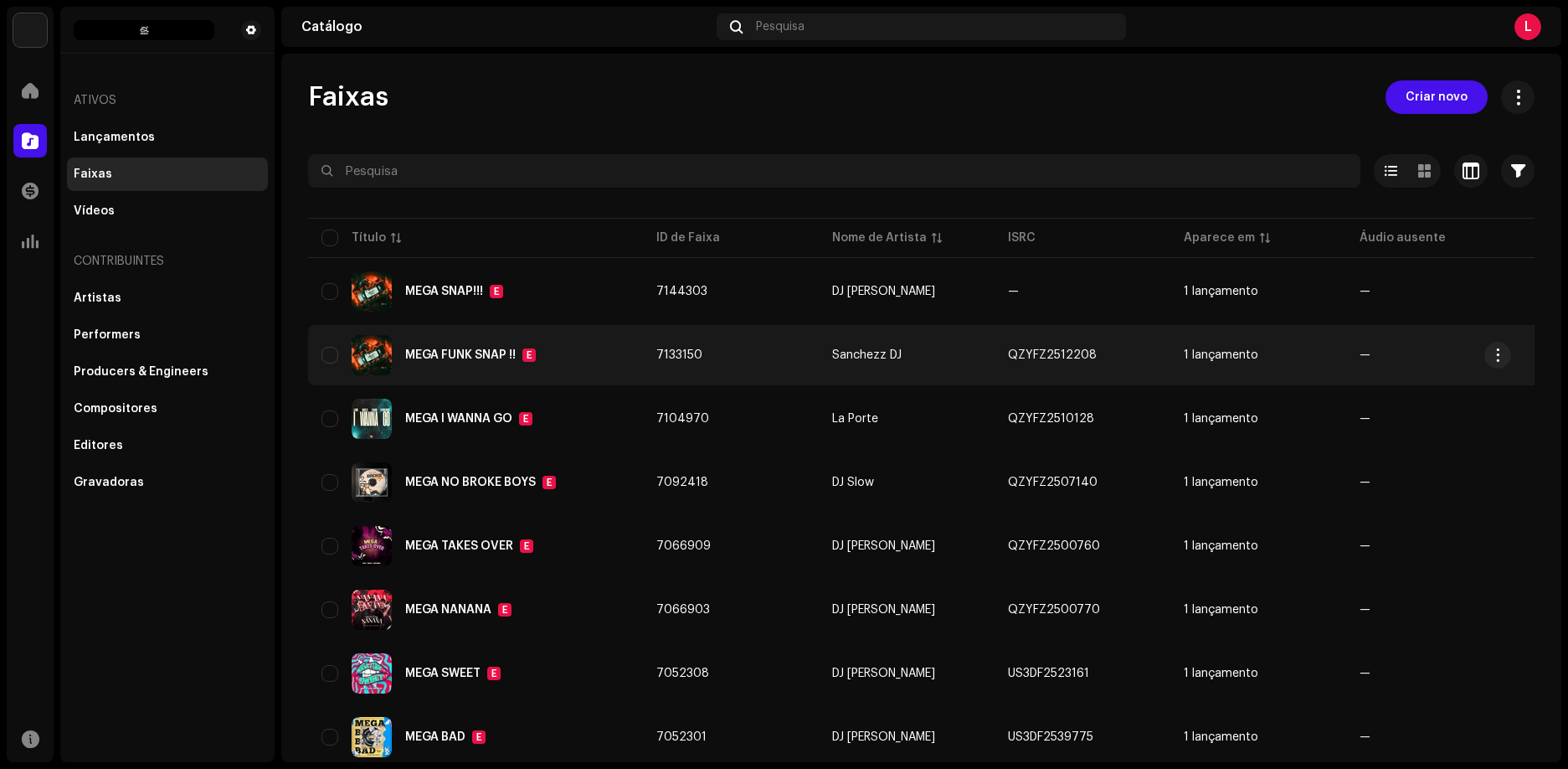
click at [499, 349] on div "MEGA FUNK SNAP !! E" at bounding box center [470, 355] width 131 height 13
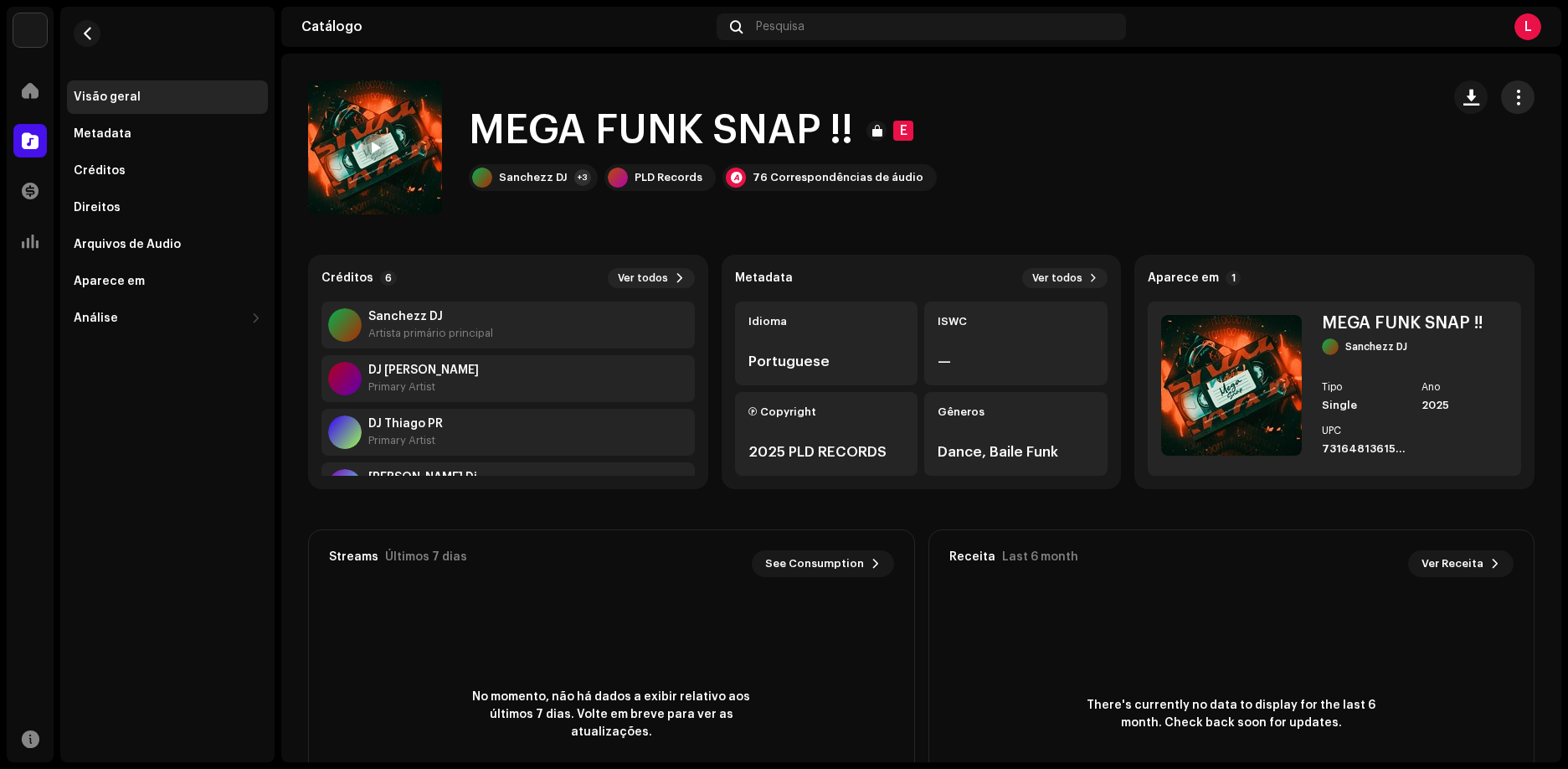
click at [1513, 110] on button "button" at bounding box center [1518, 97] width 34 height 34
click at [1173, 188] on div "MEGA FUNK SNAP !! E [PERSON_NAME] +3 PLD Records 76 Correspondências de áudio" at bounding box center [867, 147] width 1120 height 134
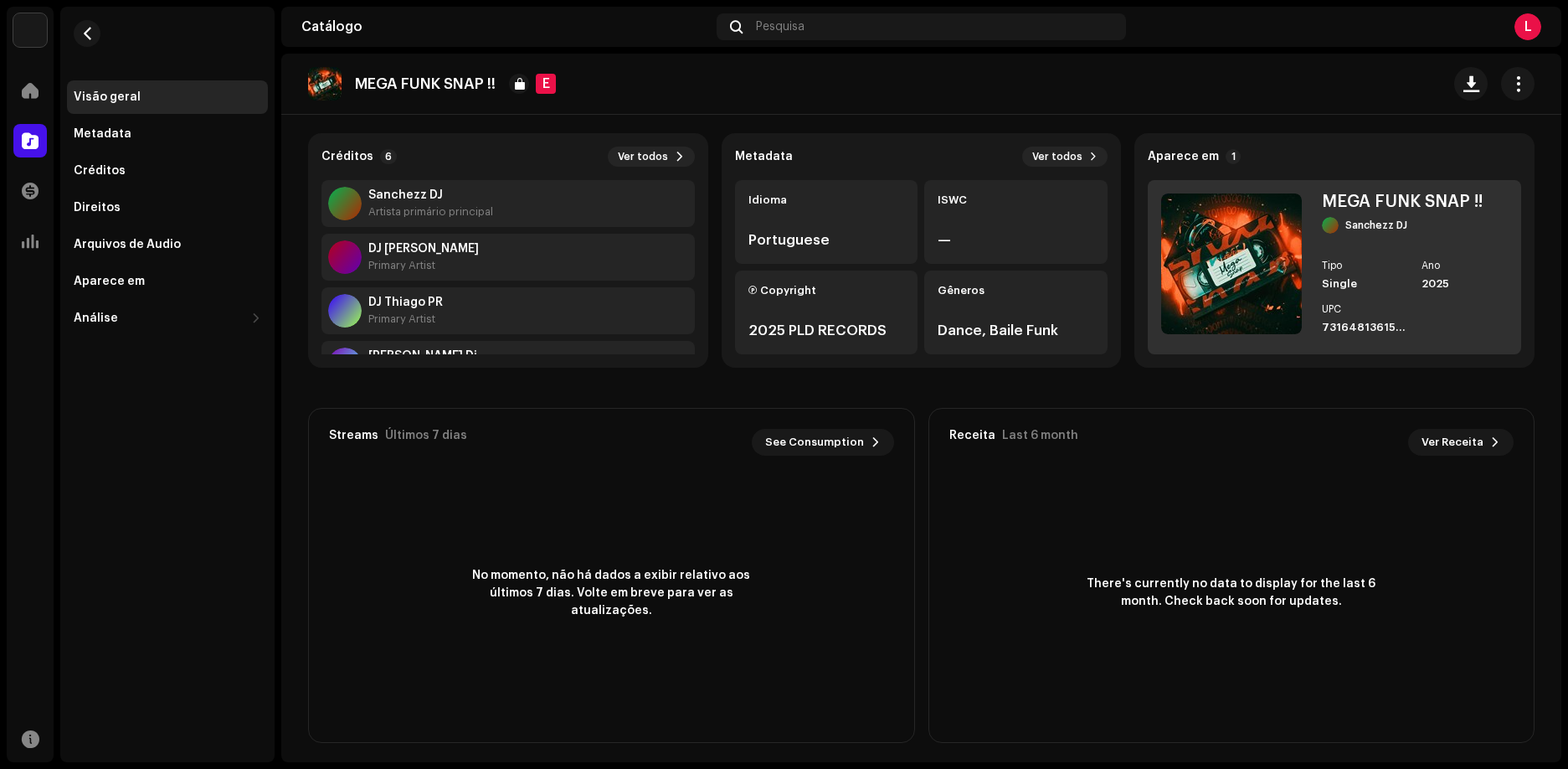
scroll to position [129, 0]
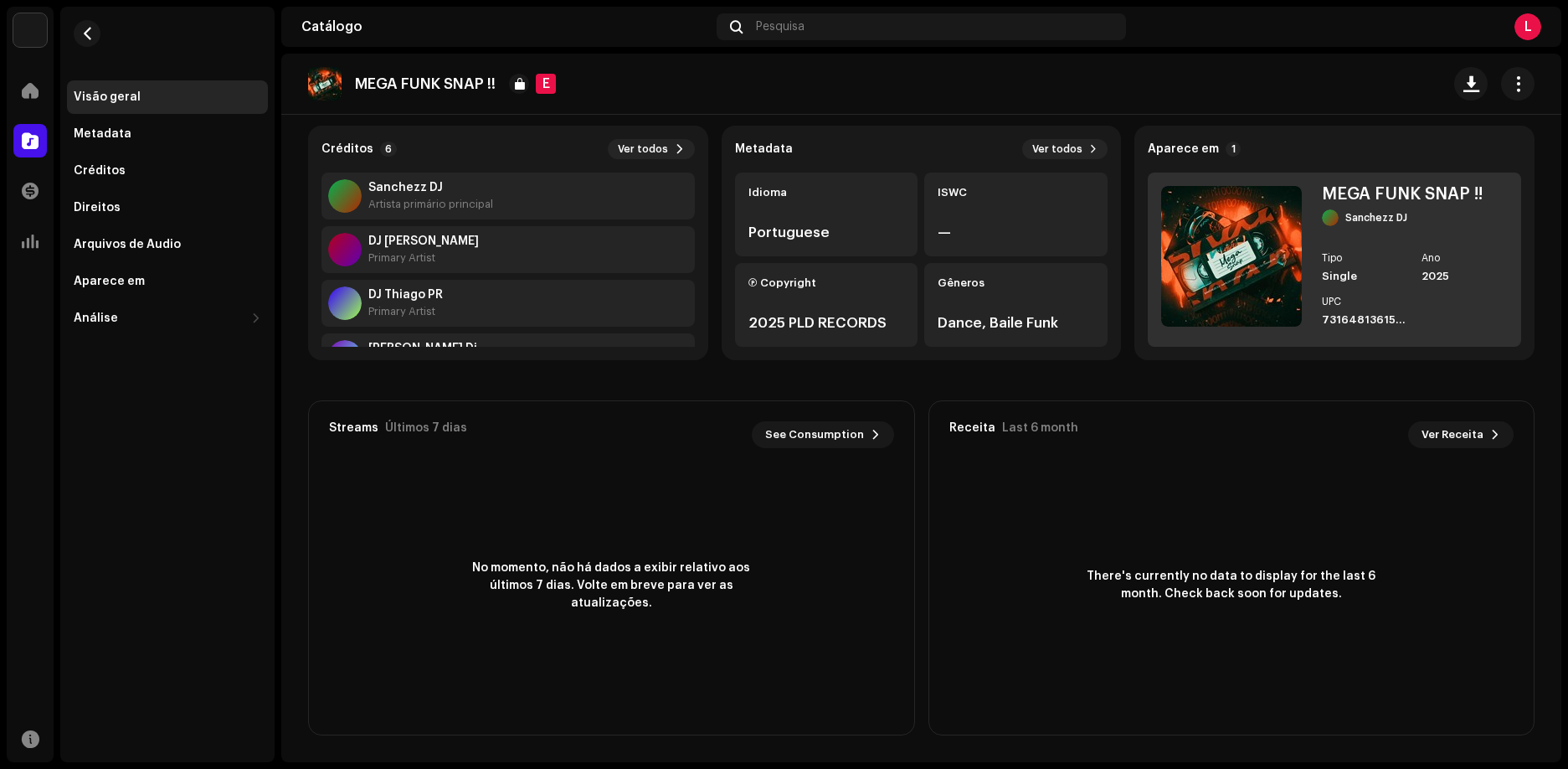
click at [1257, 287] on img at bounding box center [1231, 256] width 140 height 140
